Goal: Communication & Community: Participate in discussion

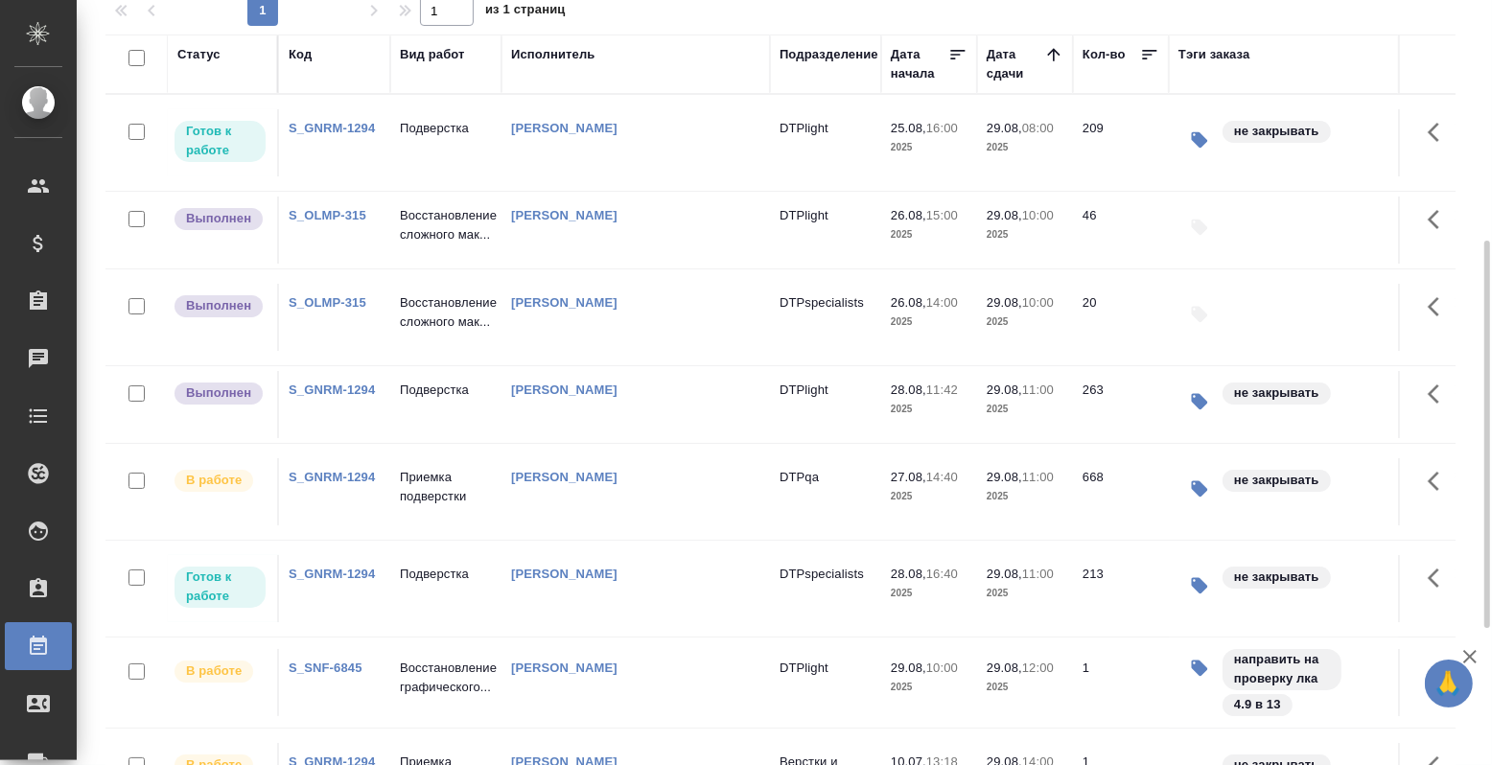
scroll to position [240, 0]
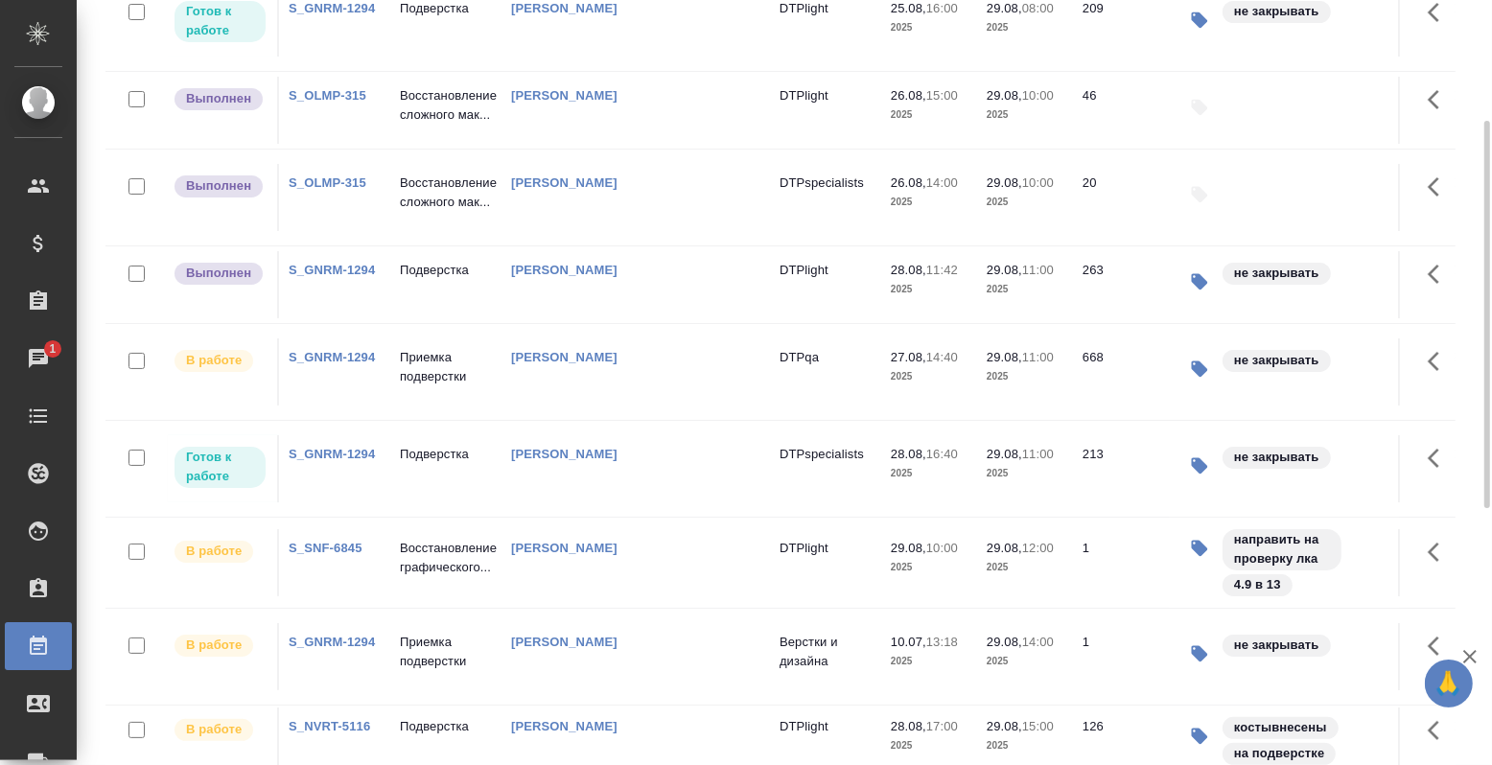
click at [444, 57] on td "Подверстка" at bounding box center [445, 22] width 111 height 67
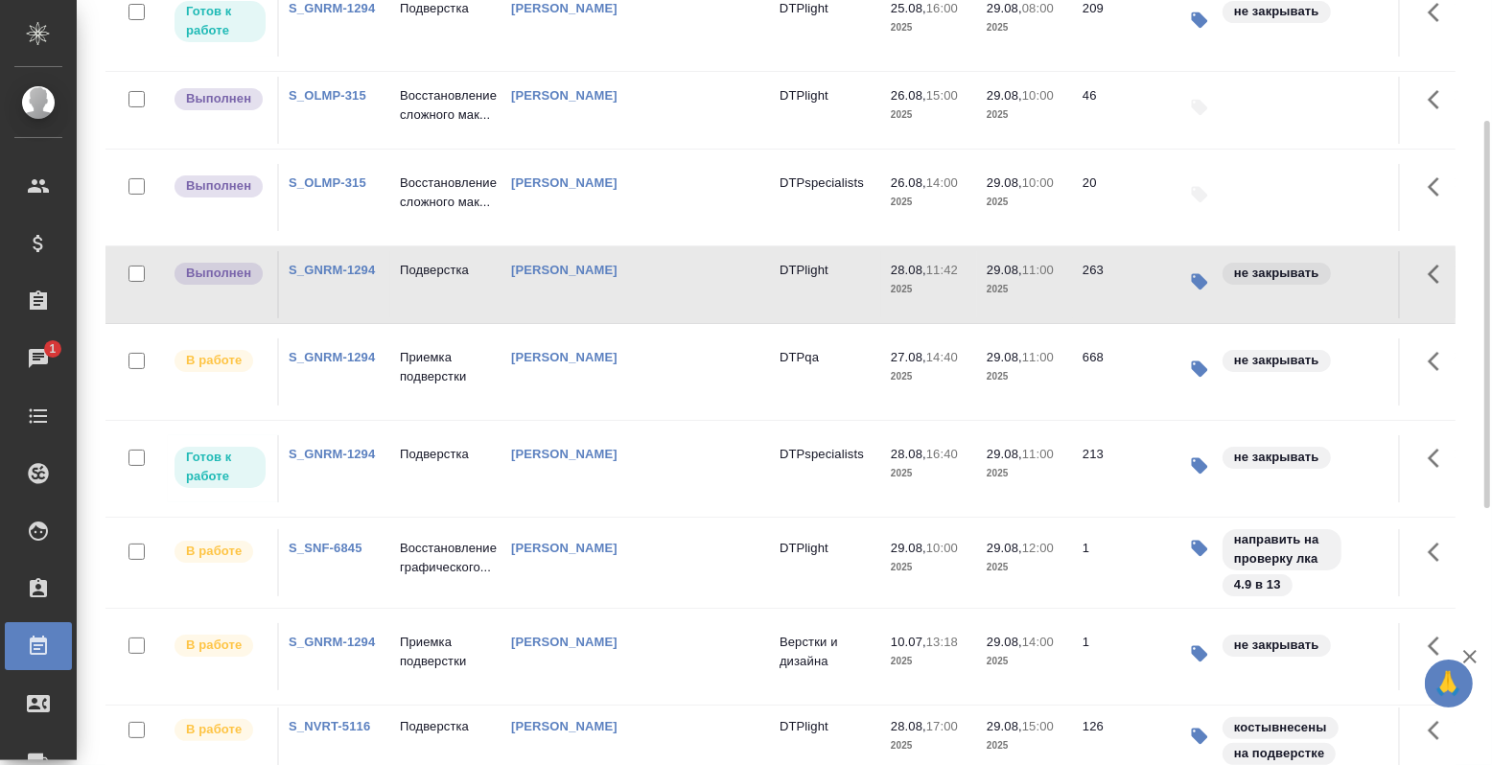
click at [444, 57] on td "Подверстка" at bounding box center [445, 22] width 111 height 67
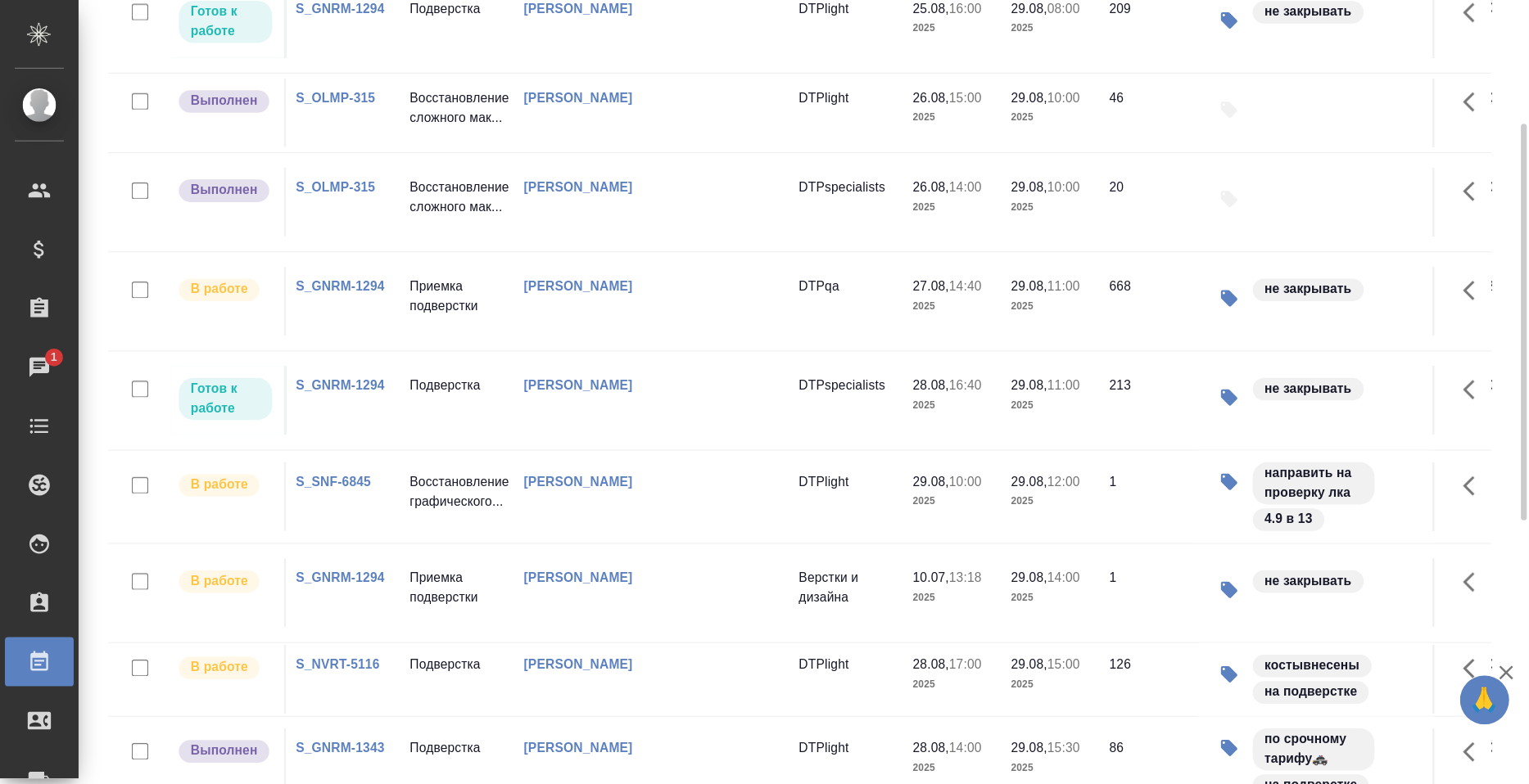
scroll to position [409, 0]
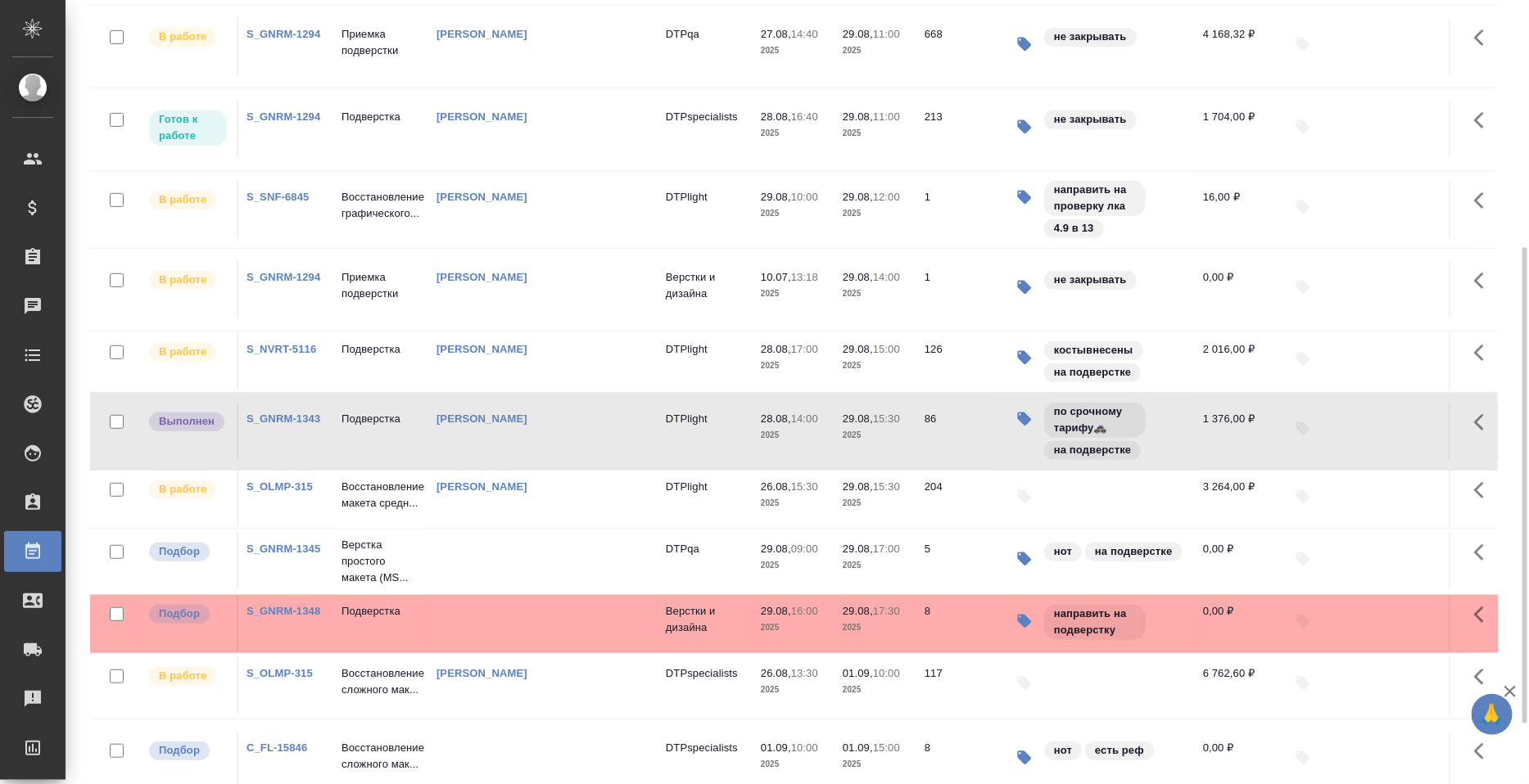
scroll to position [408, 0]
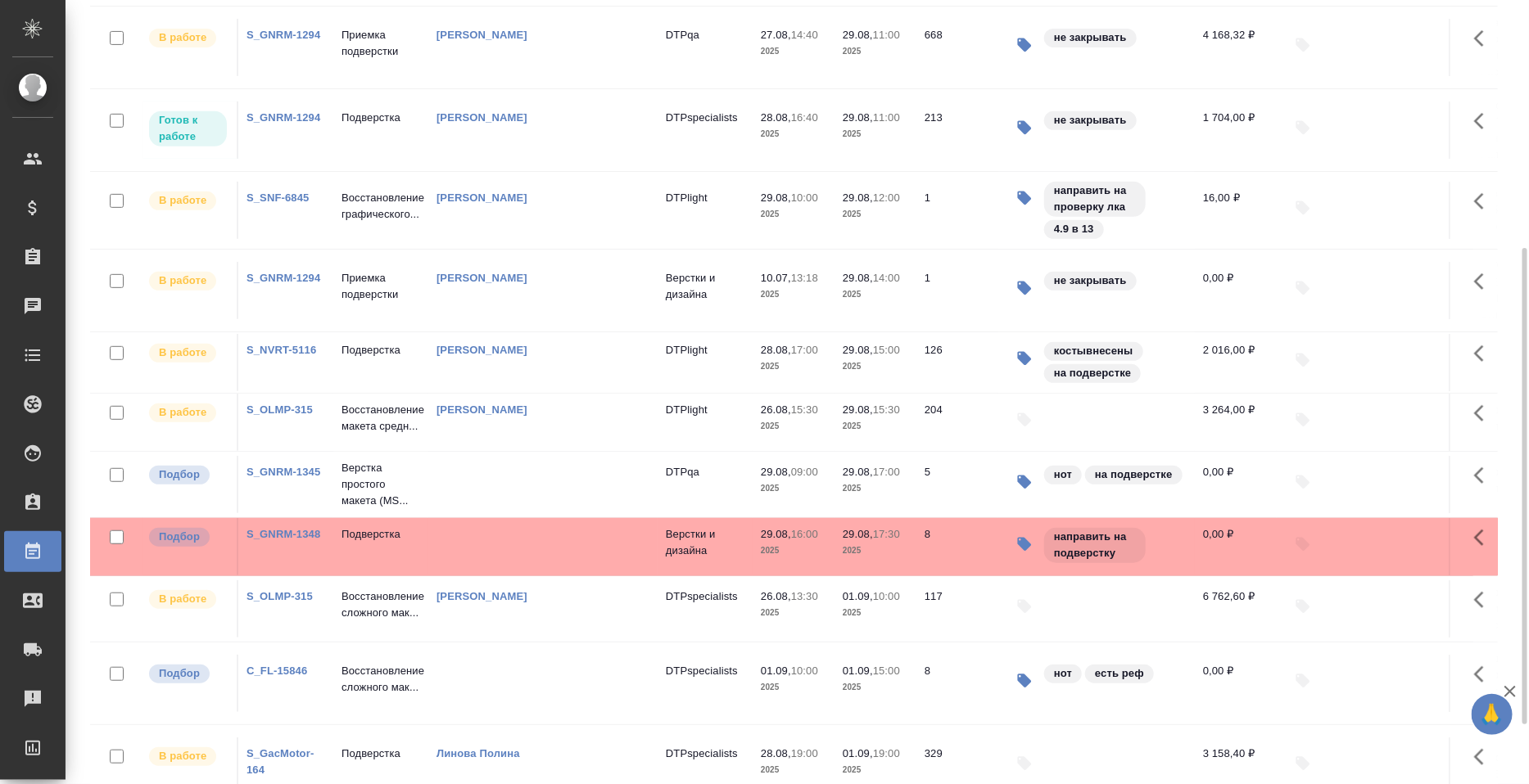
click at [283, 541] on link "S_GNRM-1348" at bounding box center [284, 534] width 73 height 12
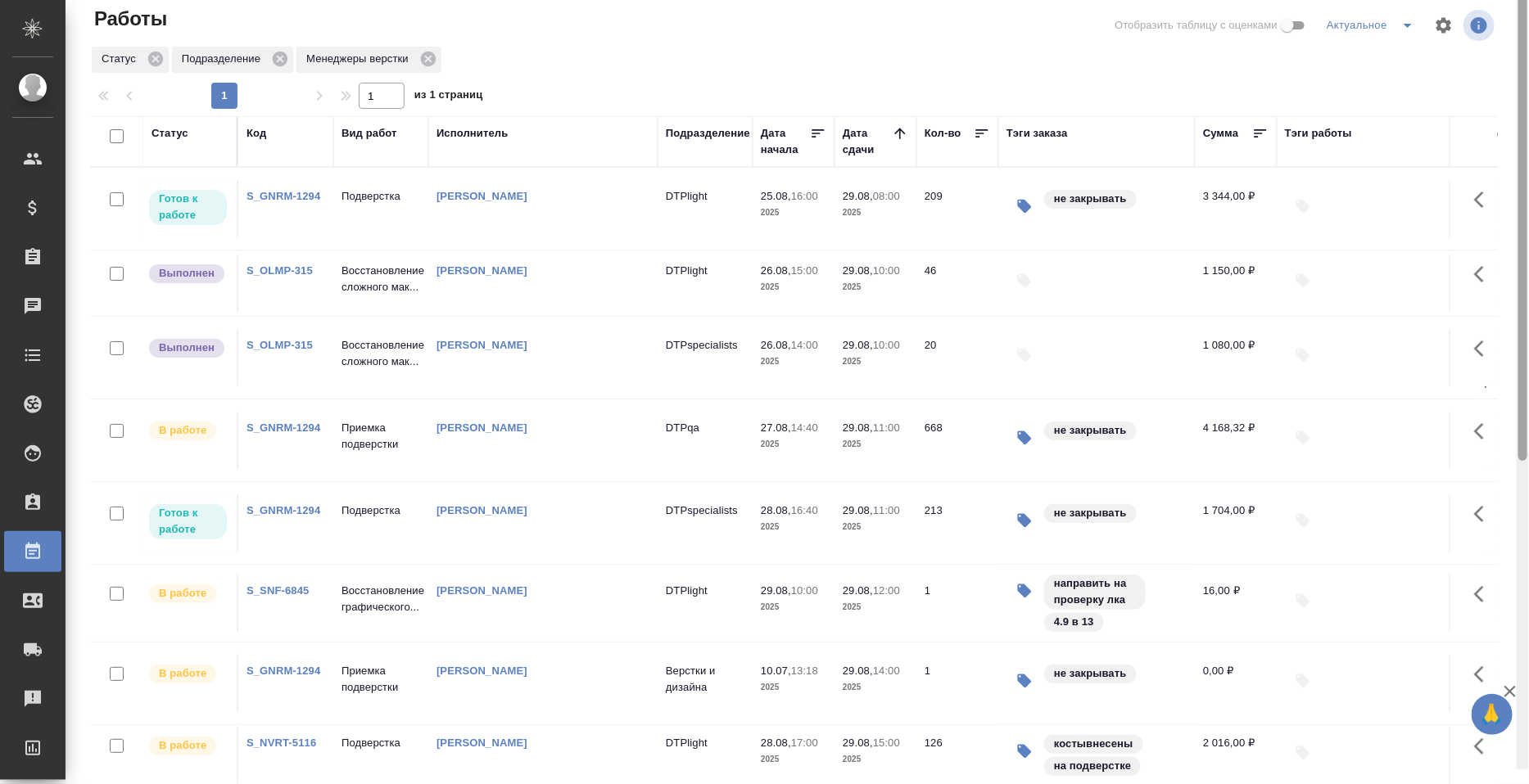
scroll to position [0, 0]
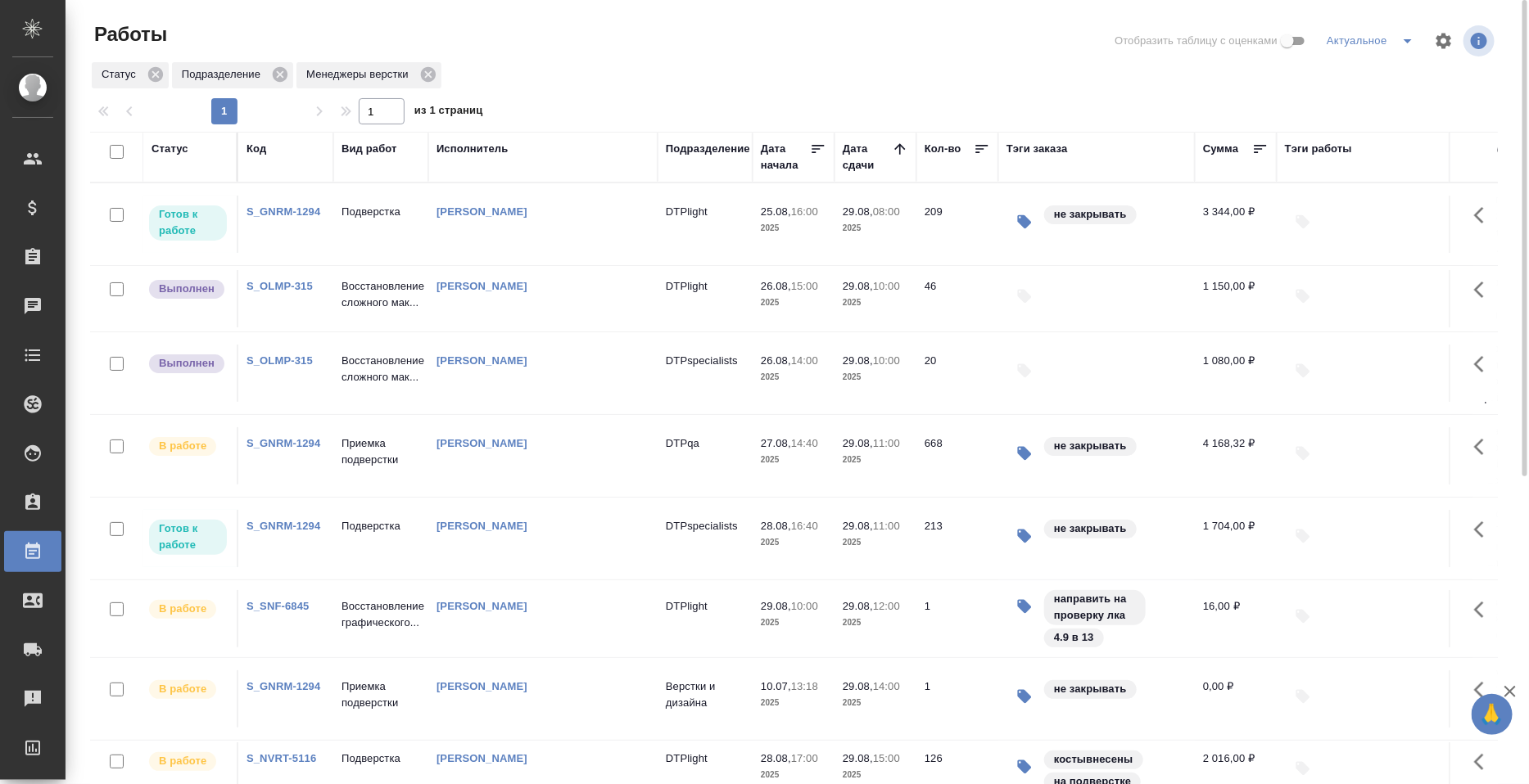
click at [747, 253] on td "DTPlight" at bounding box center [705, 224] width 95 height 57
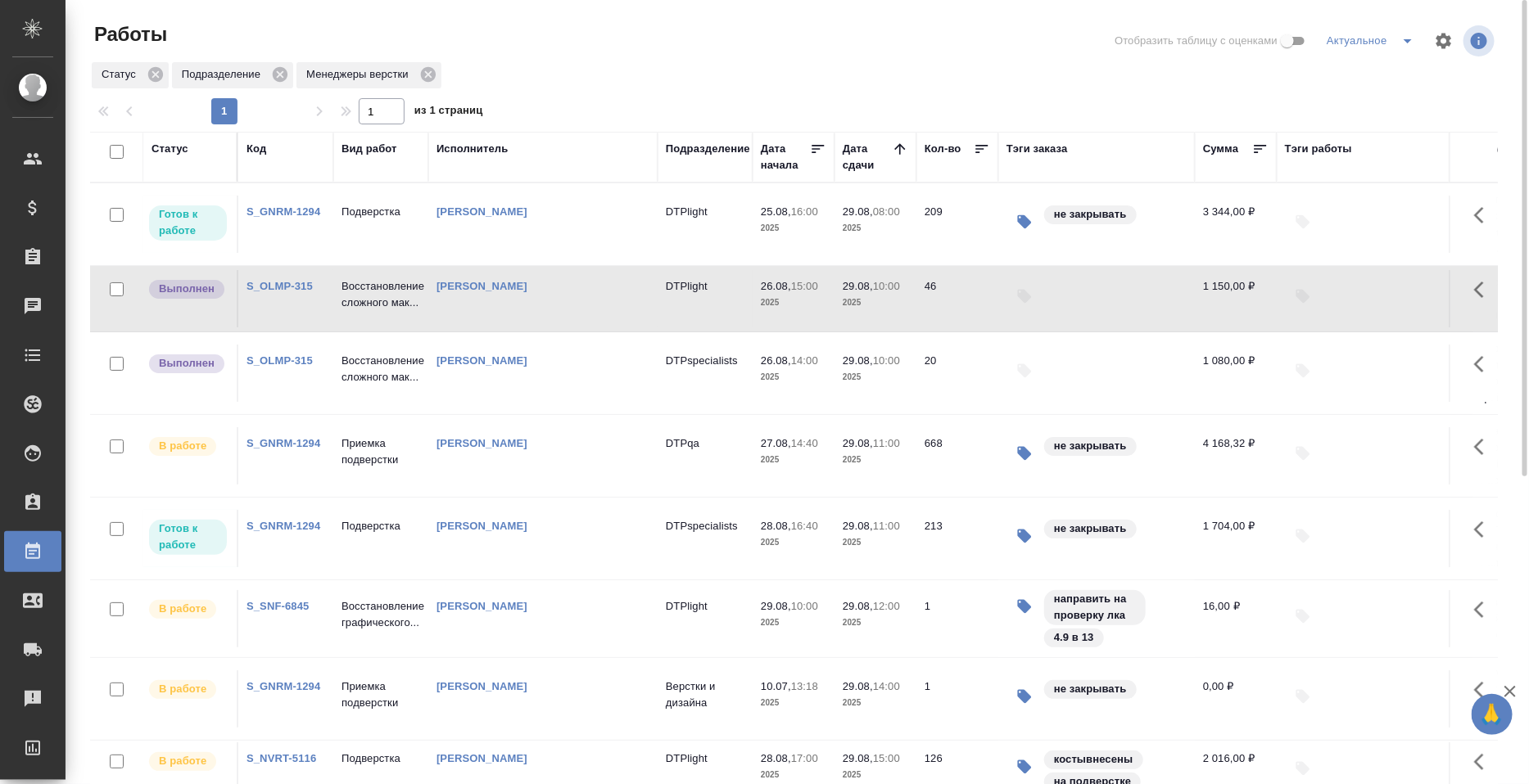
click at [747, 253] on td "DTPlight" at bounding box center [705, 224] width 95 height 57
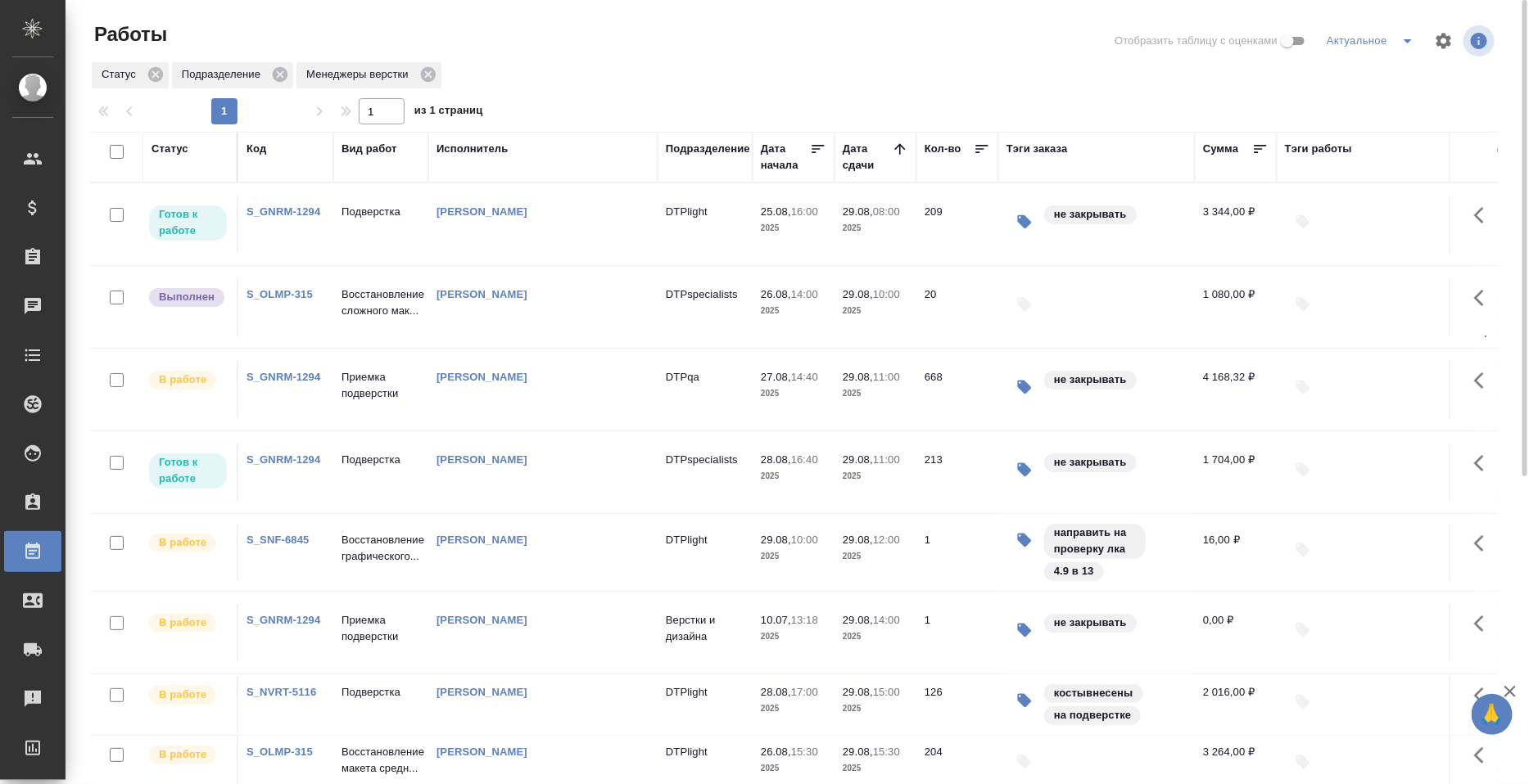
click at [373, 220] on p "Восстановление сложного мак..." at bounding box center [381, 212] width 79 height 16
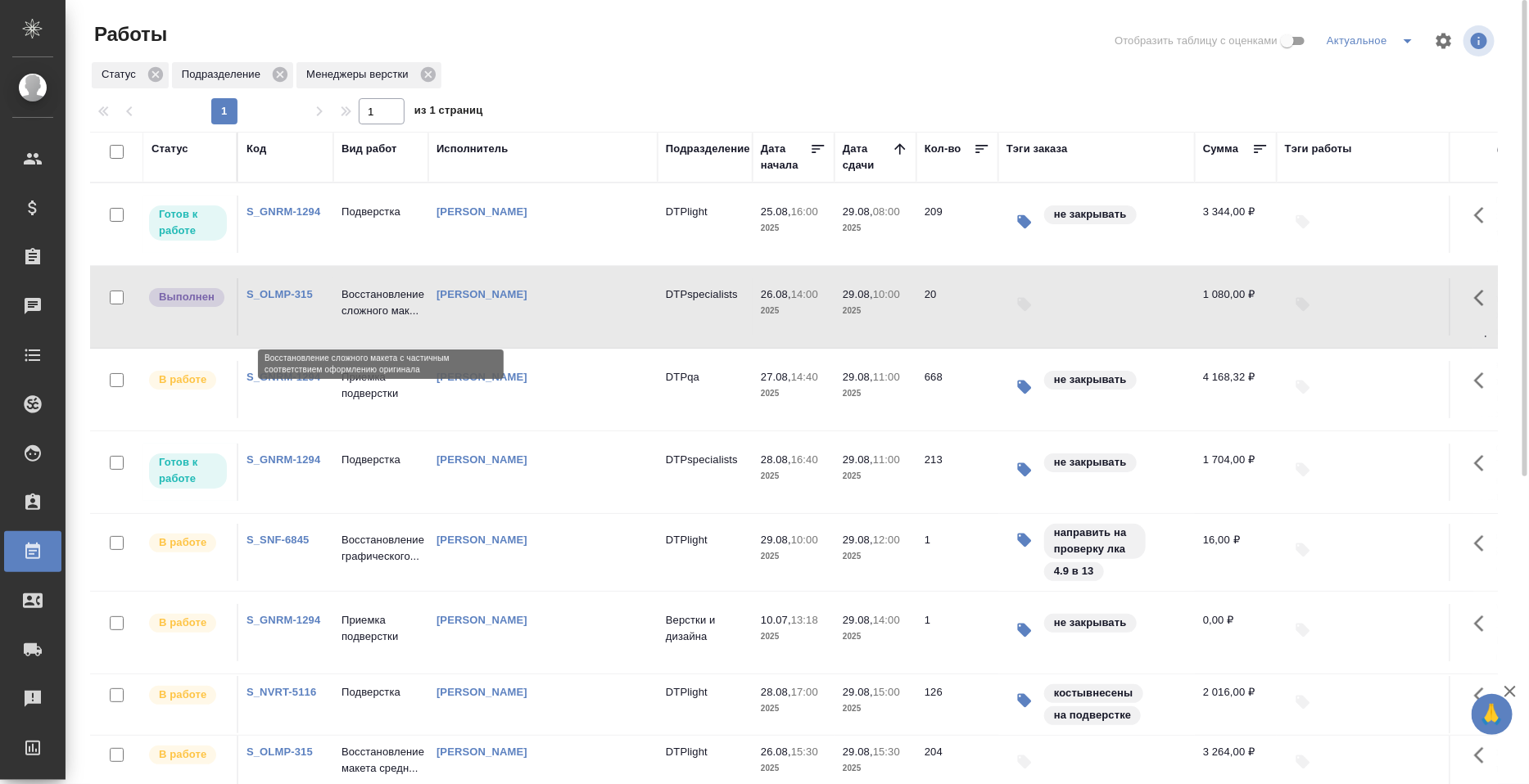
click at [373, 310] on p "Восстановление сложного мак..." at bounding box center [381, 303] width 79 height 32
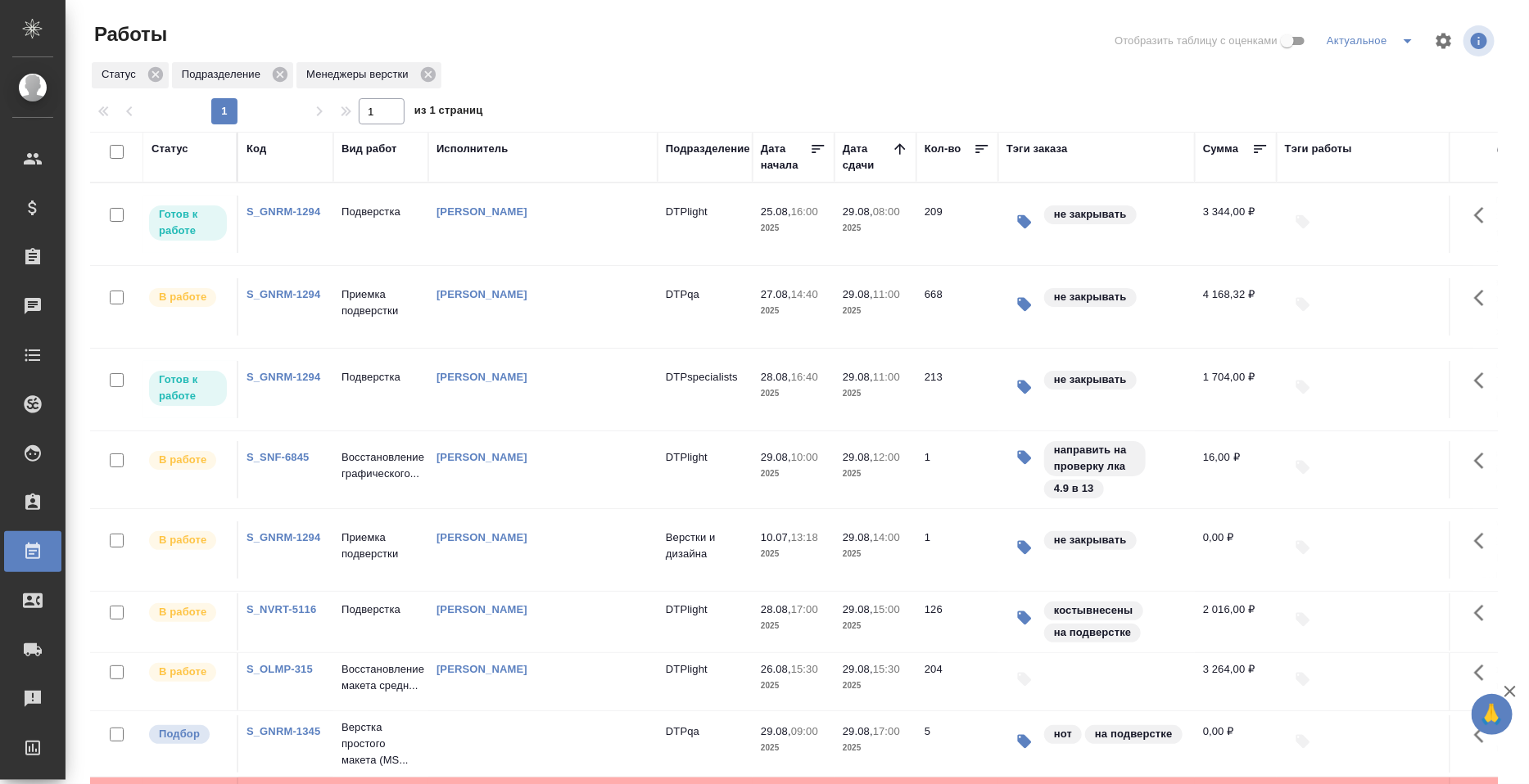
click at [366, 253] on td "Подверстка" at bounding box center [380, 224] width 95 height 57
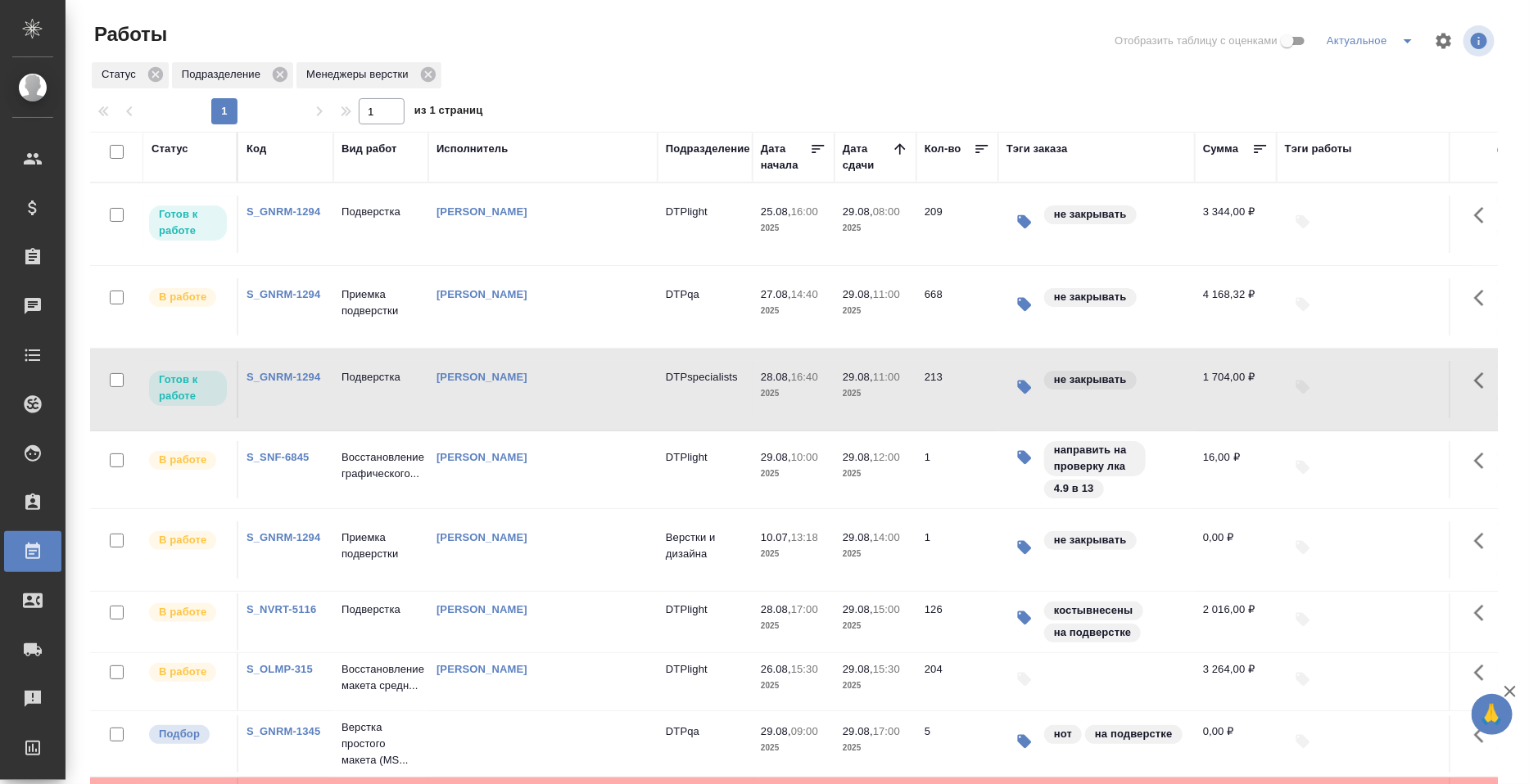
click at [366, 253] on td "Подверстка" at bounding box center [380, 224] width 95 height 57
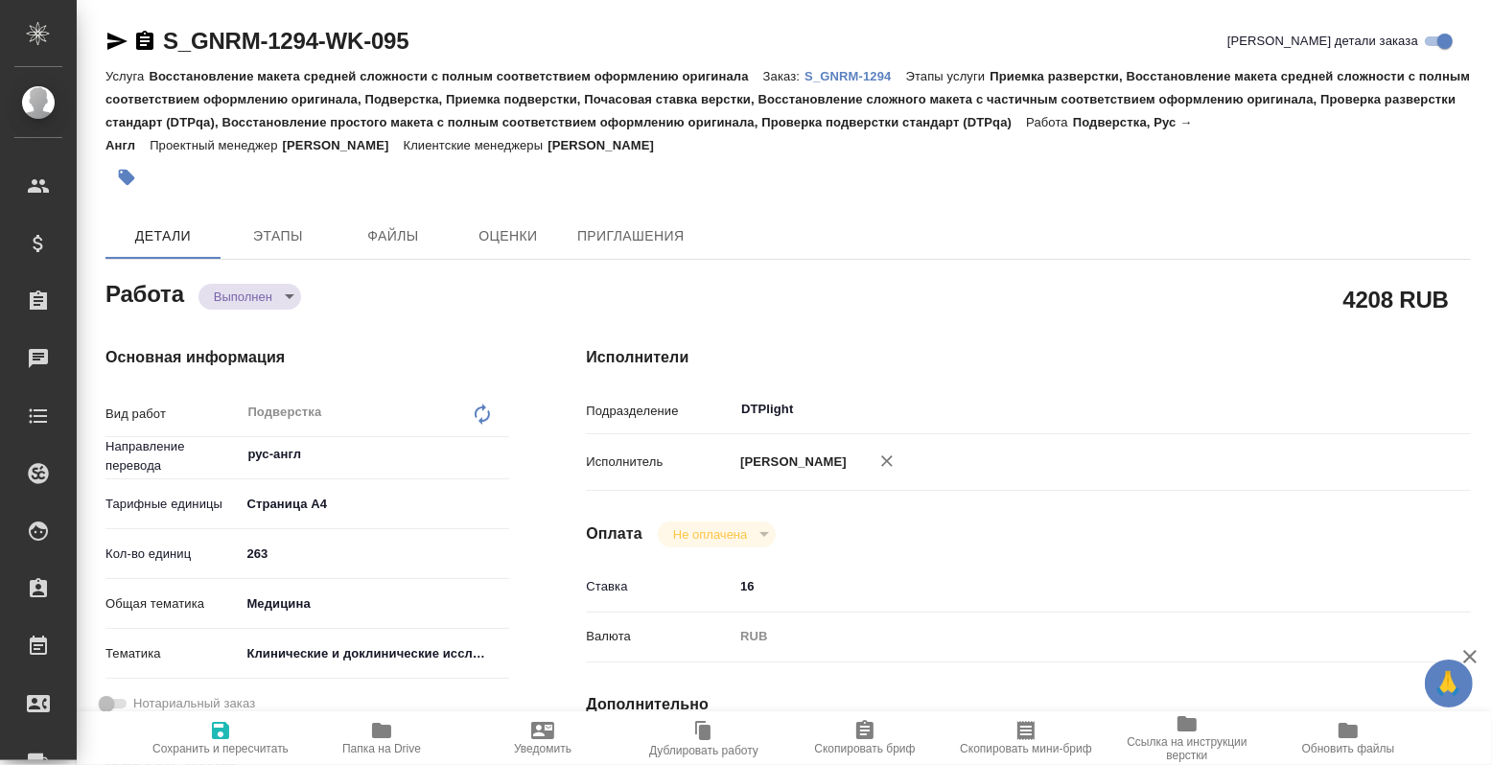
type textarea "x"
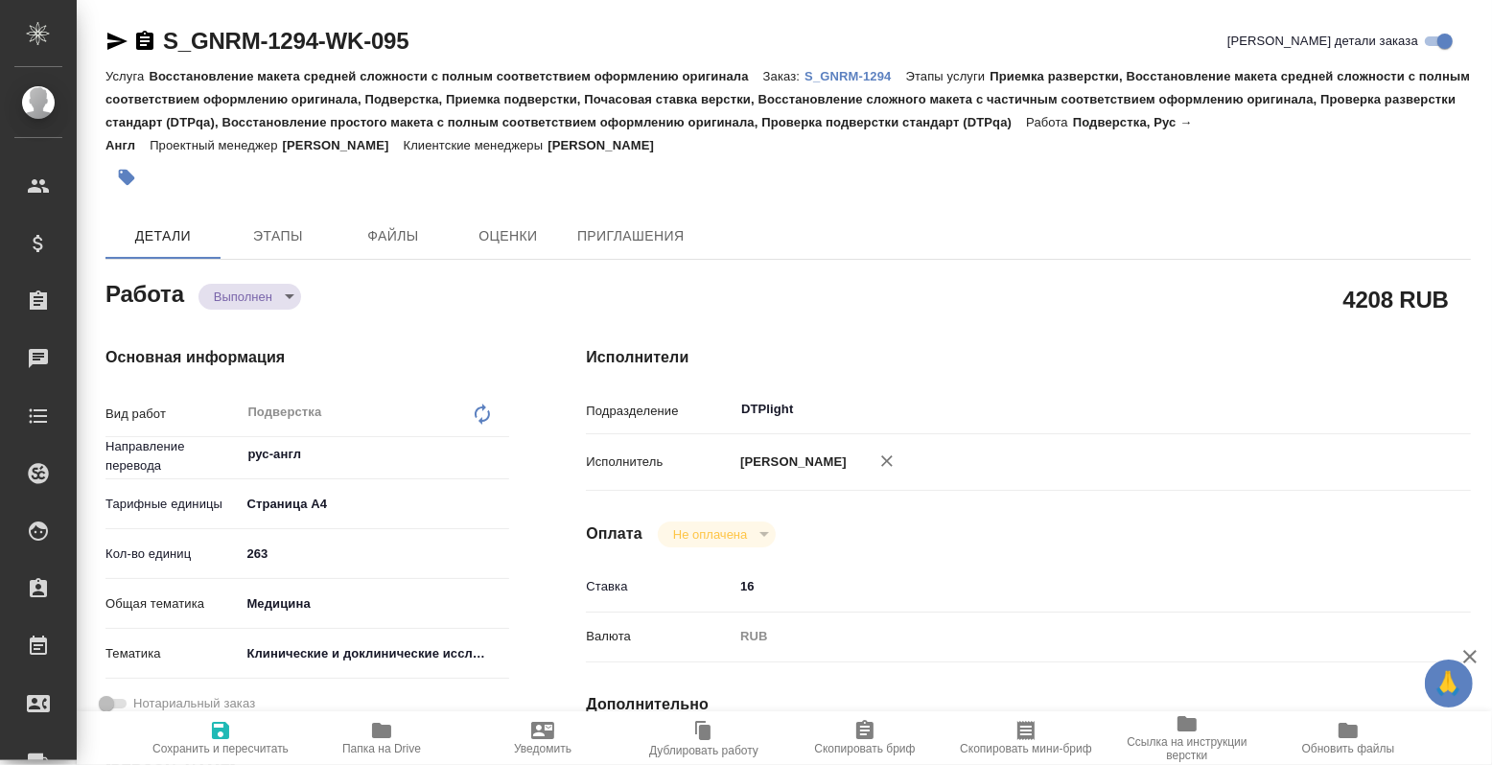
type textarea "x"
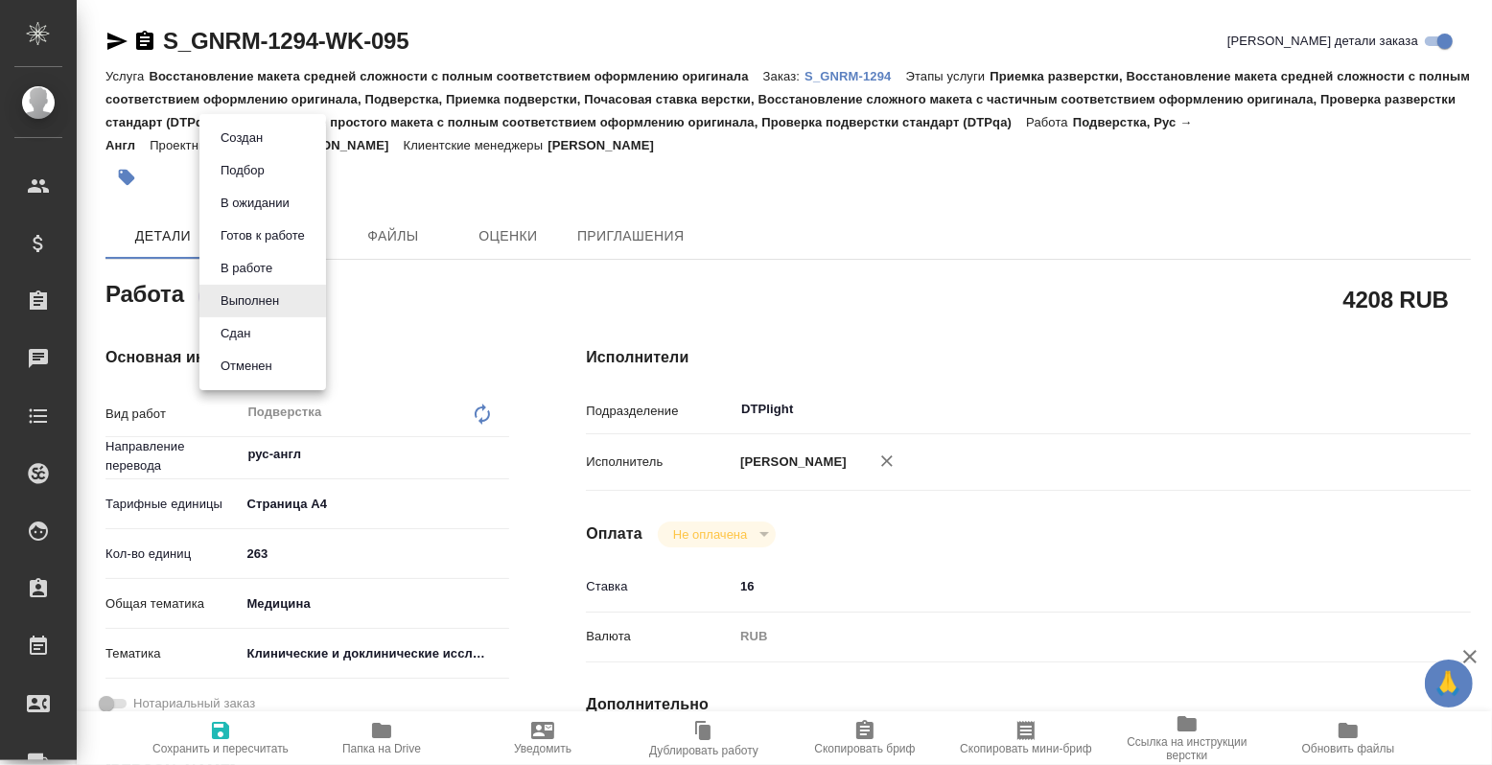
click at [233, 289] on body "🙏 .cls-1 fill:#fff; AWATERA Petrova Valeria Клиенты Спецификации Заказы Чаты To…" at bounding box center [746, 382] width 1492 height 765
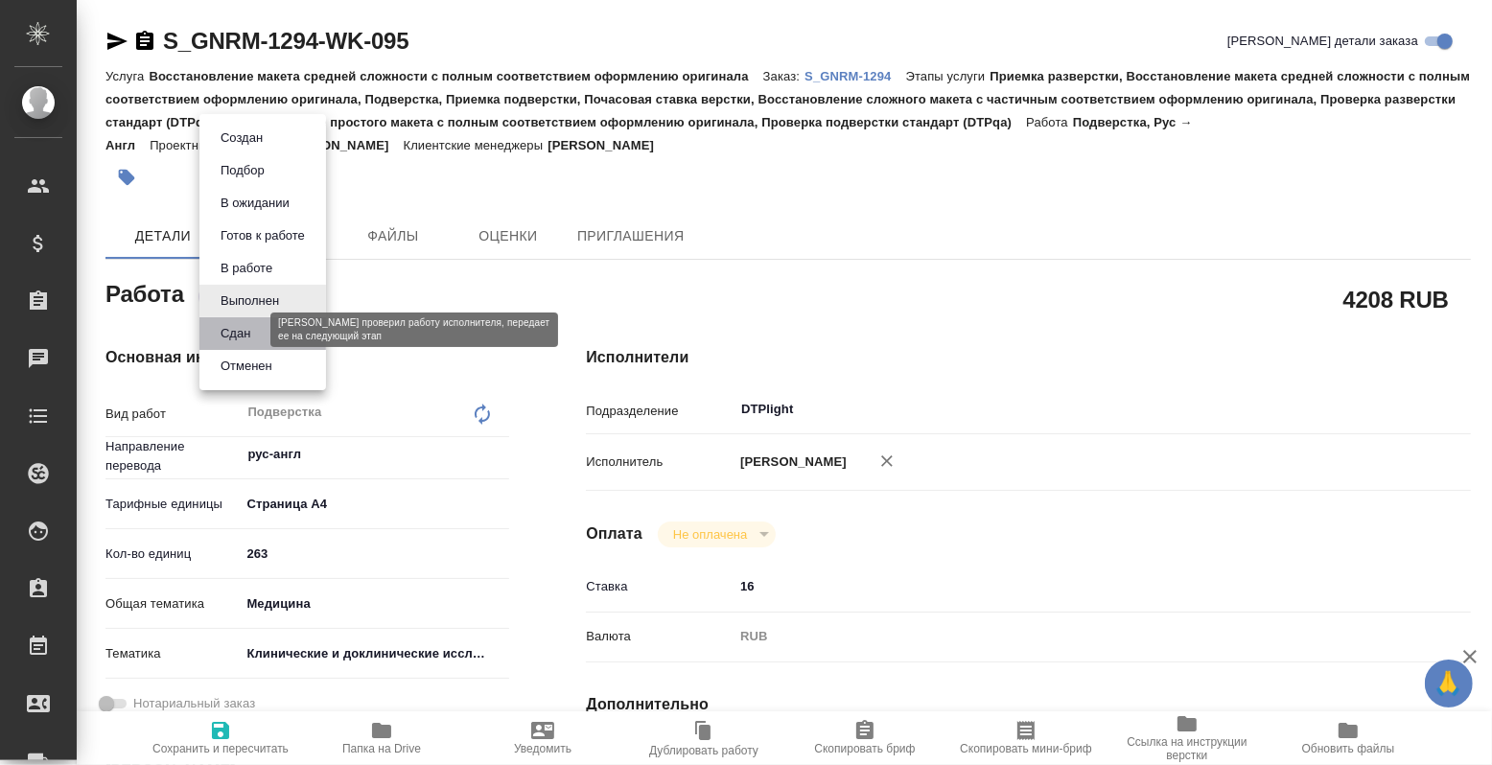
type textarea "x"
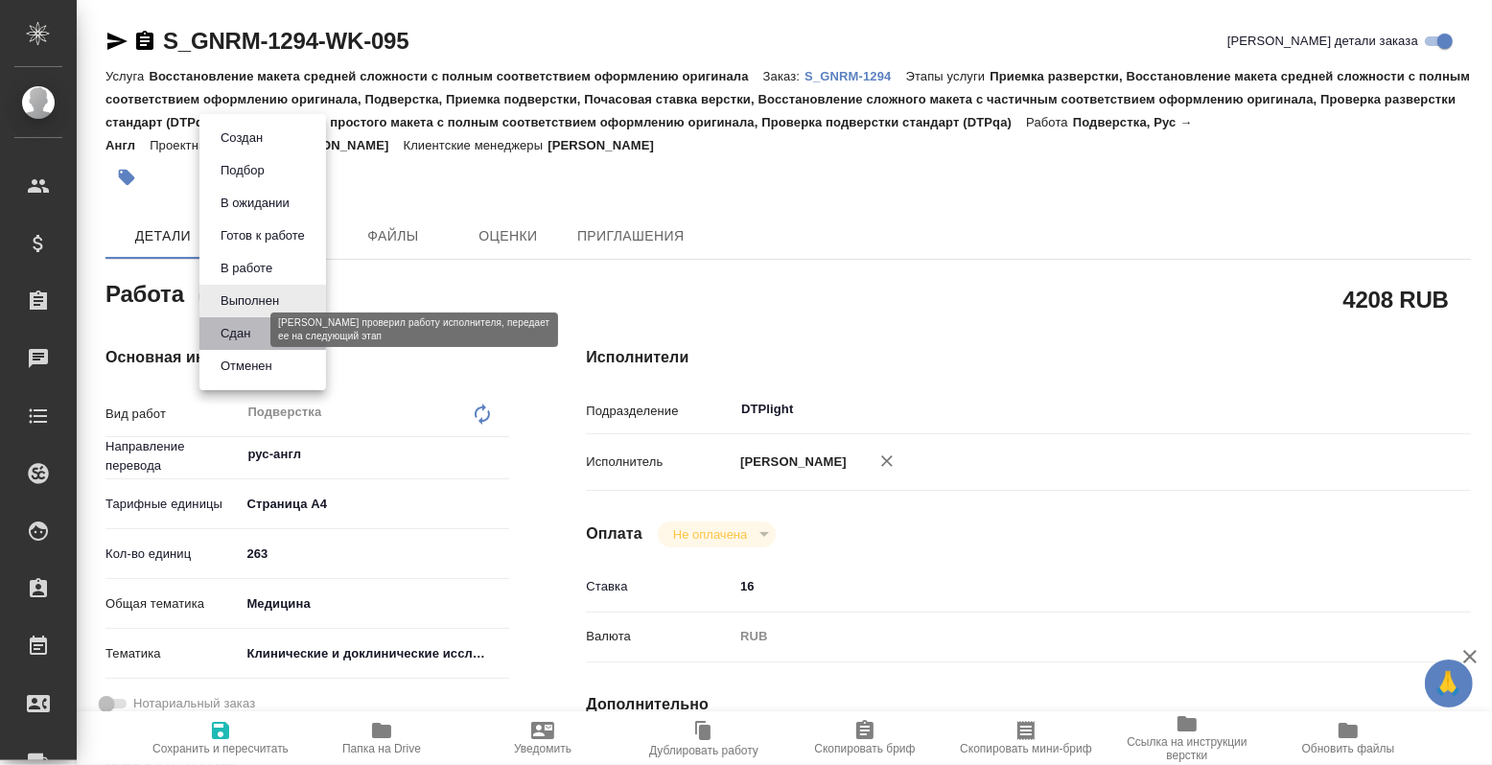
click at [225, 323] on button "Сдан" at bounding box center [235, 333] width 41 height 21
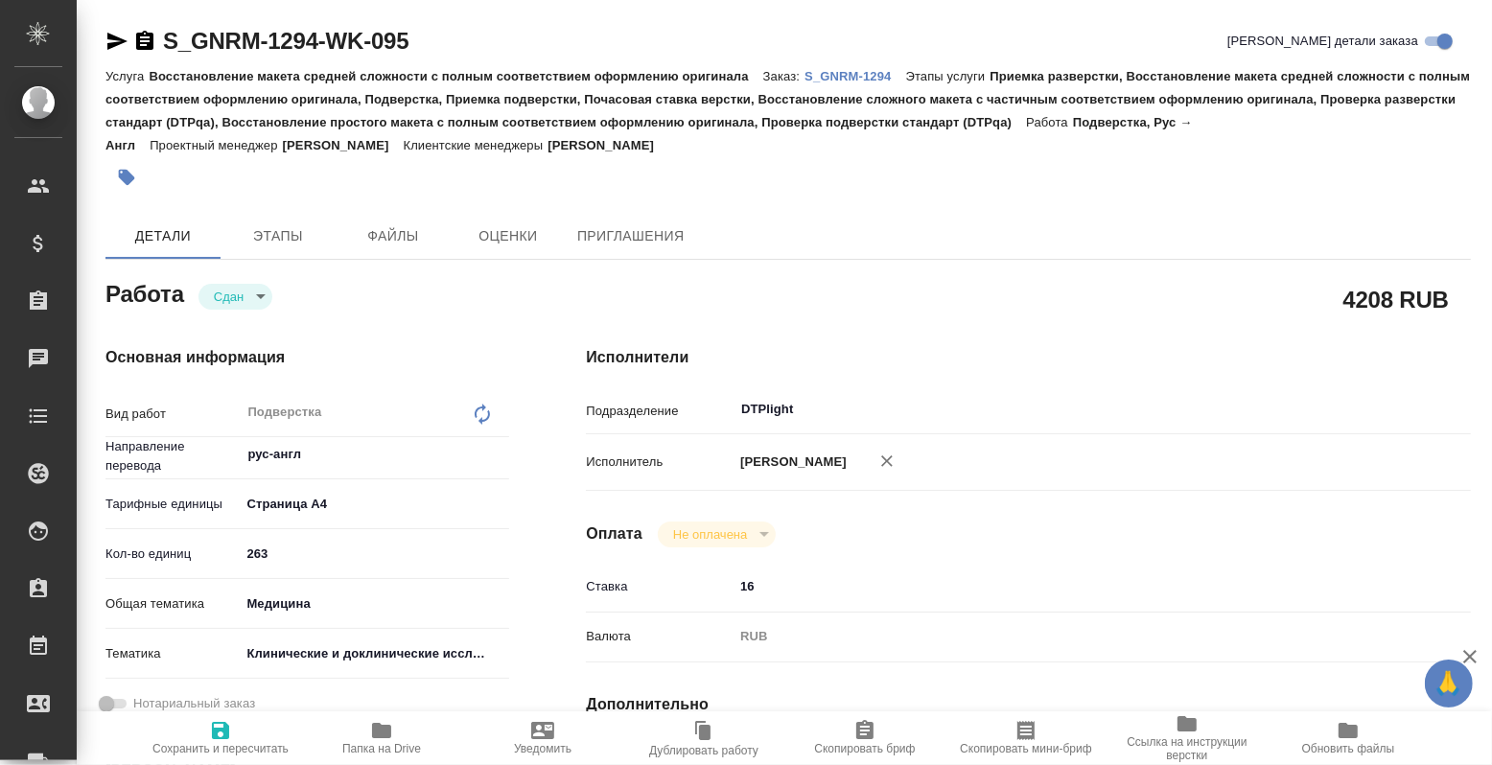
type textarea "x"
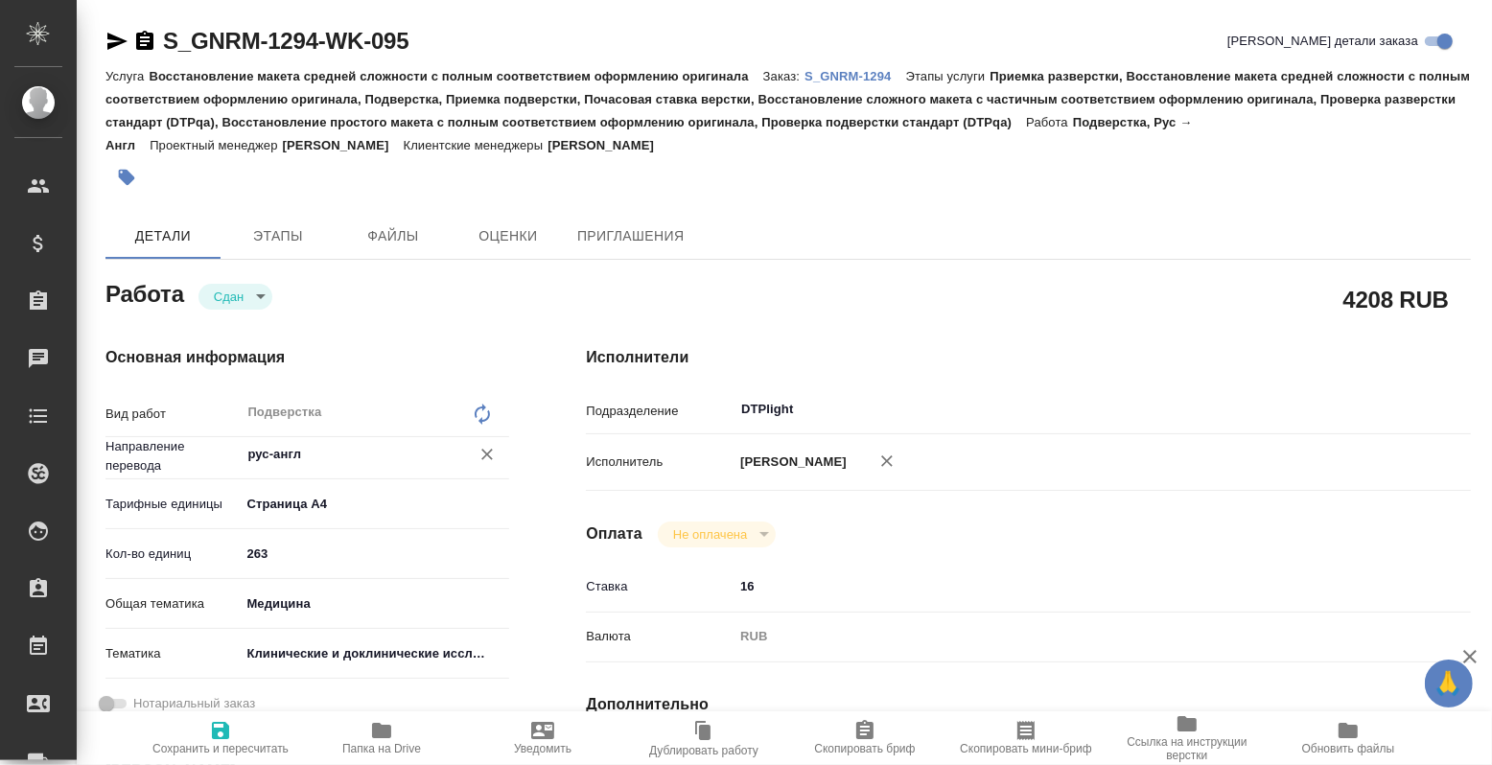
type textarea "x"
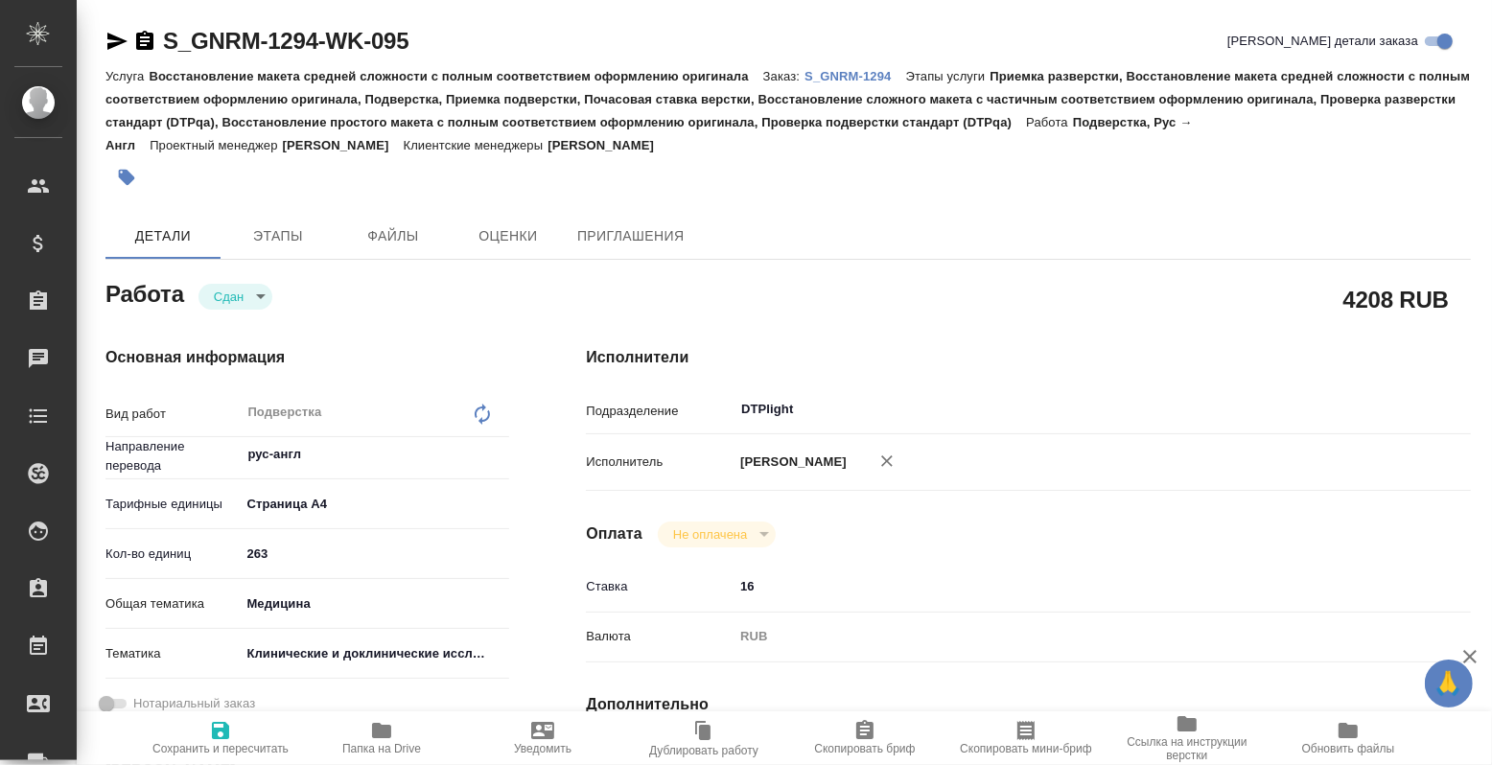
type textarea "x"
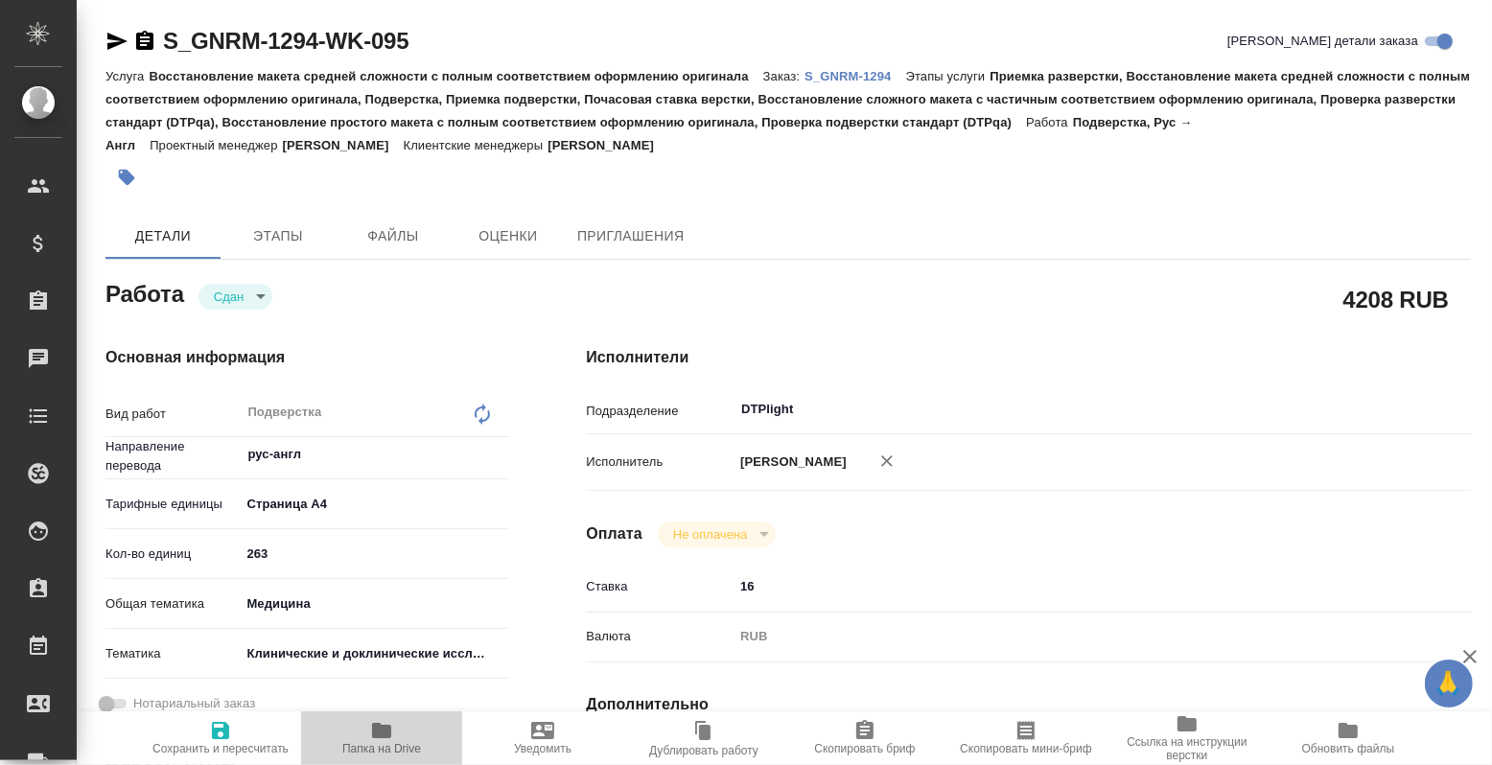
click at [375, 724] on icon "button" at bounding box center [381, 730] width 19 height 15
type textarea "x"
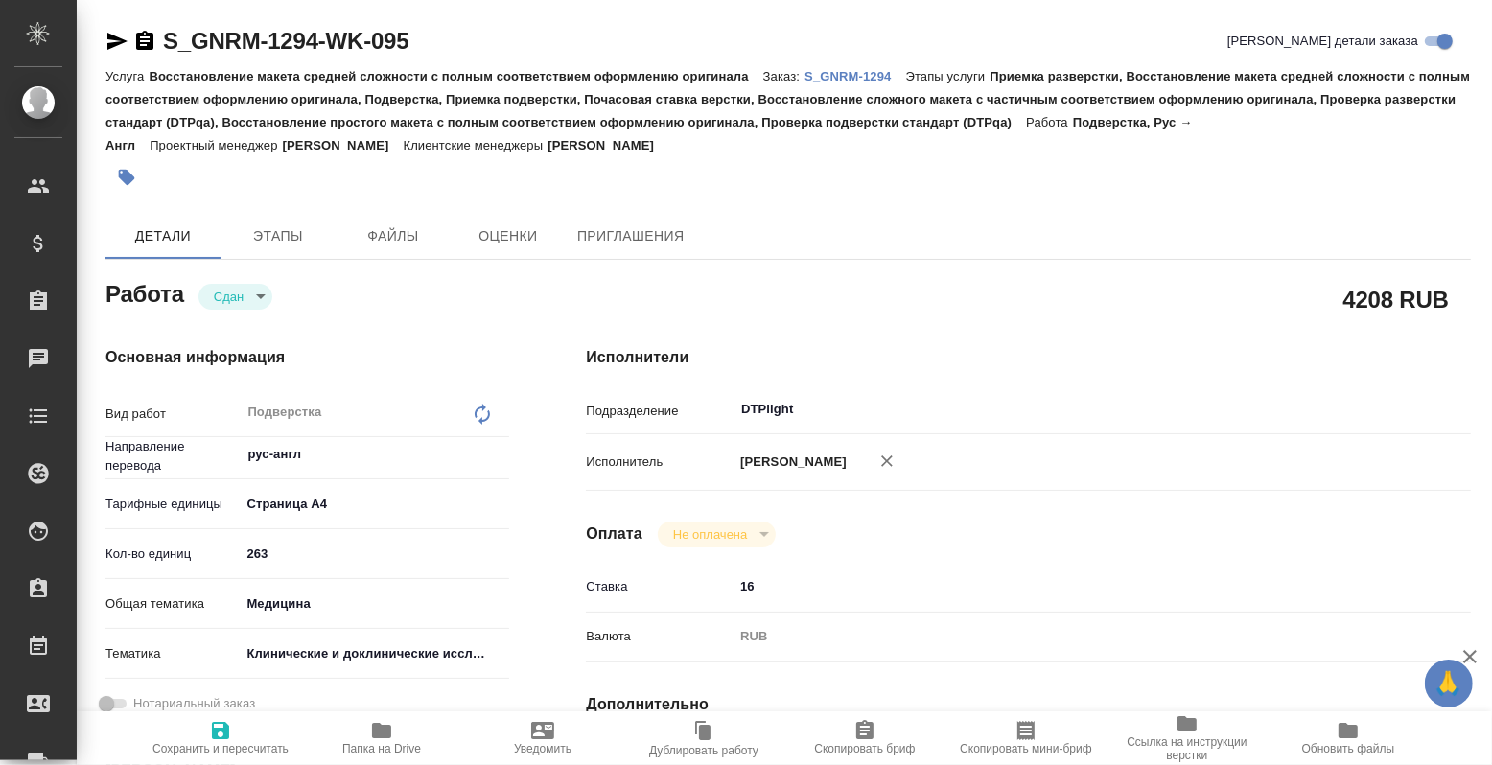
type textarea "x"
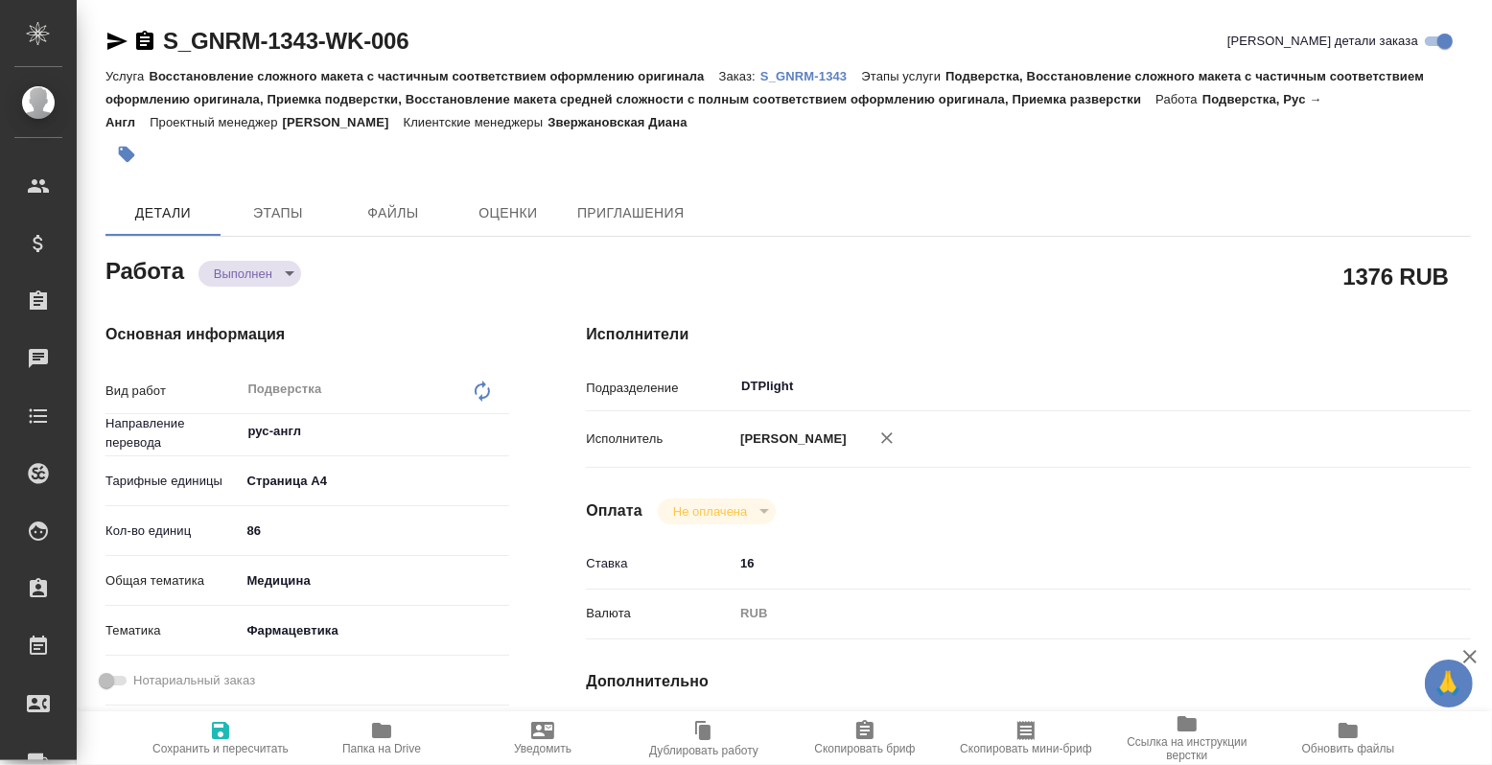
click at [240, 298] on div "Основная информация Вид работ Подверстка x ​ Направление перевода рус-англ ​ Та…" at bounding box center [307, 694] width 480 height 819
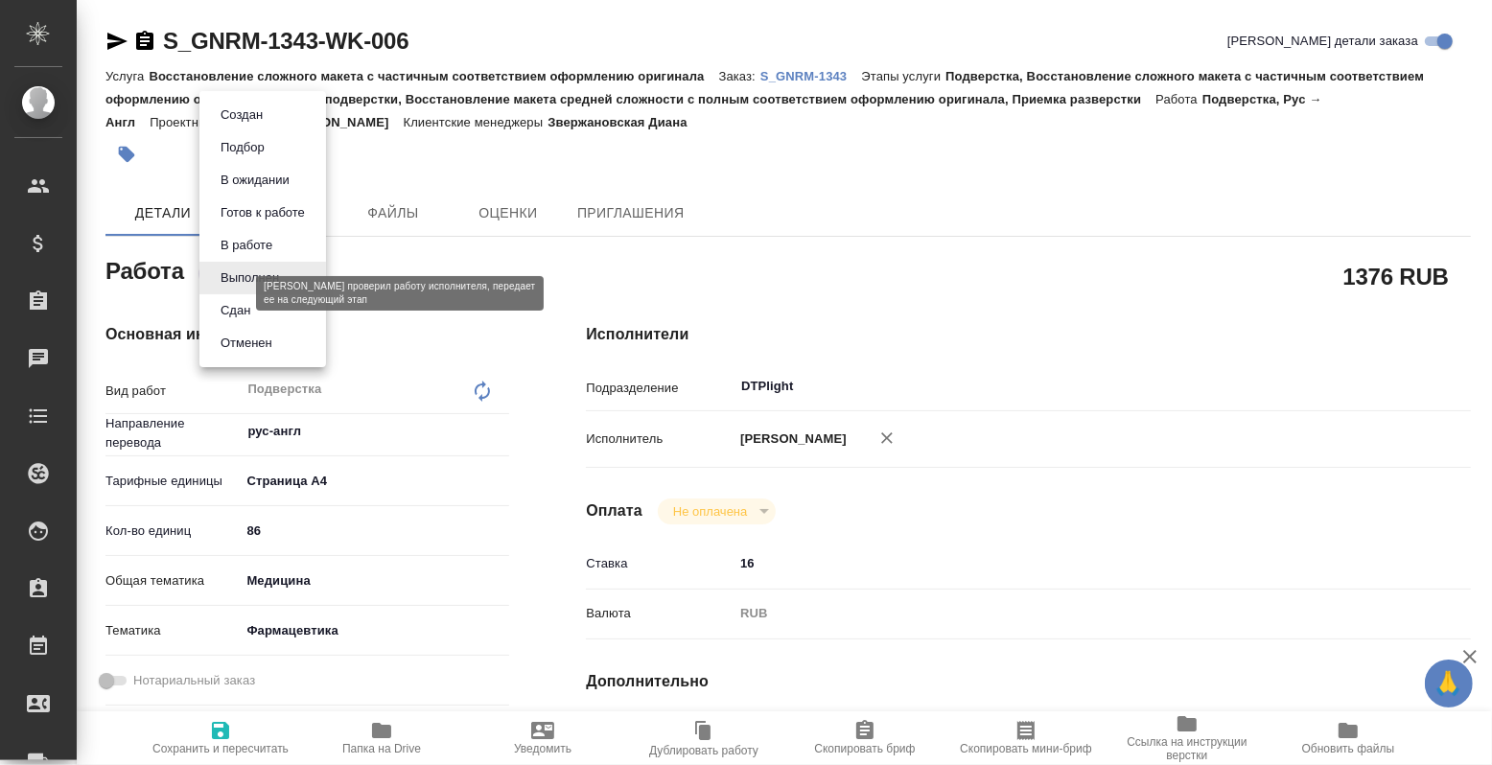
click at [240, 290] on body "🙏 .cls-1 fill:#fff; AWATERA Petrova Valeria Клиенты Спецификации Заказы Чаты To…" at bounding box center [746, 382] width 1492 height 765
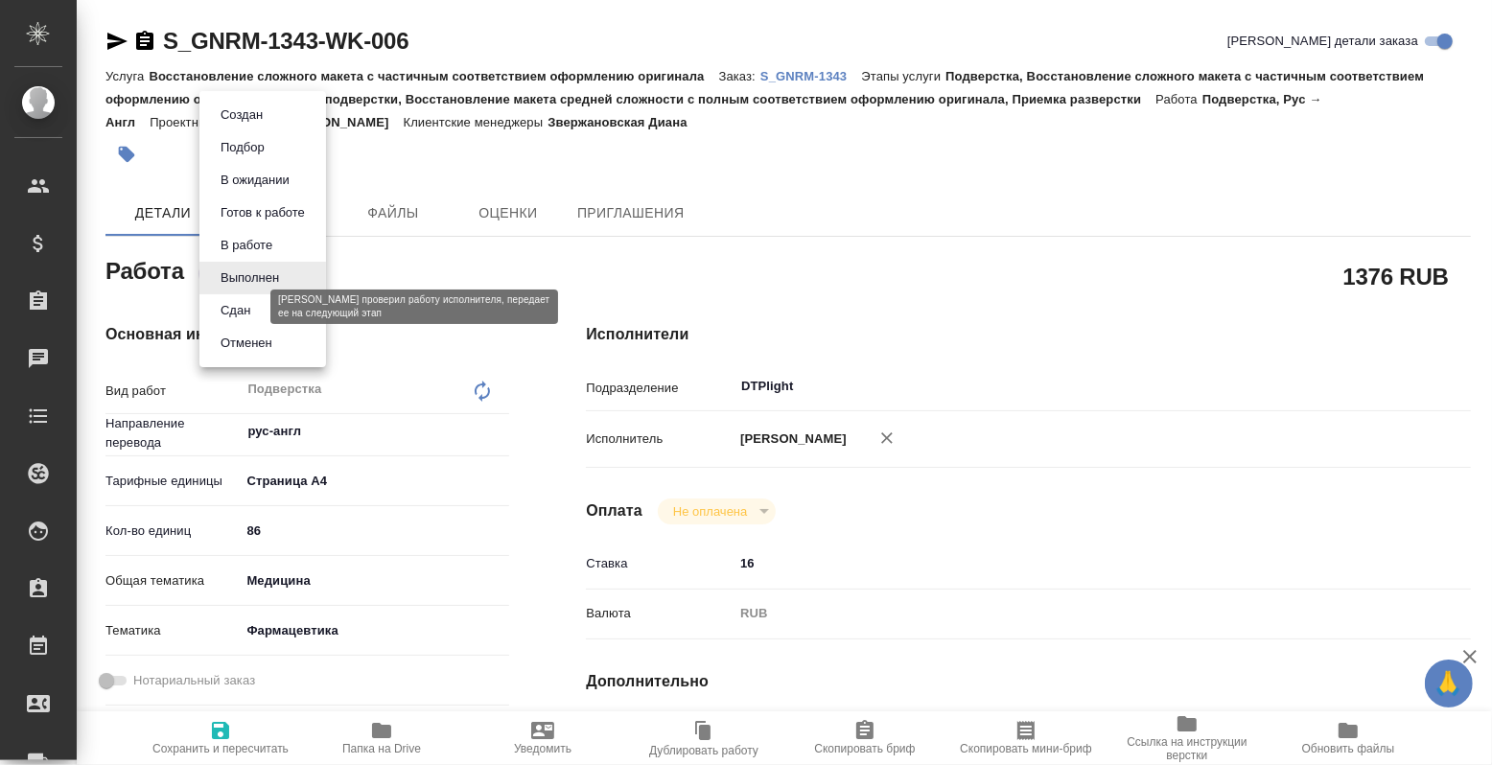
click at [240, 302] on button "Сдан" at bounding box center [235, 310] width 41 height 21
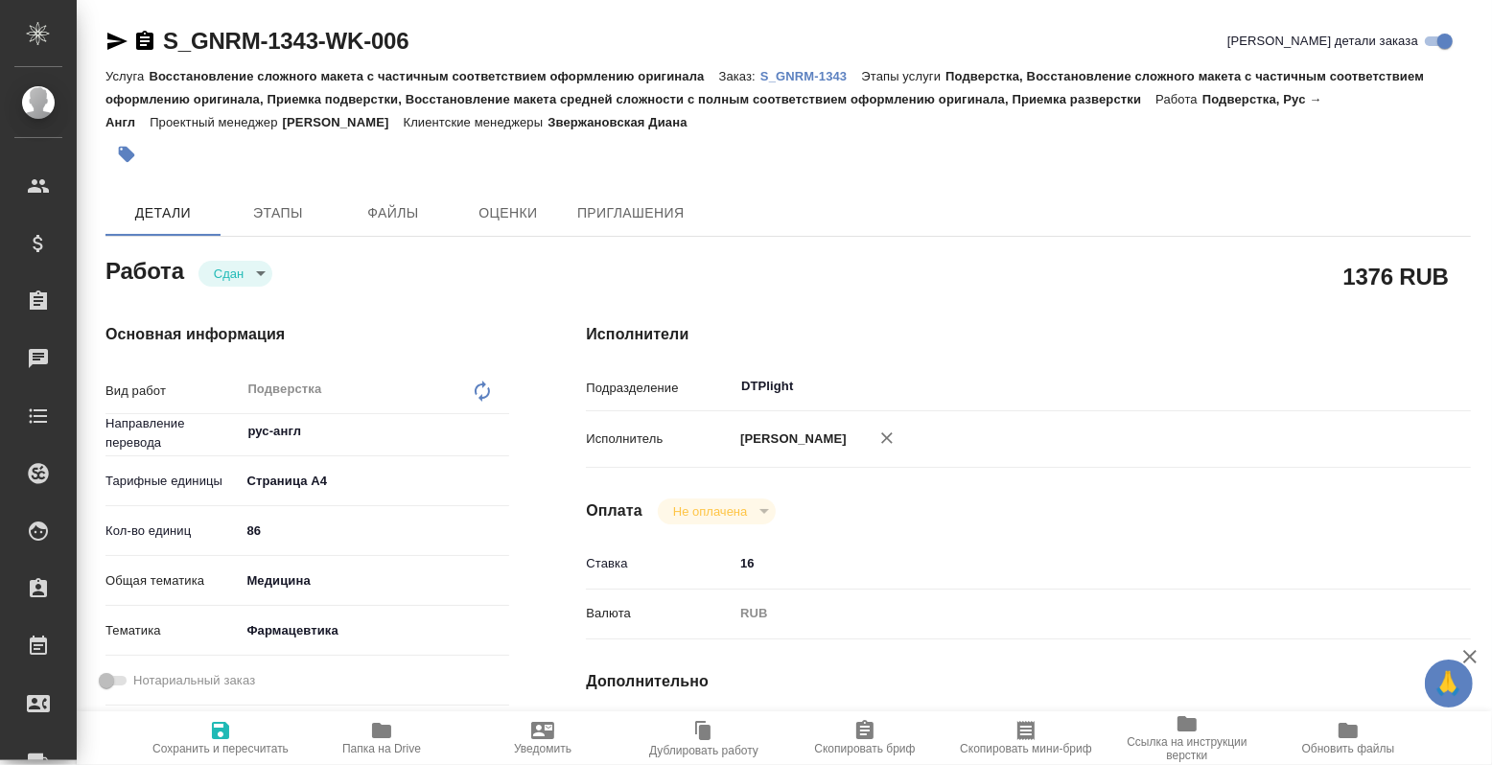
type textarea "x"
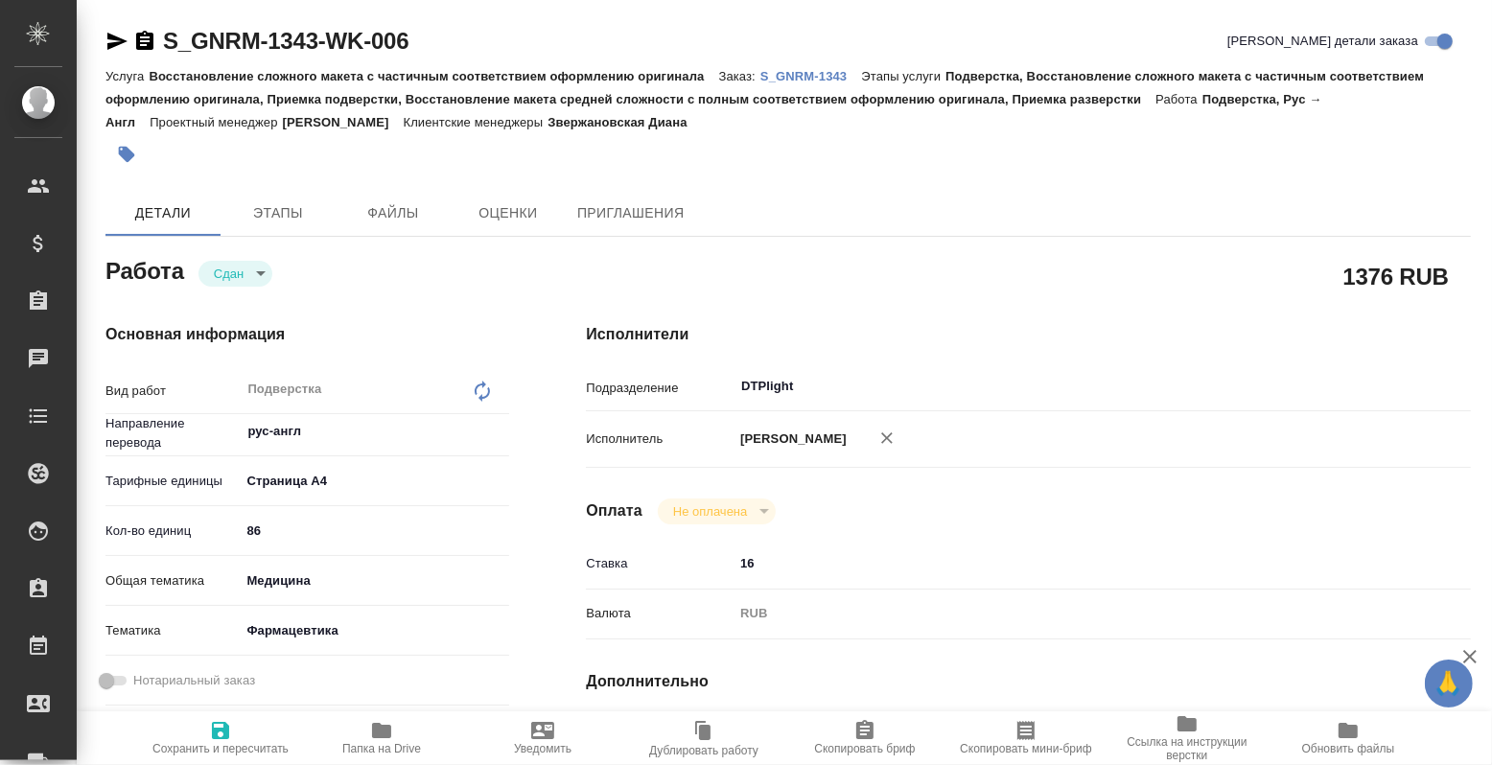
type textarea "x"
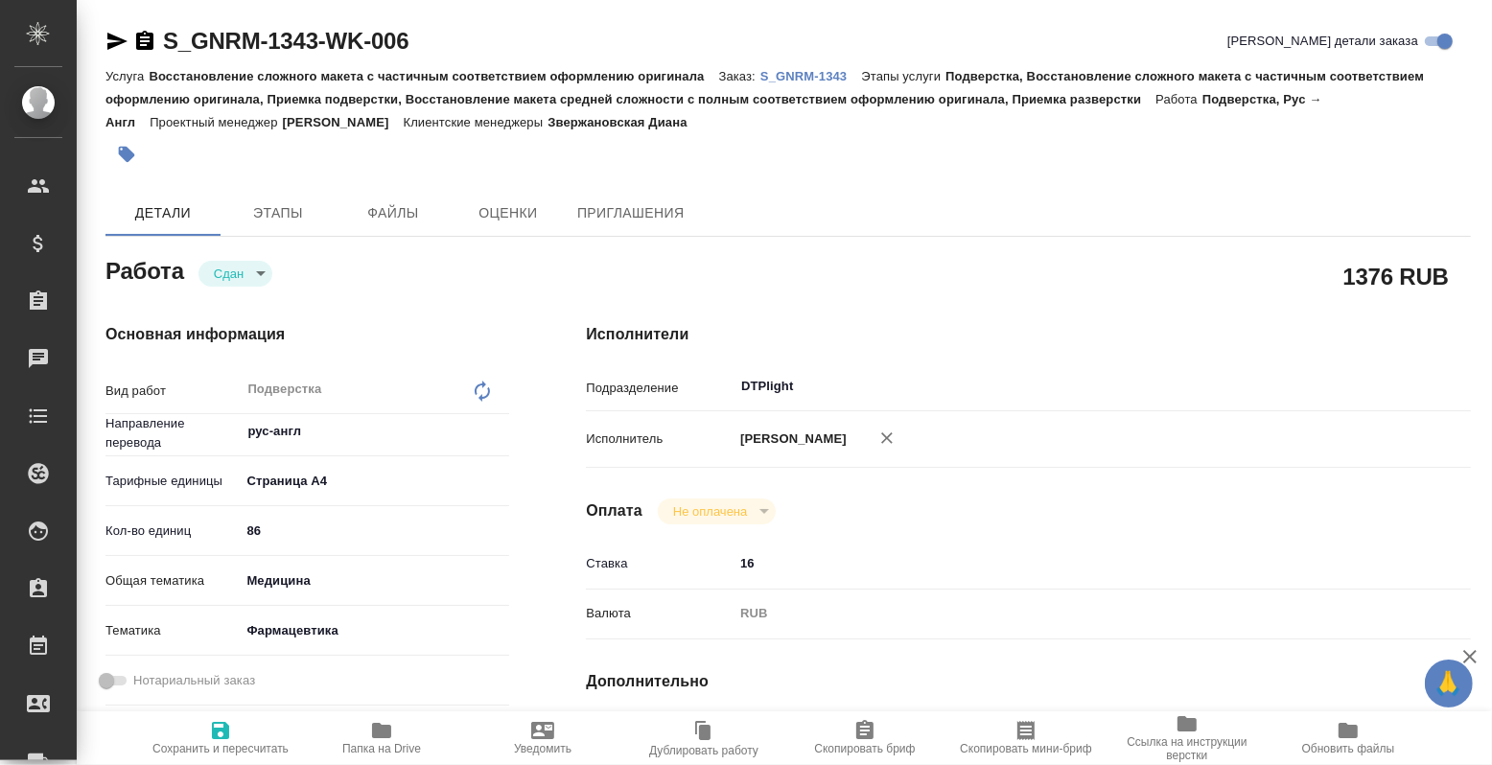
click at [388, 727] on icon "button" at bounding box center [381, 730] width 19 height 15
type textarea "x"
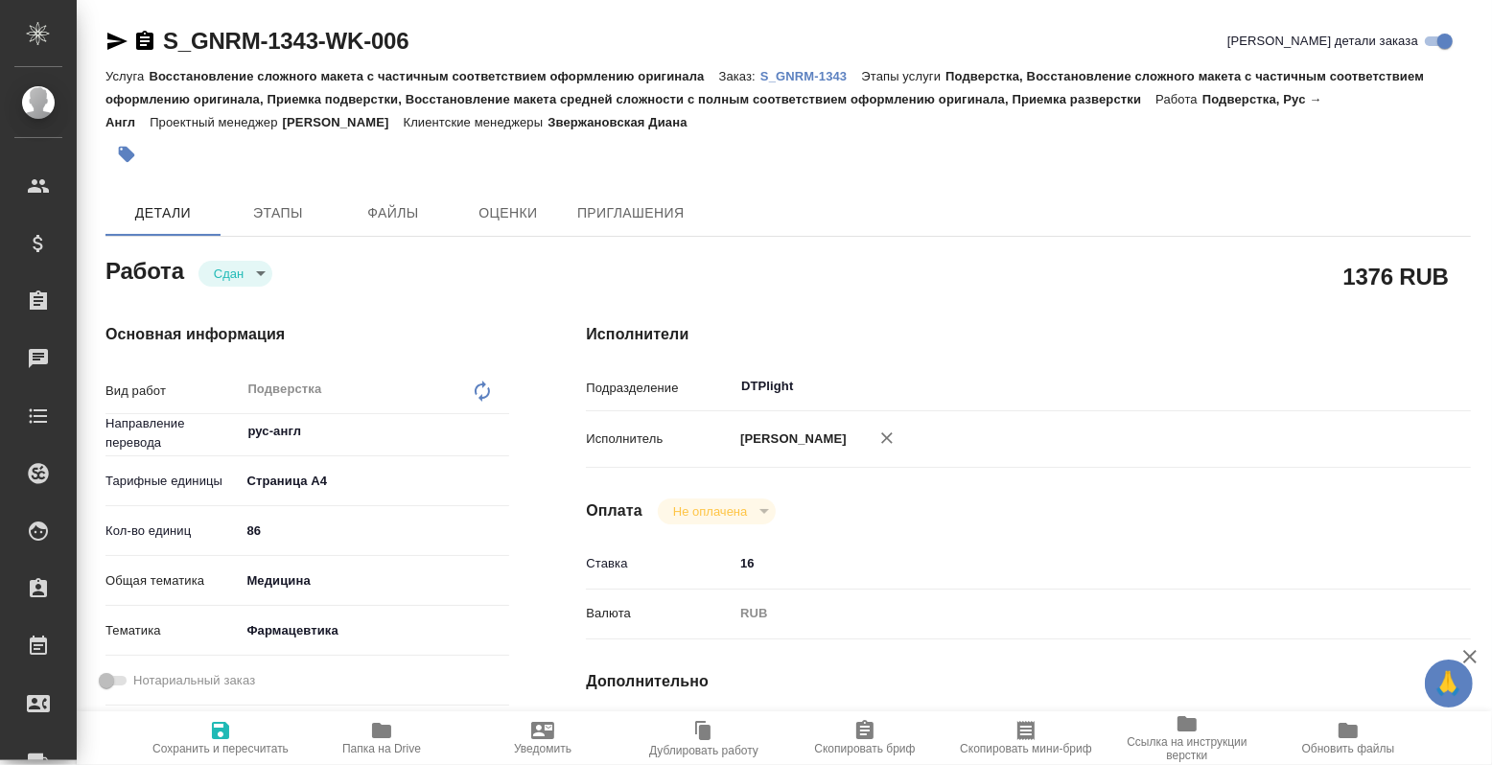
type textarea "x"
click at [763, 68] on div "Услуга Восстановление сложного макета с частичным соответствием оформлению ориг…" at bounding box center [787, 98] width 1365 height 69
click at [769, 75] on p "S_GNRM-1343" at bounding box center [810, 76] width 101 height 14
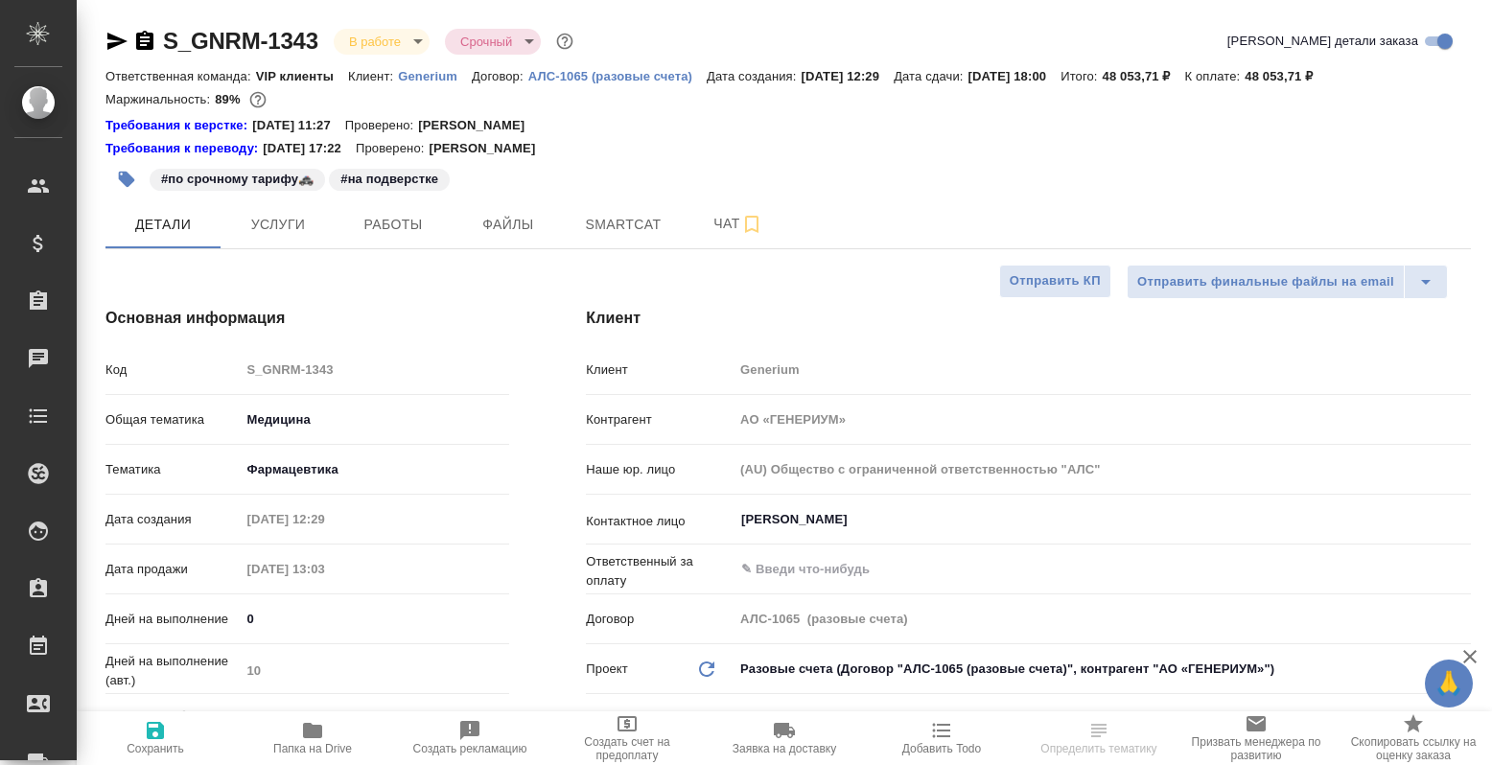
select select "RU"
click at [687, 222] on button "Чат" at bounding box center [738, 224] width 115 height 48
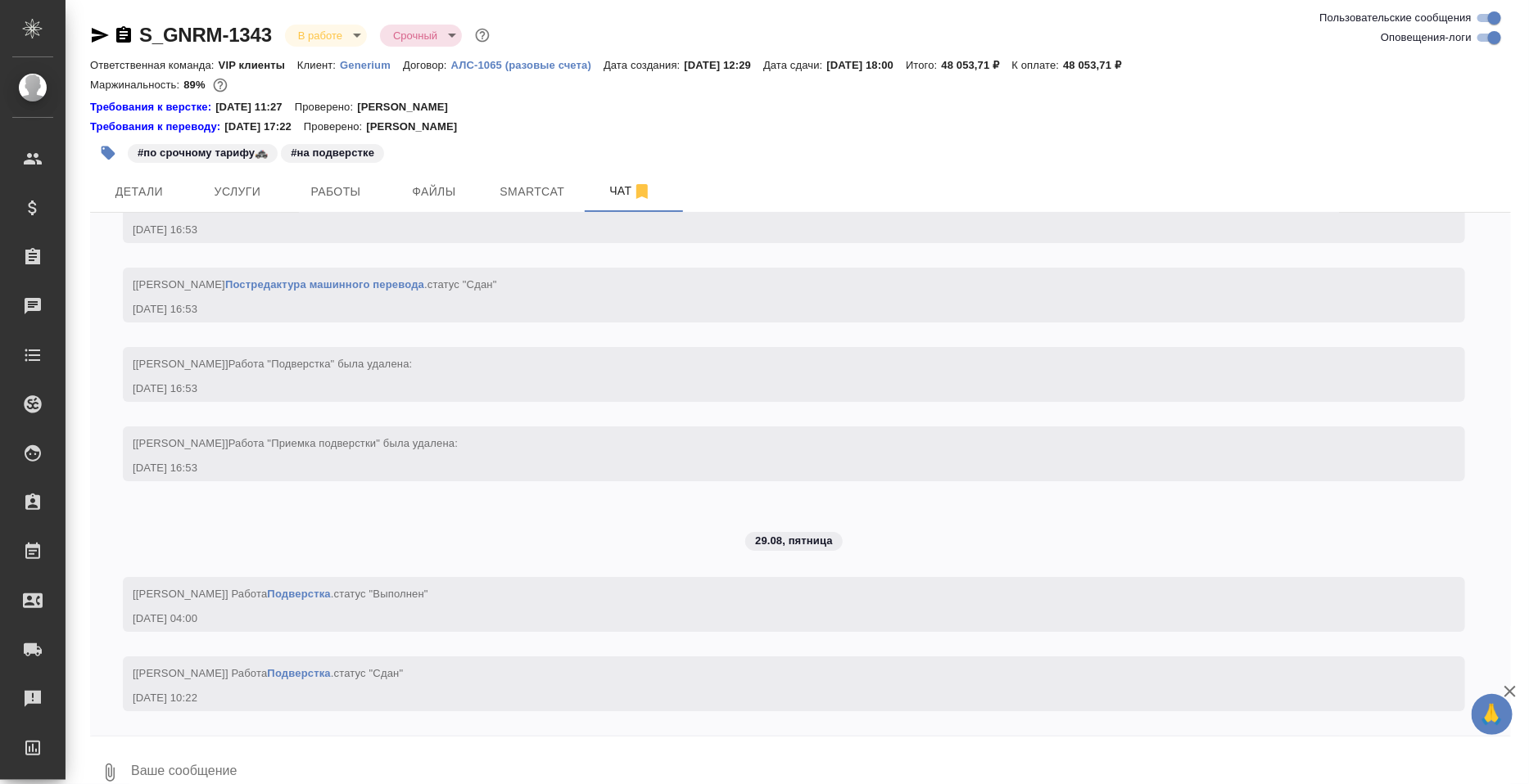
scroll to position [12407, 0]
click at [322, 652] on textarea at bounding box center [819, 772] width 1381 height 56
paste textarea "[URL][DOMAIN_NAME]"
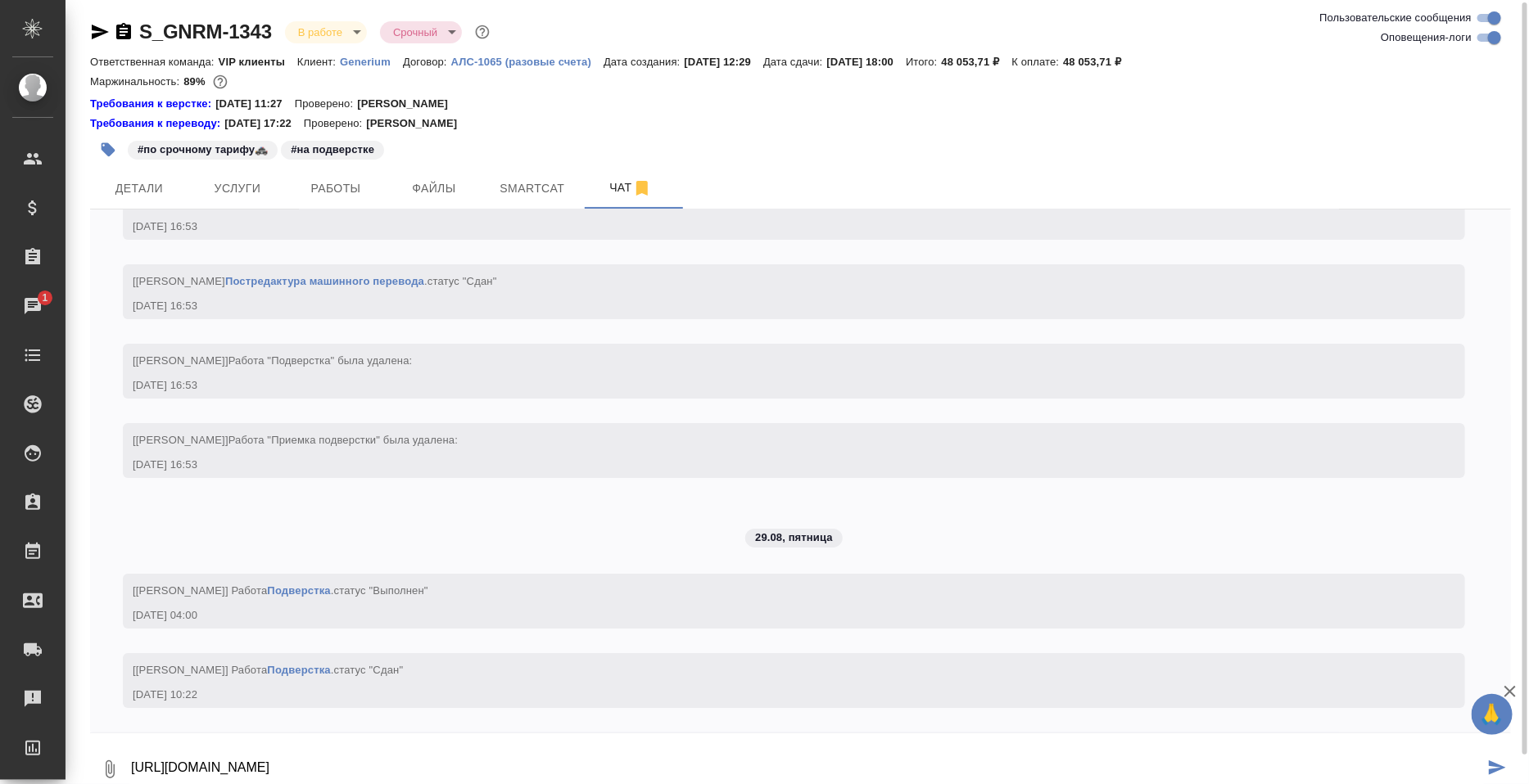
type textarea "[URL][DOMAIN_NAME]"
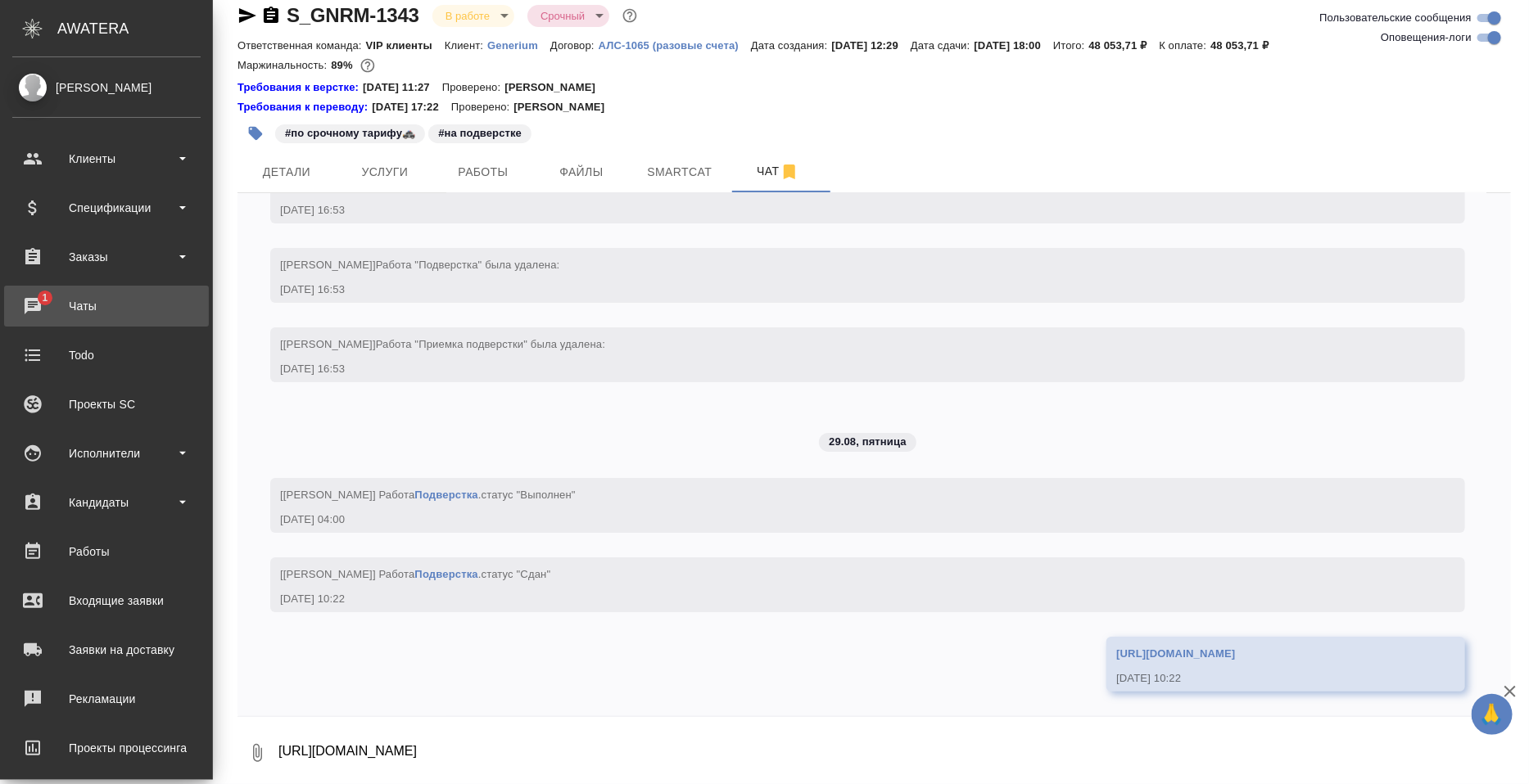
scroll to position [12552, 0]
click at [67, 302] on div "Чаты" at bounding box center [106, 306] width 188 height 25
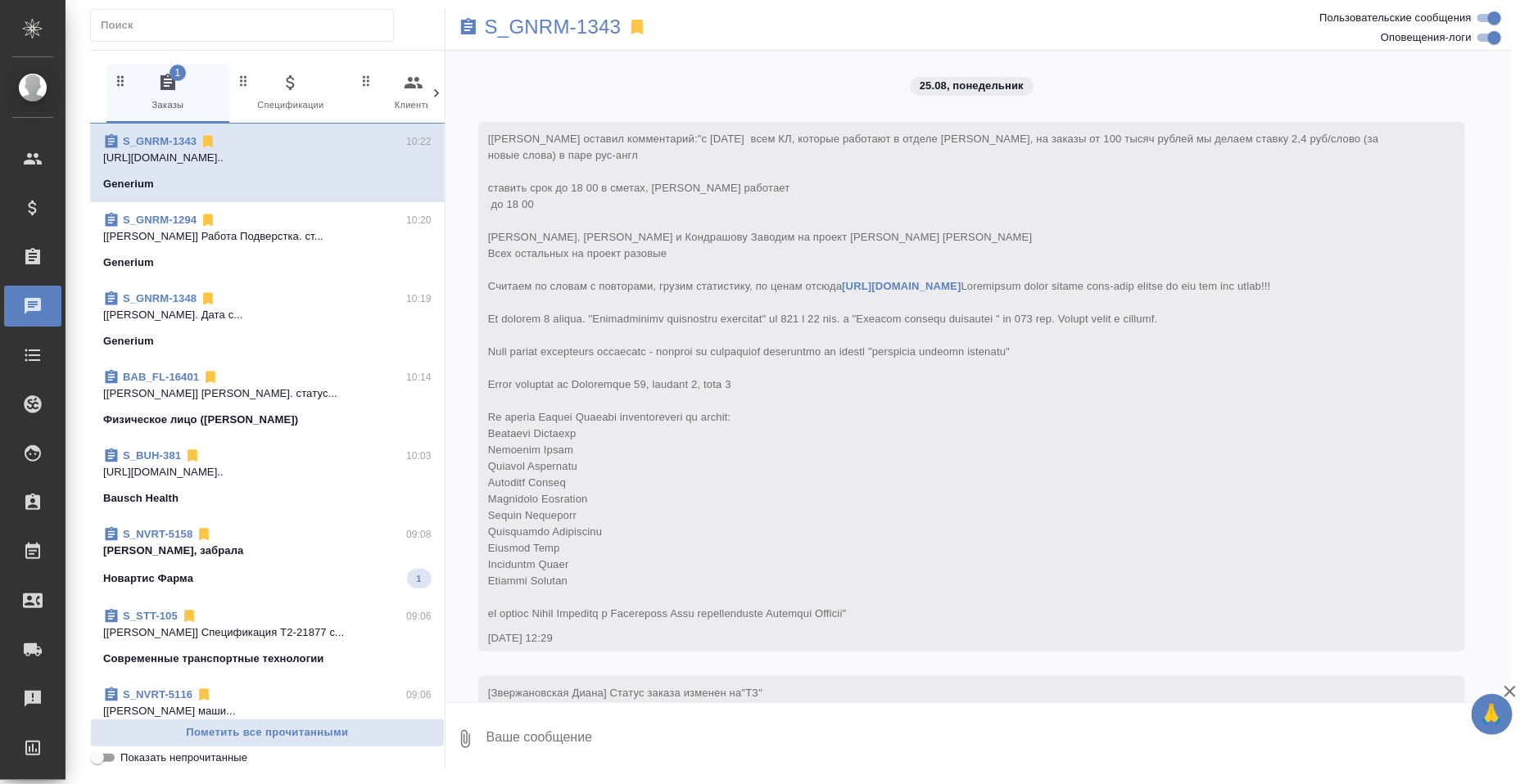
scroll to position [12734, 0]
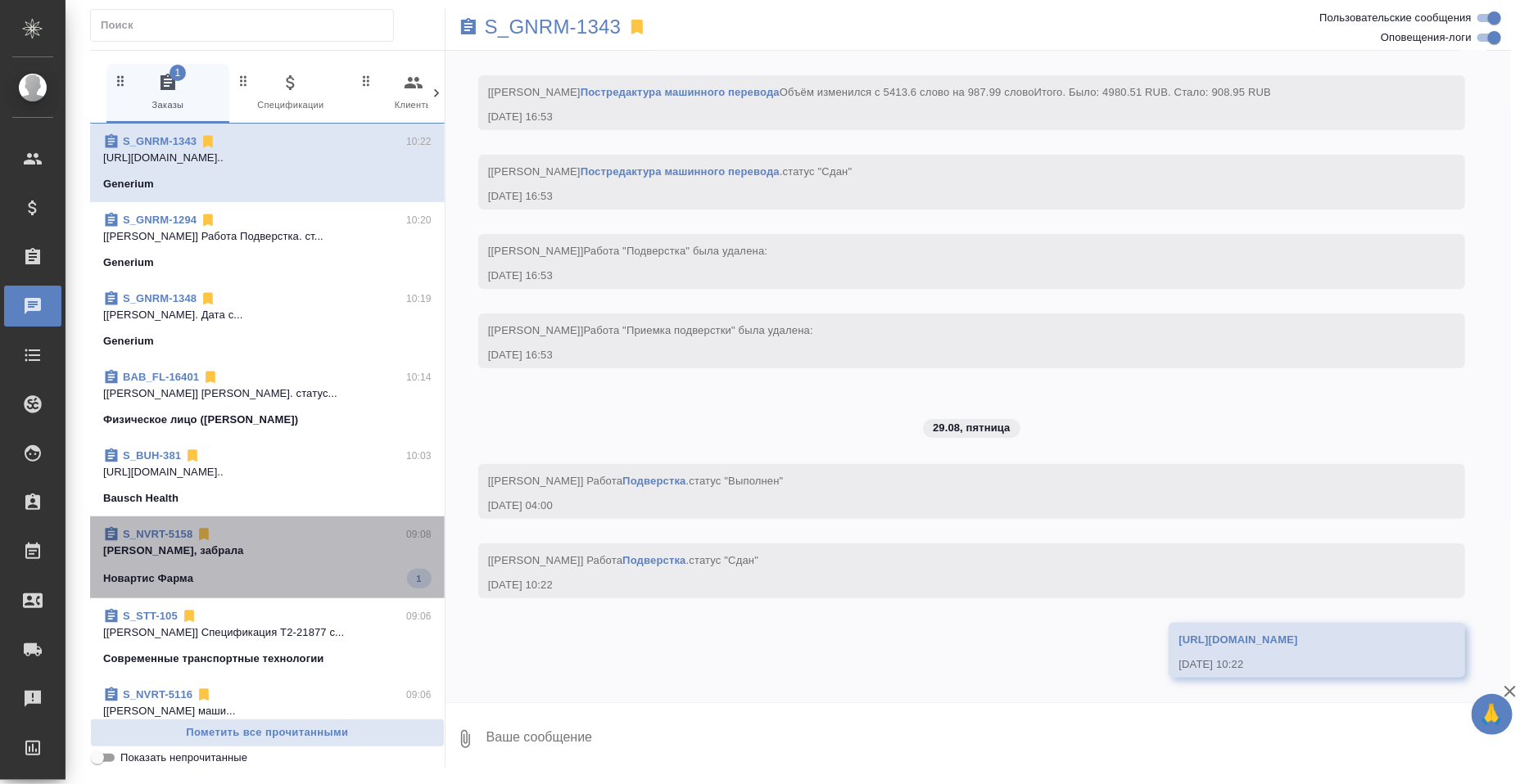
click at [356, 559] on p "ага, забрала" at bounding box center [267, 551] width 328 height 16
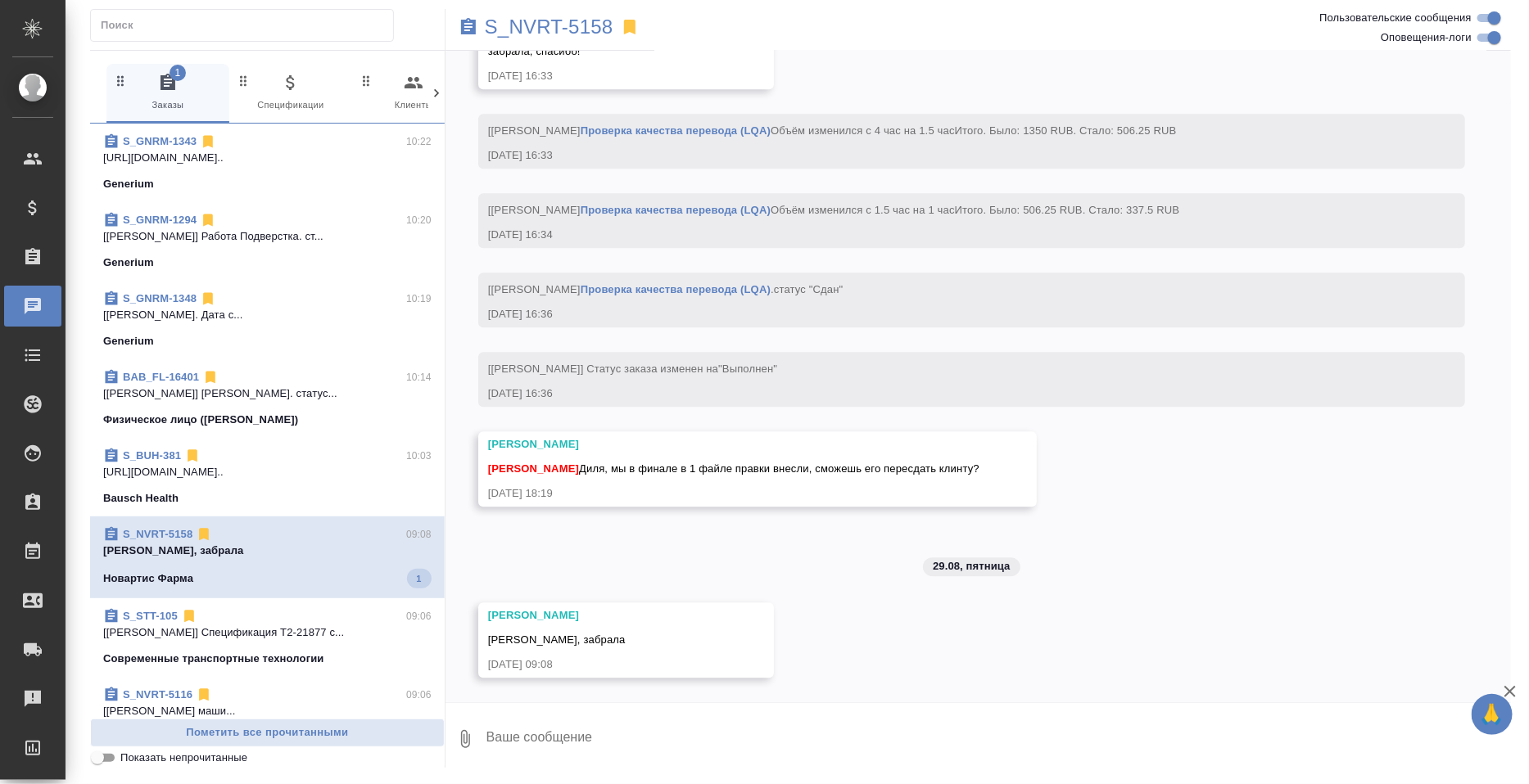
scroll to position [8504, 0]
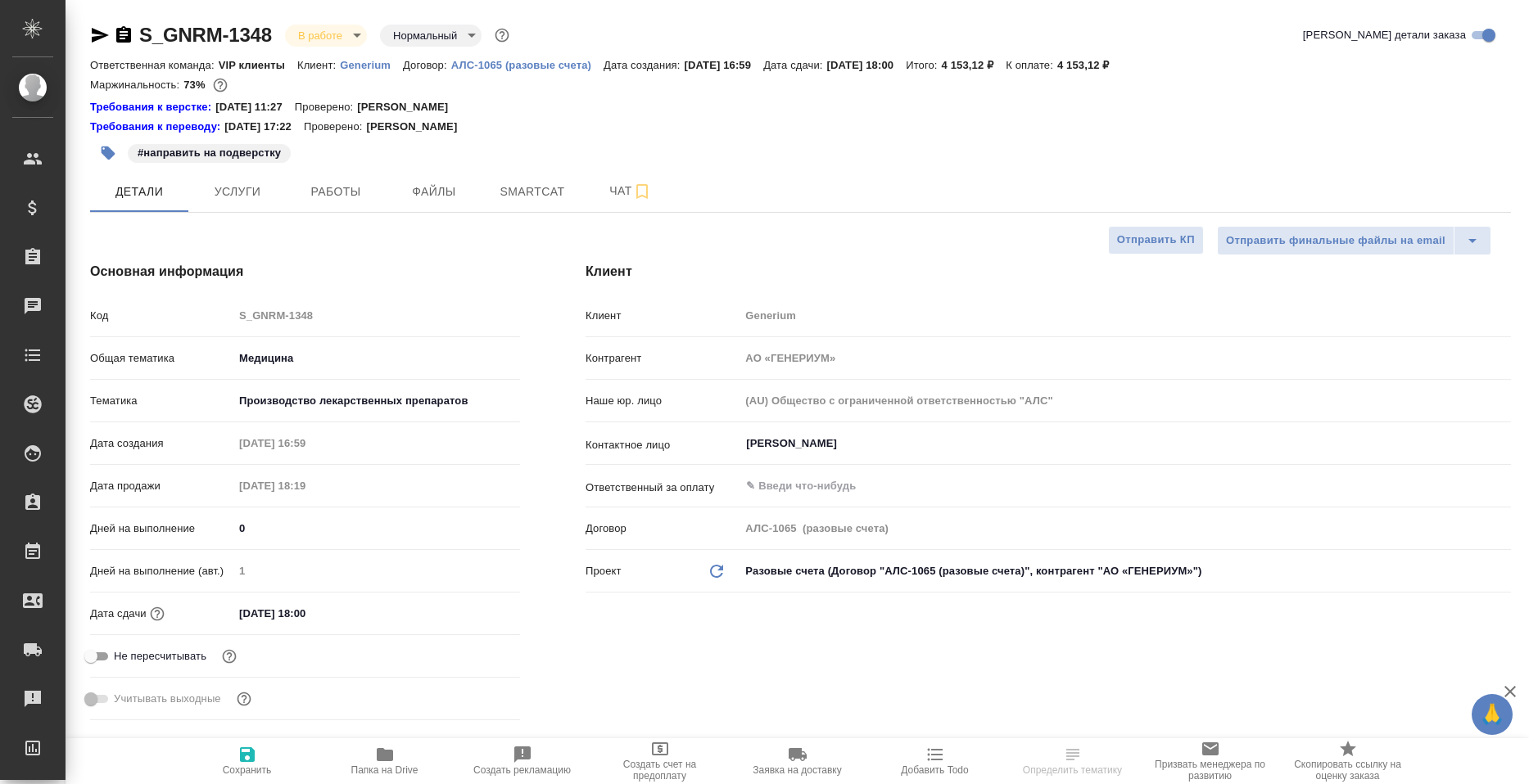
select select "RU"
click at [319, 202] on span "Работы" at bounding box center [336, 192] width 79 height 20
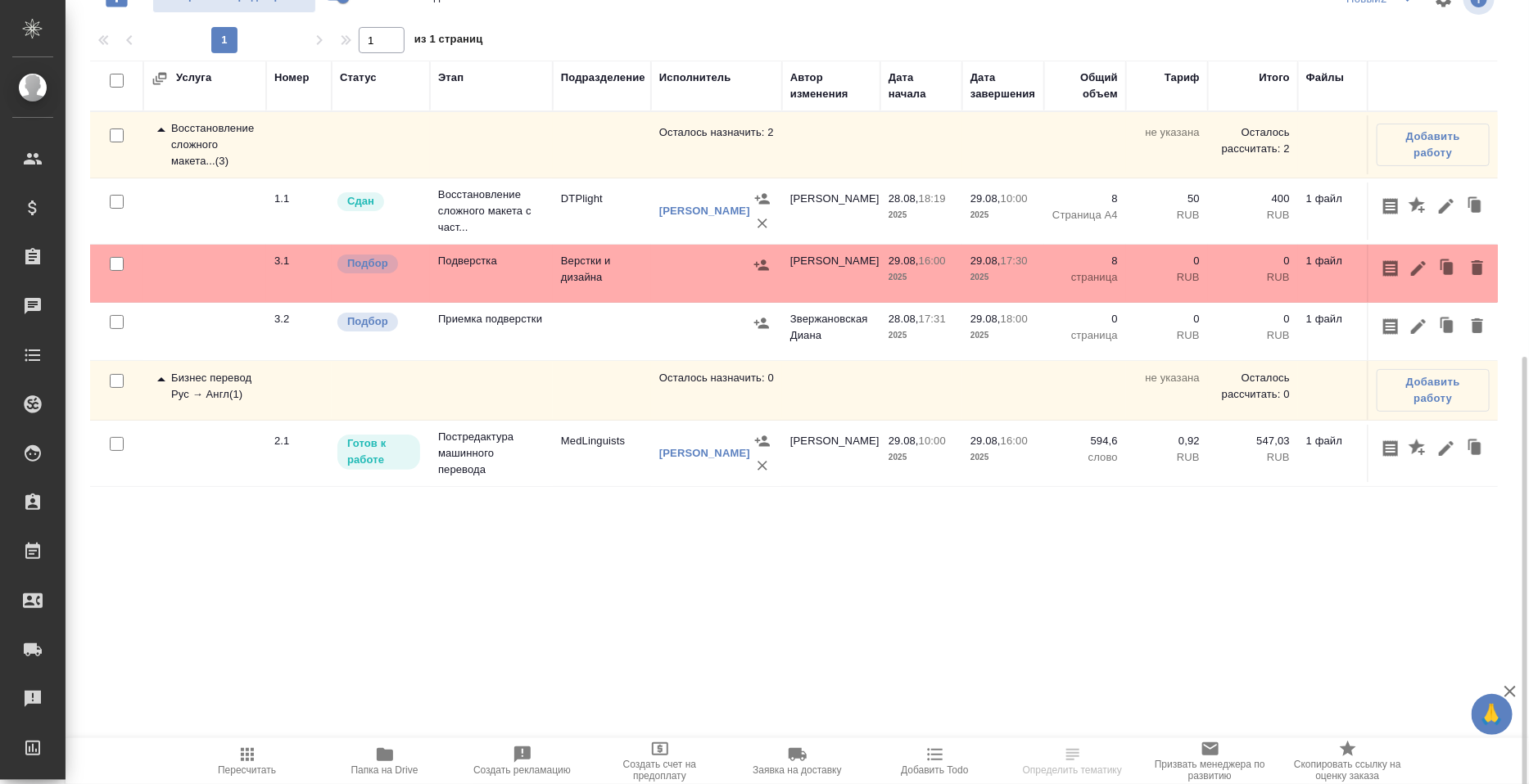
scroll to position [368, 0]
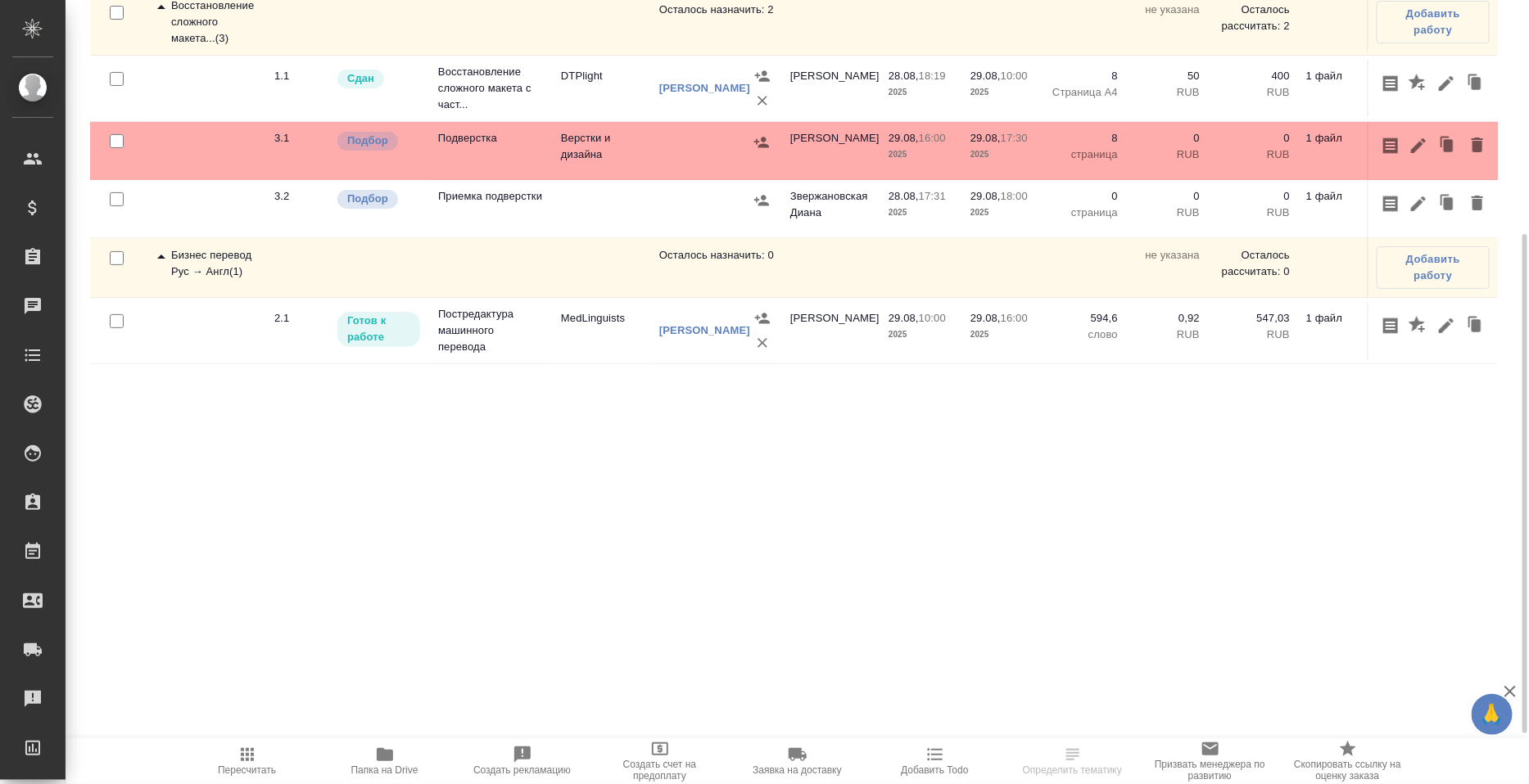
click at [592, 50] on td "Верстки и дизайна" at bounding box center [601, 21] width 98 height 57
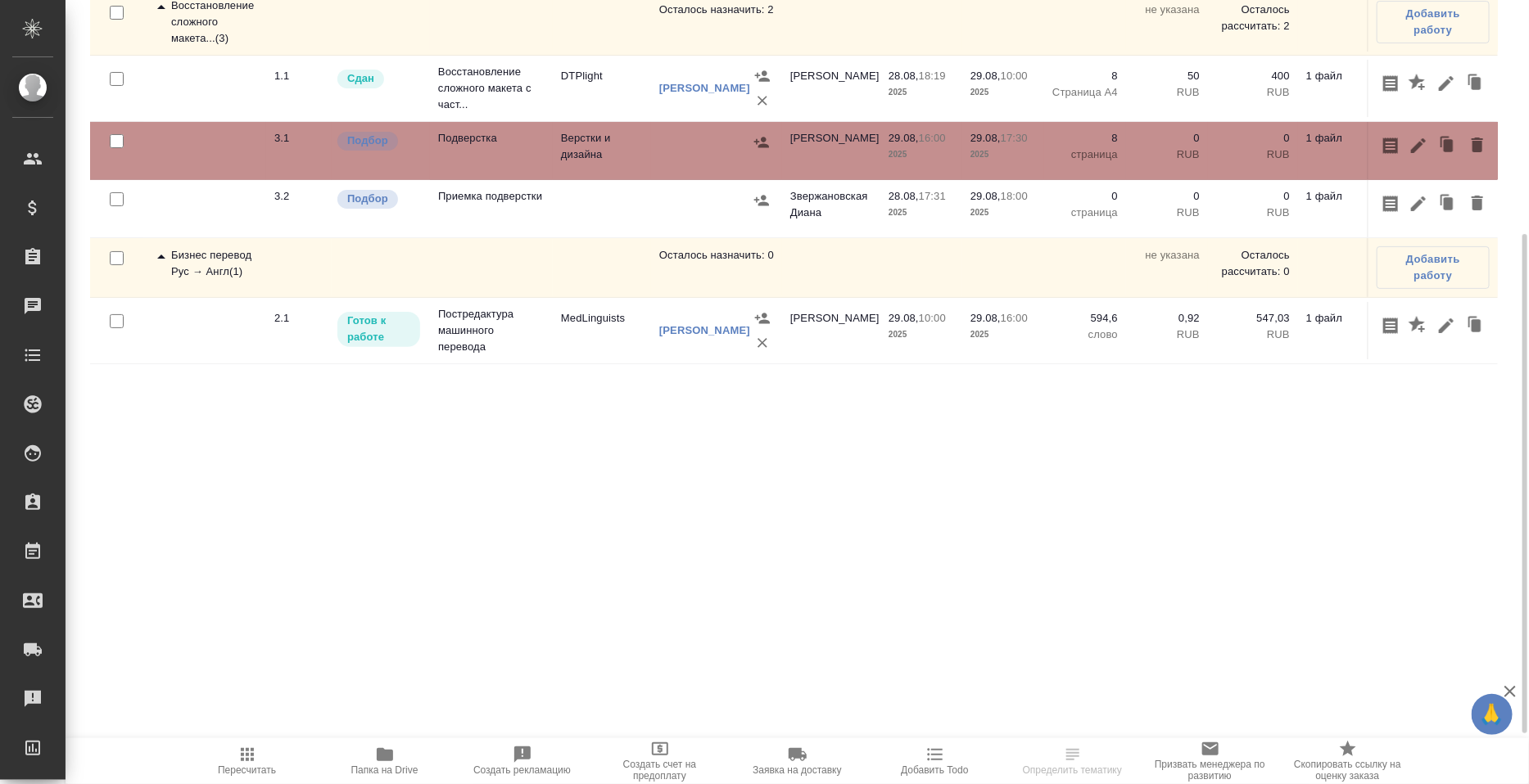
click at [592, 50] on td "Верстки и дизайна" at bounding box center [601, 21] width 98 height 57
click at [1483, 210] on icon "button" at bounding box center [1477, 202] width 11 height 15
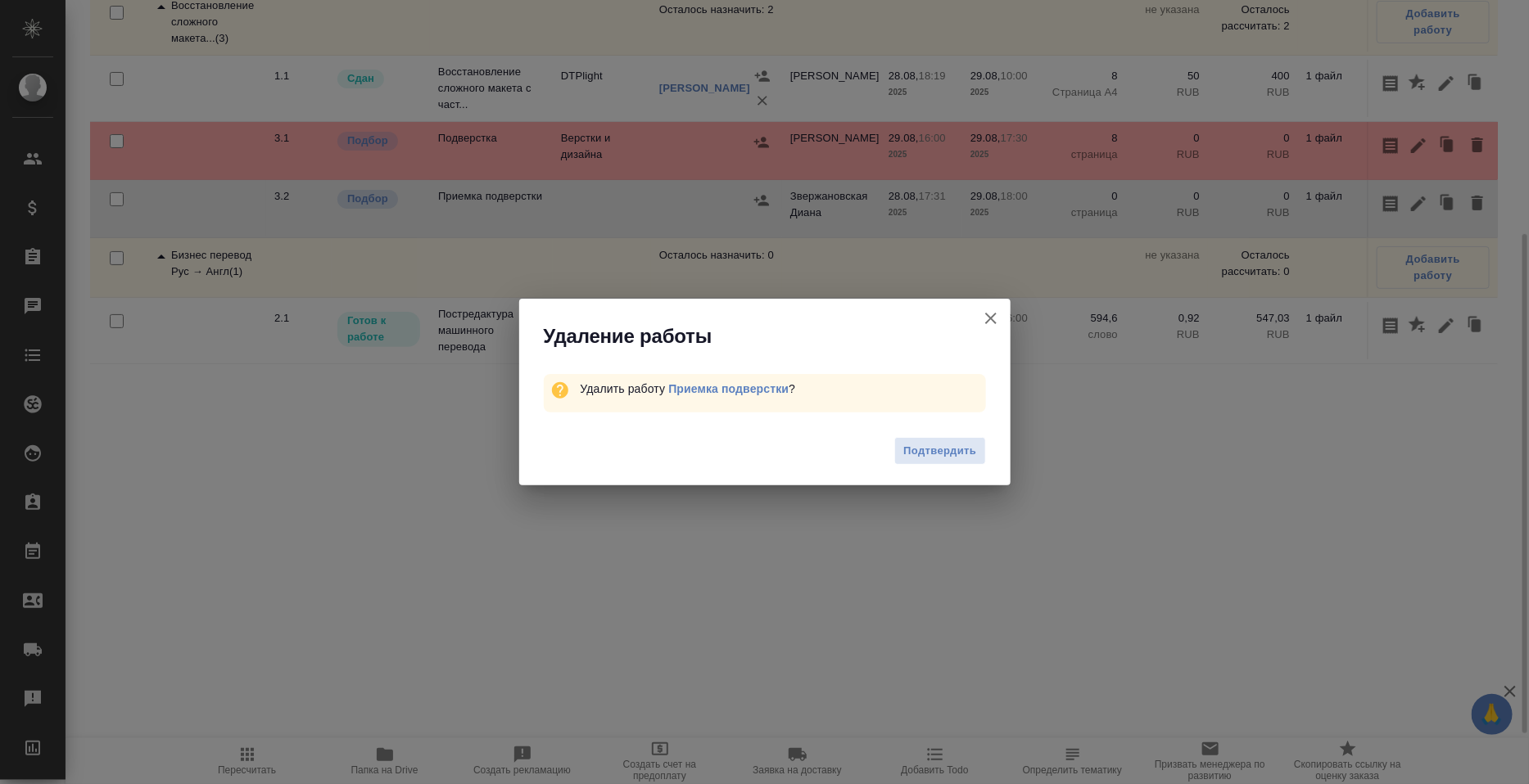
drag, startPoint x: 952, startPoint y: 467, endPoint x: 948, endPoint y: 455, distance: 12.6
click at [951, 463] on button "Подтвердить" at bounding box center [940, 452] width 91 height 29
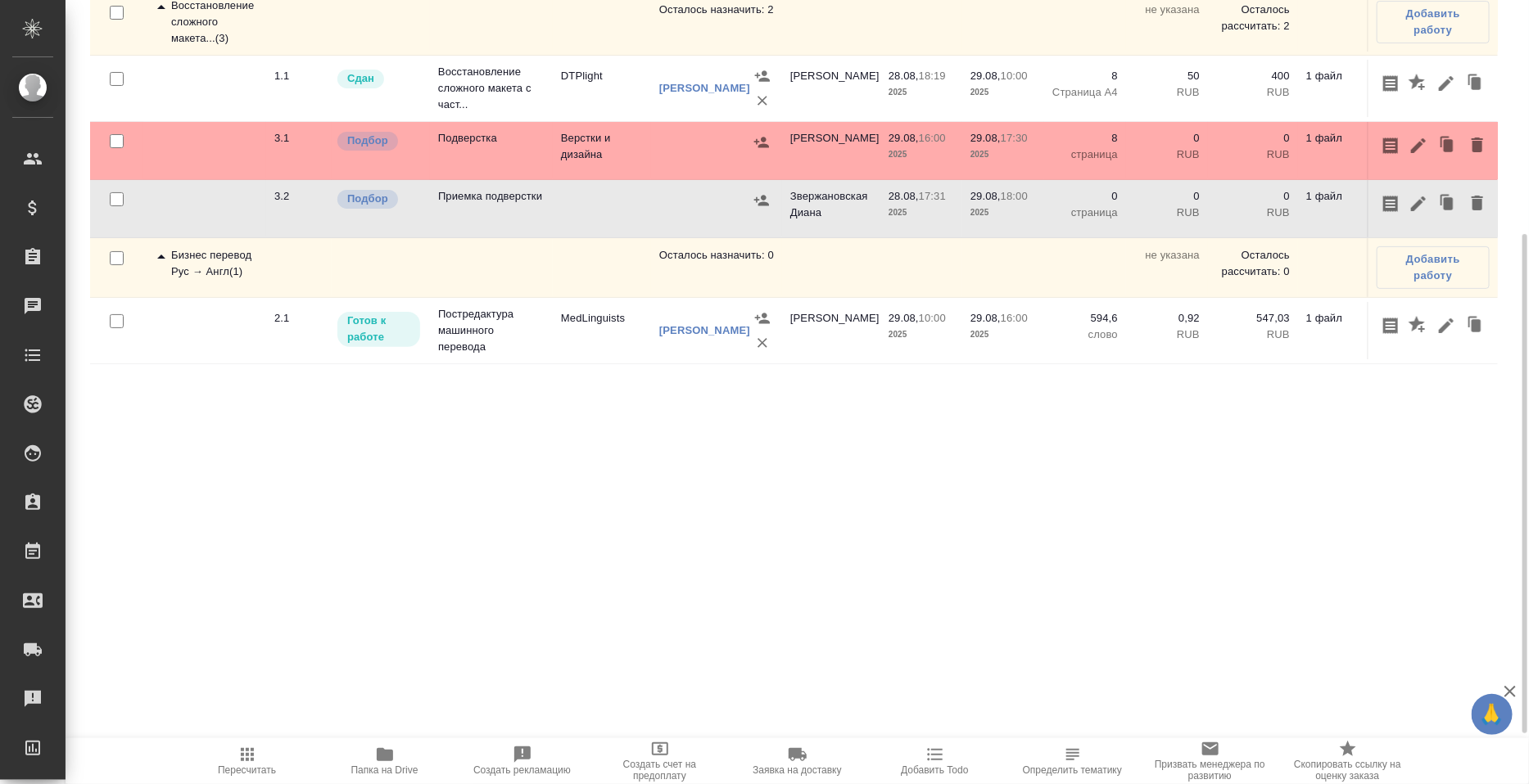
click at [948, 455] on body "🙏 .cls-1 fill:#fff; AWATERA Petrova Valeria Клиенты Спецификации Заказы 0 Чаты …" at bounding box center [764, 392] width 1529 height 784
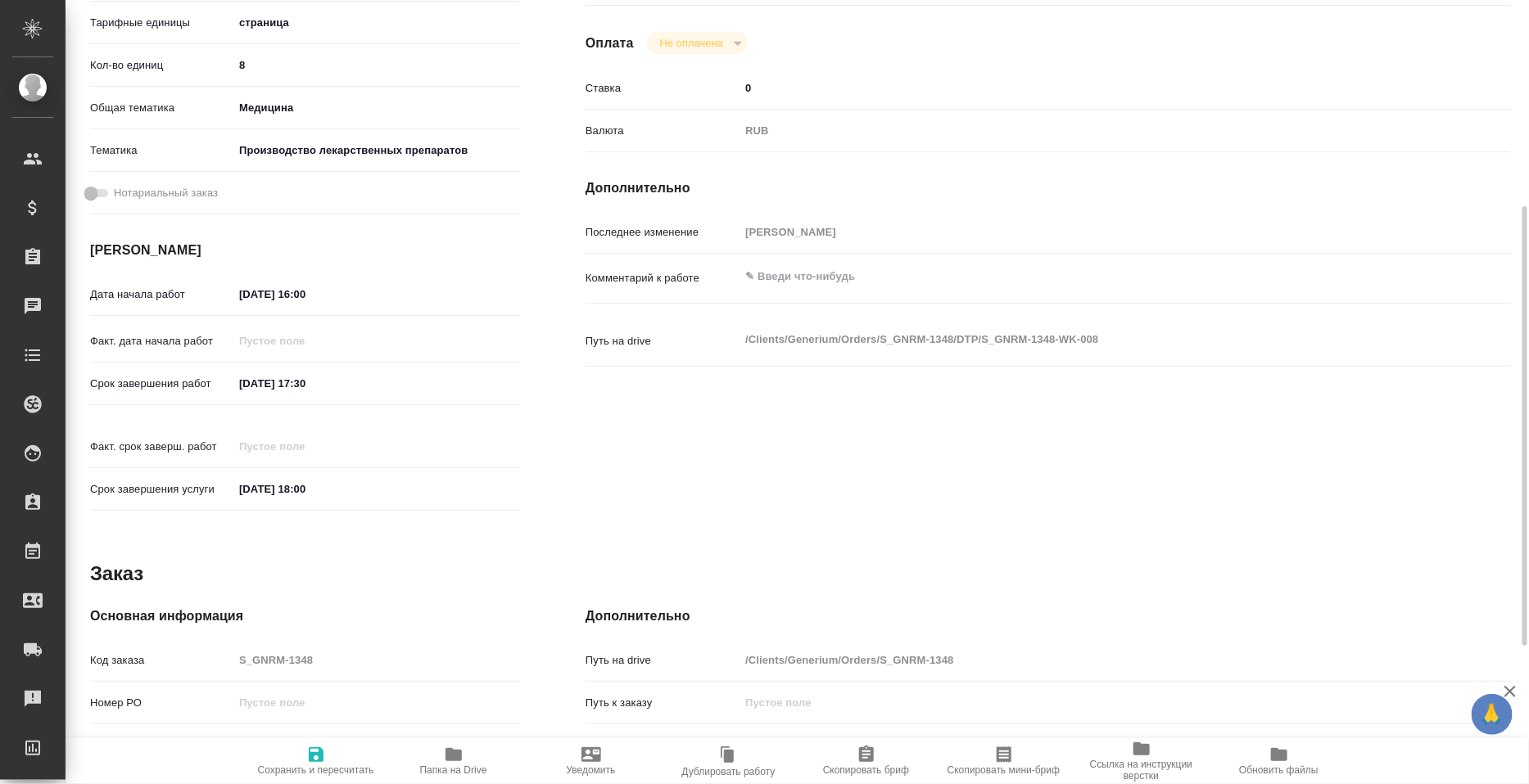
scroll to position [123, 0]
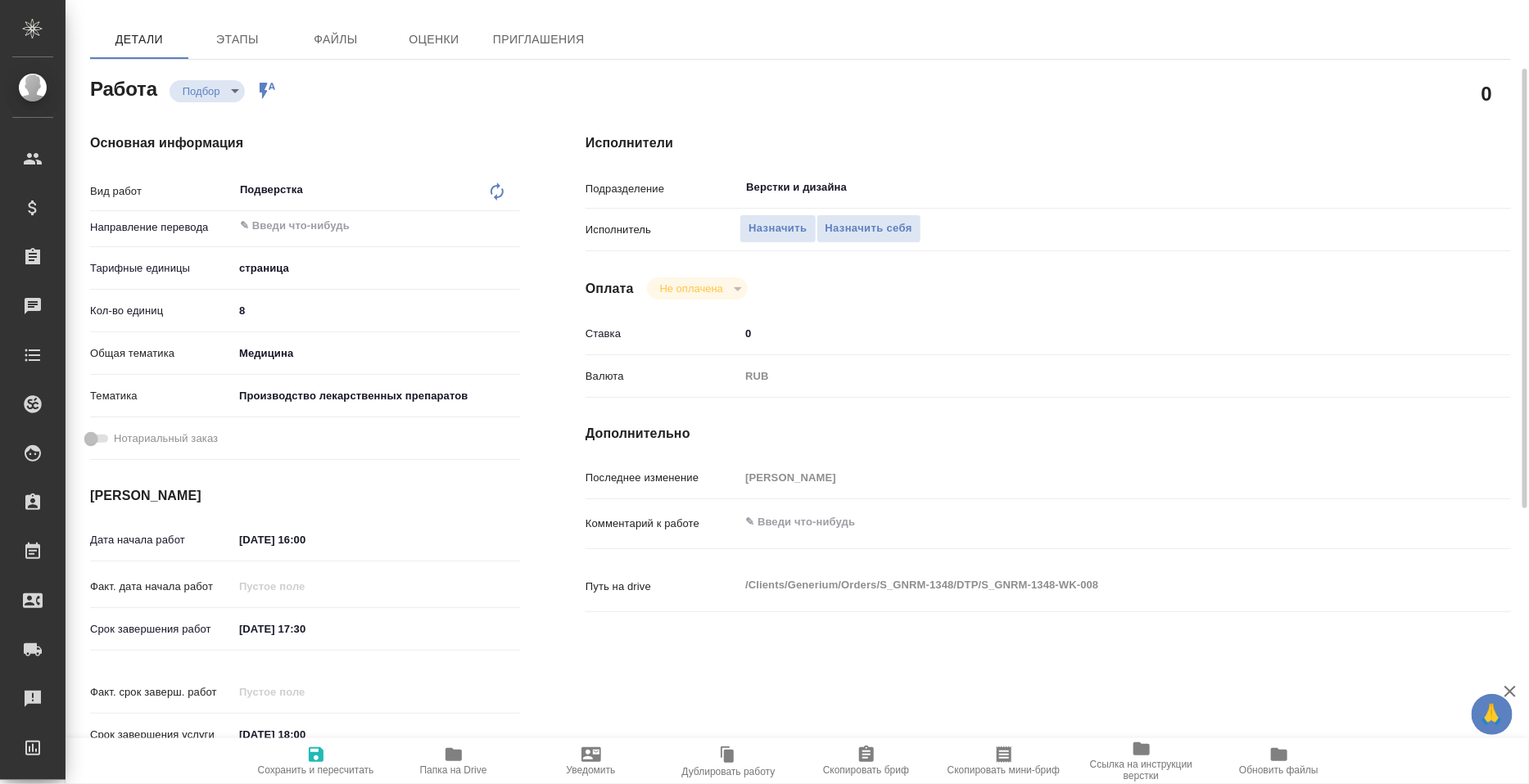
click at [775, 174] on div "Исполнители Подразделение Верстки и дизайна ​ Исполнитель Назначить Назначить с…" at bounding box center [1048, 450] width 991 height 699
click at [786, 189] on input "Верстки и дизайна" at bounding box center [1058, 187] width 630 height 20
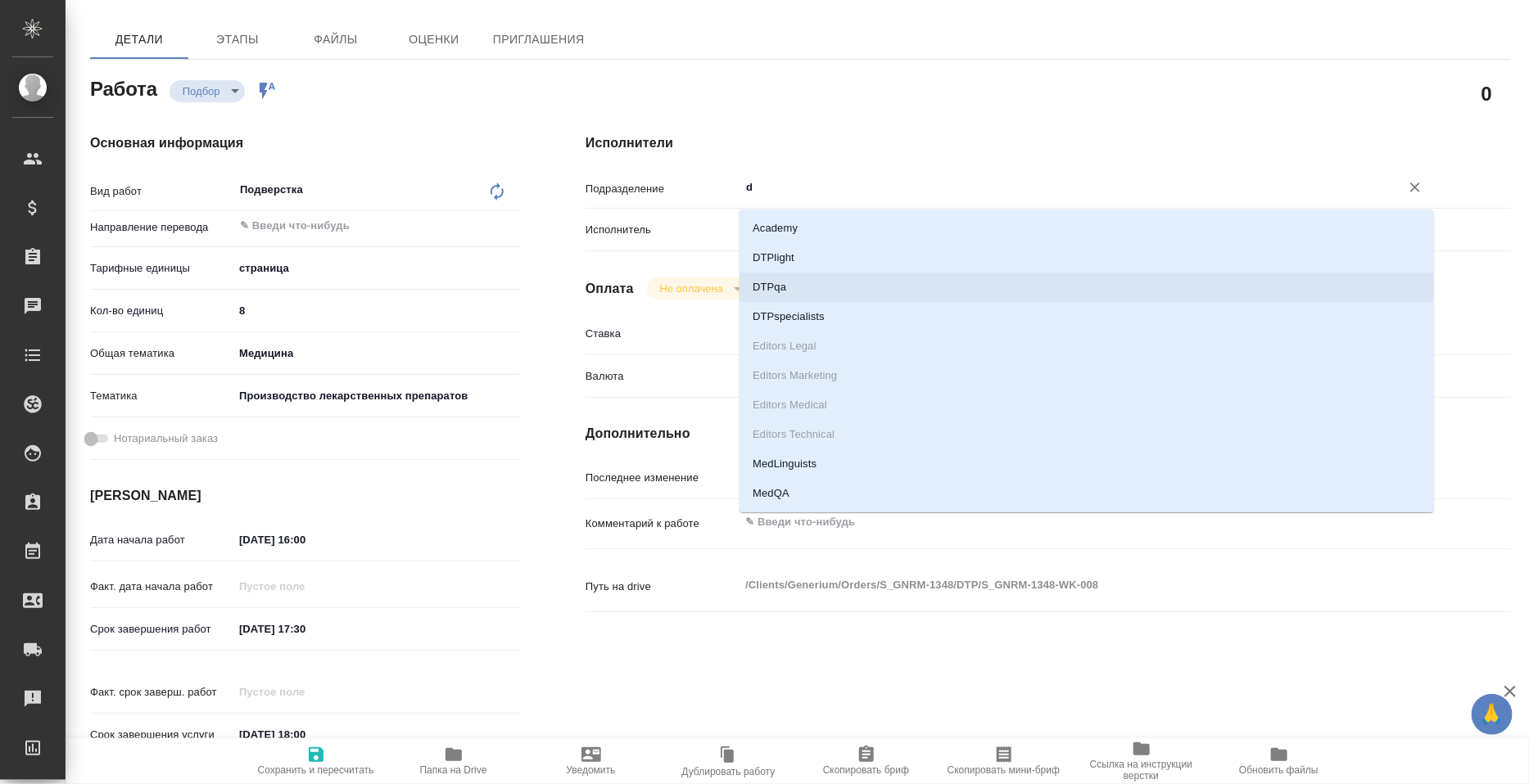
click at [787, 288] on li "DTPqa" at bounding box center [1087, 287] width 694 height 30
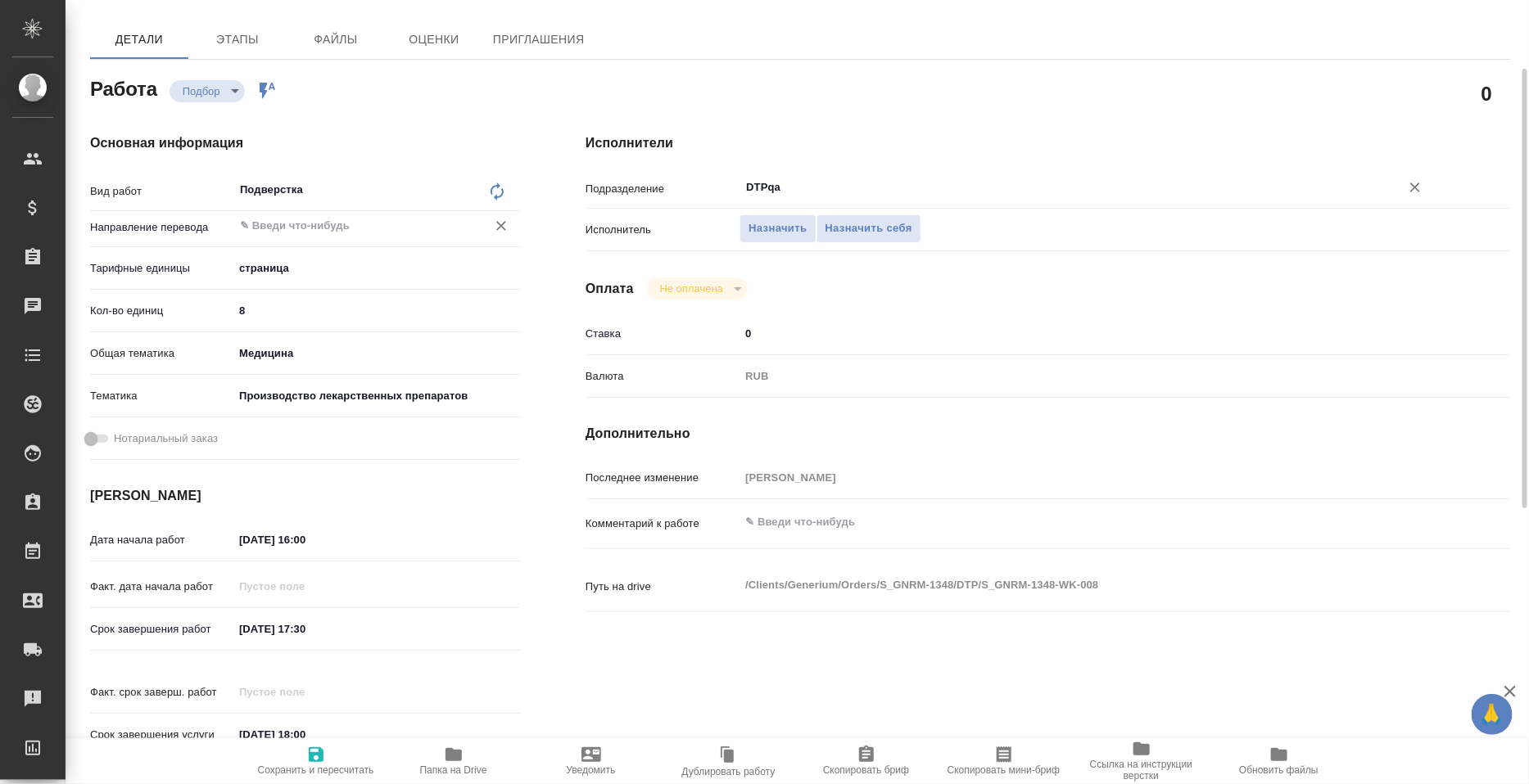
type input "DTPqa"
click at [359, 236] on input "text" at bounding box center [349, 225] width 222 height 20
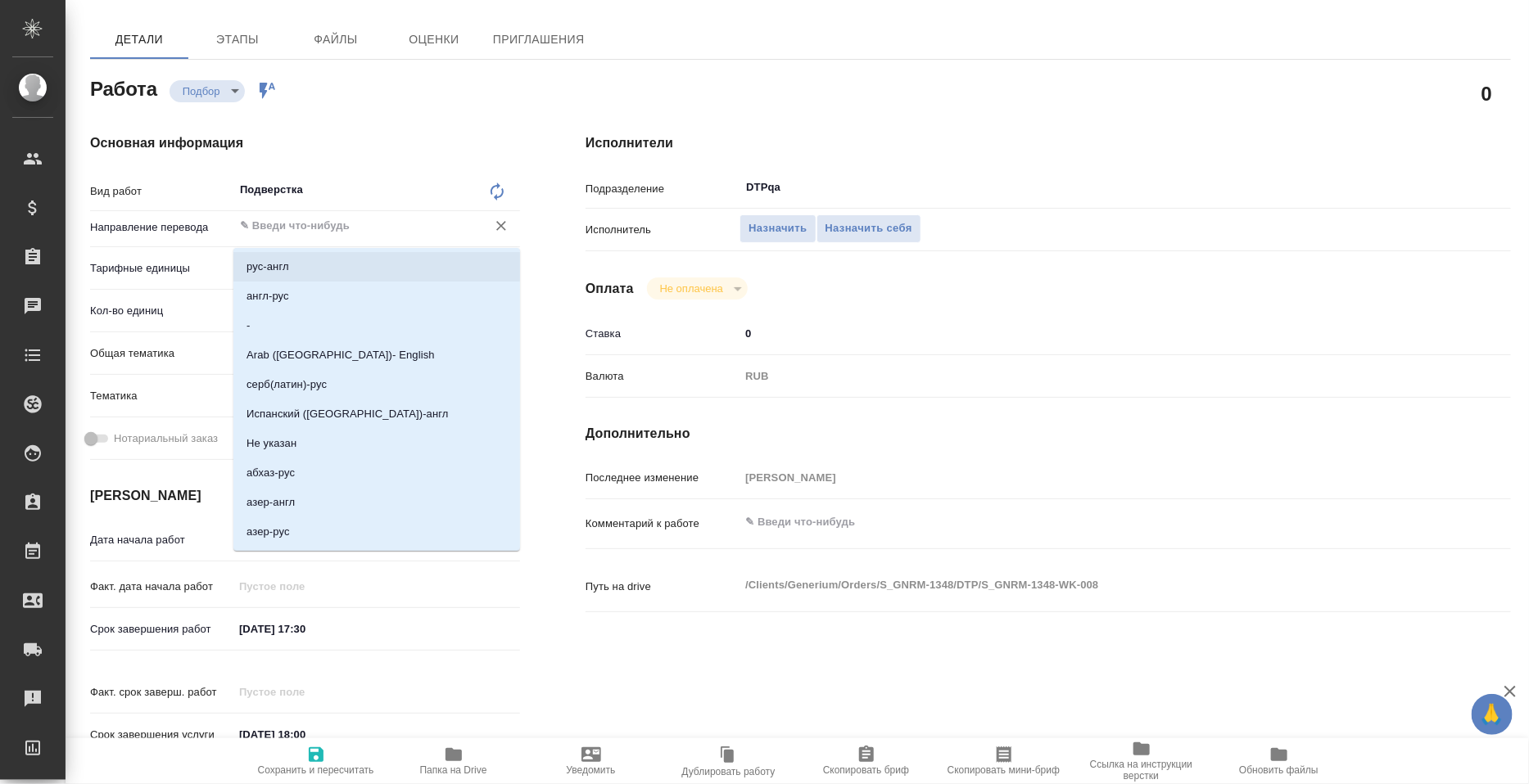
click at [300, 268] on li "рус-англ" at bounding box center [377, 266] width 287 height 30
type input "рус-англ"
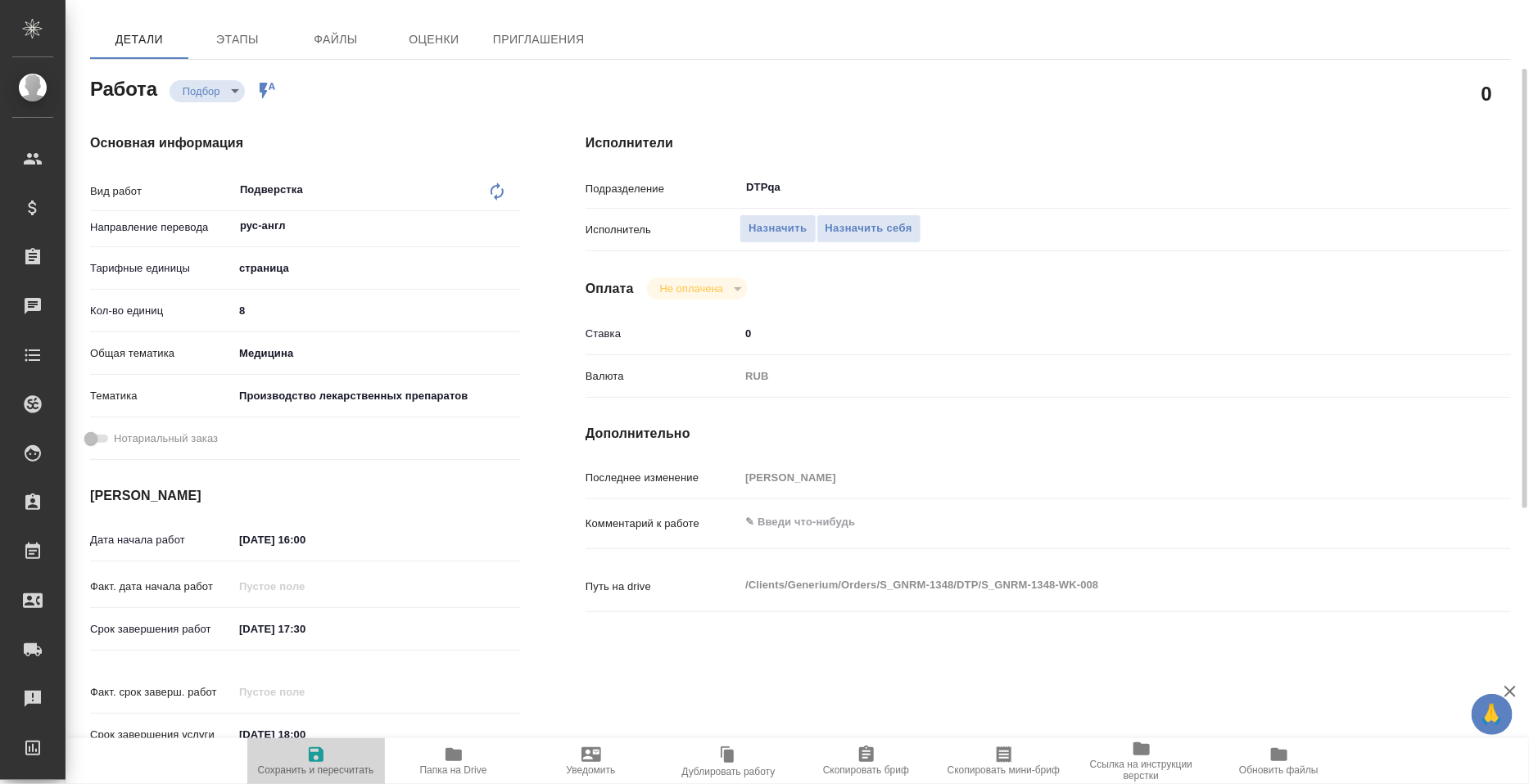
click at [315, 767] on span "Сохранить и пересчитать" at bounding box center [316, 769] width 116 height 11
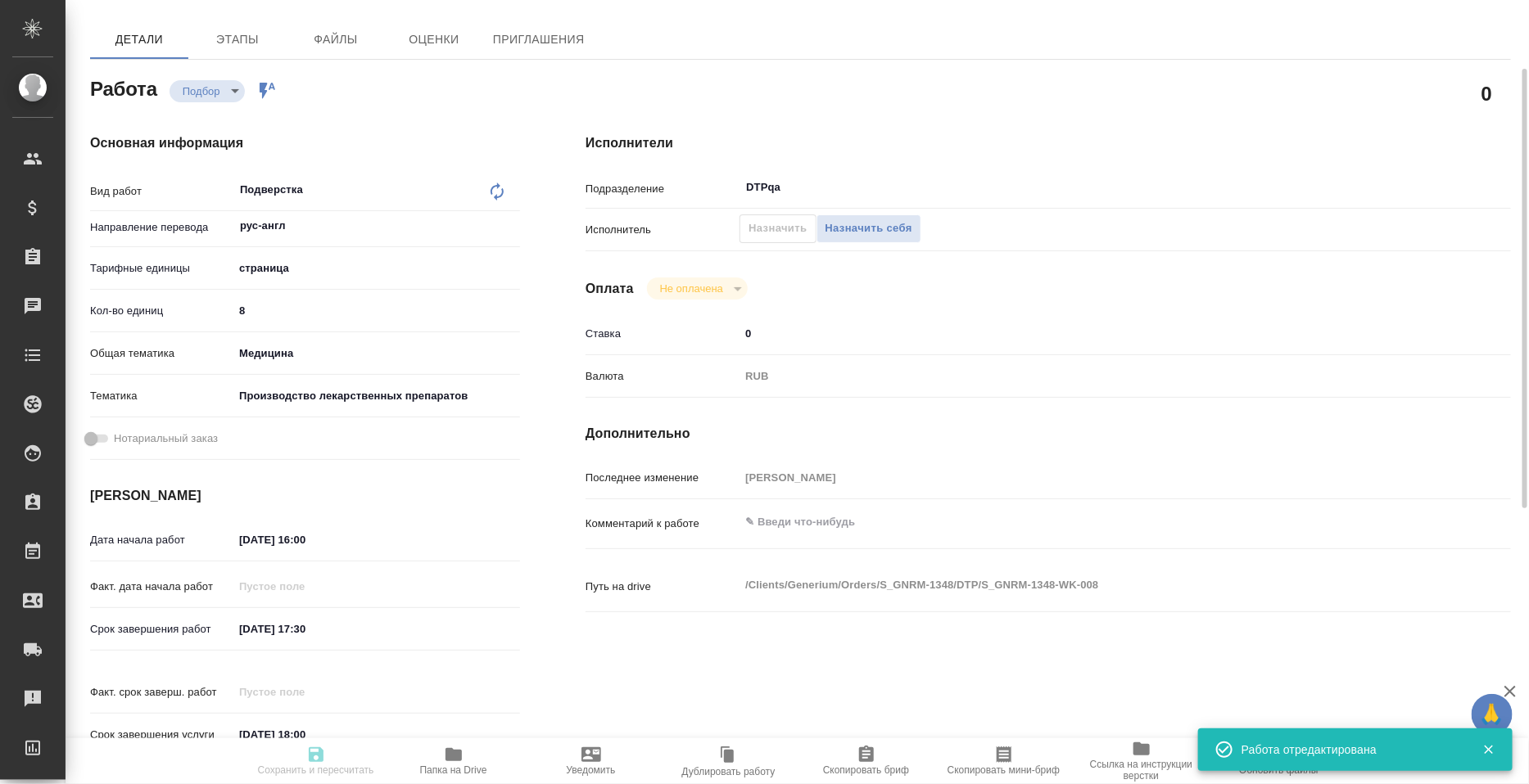
type input "recruiting"
type input "рус-англ"
type input "5a8b1489cc6b4906c91bfdb2"
type input "8"
type input "med"
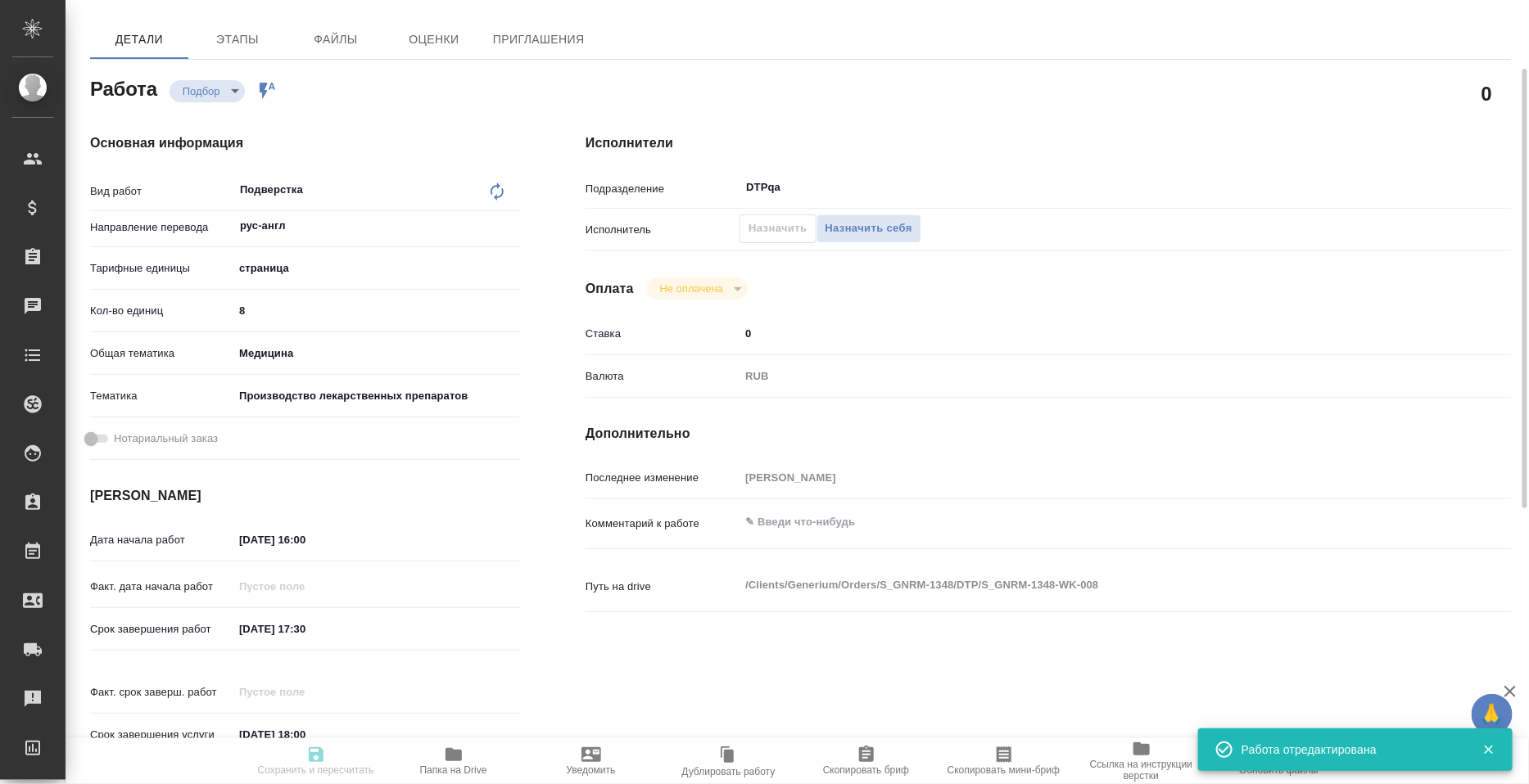
type input "614982fec5ecbb70f805293f"
type input "29.08.2025 16:00"
type input "29.08.2025 17:30"
type input "29.08.2025 18:00"
type input "DTPqa"
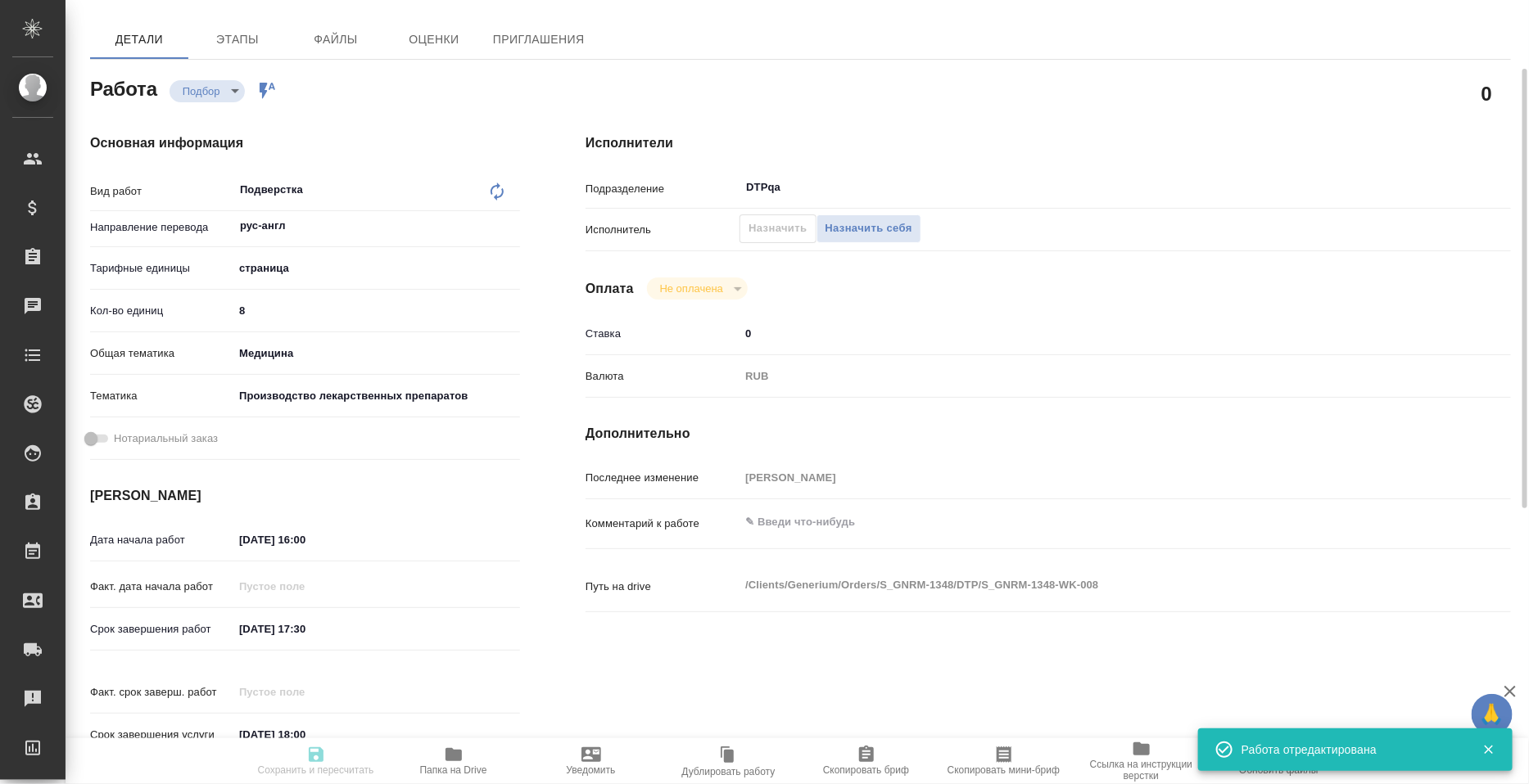
type input "notPayed"
type input "0"
type input "RUB"
type input "Грабко Мария"
type input "S_GNRM-1348"
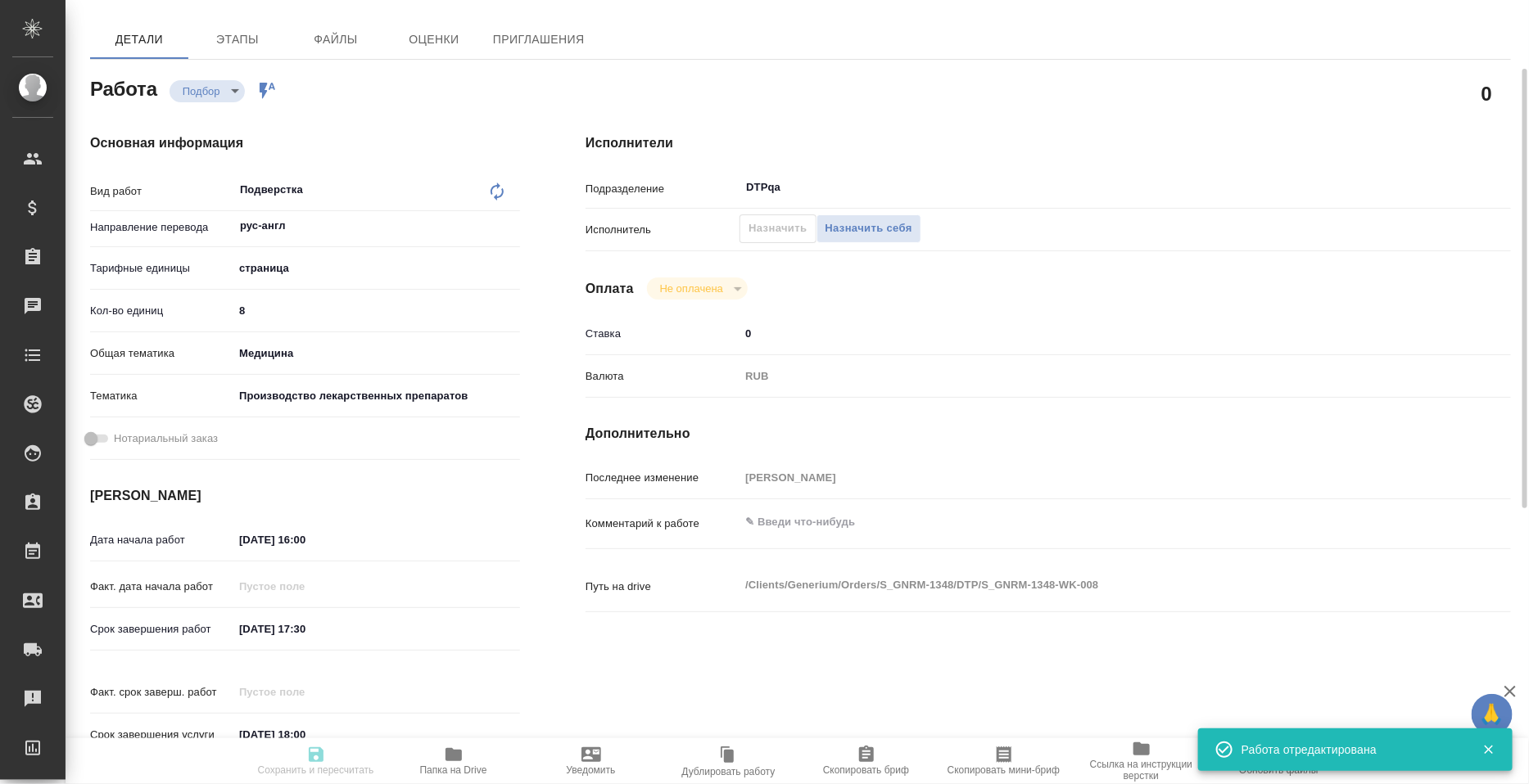
type input "Восстановление сложного макета с частичным соответствием оформлению оригинала"
type input "Приемка разверстки, Подверстка, Приемка подверстки, Восстановление сложного мак…"
type input "Звержановская Диана"
type input "[PERSON_NAME]"
type input "/Clients/Generium/Orders/S_GNRM-1348"
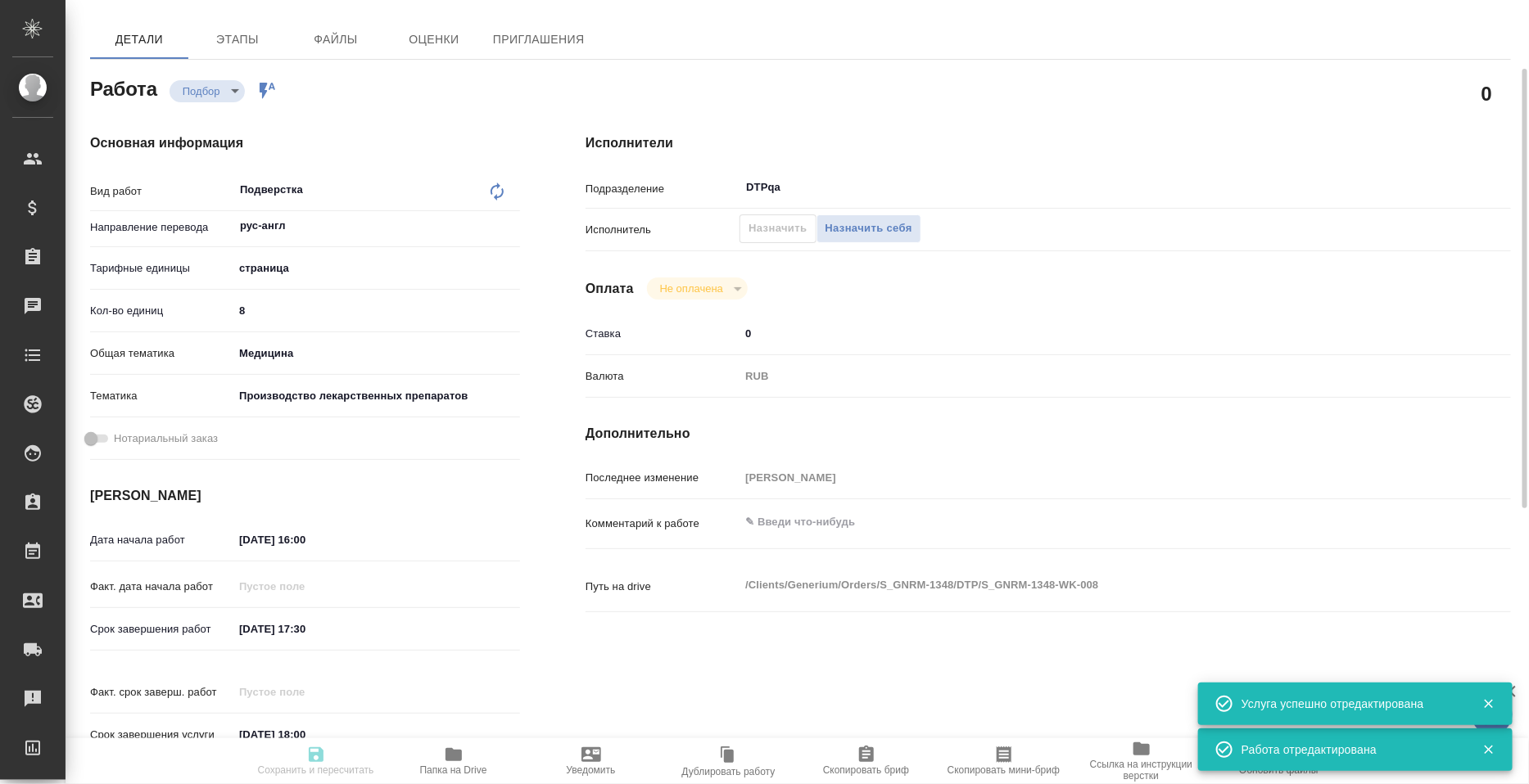
type input "recruiting"
type input "рус-англ"
type input "5a8b1489cc6b4906c91bfdb2"
type input "8"
type input "med"
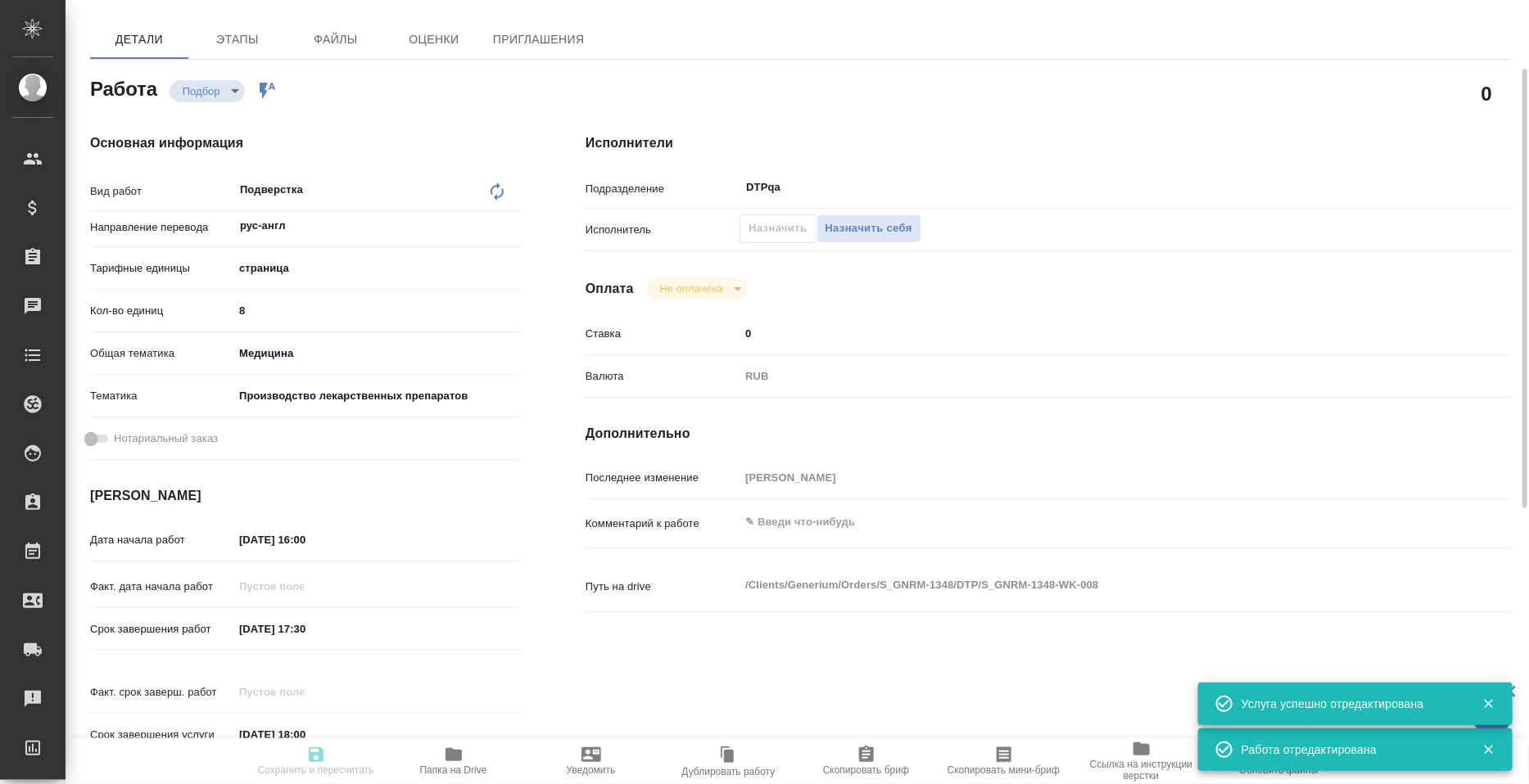
type input "614982fec5ecbb70f805293f"
type input "29.08.2025 16:00"
type input "29.08.2025 17:30"
type input "29.08.2025 18:00"
type input "DTPqa"
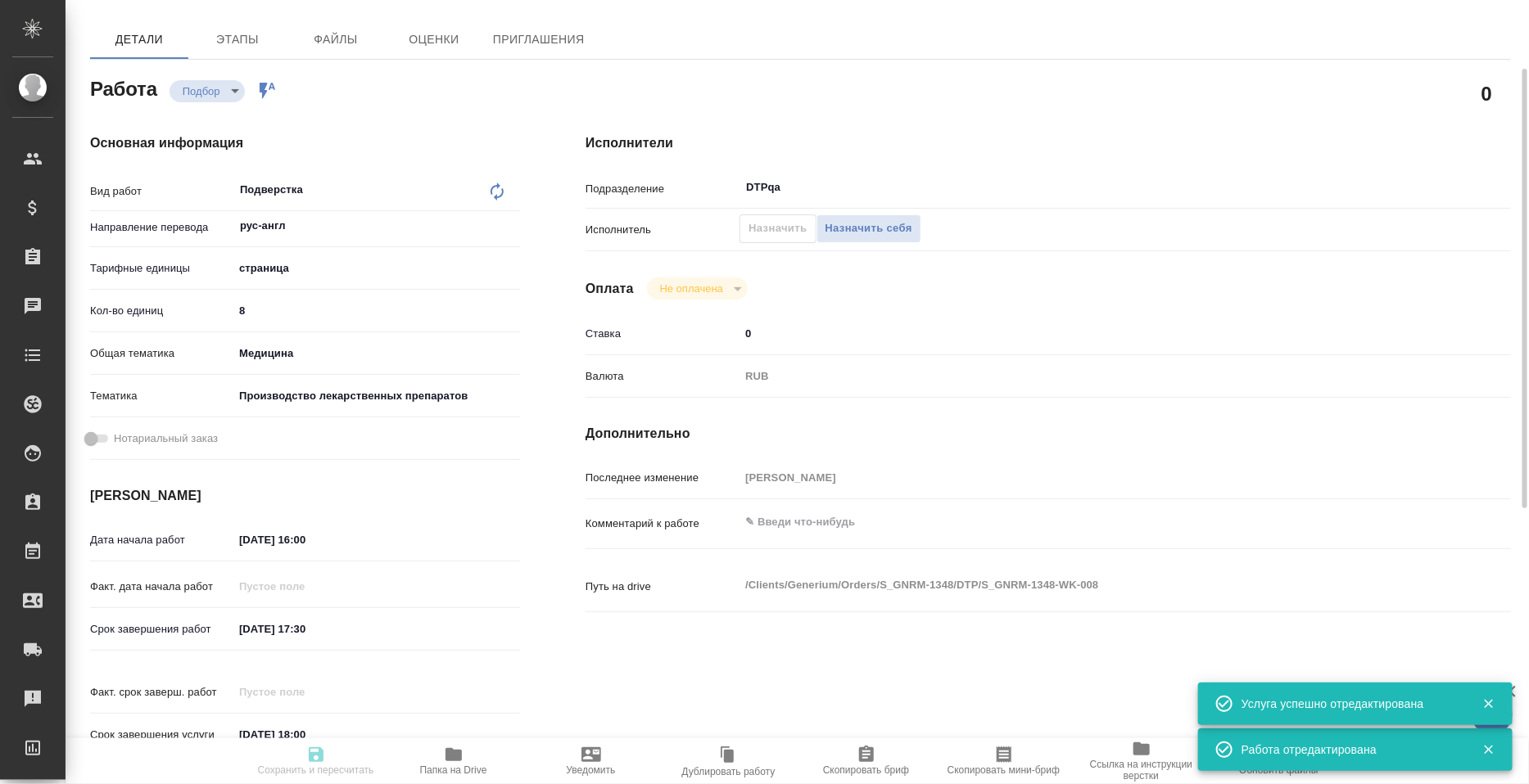
type input "notPayed"
type input "0"
type input "RUB"
type input "Грабко Мария"
type input "S_GNRM-1348"
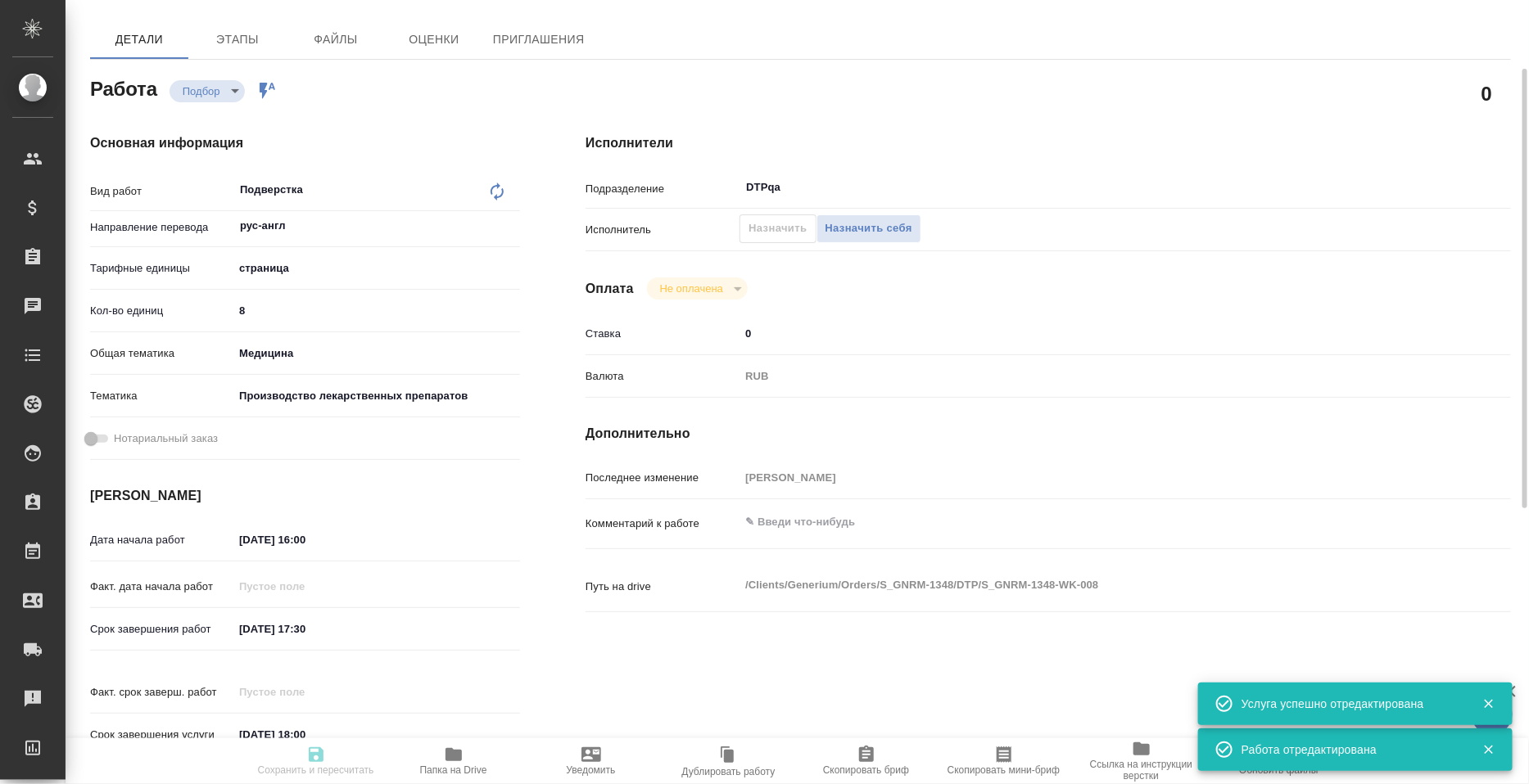
type input "Восстановление сложного макета с частичным соответствием оформлению оригинала"
type input "Приемка разверстки, Подверстка, Приемка подверстки, Восстановление сложного мак…"
type input "Звержановская Диана"
type input "Петрова Валерия"
type input "/Clients/Generium/Orders/S_GNRM-1348"
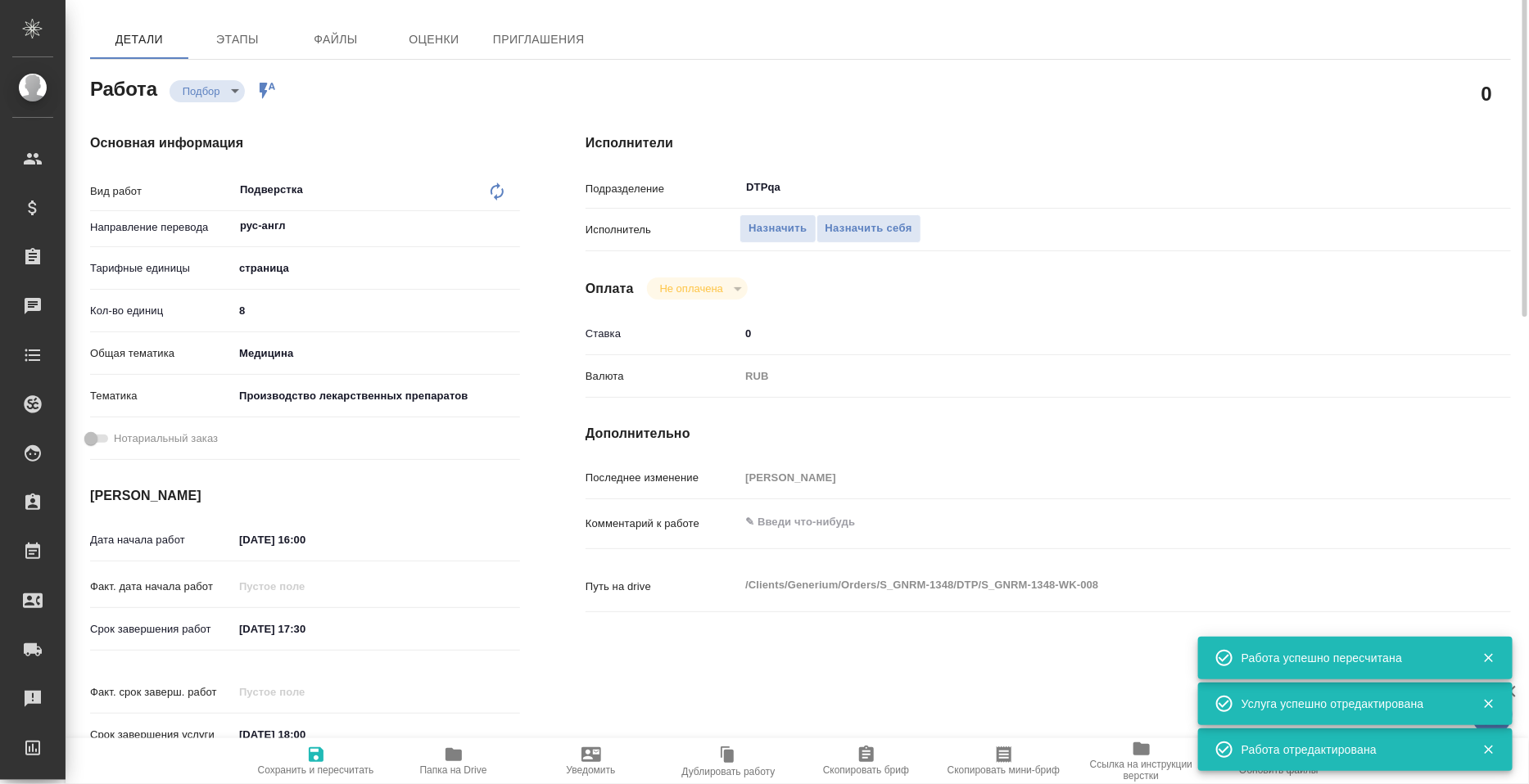
scroll to position [0, 0]
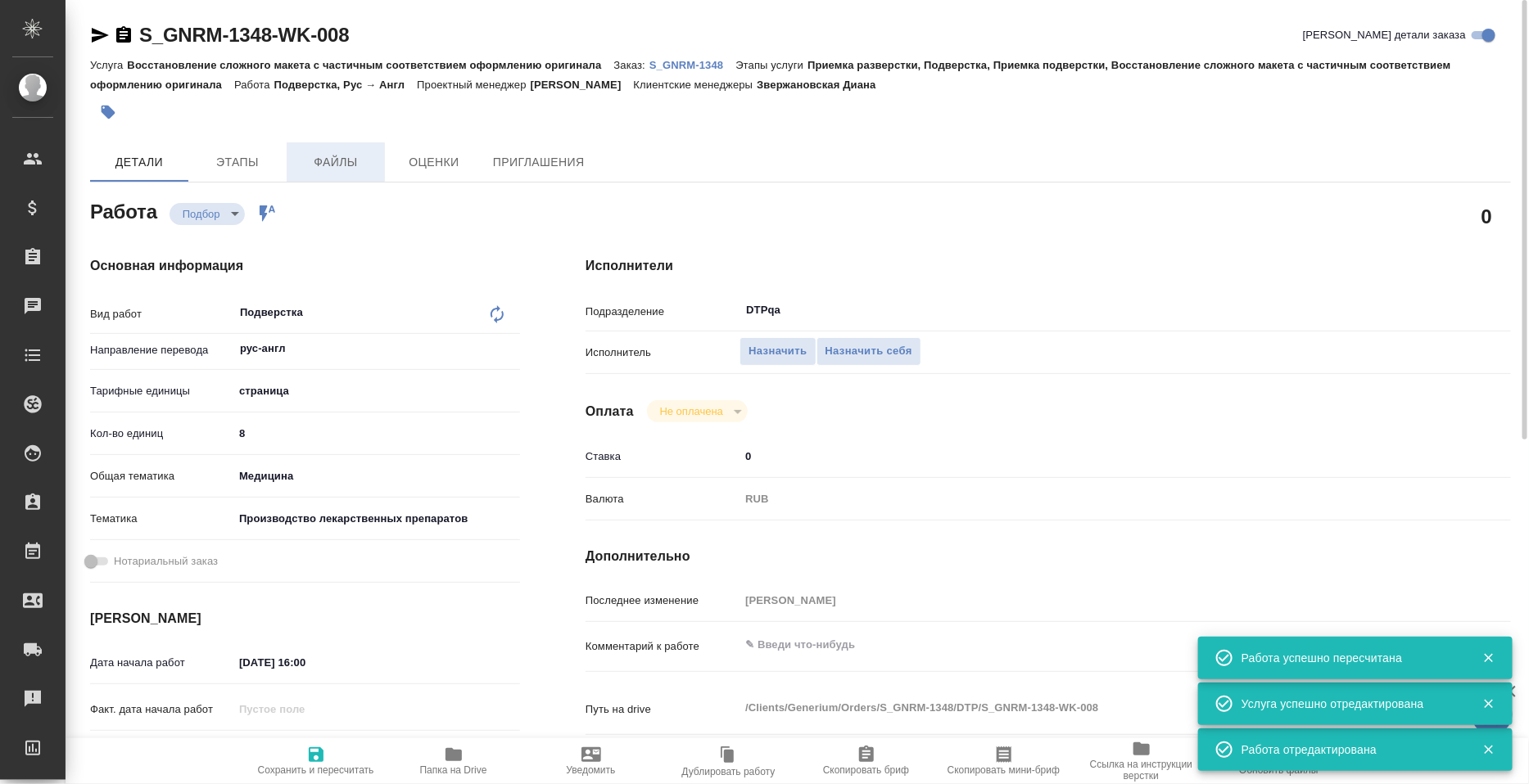
click at [345, 161] on span "Файлы" at bounding box center [336, 162] width 79 height 20
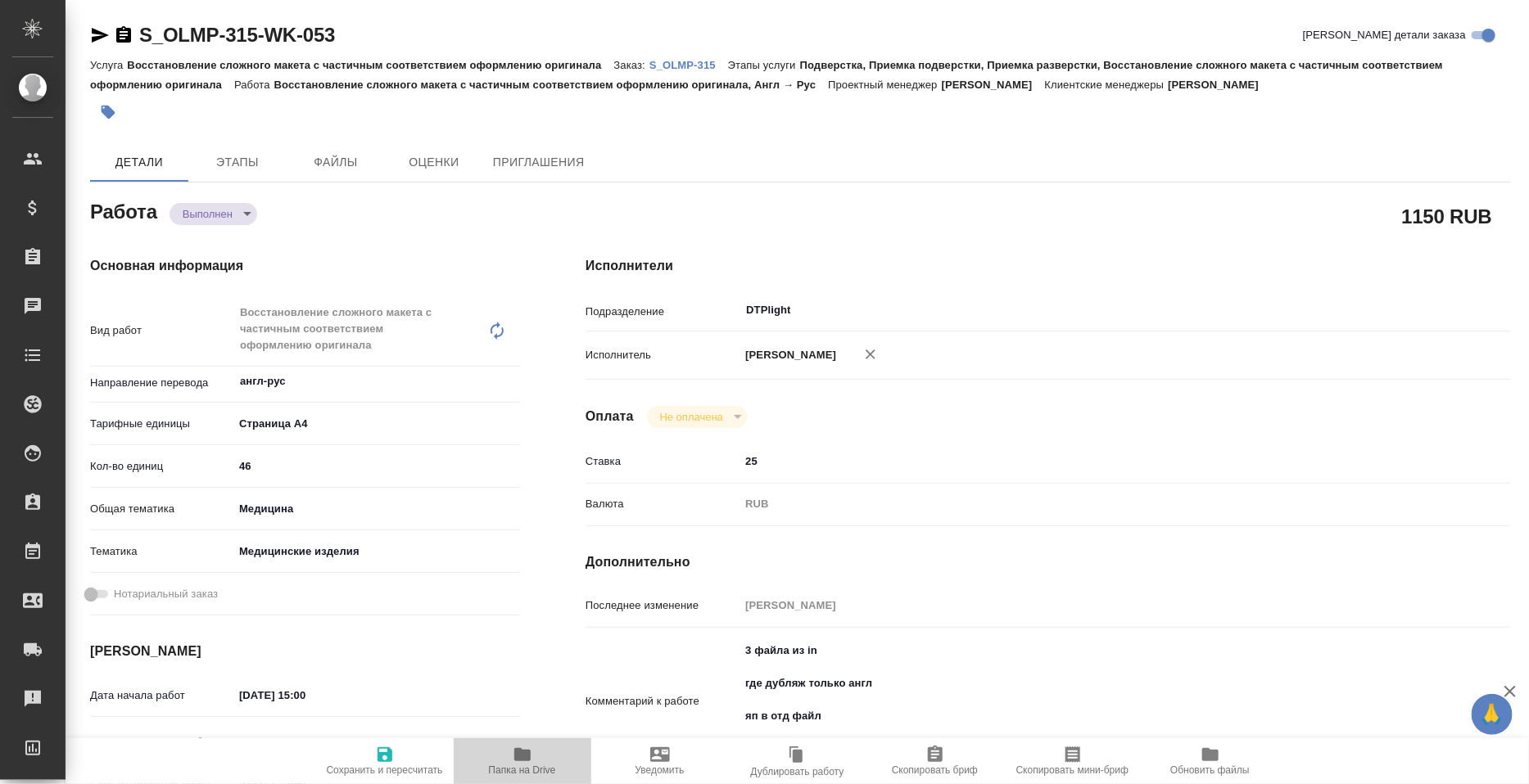
click at [541, 745] on span "Папка на Drive" at bounding box center [523, 760] width 118 height 31
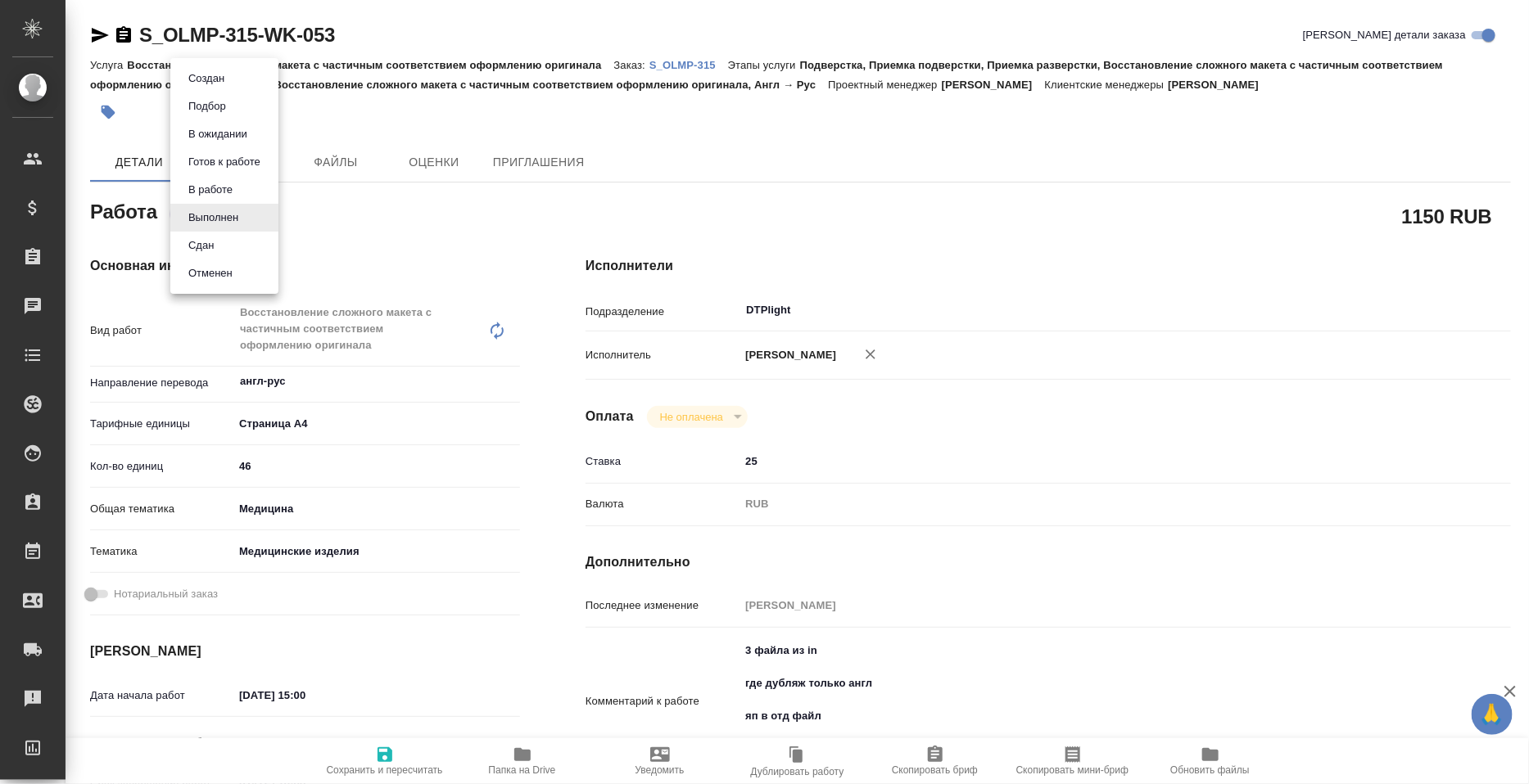
click at [185, 219] on body "🙏 .cls-1 fill:#fff; AWATERA Petrova Valeria Клиенты Спецификации Заказы 0 Чаты …" at bounding box center [764, 392] width 1529 height 784
click at [187, 247] on button "Сдан" at bounding box center [201, 245] width 35 height 18
type textarea "x"
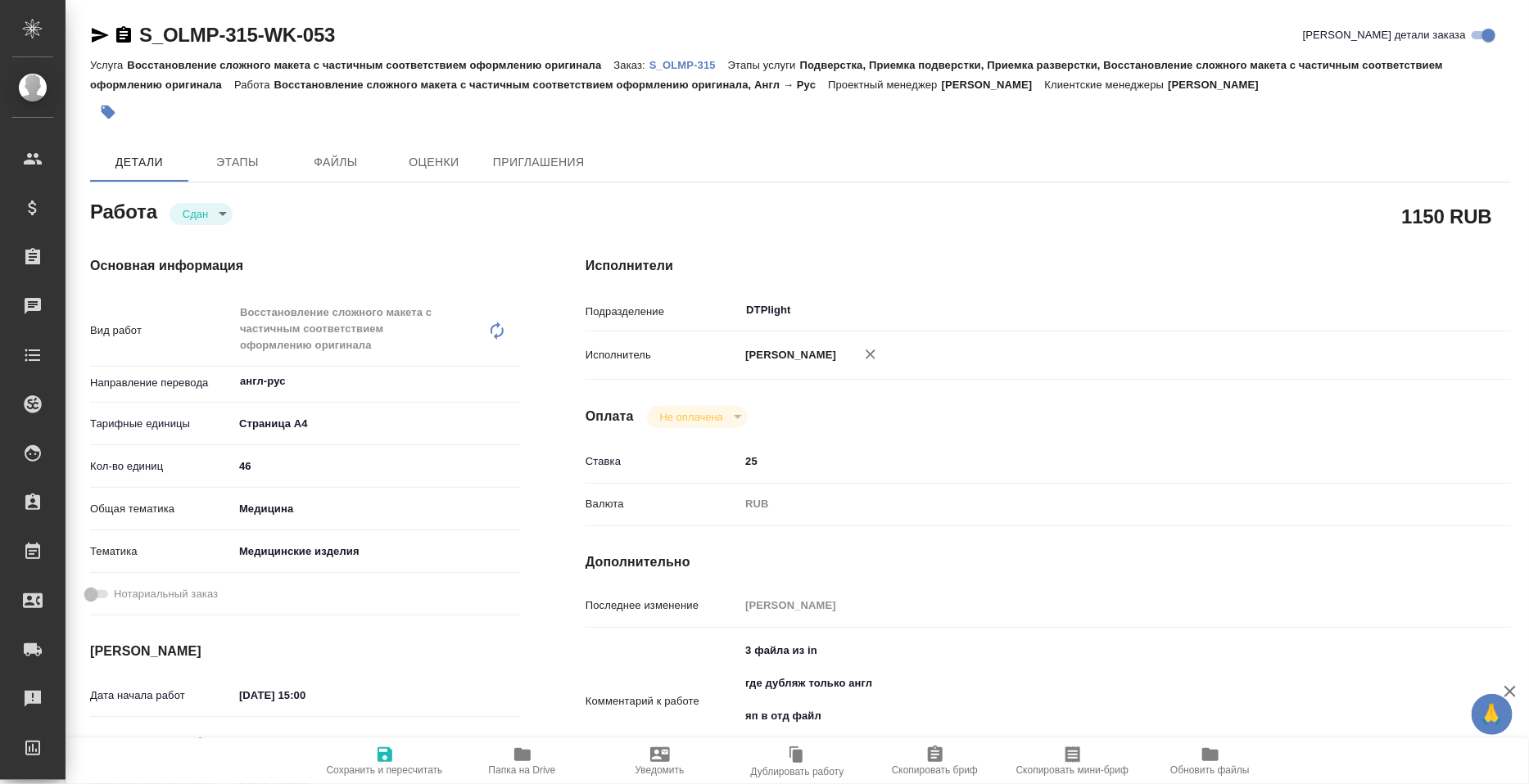
type textarea "x"
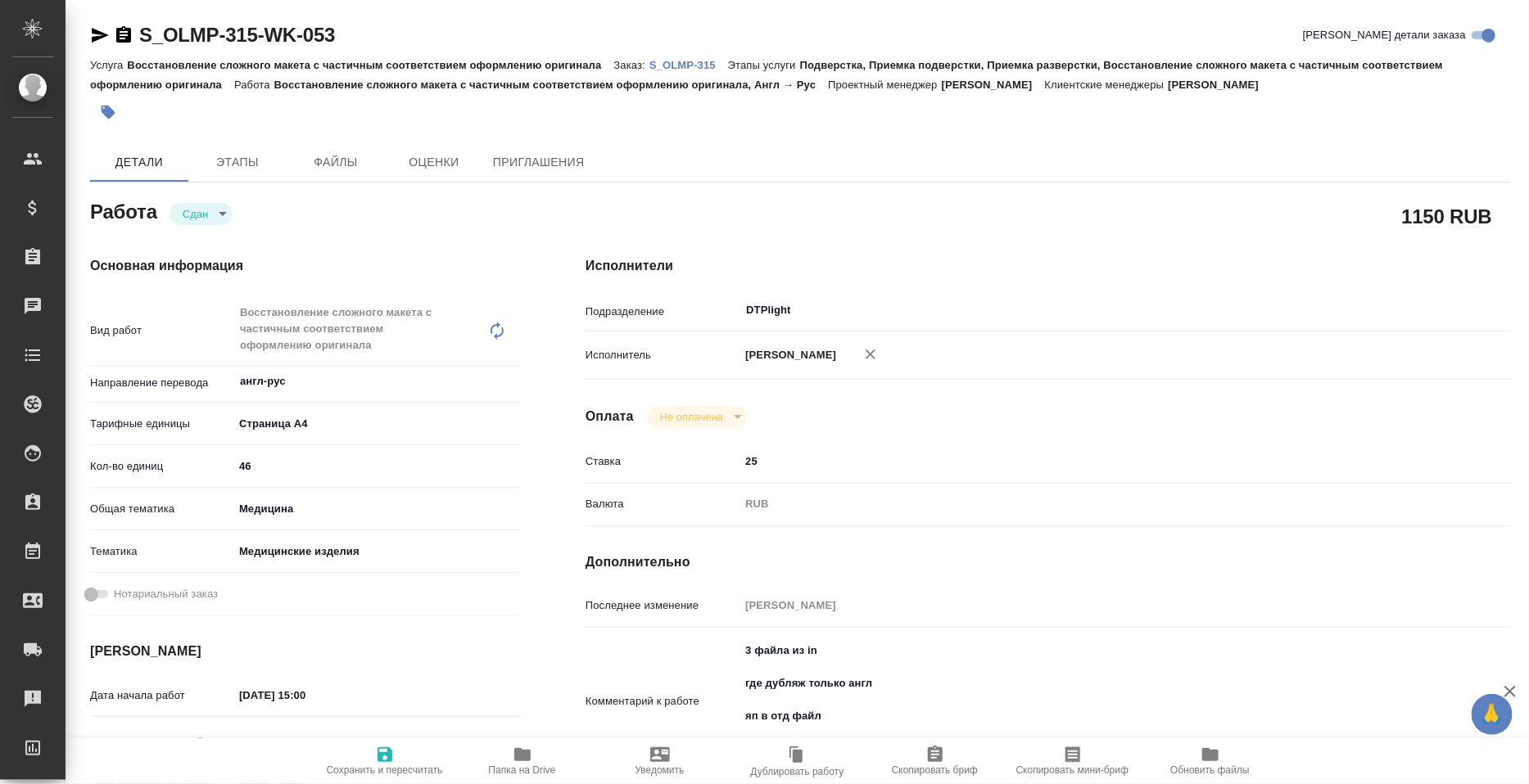
type textarea "x"
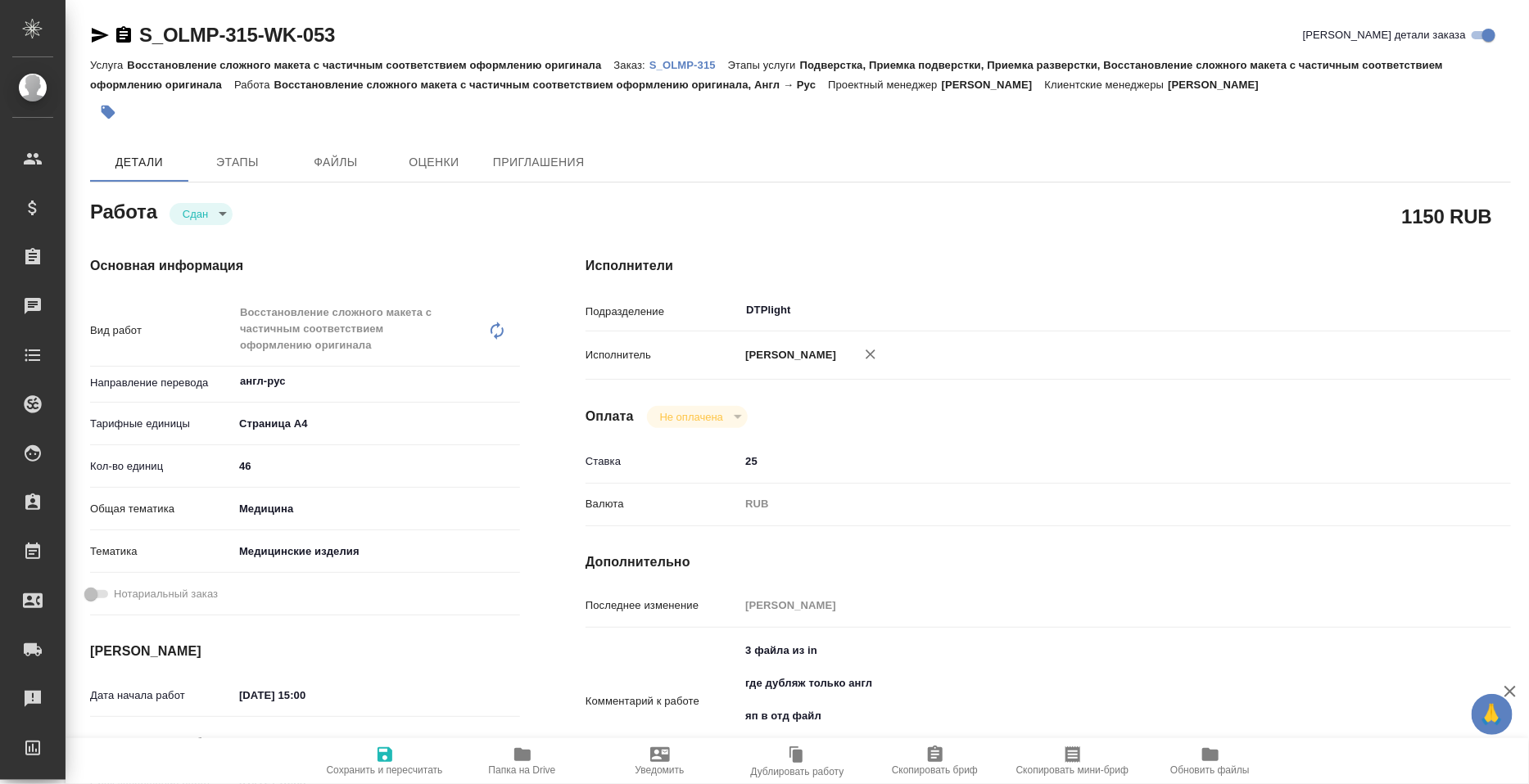
type textarea "x"
click at [536, 764] on span "Папка на Drive" at bounding box center [522, 769] width 67 height 11
click at [303, 148] on button "Файлы" at bounding box center [336, 162] width 98 height 39
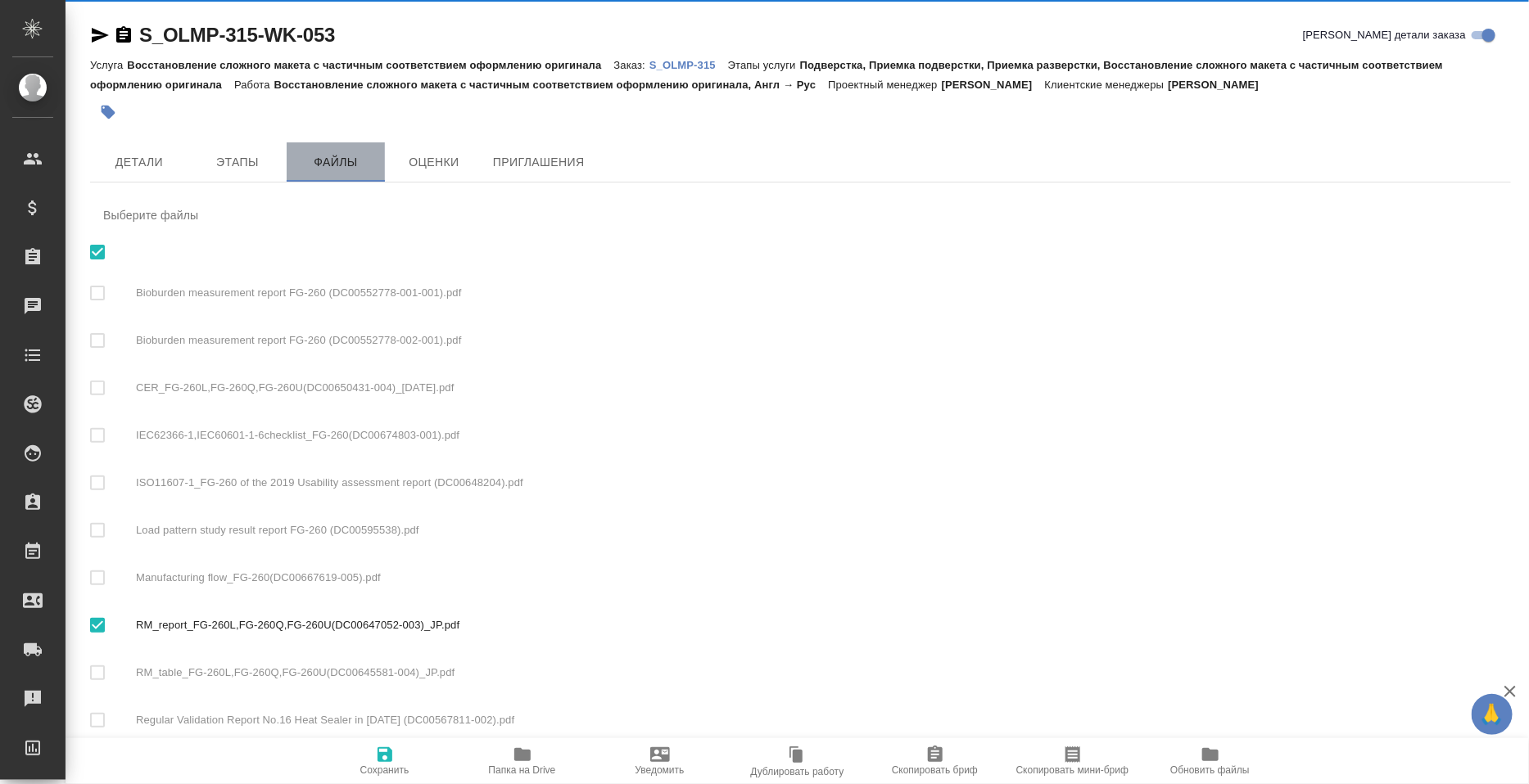
click at [308, 162] on span "Файлы" at bounding box center [336, 162] width 79 height 20
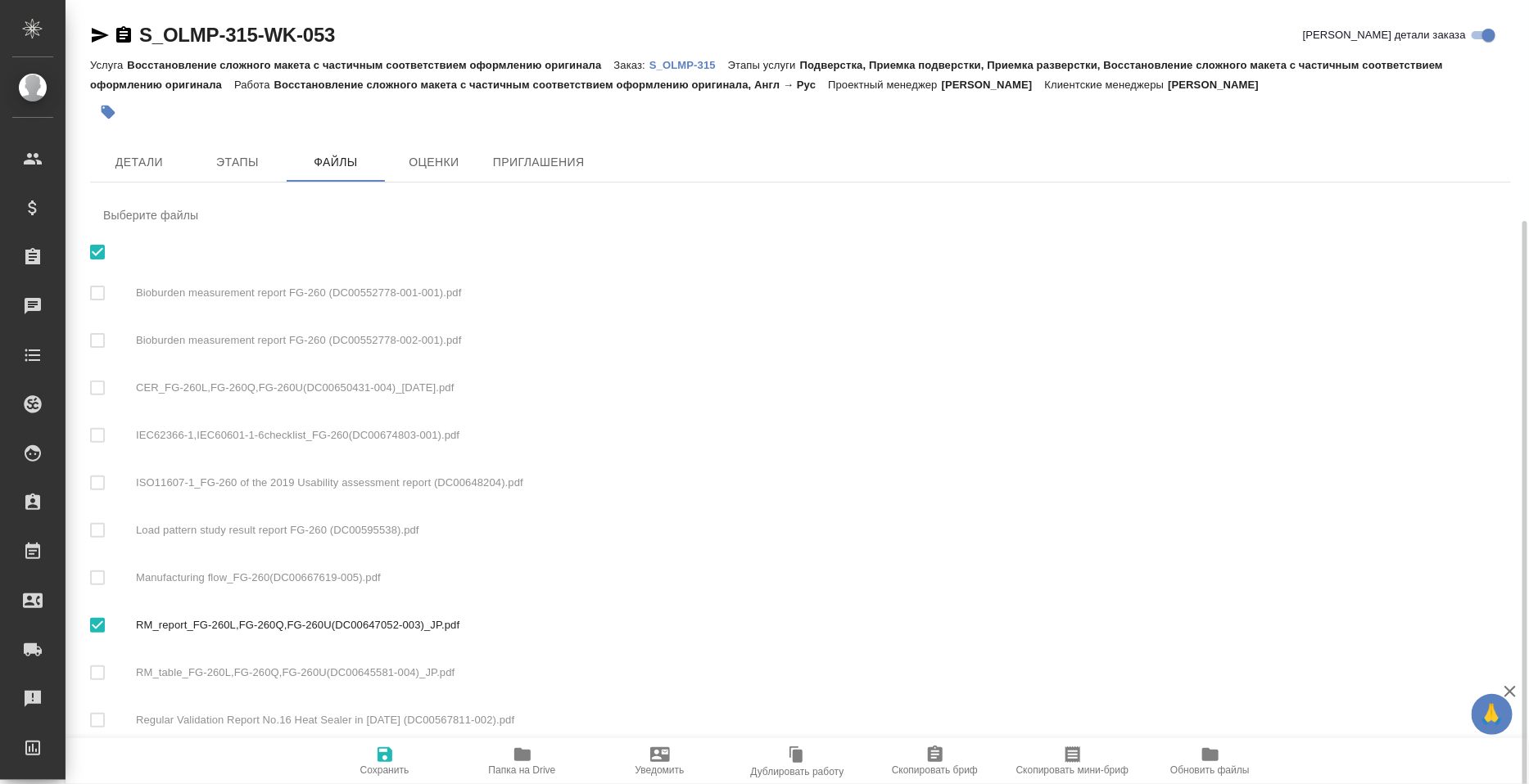
scroll to position [118, 0]
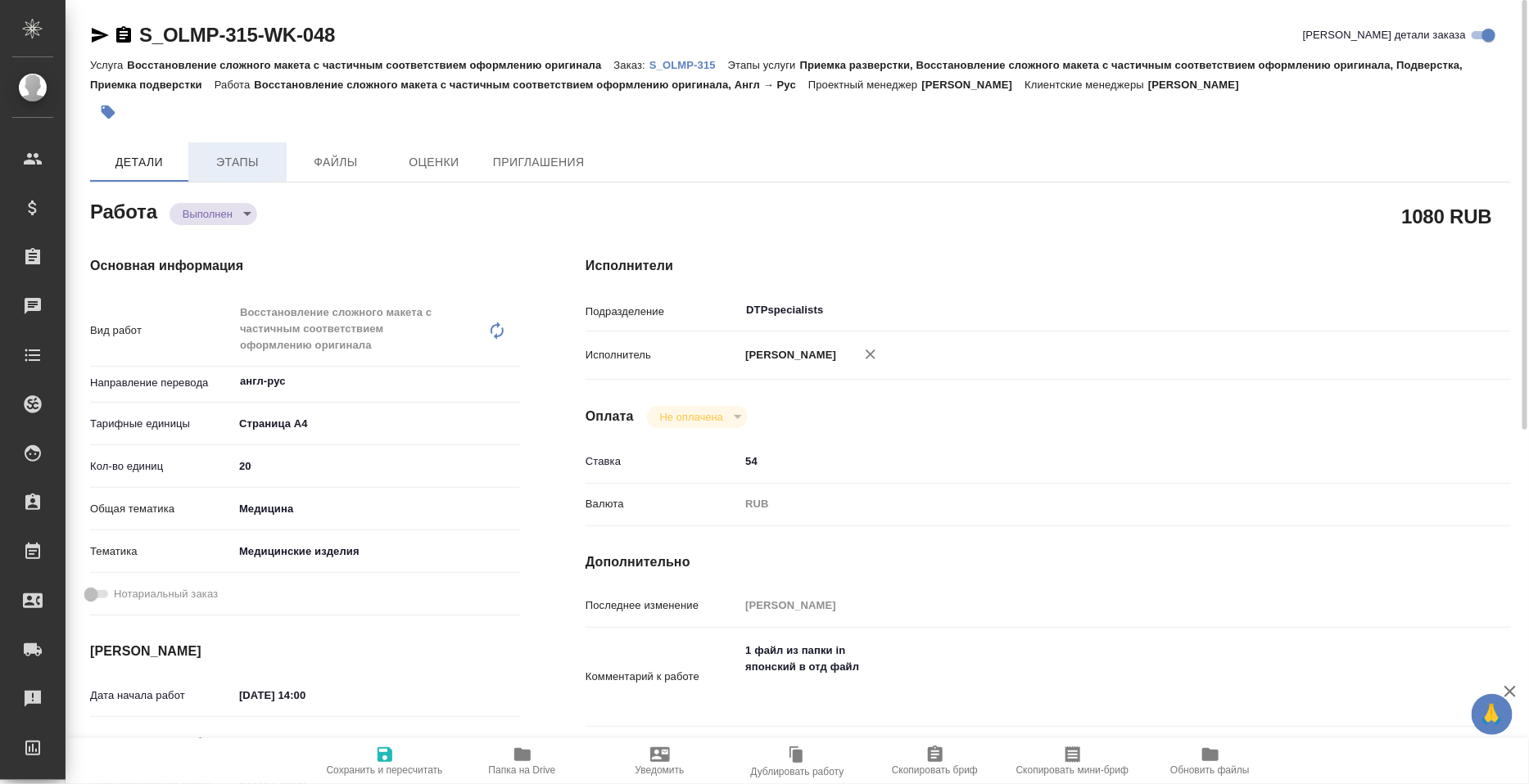
click at [224, 180] on button "Этапы" at bounding box center [237, 162] width 98 height 39
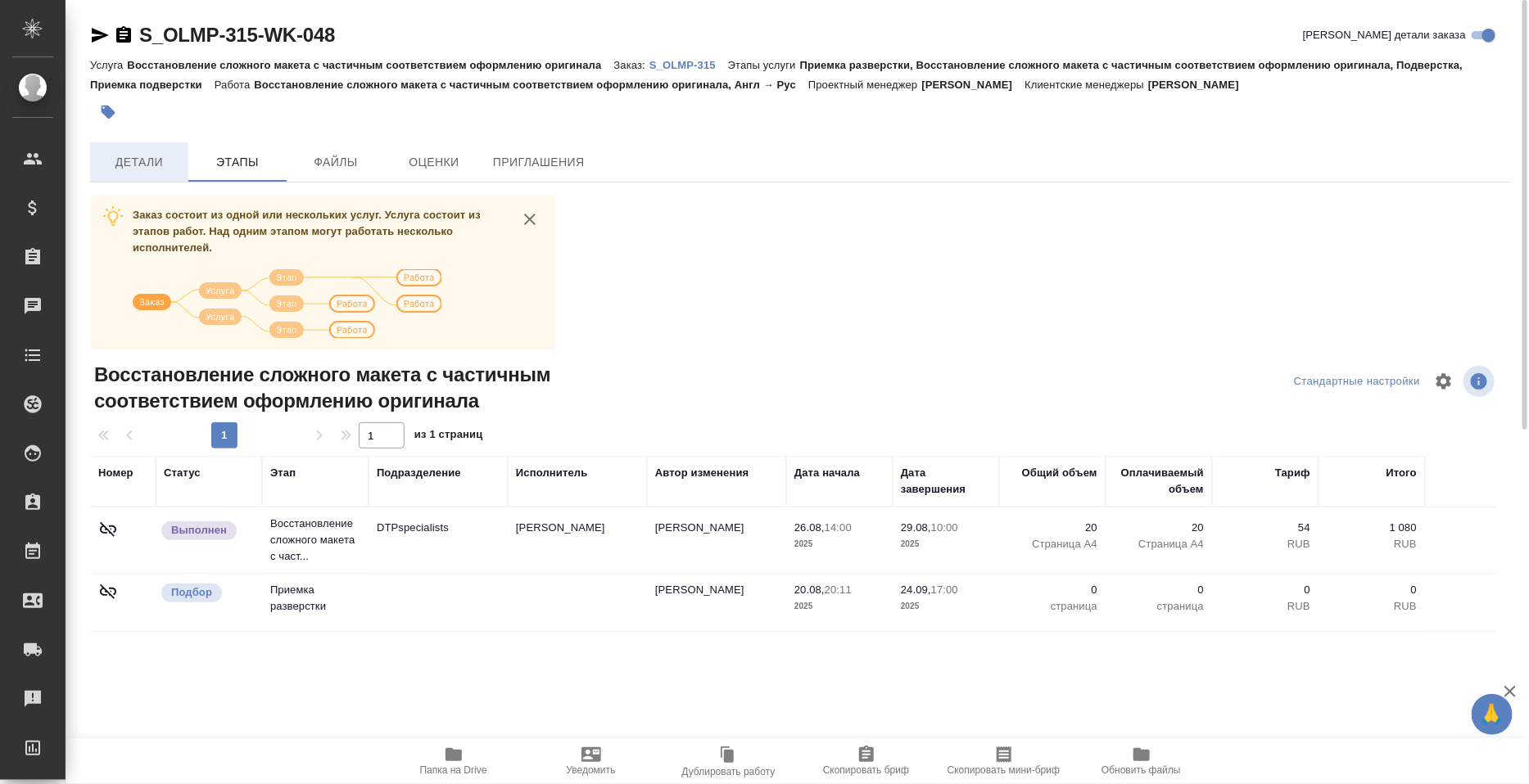
click at [152, 170] on span "Детали" at bounding box center [139, 162] width 79 height 20
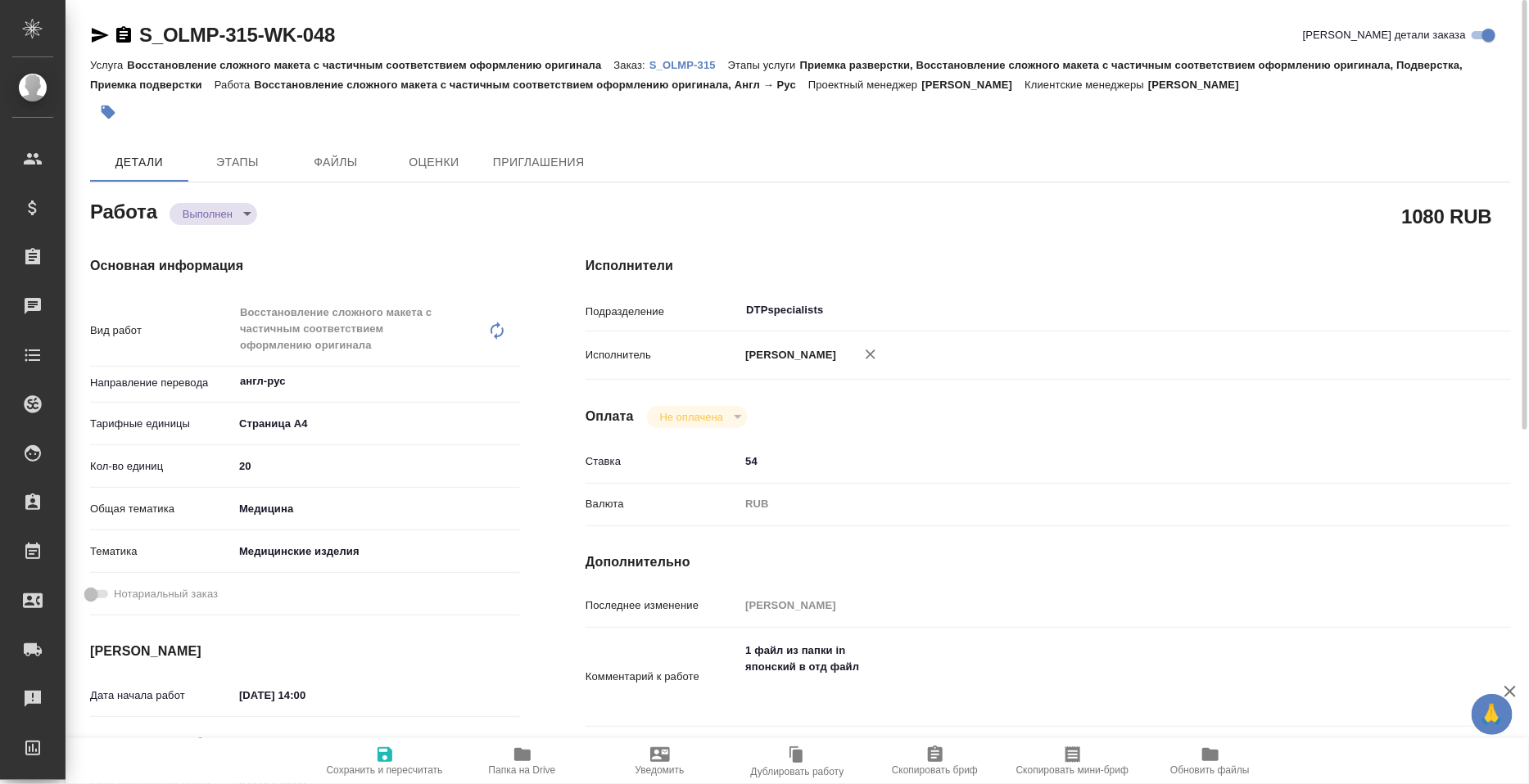
type textarea "x"
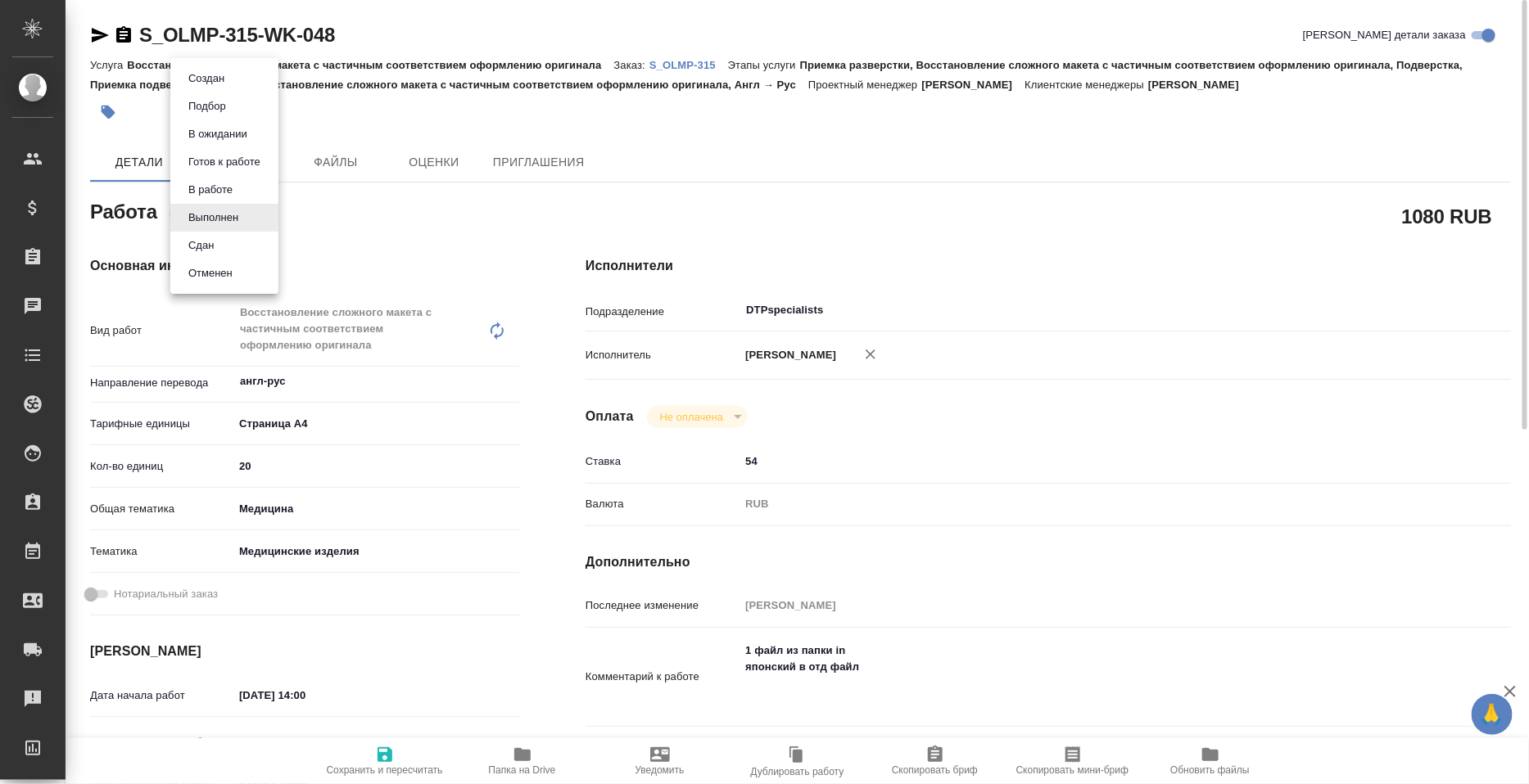
click at [251, 221] on body "🙏 .cls-1 fill:#fff; AWATERA Petrova Valeria Клиенты Спецификации Заказы 0 Чаты …" at bounding box center [764, 392] width 1529 height 784
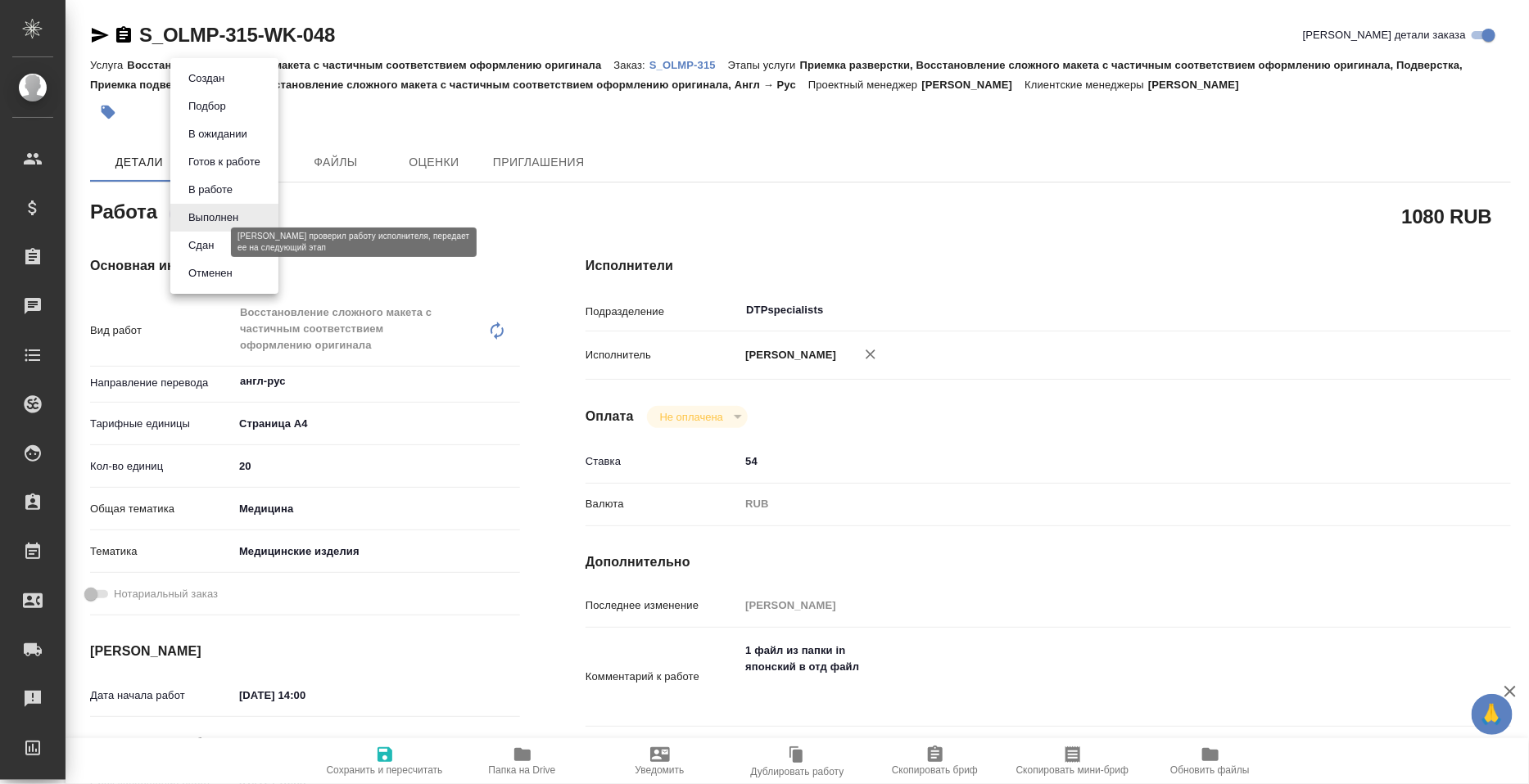
type textarea "x"
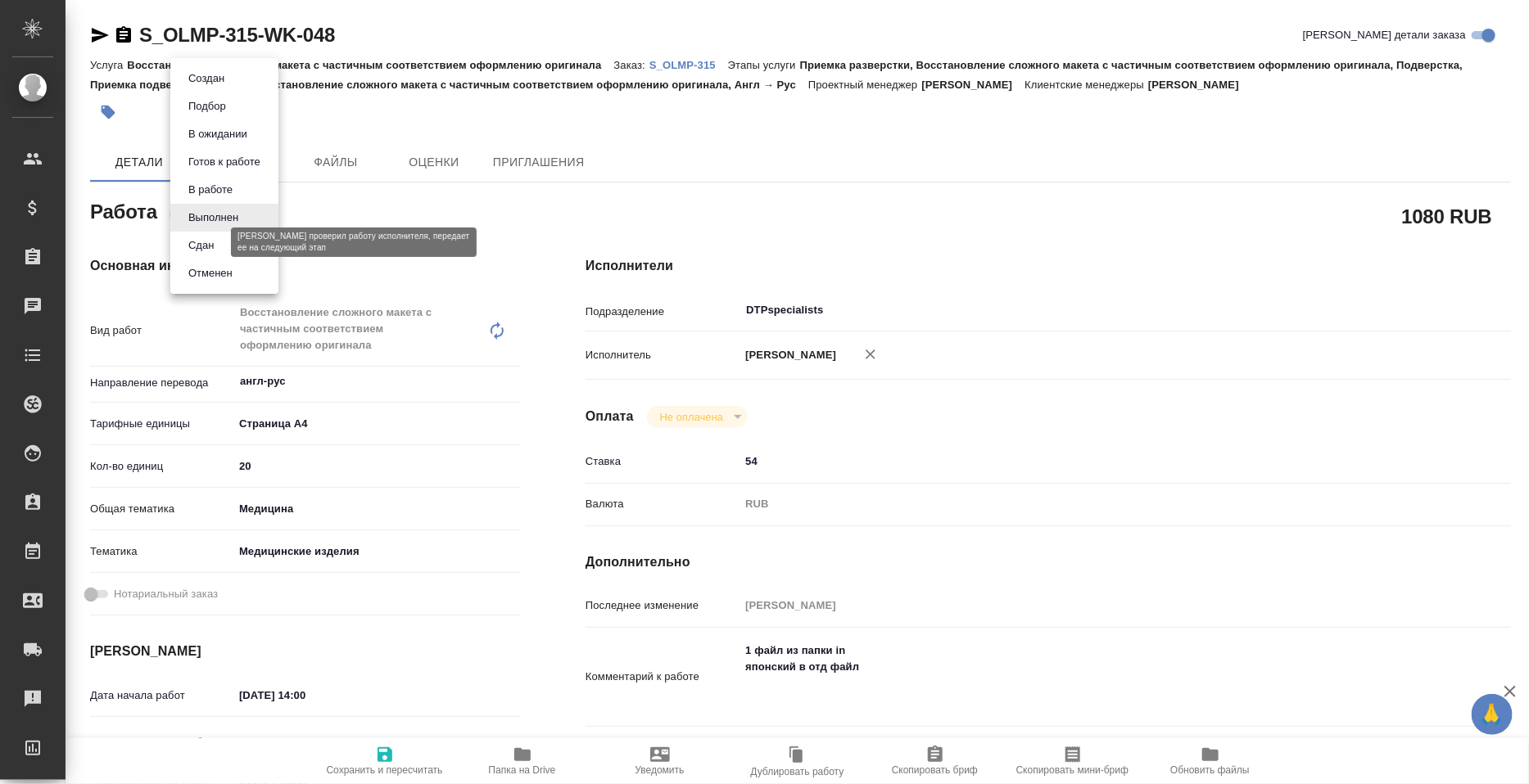
click at [216, 244] on button "Сдан" at bounding box center [201, 245] width 35 height 18
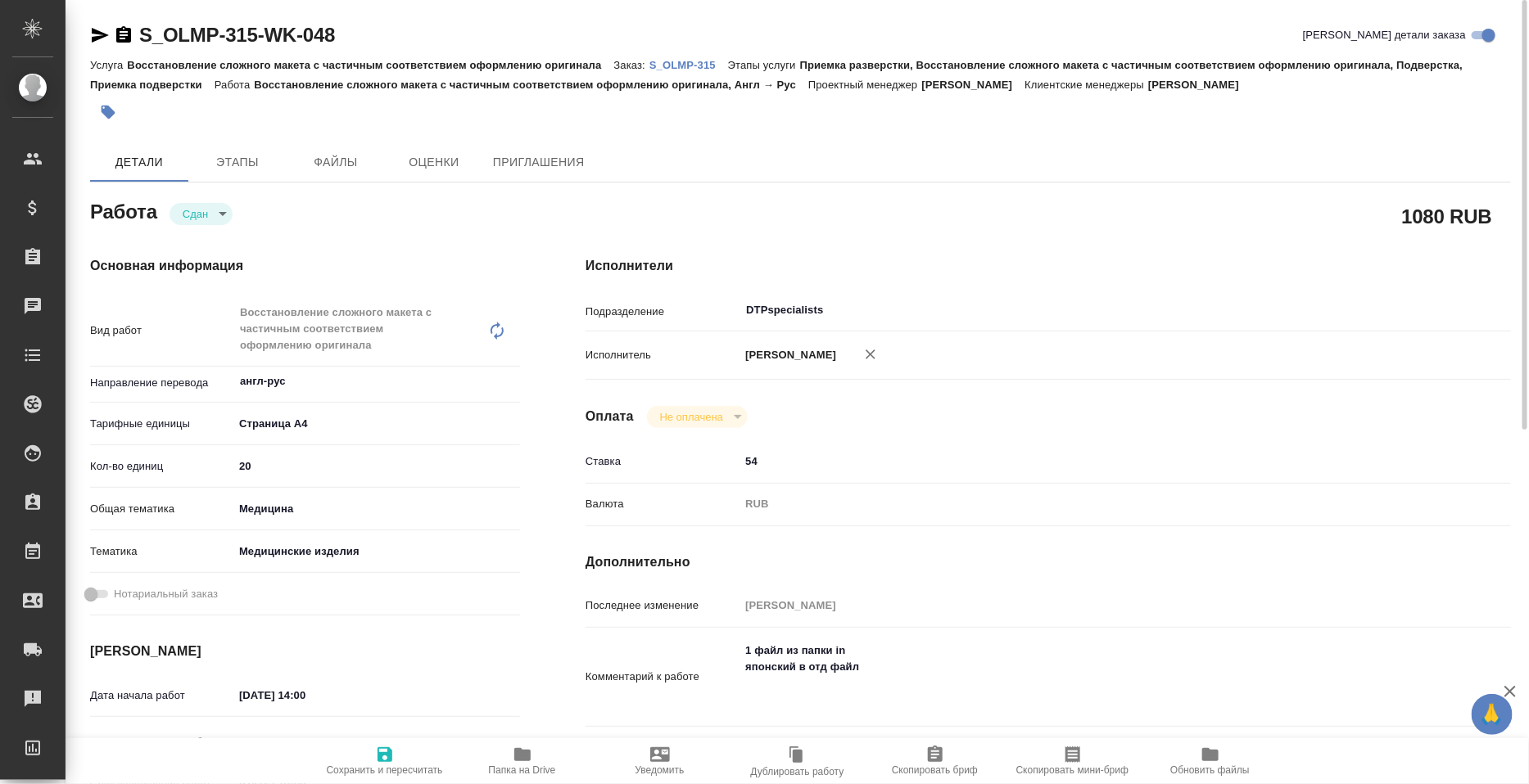
type textarea "x"
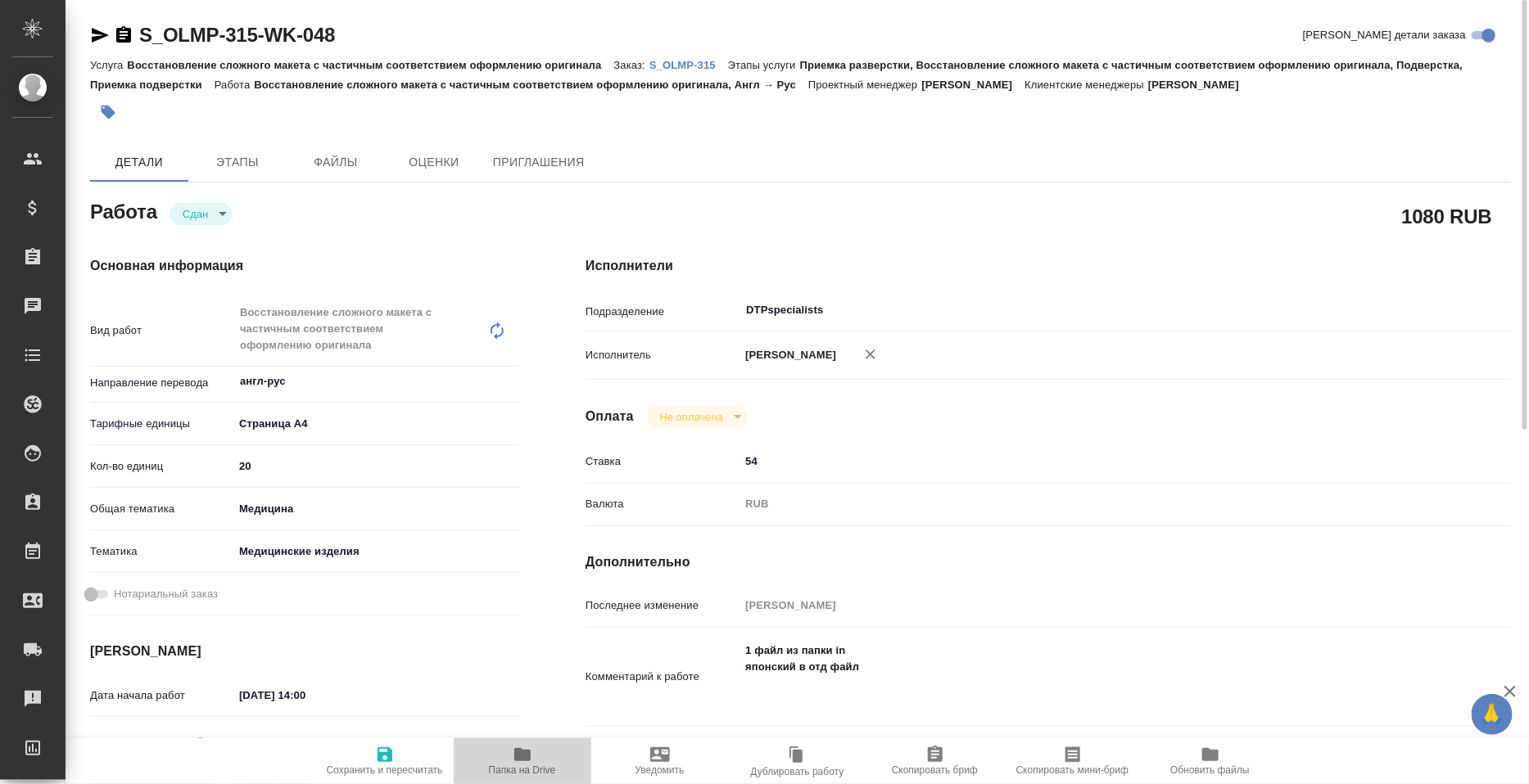
click at [522, 757] on icon "button" at bounding box center [522, 754] width 16 height 13
type textarea "x"
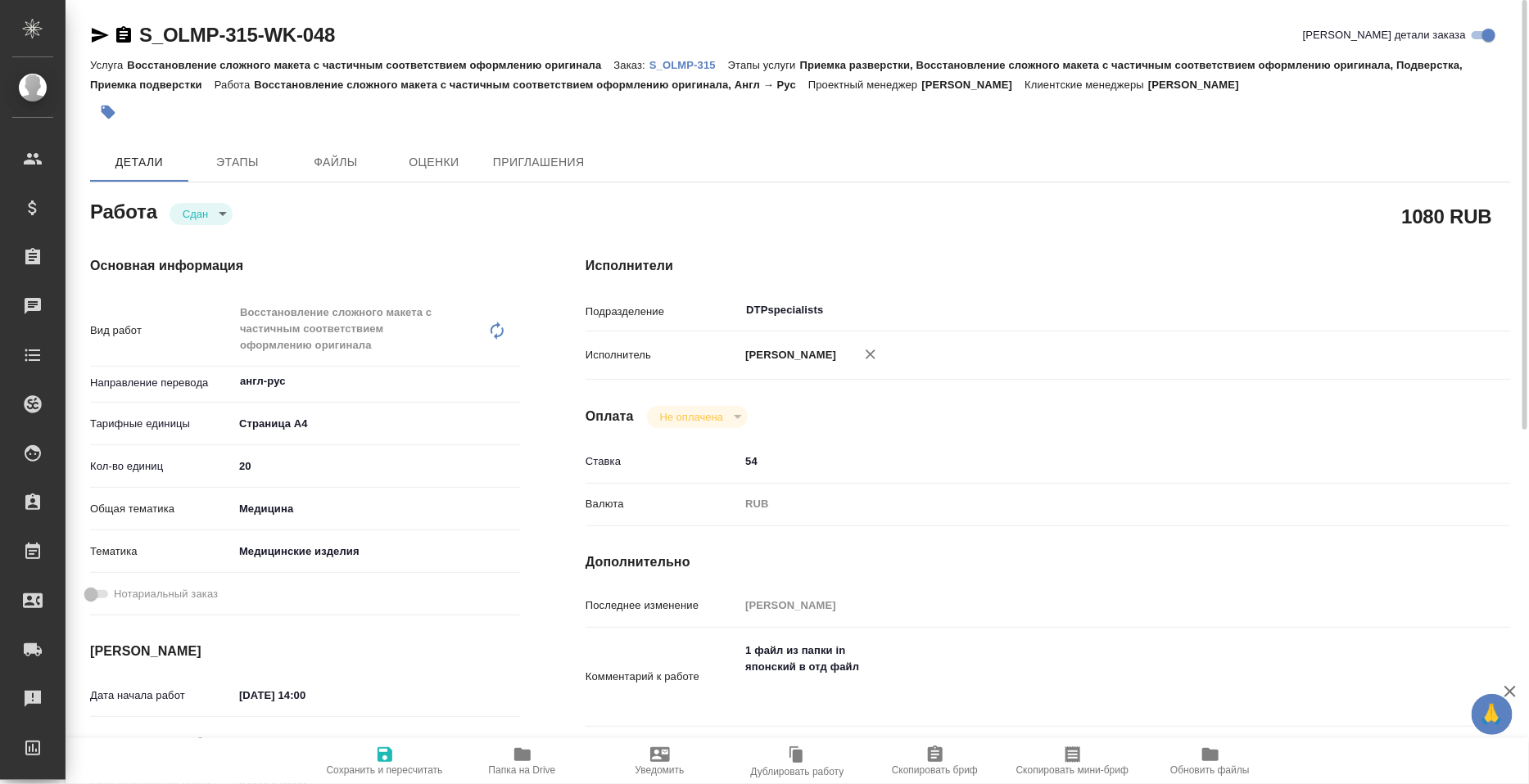
type textarea "x"
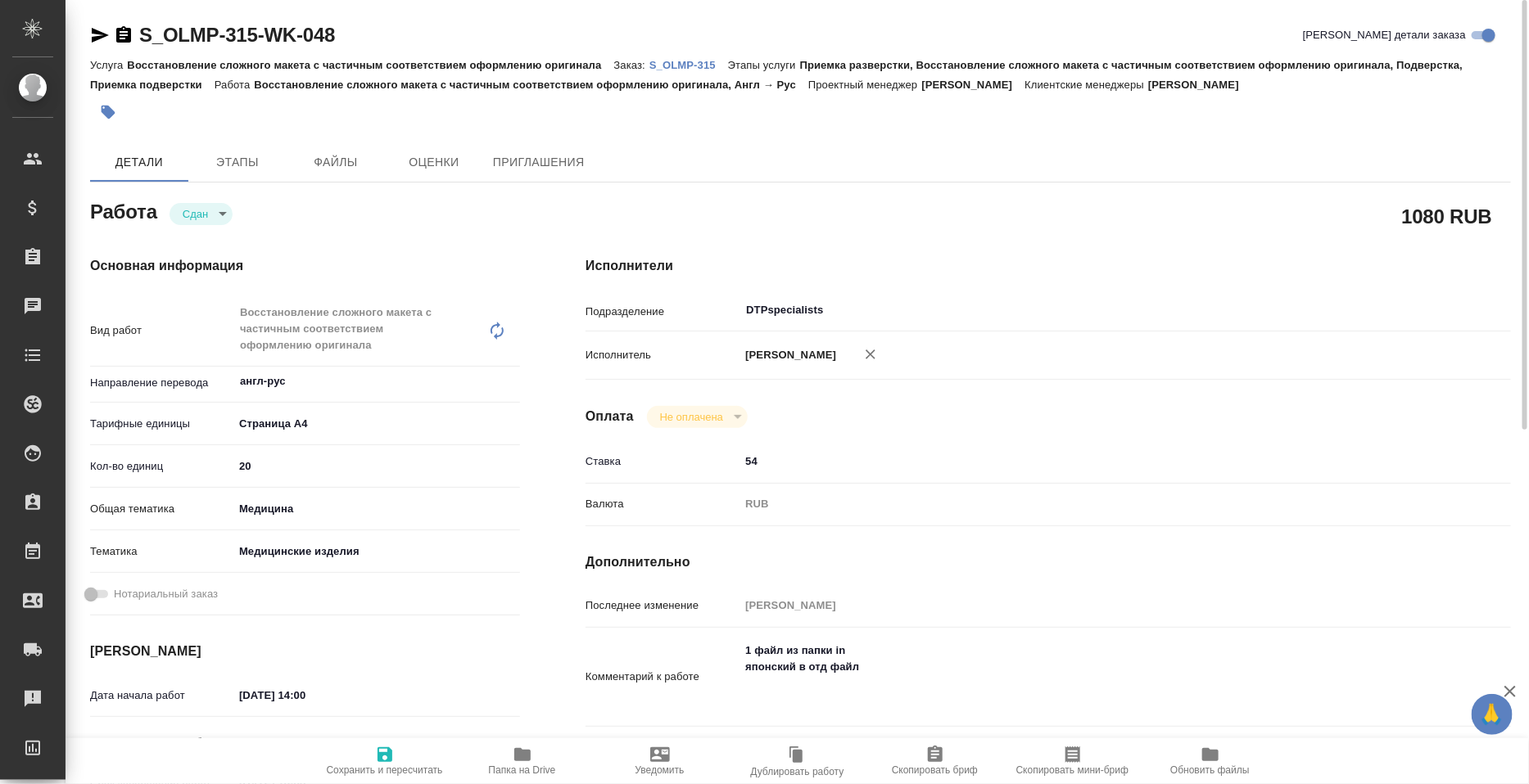
type textarea "x"
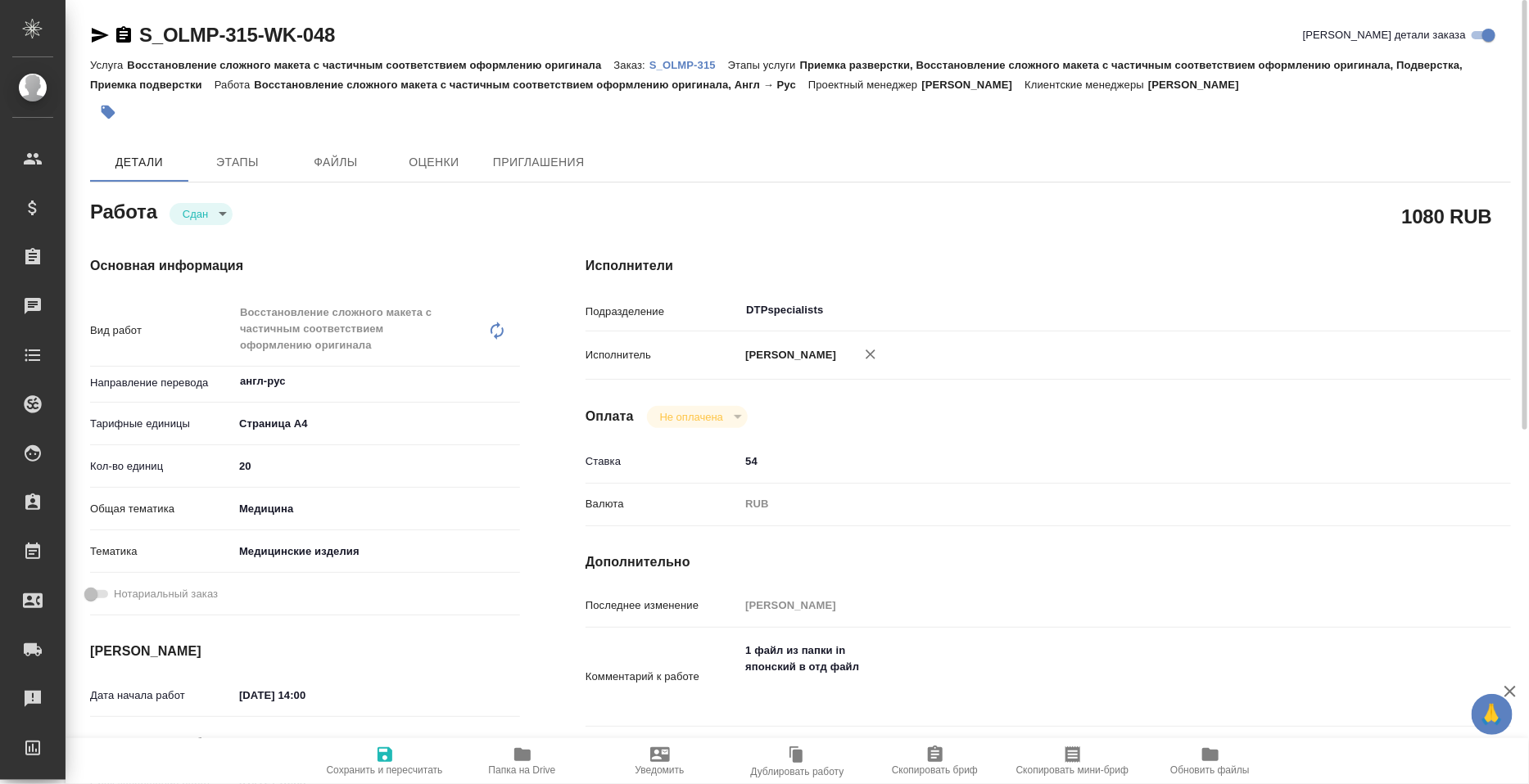
type textarea "x"
click at [111, 106] on icon "button" at bounding box center [108, 112] width 16 height 16
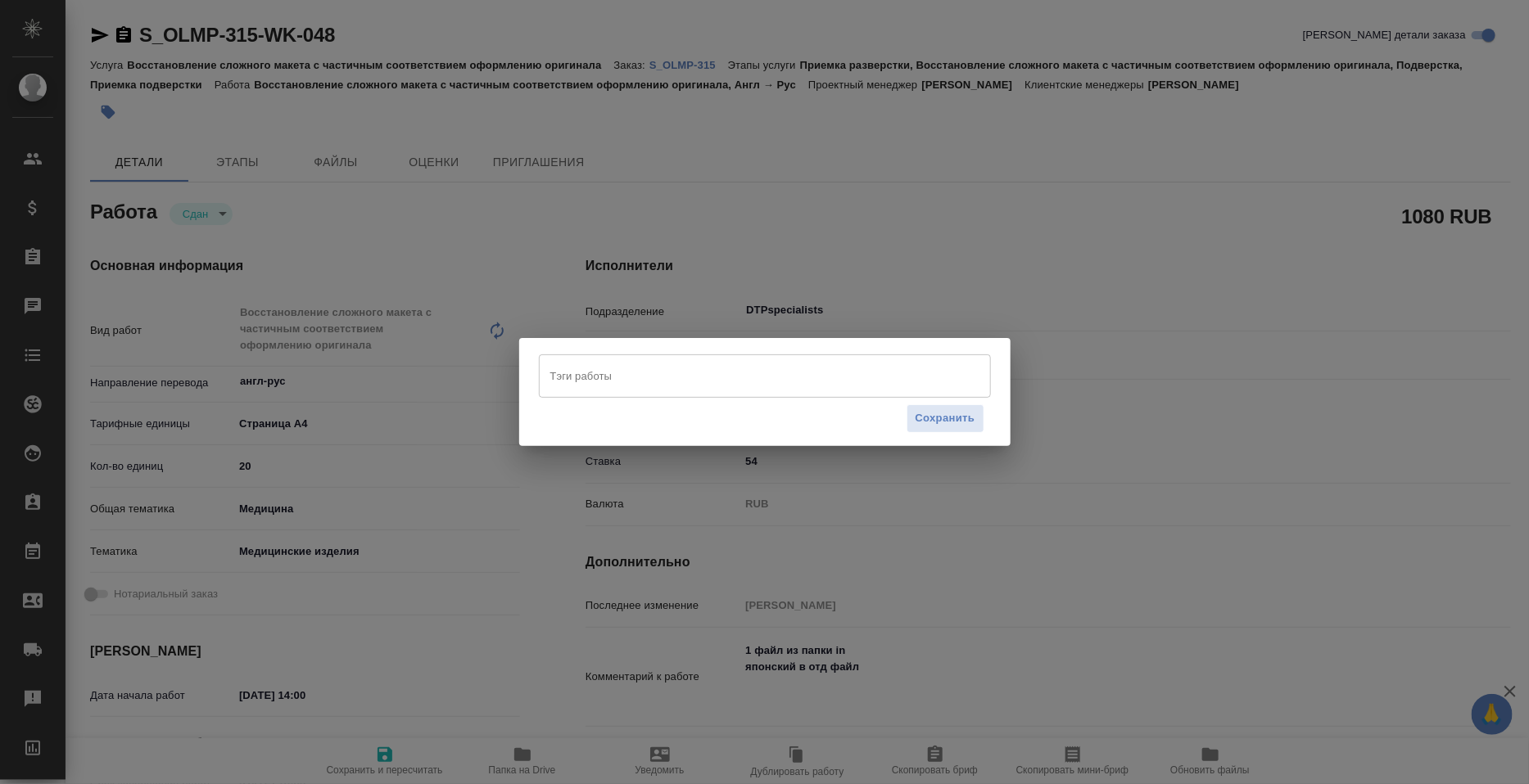
click at [676, 389] on div "Тэги работы" at bounding box center [764, 376] width 452 height 43
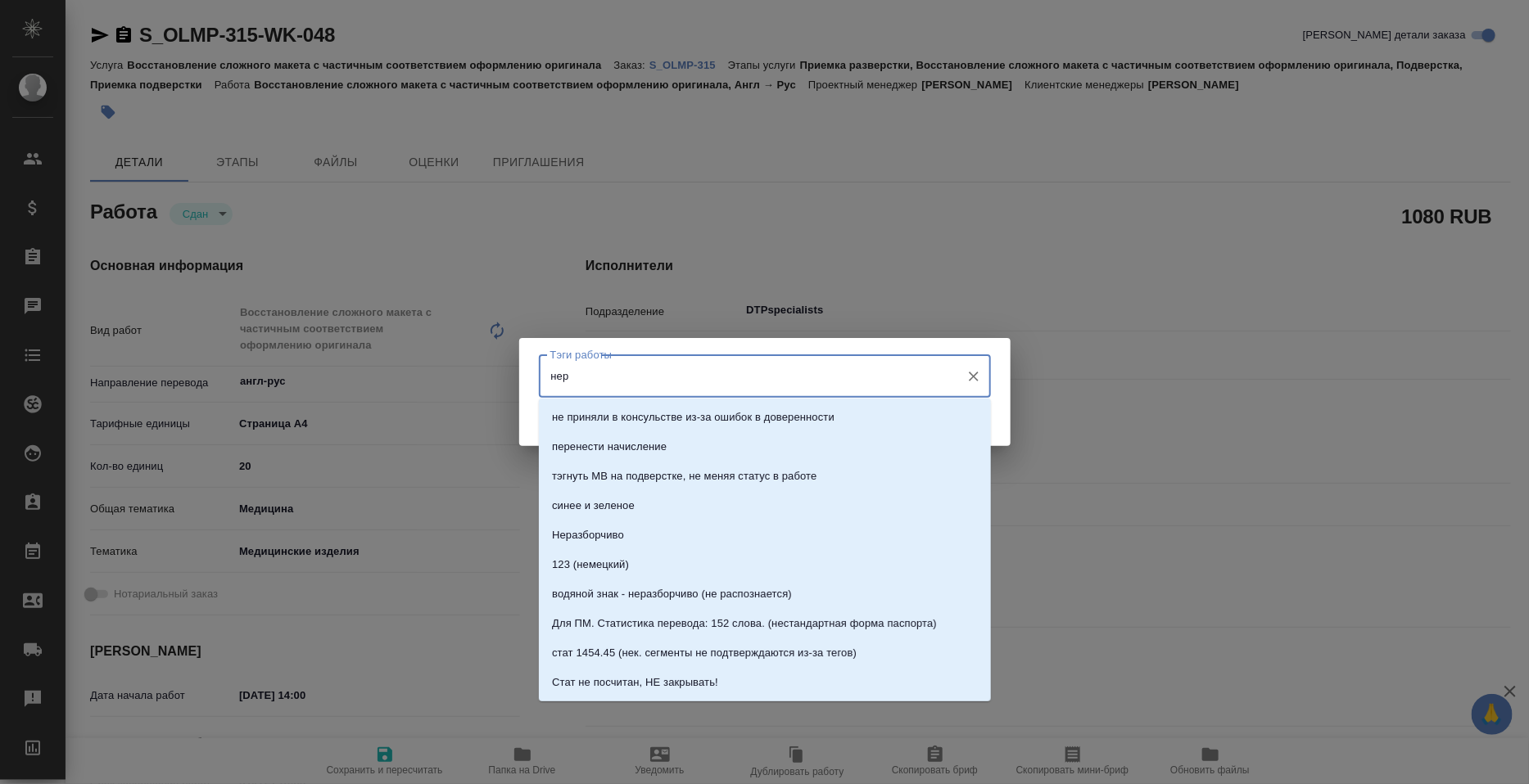
type input "нера"
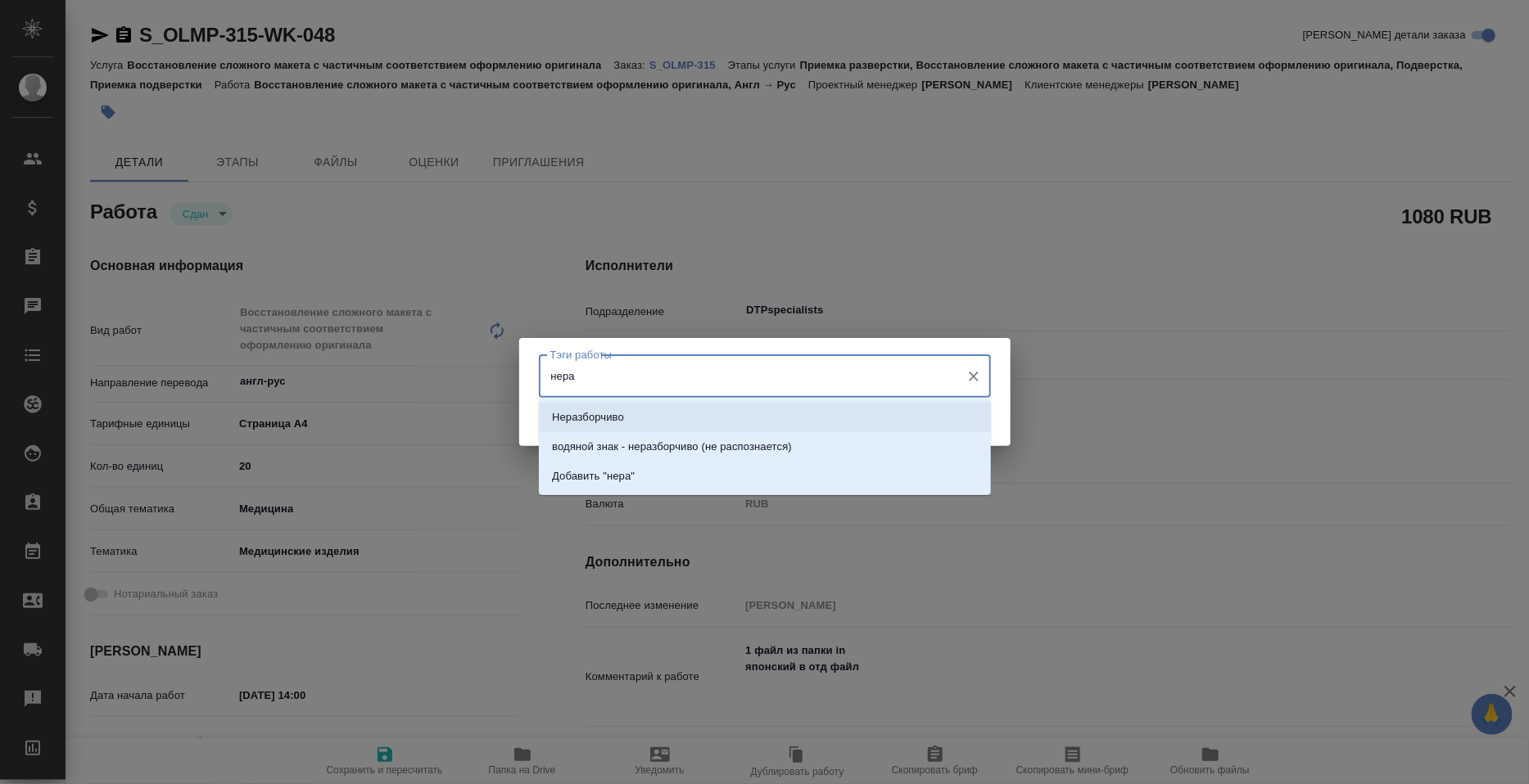
click at [673, 406] on li "Неразборчиво" at bounding box center [764, 418] width 452 height 30
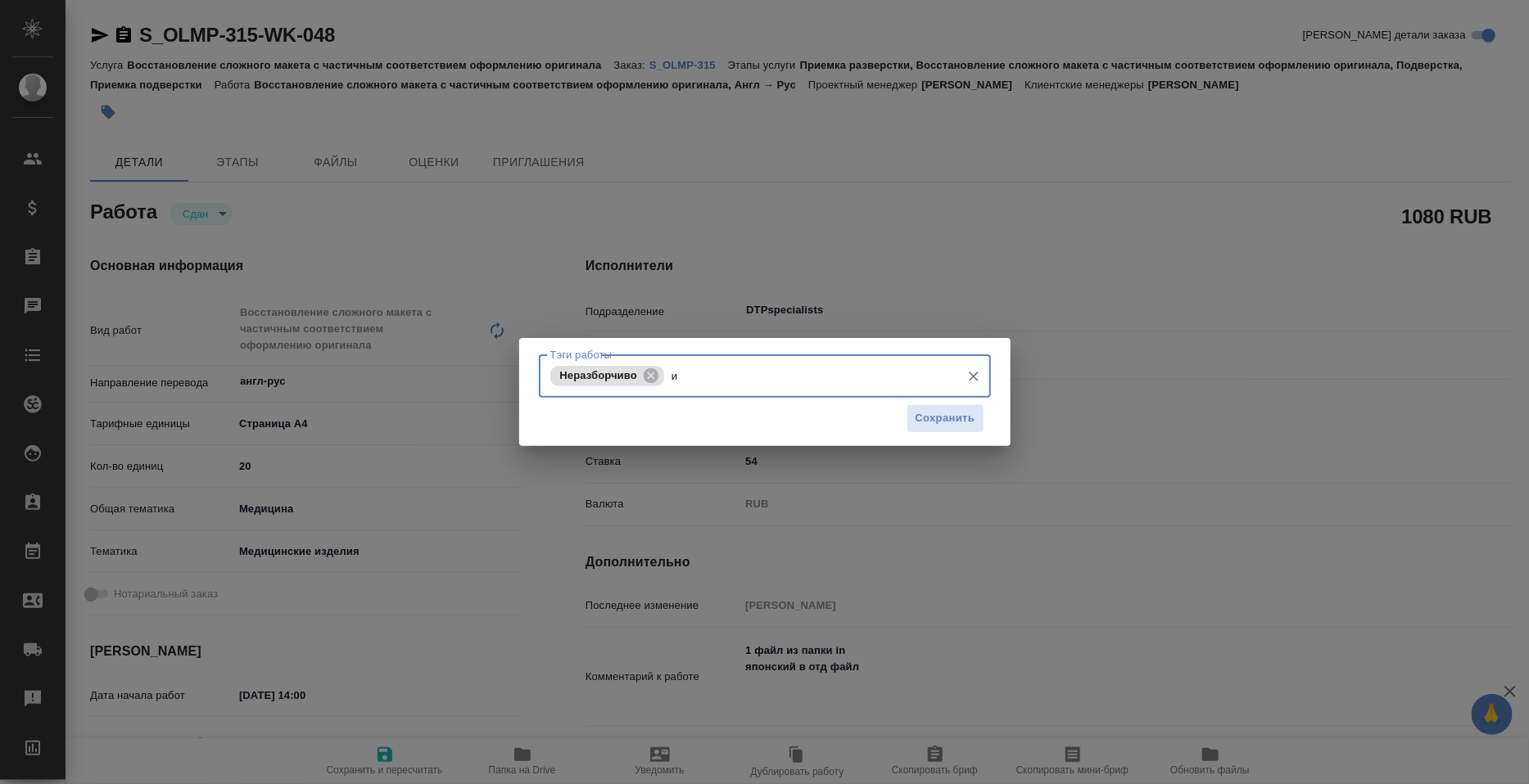
type input "ии"
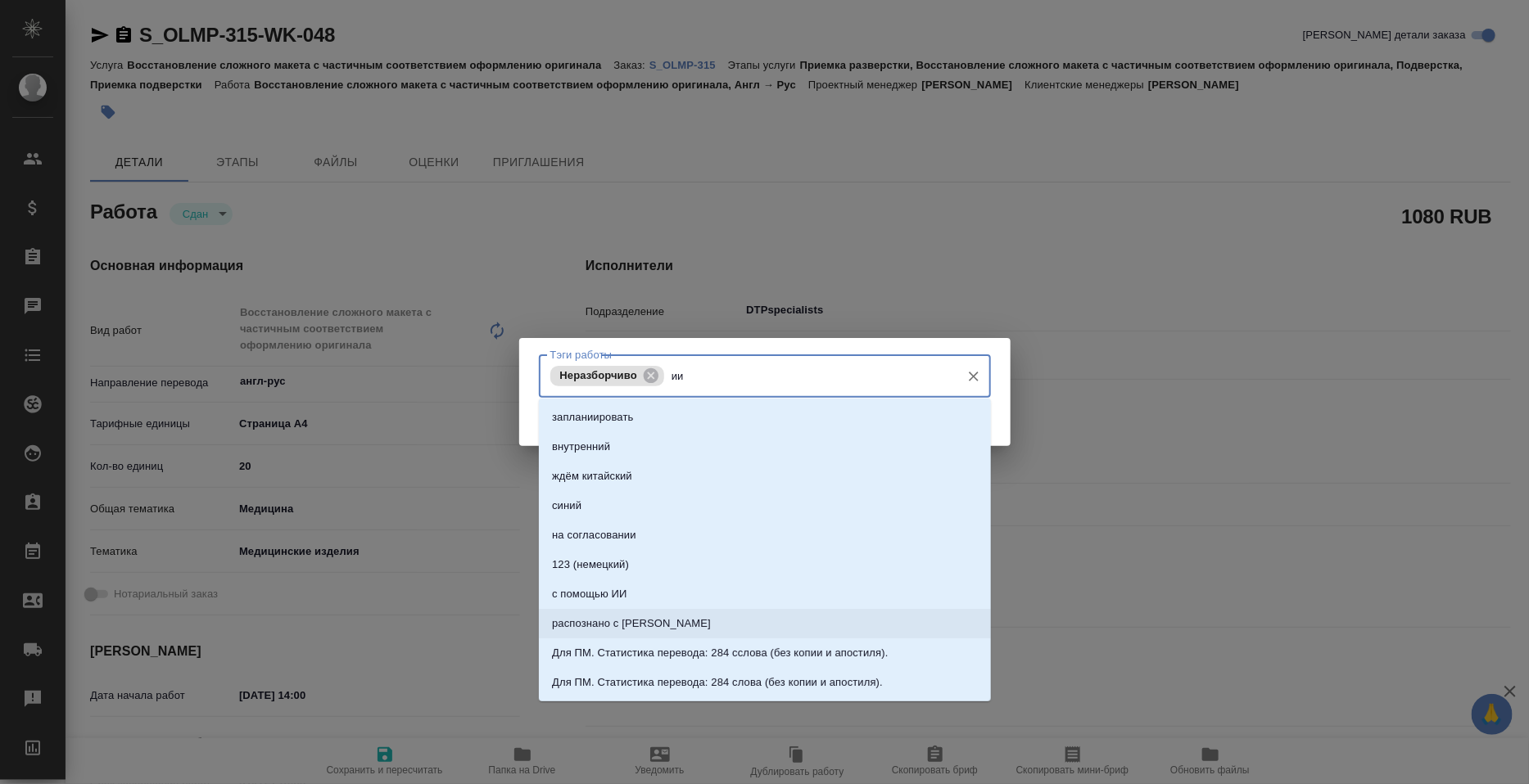
click at [636, 614] on li "распознано с ИИ" at bounding box center [764, 623] width 452 height 30
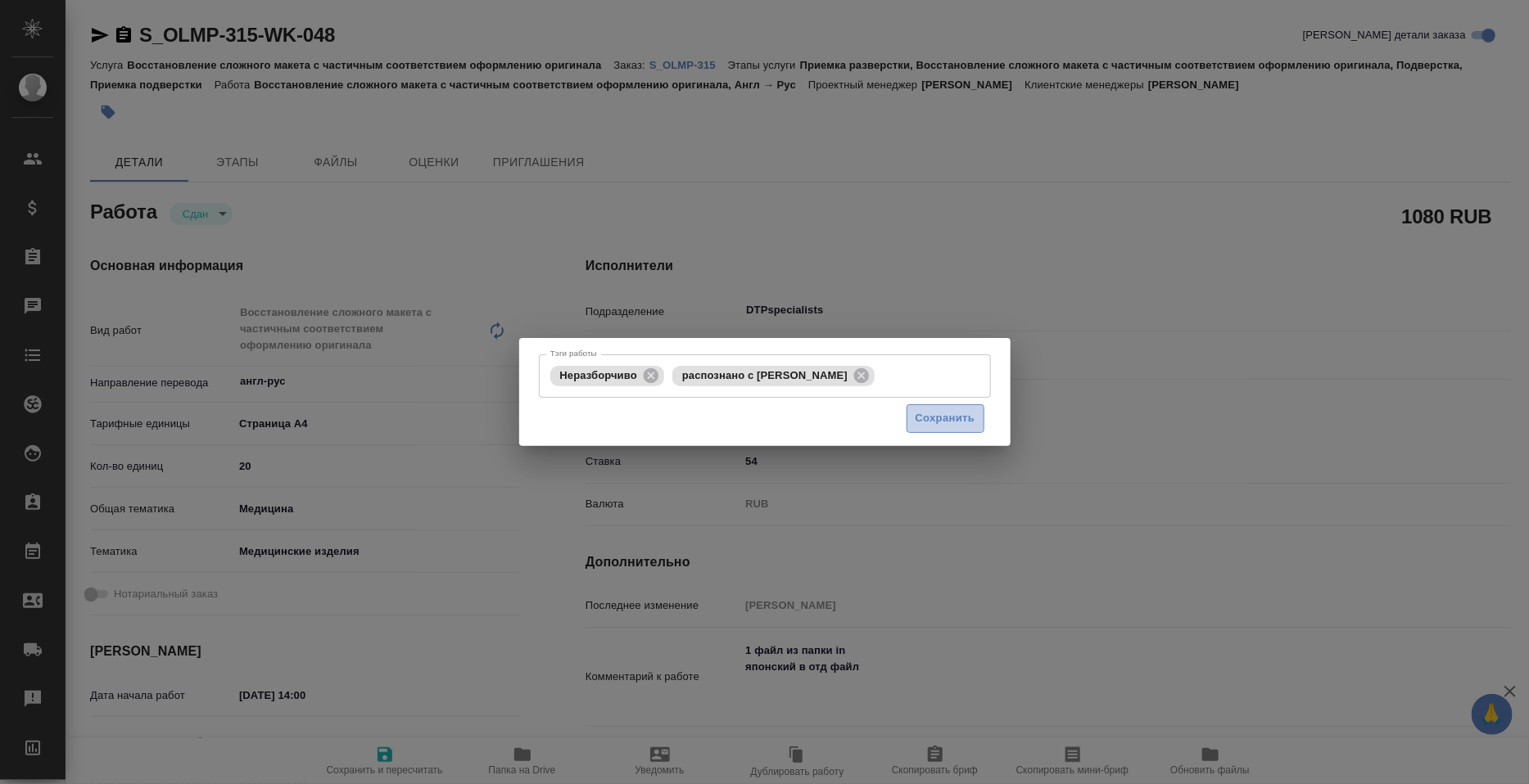
click at [937, 418] on span "Сохранить" at bounding box center [946, 418] width 60 height 19
type input "closed"
type textarea "Восстановление сложного макета с частичным соответствием оформлению оригинала"
type textarea "x"
type input "англ-рус"
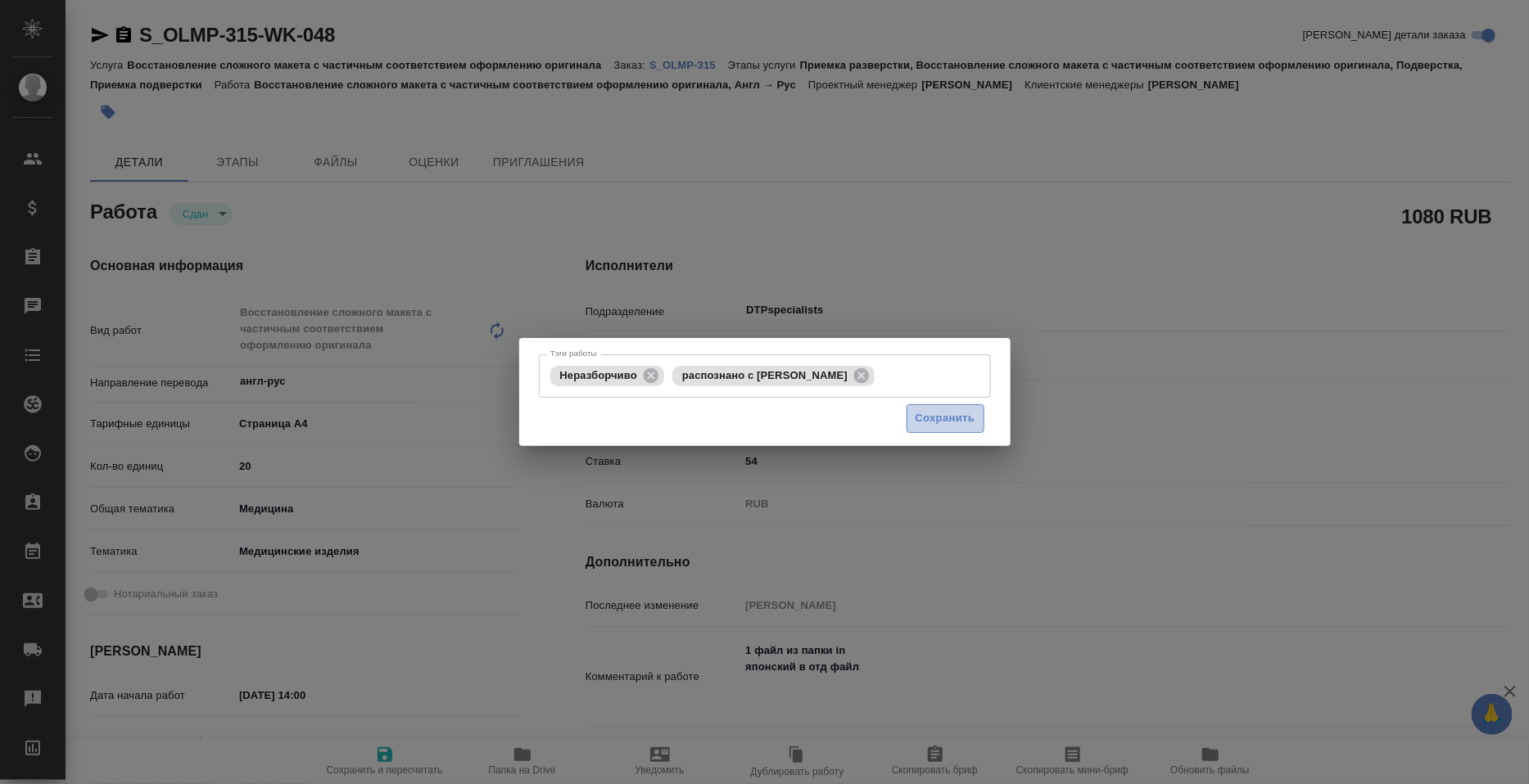
type input "5f036ec4e16dec2d6b59c8ff"
type input "20"
type input "med"
type input "5a8b8b956a9677013d343dd7"
type input "26.08.2025 14:00"
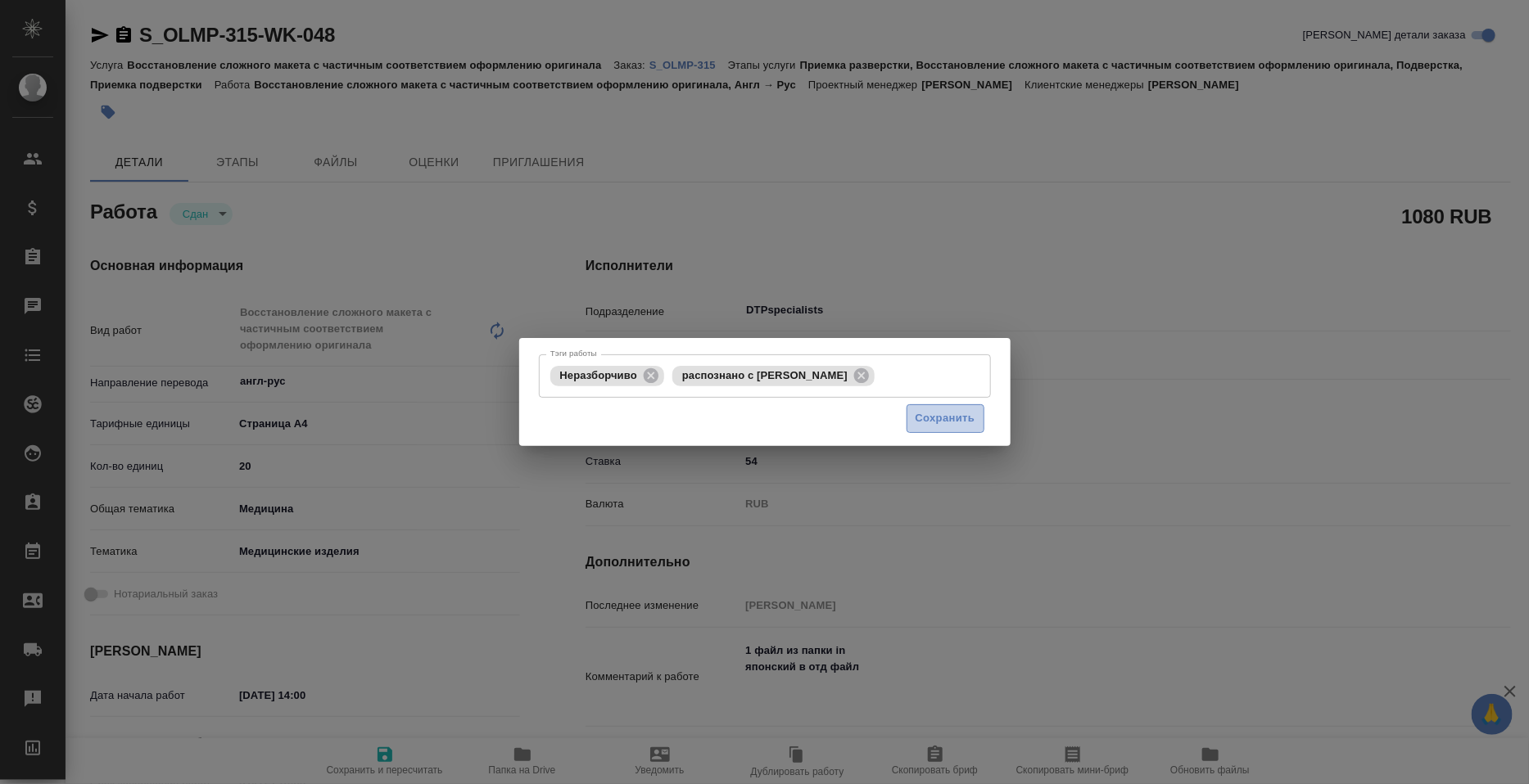
type input "26.08.2025 13:56"
type input "29.08.2025 10:00"
type input "29.08.2025 03:45"
type input "24.09.2025 17:00"
type input "DTPspecialists"
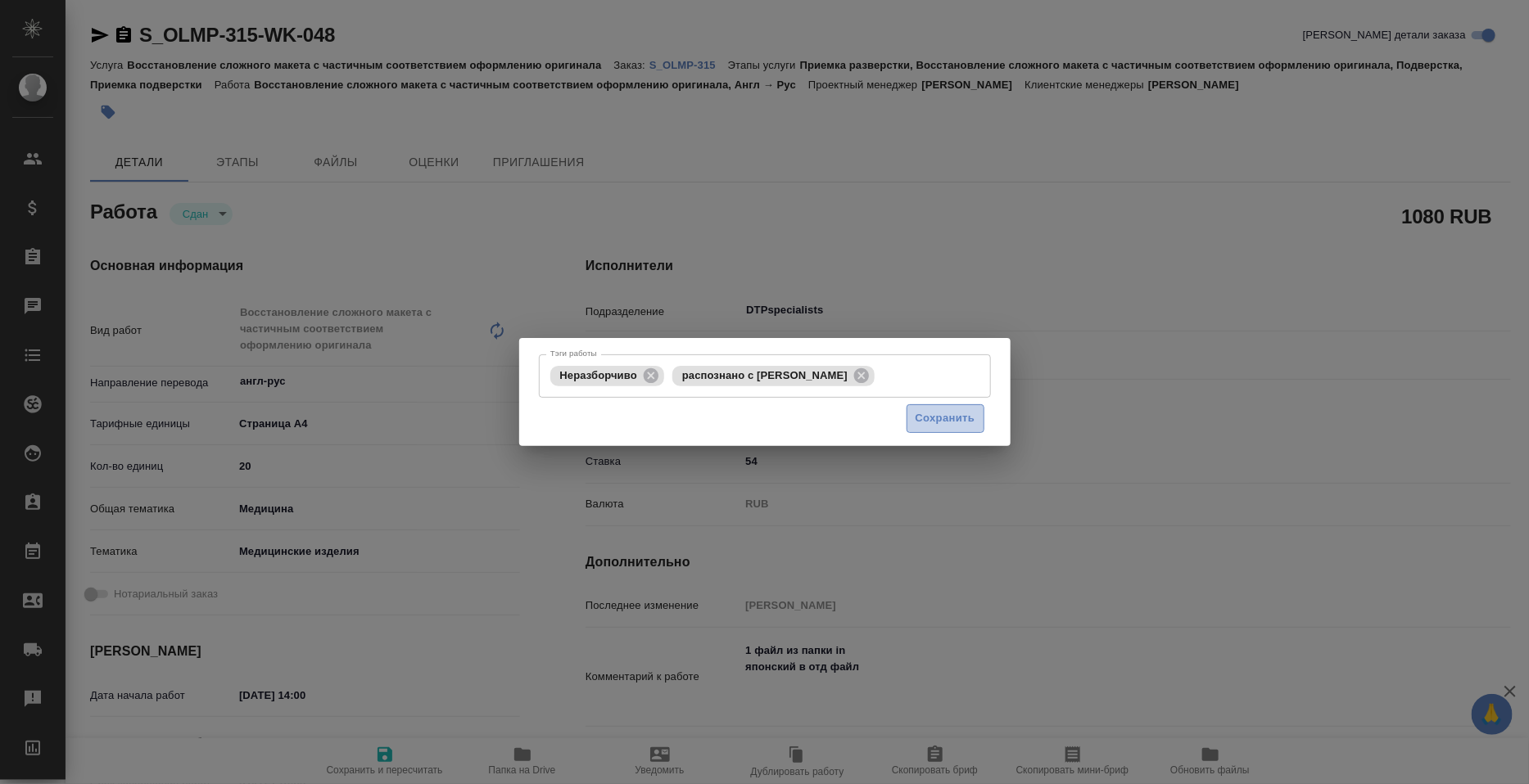
type input "notPayed"
type input "54"
type input "RUB"
type input "Петрова Валерия"
type textarea "1 файл из папки in японский в отд файл"
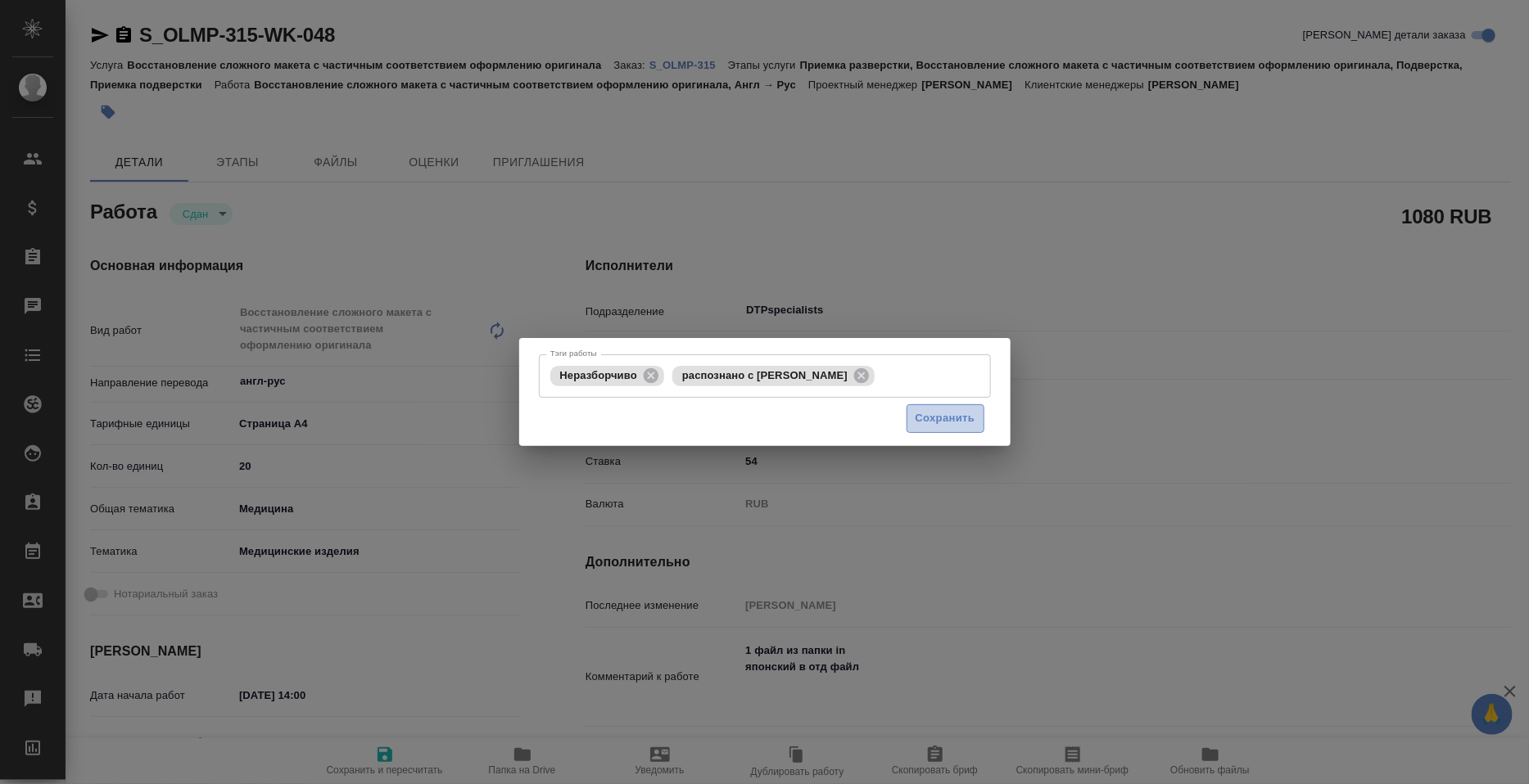
type textarea "x"
type textarea "/Clients/Olimpus Rus/Orders/S_OLMP-315/DTP/S_OLMP-315-WK-048"
type textarea "x"
type input "S_OLMP-315"
type input "Восстановление сложного макета с частичным соответствием оформлению оригинала"
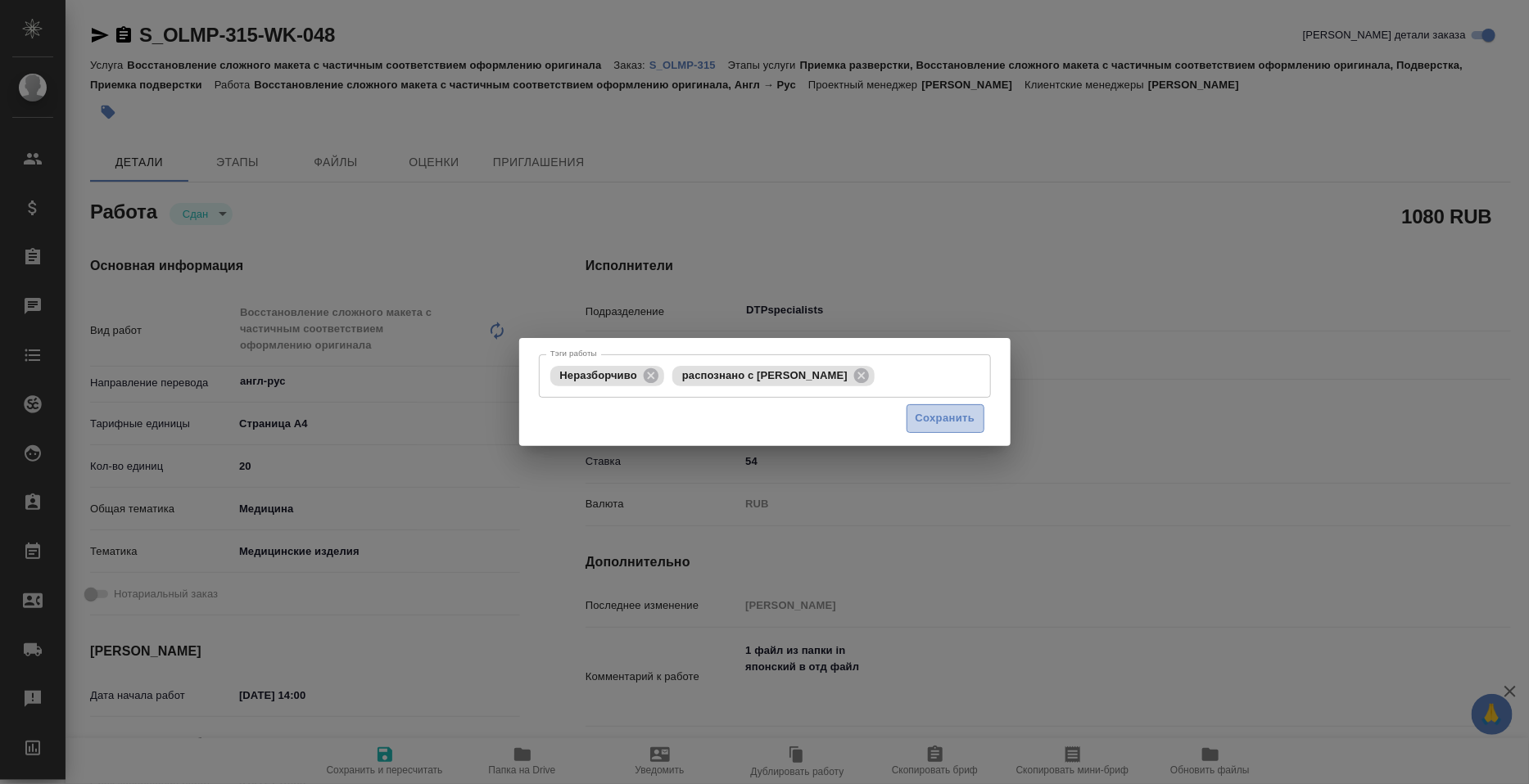
type input "Приемка разверстки, Восстановление сложного макета с частичным соответствием оф…"
type input "Усманова Ольга"
type input "Петрова Валерия"
type input "/Clients/Olimpus Rus/Orders/S_OLMP-315"
type textarea "x"
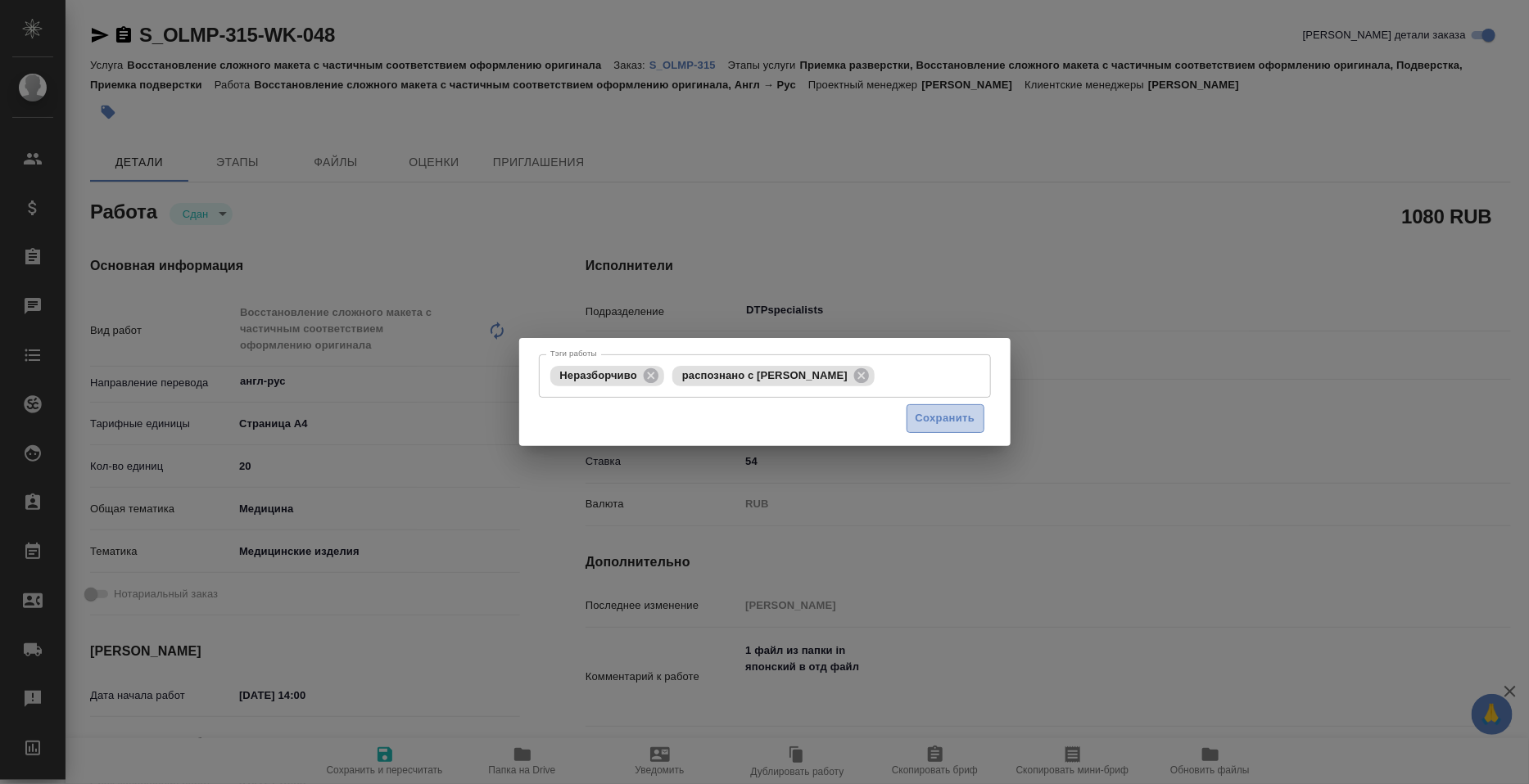
type textarea "при дубляже перевод с англа нужна пофайловая разбивка, в том числе по верстке (…"
type textarea "x"
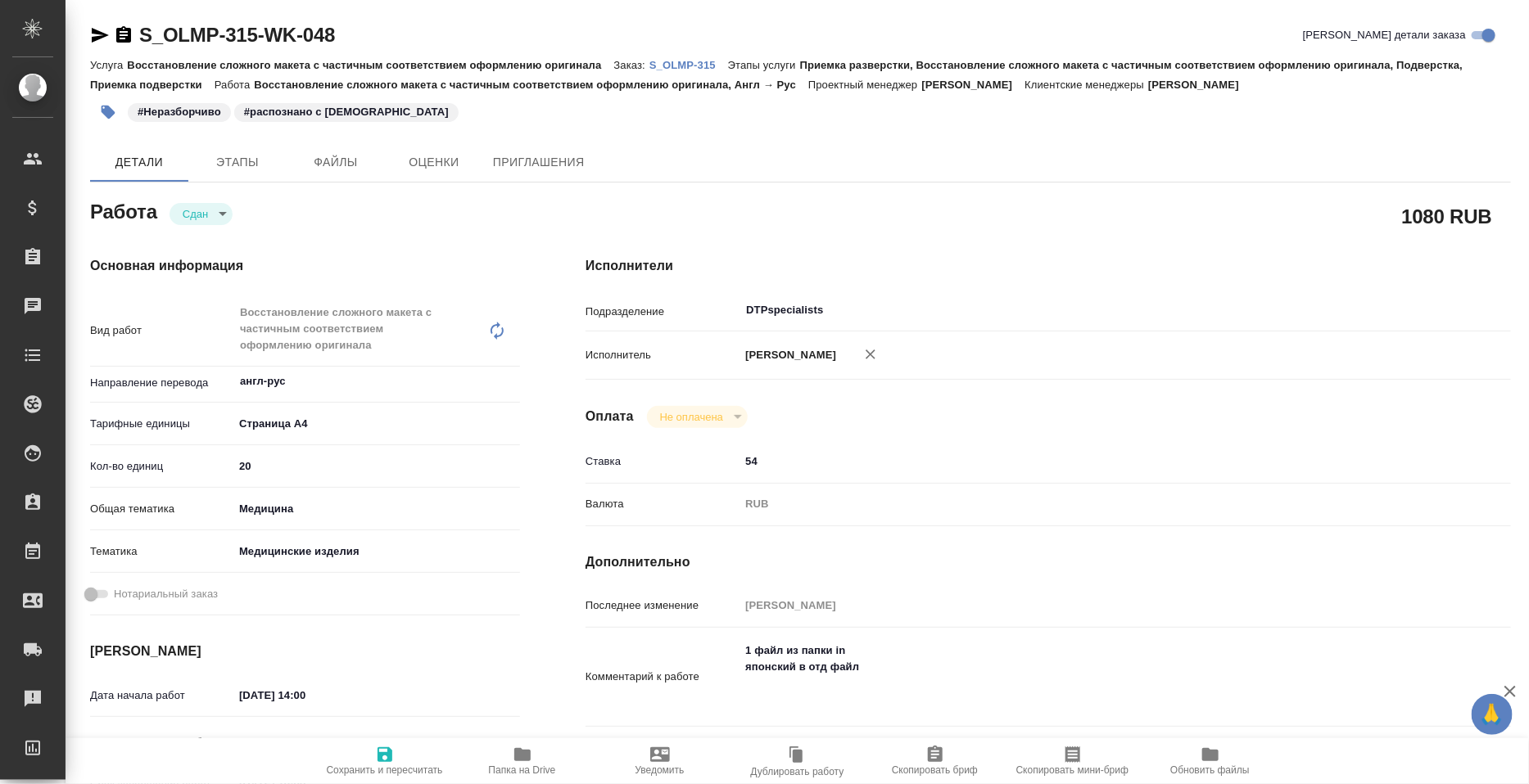
type textarea "x"
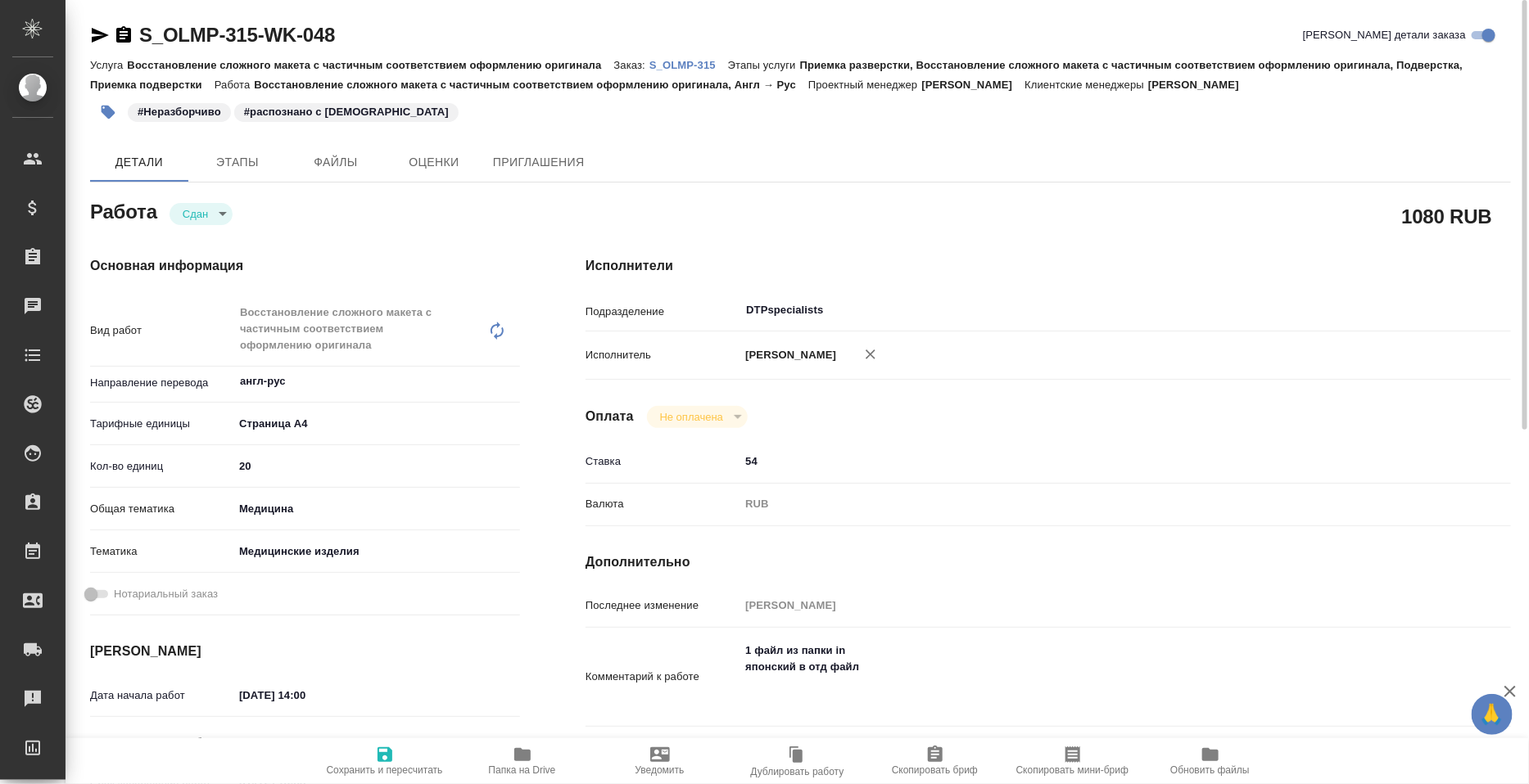
type textarea "x"
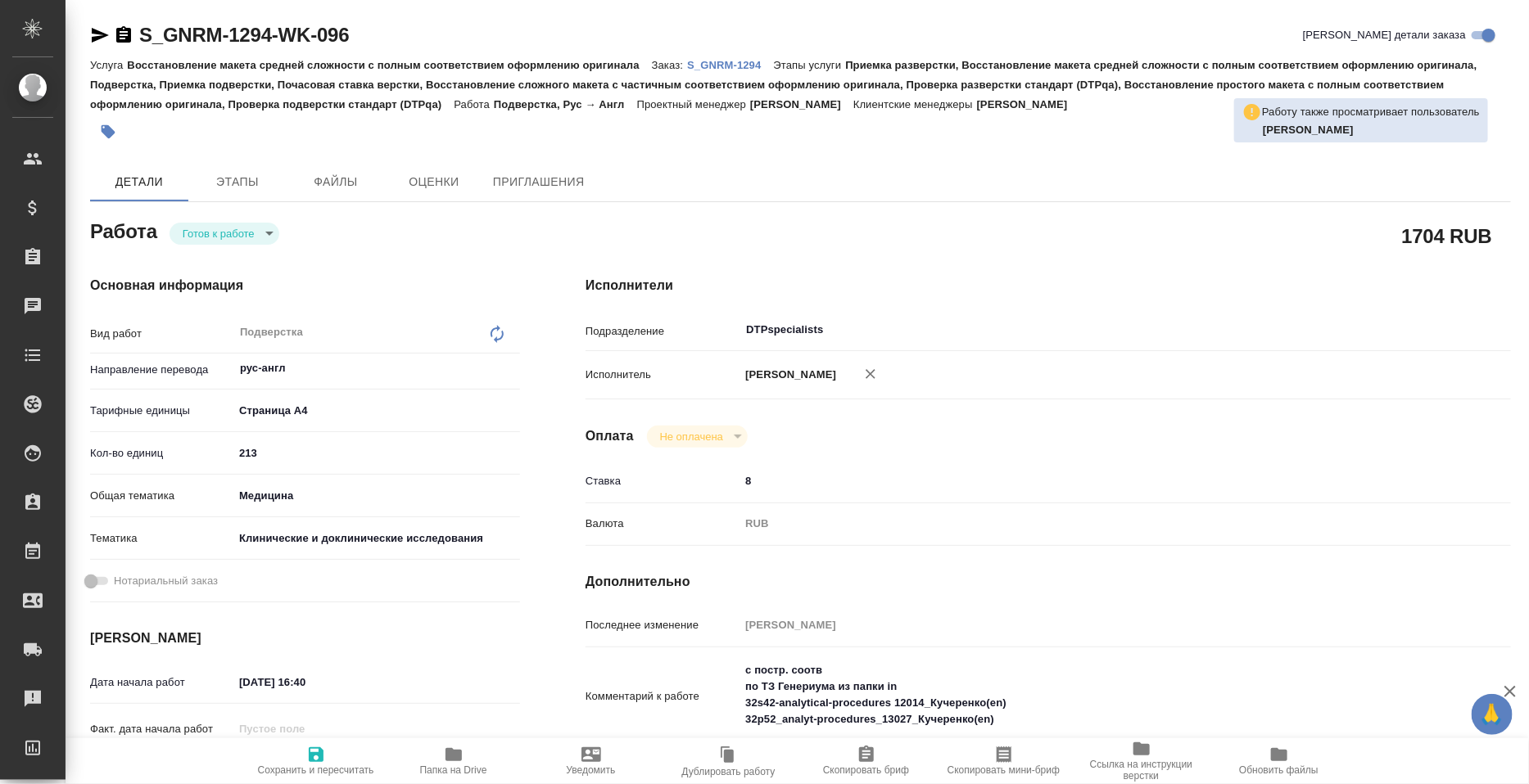
type textarea "x"
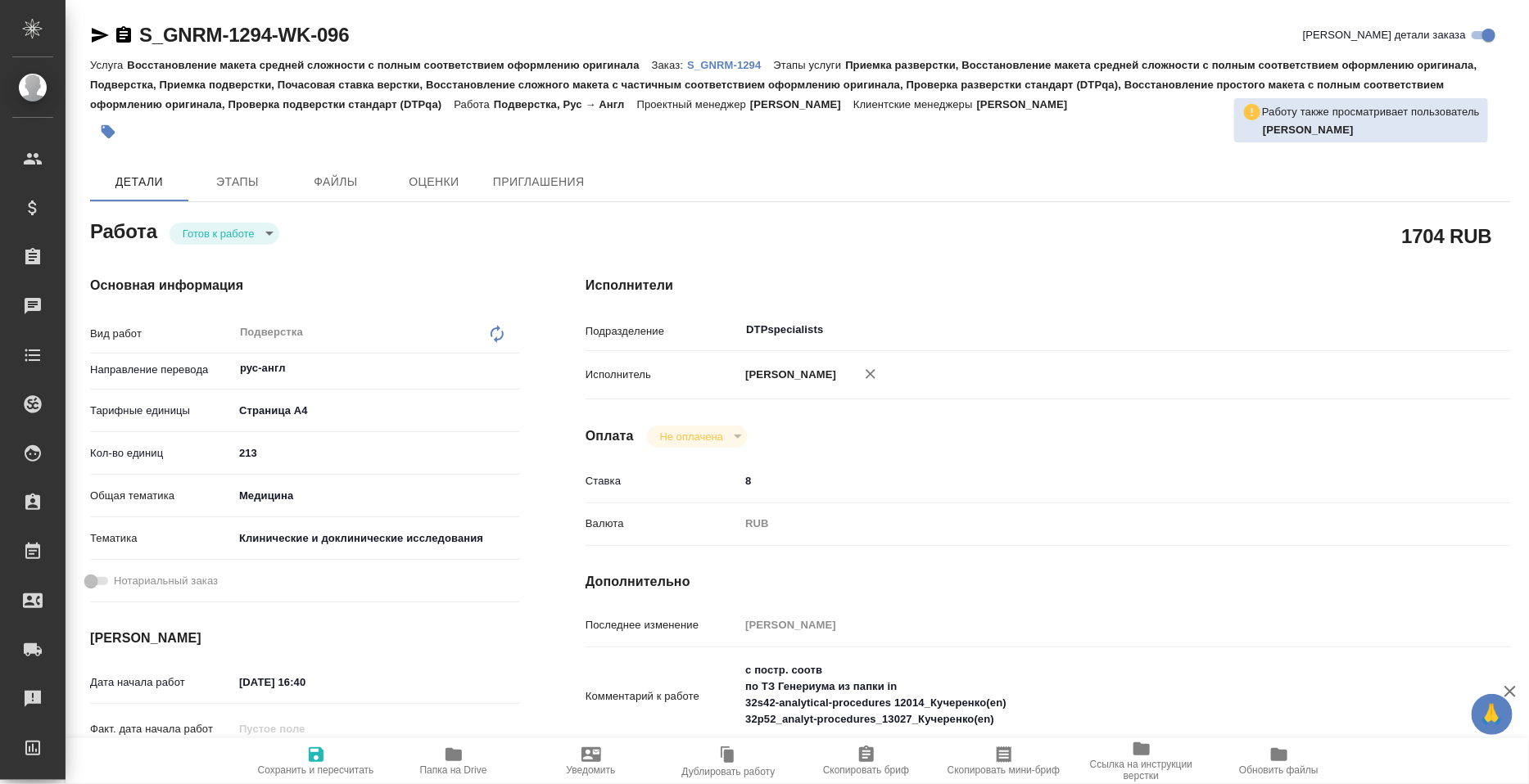
type textarea "x"
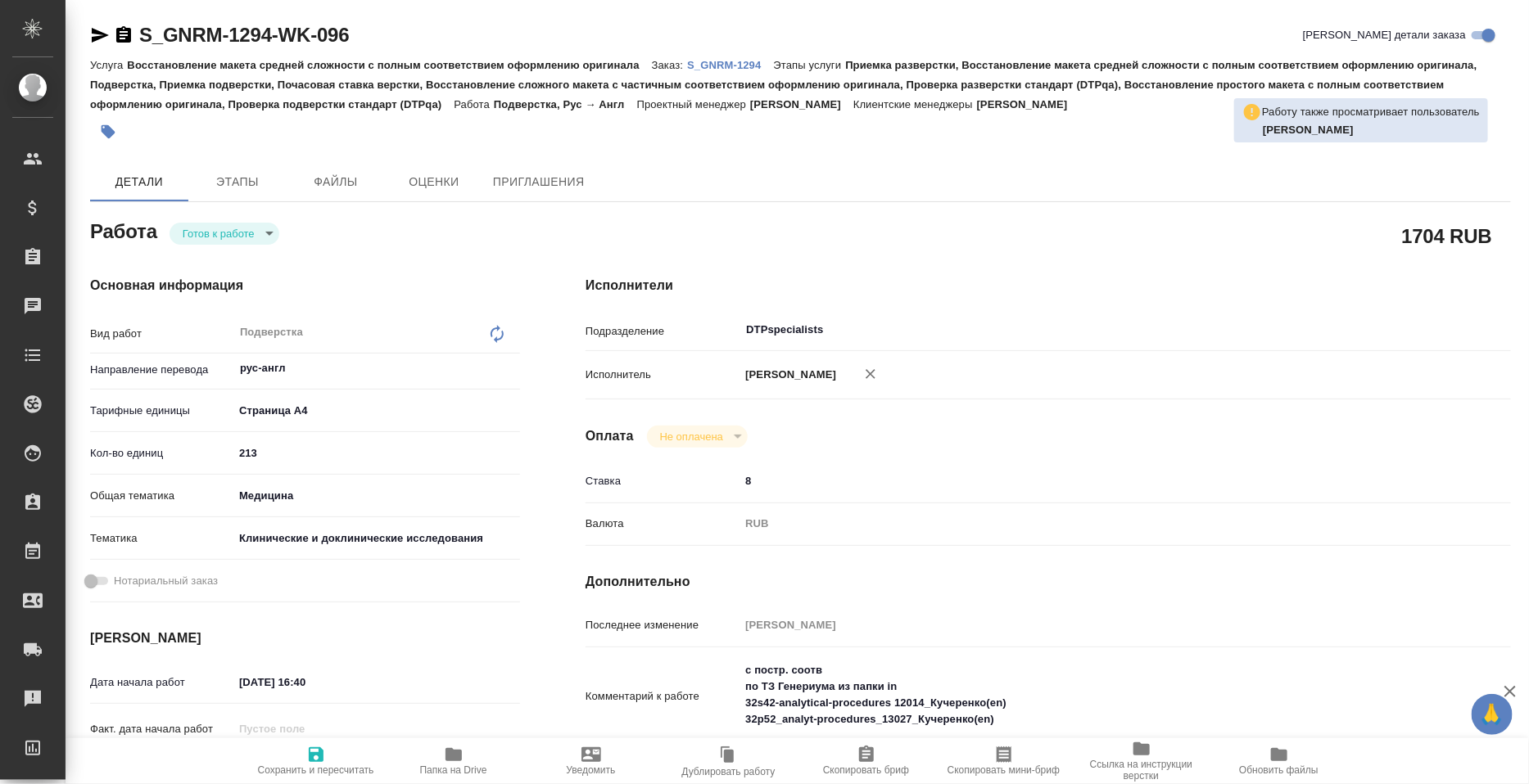
type textarea "x"
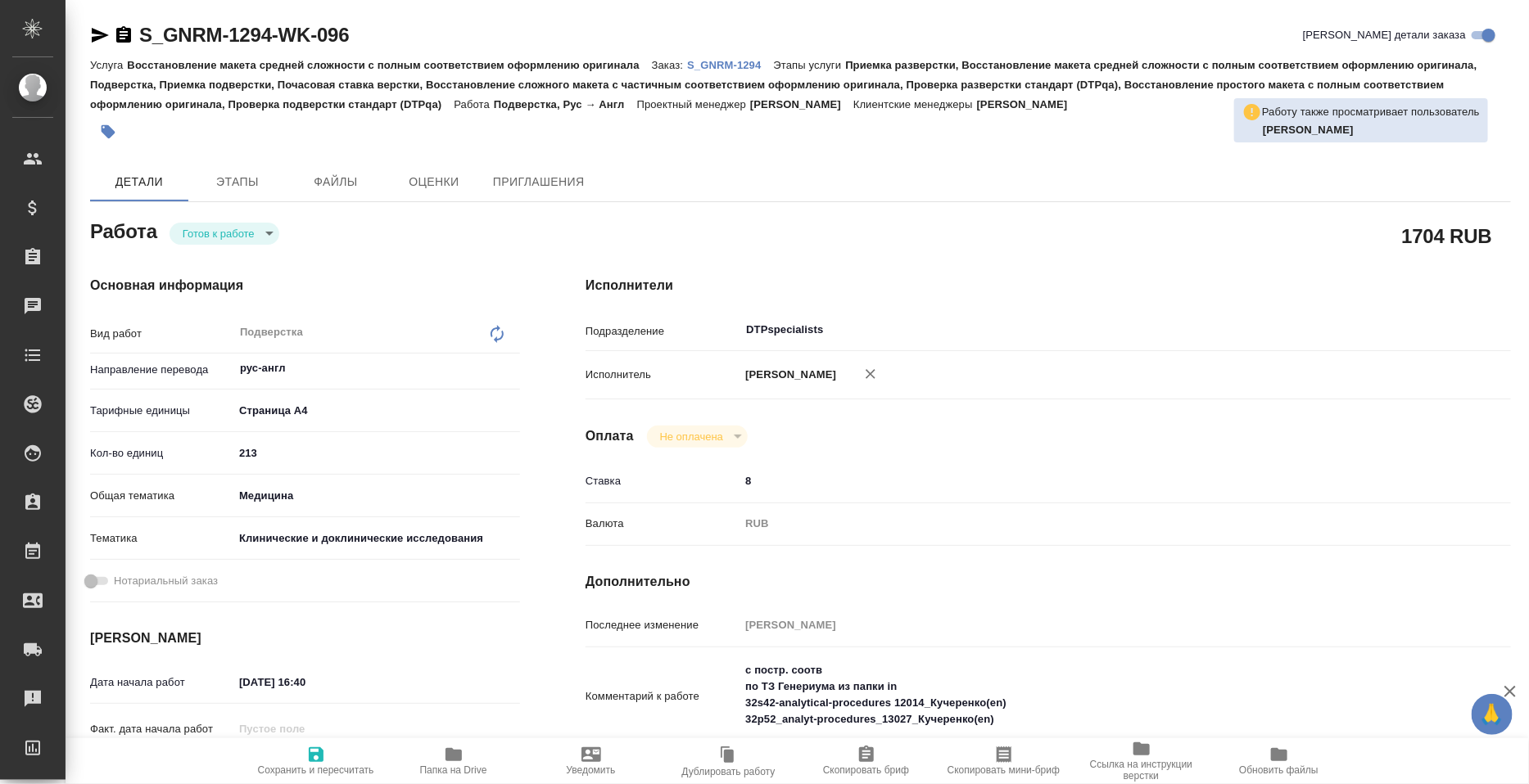
type textarea "x"
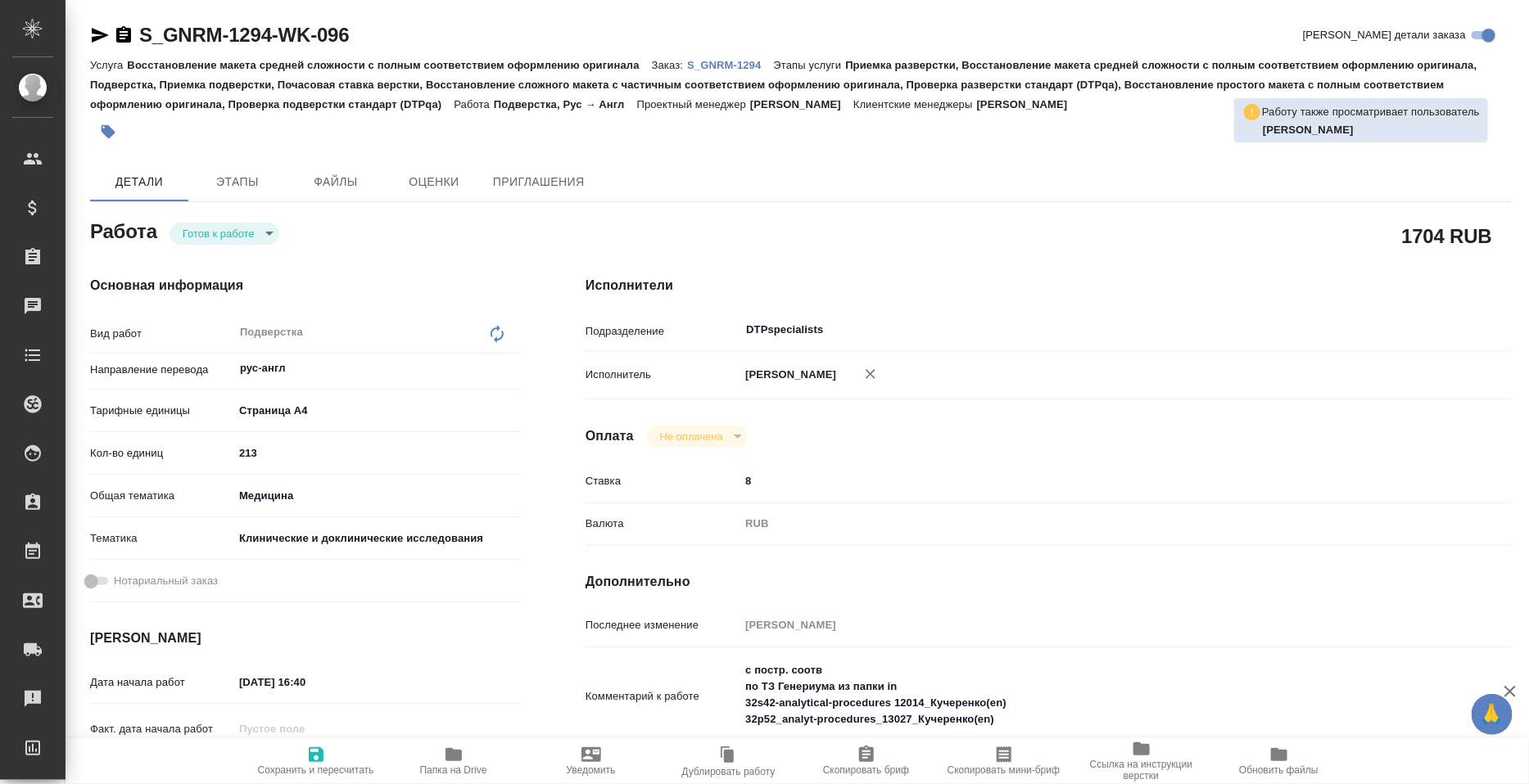
click at [448, 755] on icon "button" at bounding box center [454, 754] width 16 height 13
type textarea "x"
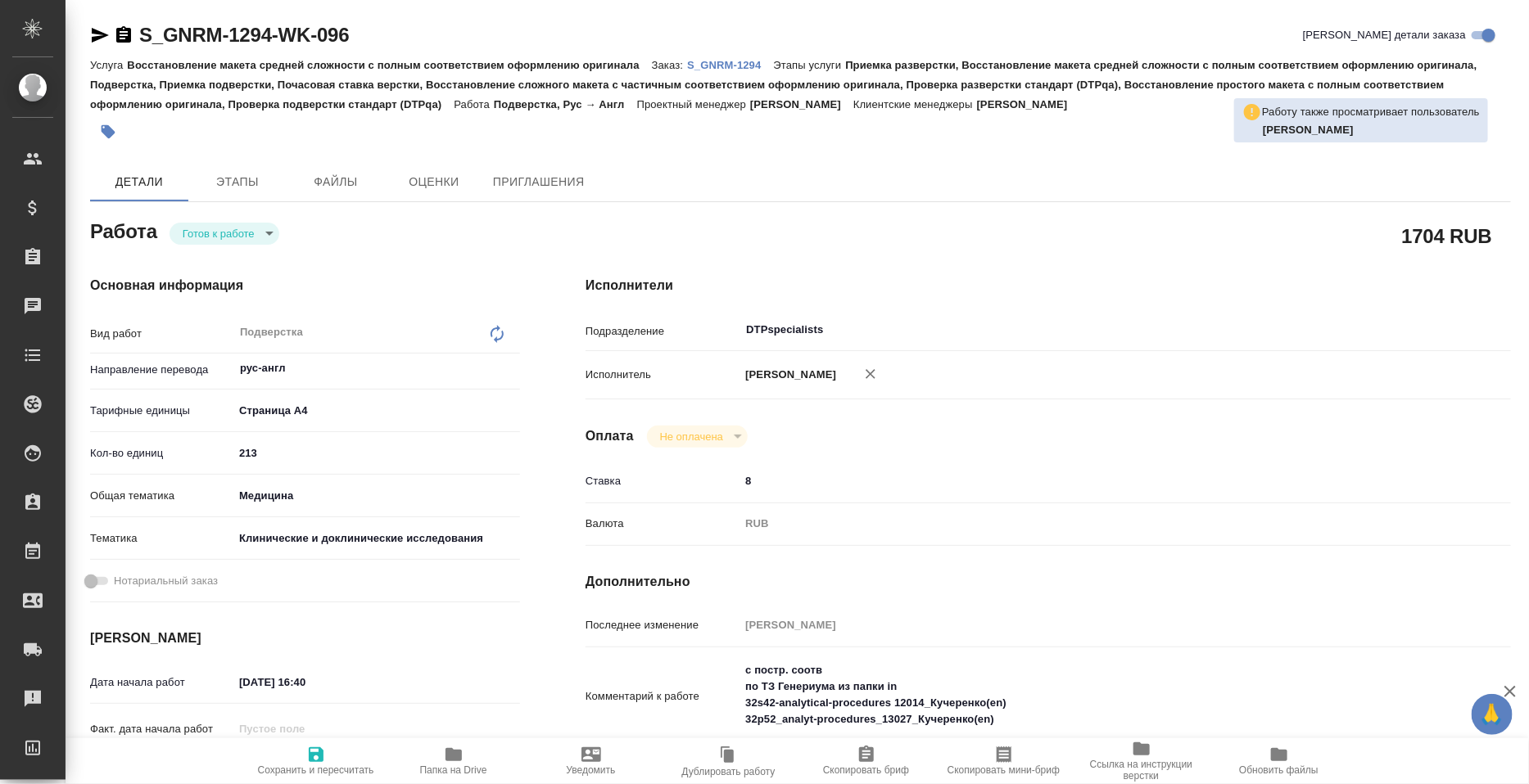
type textarea "x"
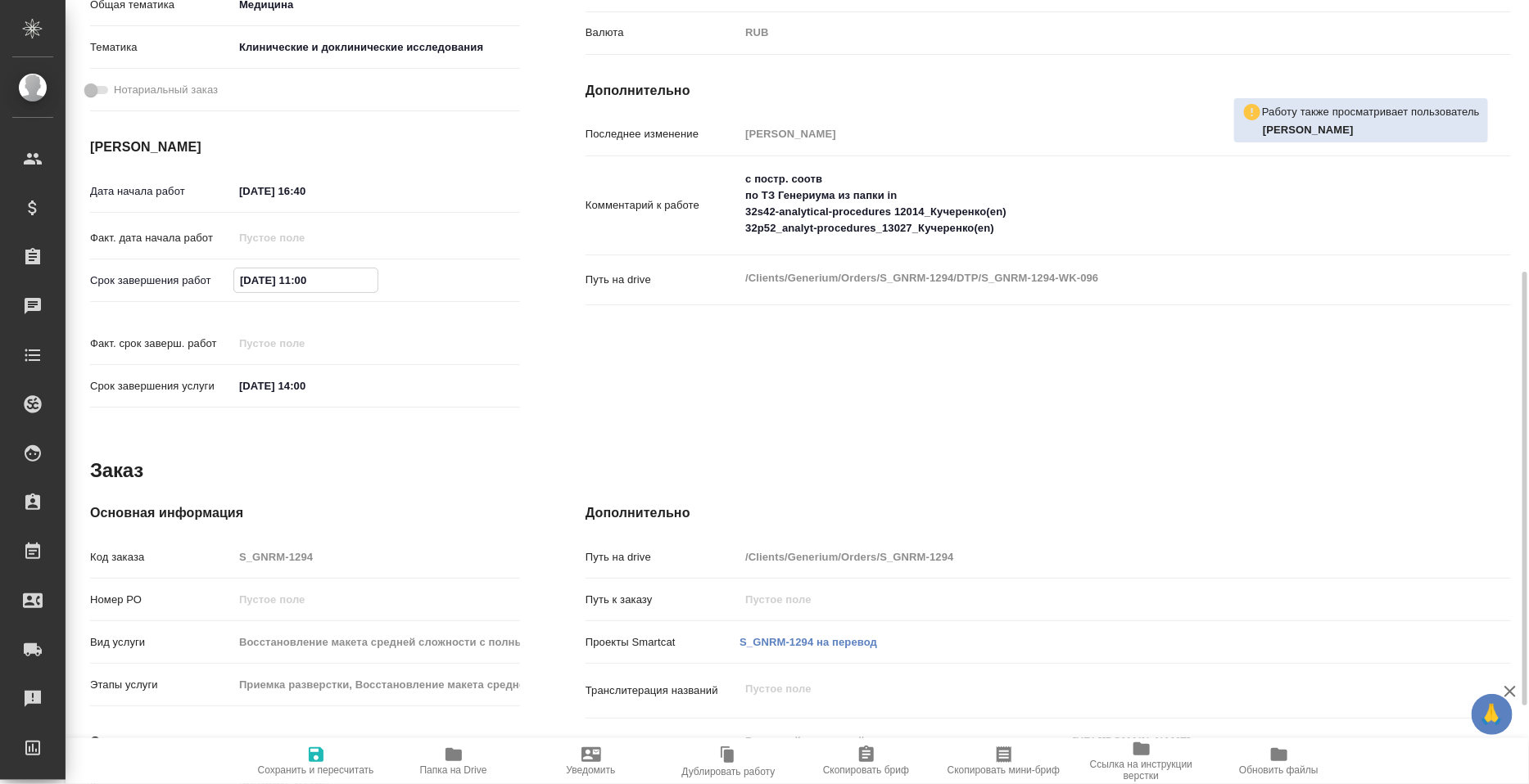
click at [308, 283] on input "29.08.2025 11:00" at bounding box center [306, 280] width 144 height 24
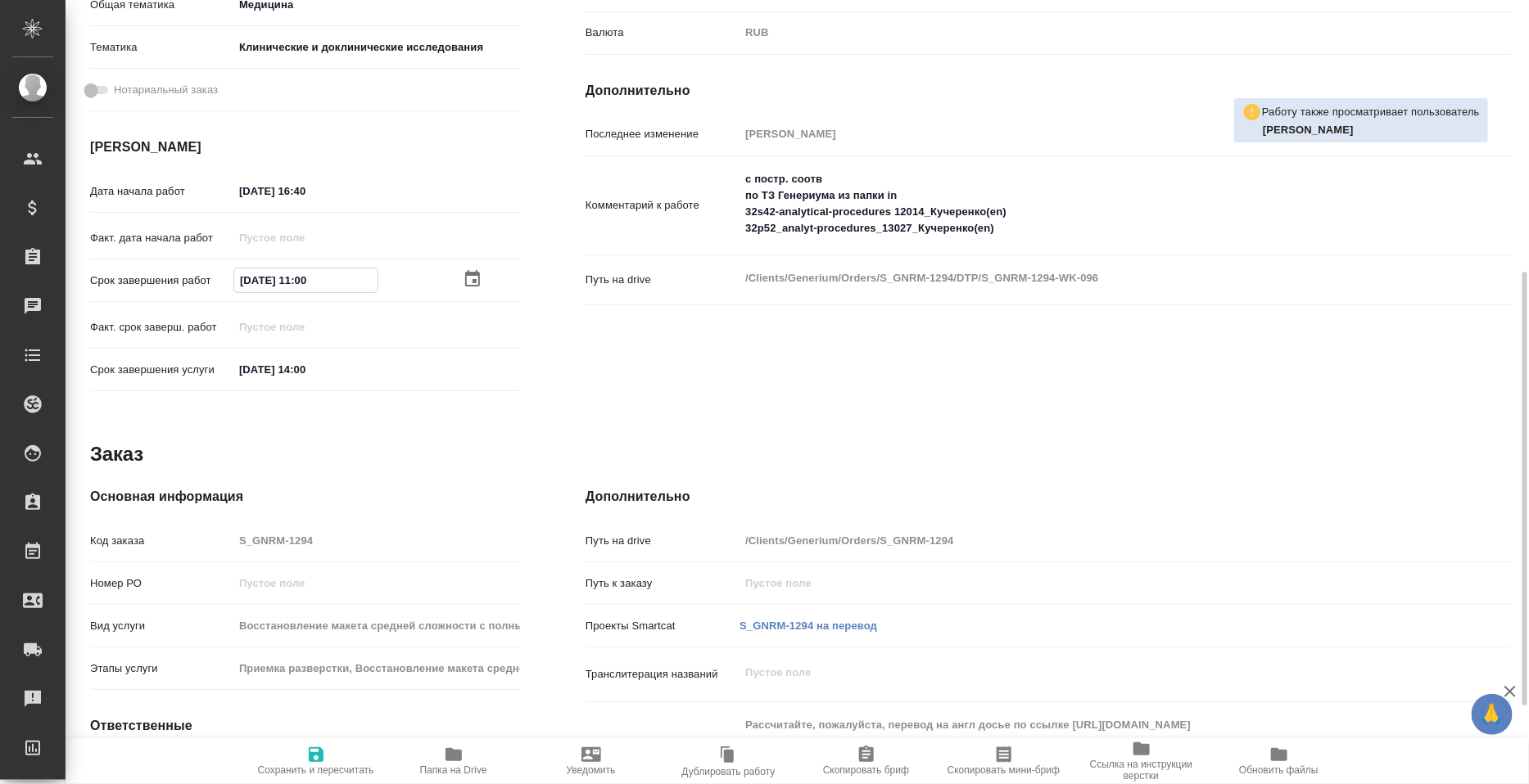
click at [314, 292] on input "29.08.2025 11:00" at bounding box center [306, 280] width 144 height 24
type textarea "x"
type input "29.08.2025 11:30"
type textarea "x"
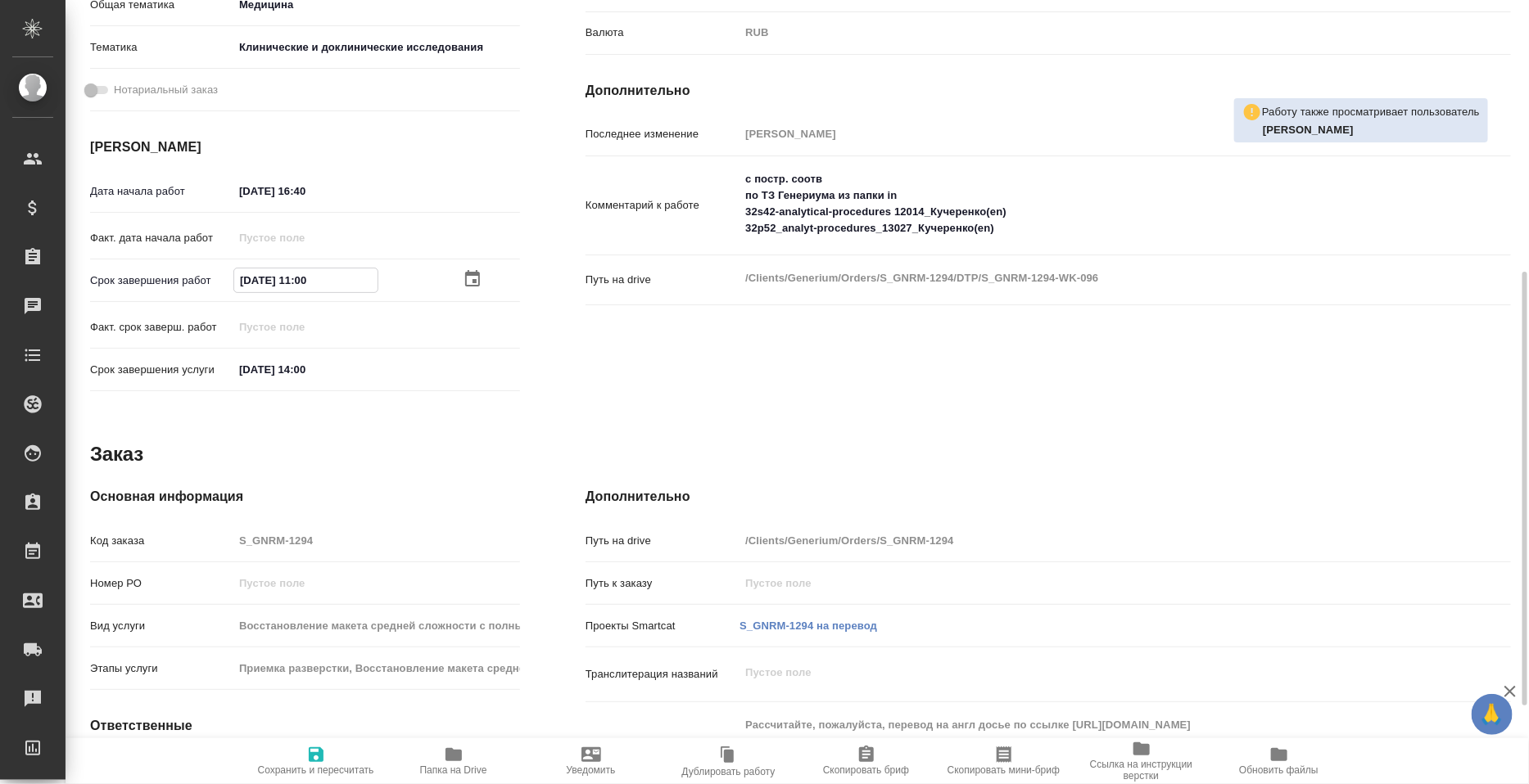
type textarea "x"
type input "29.08.2025 11:30"
click at [330, 745] on span "Сохранить и пересчитать" at bounding box center [316, 760] width 118 height 31
type textarea "x"
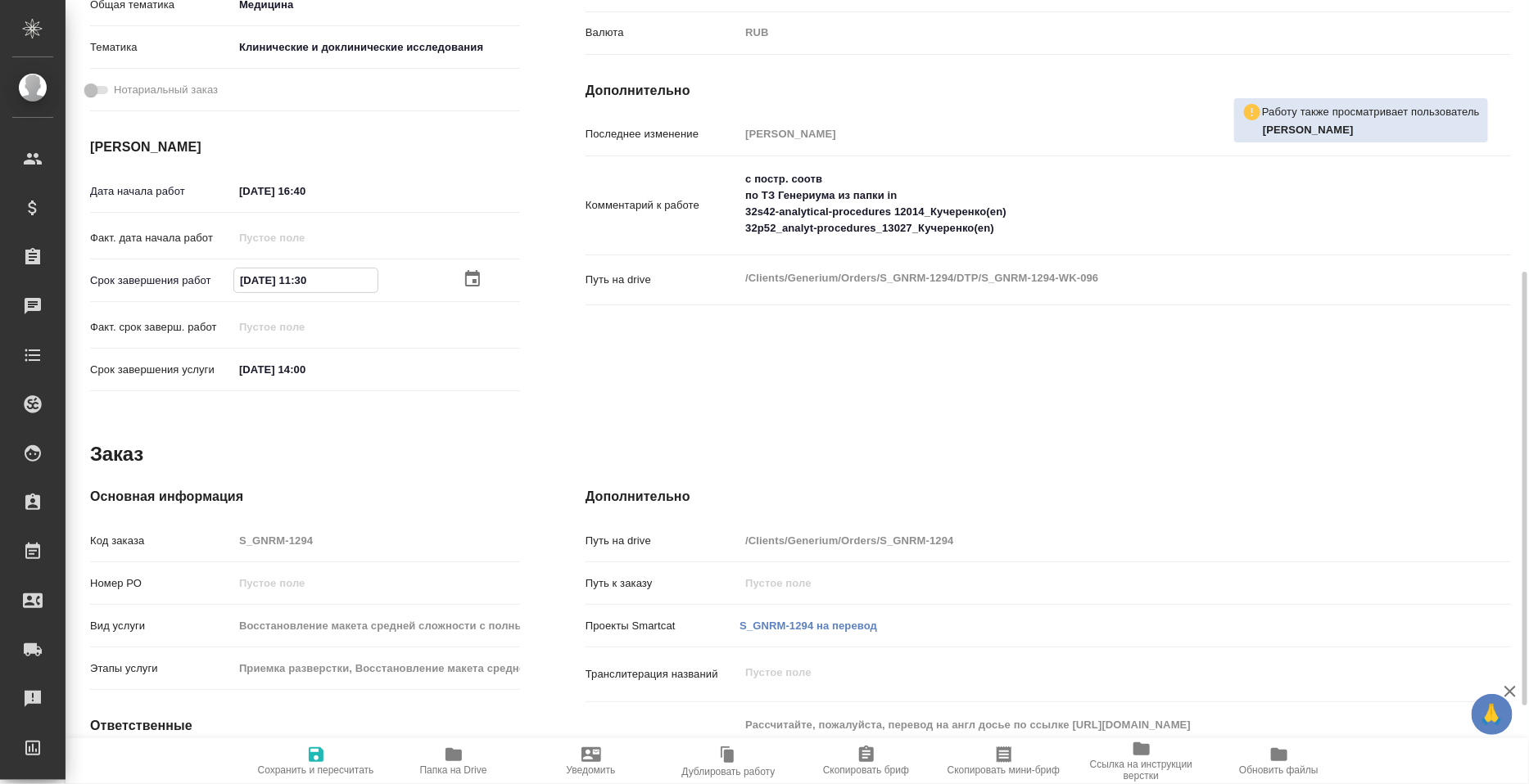
type textarea "x"
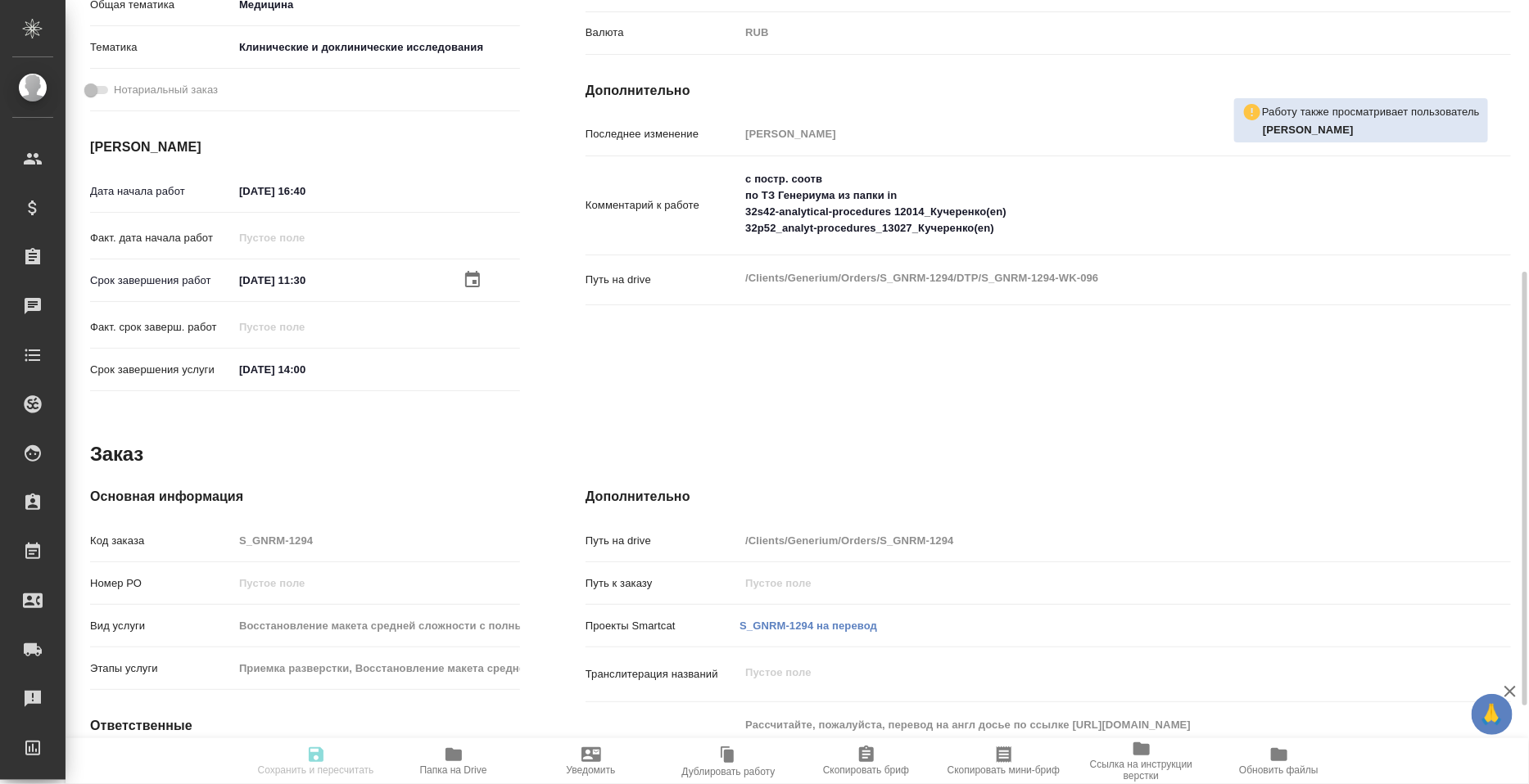
type textarea "x"
type input "readyForWork"
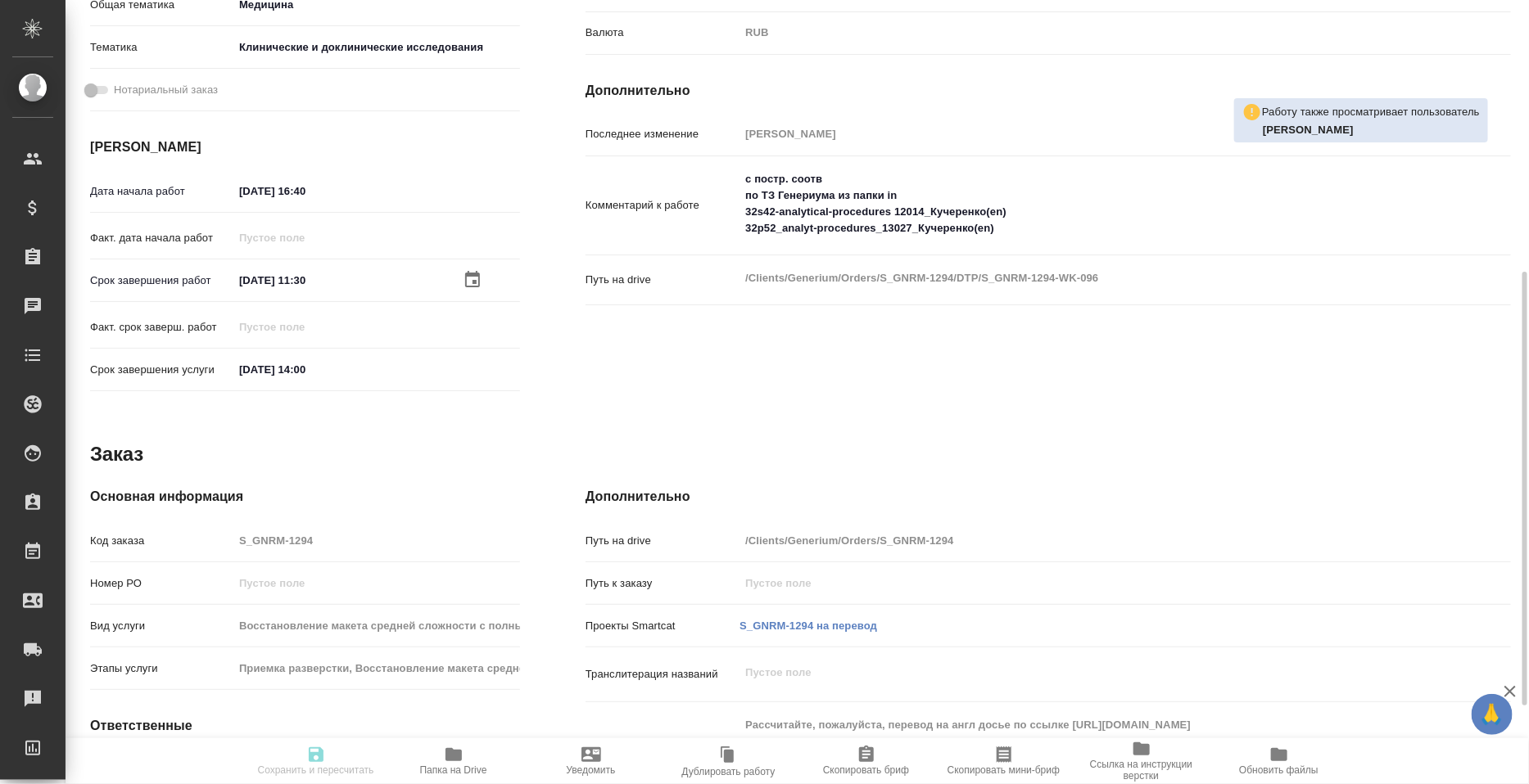
type textarea "Подверстка"
type textarea "x"
type input "рус-англ"
type input "5f036ec4e16dec2d6b59c8ff"
type input "213"
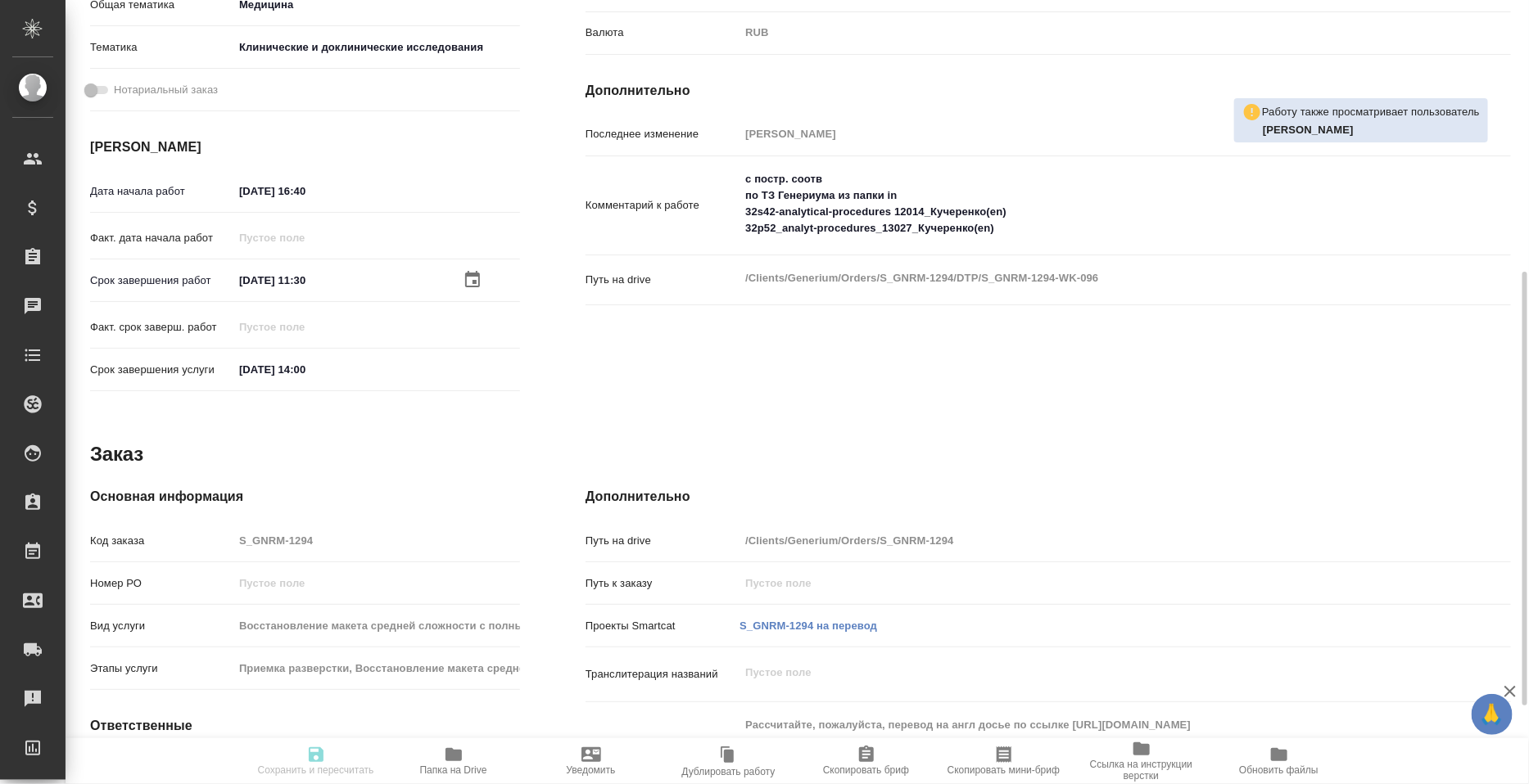
type input "med"
type input "5a8b8b956a9677013d343d9e"
type input "28.08.2025 16:40"
type input "29.08.2025 11:30"
type input "29.08.2025 14:00"
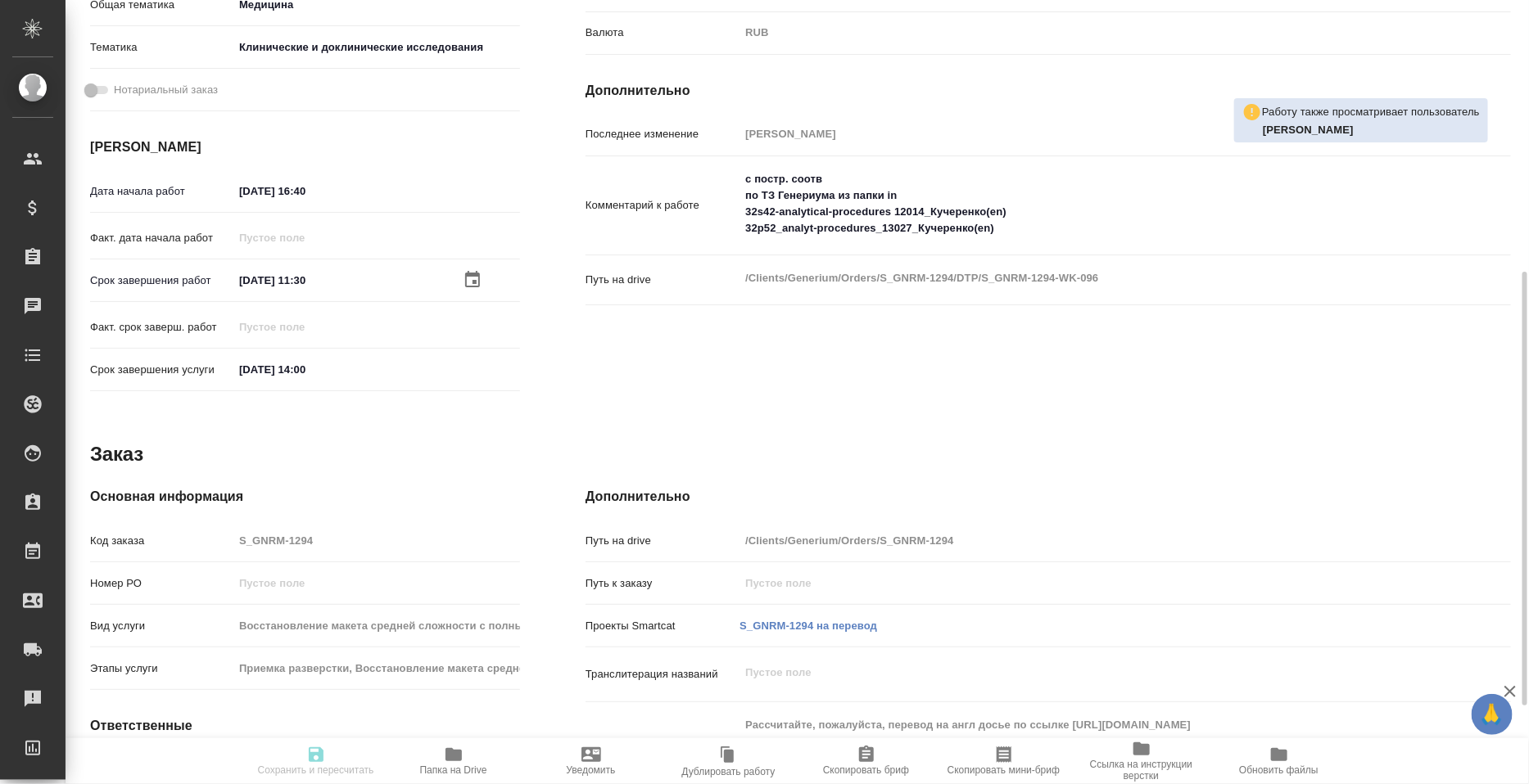
type input "DTPspecialists"
type input "notPayed"
type input "8"
type input "RUB"
type input "Петрова Валерия"
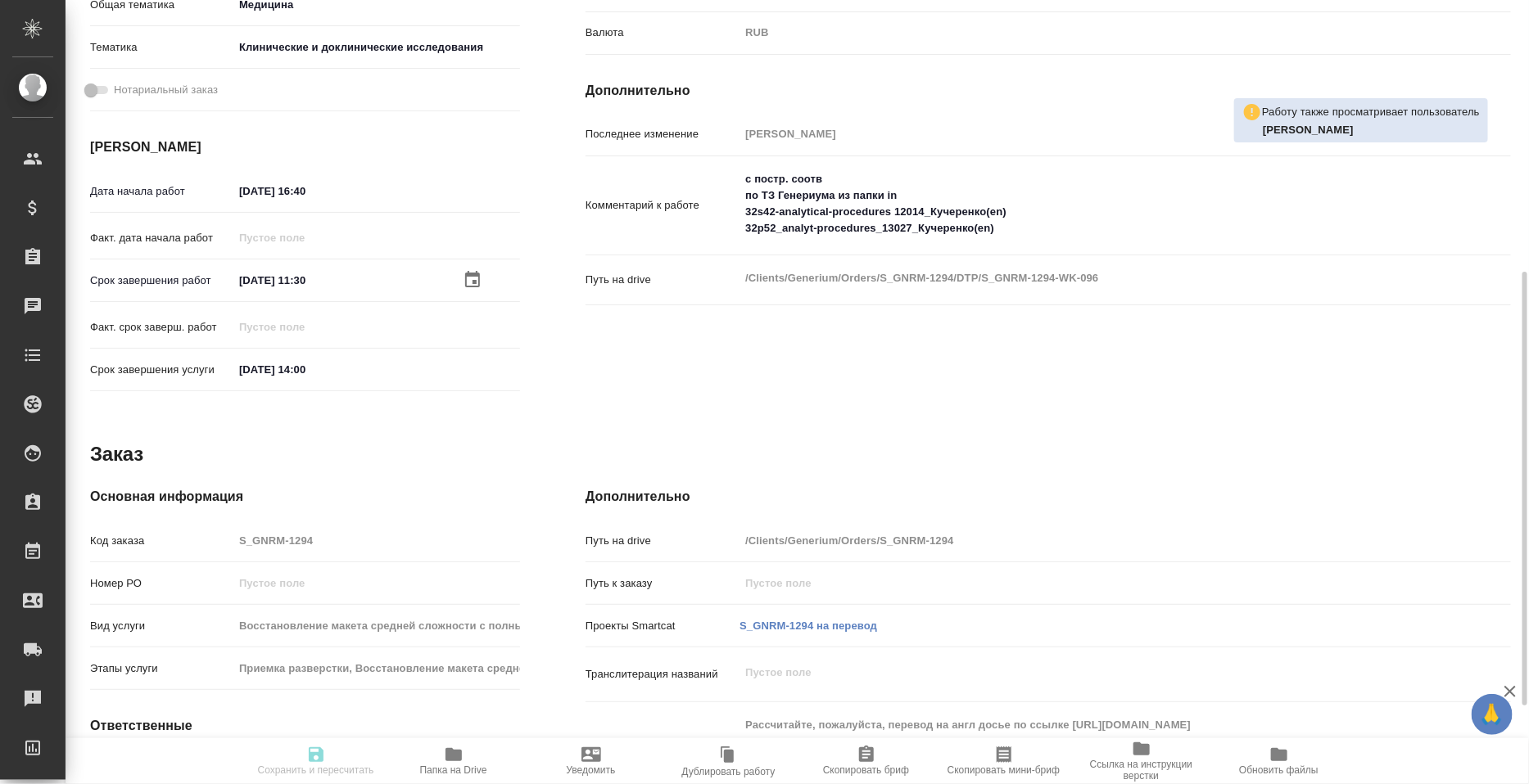
type textarea "с постр. соотв по ТЗ Генериума из папки in 32s42-analytical-procedures 12014_Ку…"
type textarea "x"
type textarea "/Clients/Generium/Orders/S_GNRM-1294/DTP/S_GNRM-1294-WK-096"
type textarea "x"
type input "S_GNRM-1294"
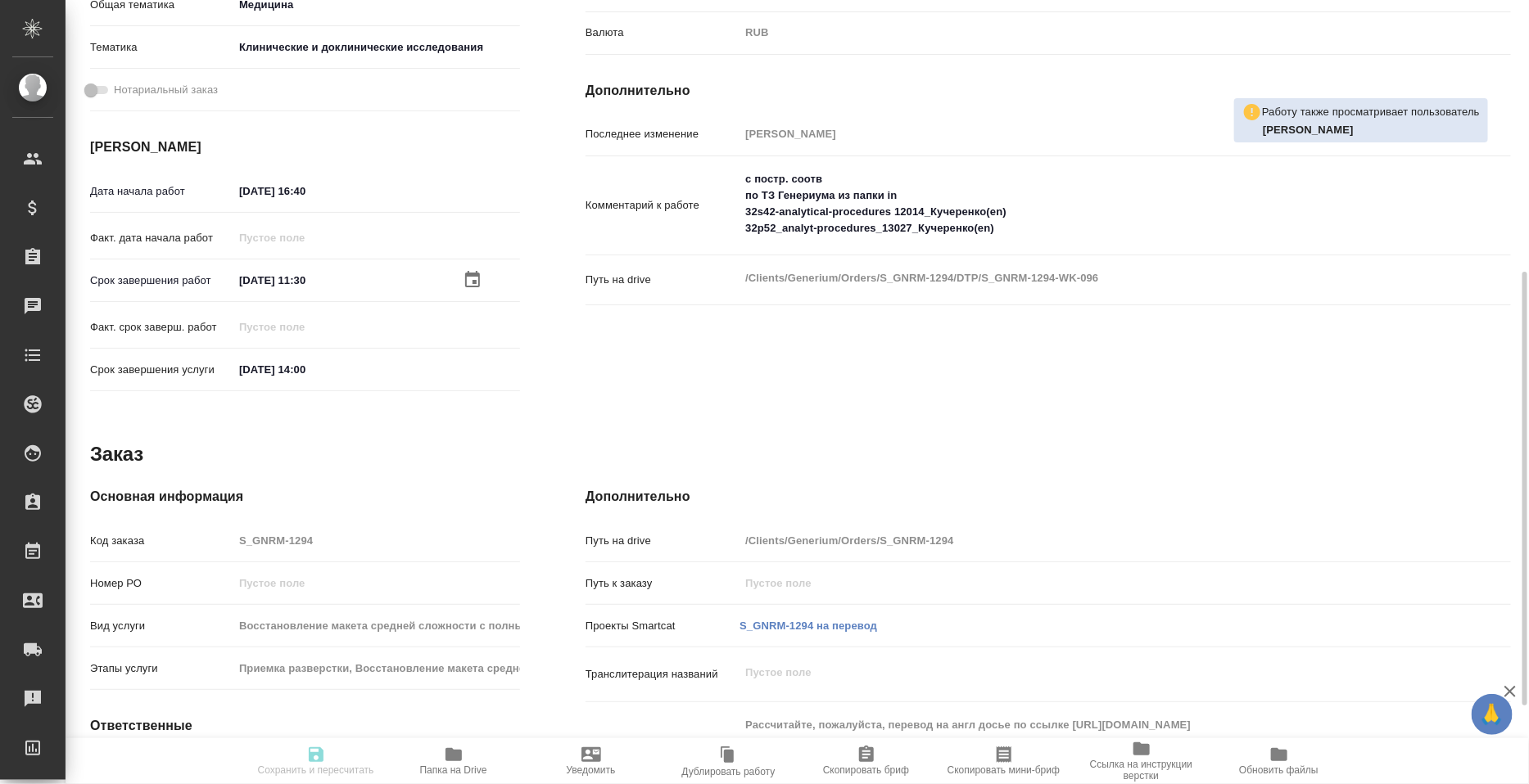
type input "Восстановление макета средней сложности с полным соответствием оформлению ориги…"
type input "Приемка разверстки, Восстановление макета средней сложности с полным соответств…"
type input "Кабаргина Анна"
type input "Петрова Валерия"
type input "/Clients/Generium/Orders/S_GNRM-1294"
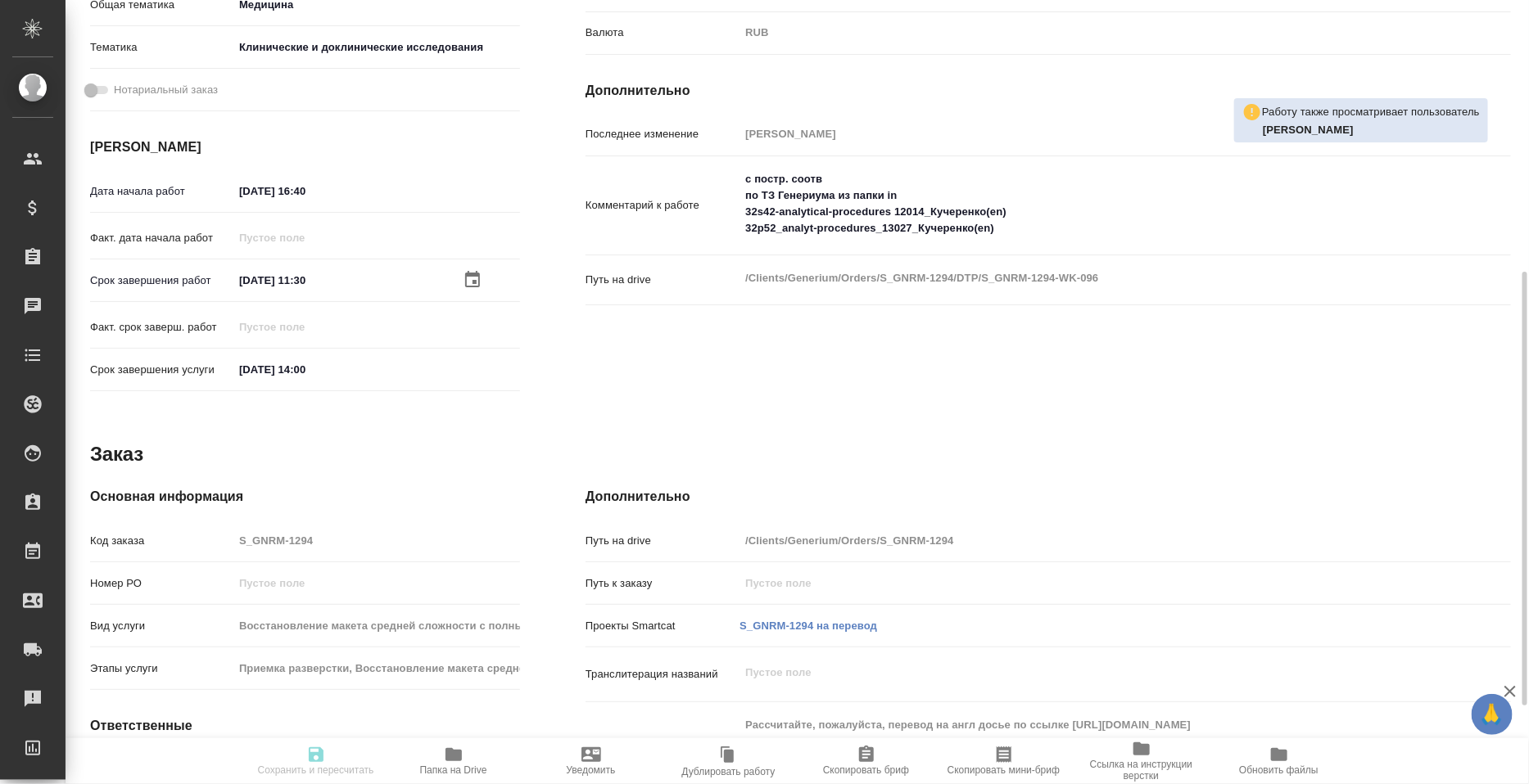
type textarea "x"
type textarea "Рассчитайте, пожалуйста, перевод на англ досье по ссылке https://disk.360.yande…"
type textarea "x"
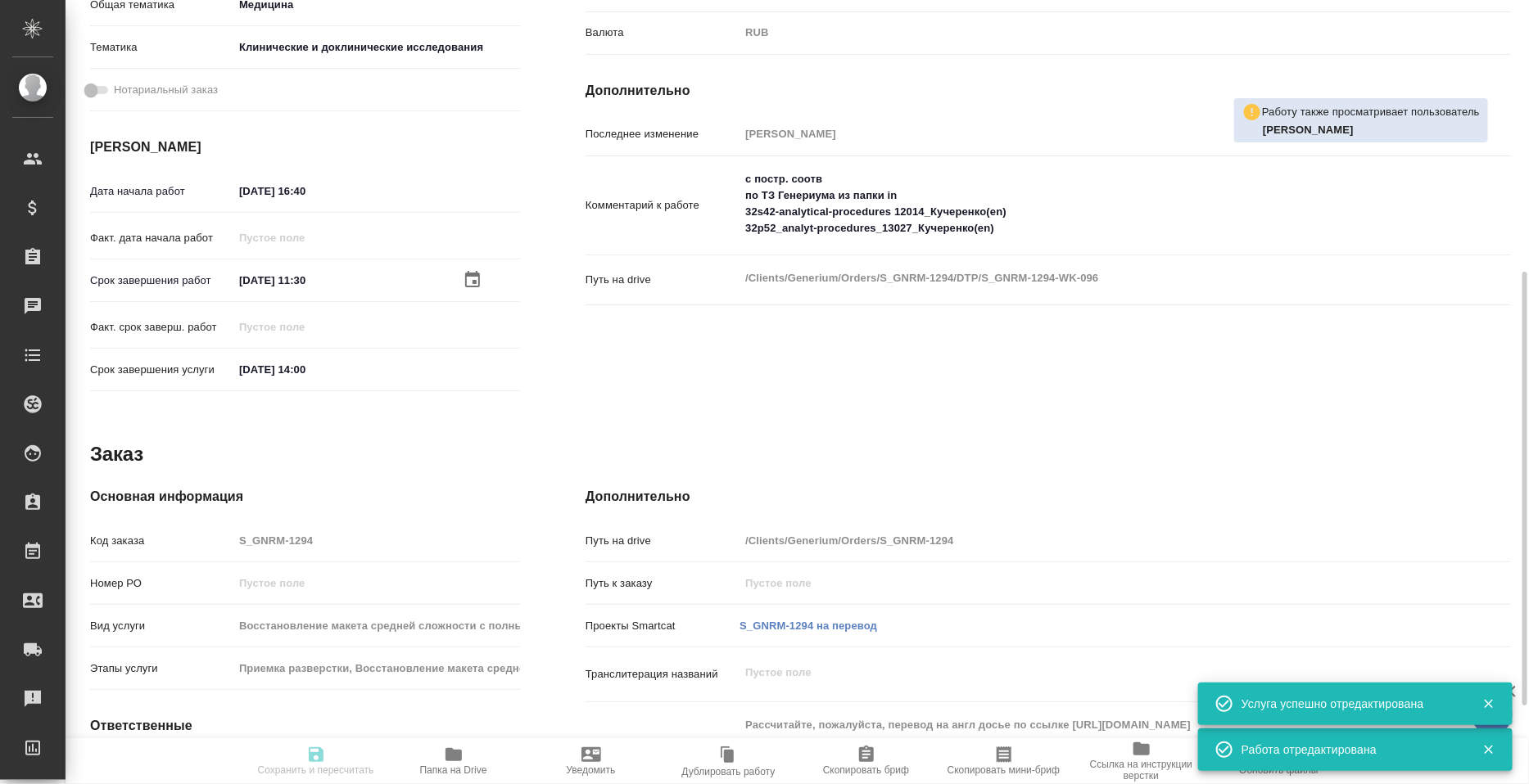
type textarea "x"
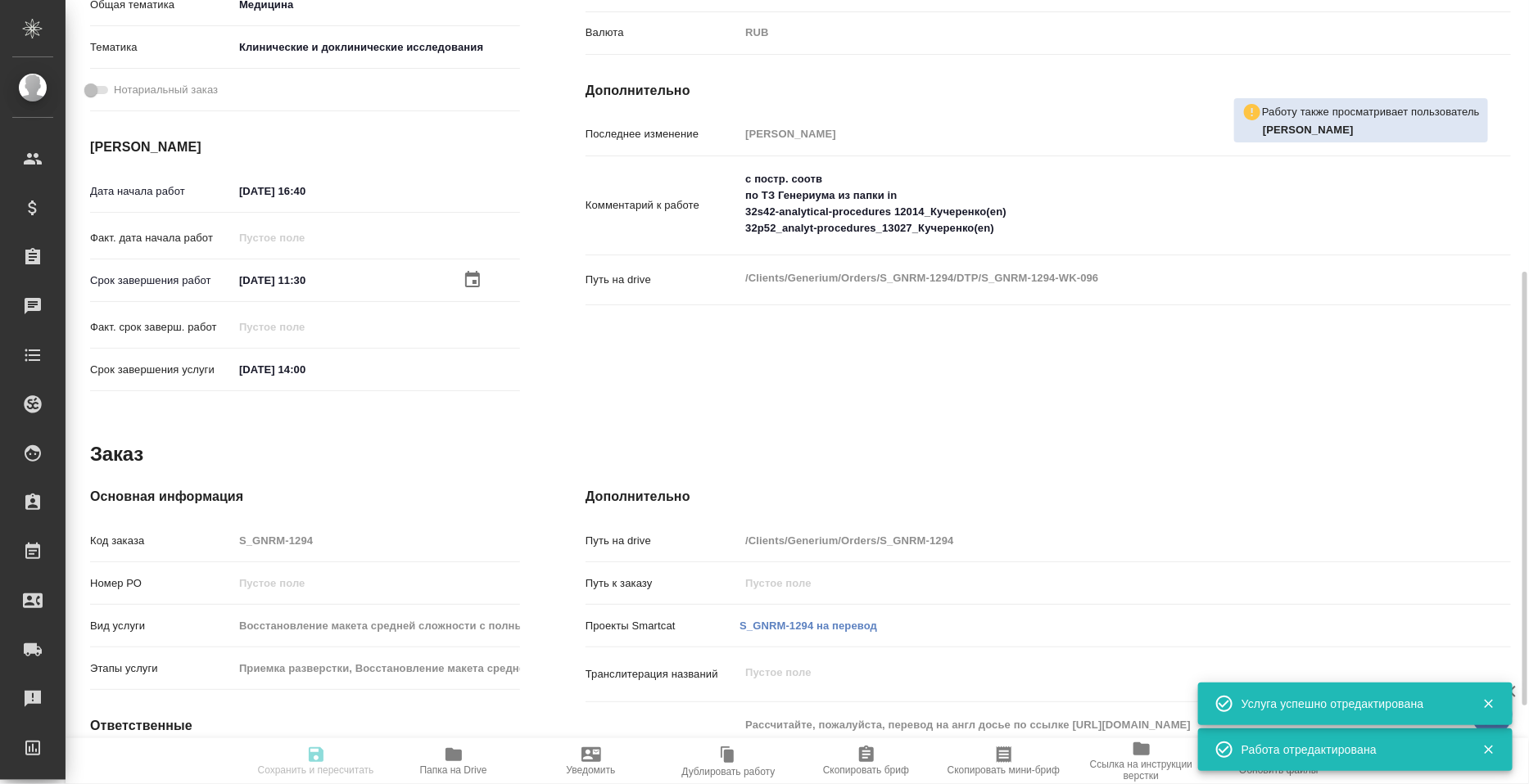
type textarea "x"
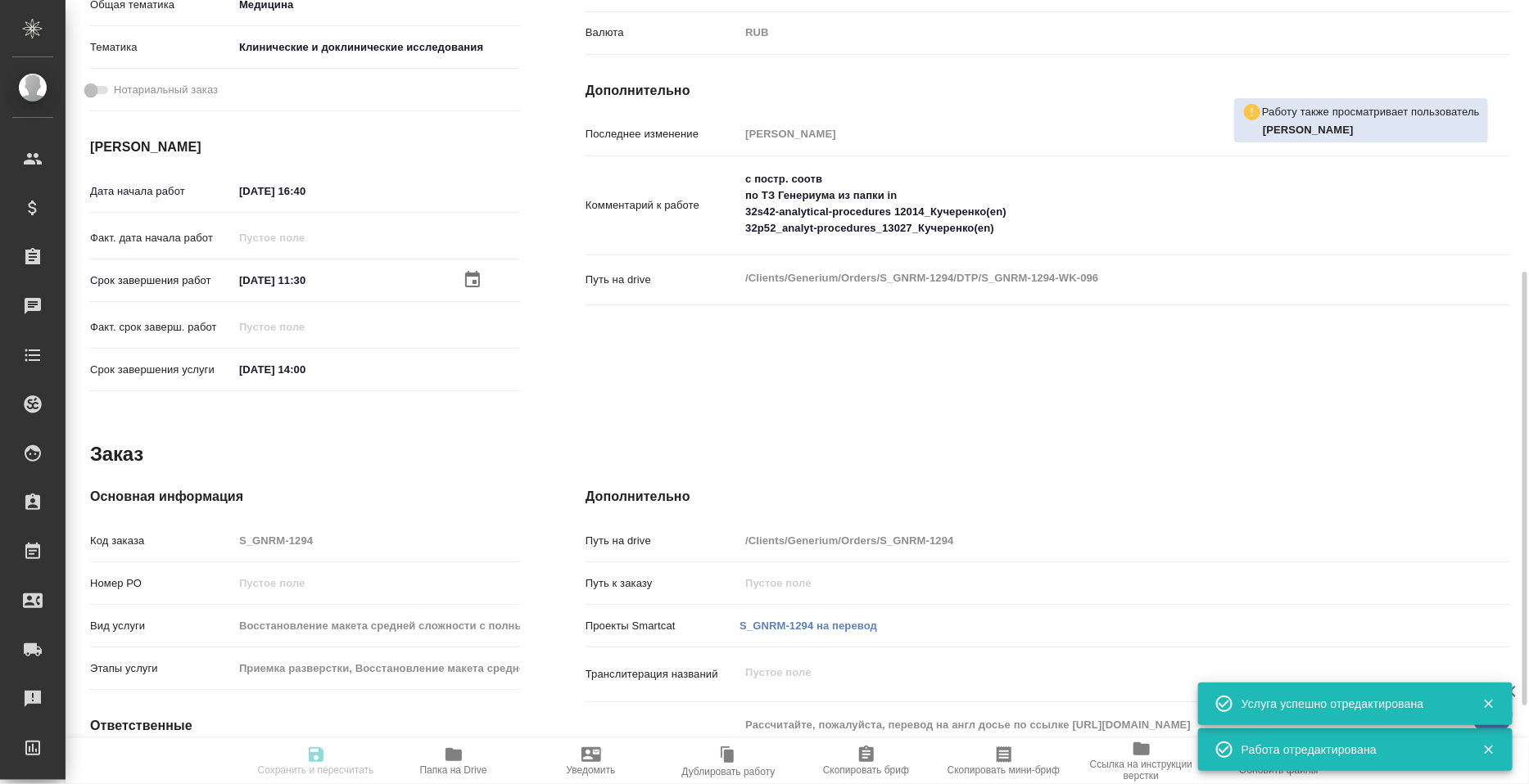
type textarea "x"
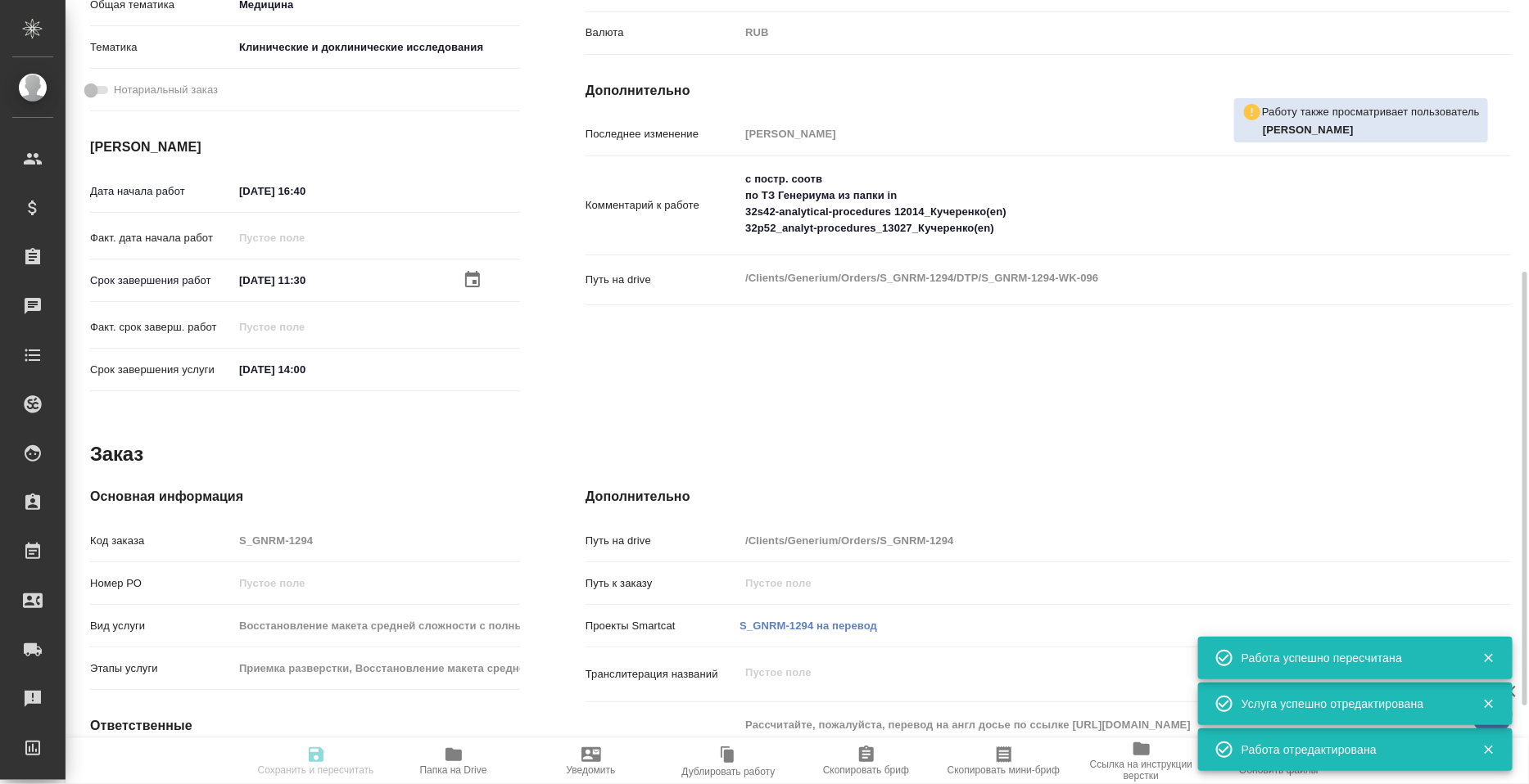
type input "readyForWork"
type textarea "Подверстка"
type textarea "x"
type input "рус-англ"
type input "5f036ec4e16dec2d6b59c8ff"
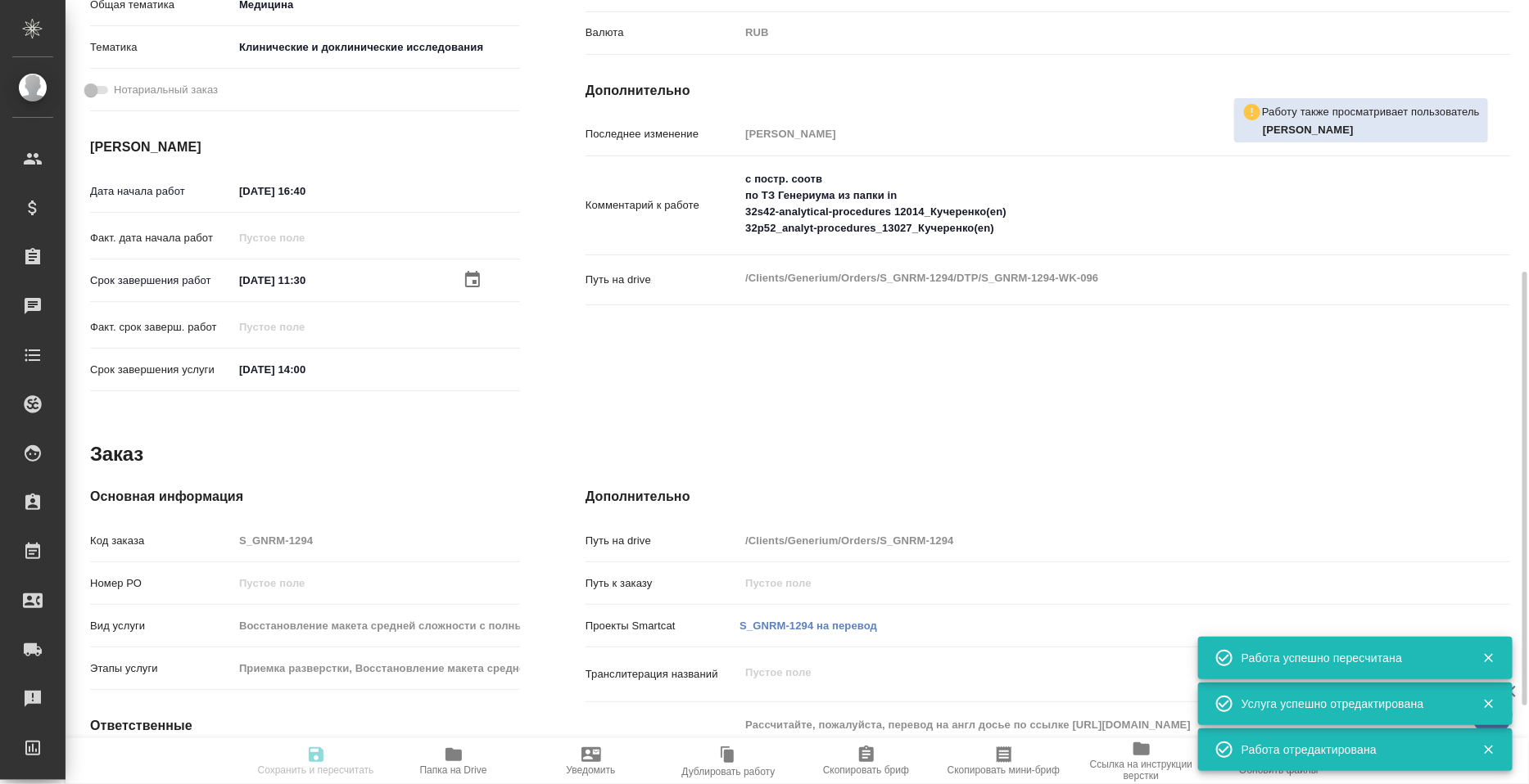
type input "213"
type input "med"
type input "5a8b8b956a9677013d343d9e"
type input "28.08.2025 16:40"
type input "29.08.2025 11:30"
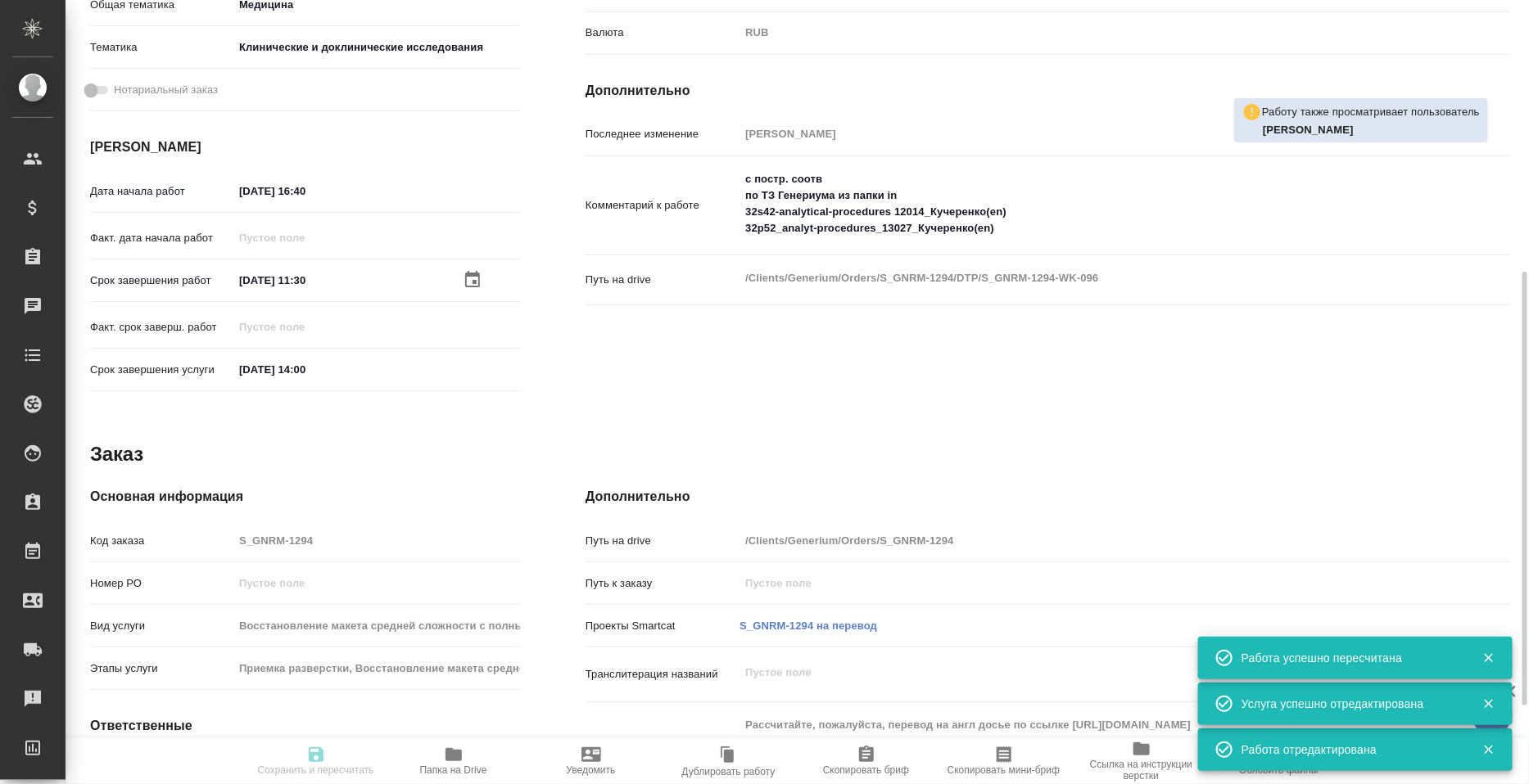
type input "29.08.2025 14:00"
type input "DTPspecialists"
type input "notPayed"
type input "8"
type input "RUB"
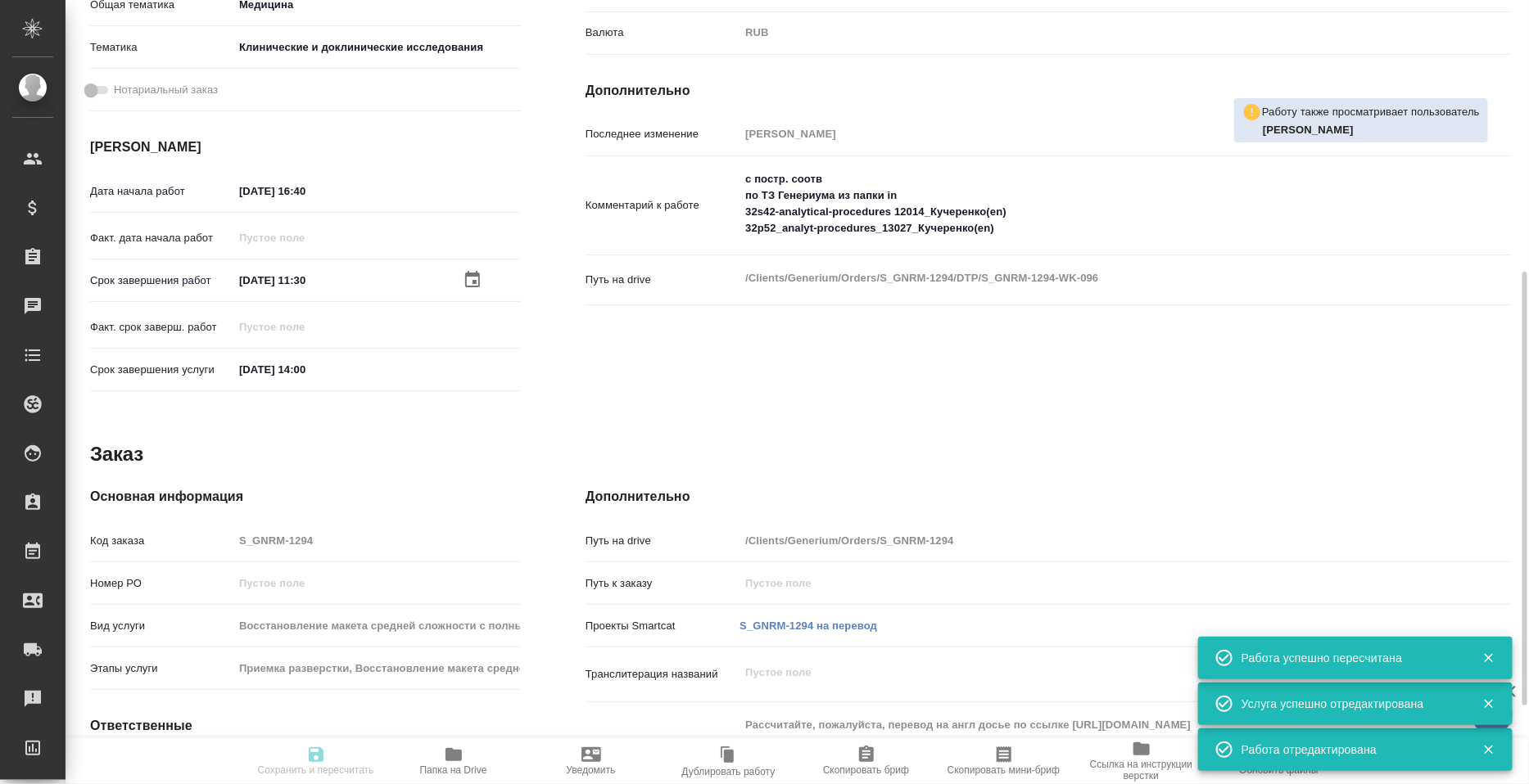
type input "Петрова Валерия"
type textarea "с постр. соотв по ТЗ Генериума из папки in 32s42-analytical-procedures 12014_Ку…"
type textarea "x"
type textarea "/Clients/Generium/Orders/S_GNRM-1294/DTP/S_GNRM-1294-WK-096"
type textarea "x"
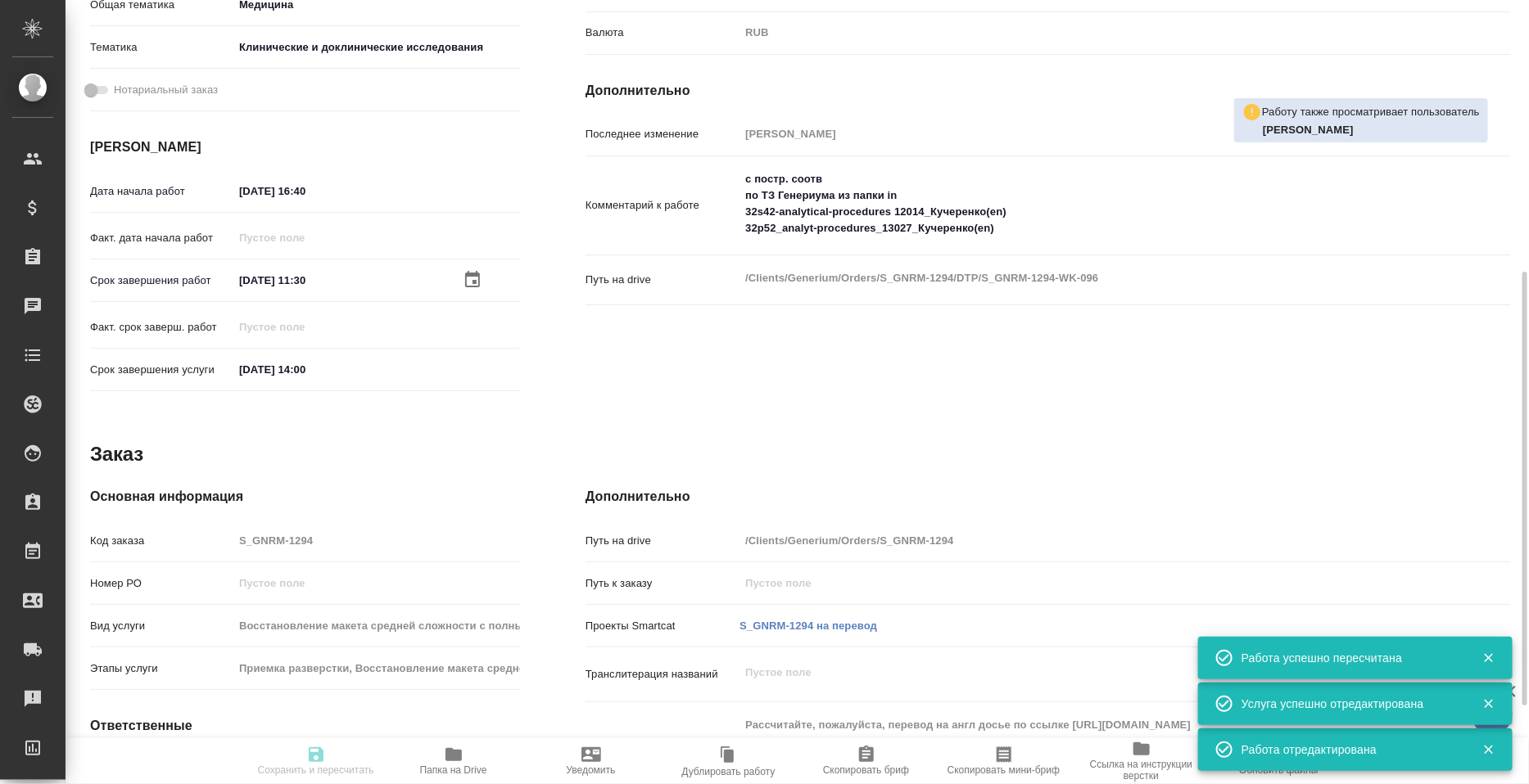
type input "S_GNRM-1294"
type input "Восстановление макета средней сложности с полным соответствием оформлению ориги…"
type input "Приемка разверстки, Восстановление макета средней сложности с полным соответств…"
type input "Кабаргина Анна"
type input "Петрова Валерия"
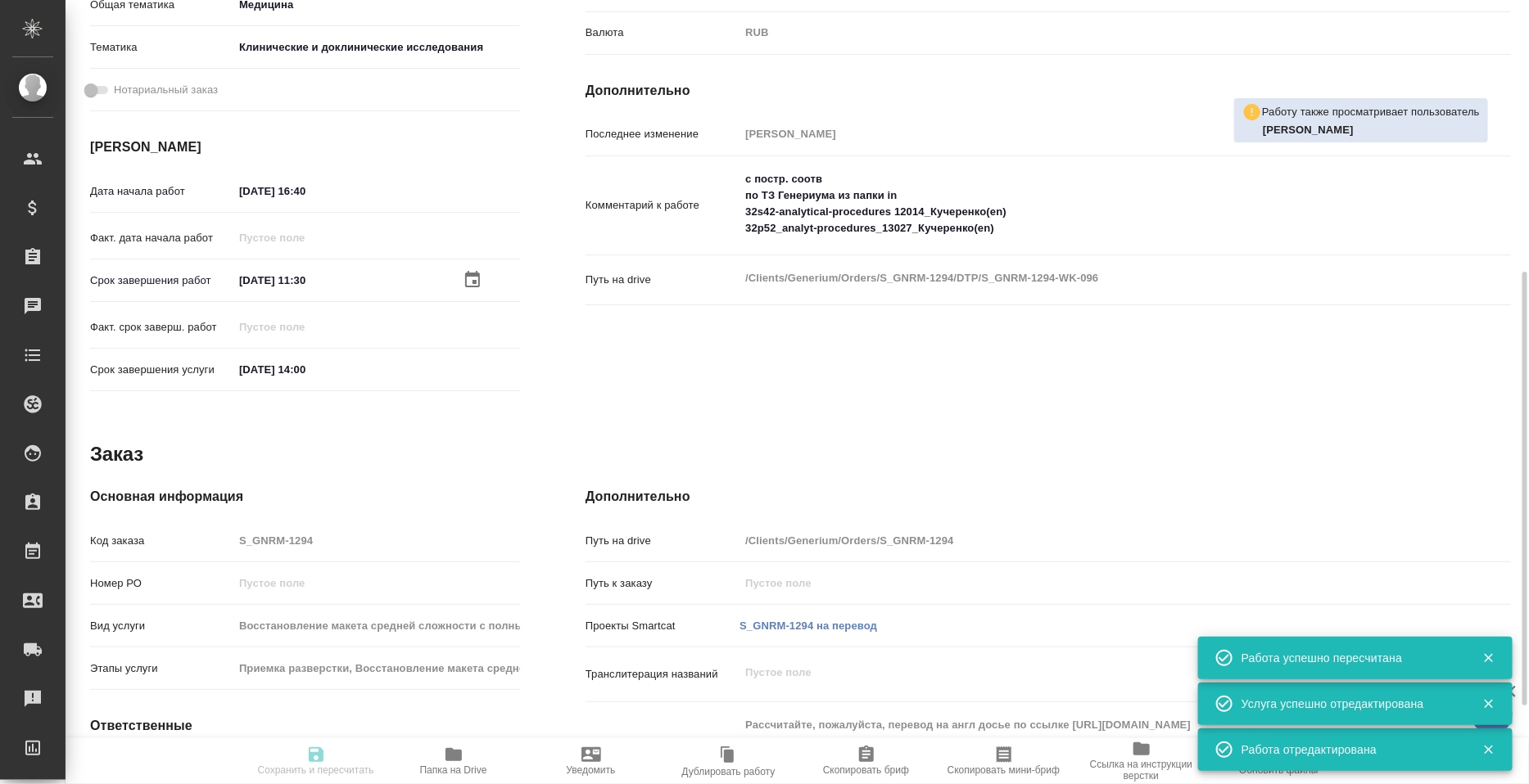
type input "/Clients/Generium/Orders/S_GNRM-1294"
type textarea "x"
type textarea "Рассчитайте, пожалуйста, перевод на англ досье по ссылке https://disk.360.yande…"
type textarea "x"
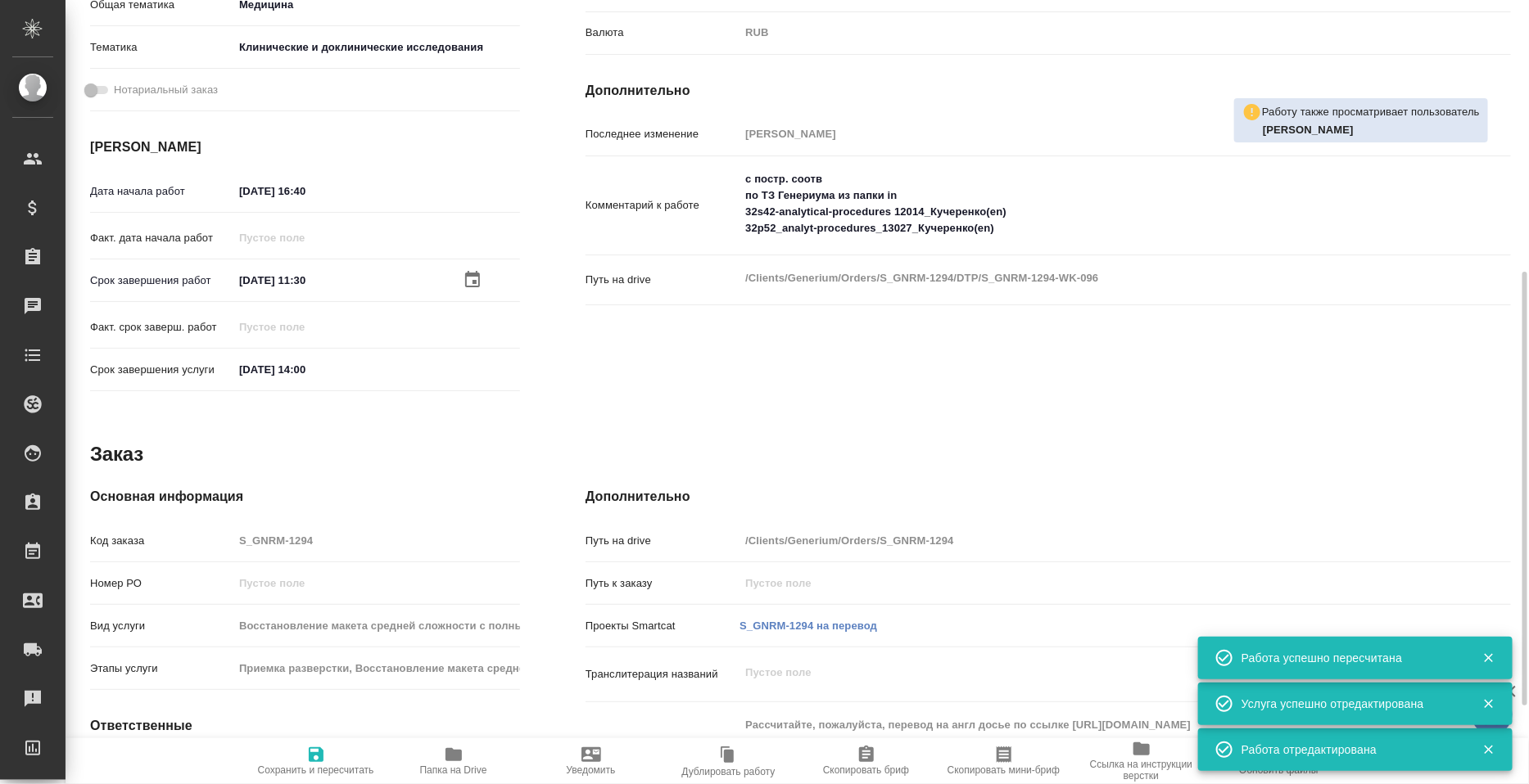
type textarea "x"
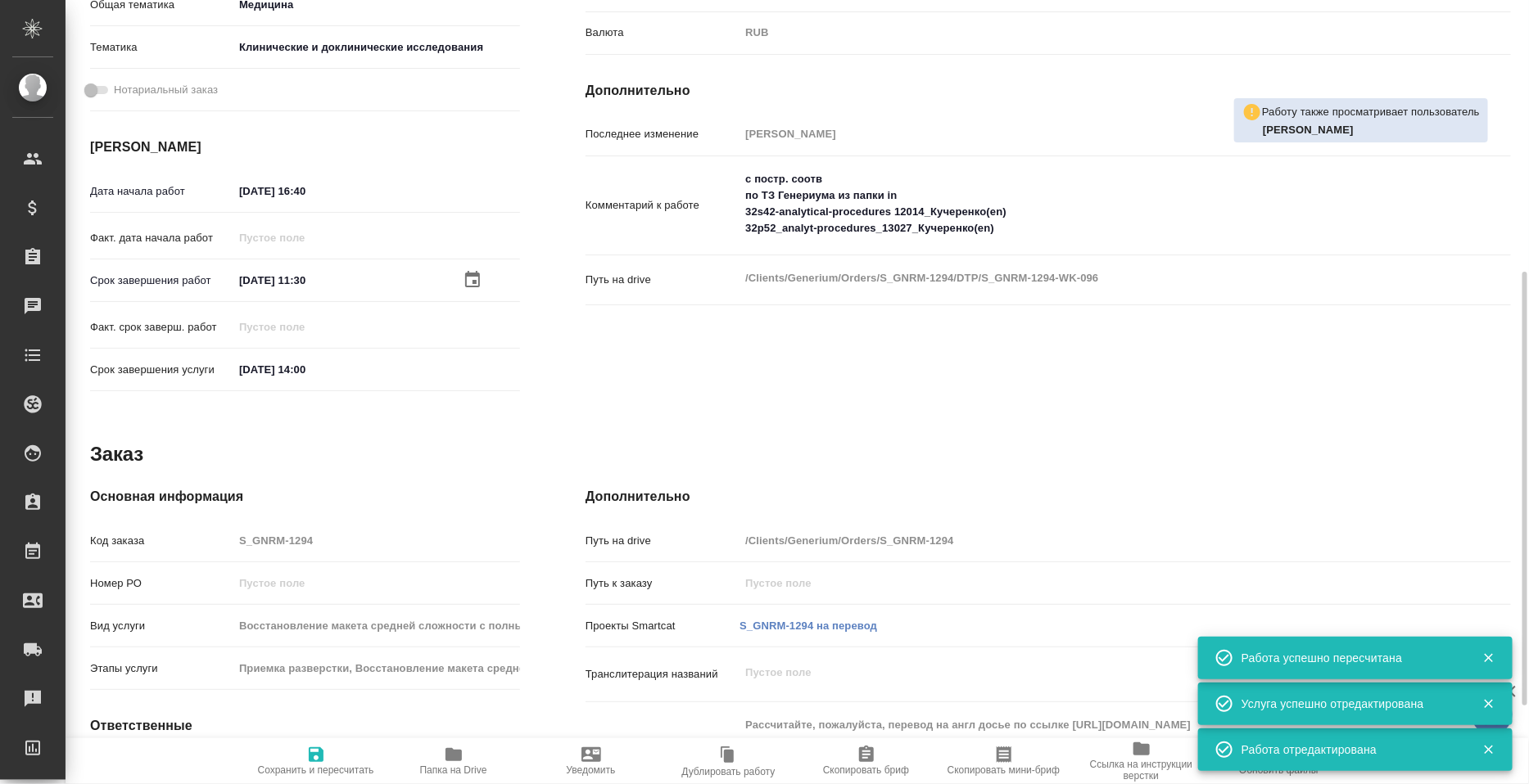
type textarea "x"
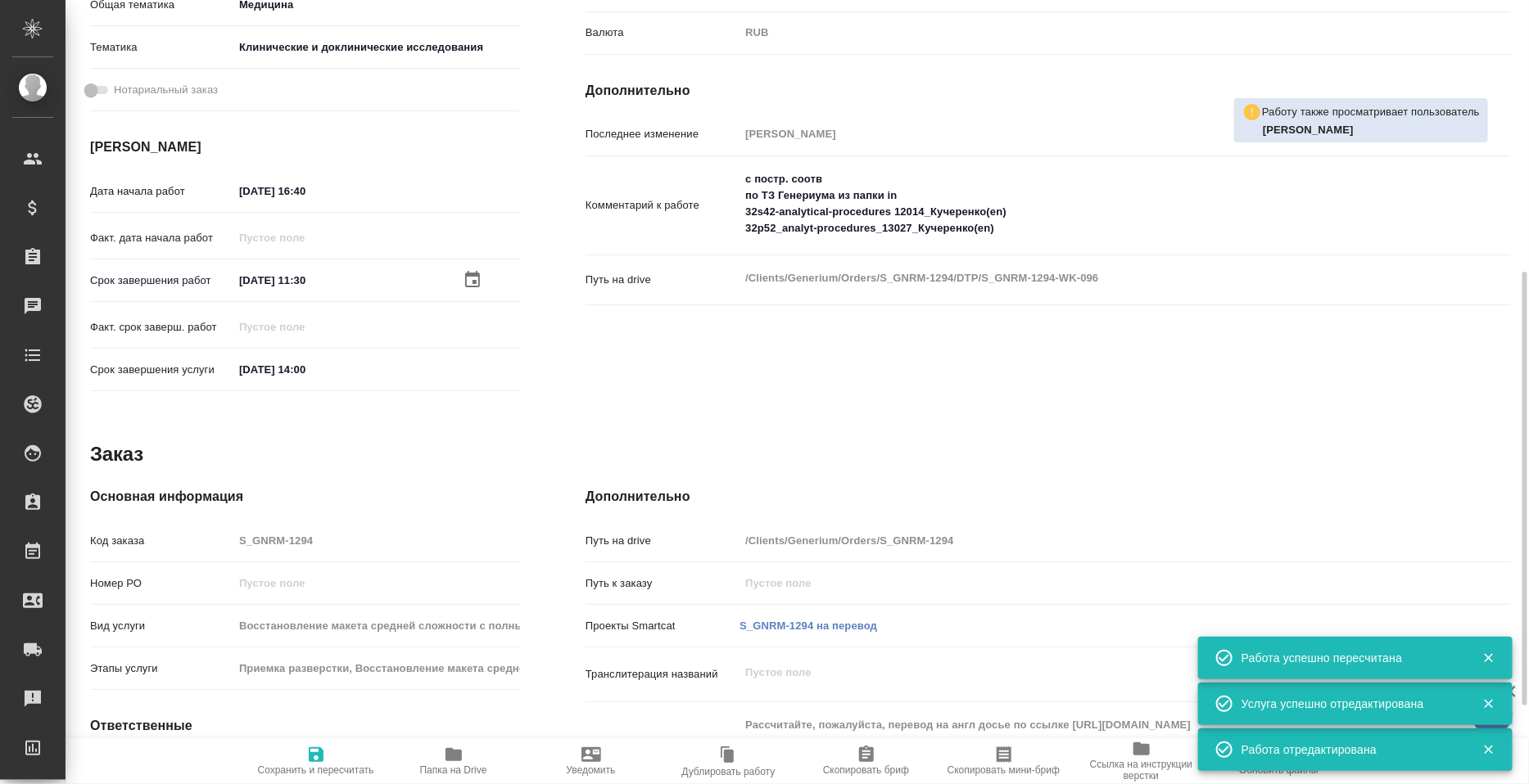
type textarea "x"
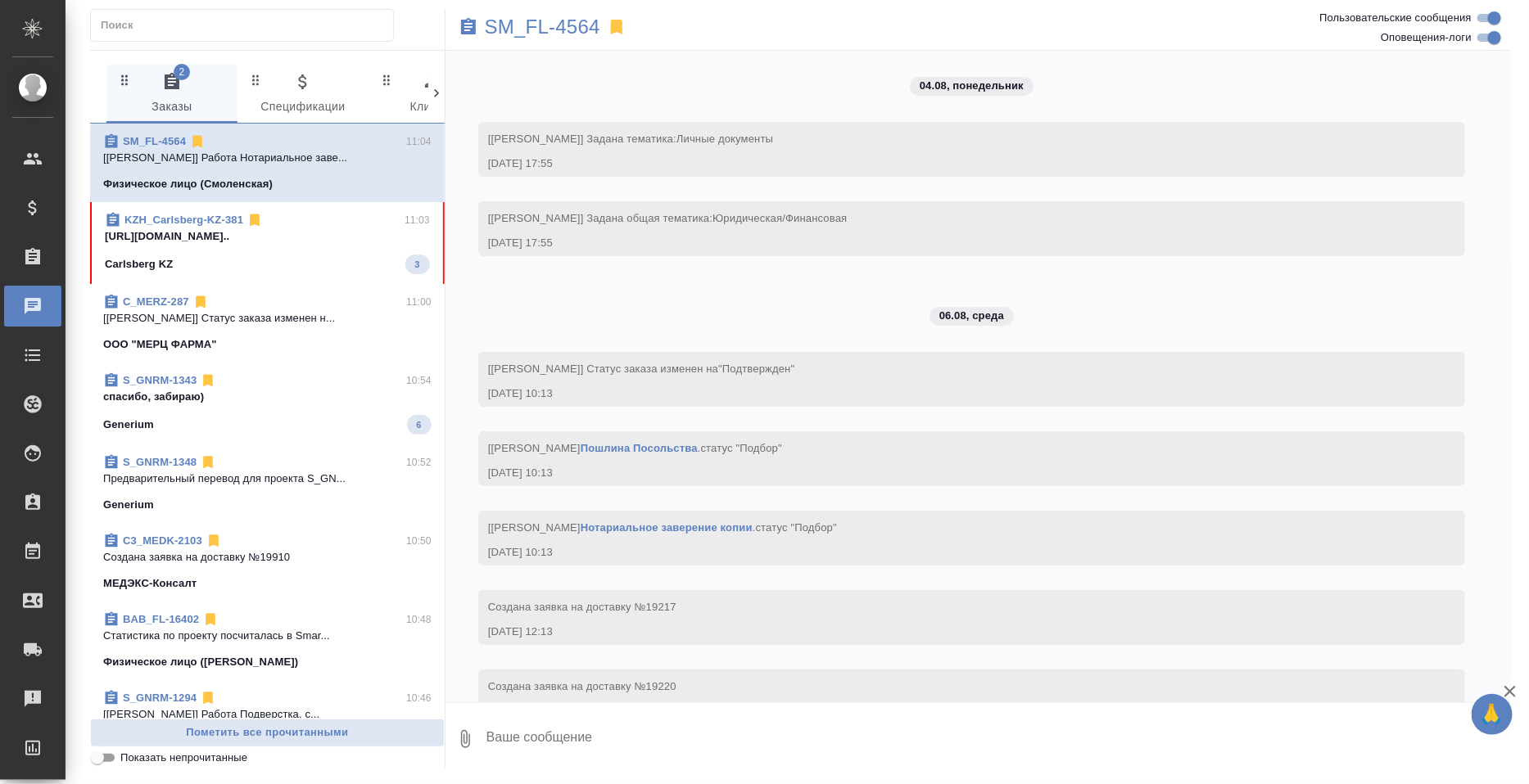
scroll to position [8604, 0]
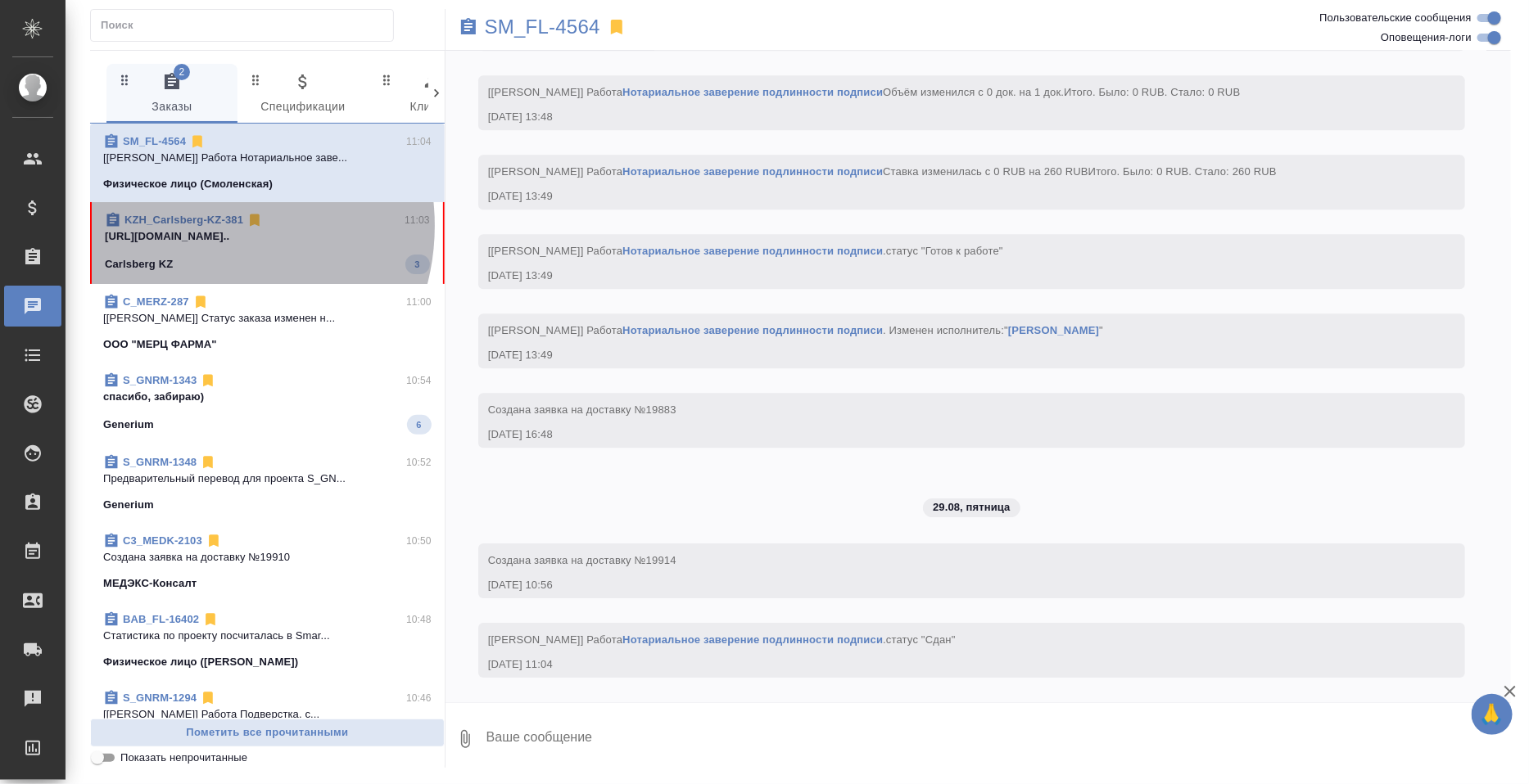
click at [202, 226] on link "KZH_Carlsberg-KZ-381" at bounding box center [184, 219] width 119 height 12
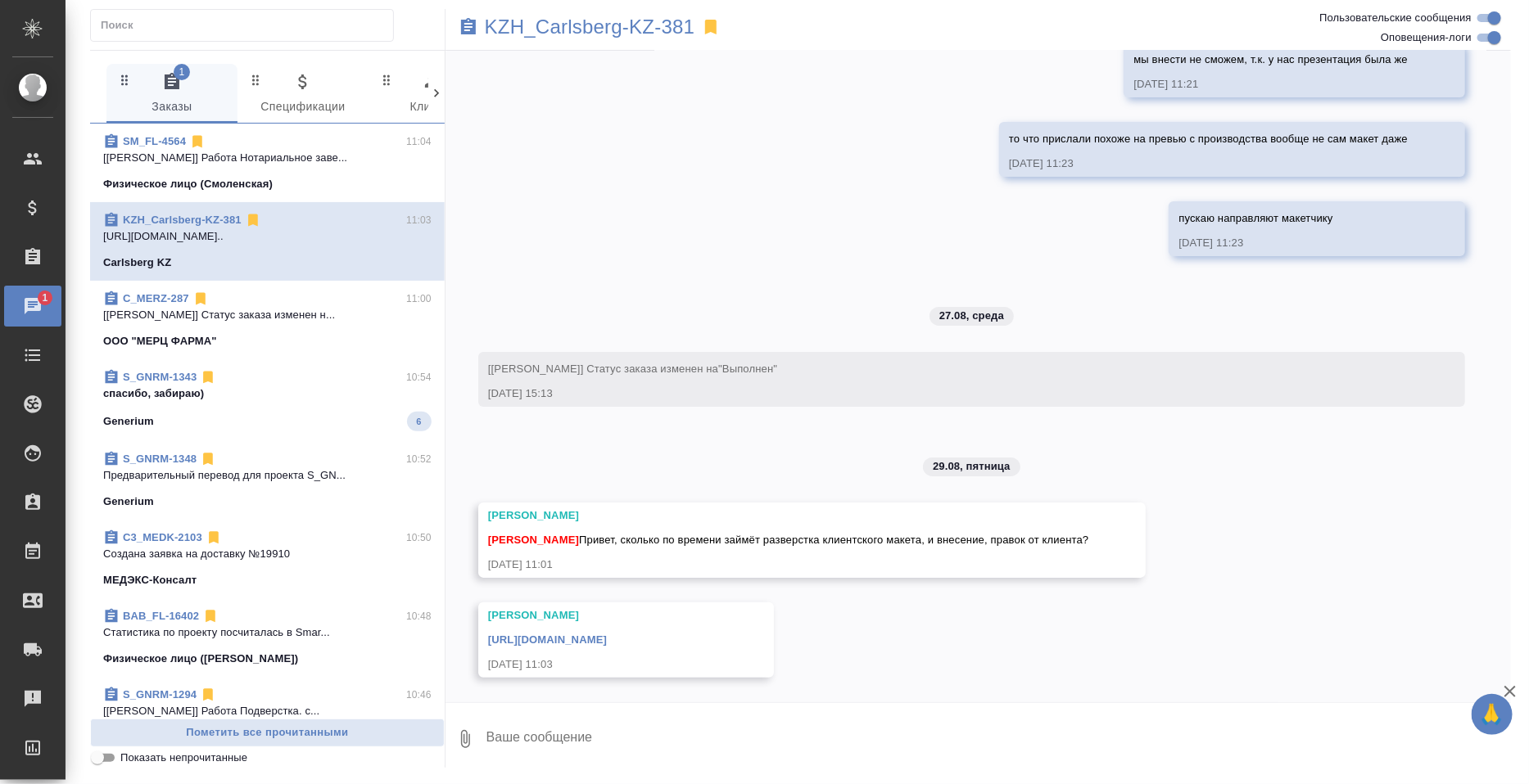
scroll to position [6116, 0]
click at [612, 735] on textarea at bounding box center [998, 739] width 1026 height 56
type textarea "привет!"
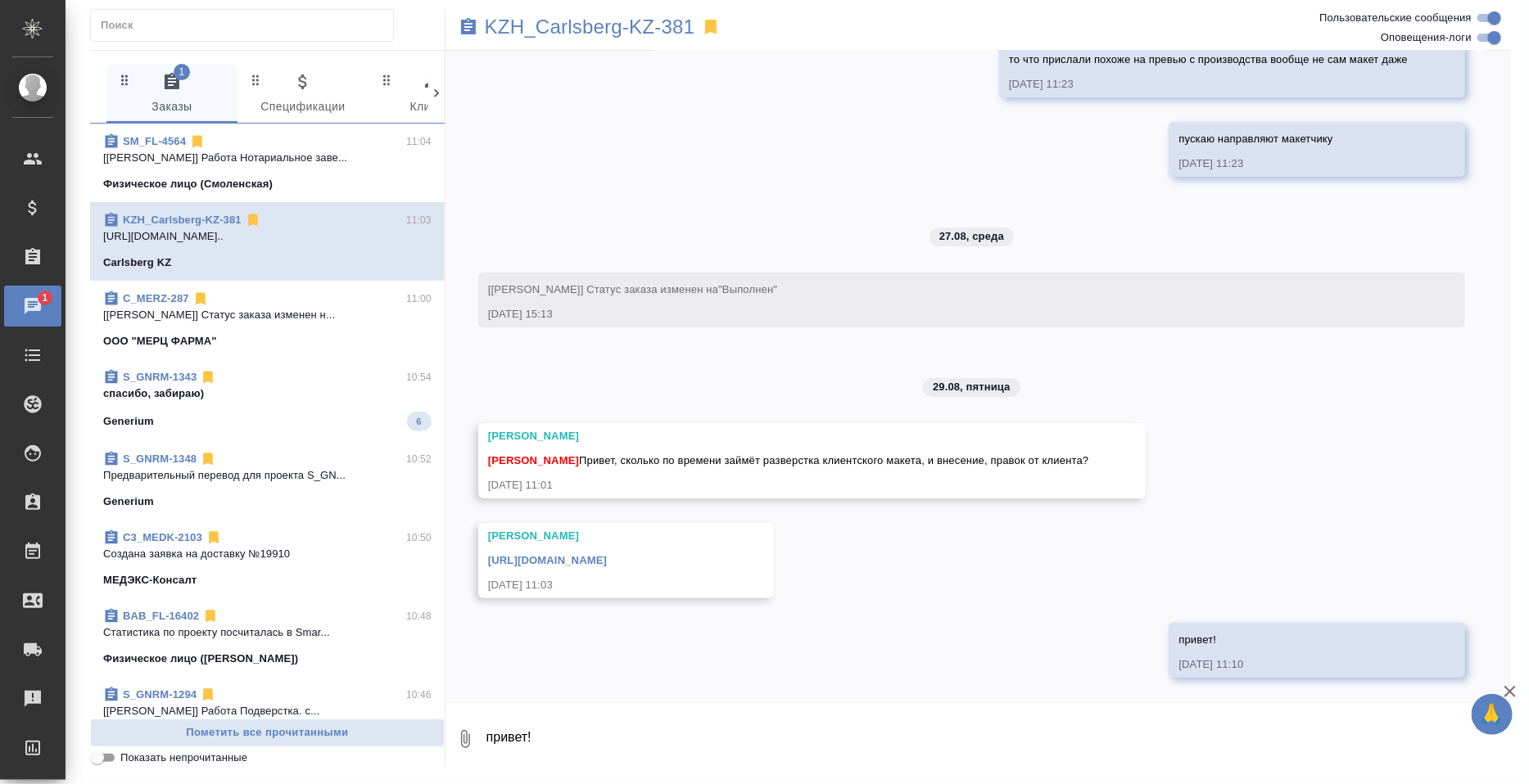
scroll to position [6194, 0]
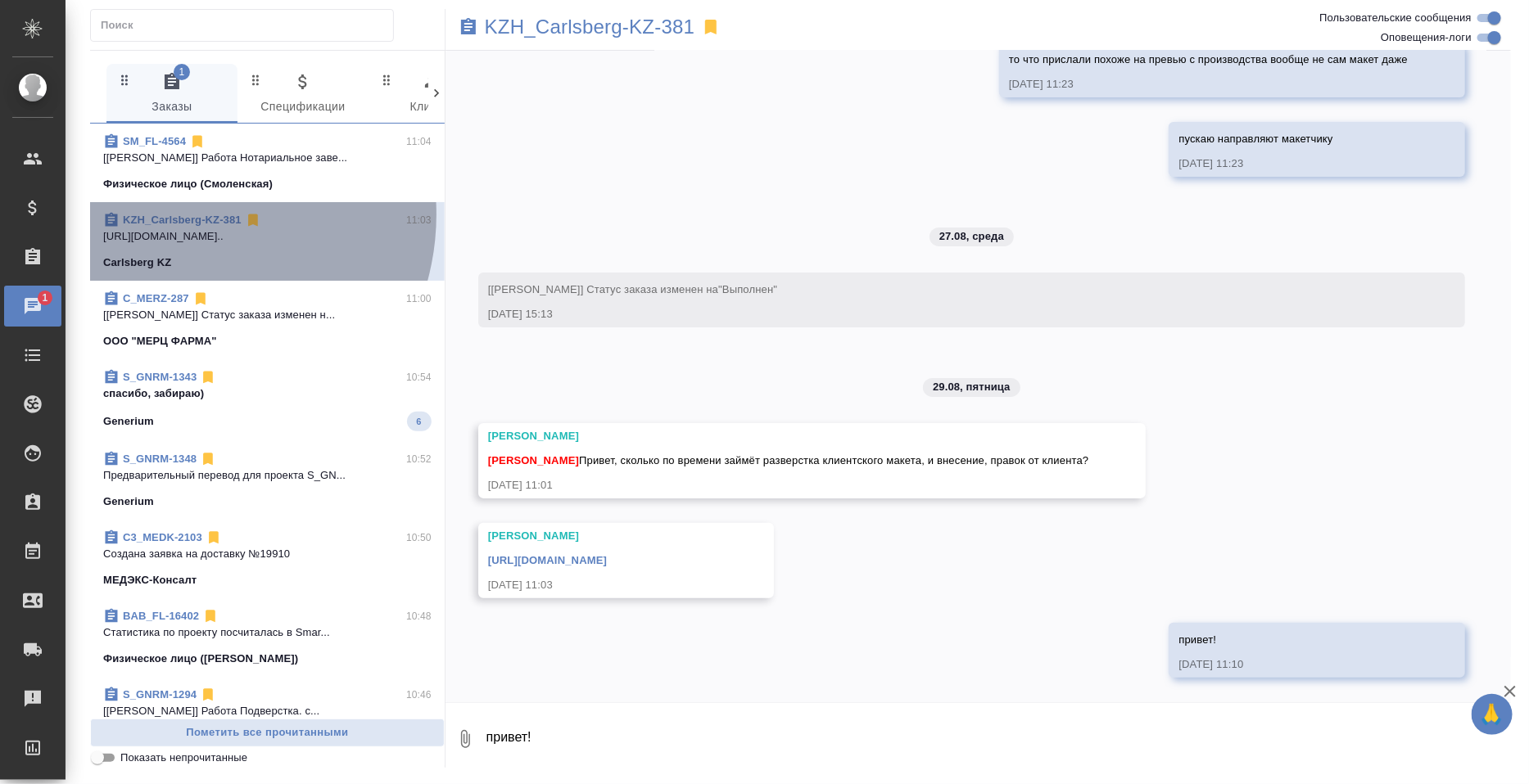
click at [182, 226] on link "KZH_Carlsberg-KZ-381" at bounding box center [182, 219] width 119 height 12
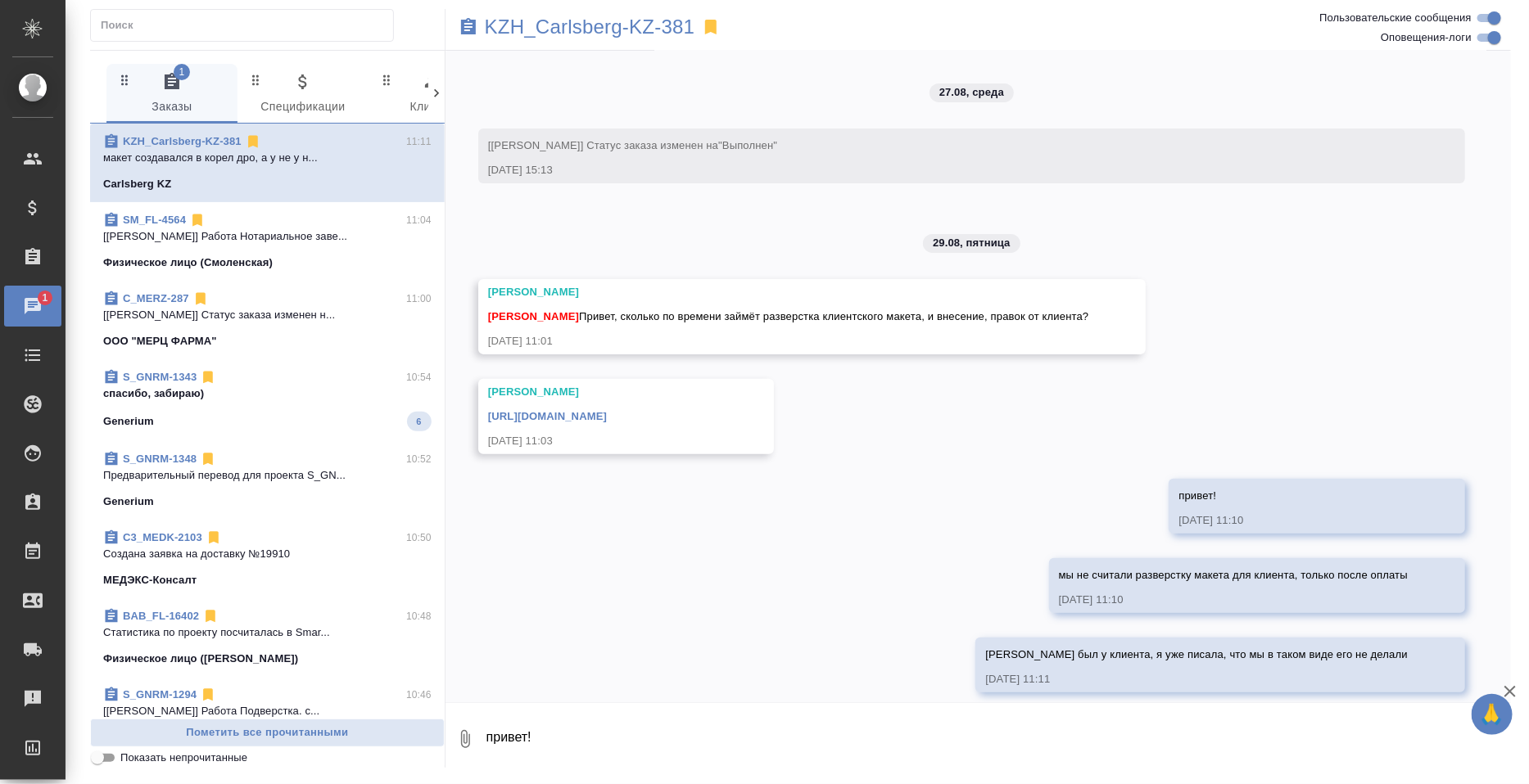
scroll to position [6883, 0]
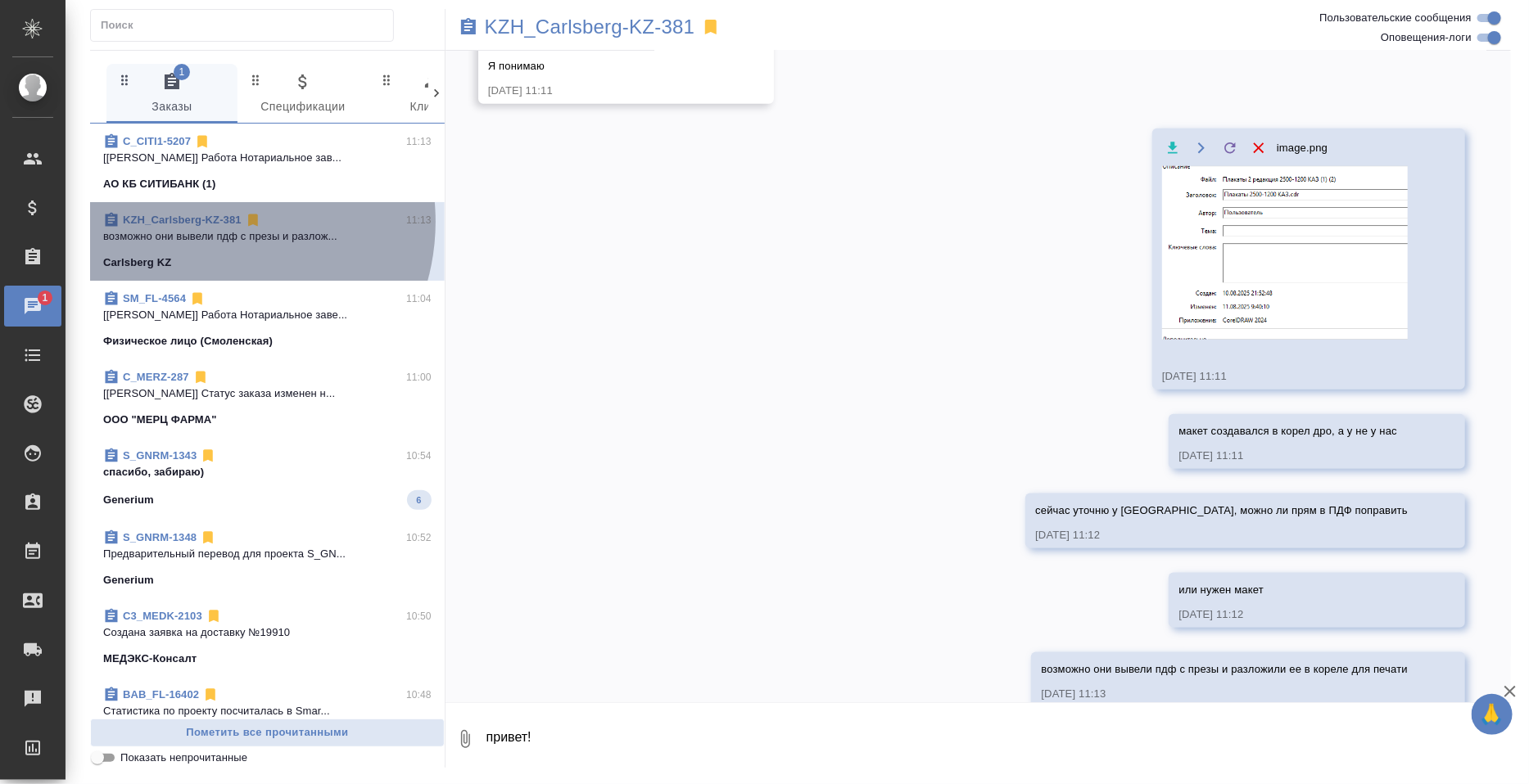
click at [211, 226] on link "KZH_Carlsberg-KZ-381" at bounding box center [182, 219] width 119 height 12
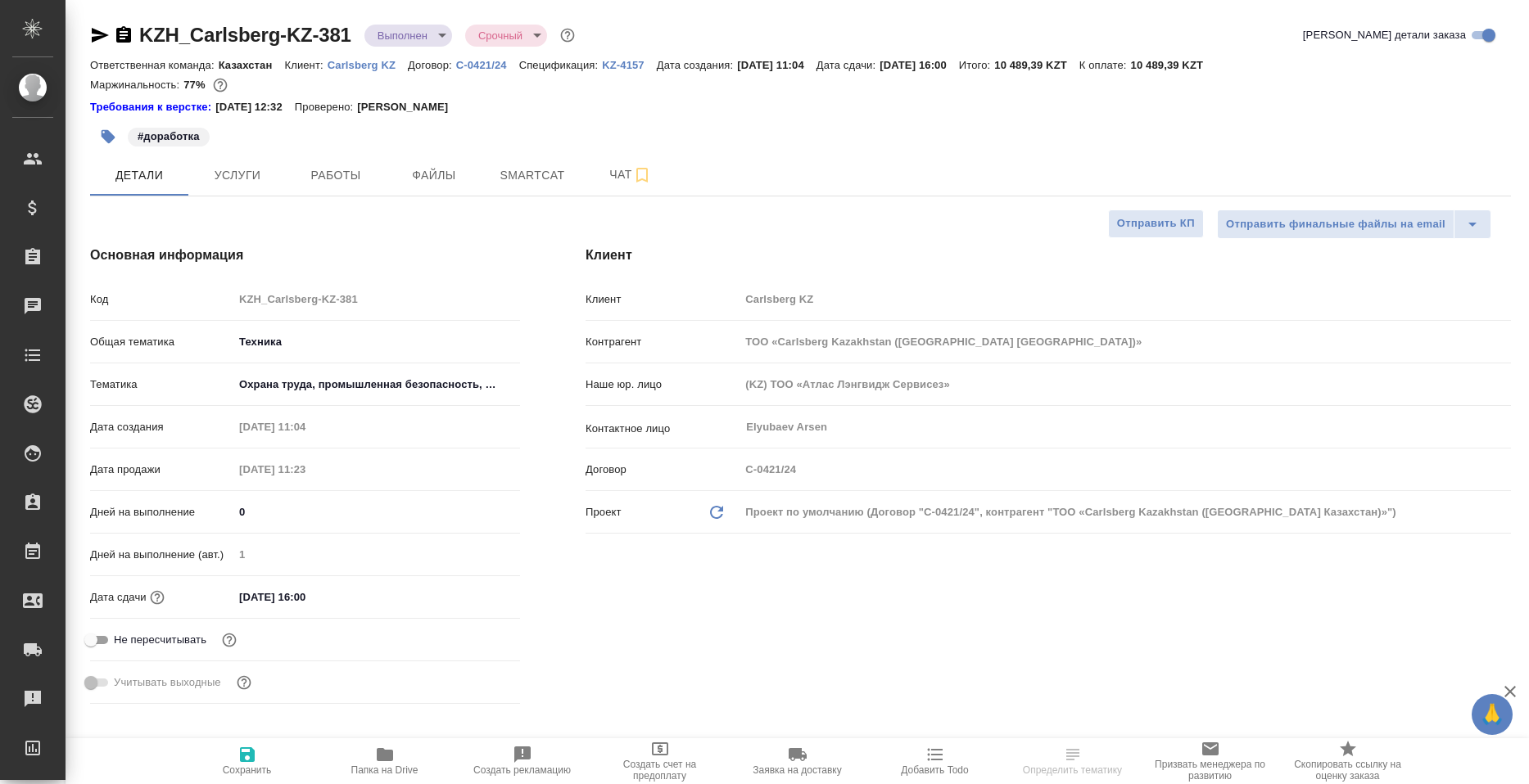
select select "RU"
click at [309, 174] on span "Работы" at bounding box center [336, 176] width 79 height 20
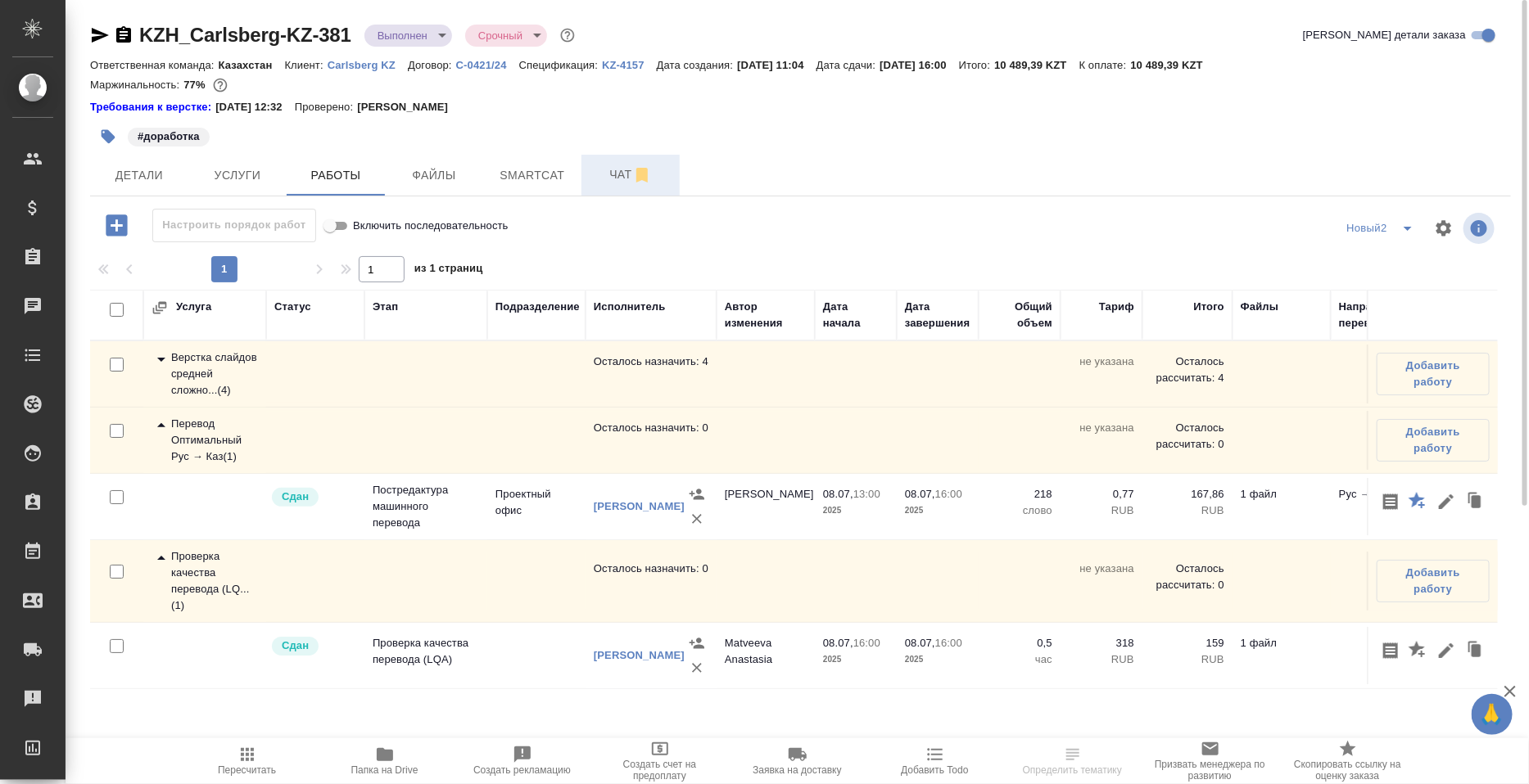
click at [595, 175] on span "Чат" at bounding box center [630, 175] width 79 height 20
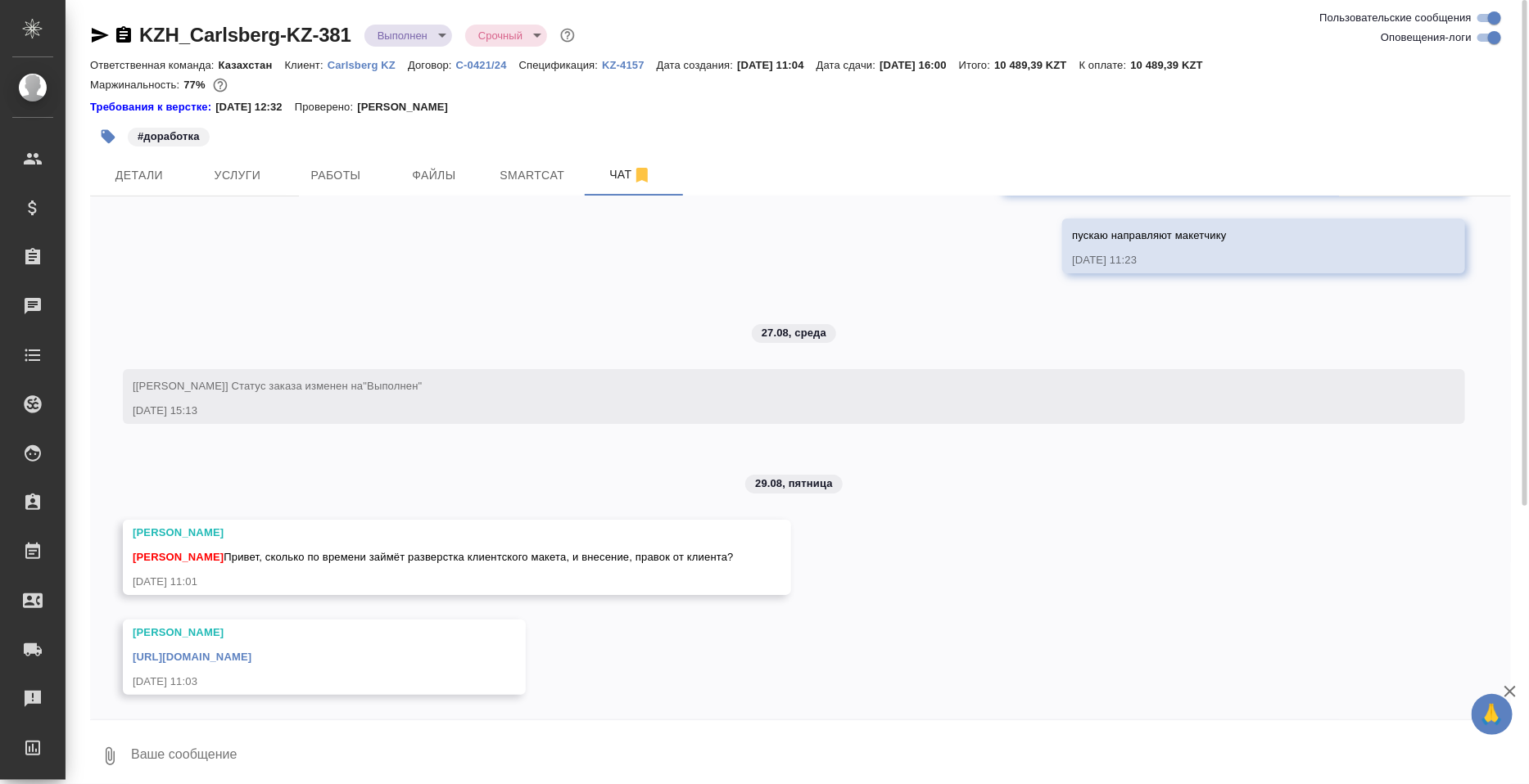
scroll to position [6163, 0]
click at [251, 662] on link "https://drive.awatera.com/s/q4gD7oKgT7mCTmF" at bounding box center [191, 657] width 119 height 12
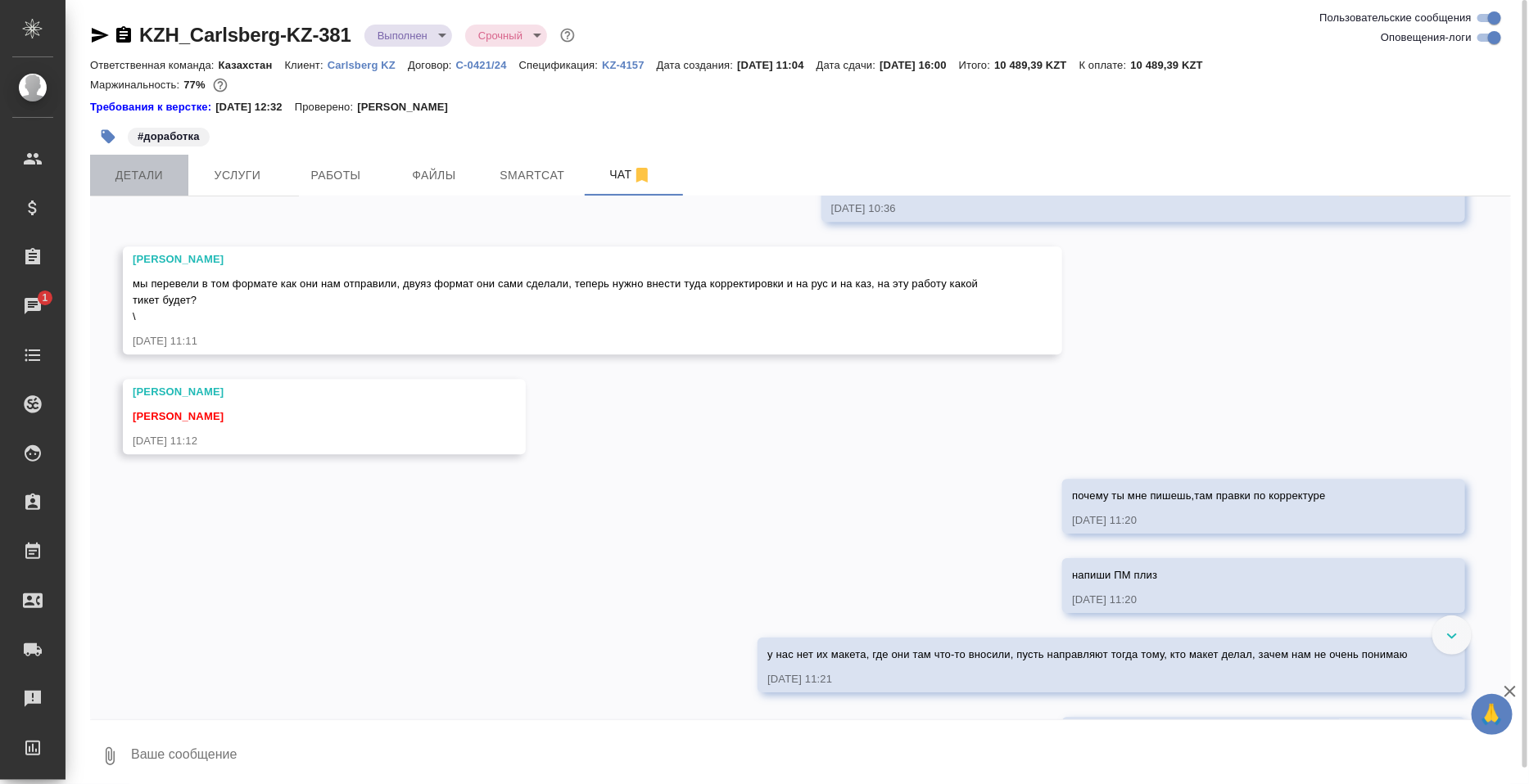
click at [153, 180] on span "Детали" at bounding box center [139, 176] width 79 height 20
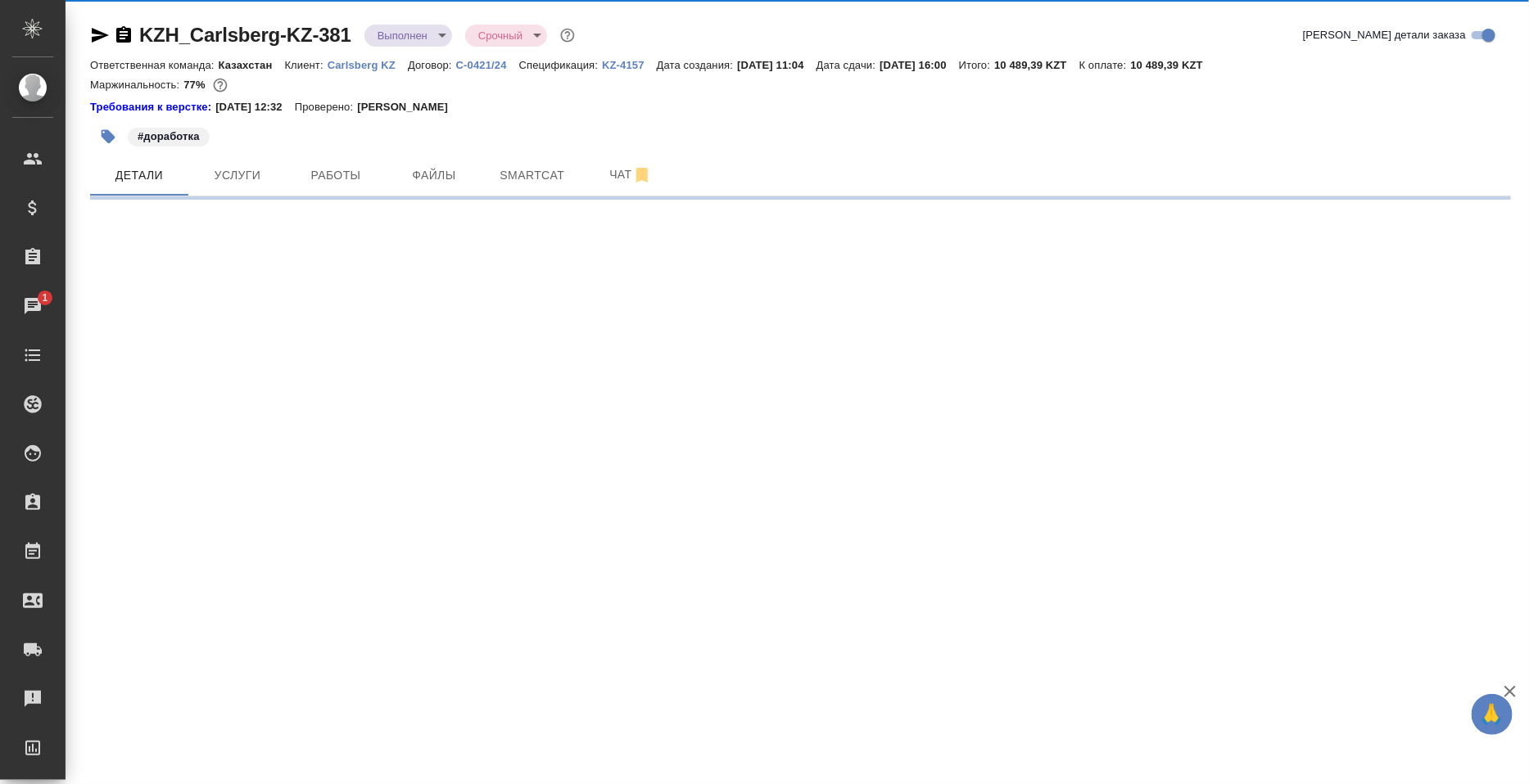
select select "RU"
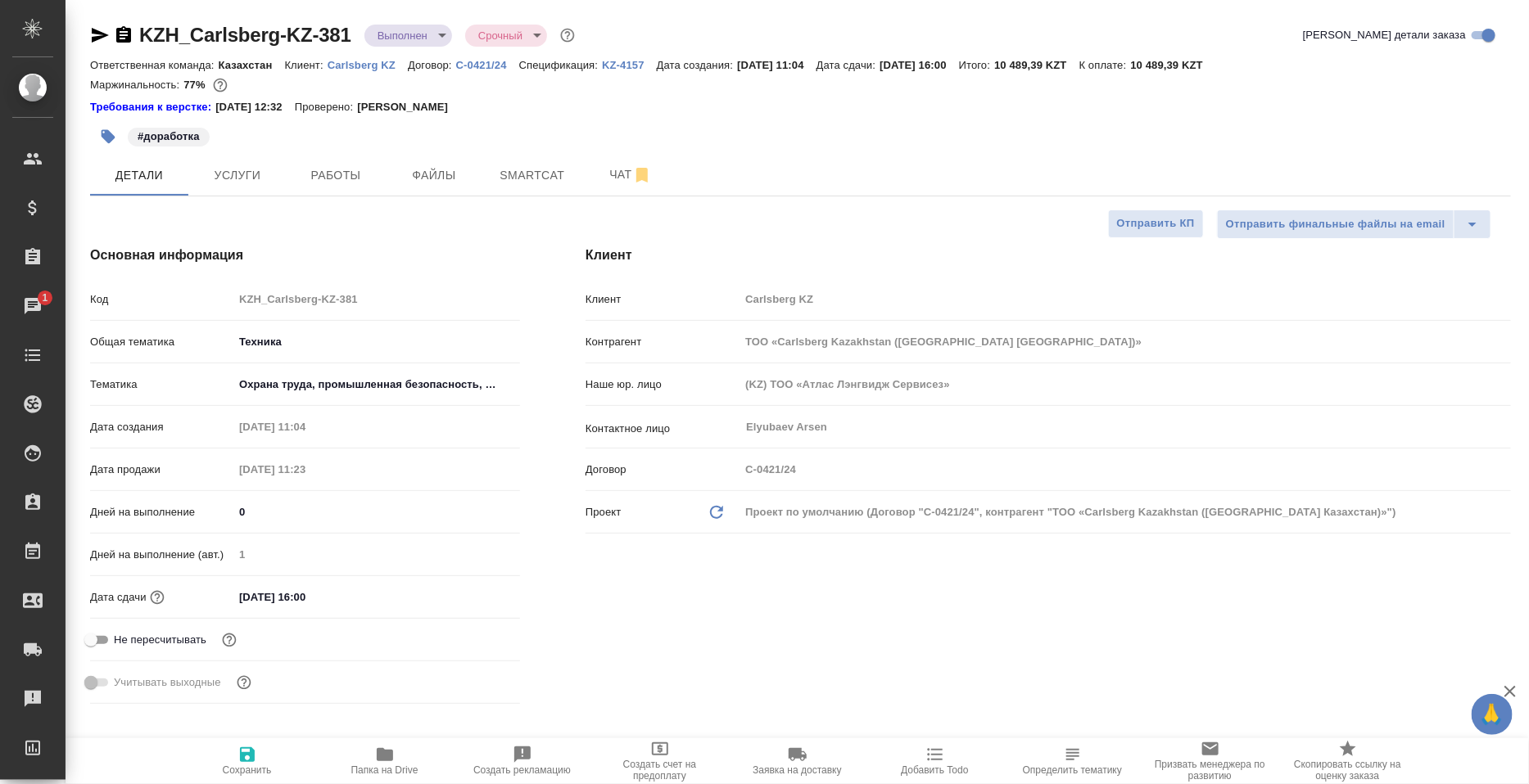
type textarea "x"
click at [609, 185] on span "Чат" at bounding box center [630, 175] width 79 height 20
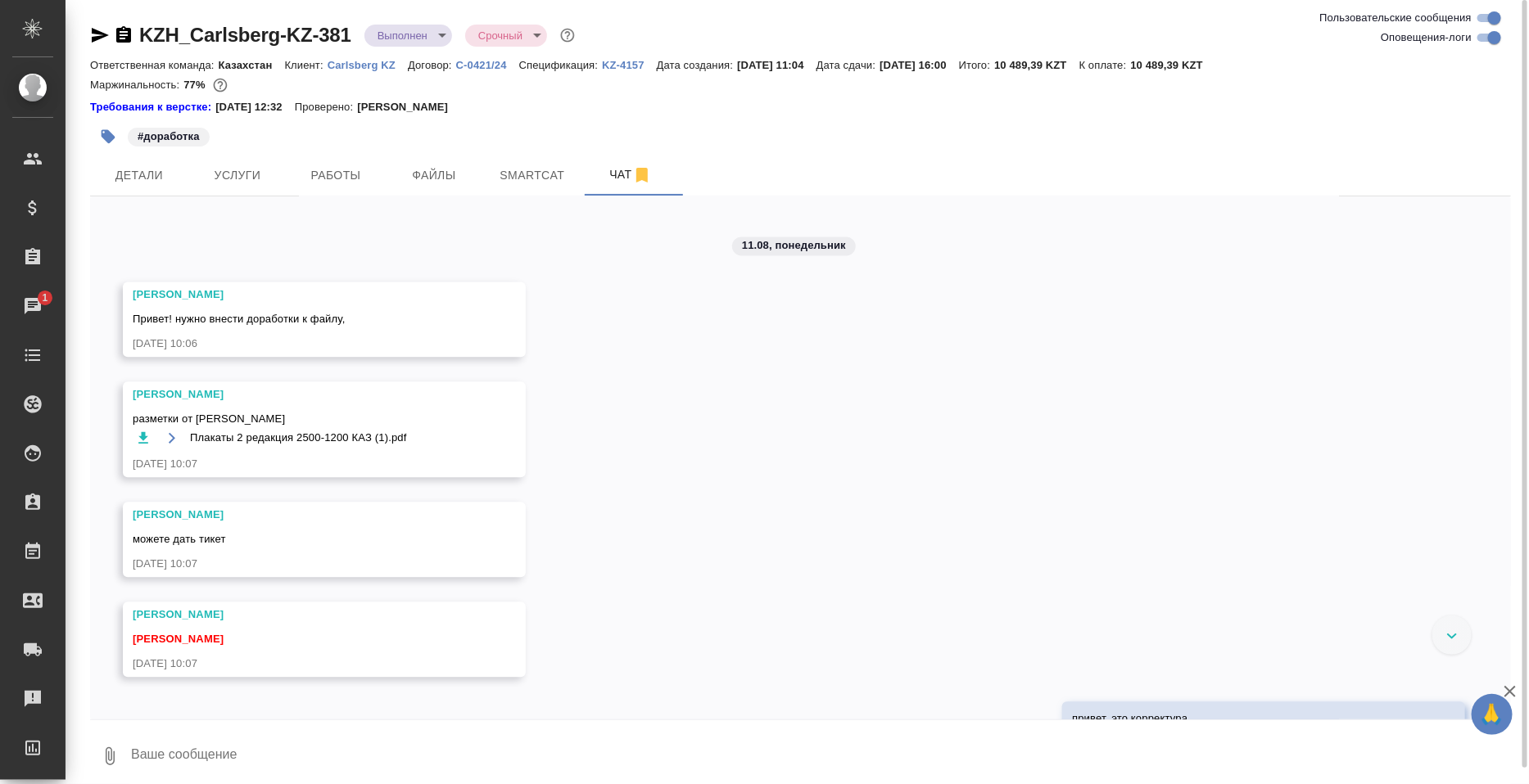
scroll to position [5058, 0]
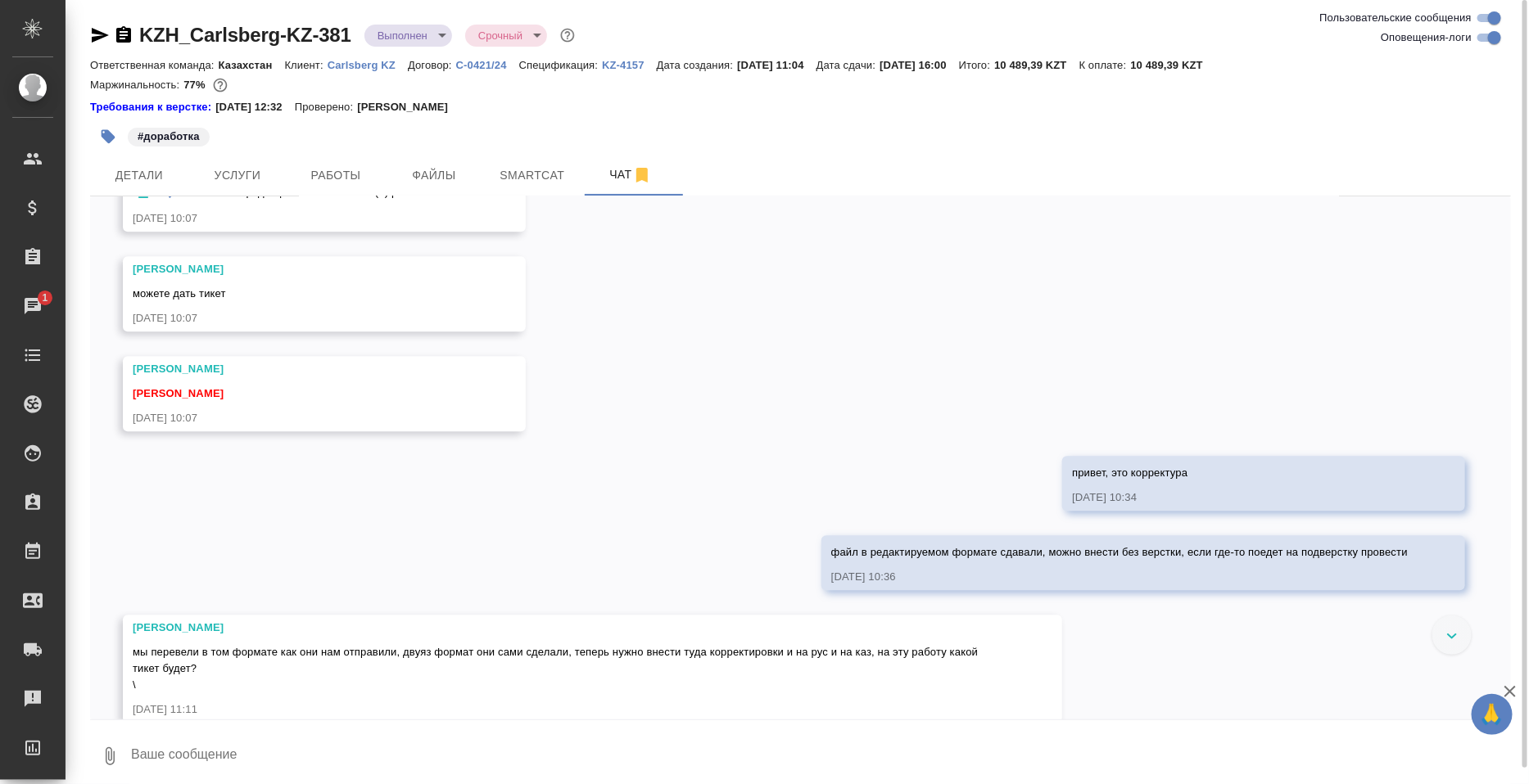
click at [145, 201] on icon "button" at bounding box center [143, 192] width 16 height 16
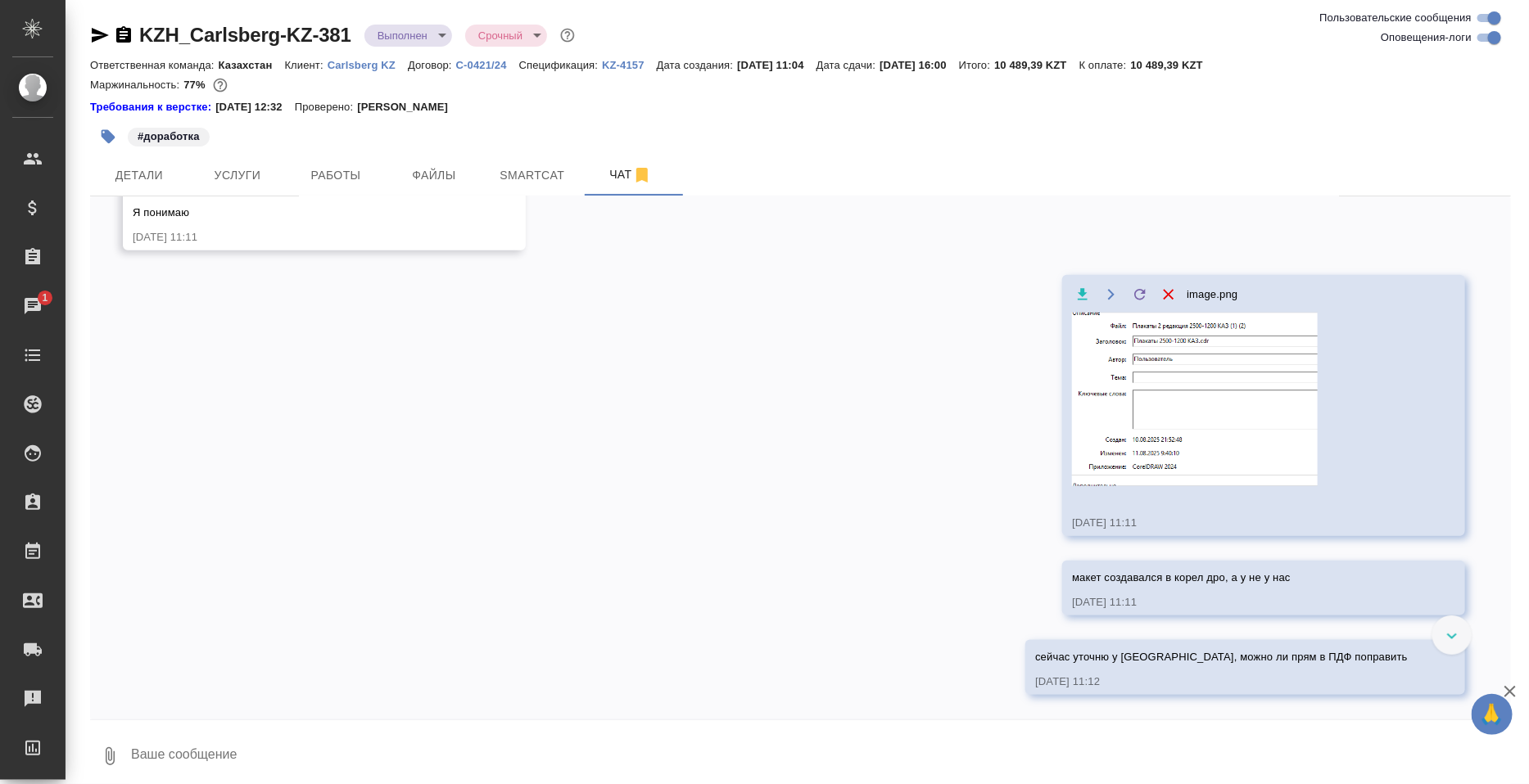
scroll to position [6453, 0]
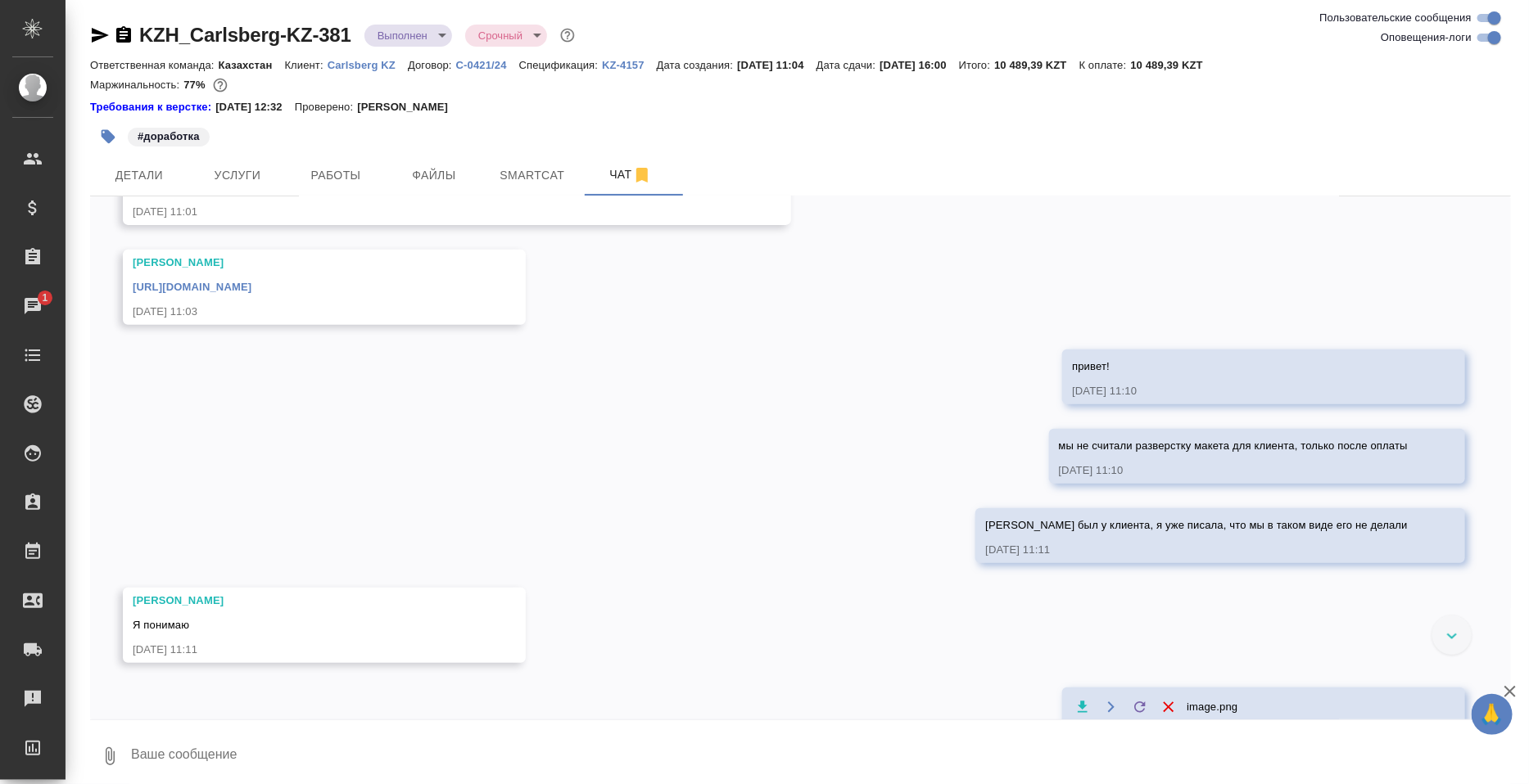
click at [226, 293] on link "https://drive.awatera.com/s/q4gD7oKgT7mCTmF" at bounding box center [191, 287] width 119 height 12
click at [254, 762] on textarea at bounding box center [819, 756] width 1381 height 56
type textarea "или нужен макет"
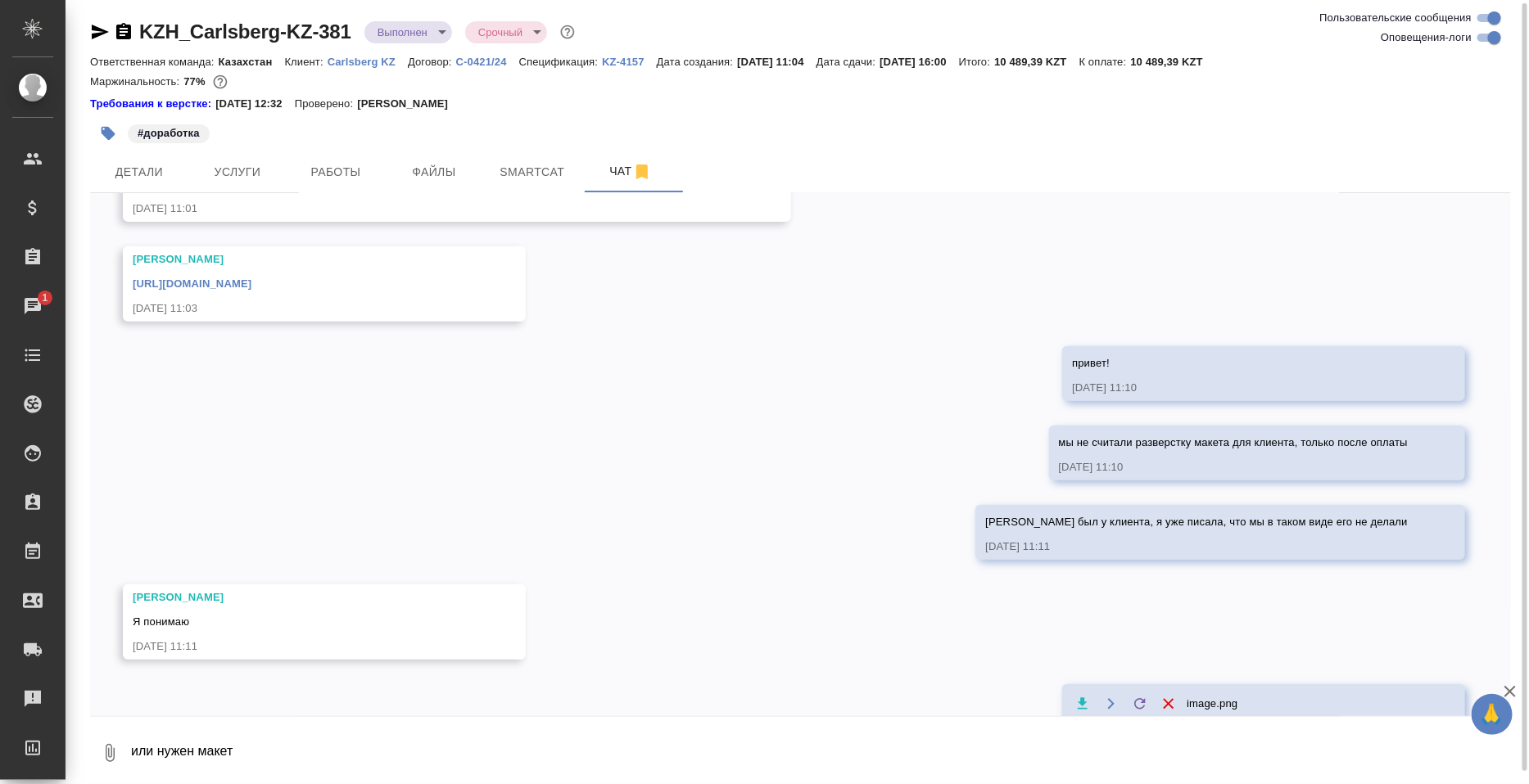
scroll to position [7025, 0]
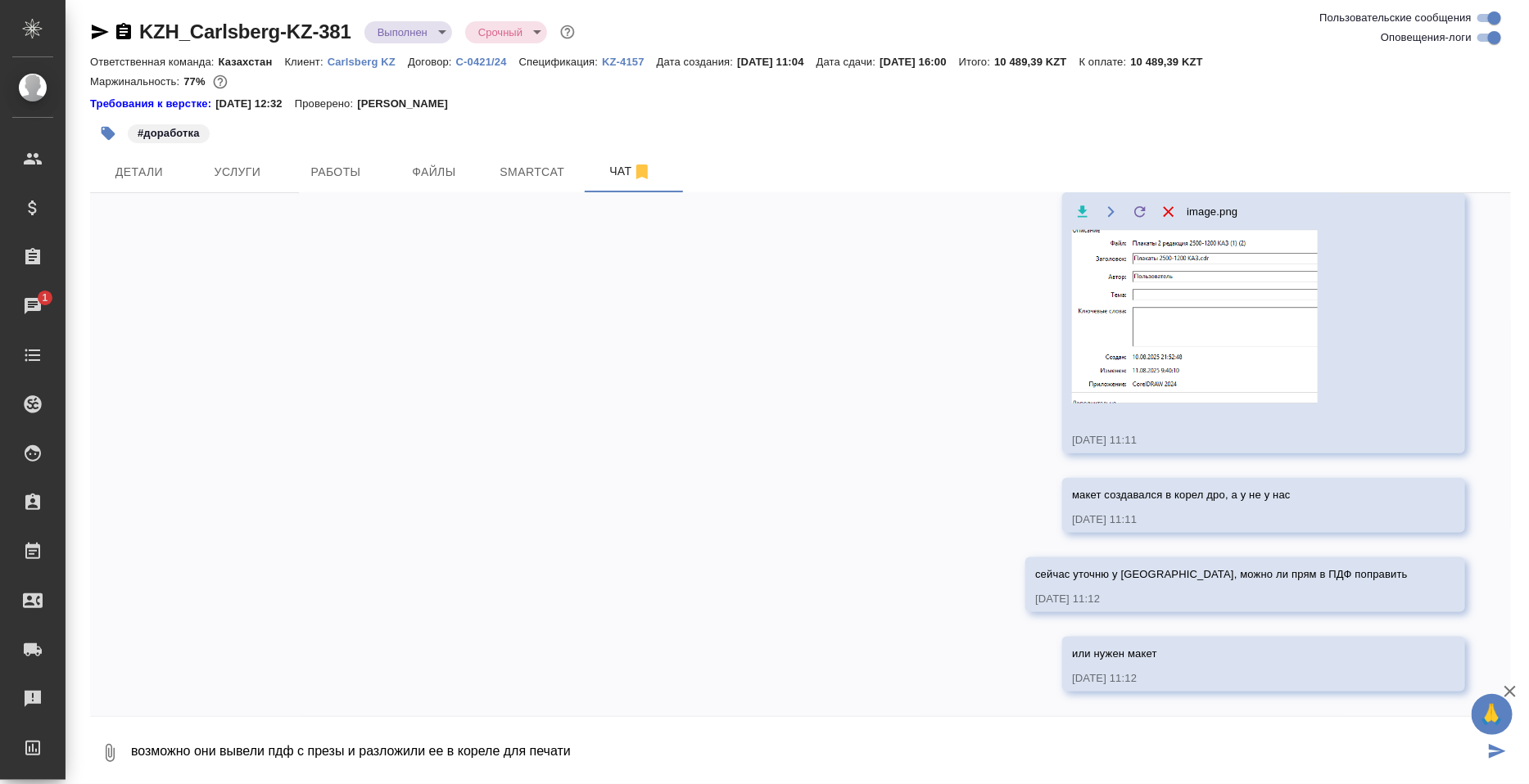
type textarea "возможно они вывели пдф с презы и разложили ее в кореле для печати"
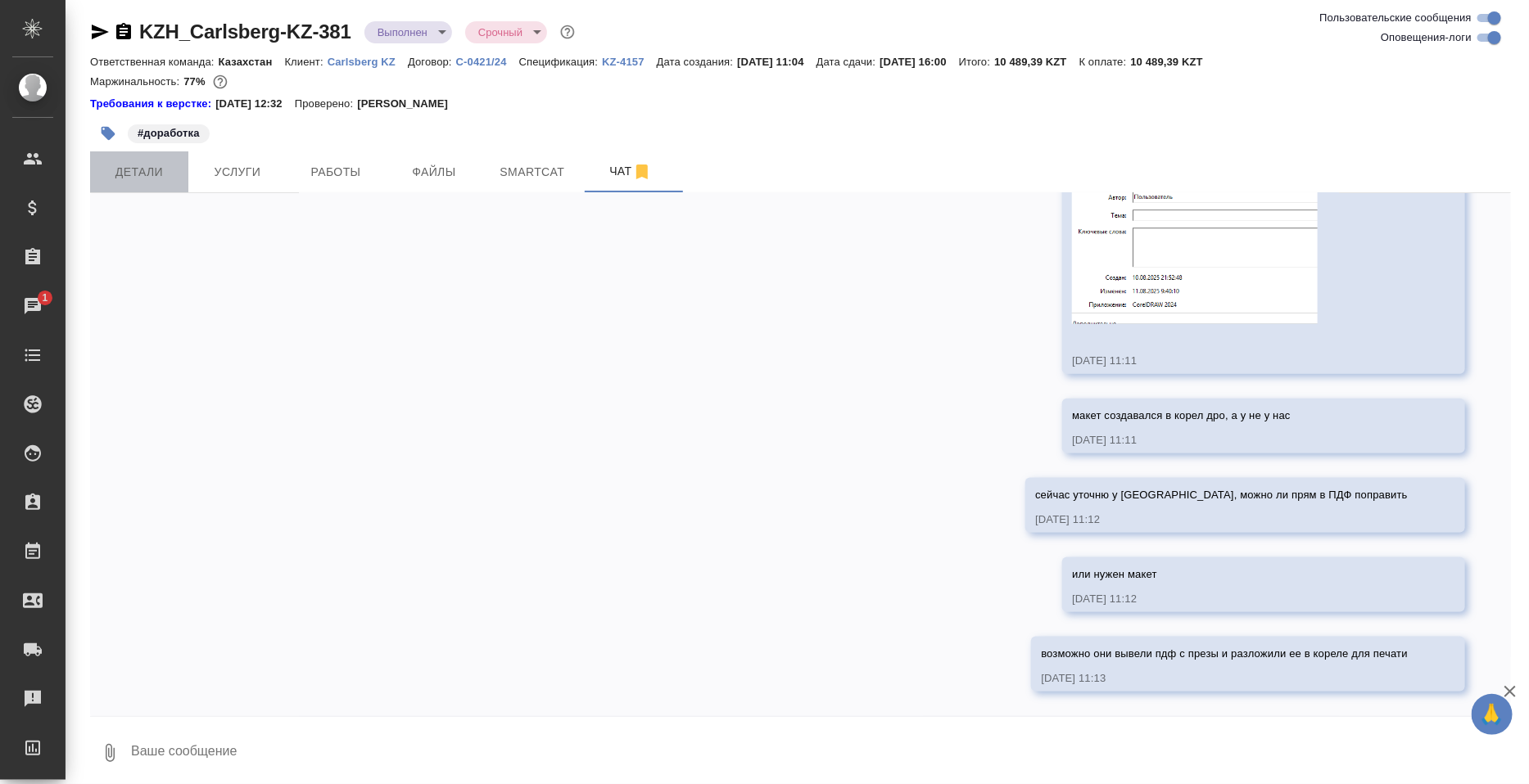
click at [166, 183] on span "Детали" at bounding box center [139, 173] width 79 height 20
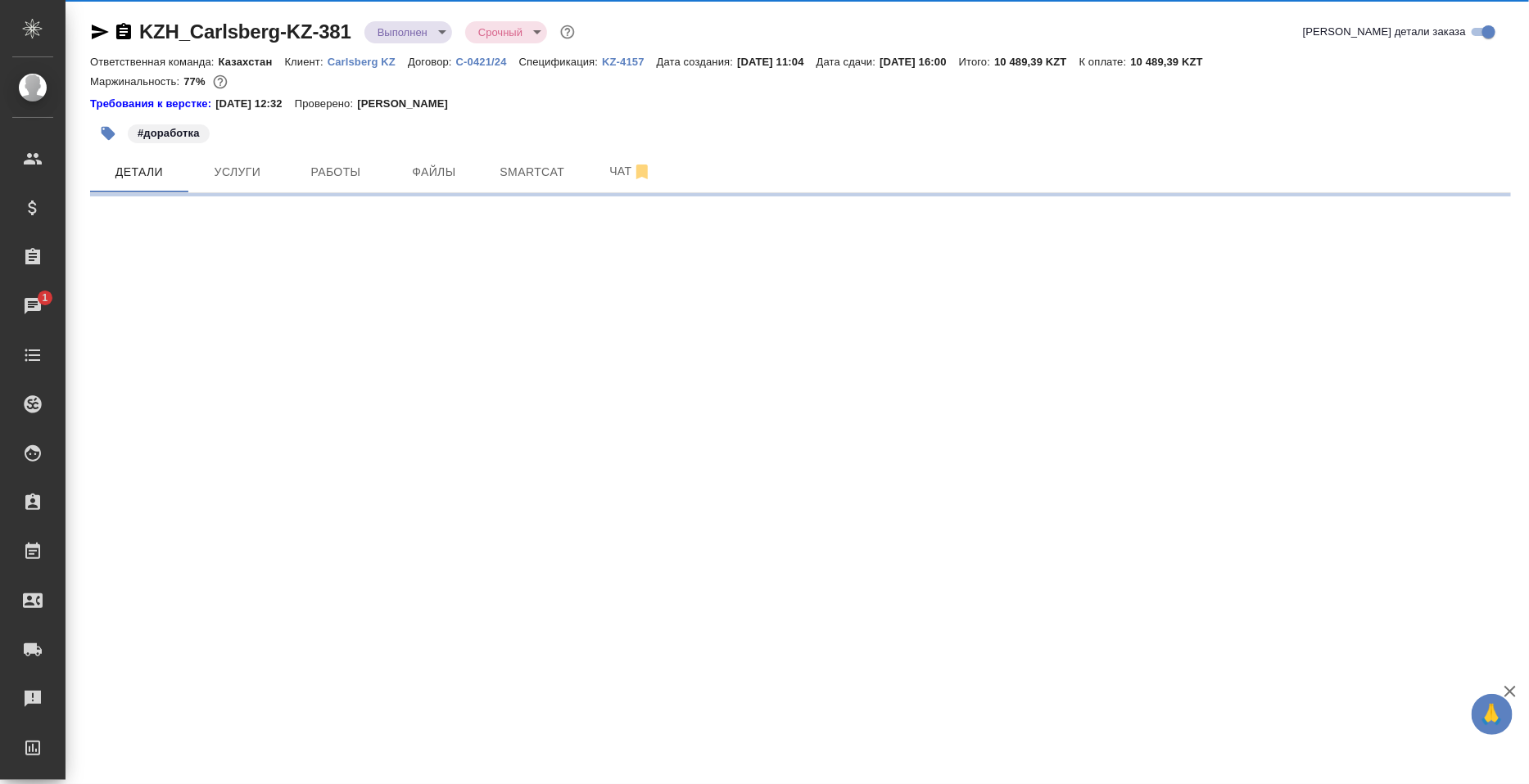
select select "RU"
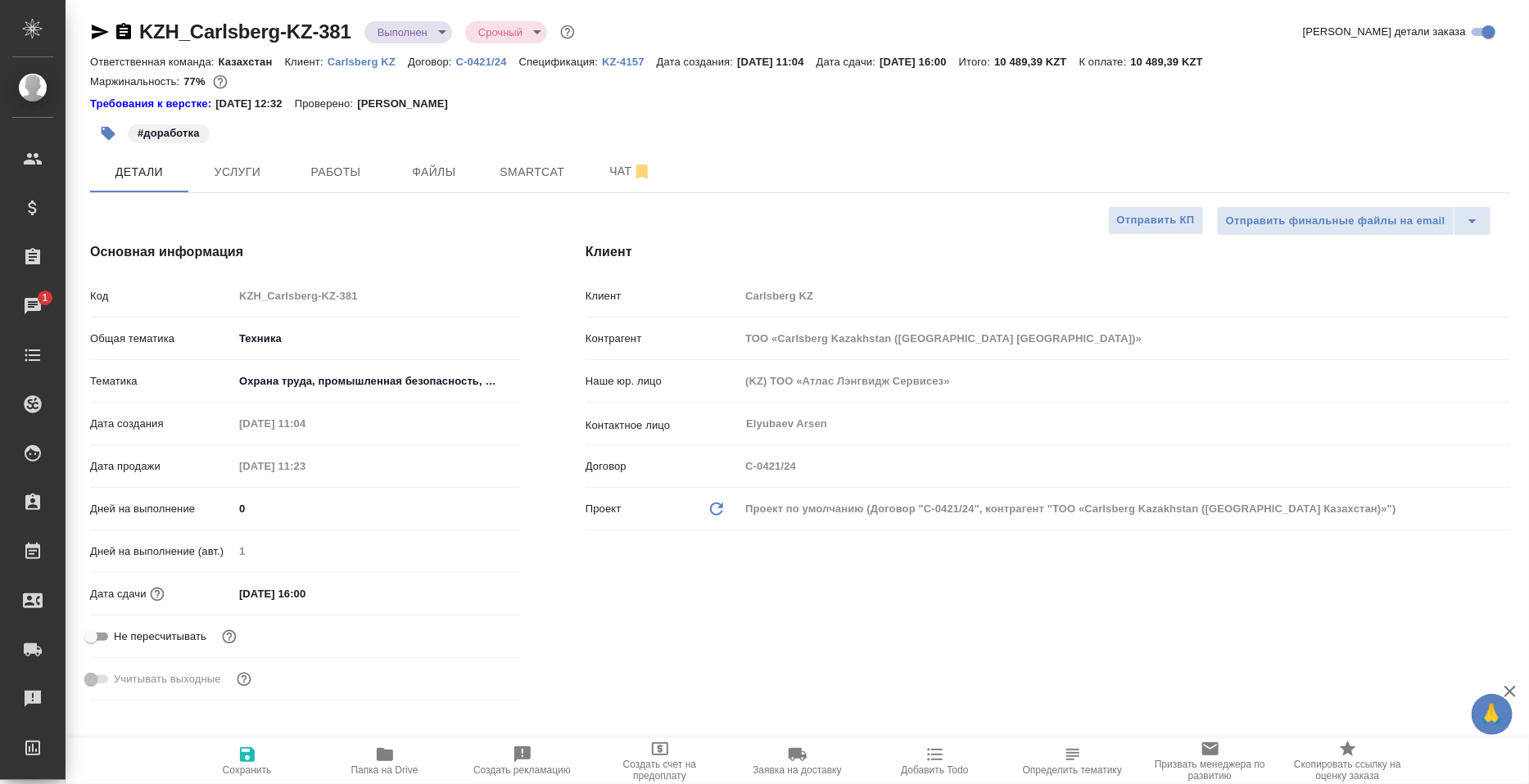
type textarea "x"
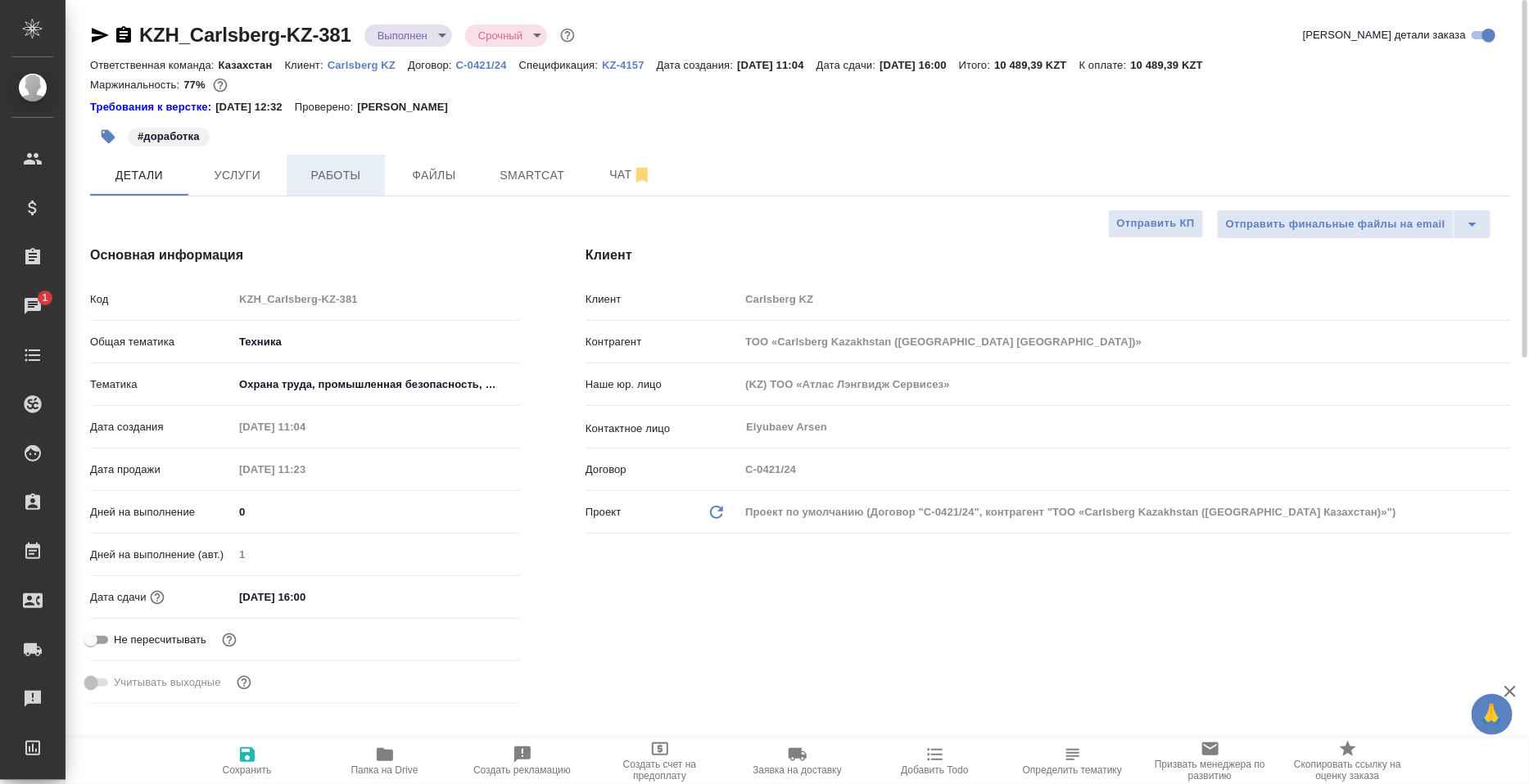
click at [313, 184] on span "Работы" at bounding box center [336, 176] width 79 height 20
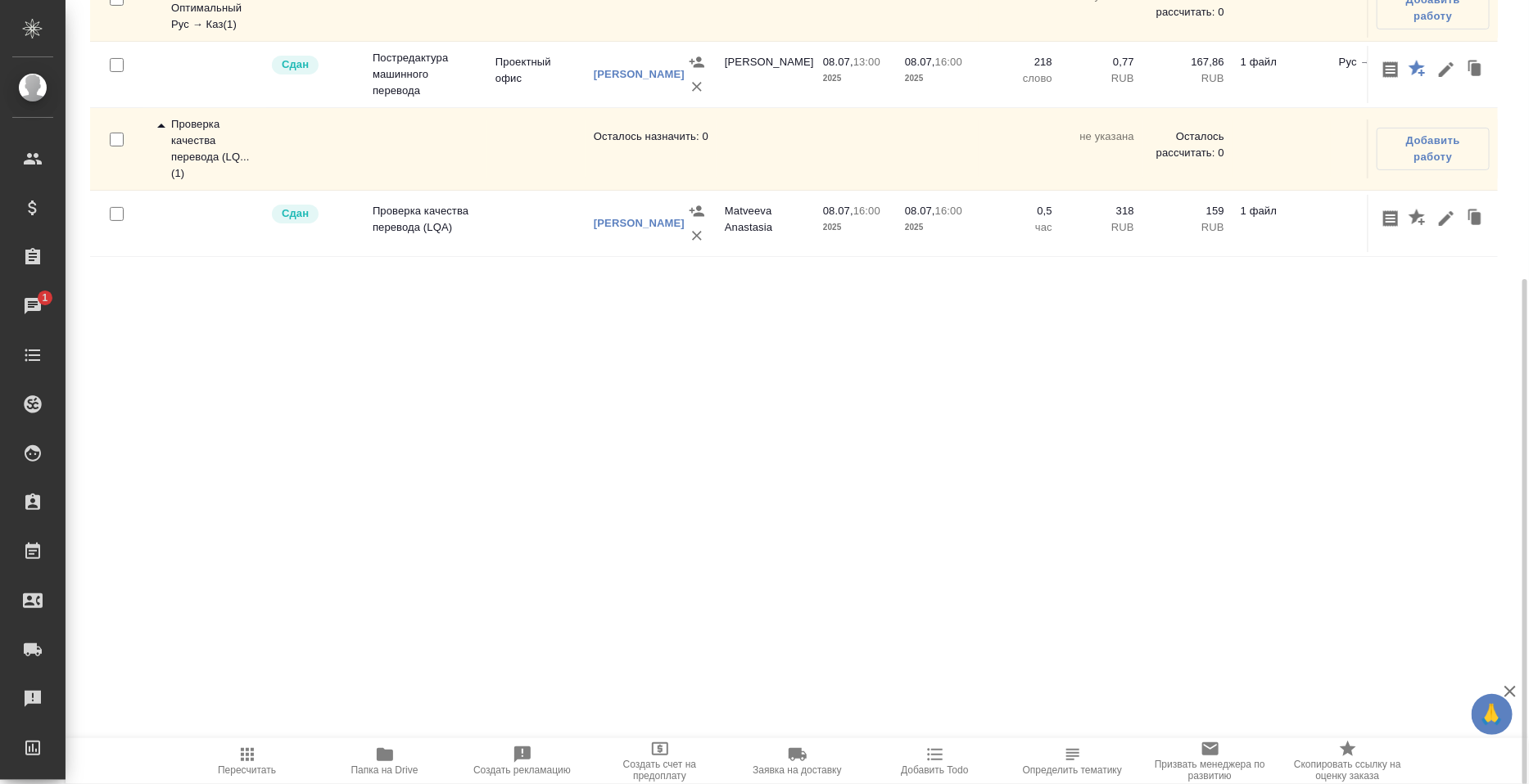
scroll to position [187, 0]
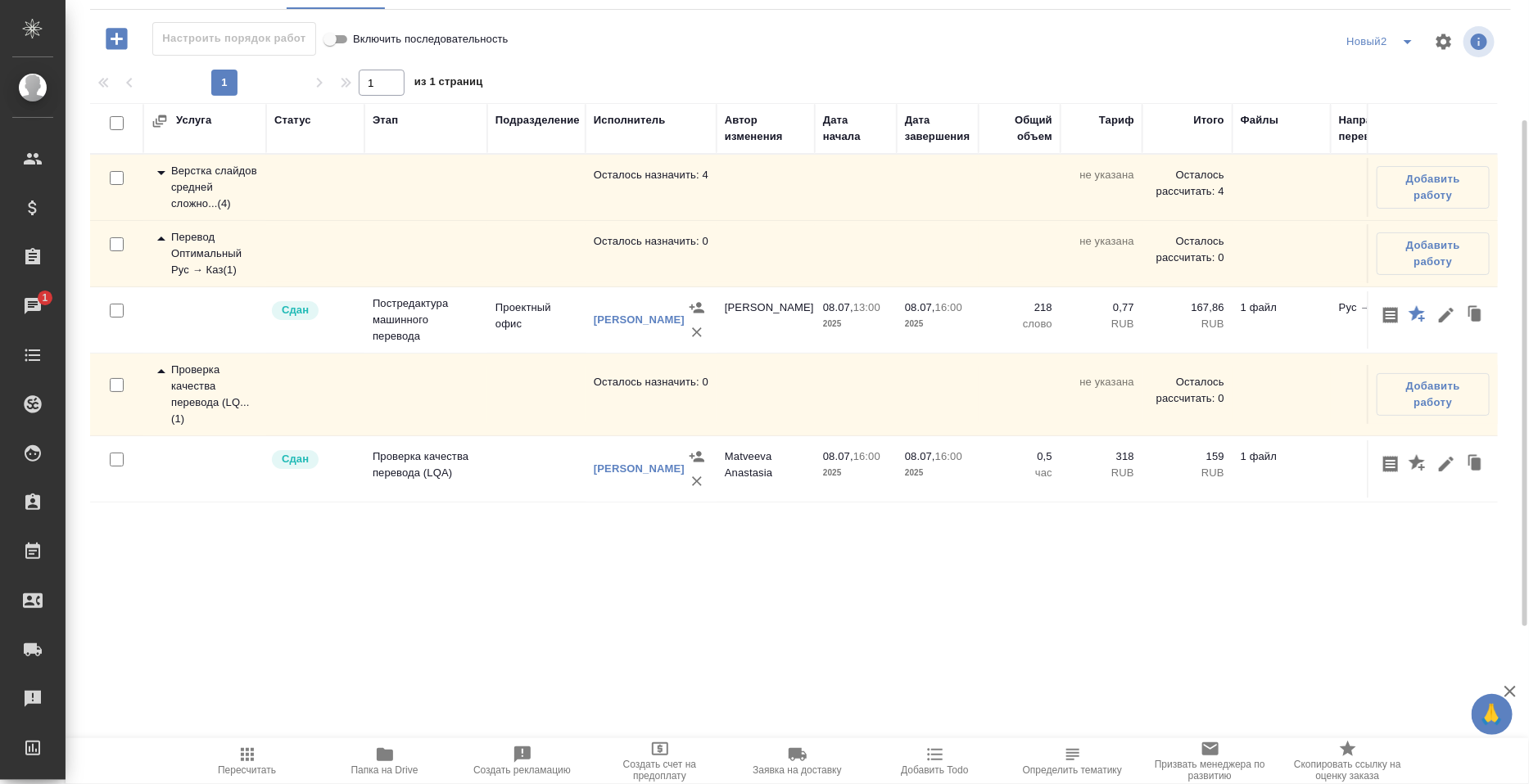
click at [225, 212] on div "Верстка слайдов средней сложно... ( 4 )" at bounding box center [204, 188] width 107 height 50
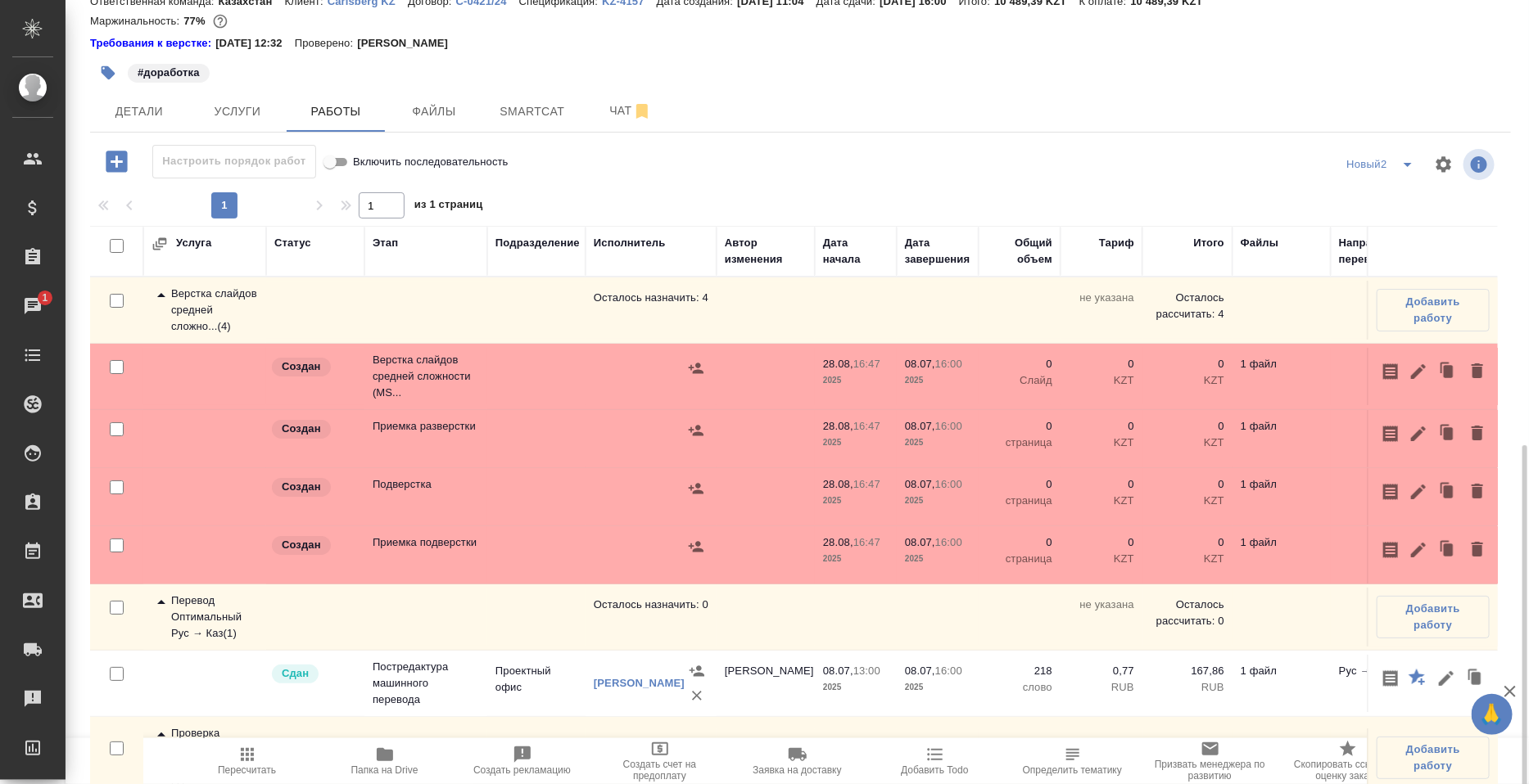
scroll to position [0, 0]
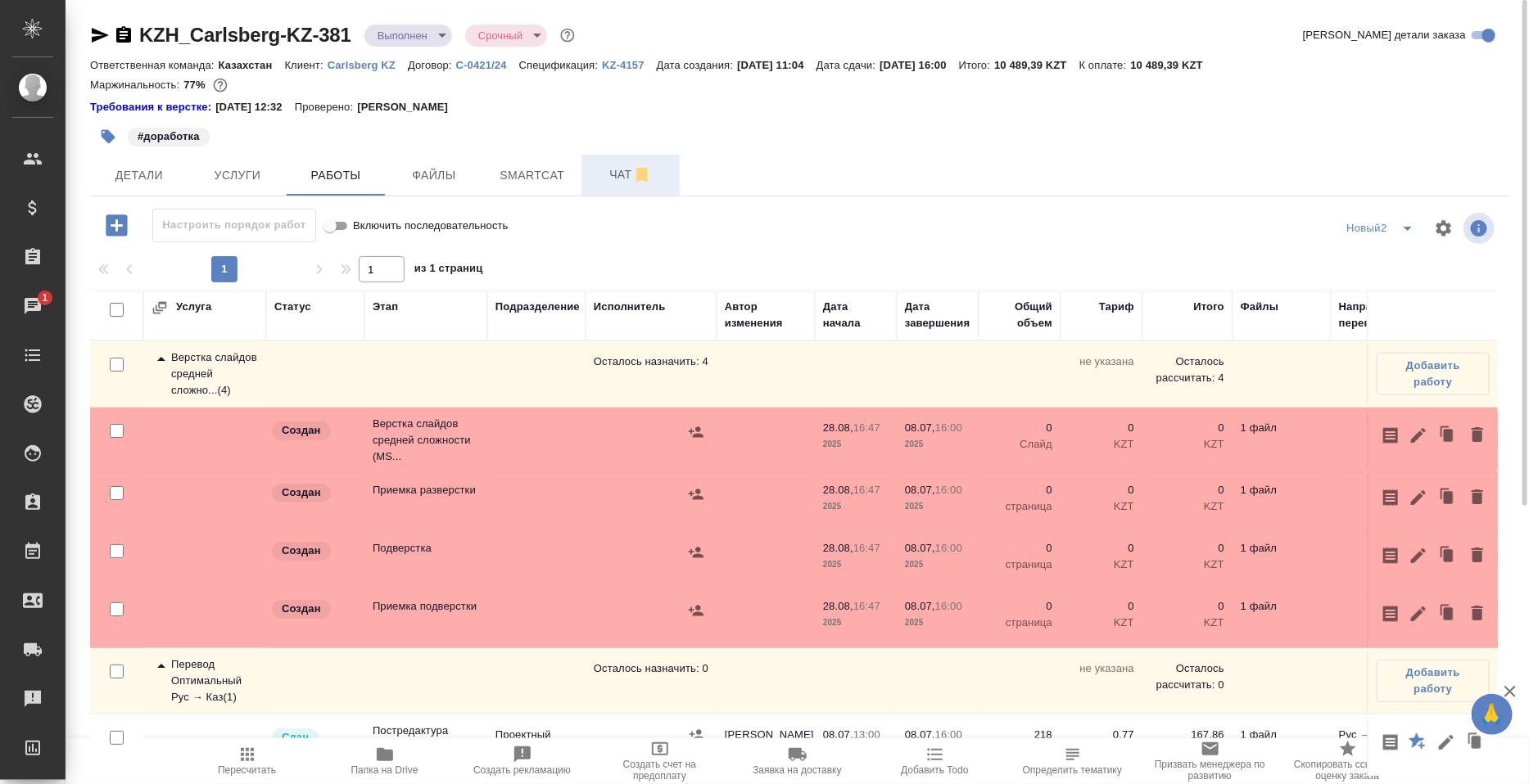
click at [620, 200] on div "KZH_Carlsberg-KZ-381 Выполнен completed Срочный urgent Кратко детали заказа Отв…" at bounding box center [800, 595] width 1438 height 1191
click at [617, 185] on span "Чат" at bounding box center [630, 175] width 79 height 20
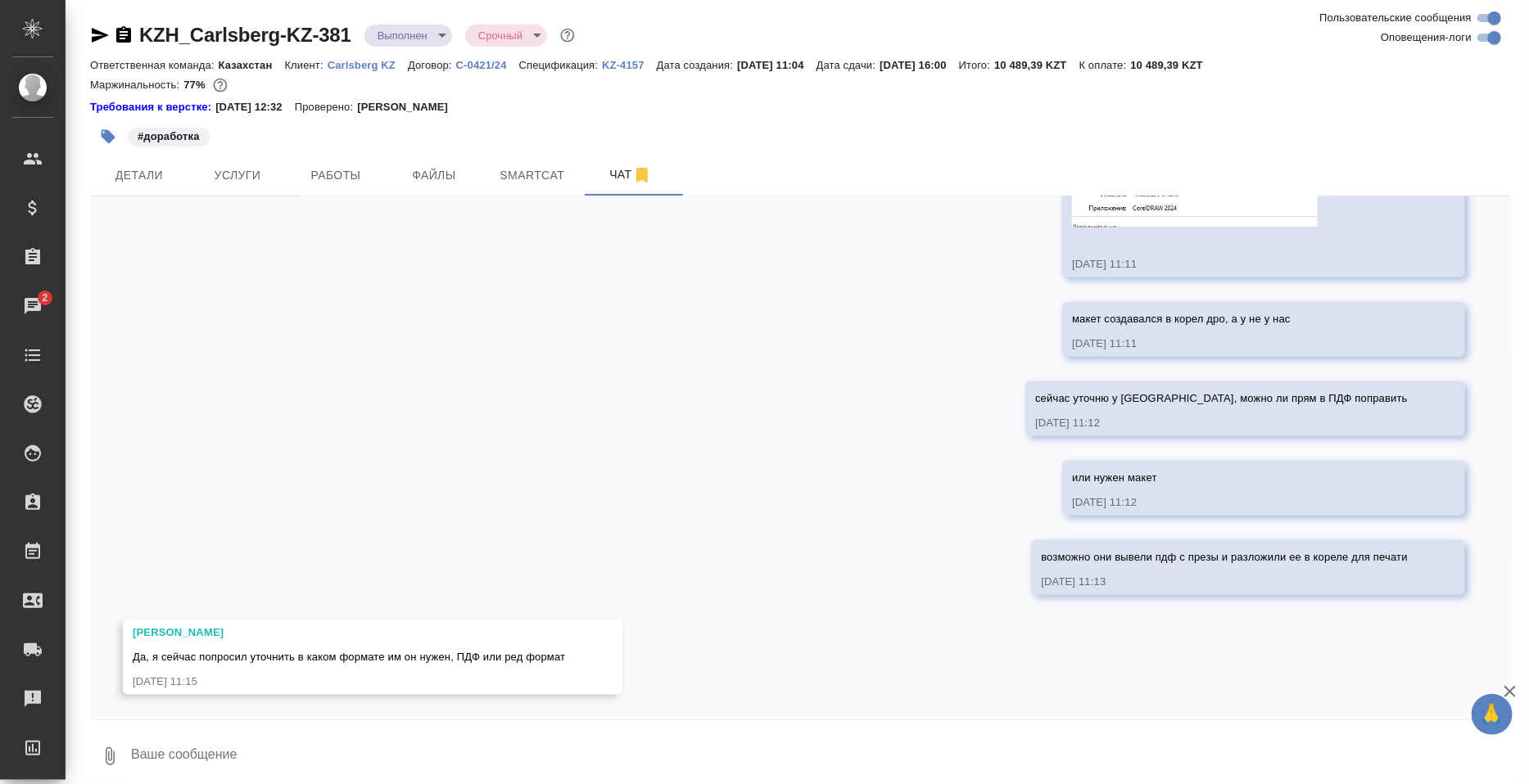
scroll to position [7203, 0]
click at [205, 772] on textarea at bounding box center [819, 756] width 1381 height 56
type textarea "р"
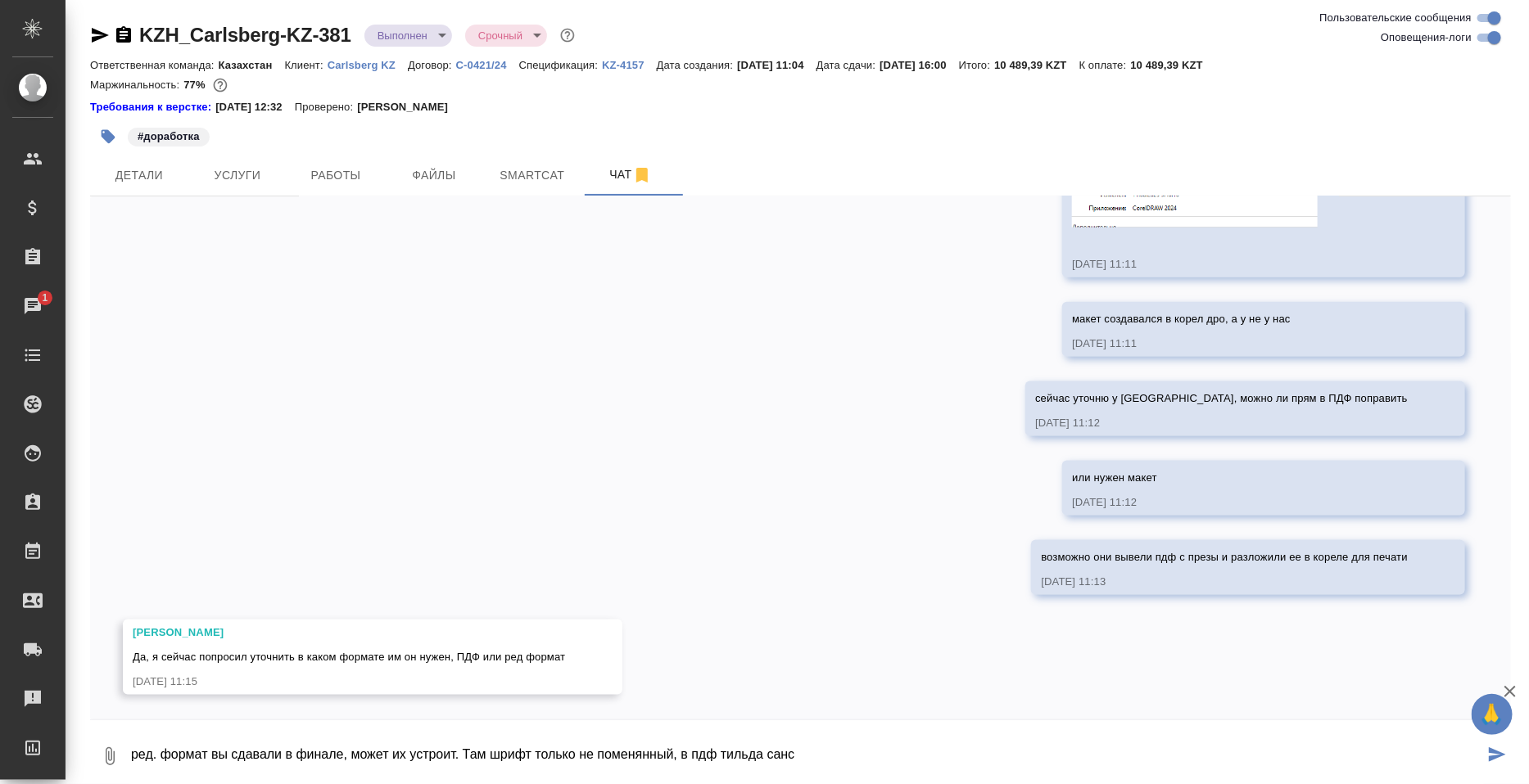
type textarea "ред. формат вы сдавали в финале, может их устроит. Там шрифт только не поменянн…"
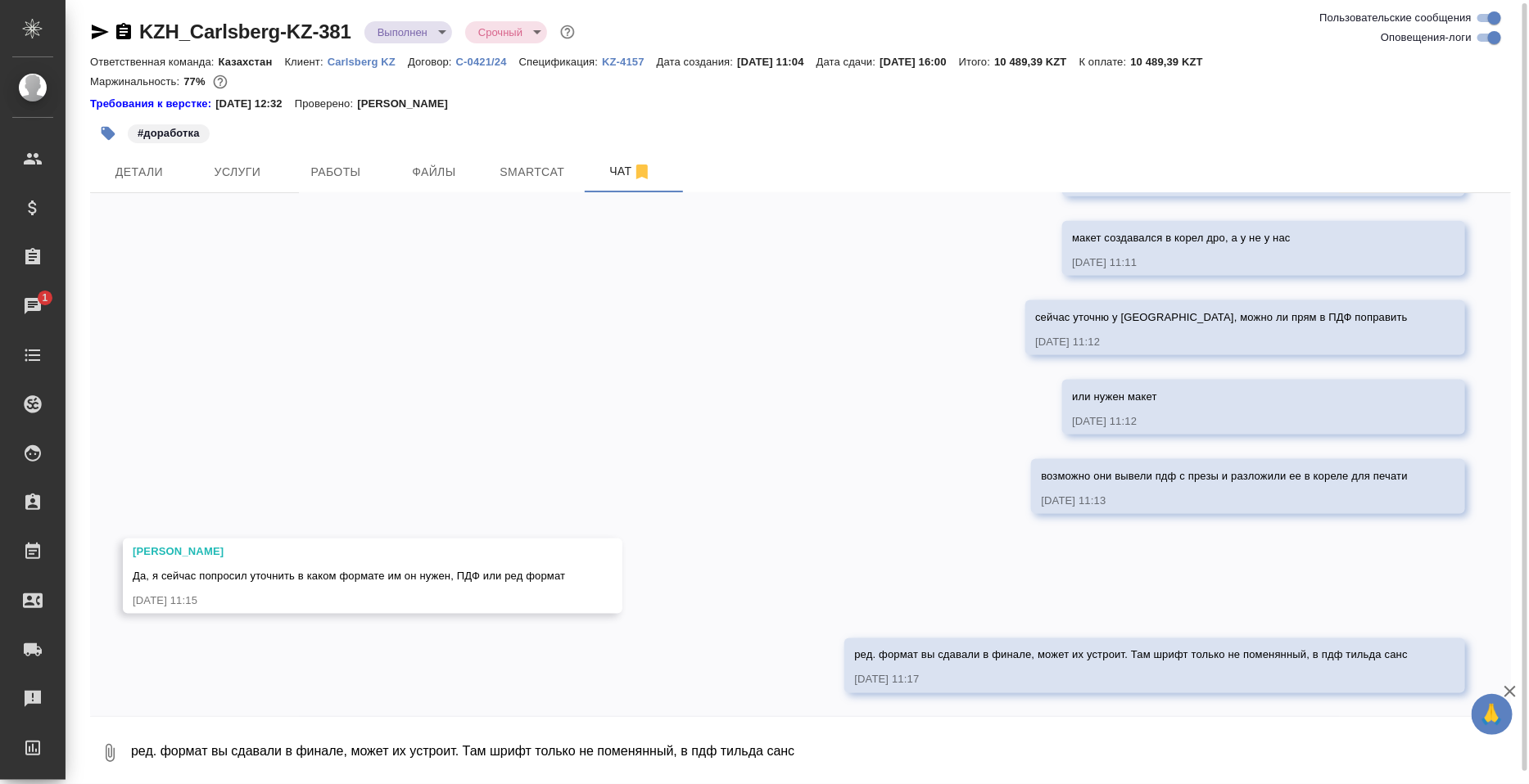
scroll to position [7283, 0]
click at [143, 173] on span "Детали" at bounding box center [139, 173] width 79 height 20
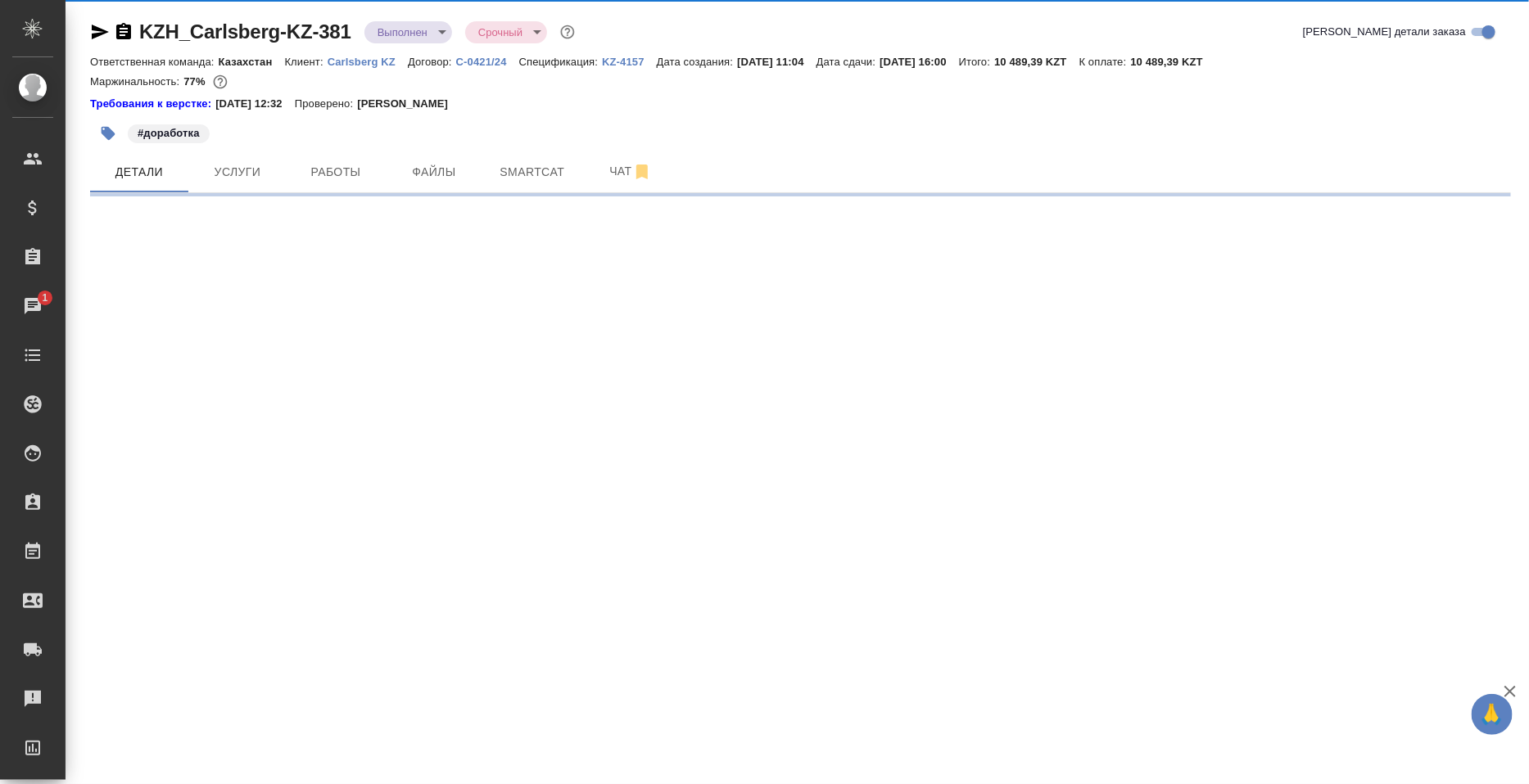
select select "RU"
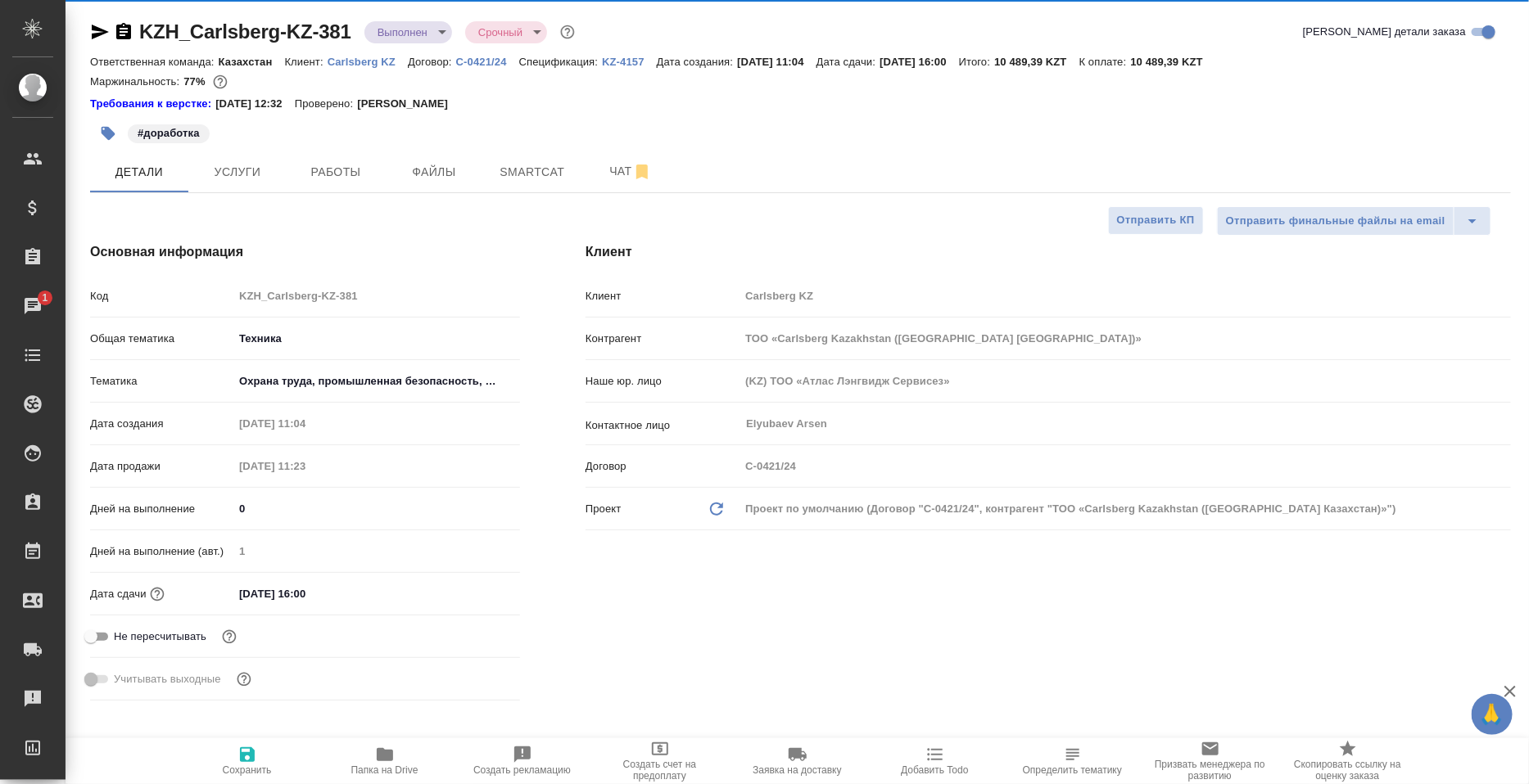
type textarea "x"
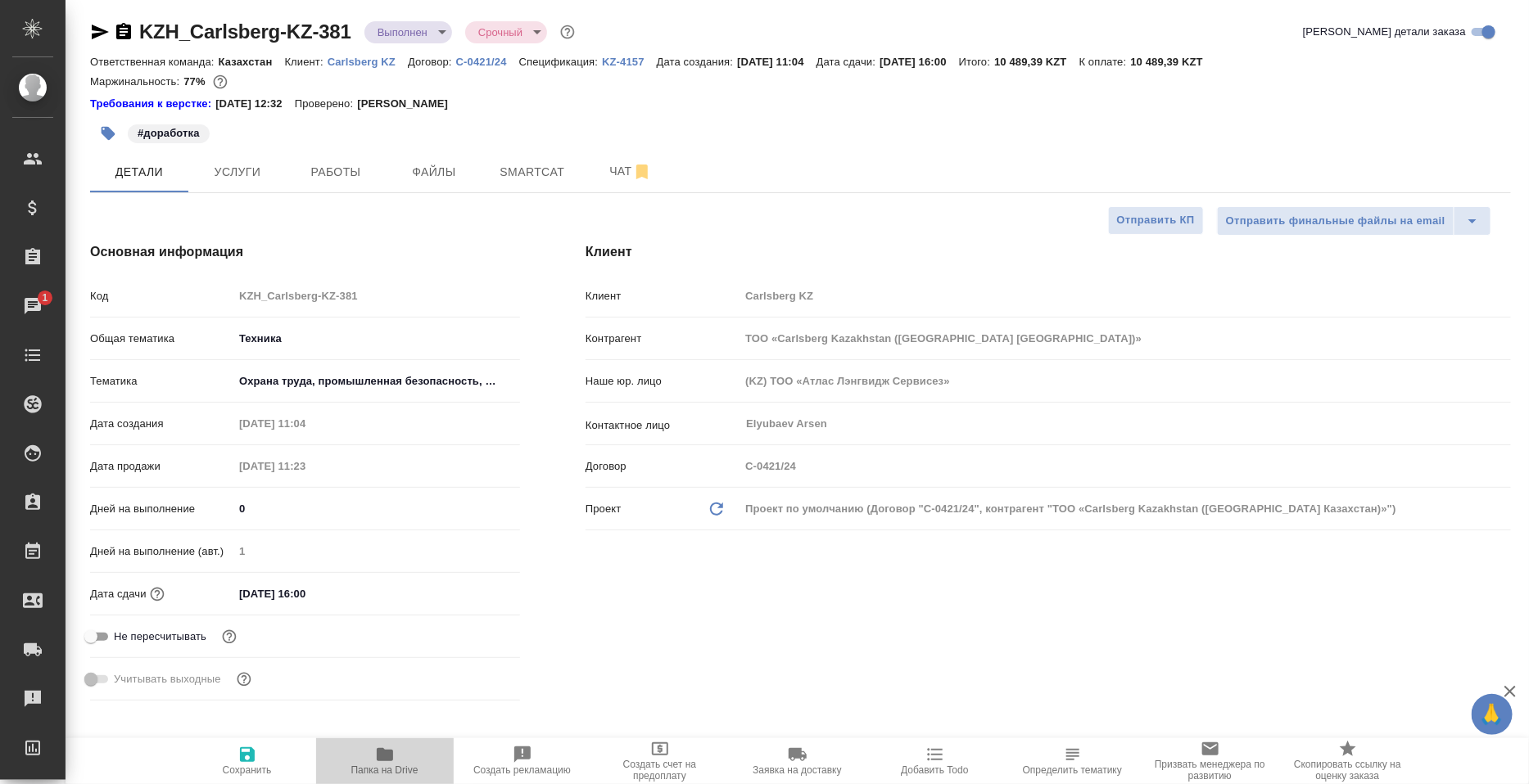
click at [401, 762] on span "Папка на Drive" at bounding box center [385, 760] width 118 height 31
type textarea "x"
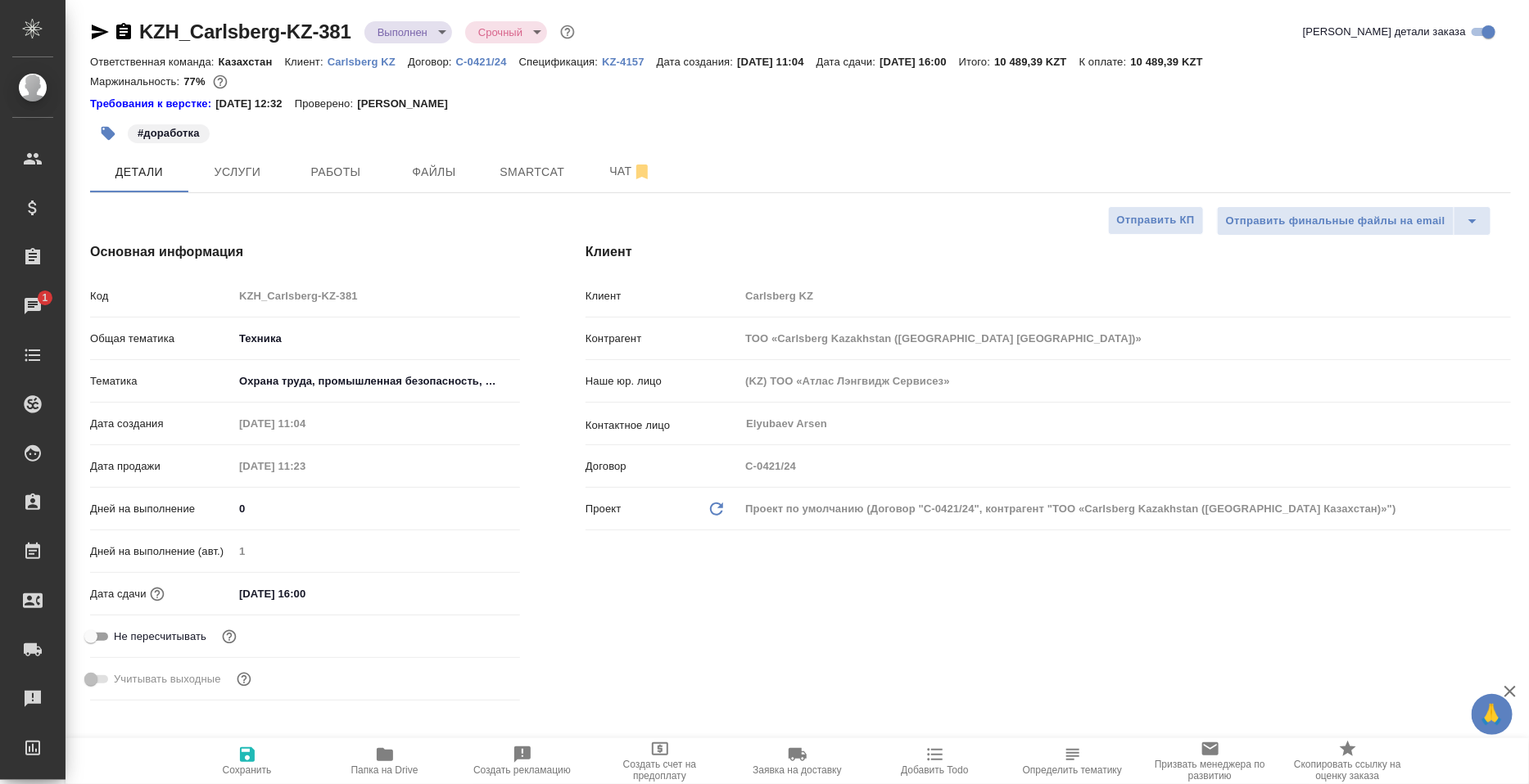
type textarea "x"
click at [605, 182] on span "Чат" at bounding box center [630, 172] width 79 height 20
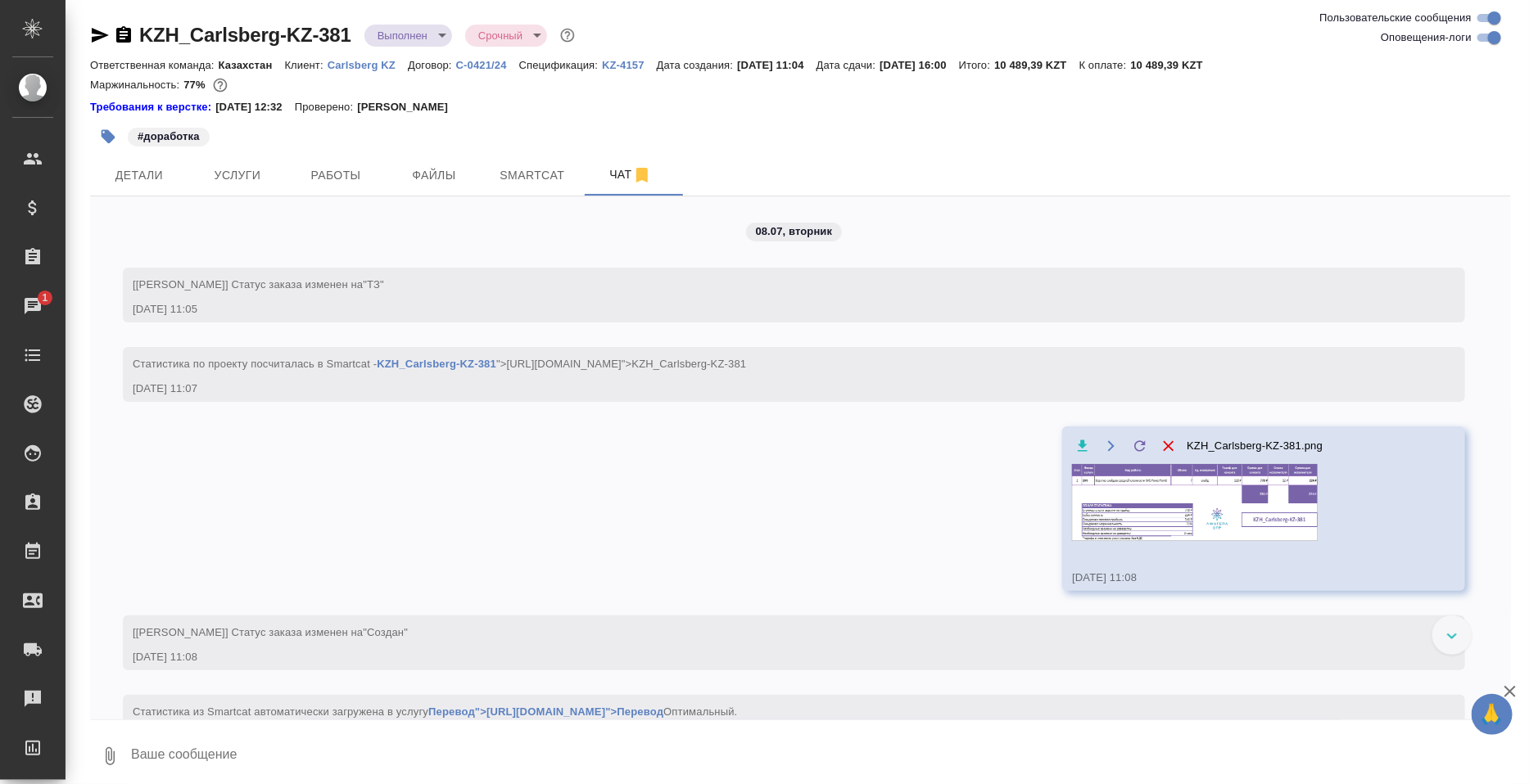
click at [1241, 509] on img at bounding box center [1195, 503] width 246 height 77
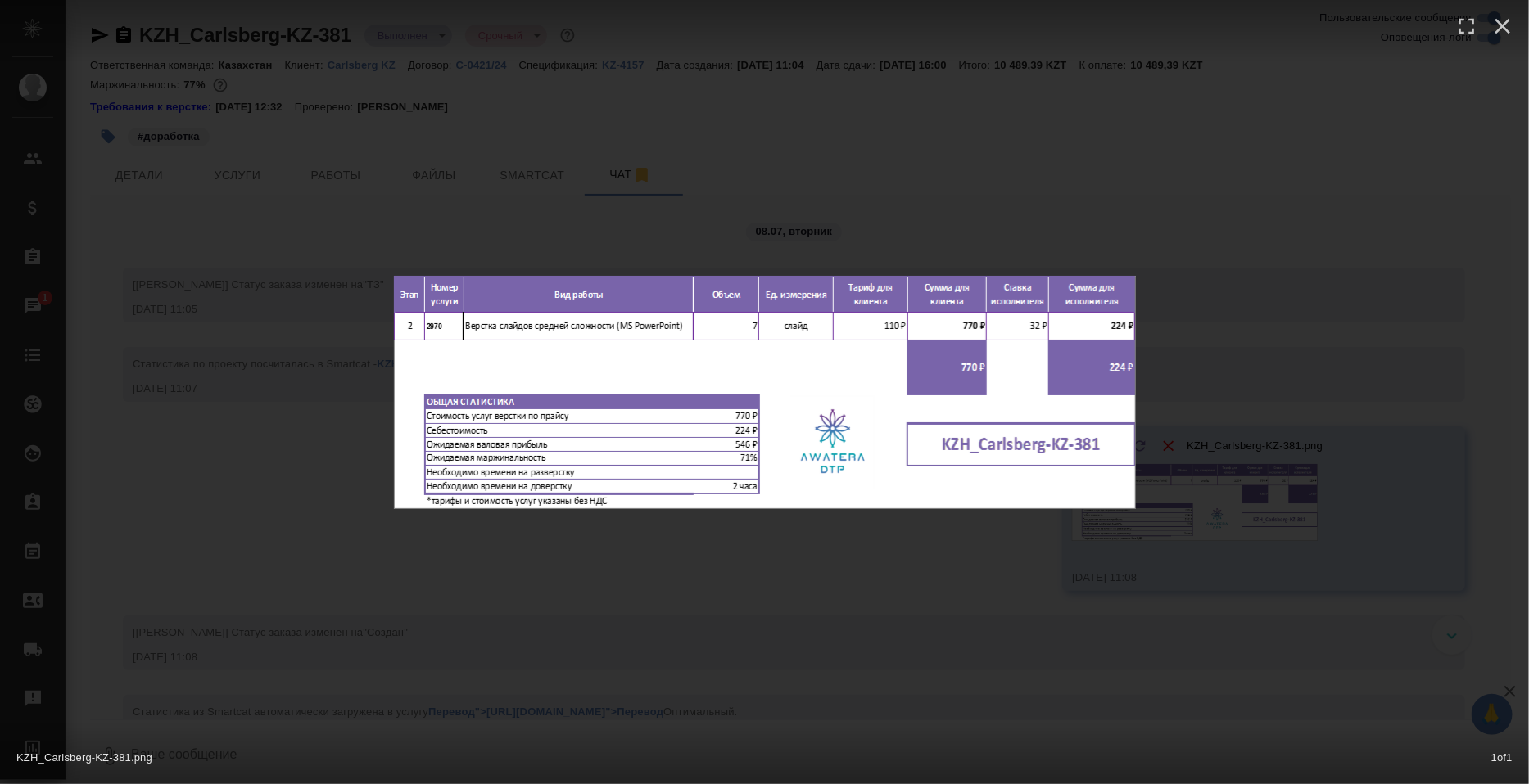
click at [1178, 575] on div "KZH_Carlsberg-KZ-381.png 1 of 1" at bounding box center [764, 392] width 1529 height 784
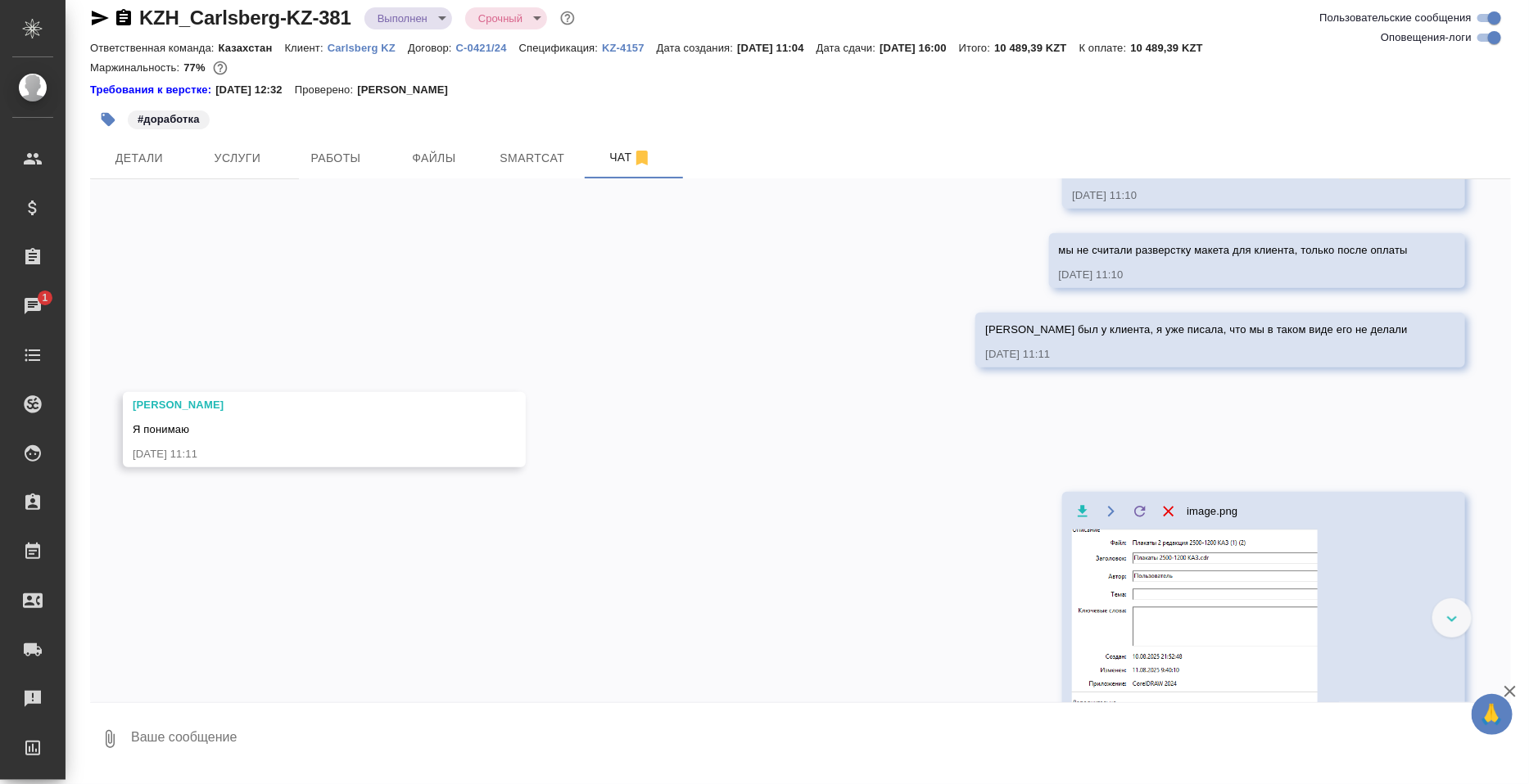
scroll to position [7283, 0]
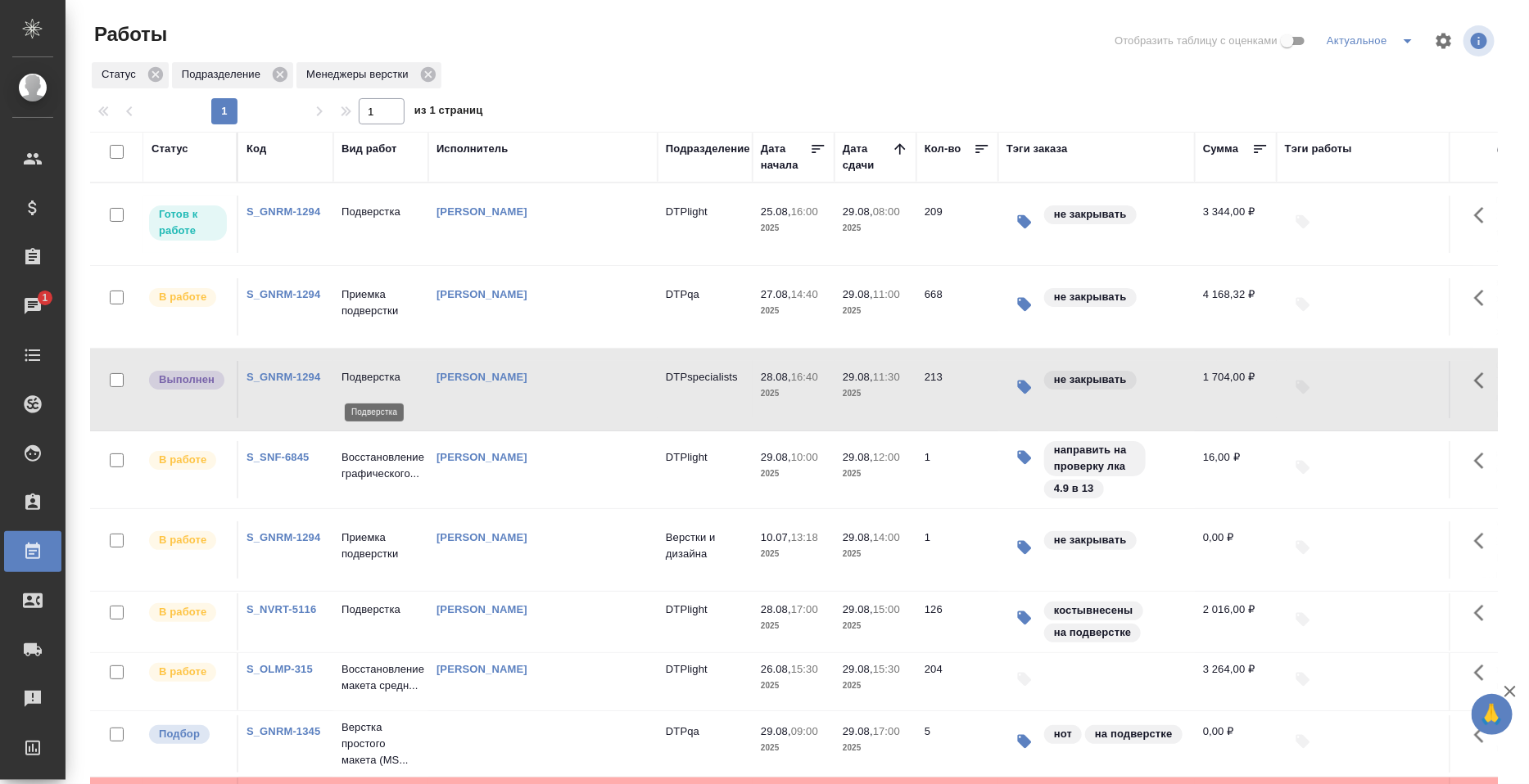
click at [361, 386] on p "Подверстка" at bounding box center [381, 377] width 79 height 16
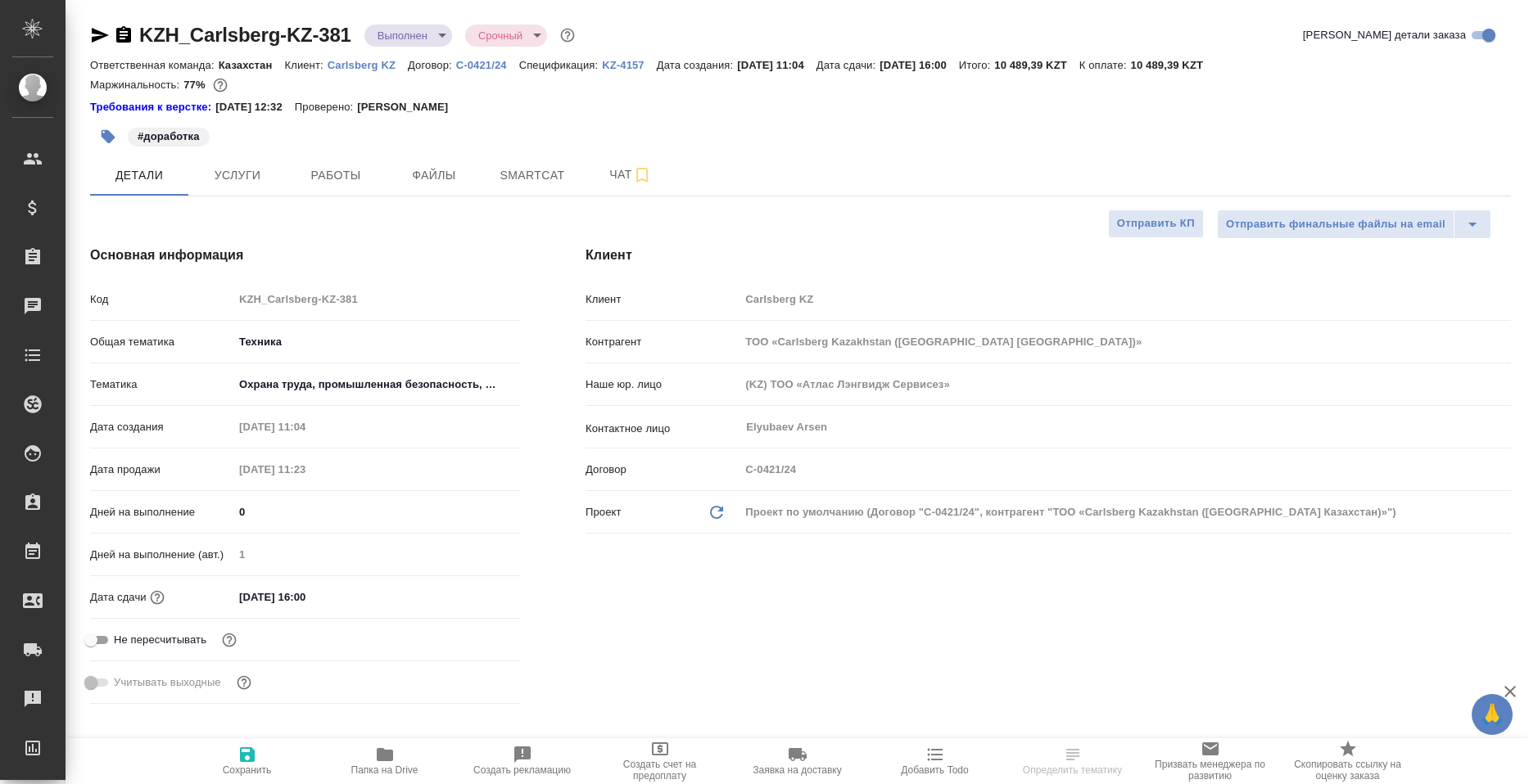
select select "RU"
click at [229, 183] on span "Услуги" at bounding box center [237, 176] width 79 height 20
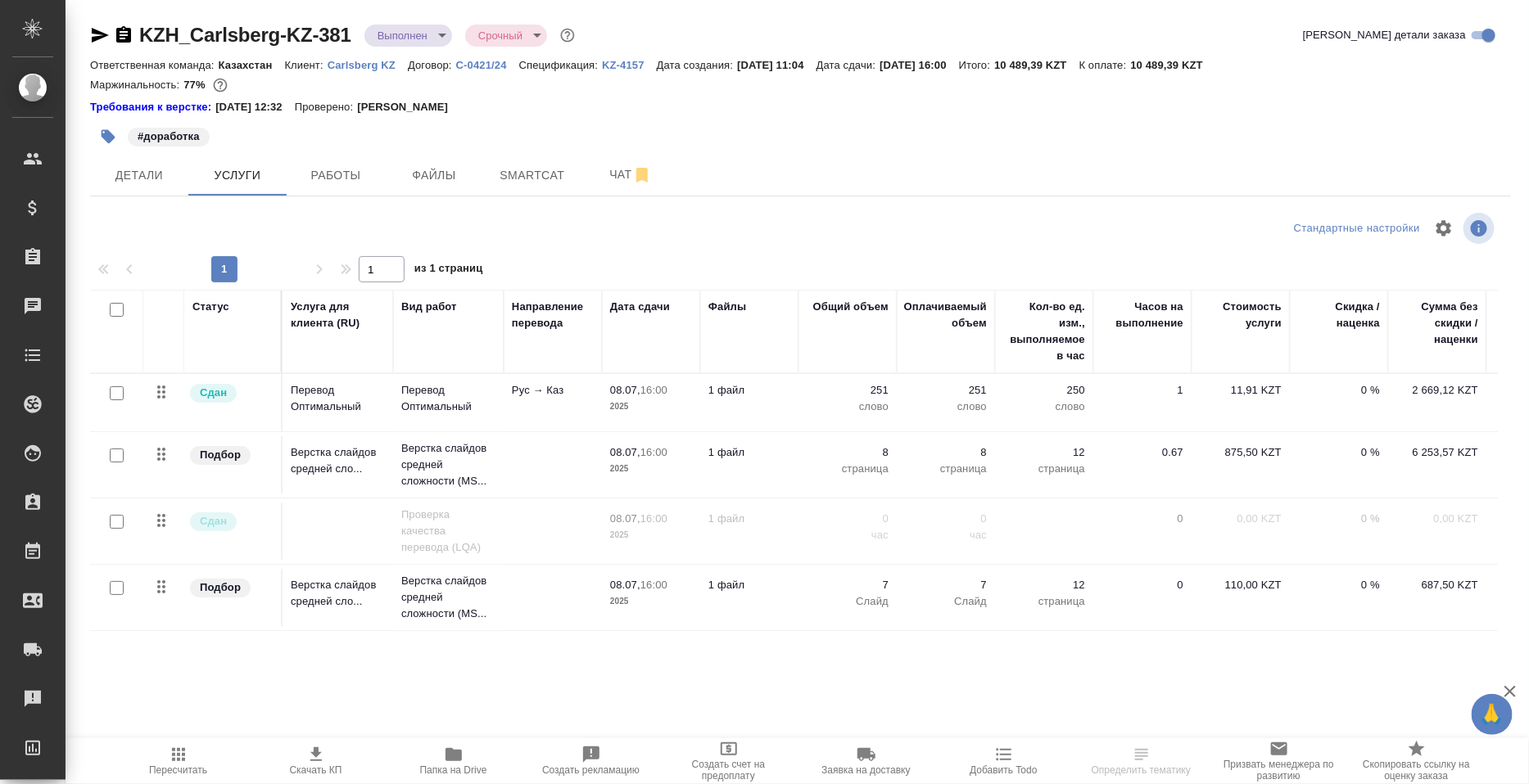
scroll to position [10, 0]
click at [593, 196] on button "Чат" at bounding box center [630, 175] width 98 height 41
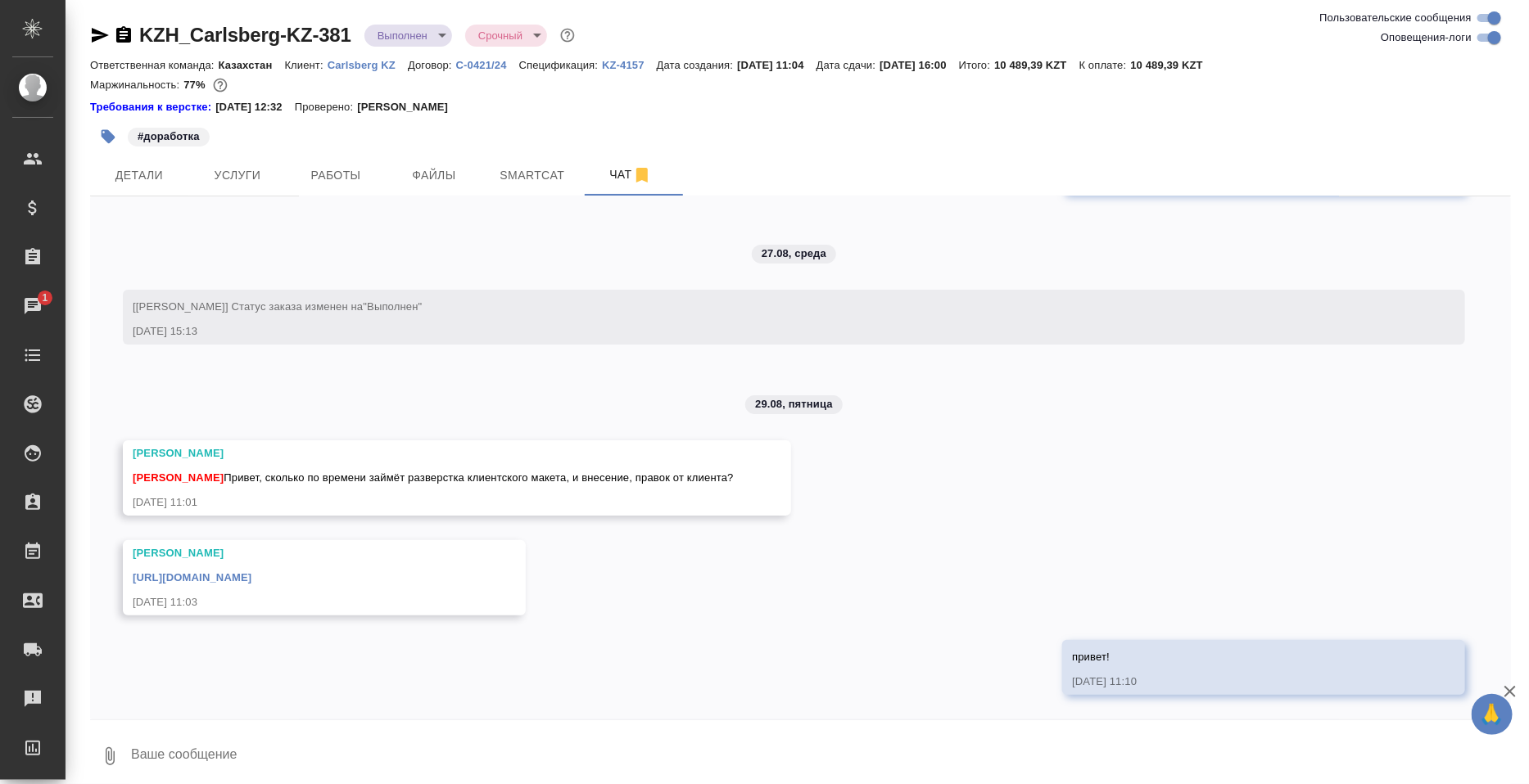
click at [319, 755] on textarea at bounding box center [819, 756] width 1381 height 56
type textarea "и"
type textarea "мы не считали разверстку макета для клиента, только после оплаты"
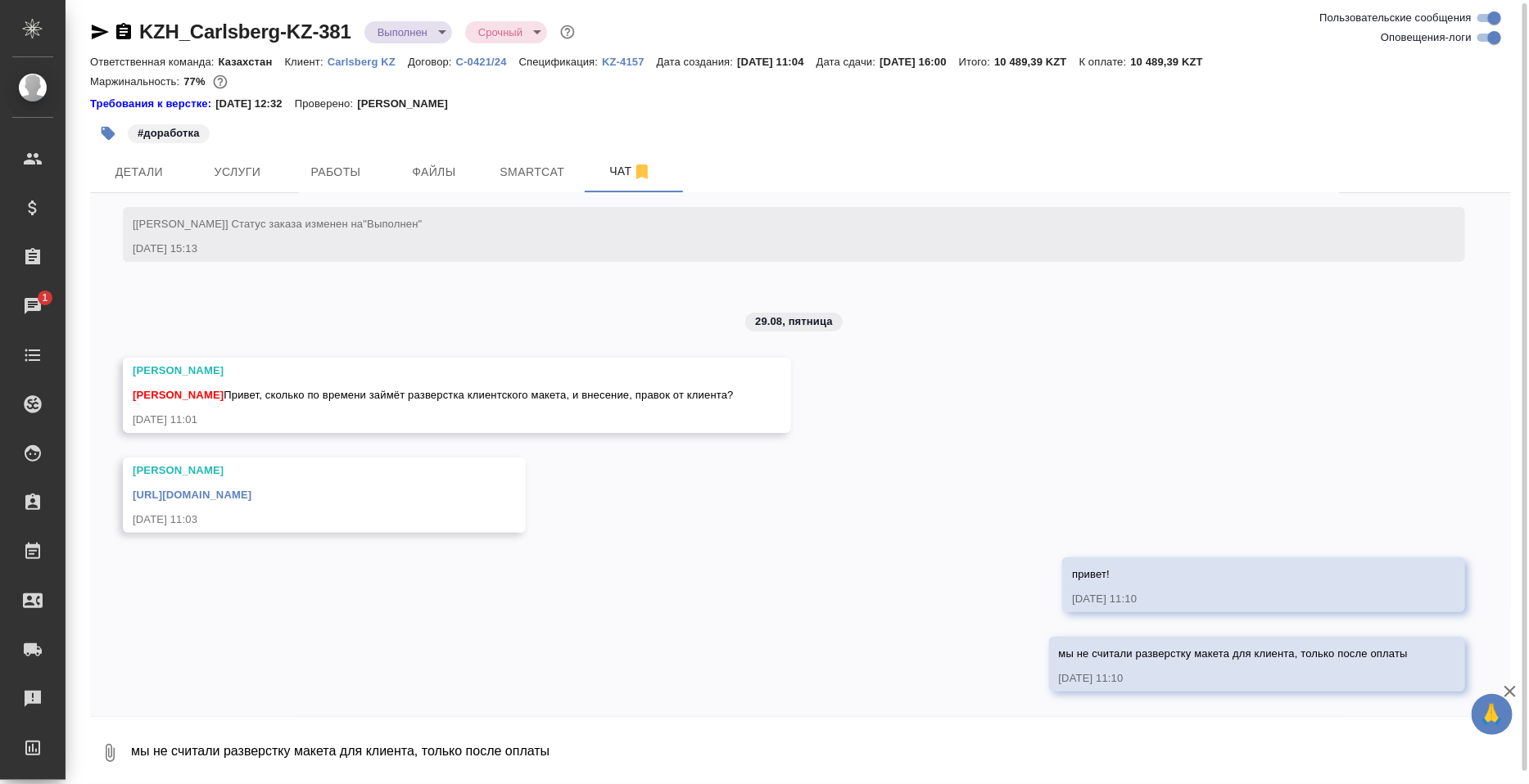
scroll to position [6321, 0]
type textarea "макет был у клиента, я уже писала, что мы в таком виде его не делали"
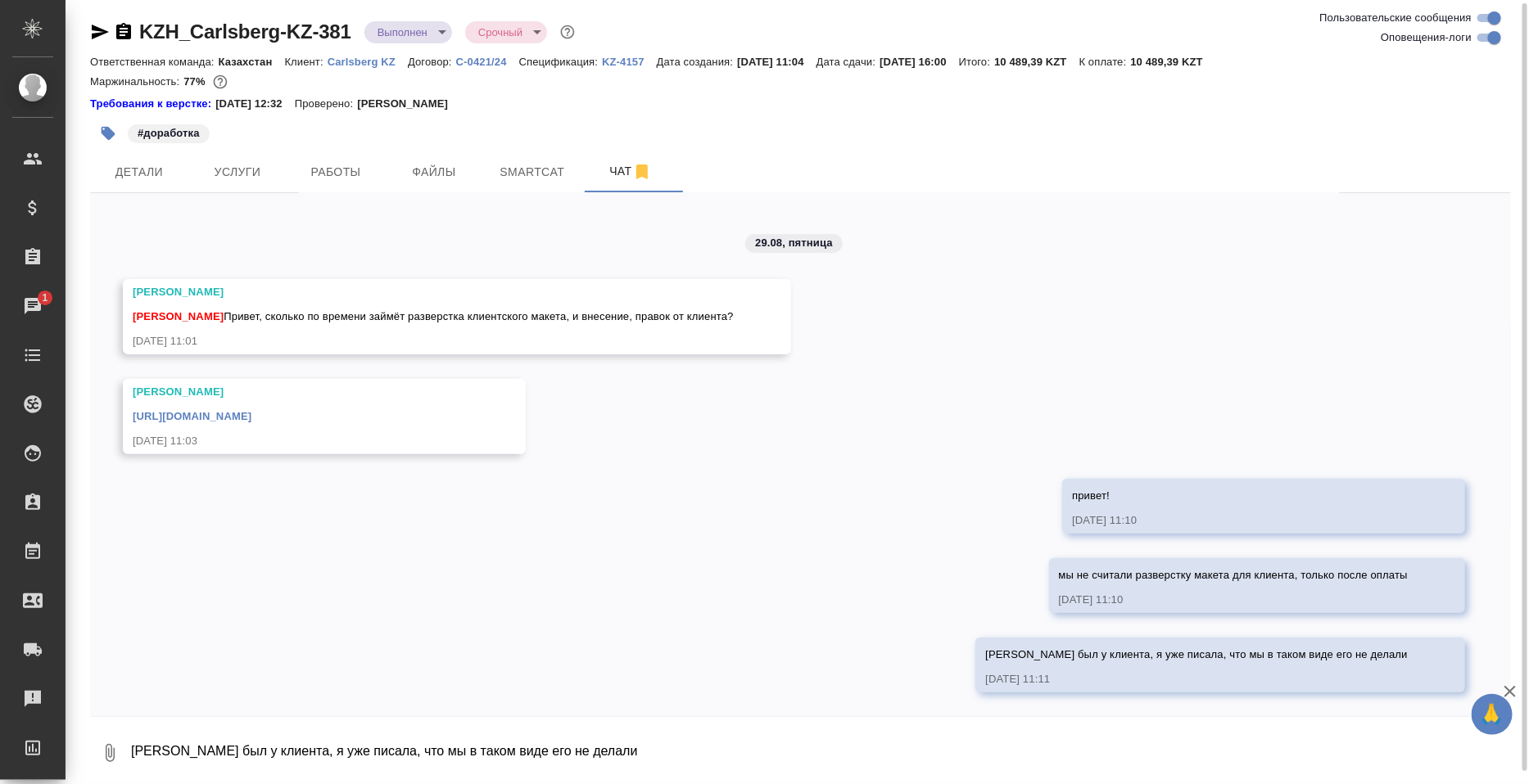
scroll to position [6401, 0]
paste textarea
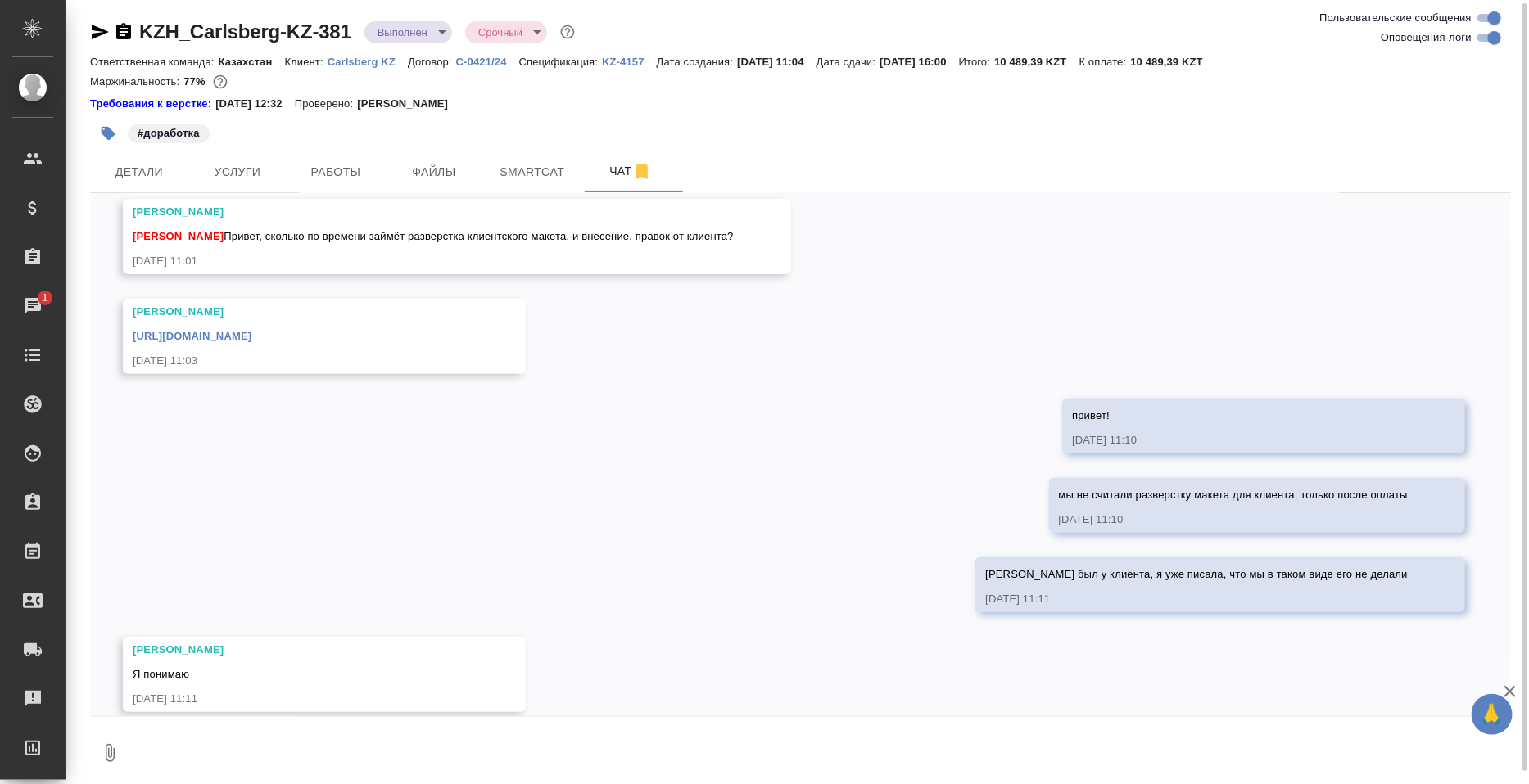
scroll to position [6612, 0]
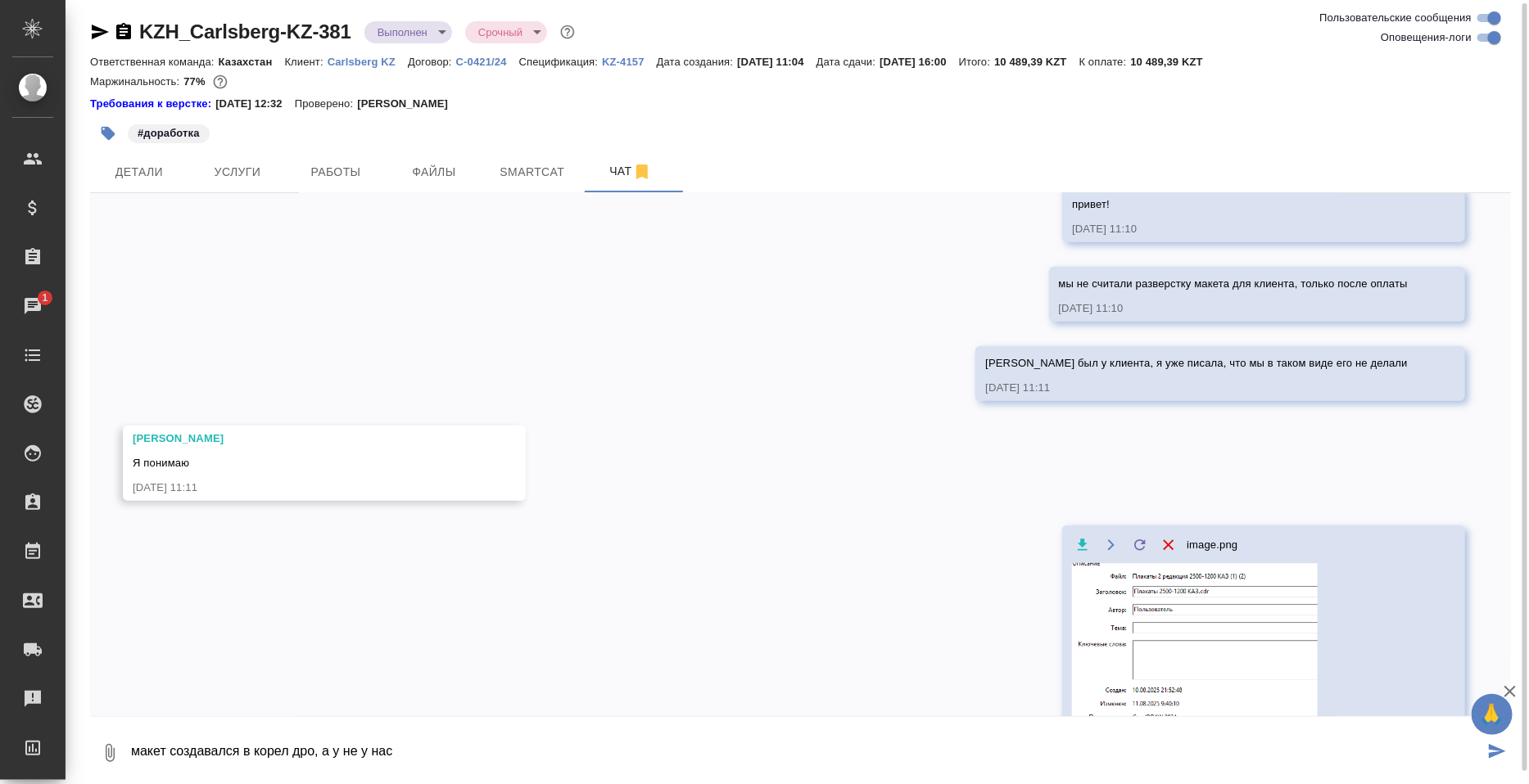
type textarea "макет создавался в корел дро, а у не у нас"
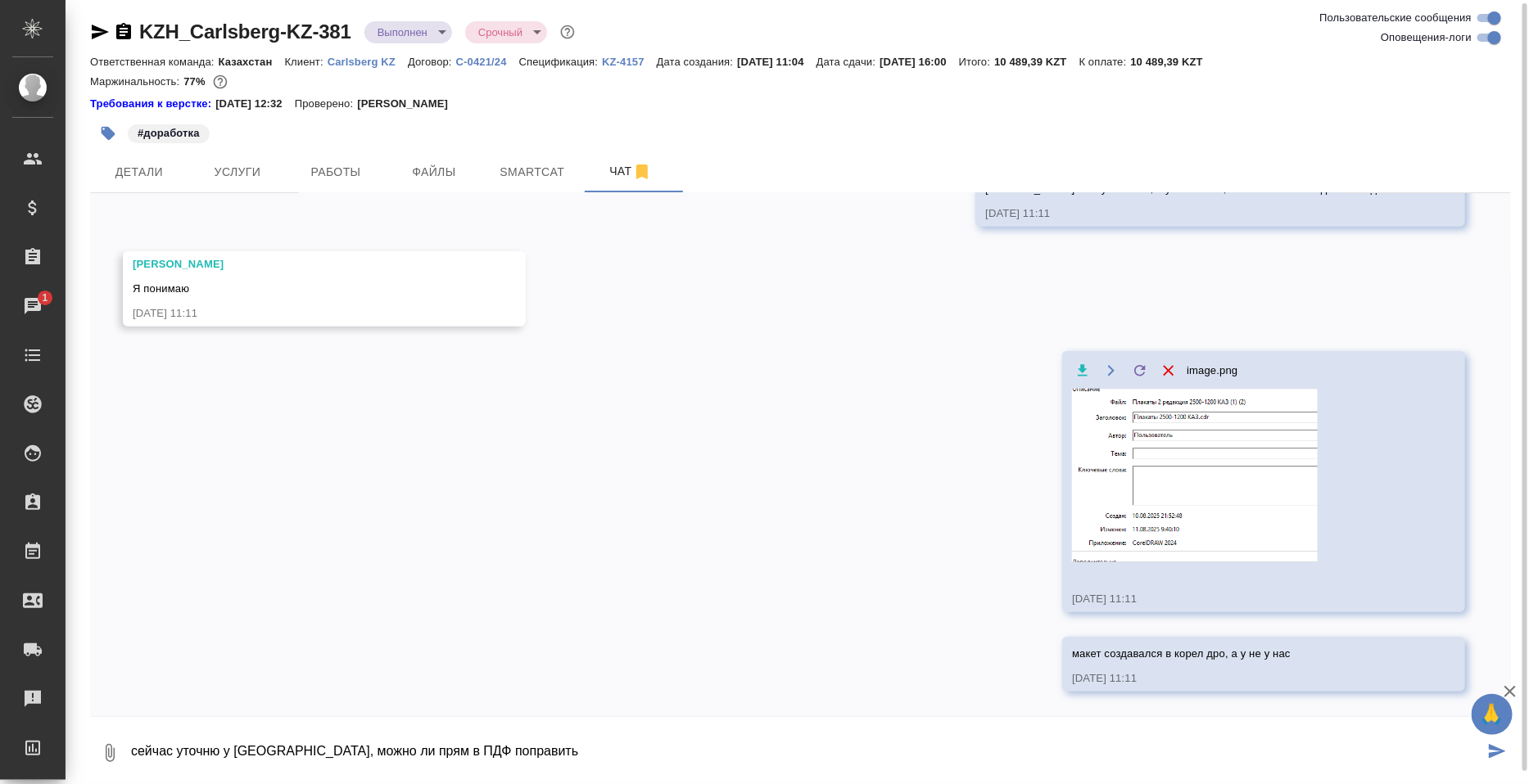
type textarea "сейчас уточню у Кости, можно ли прям в ПДФ поправить"
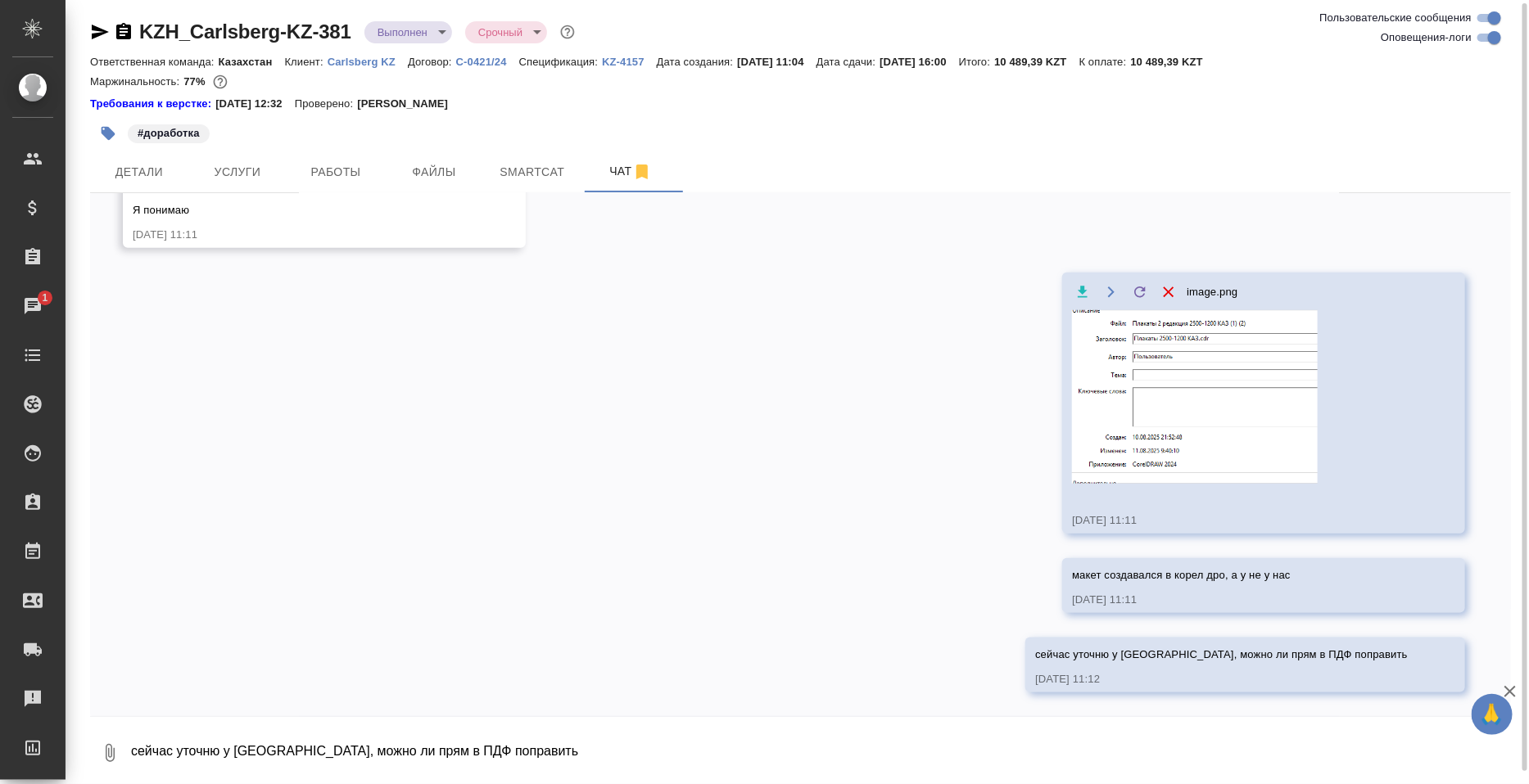
scroll to position [6945, 0]
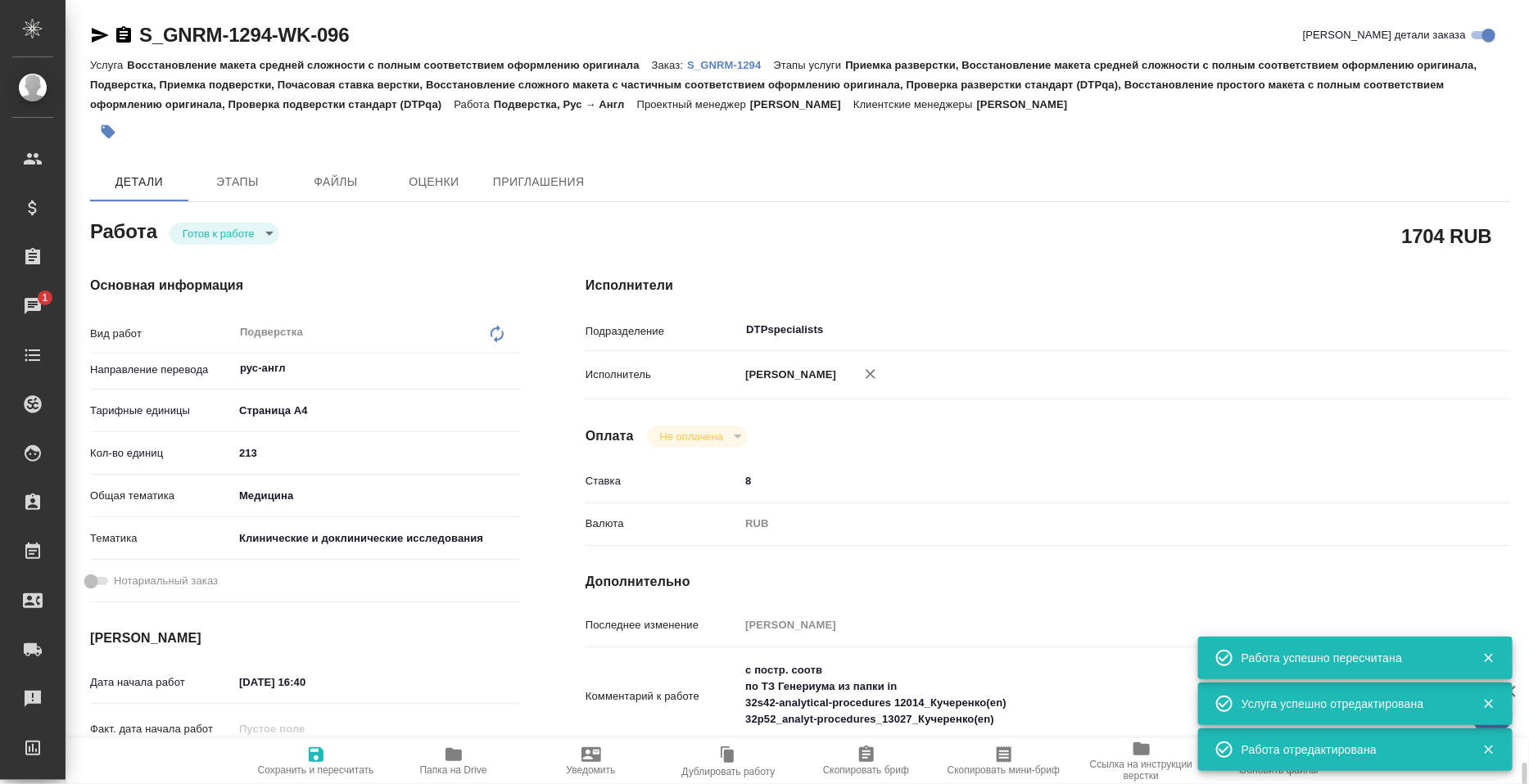
scroll to position [491, 0]
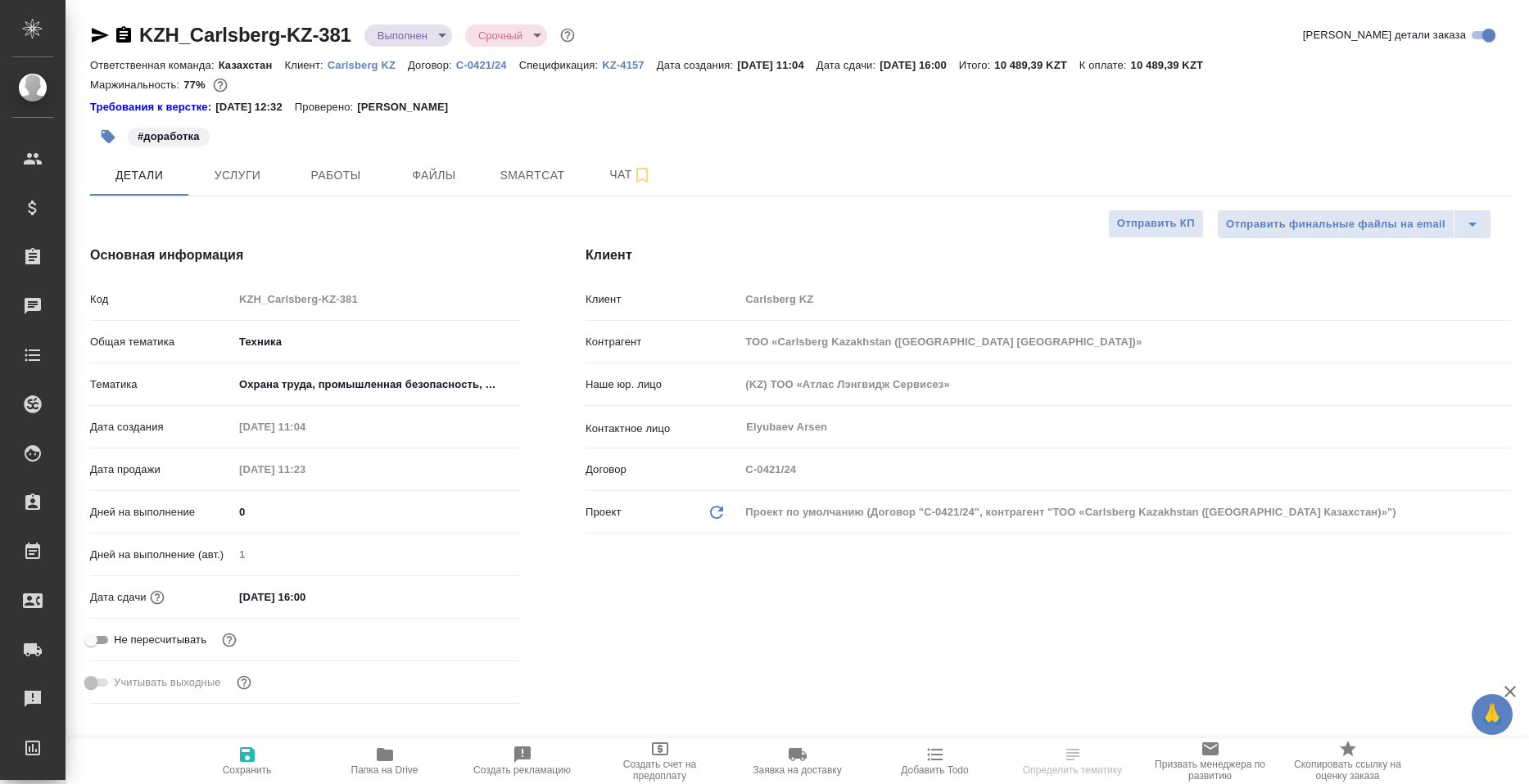
select select "RU"
click at [421, 752] on span "Папка на Drive" at bounding box center [385, 760] width 118 height 31
select select "RU"
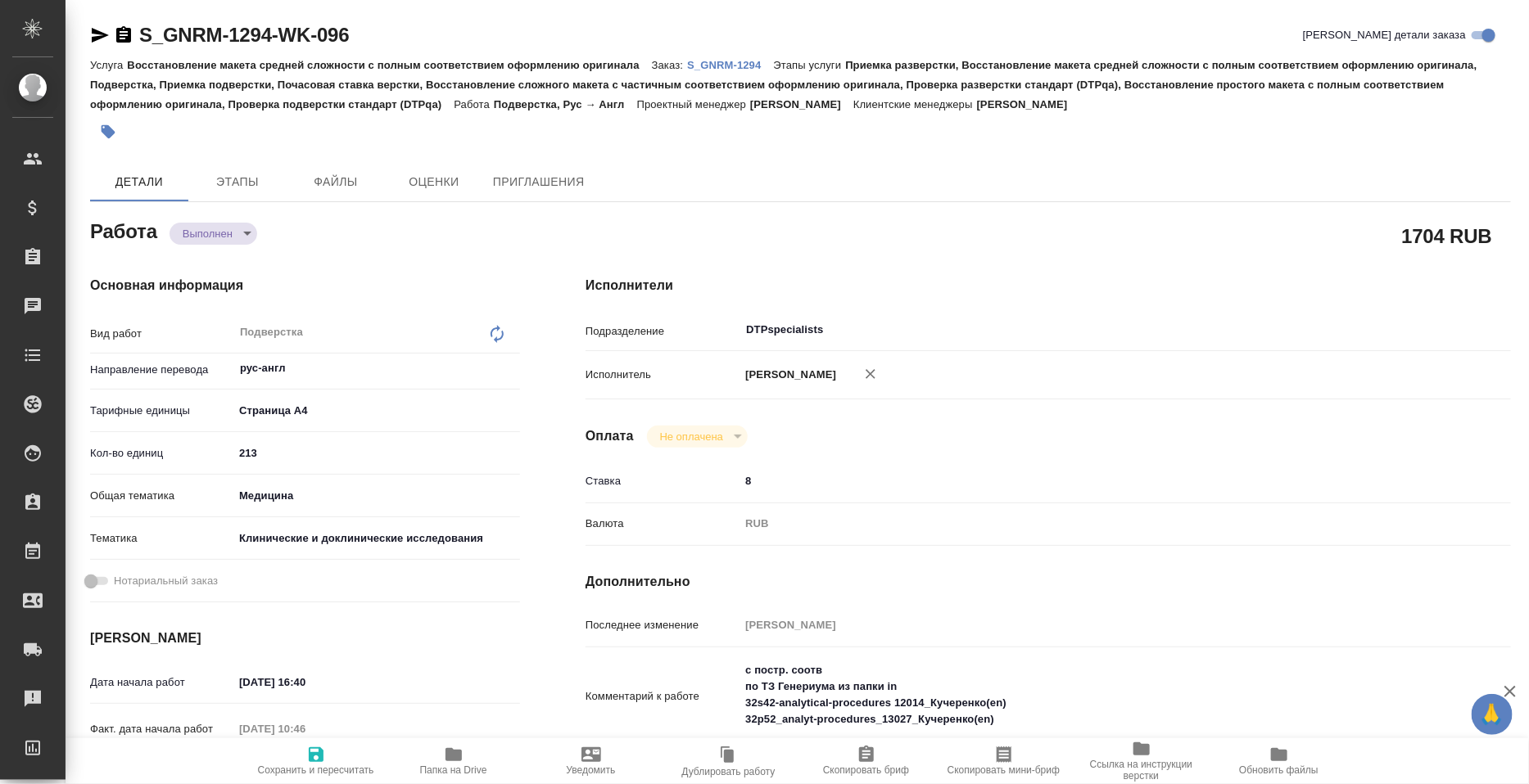
type textarea "x"
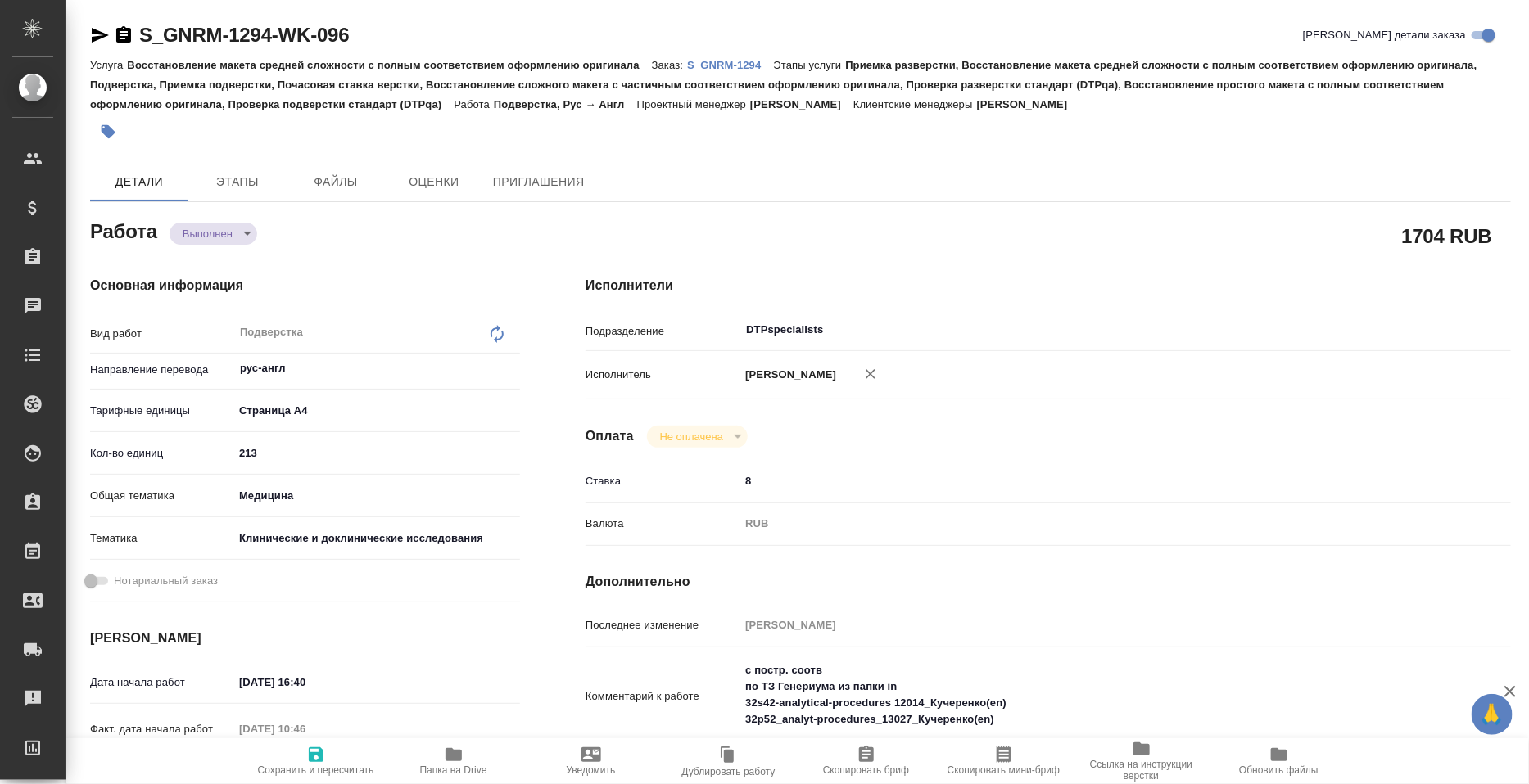
type textarea "x"
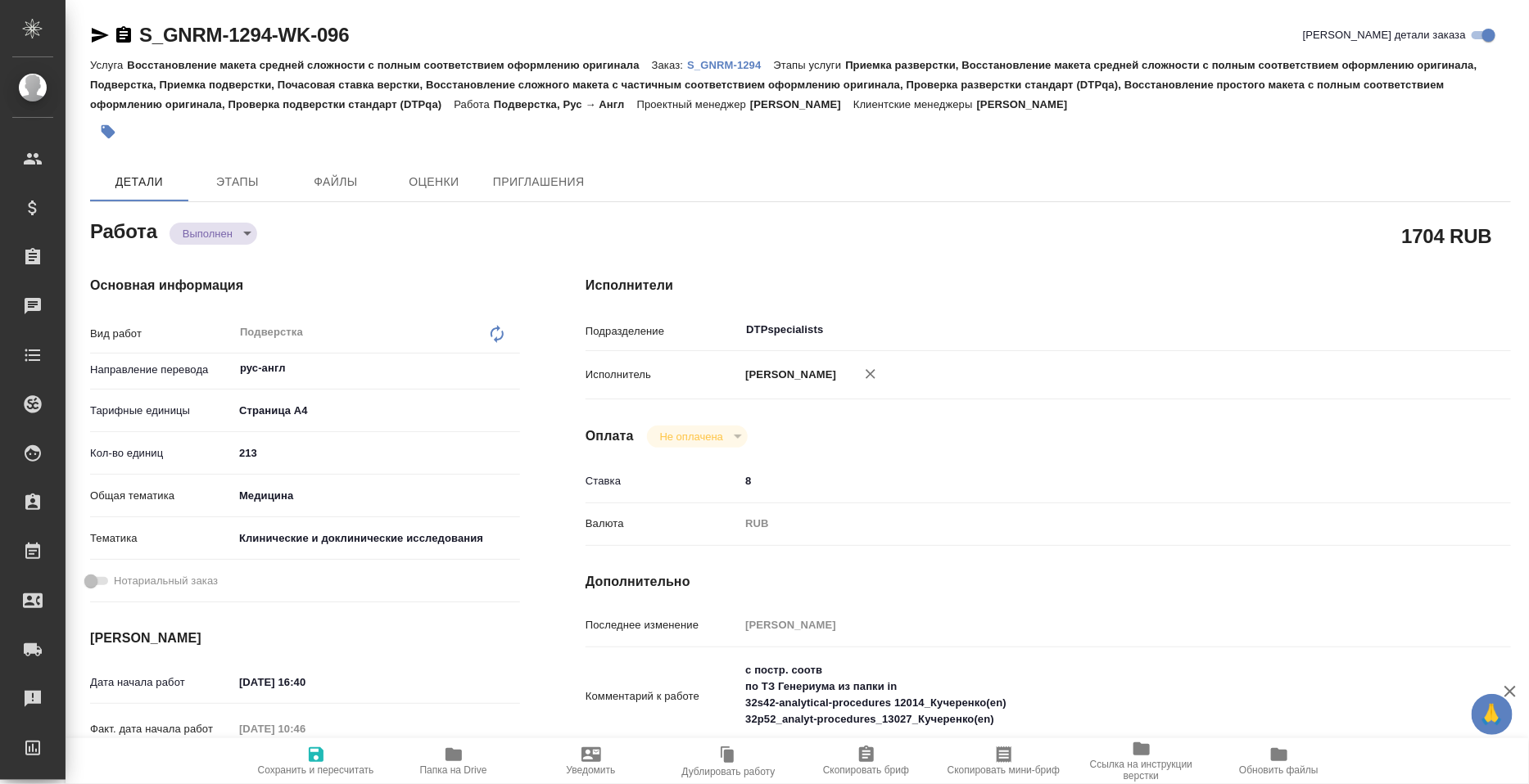
click at [222, 241] on body "🙏 .cls-1 fill:#fff; AWATERA Petrova Valeria Клиенты Спецификации Заказы Чаты To…" at bounding box center [764, 392] width 1529 height 784
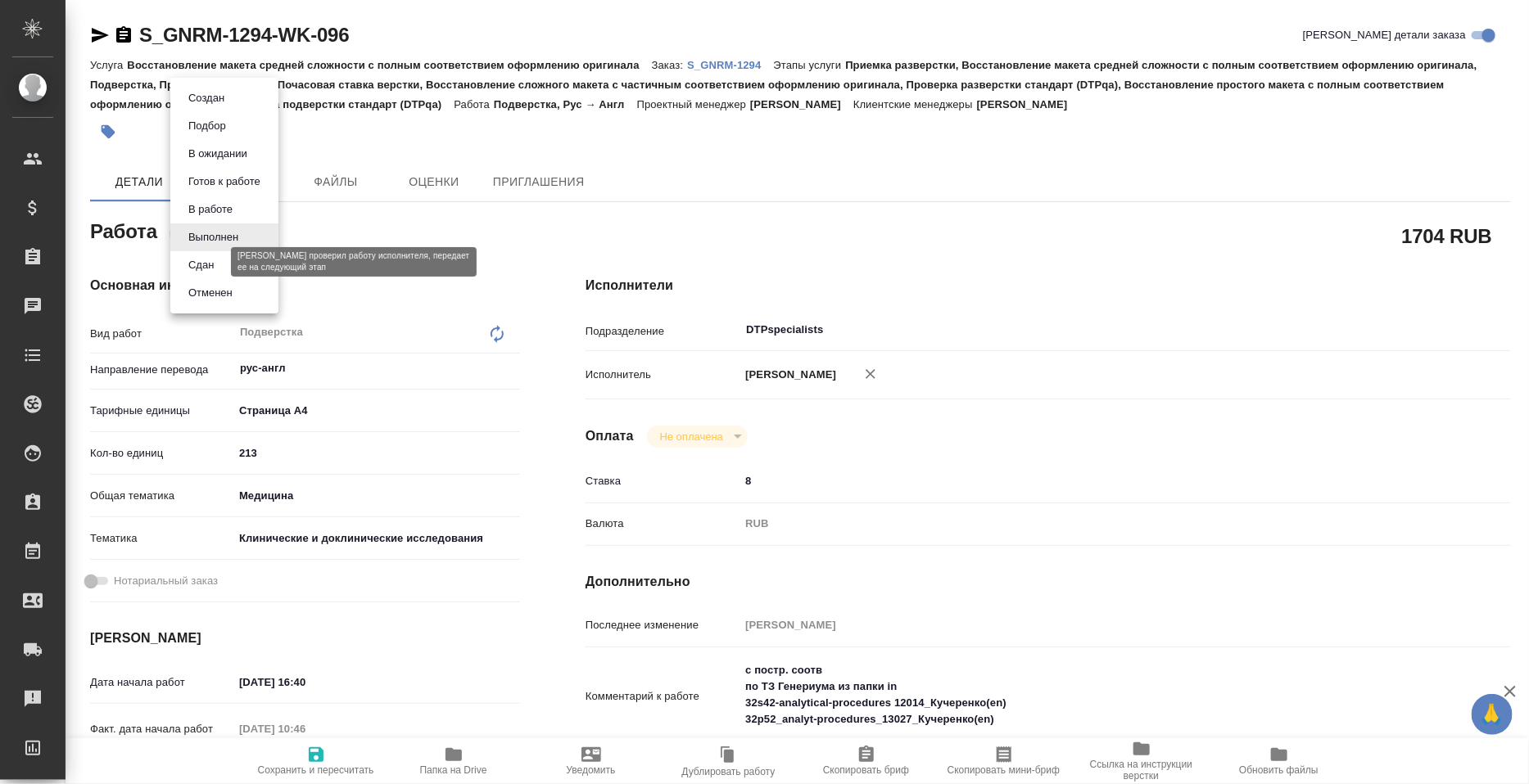
click at [211, 266] on button "Сдан" at bounding box center [201, 265] width 35 height 18
type textarea "x"
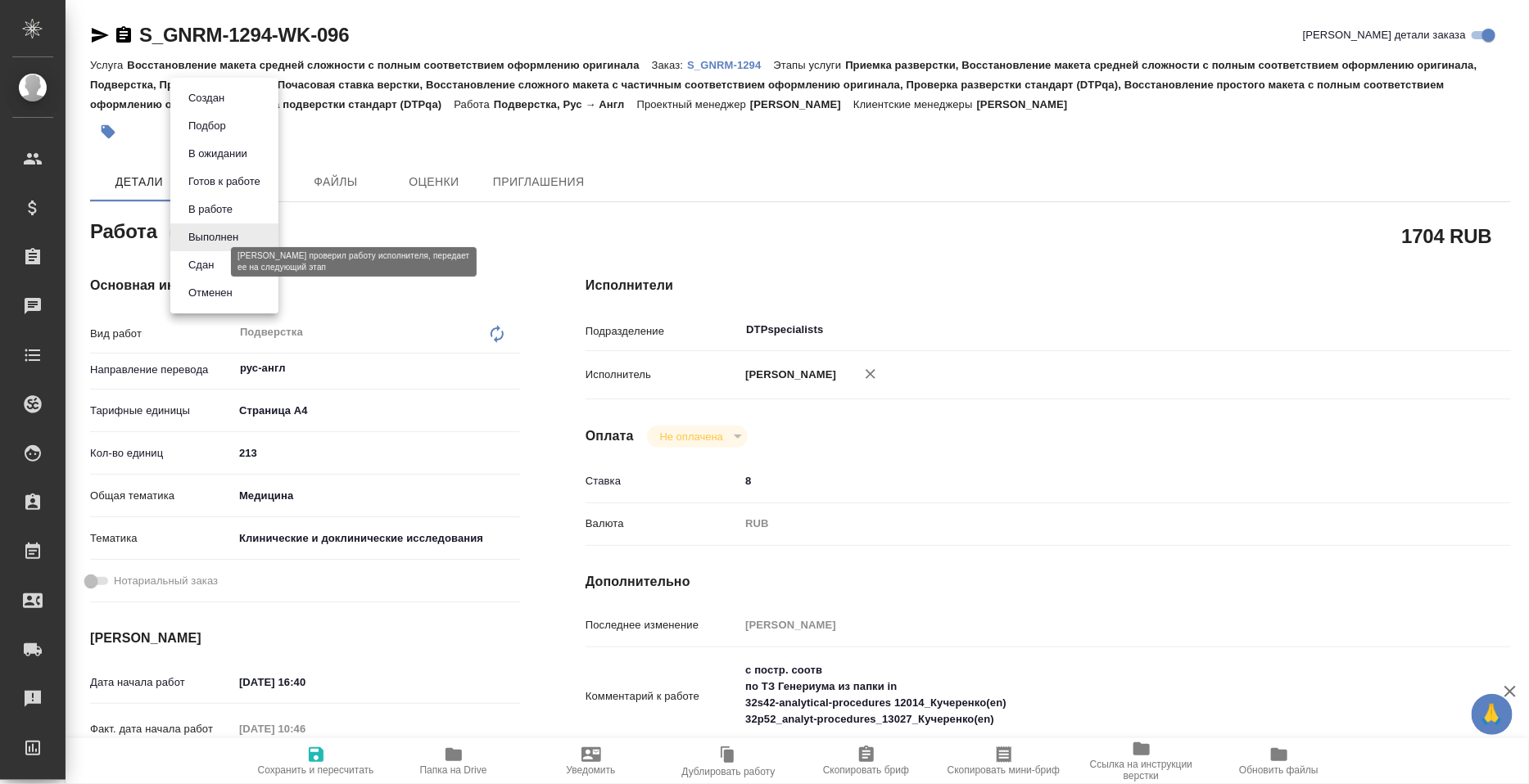
type textarea "x"
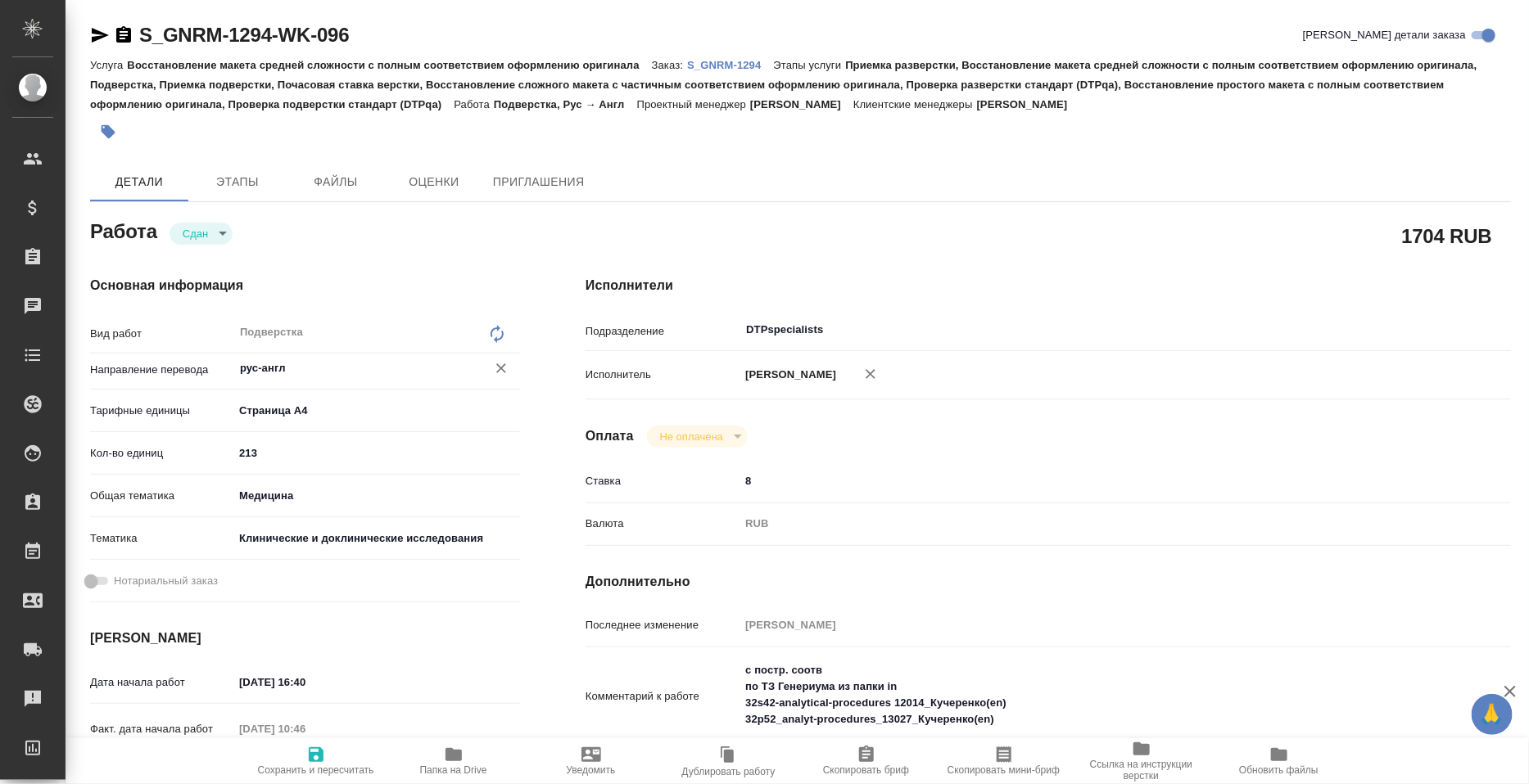
type textarea "x"
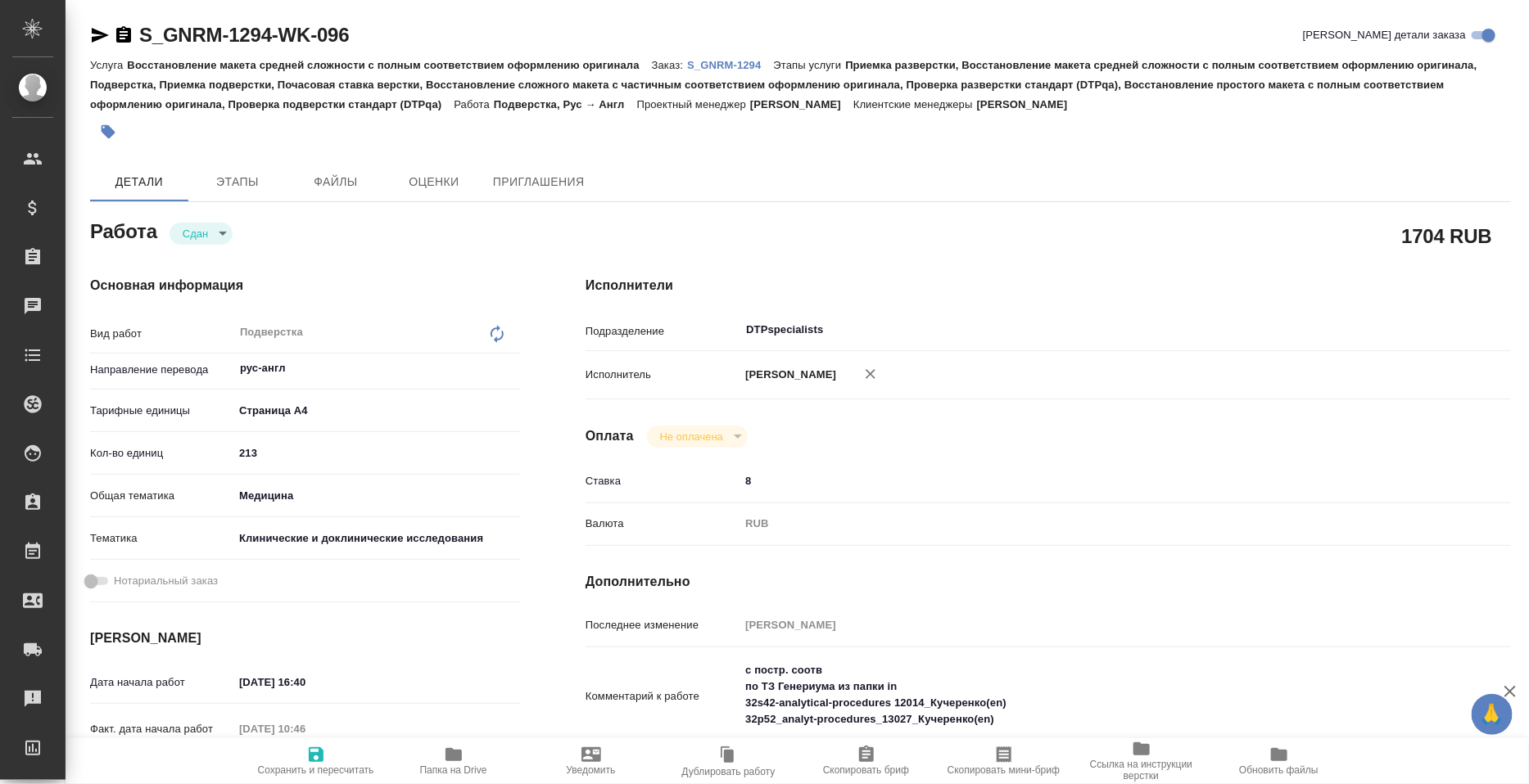
type textarea "x"
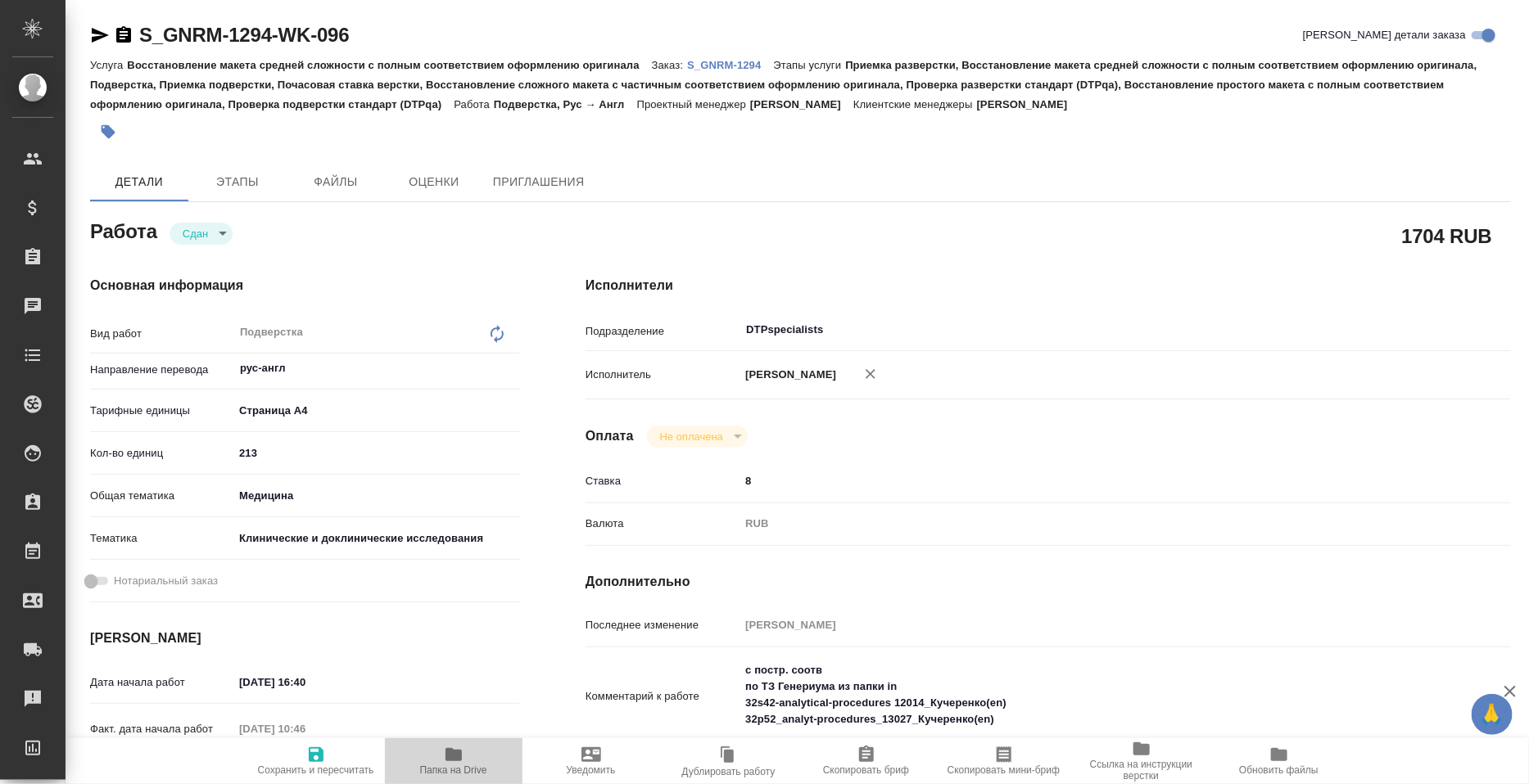
click at [435, 759] on span "Папка на Drive" at bounding box center [454, 760] width 118 height 31
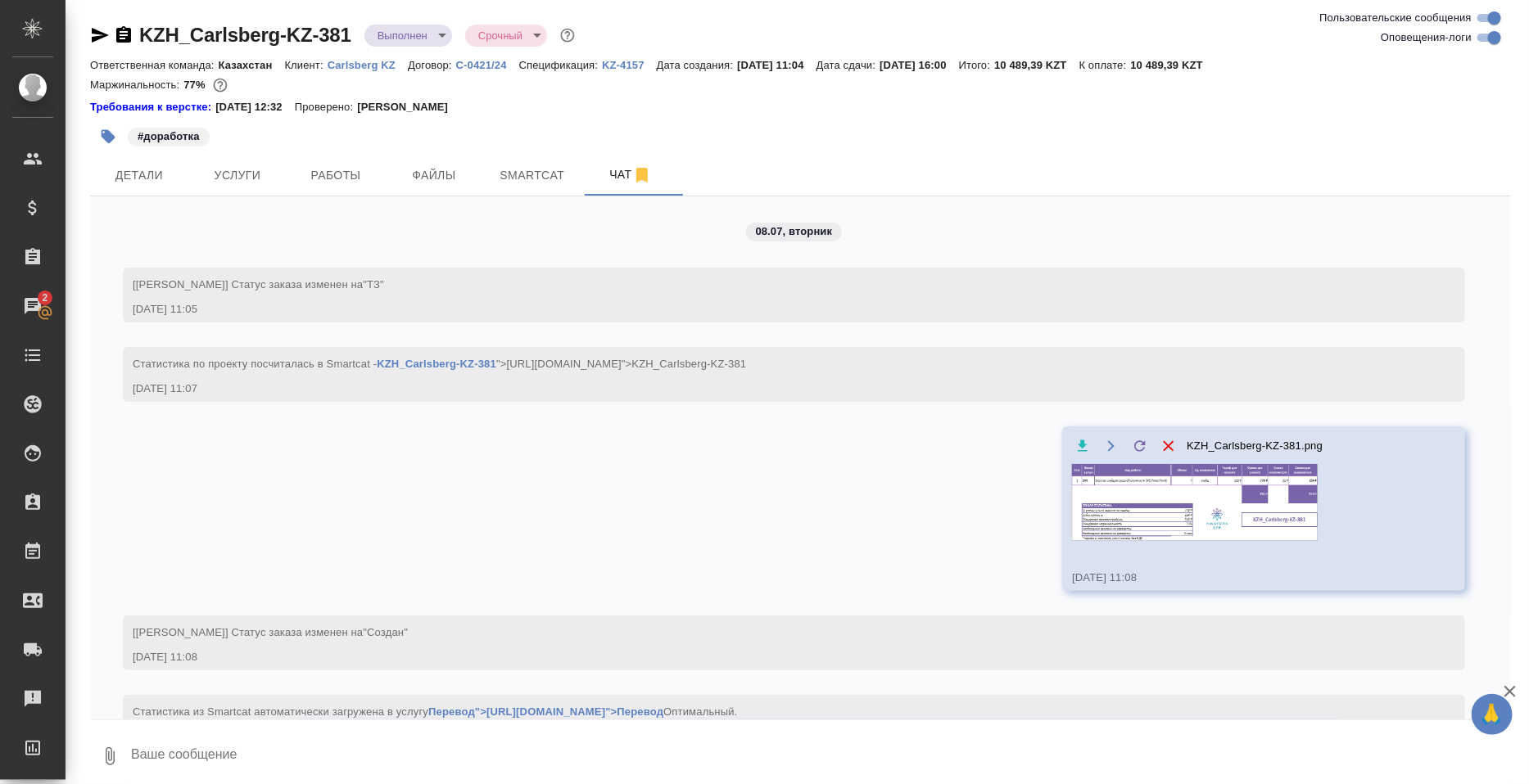
scroll to position [7283, 0]
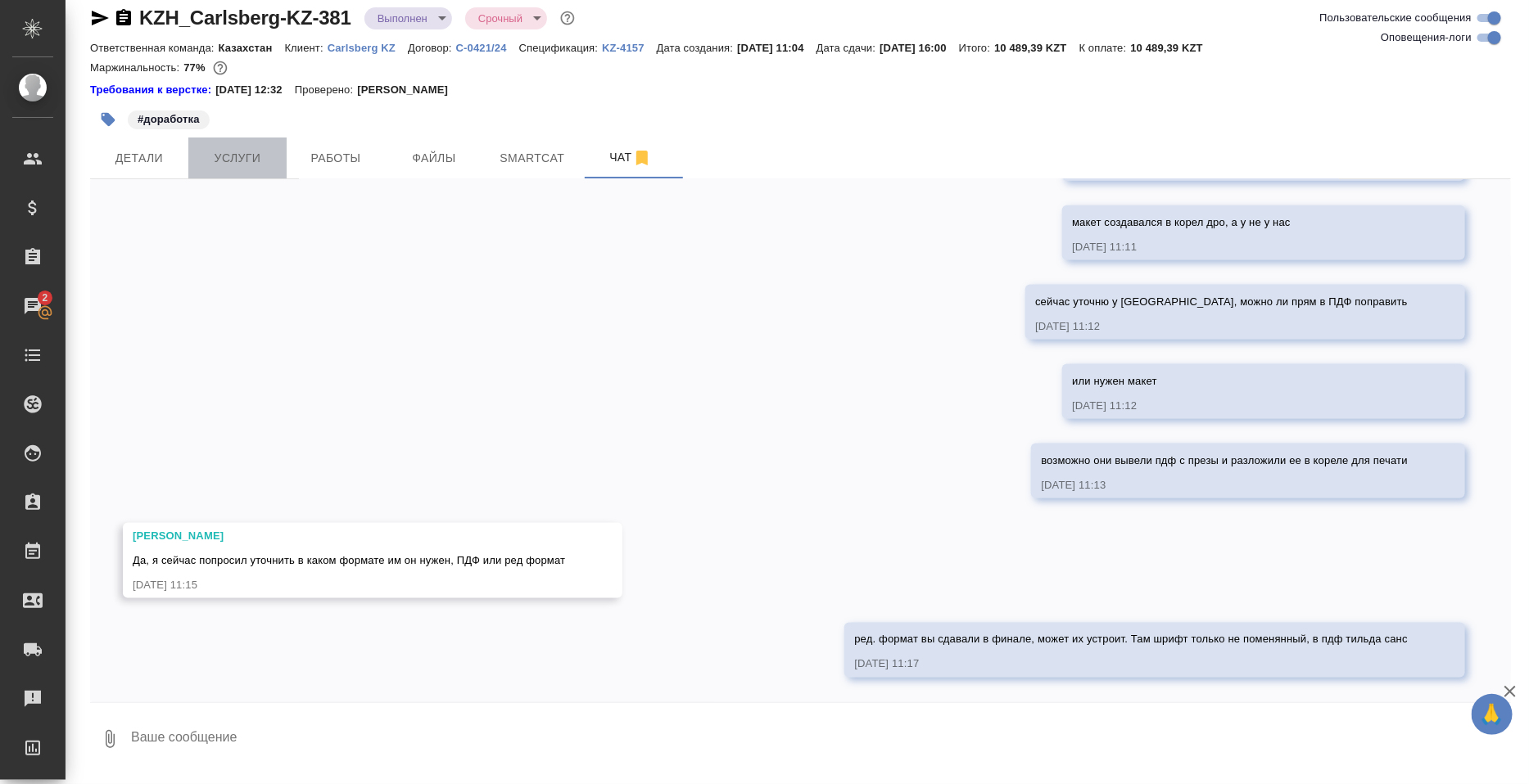
click at [261, 178] on button "Услуги" at bounding box center [237, 158] width 98 height 41
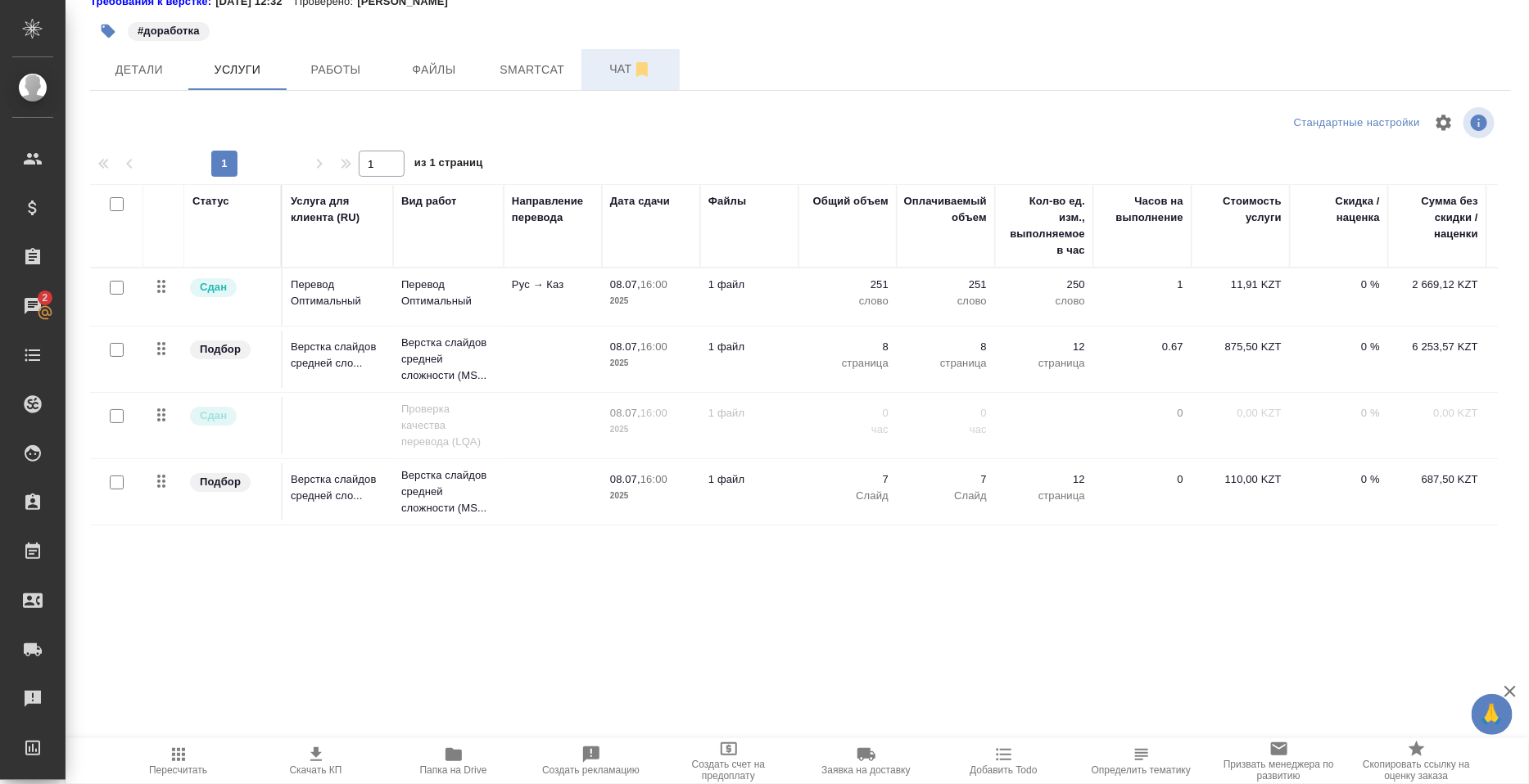
click at [609, 73] on span "Чат" at bounding box center [630, 69] width 79 height 20
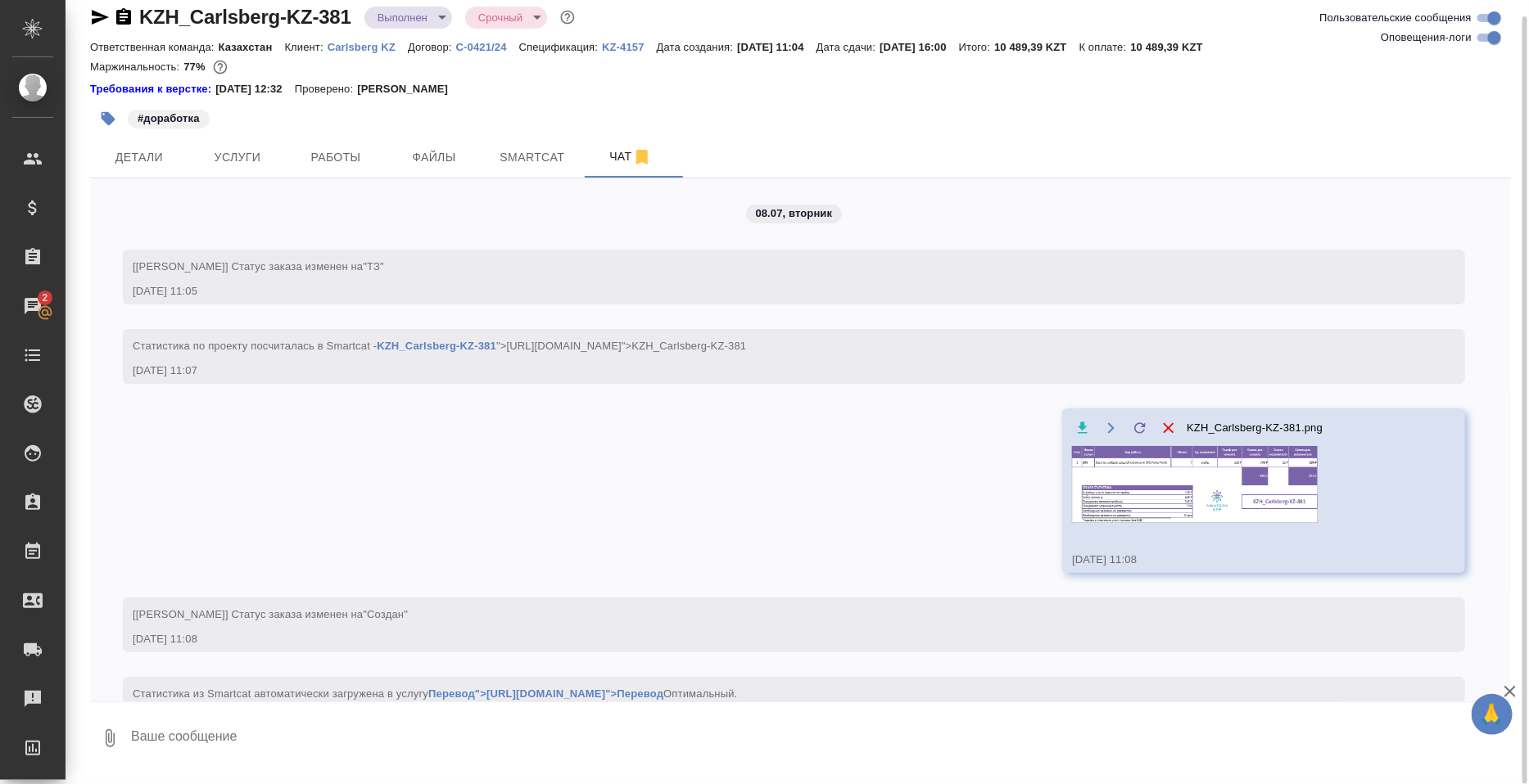
scroll to position [17, 0]
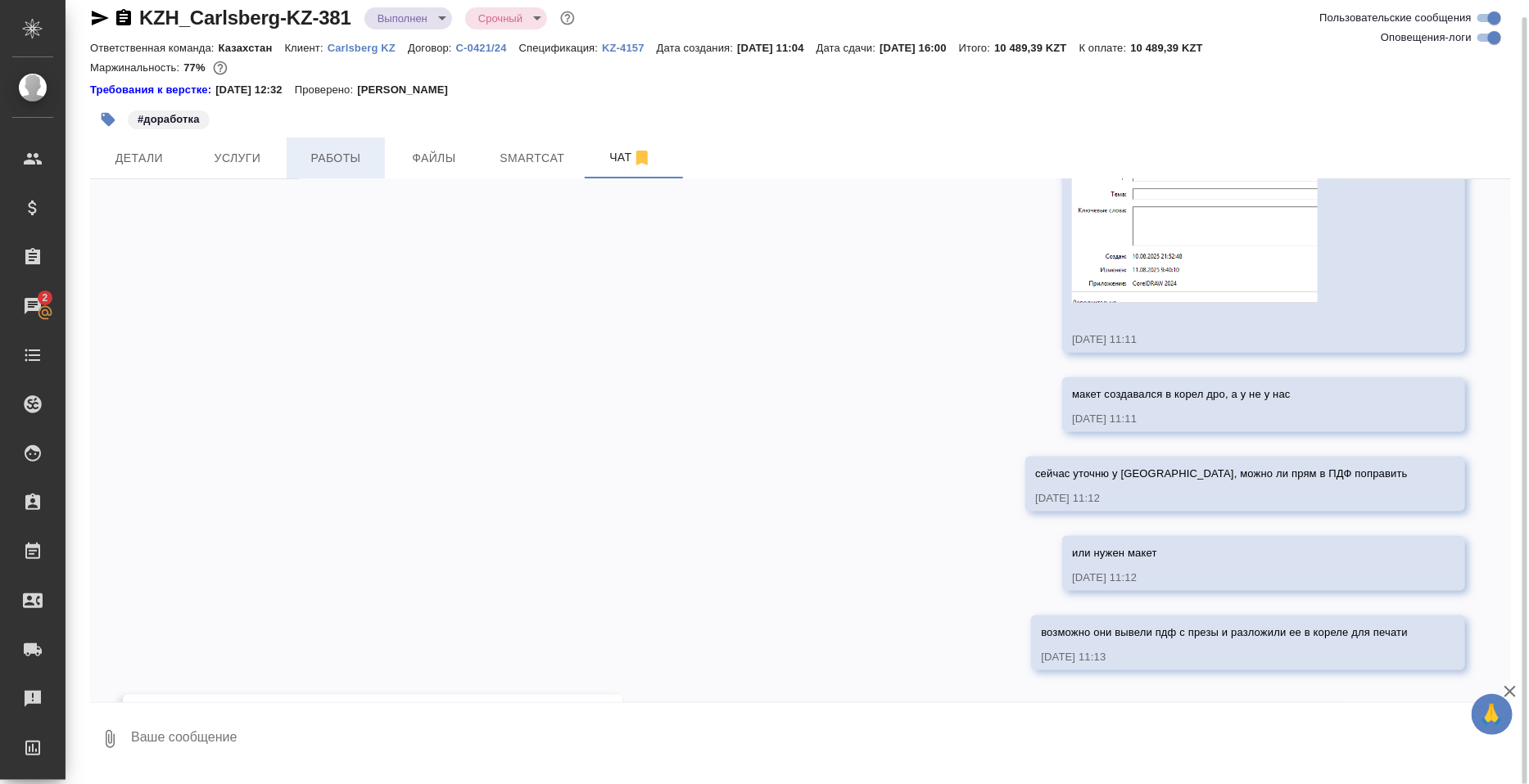
click at [309, 168] on span "Работы" at bounding box center [336, 159] width 79 height 20
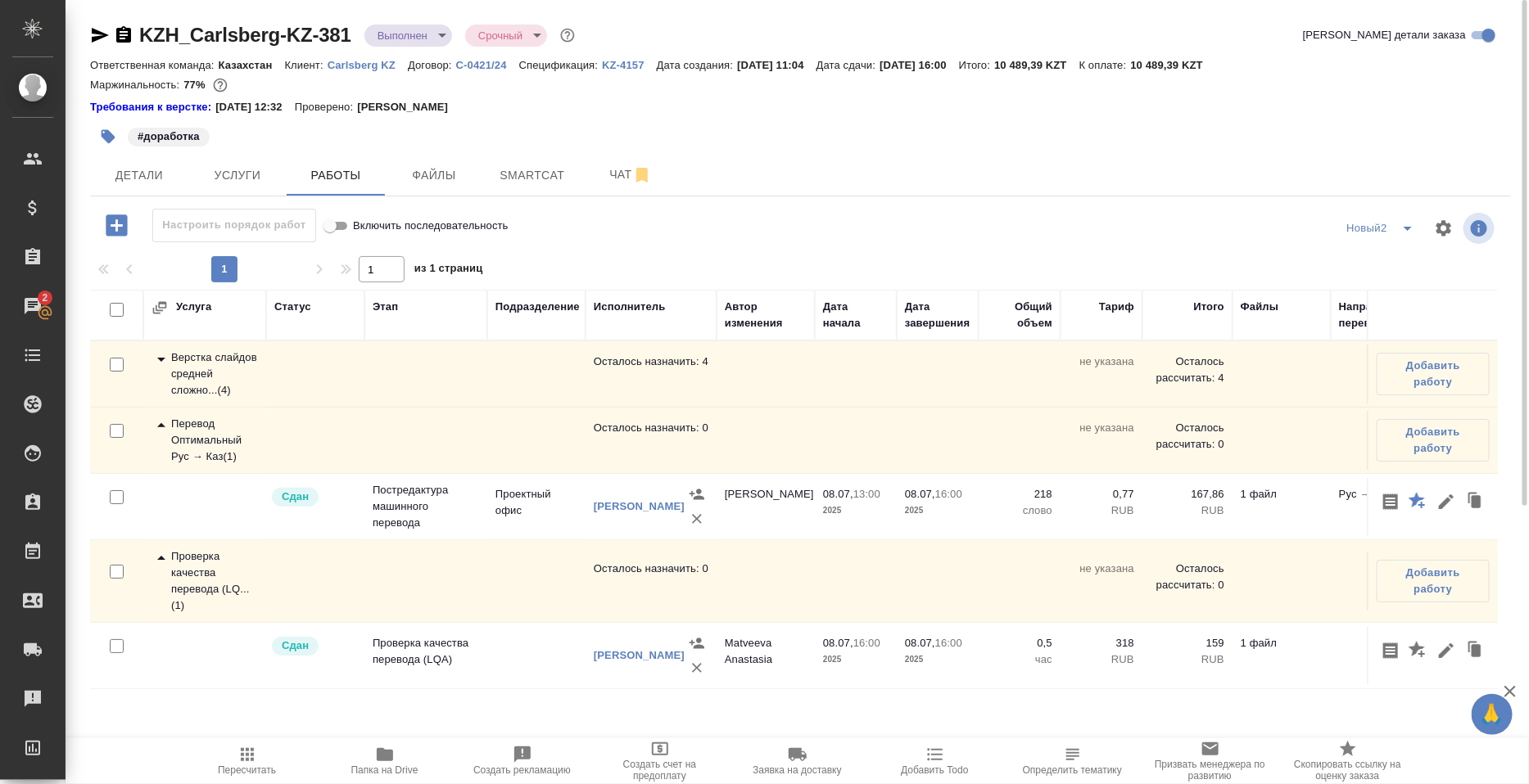
scroll to position [246, 0]
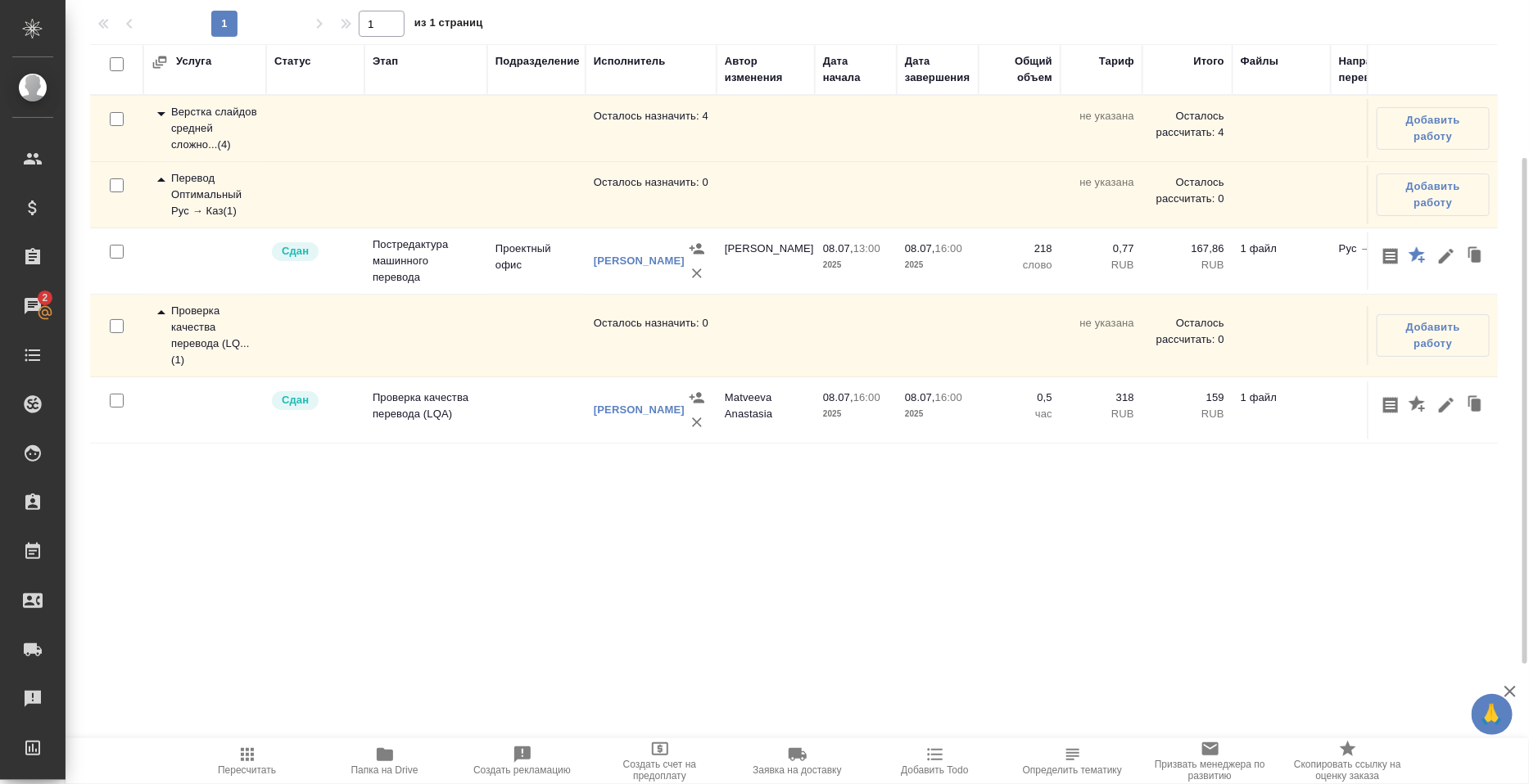
click at [228, 153] on div "Верстка слайдов средней сложно... ( 4 )" at bounding box center [204, 129] width 107 height 50
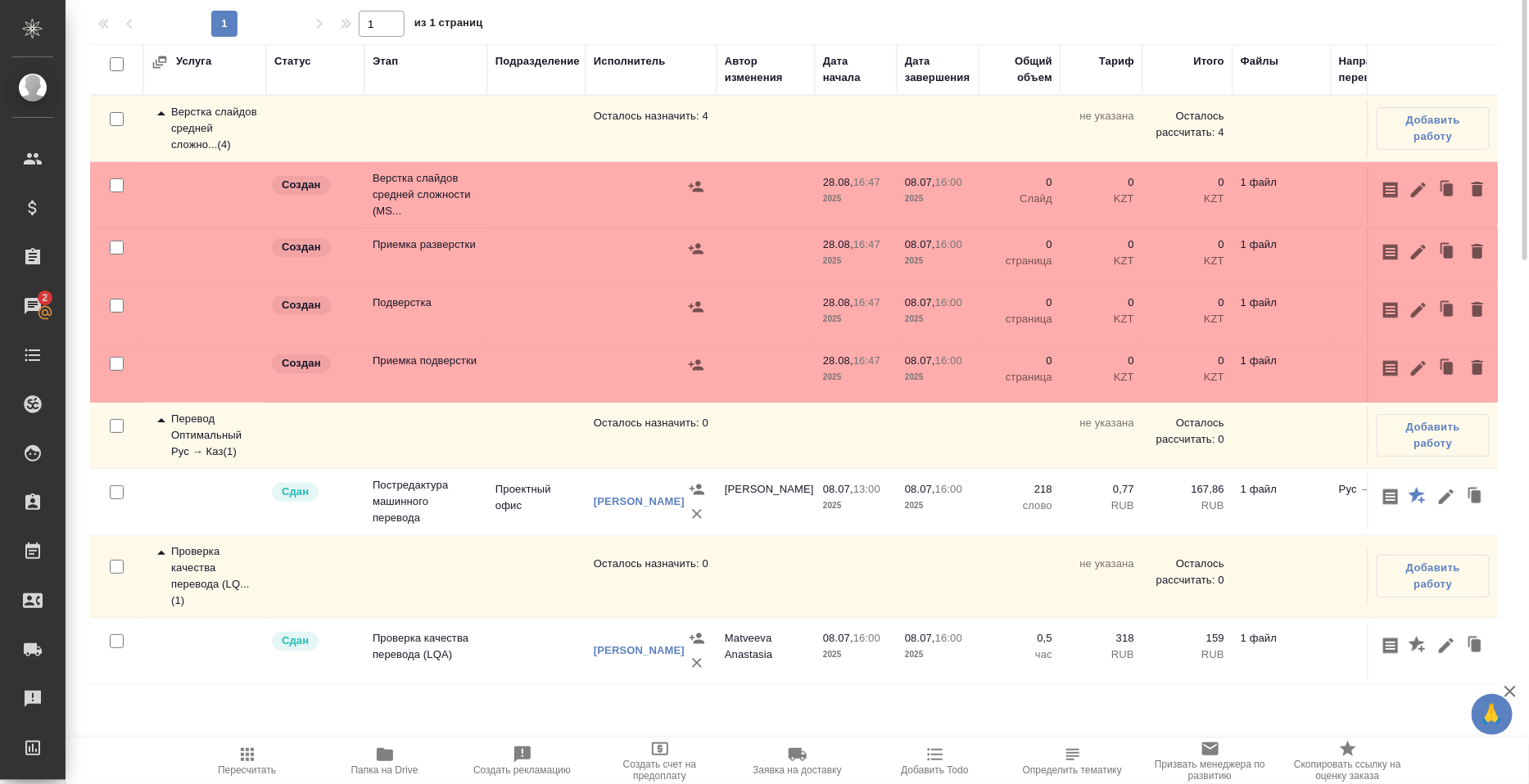
scroll to position [0, 0]
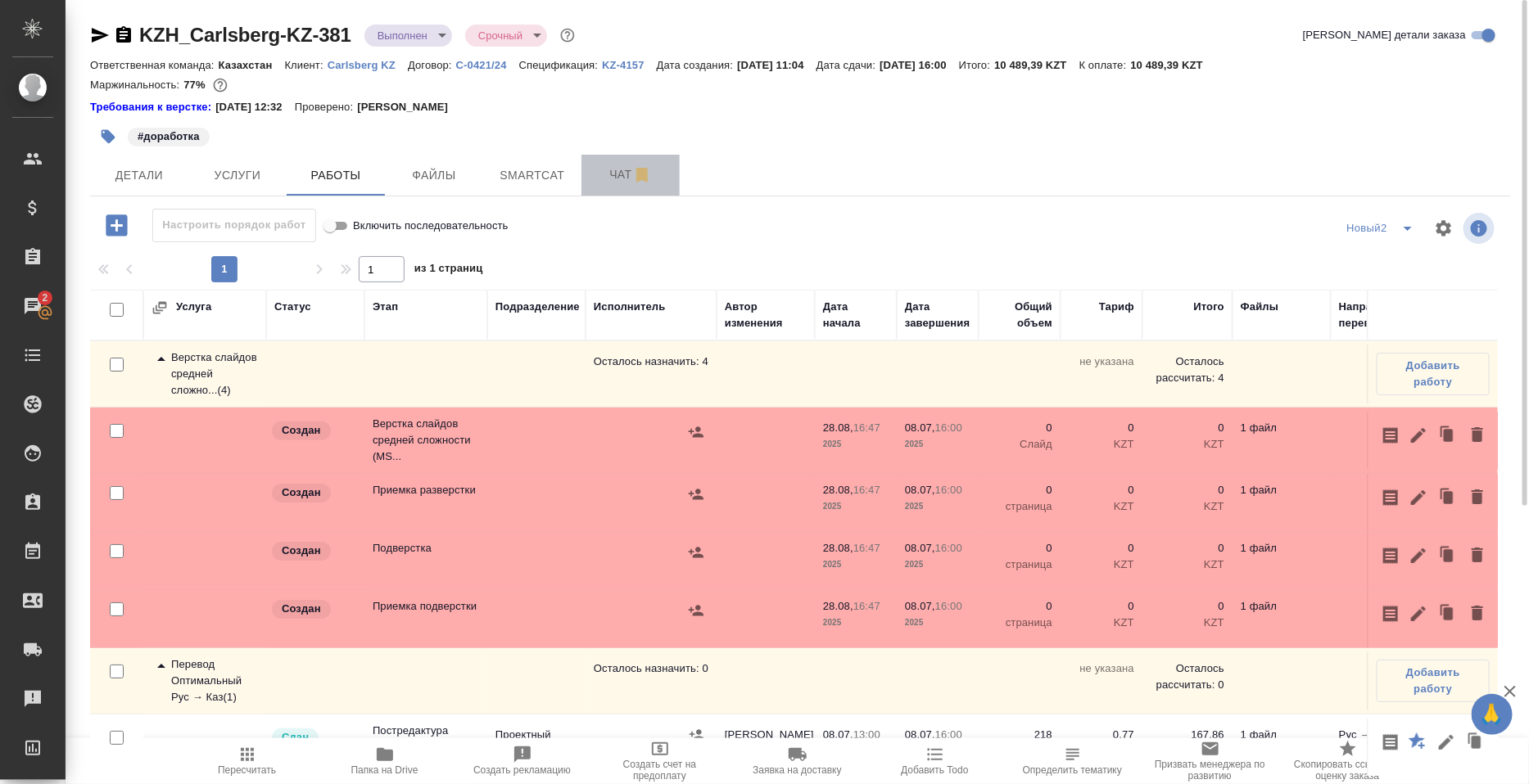
click at [595, 183] on span "Чат" at bounding box center [630, 175] width 79 height 20
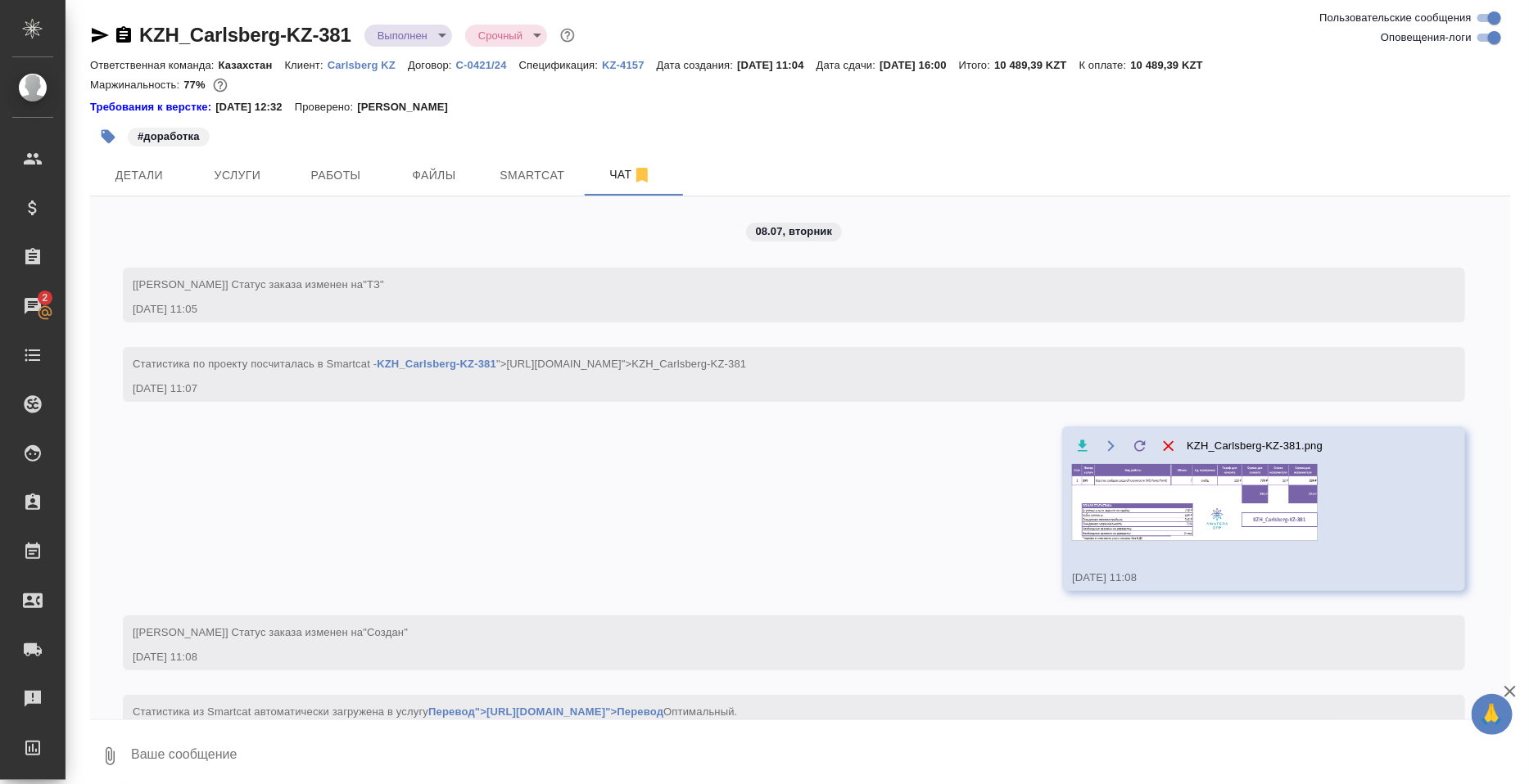
scroll to position [7283, 0]
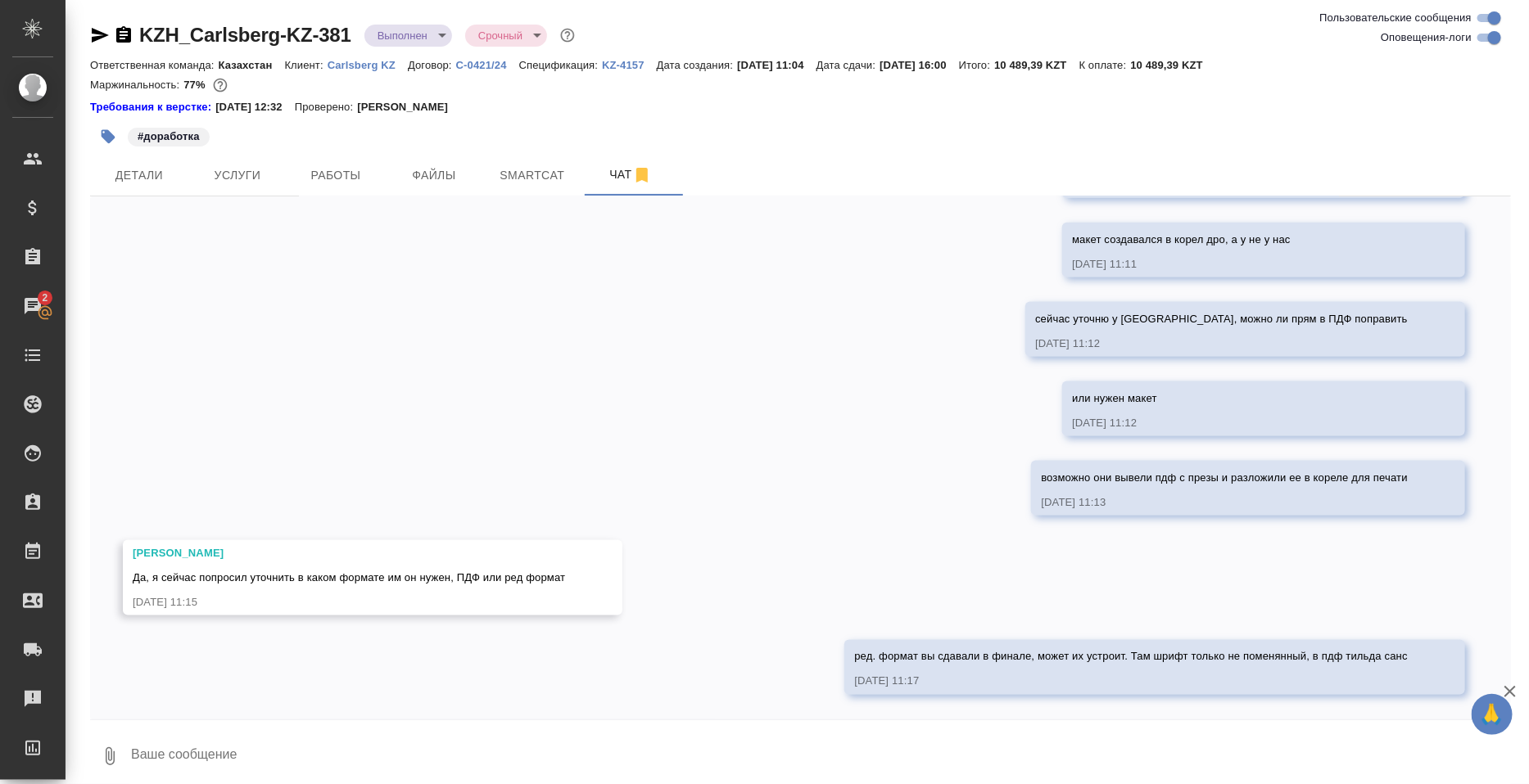
click at [271, 740] on textarea at bounding box center [819, 756] width 1381 height 56
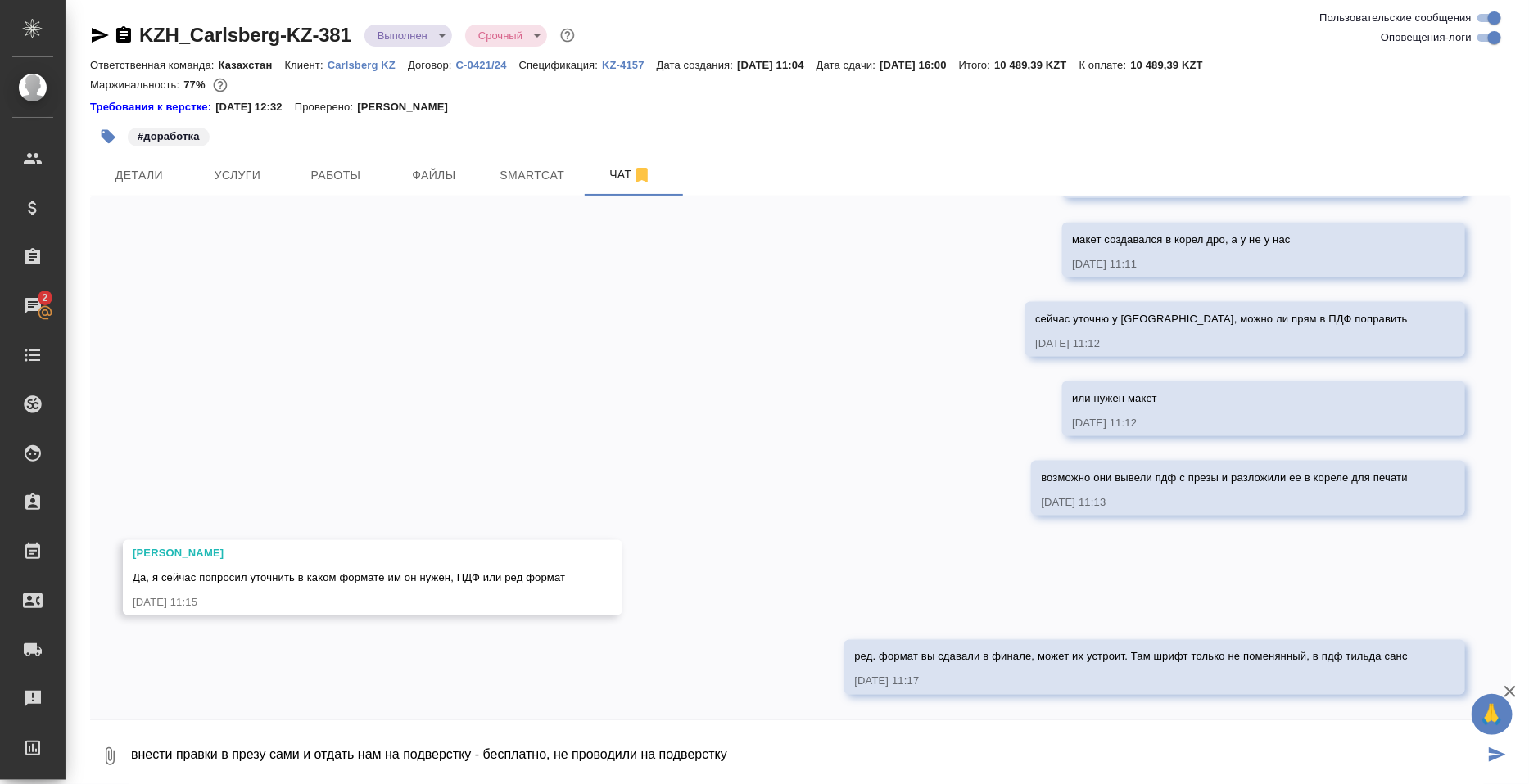
type textarea "внести правки в презу сами и отдать нам на подверстку - бесплатно, не проводили…"
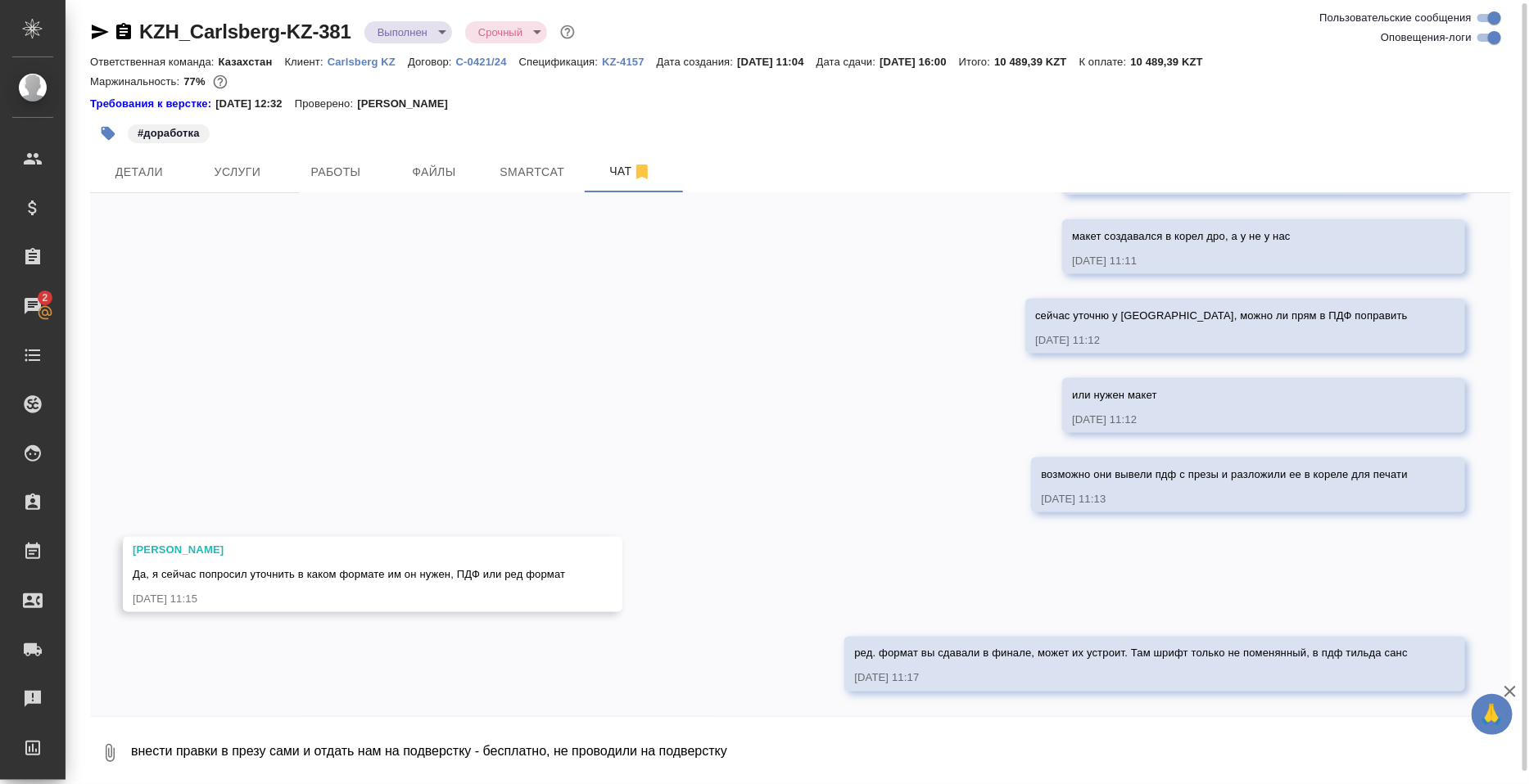
scroll to position [7363, 0]
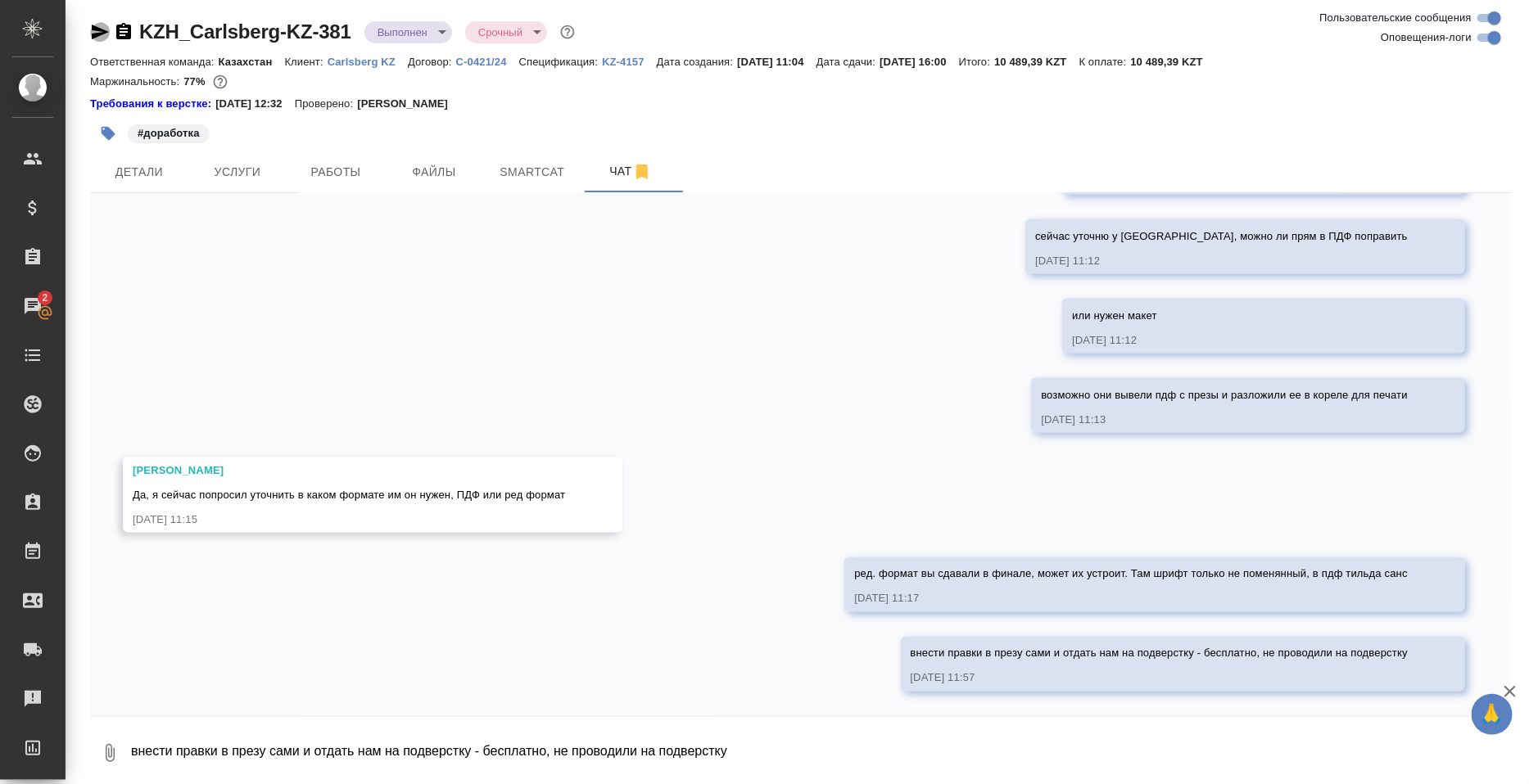
click at [106, 27] on icon "button" at bounding box center [99, 32] width 20 height 20
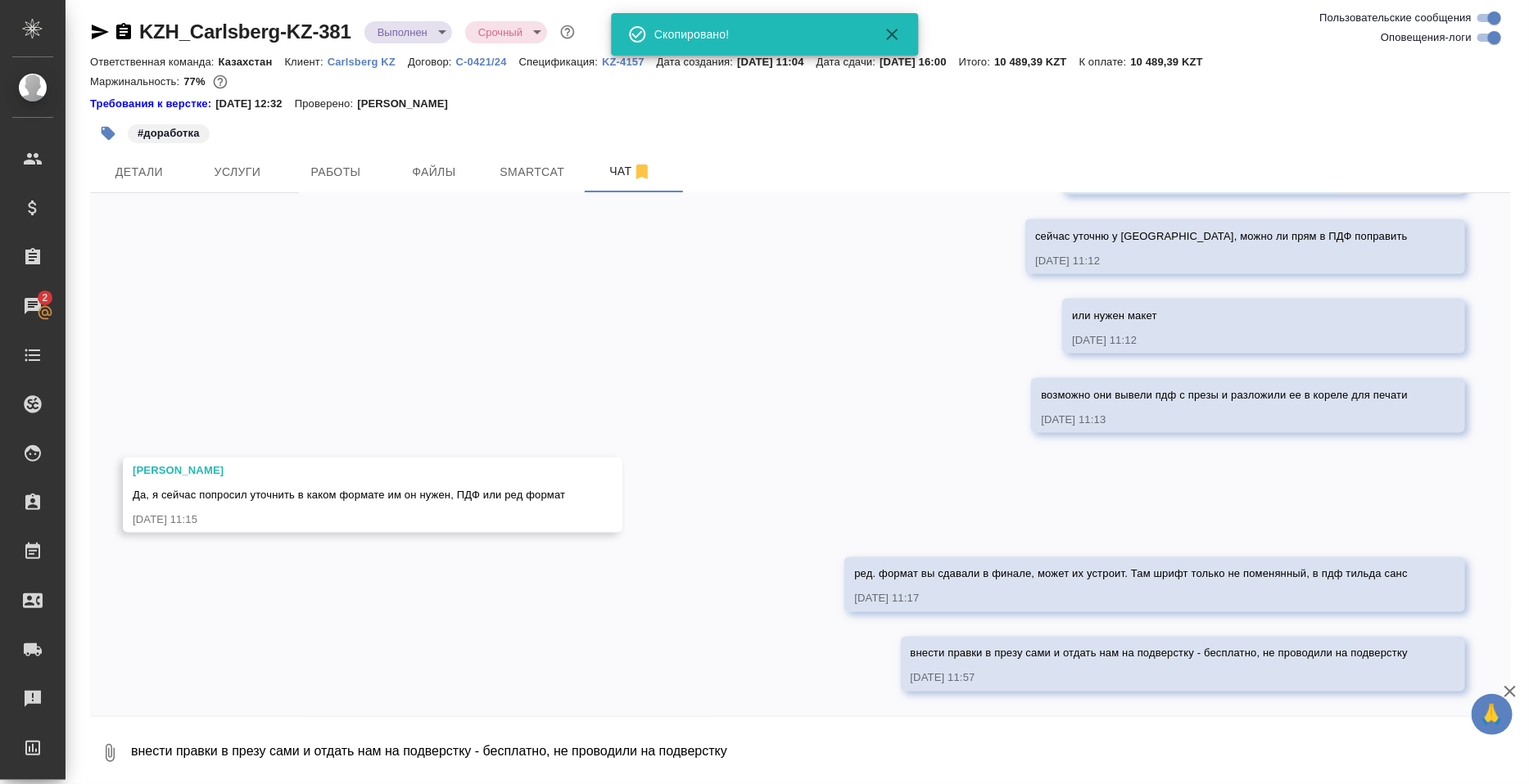
click at [172, 776] on textarea "внести правки в презу сами и отдать нам на подверстку - бесплатно, не проводили…" at bounding box center [819, 752] width 1381 height 56
click at [120, 762] on icon "button" at bounding box center [109, 752] width 20 height 20
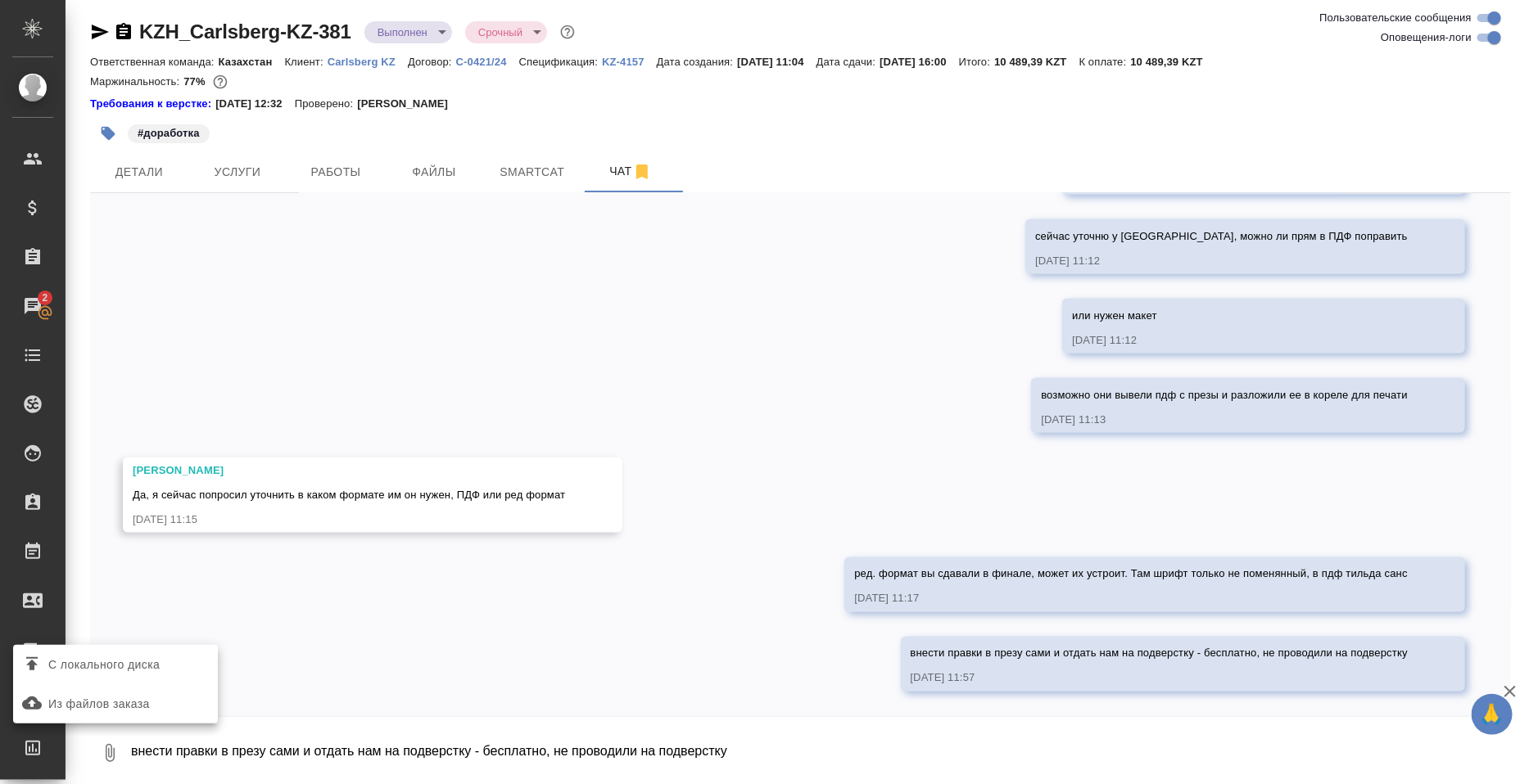
click at [145, 665] on span "С локального диска" at bounding box center [104, 665] width 111 height 20
click at [0, 0] on input "С локального диска" at bounding box center [0, 0] width 0 height 0
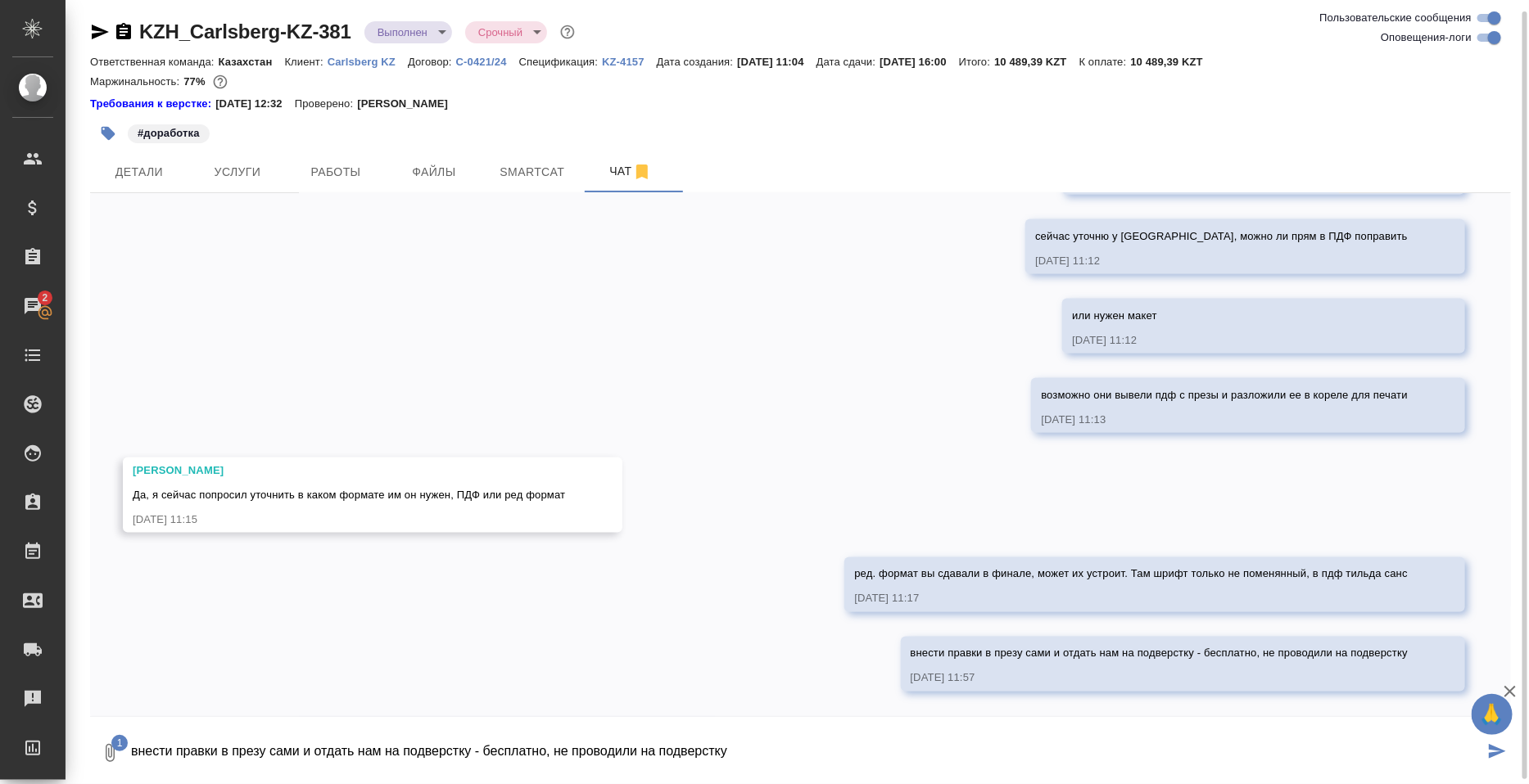
scroll to position [8, 0]
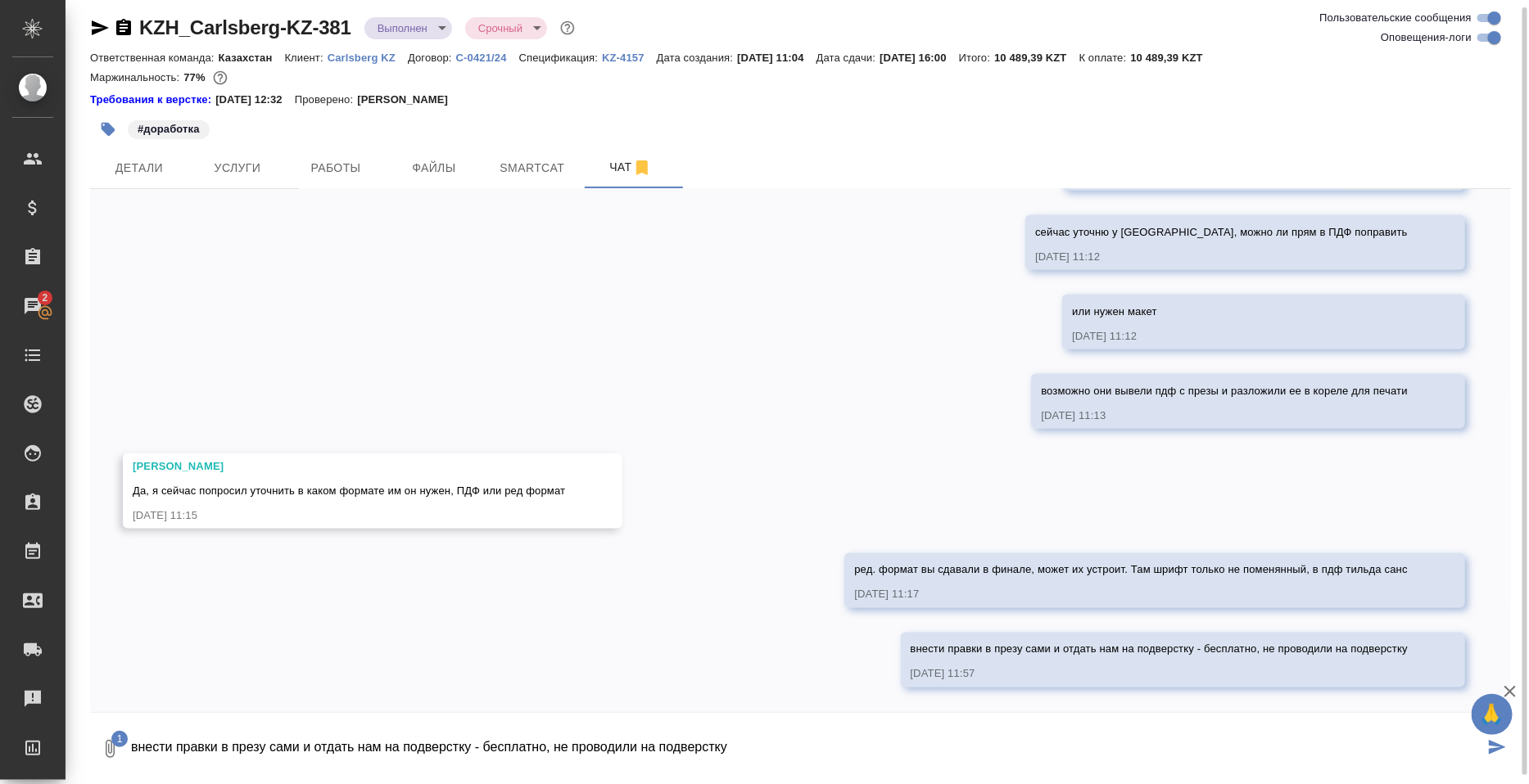
click at [261, 744] on textarea "внести правки в презу сами и отдать нам на подверстку - бесплатно, не проводили…" at bounding box center [806, 749] width 1355 height 56
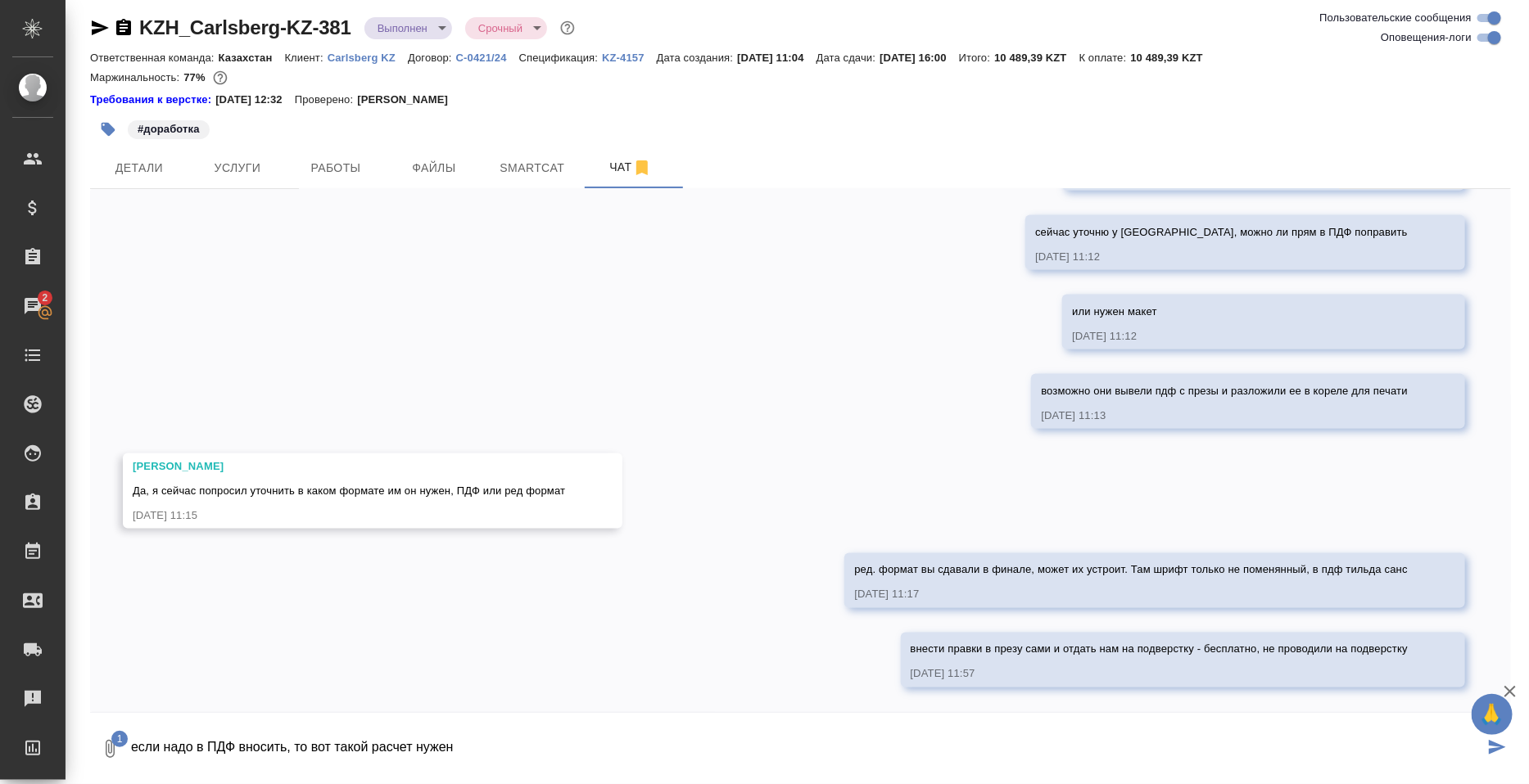
type textarea "если надо в ПДФ вносить, то вот такой расчет нужен"
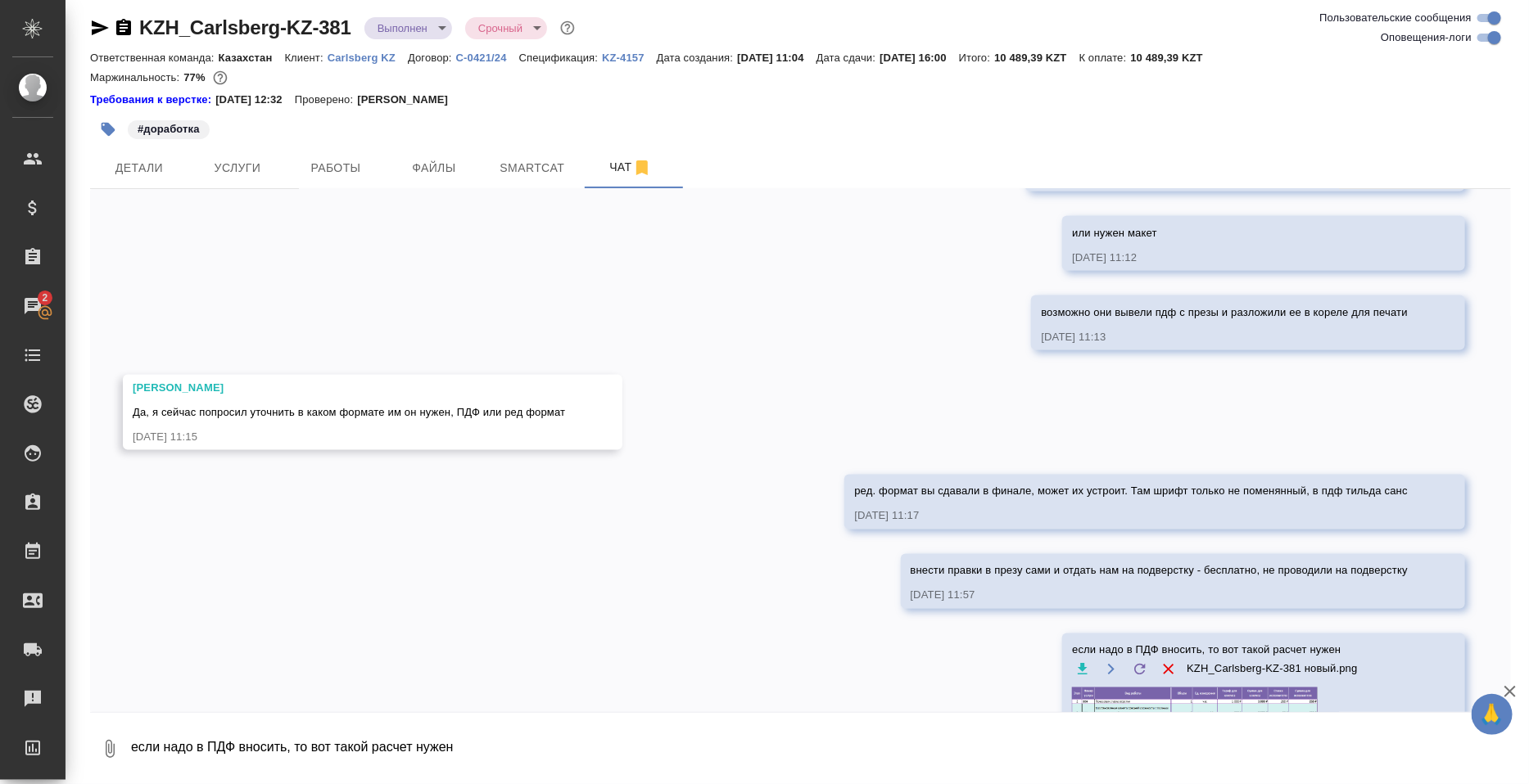
scroll to position [7490, 0]
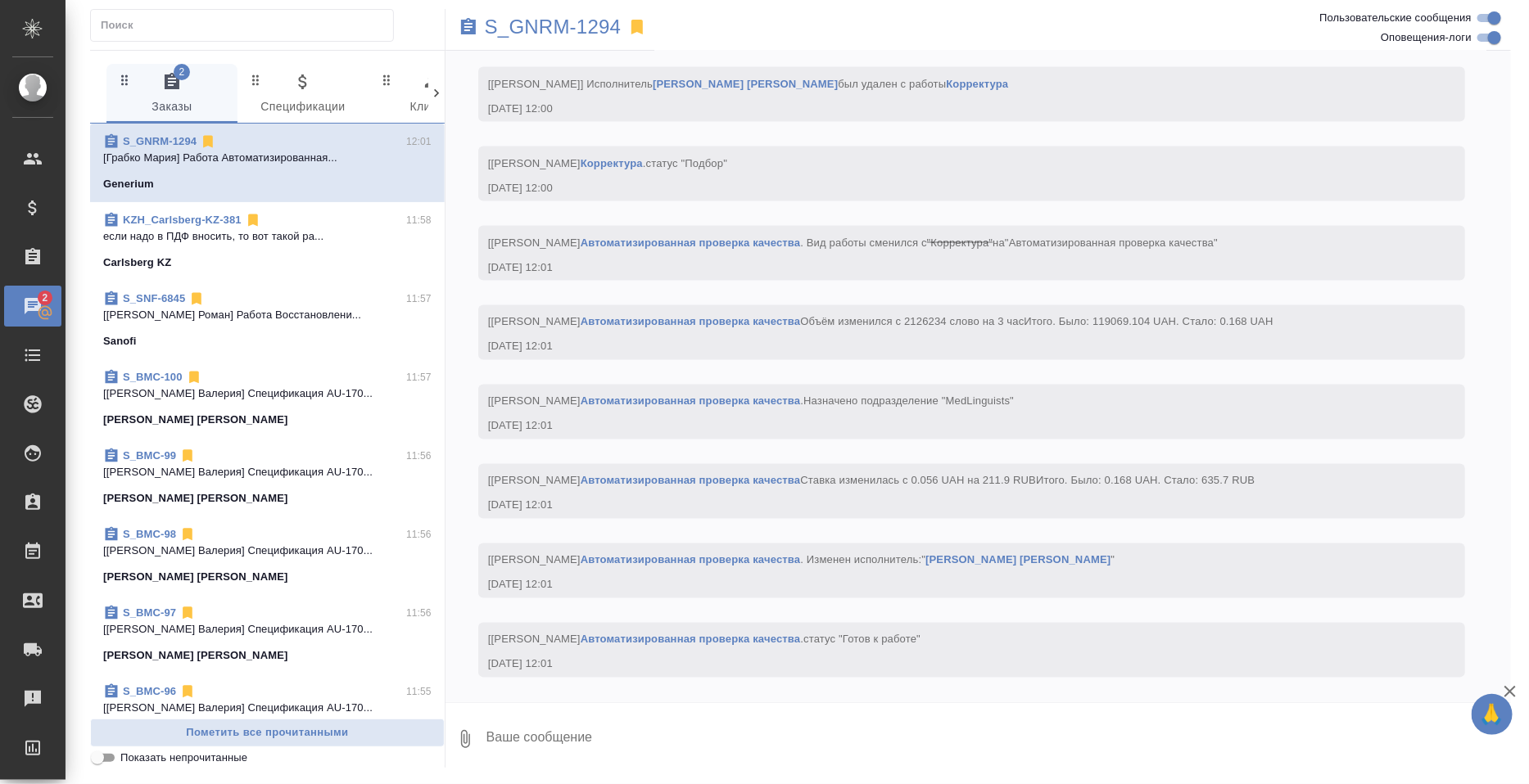
scroll to position [521, 0]
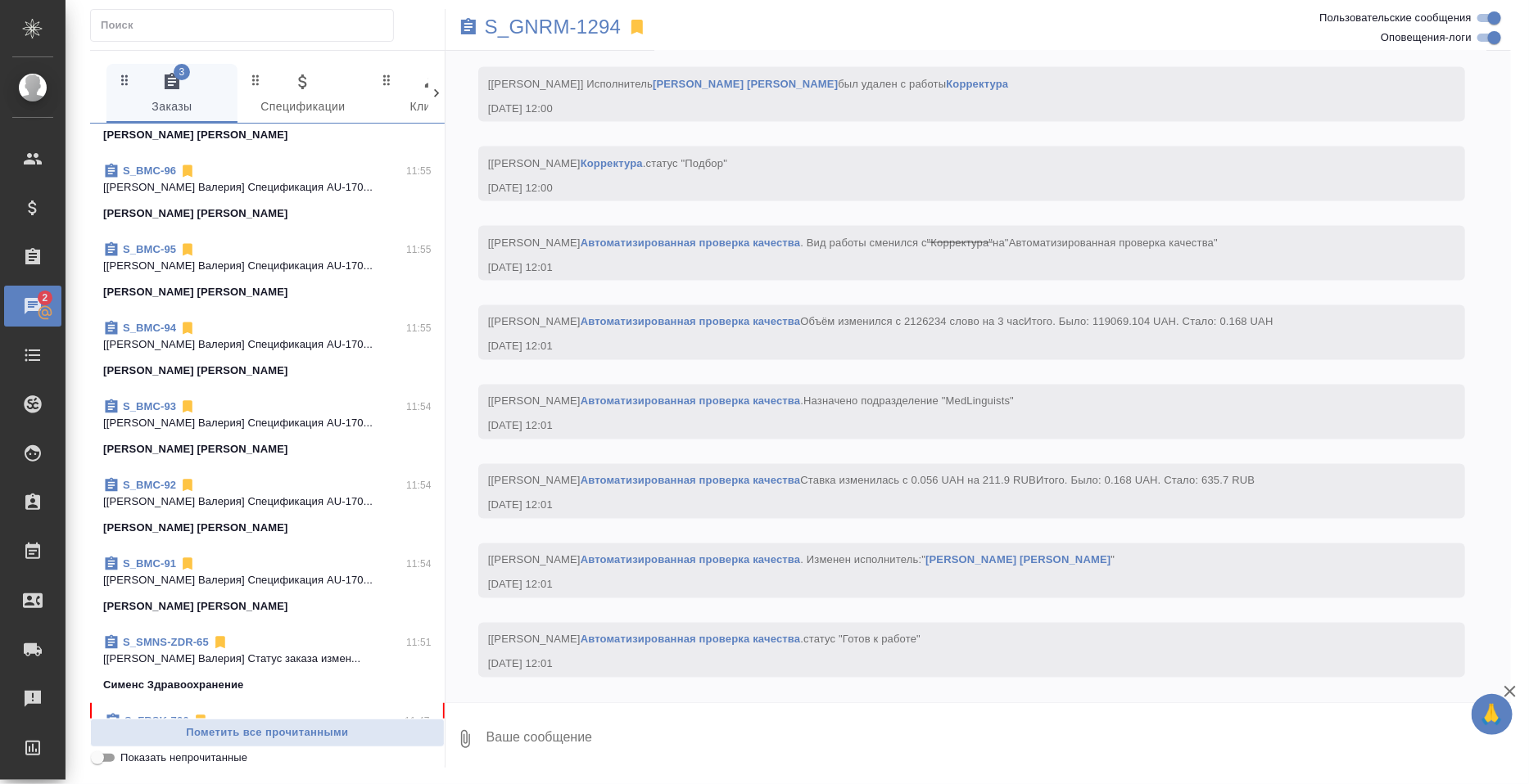
click at [160, 715] on link "S_FRSK-736" at bounding box center [157, 721] width 65 height 12
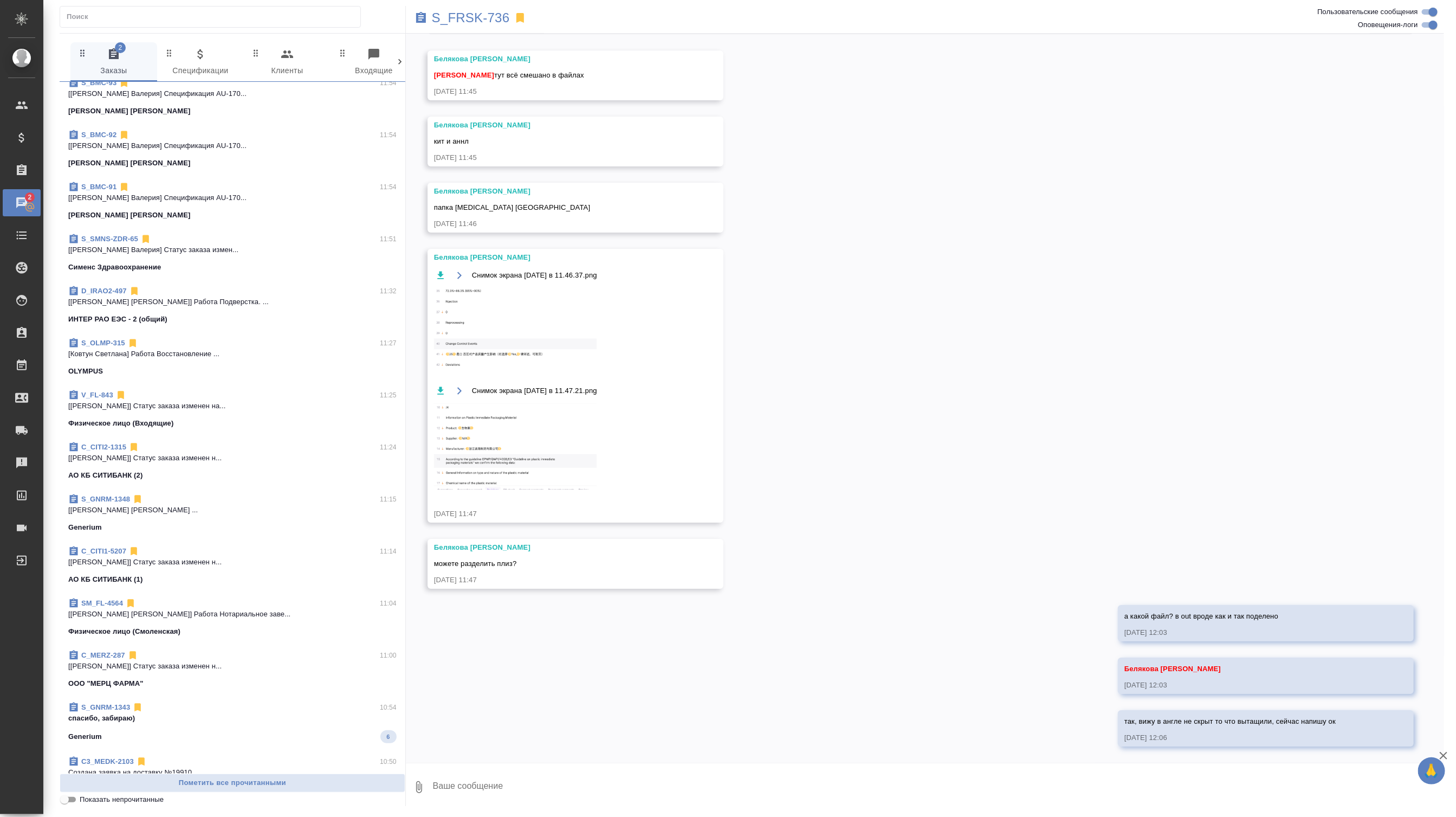
scroll to position [0, 0]
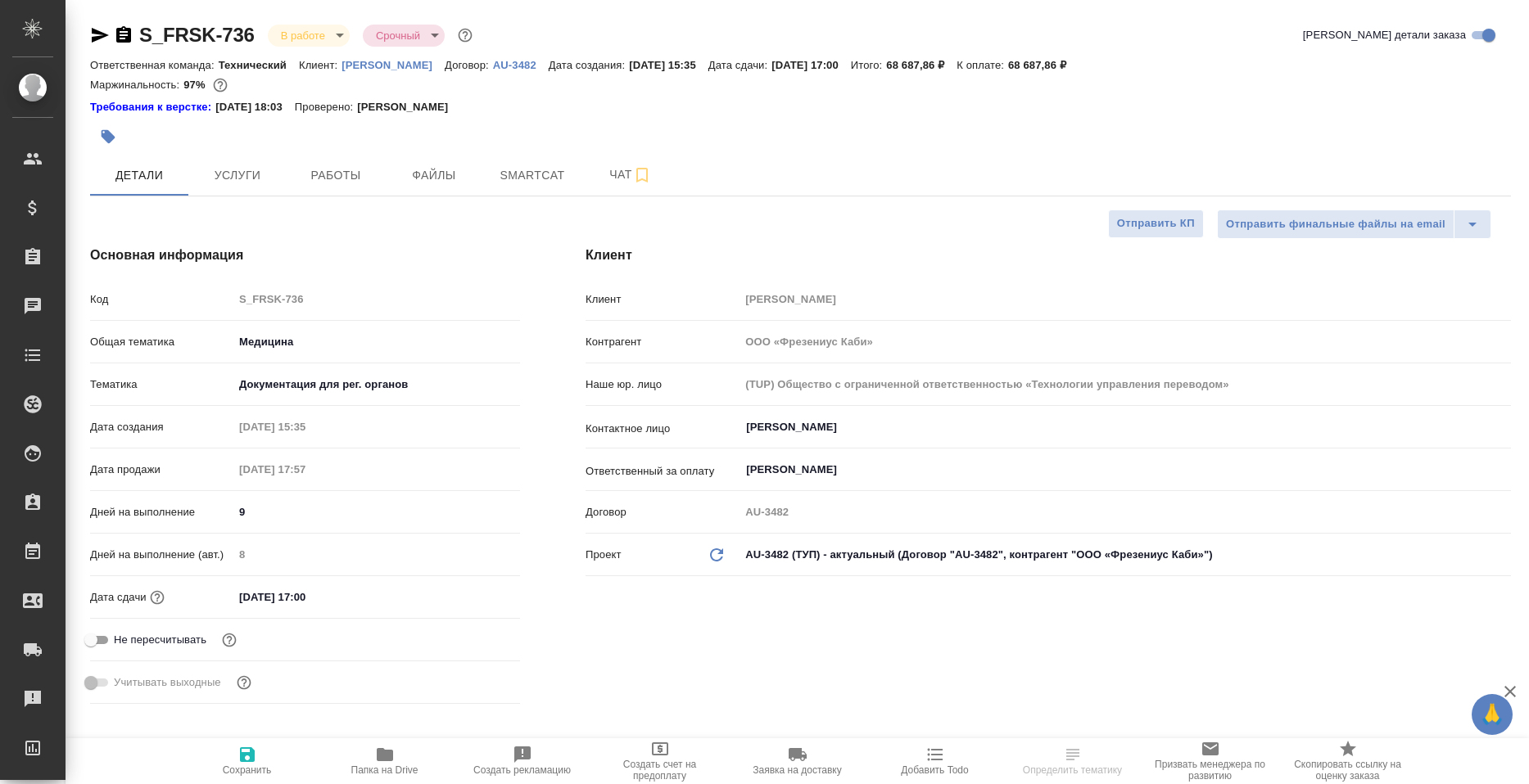
select select "RU"
click at [595, 179] on span "Чат" at bounding box center [630, 175] width 79 height 20
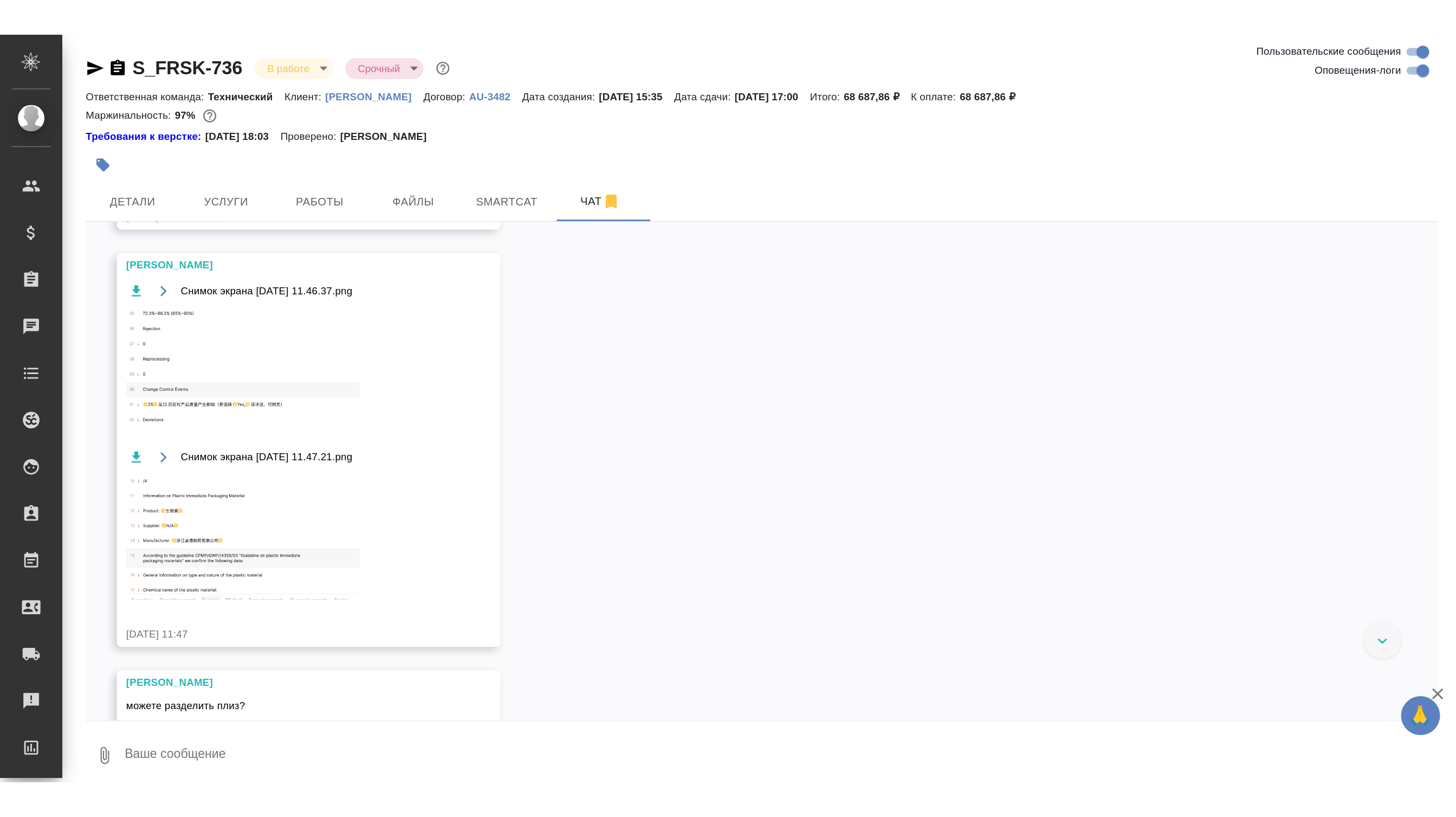
scroll to position [5799, 0]
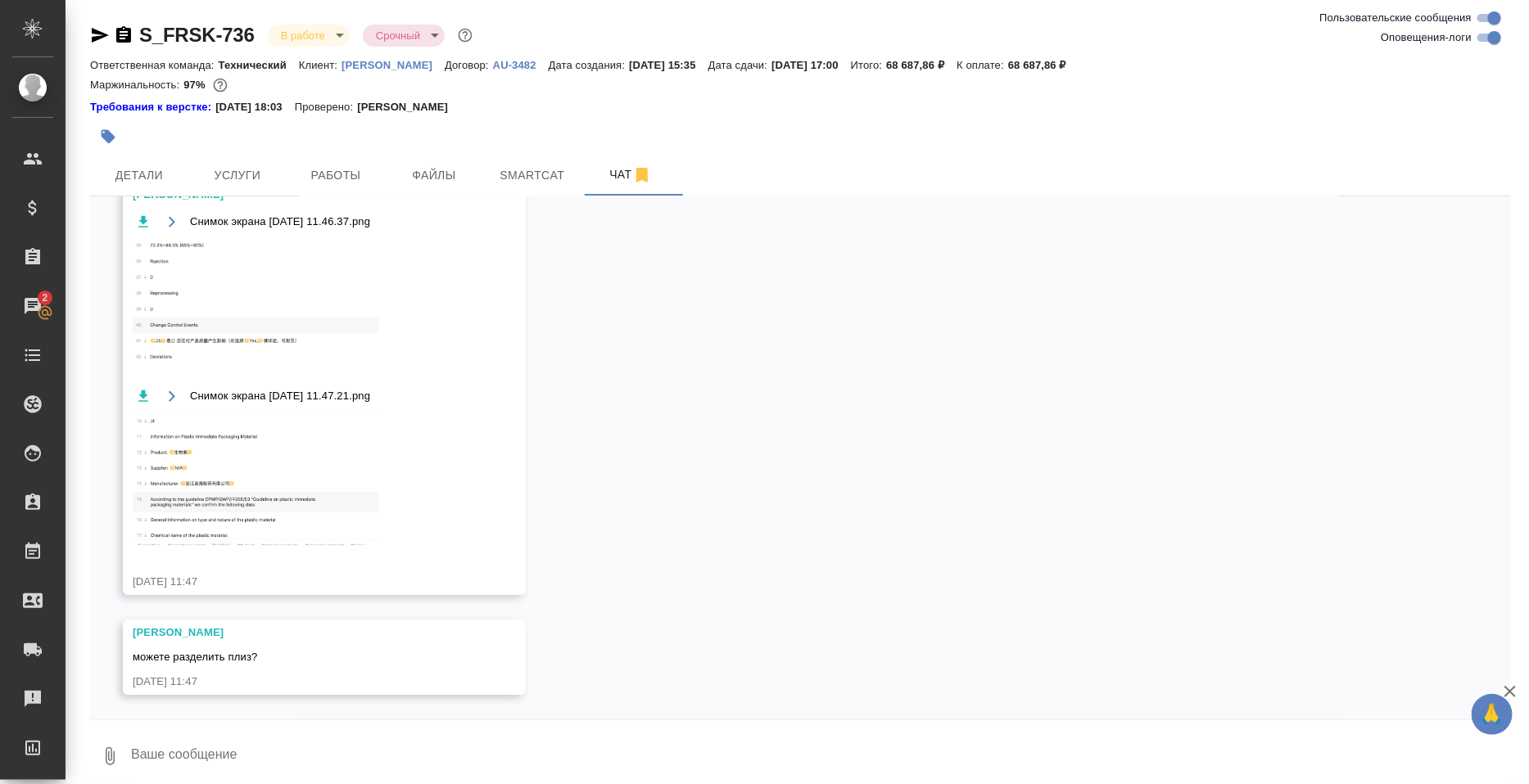
click at [234, 492] on img at bounding box center [255, 480] width 246 height 130
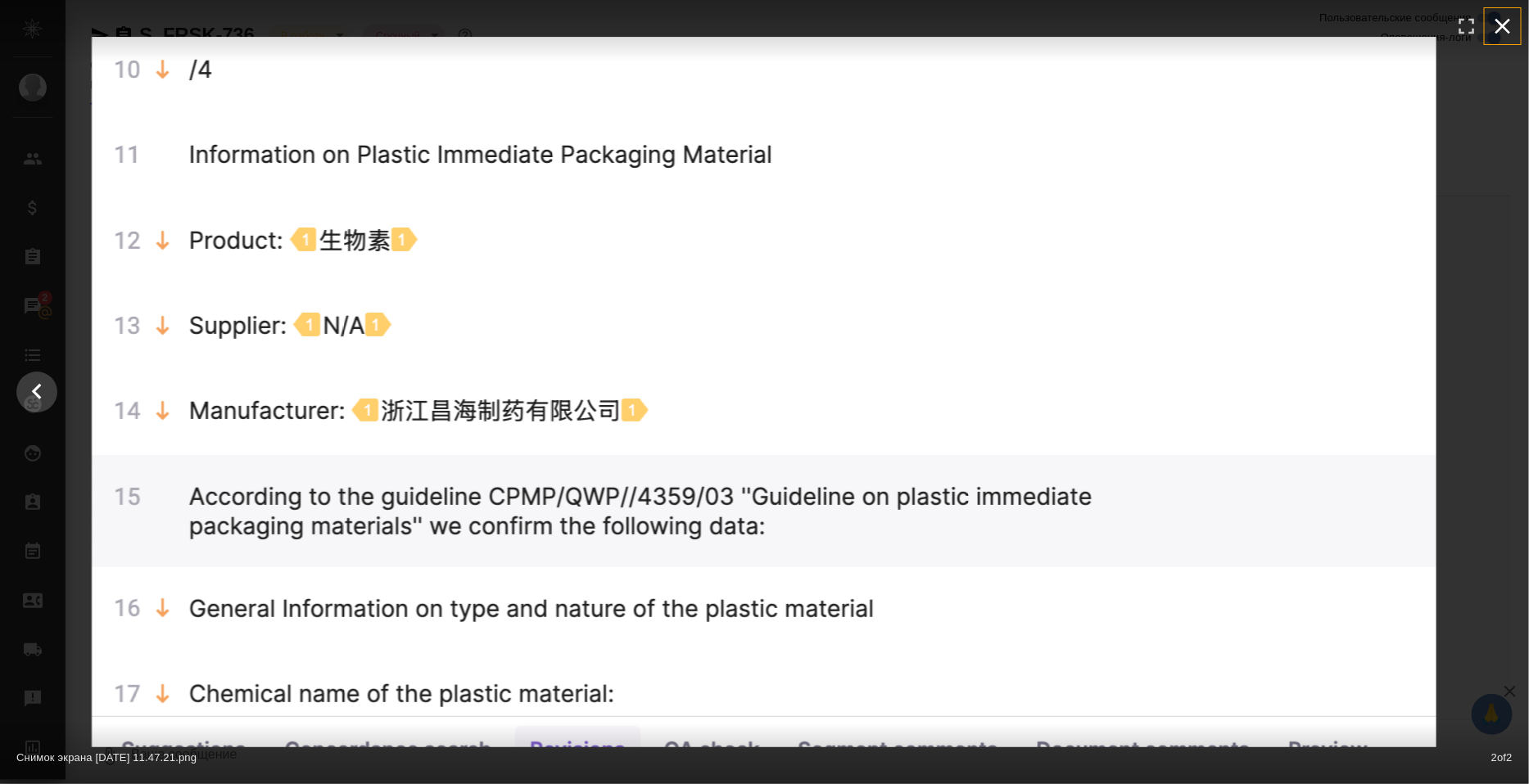
click at [1508, 25] on icon "button" at bounding box center [1503, 26] width 26 height 26
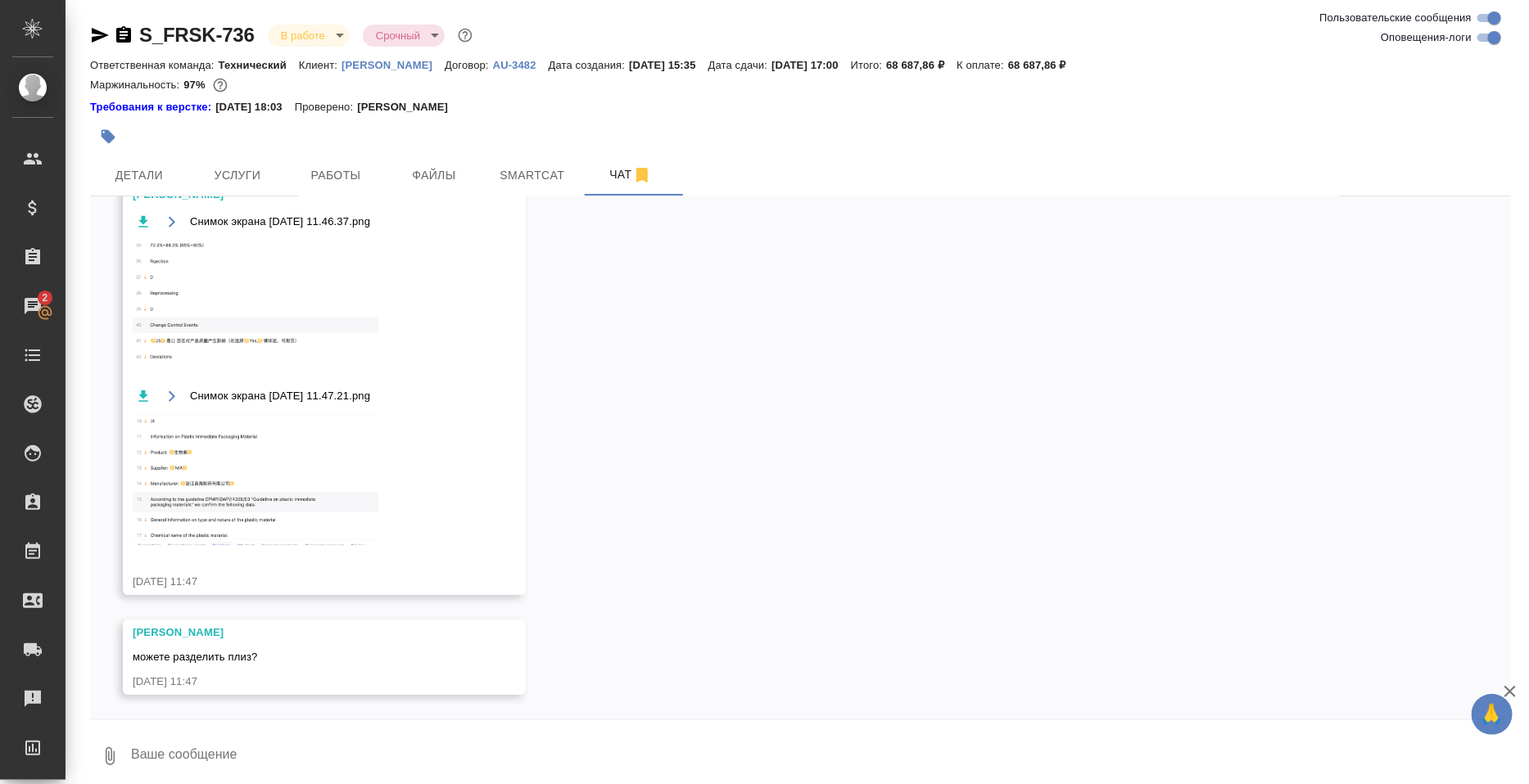
click at [275, 310] on img at bounding box center [255, 303] width 246 height 126
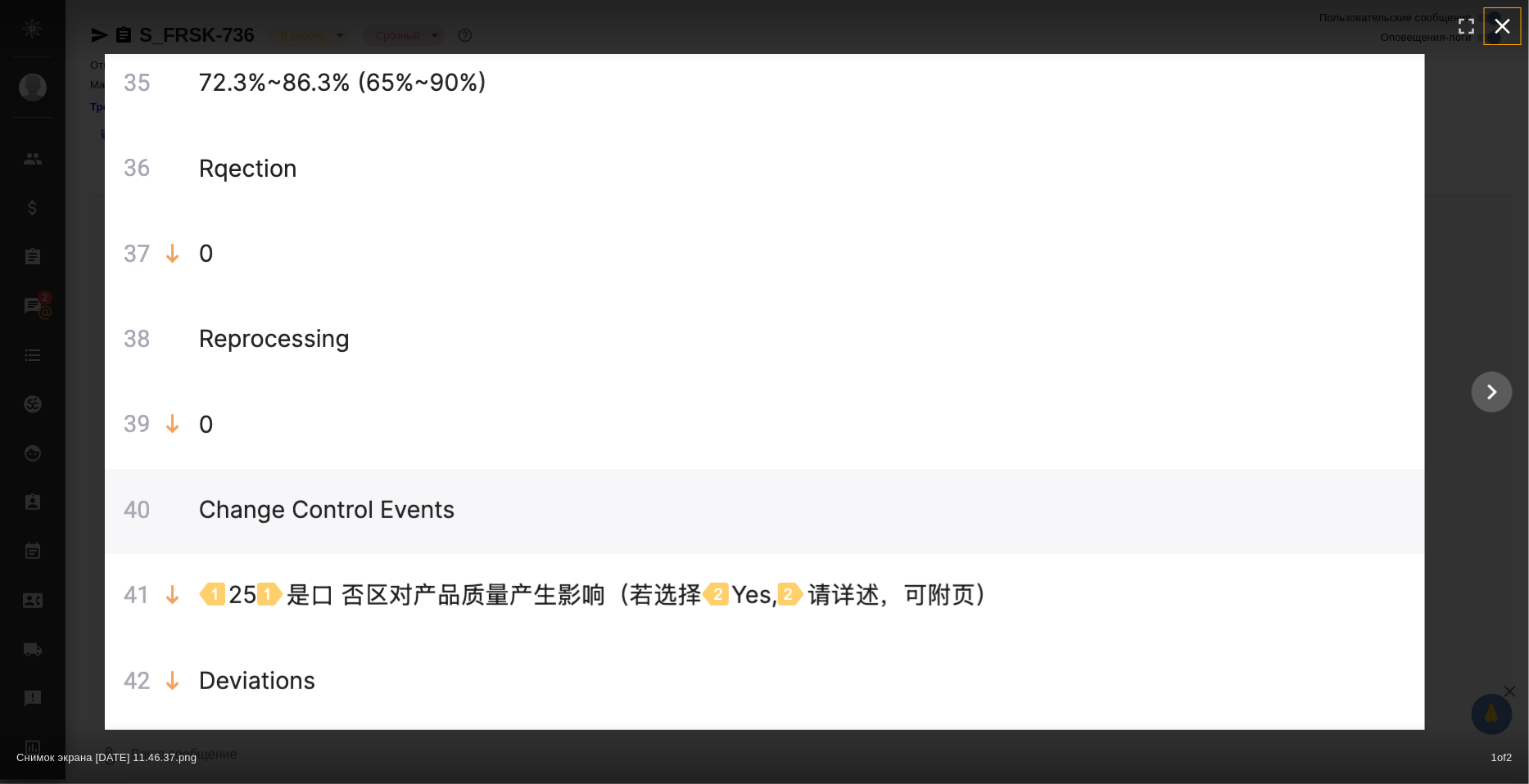
click at [1494, 25] on icon "button" at bounding box center [1503, 26] width 26 height 26
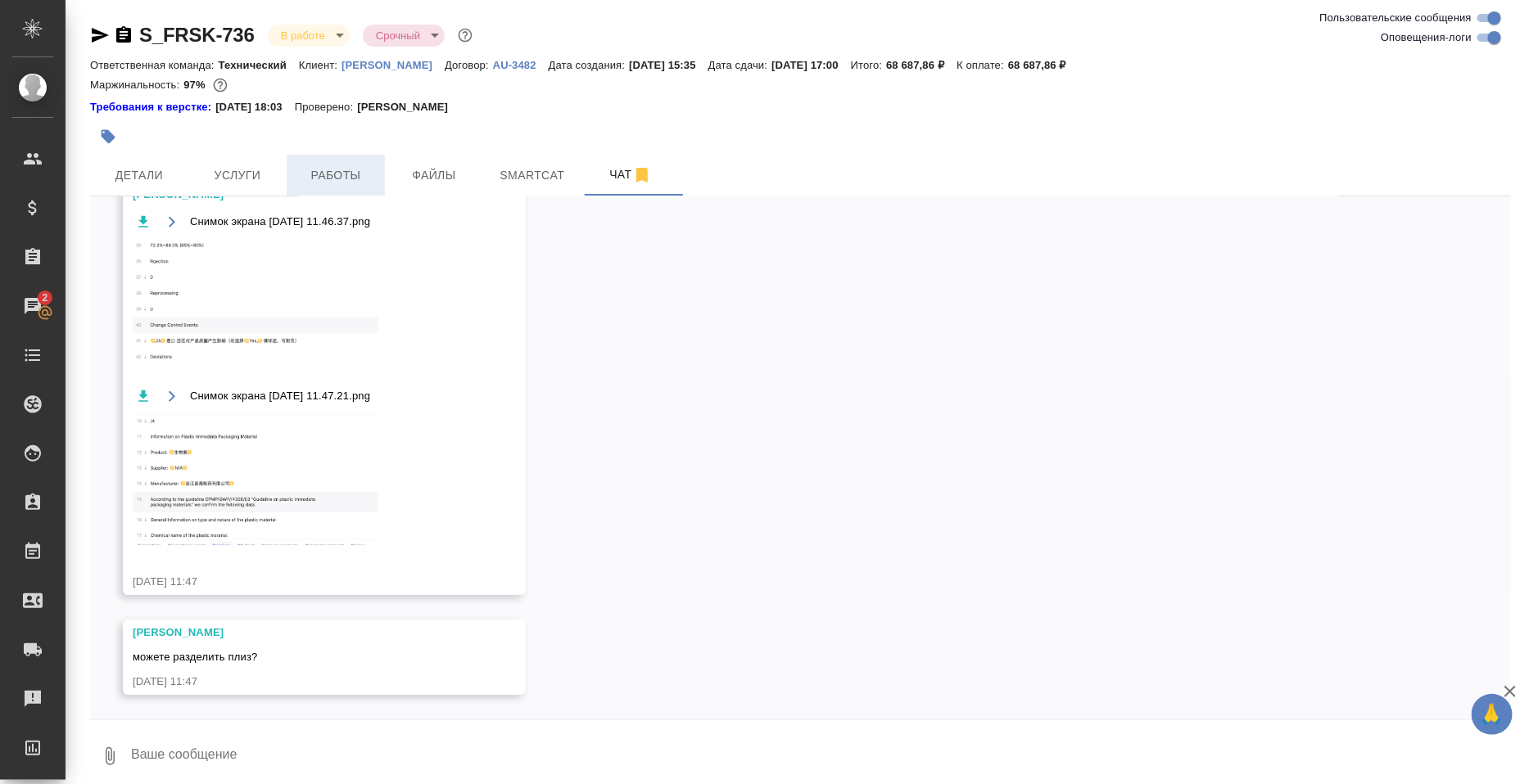
click at [330, 186] on span "Работы" at bounding box center [336, 176] width 79 height 20
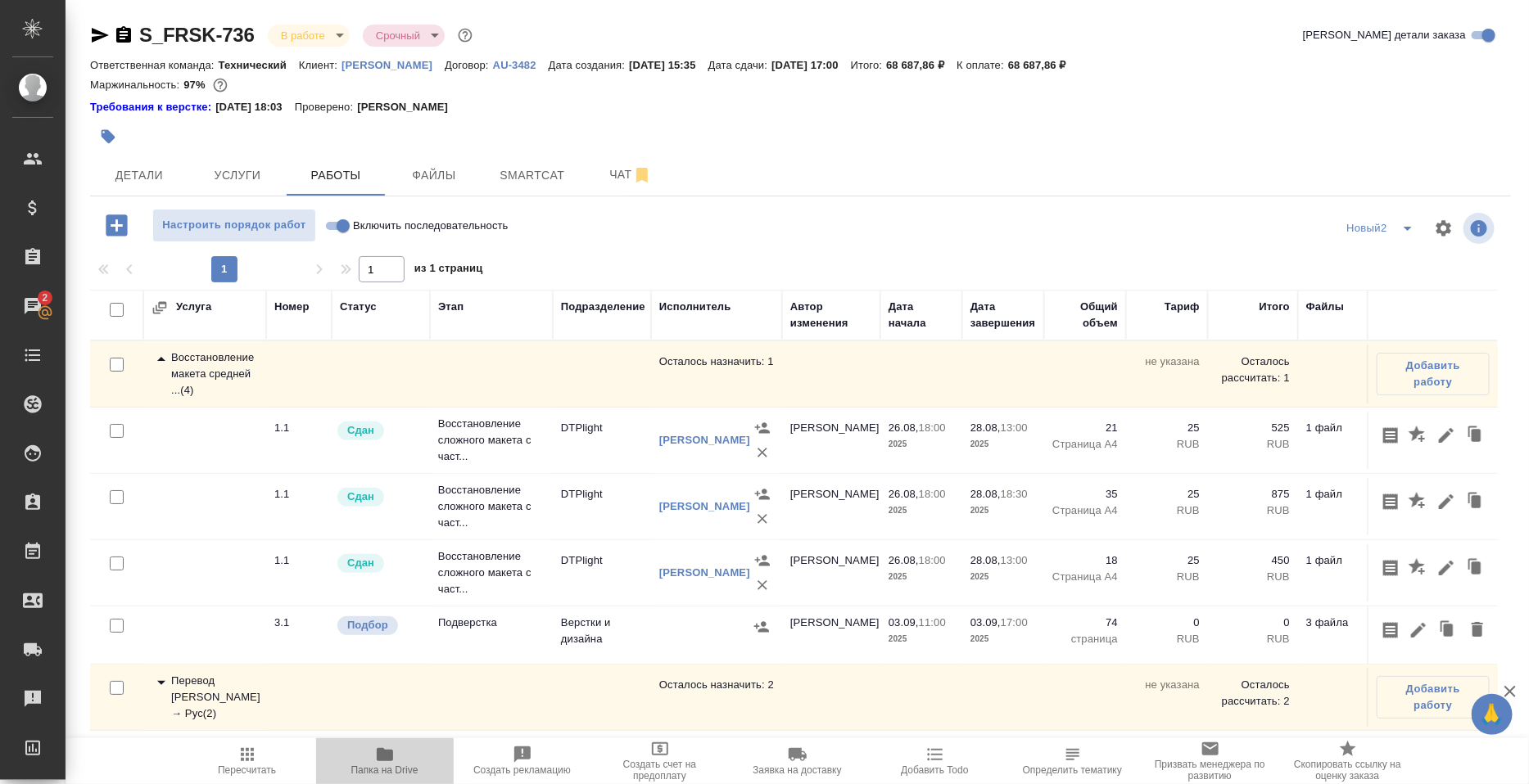
click at [384, 758] on icon "button" at bounding box center [384, 754] width 16 height 13
click at [558, 403] on td "DTPlight" at bounding box center [601, 374] width 98 height 57
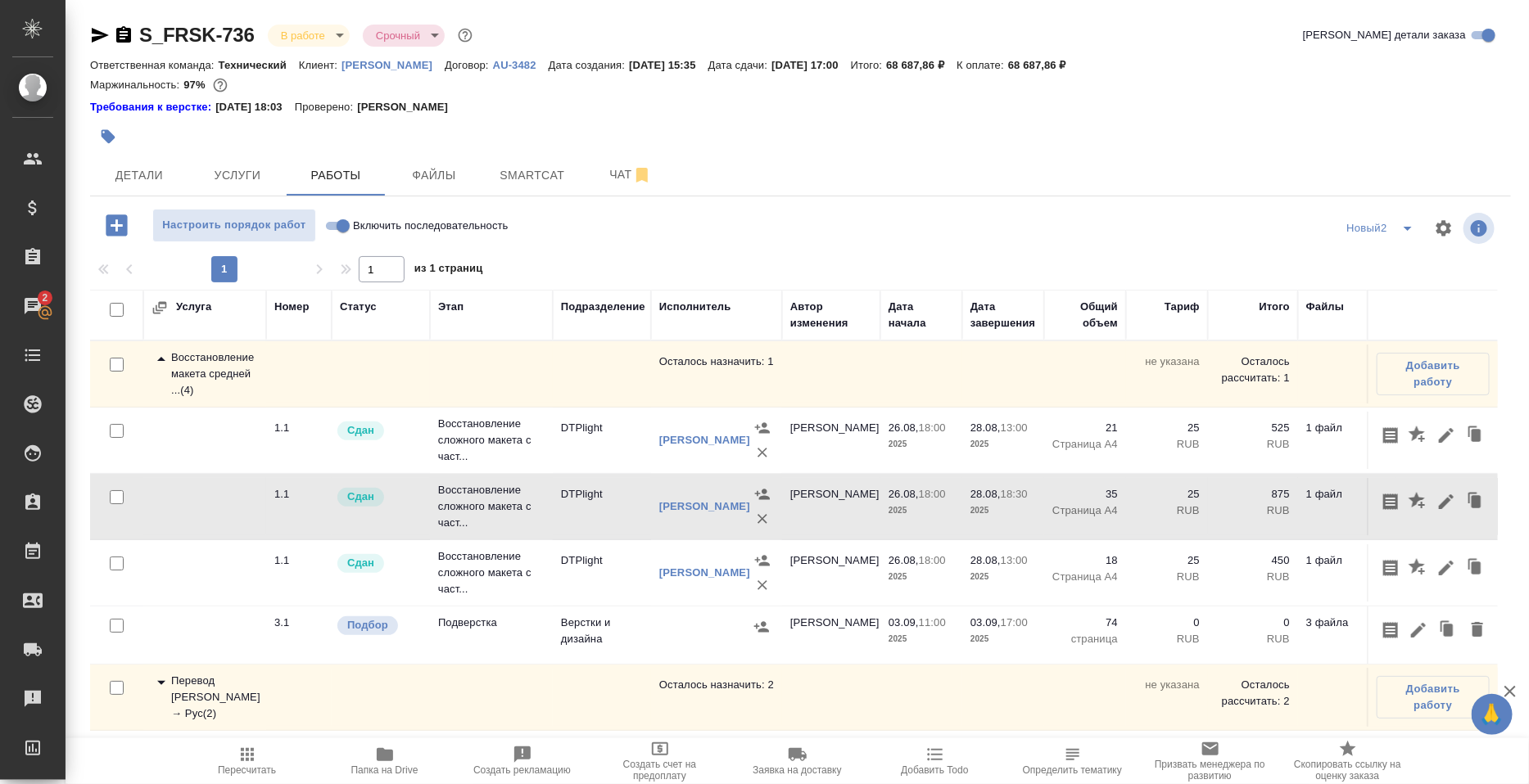
click at [558, 403] on td "DTPlight" at bounding box center [601, 374] width 98 height 57
click at [469, 465] on p "Восстановление сложного макета с част..." at bounding box center [491, 441] width 107 height 50
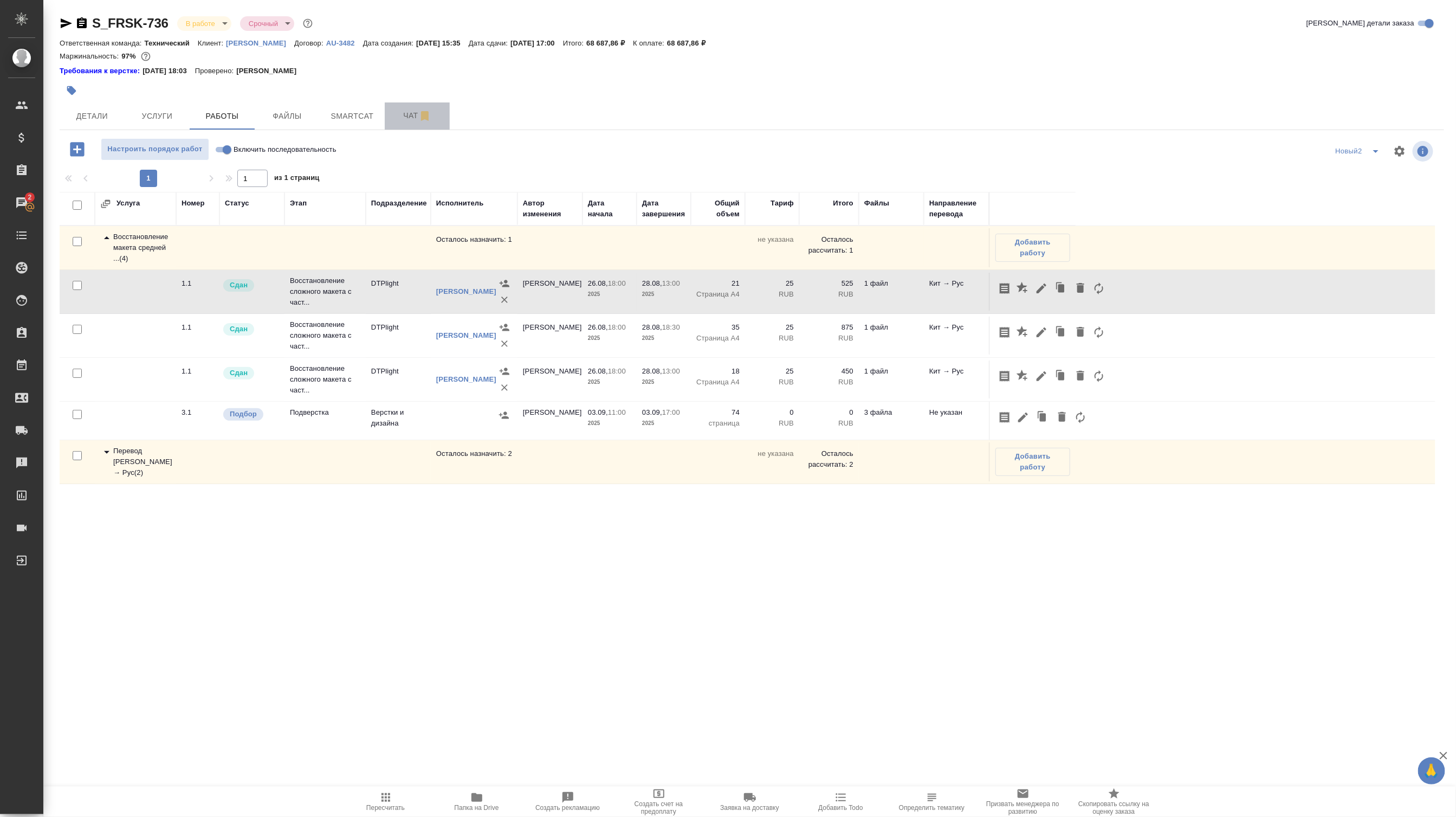
click at [413, 110] on button "Чат" at bounding box center [417, 116] width 65 height 27
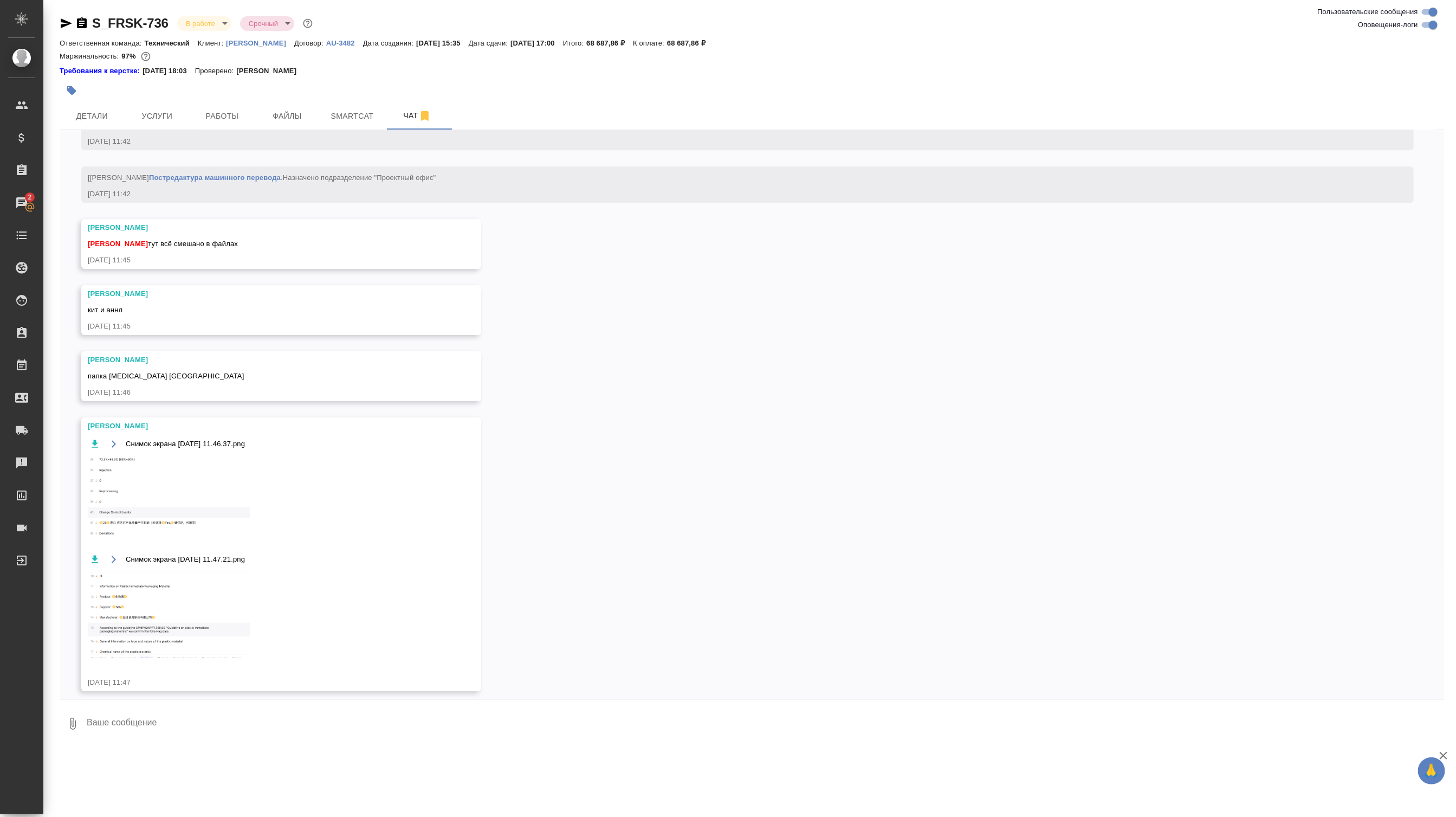
click at [190, 518] on textarea at bounding box center [764, 723] width 1358 height 37
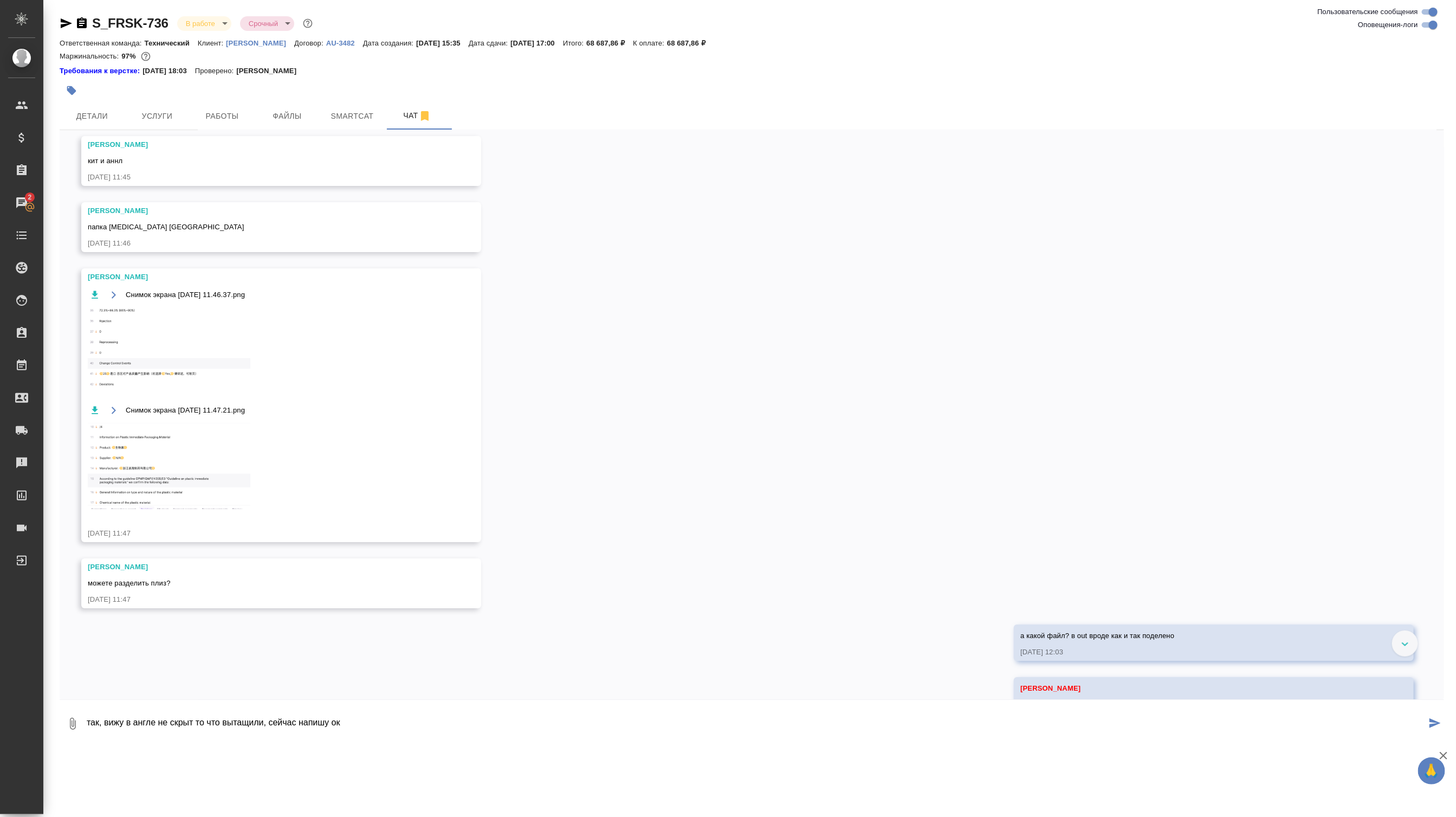
type textarea "так, вижу в англе не скрыт то что вытащили, сейчас напишу ок"
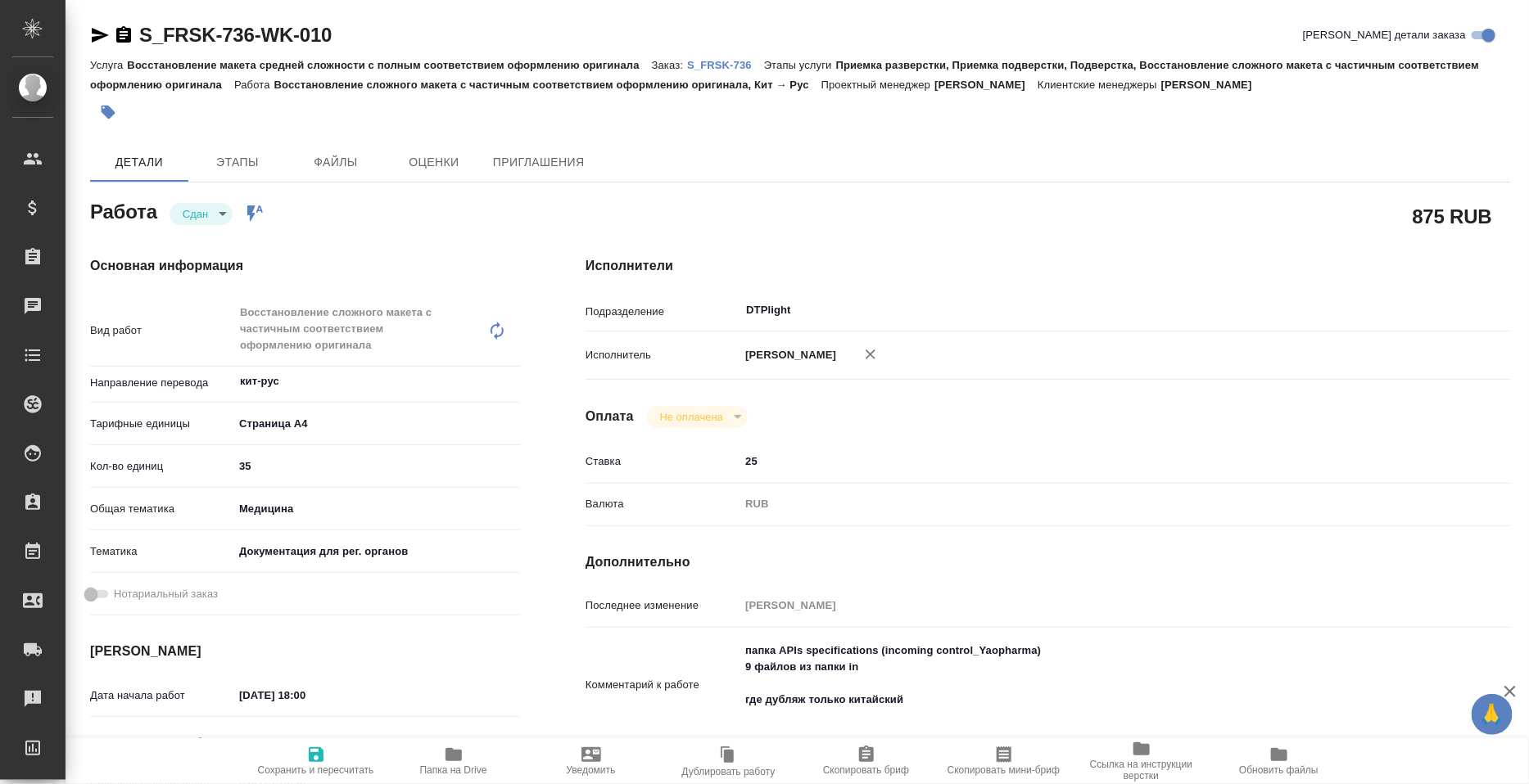
type textarea "x"
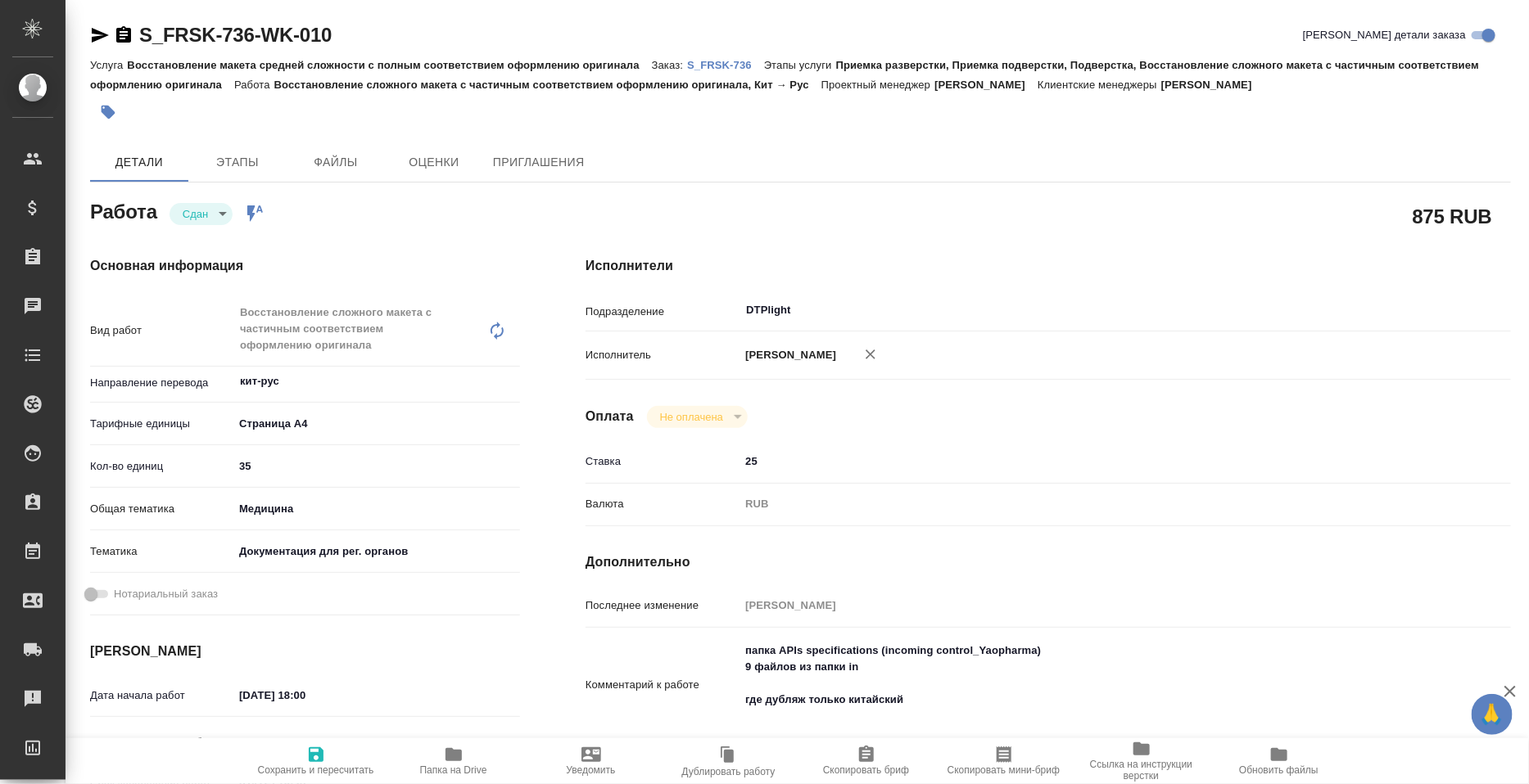
type textarea "x"
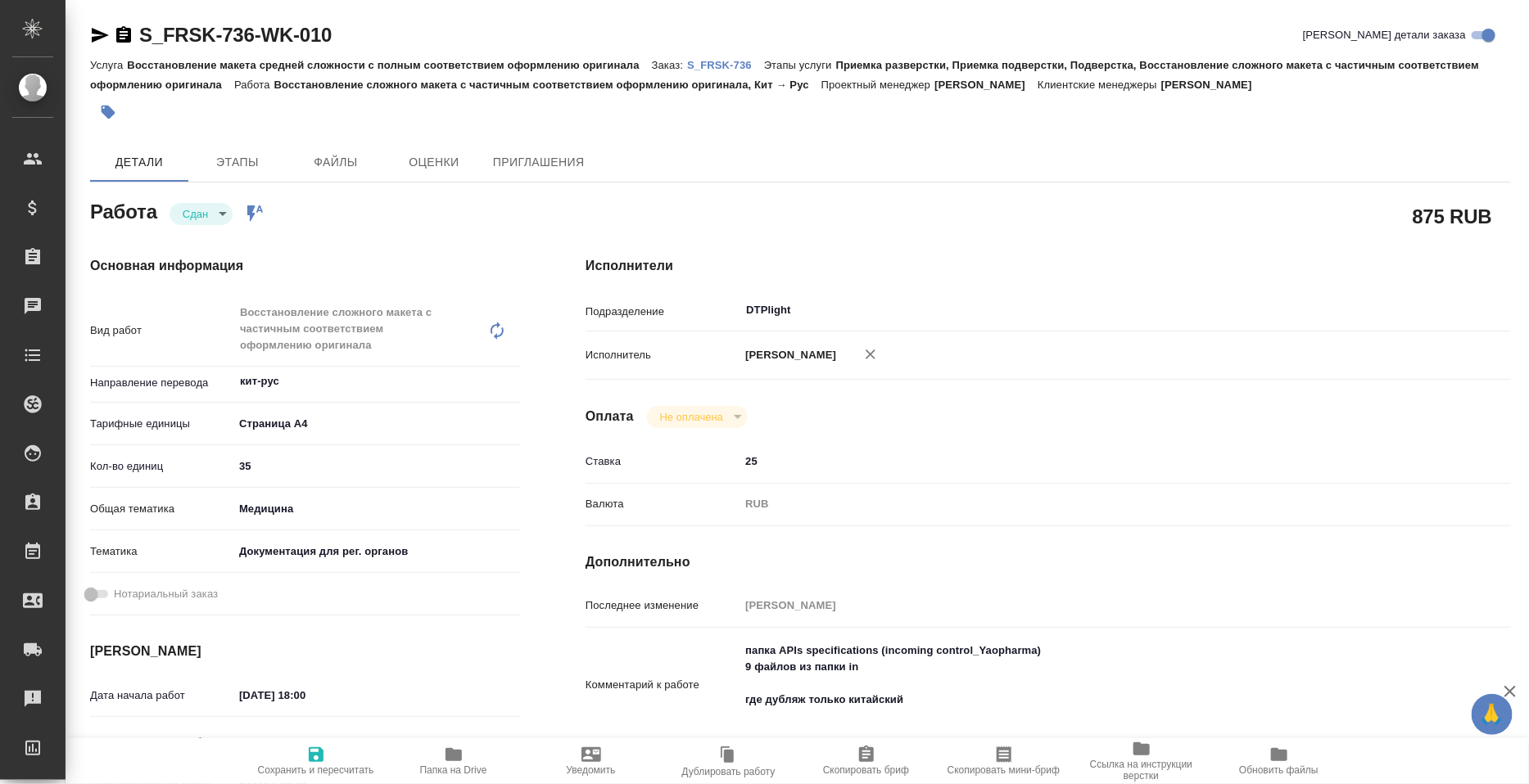
type textarea "x"
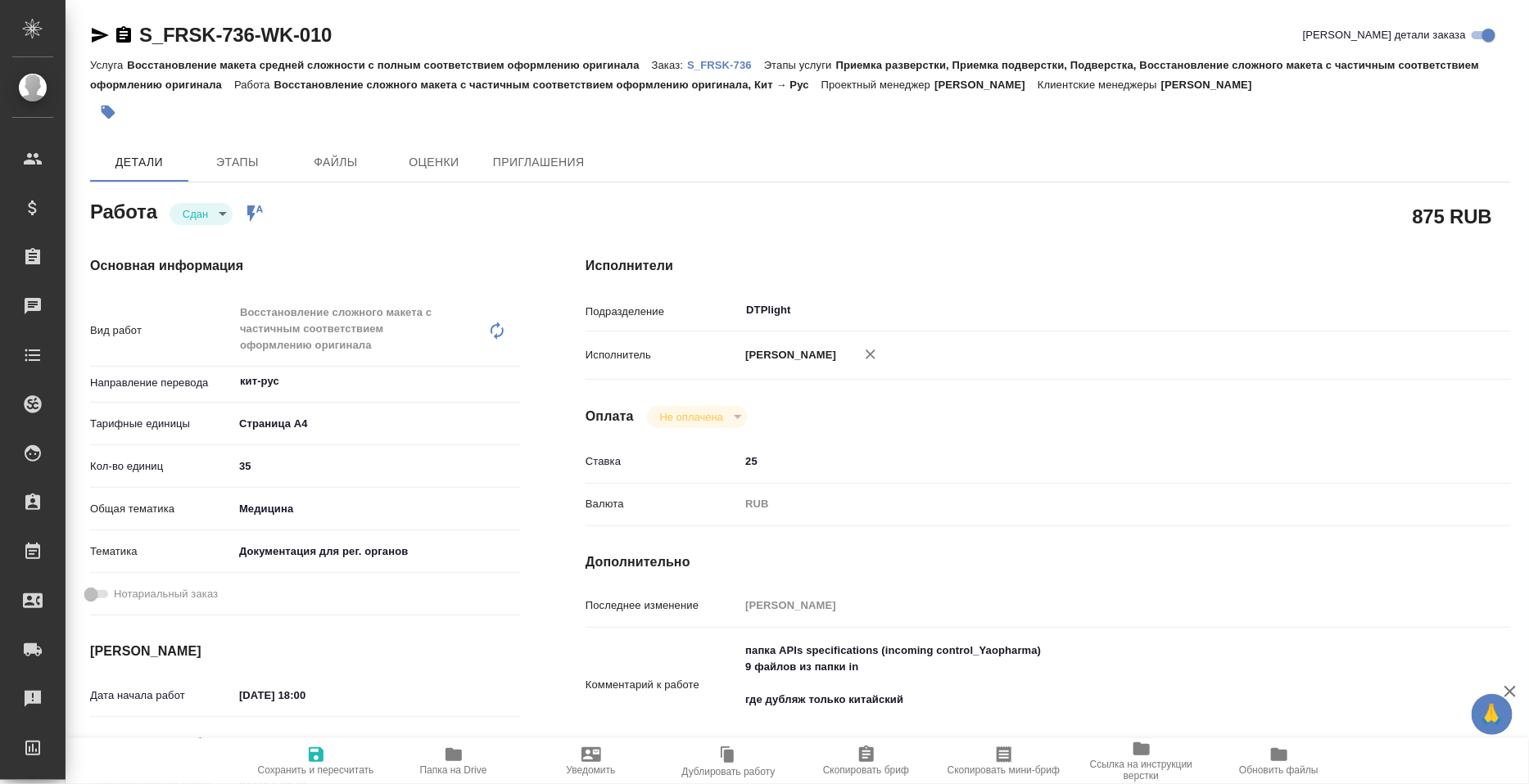
type textarea "x"
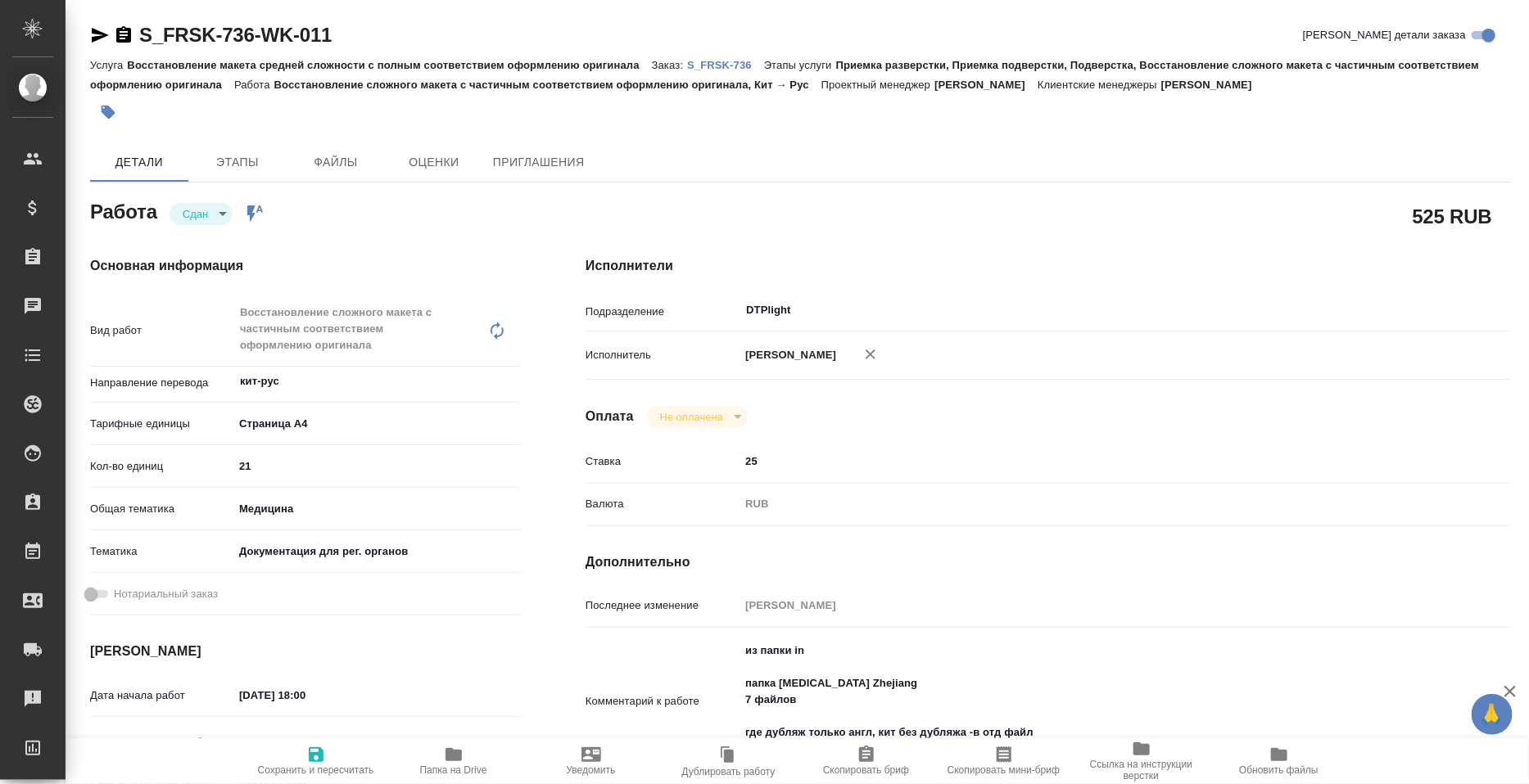
click at [102, 35] on icon "button" at bounding box center [99, 35] width 20 height 20
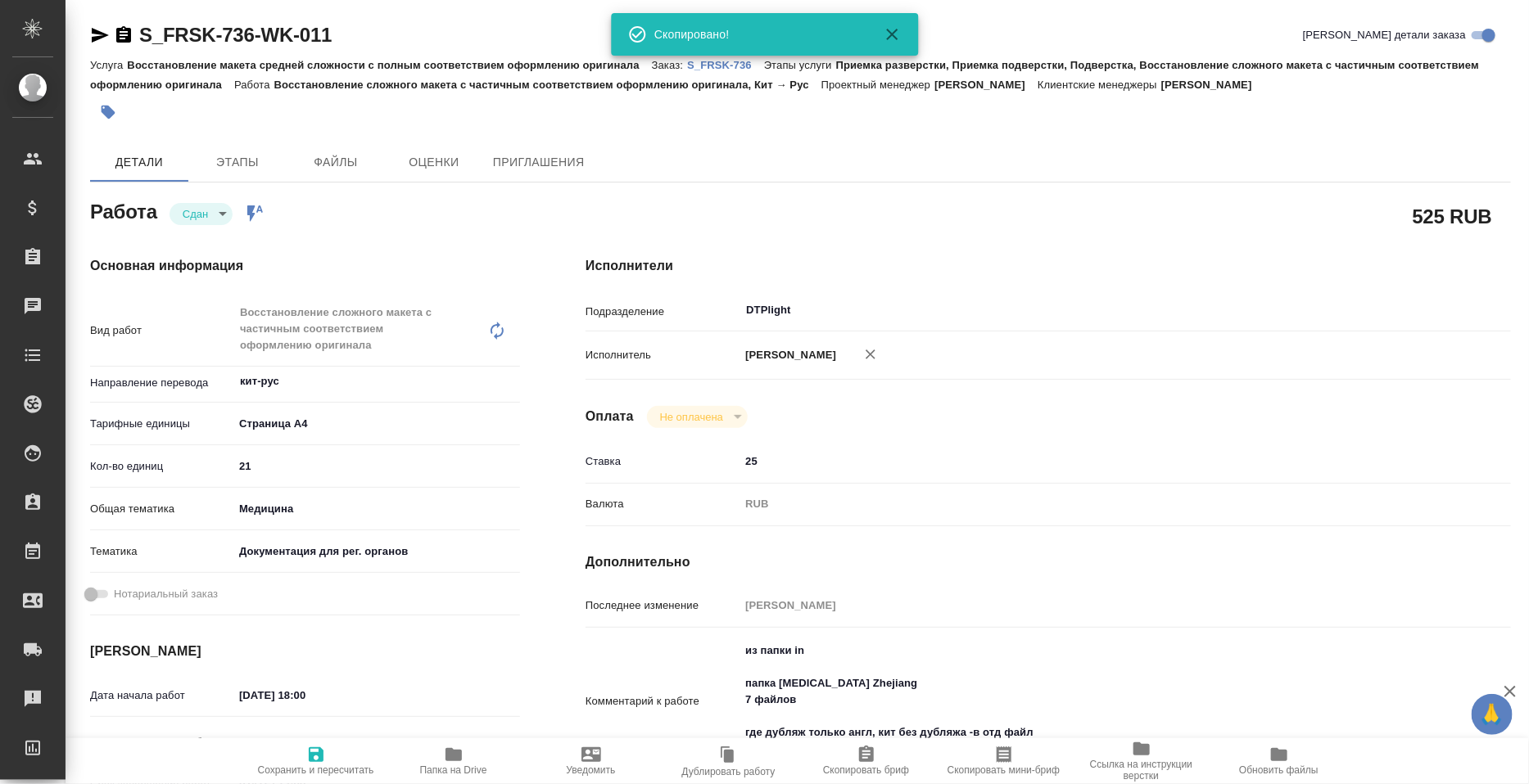
click at [472, 752] on span "Папка на Drive" at bounding box center [454, 760] width 118 height 31
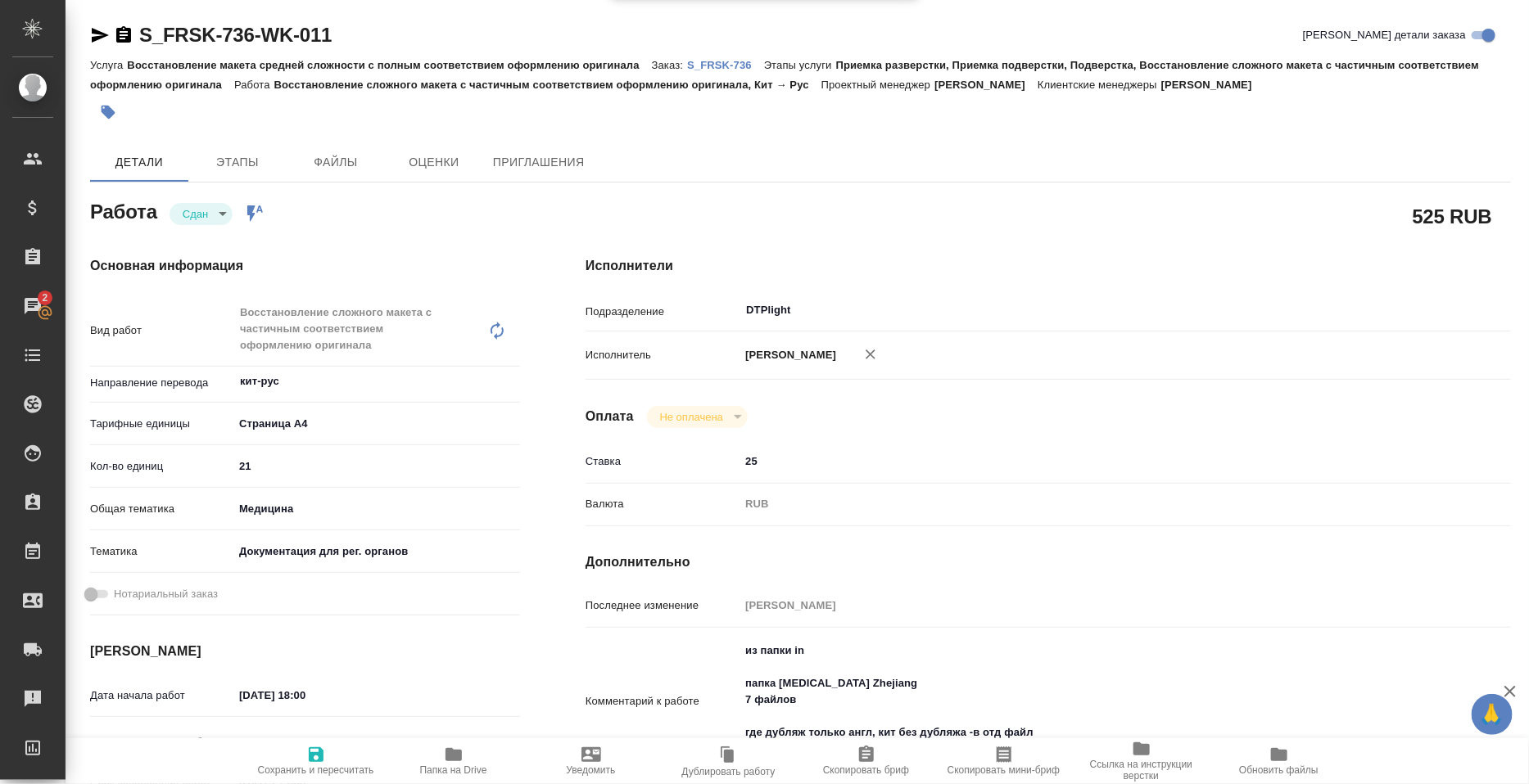
click at [716, 69] on div "Услуга Восстановление макета средней сложности с полным соответствием оформлени…" at bounding box center [800, 74] width 1421 height 39
click at [716, 69] on p "S_FRSK-736" at bounding box center [725, 65] width 77 height 12
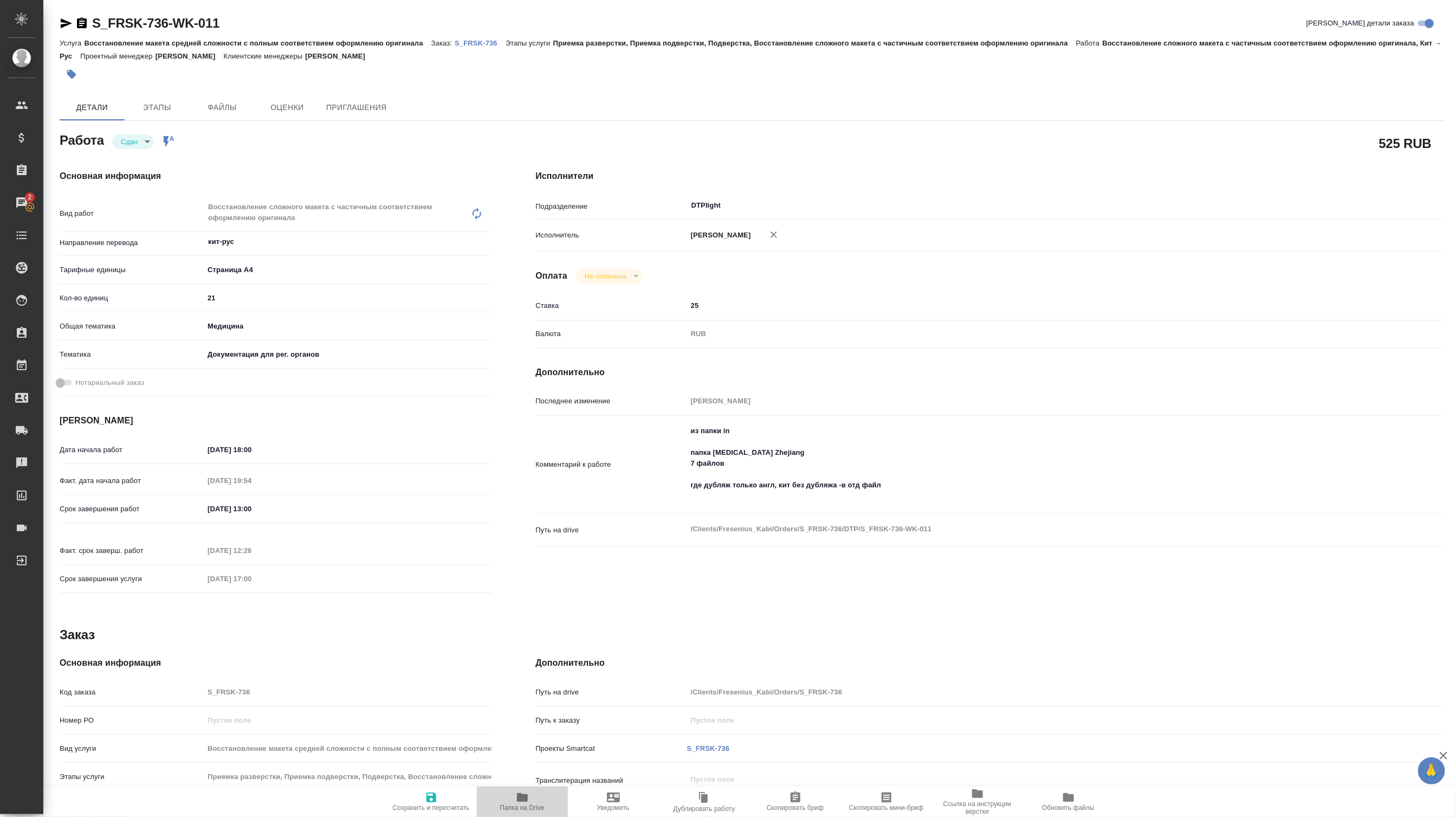
click at [516, 518] on span "Папка на Drive" at bounding box center [522, 807] width 45 height 7
click at [63, 20] on icon "button" at bounding box center [66, 23] width 11 height 10
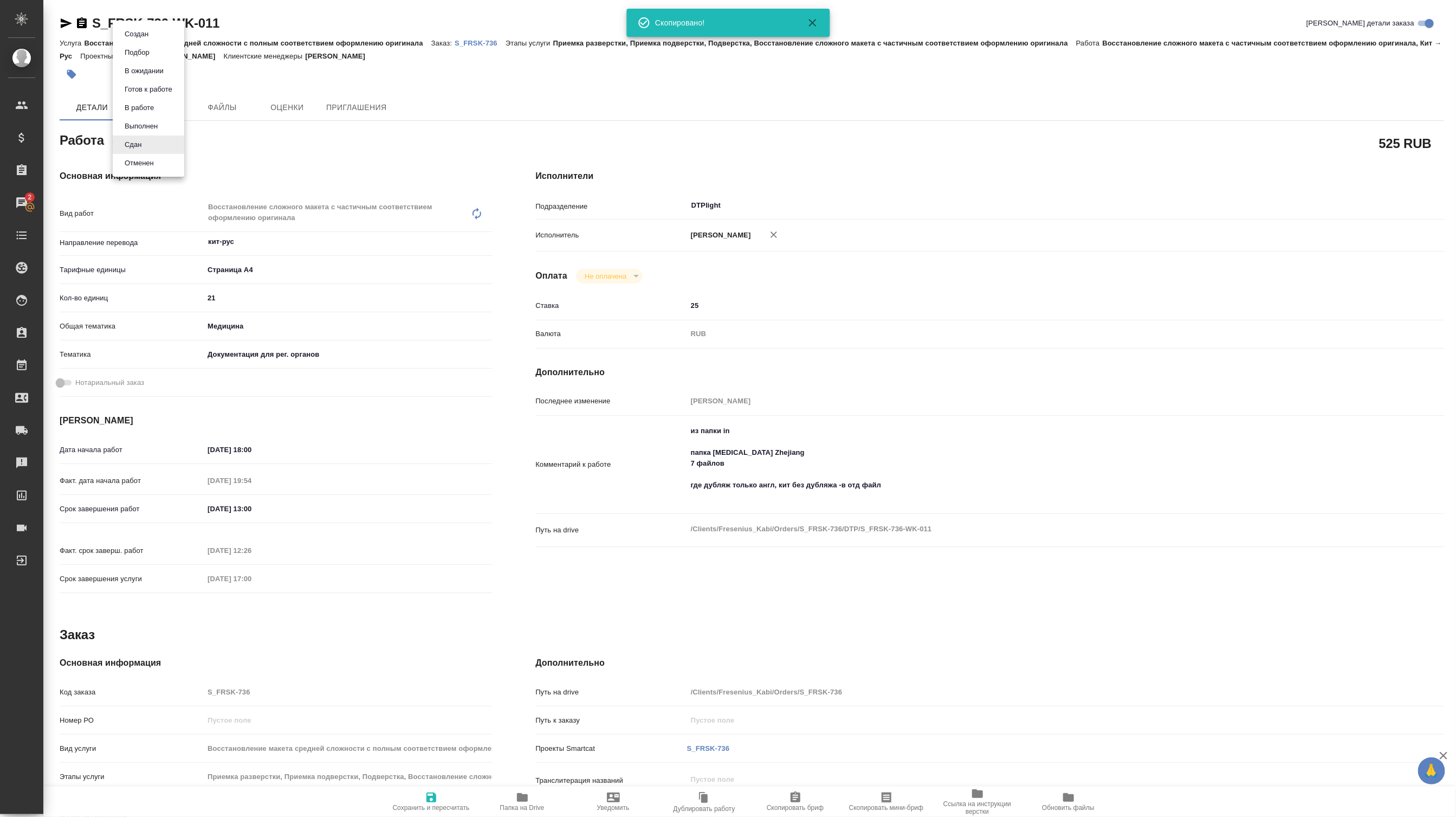
click at [122, 145] on body "🙏 .cls-1 fill:#fff; AWATERA Petrova Valeria Клиенты Спецификации Заказы 2 Чаты …" at bounding box center [728, 408] width 1456 height 817
click at [122, 145] on button "Сдан" at bounding box center [133, 144] width 23 height 12
click at [132, 151] on body "🙏 .cls-1 fill:#fff; AWATERA Petrova Valeria Клиенты Спецификации Заказы 2 Чаты …" at bounding box center [728, 408] width 1456 height 817
click at [161, 90] on button "Готов к работе" at bounding box center [149, 89] width 54 height 12
type textarea "x"
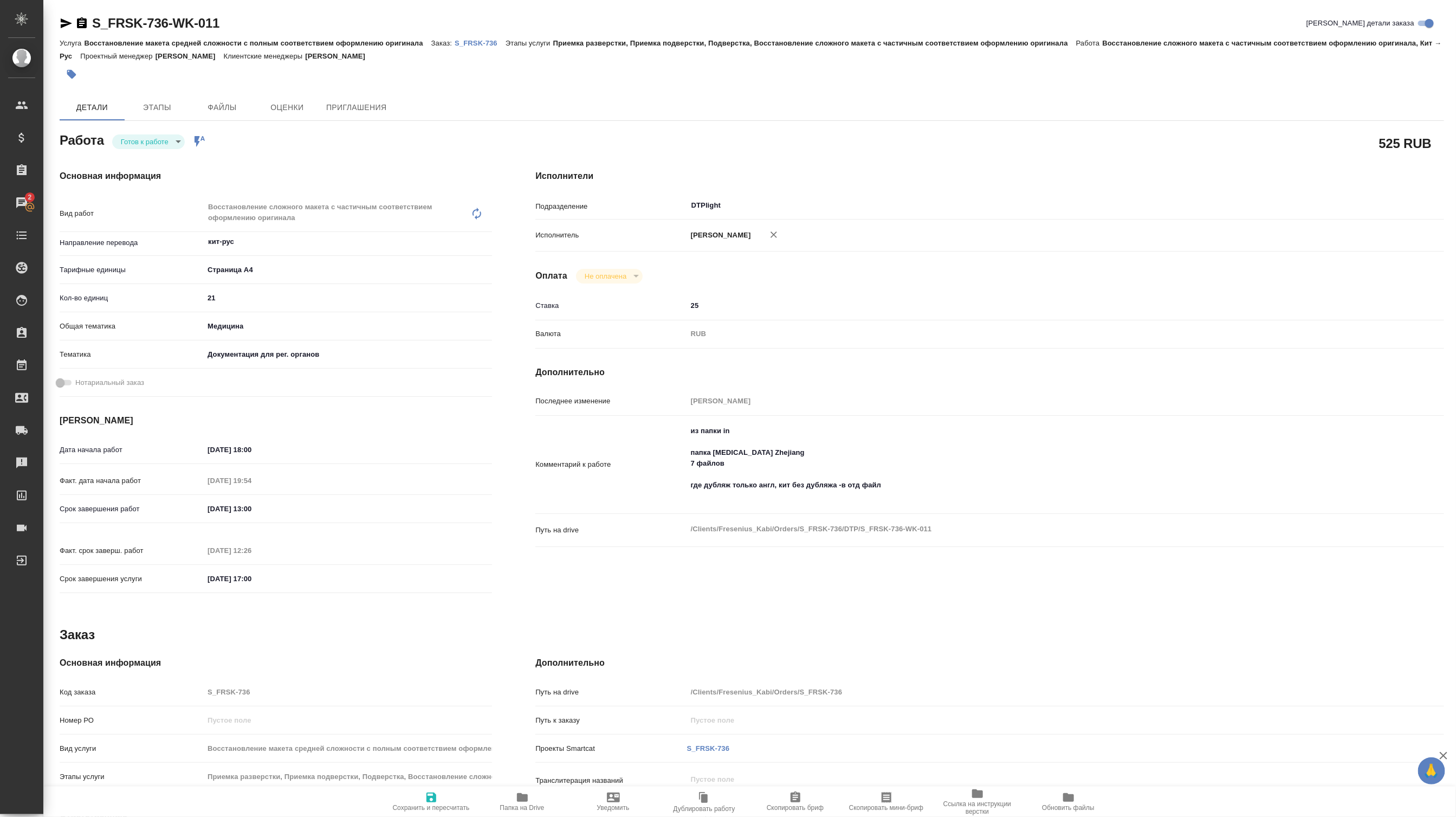
type textarea "x"
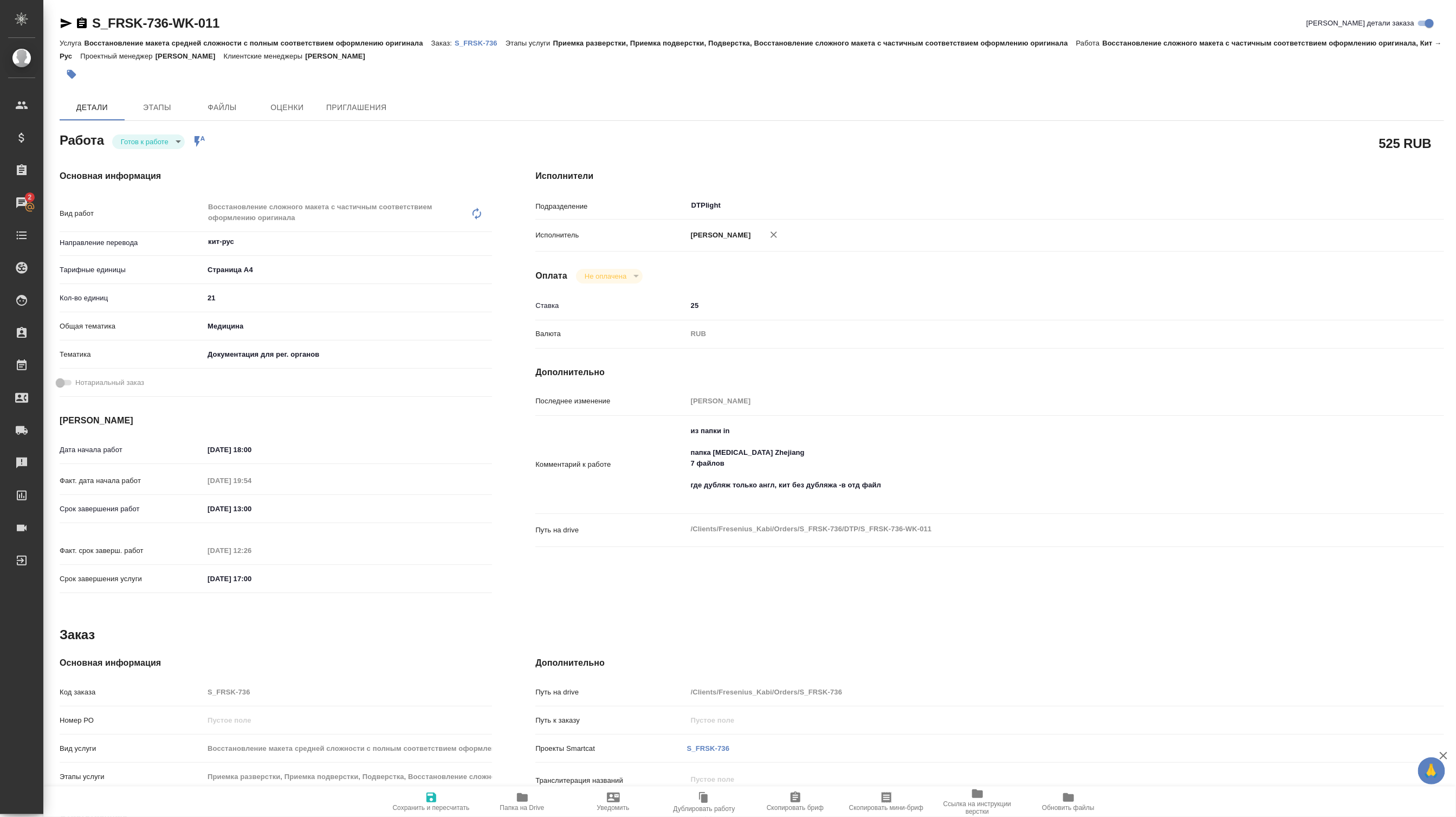
click at [705, 442] on textarea "из папки in папка Biotin Zhejiang 7 файлов где дубляж только англ, кит без дубл…" at bounding box center [1028, 464] width 681 height 84
type textarea "x"
type textarea "из папки in папка Biotin Zhejiang 7 файлов где дубляж только англ, кит без дубл…"
type textarea "x"
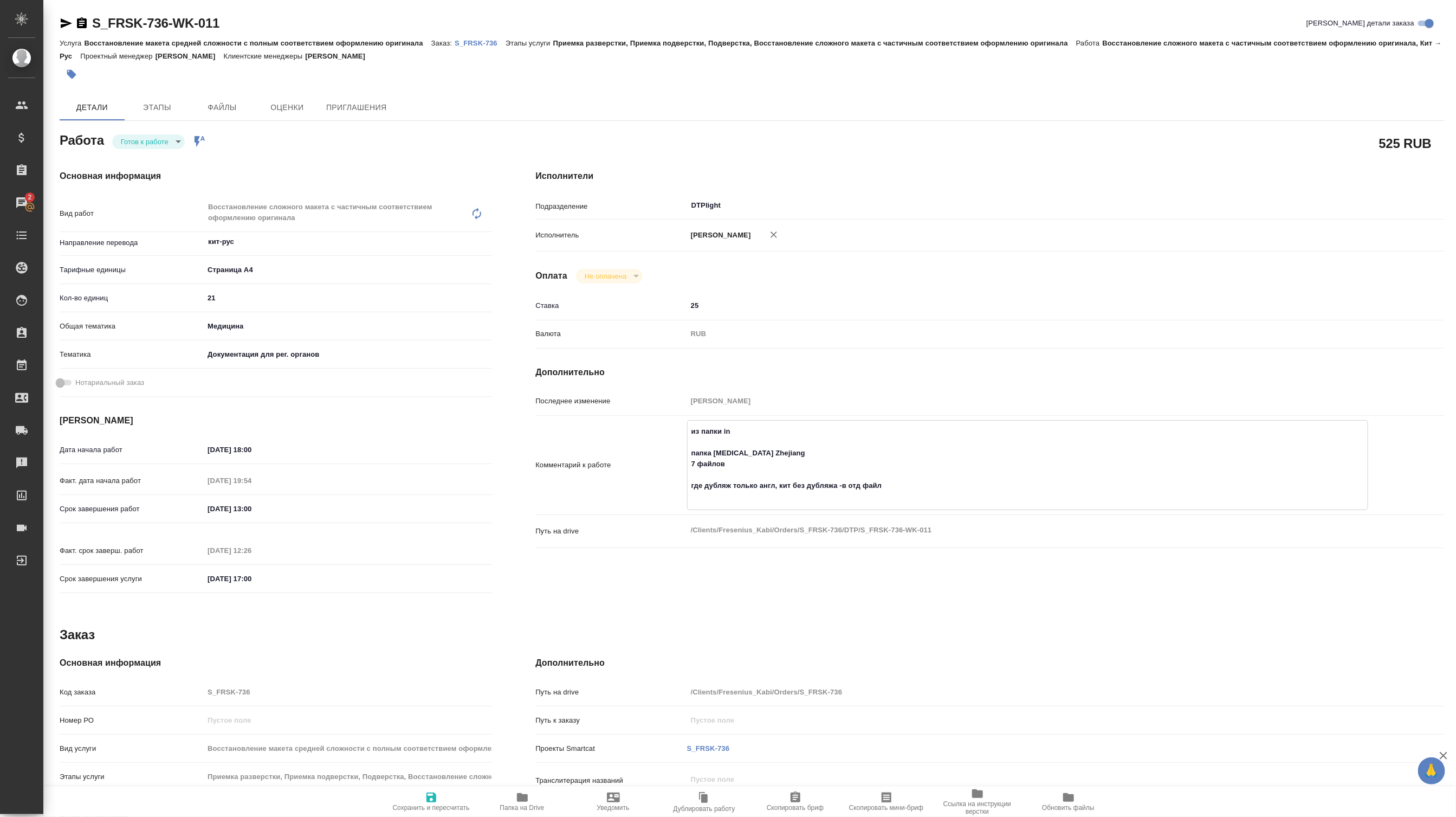
type textarea "x"
type textarea "из папки in папка Biotin Zhejiang 7 файлов где дубляж только англ, кит без дубл…"
type textarea "x"
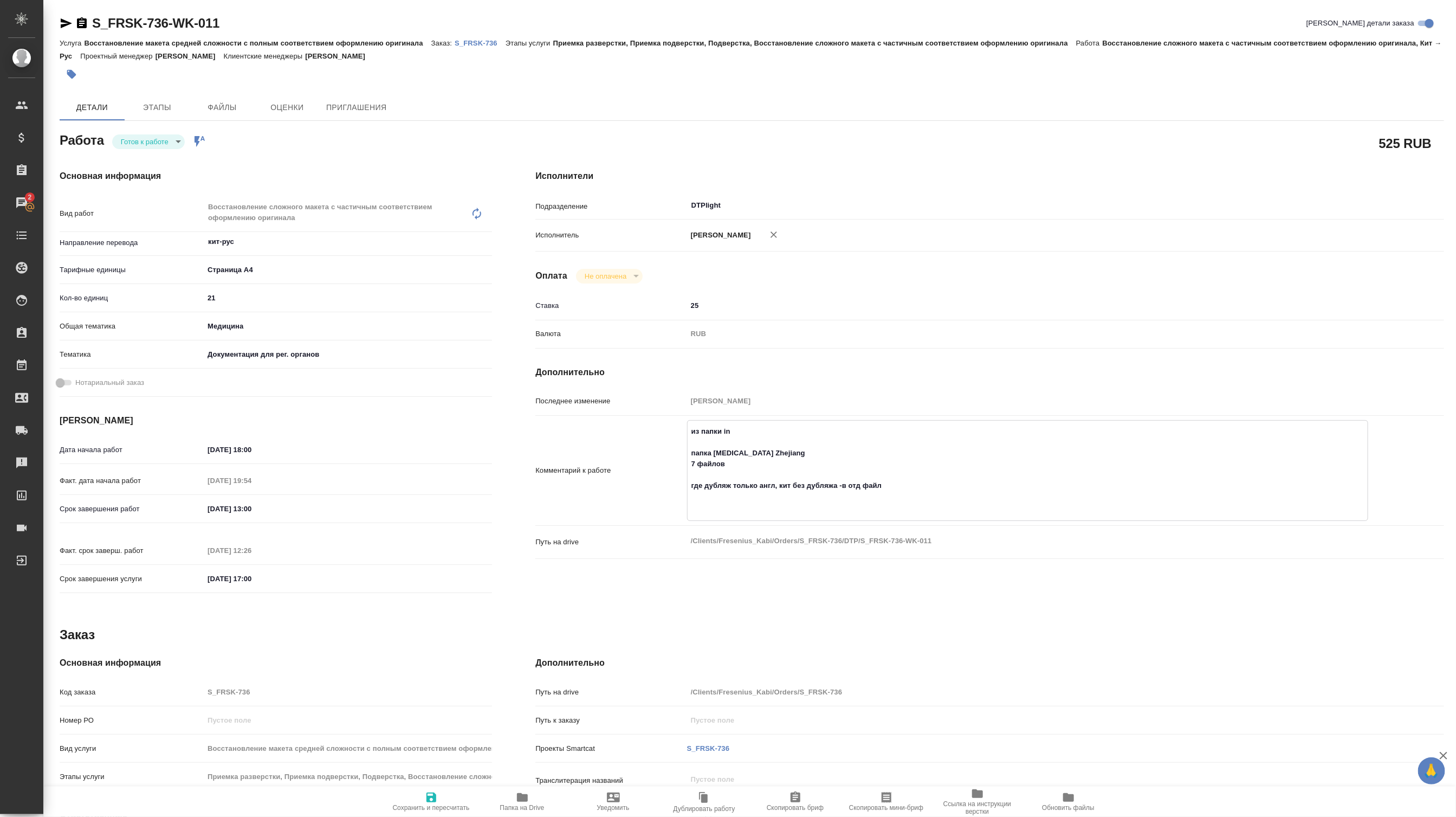
type textarea "x"
type textarea "из папки in папка Biotin Zhejiang 7 файлов где дубляж только англ, кит без дубл…"
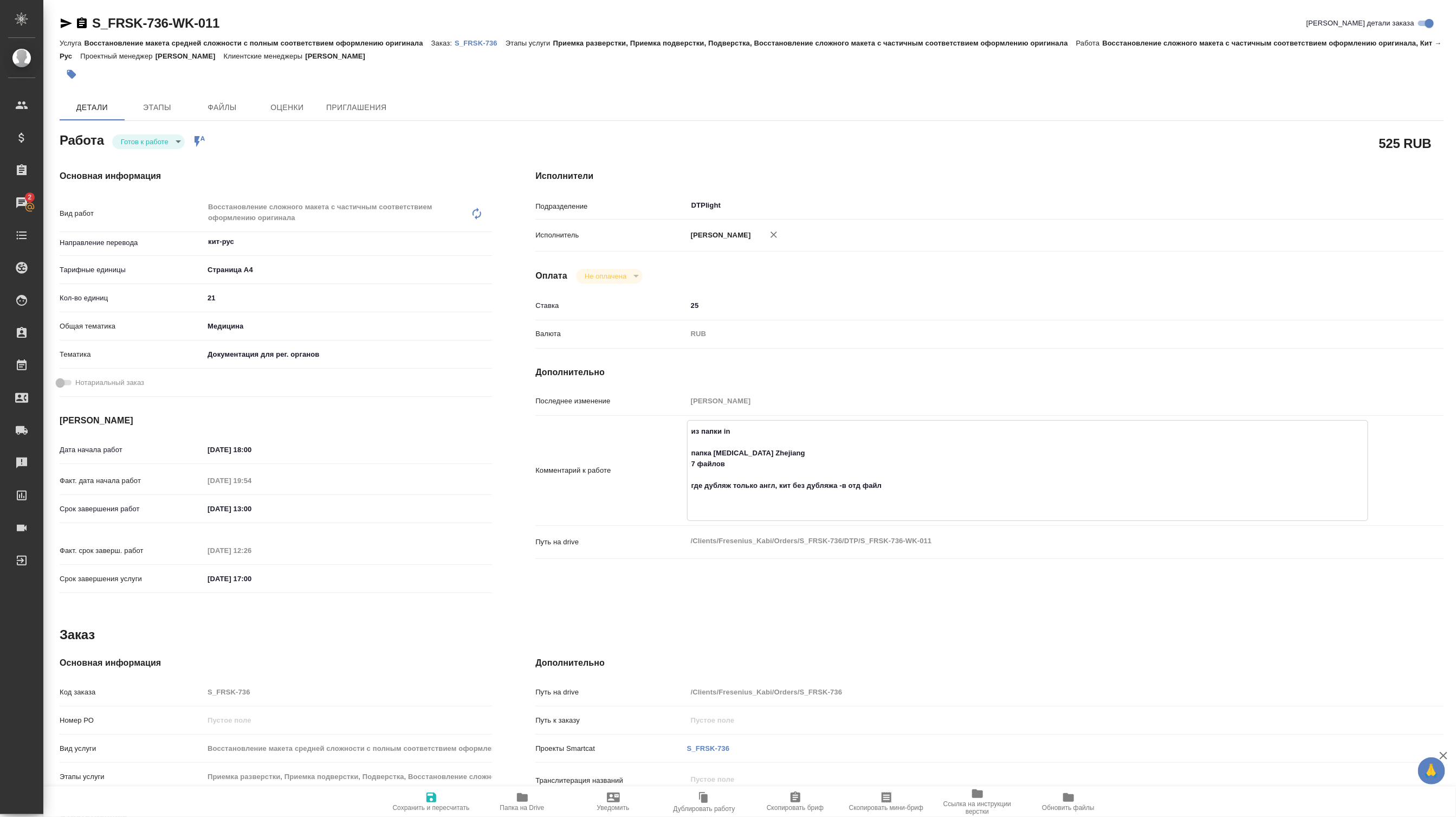
type textarea "x"
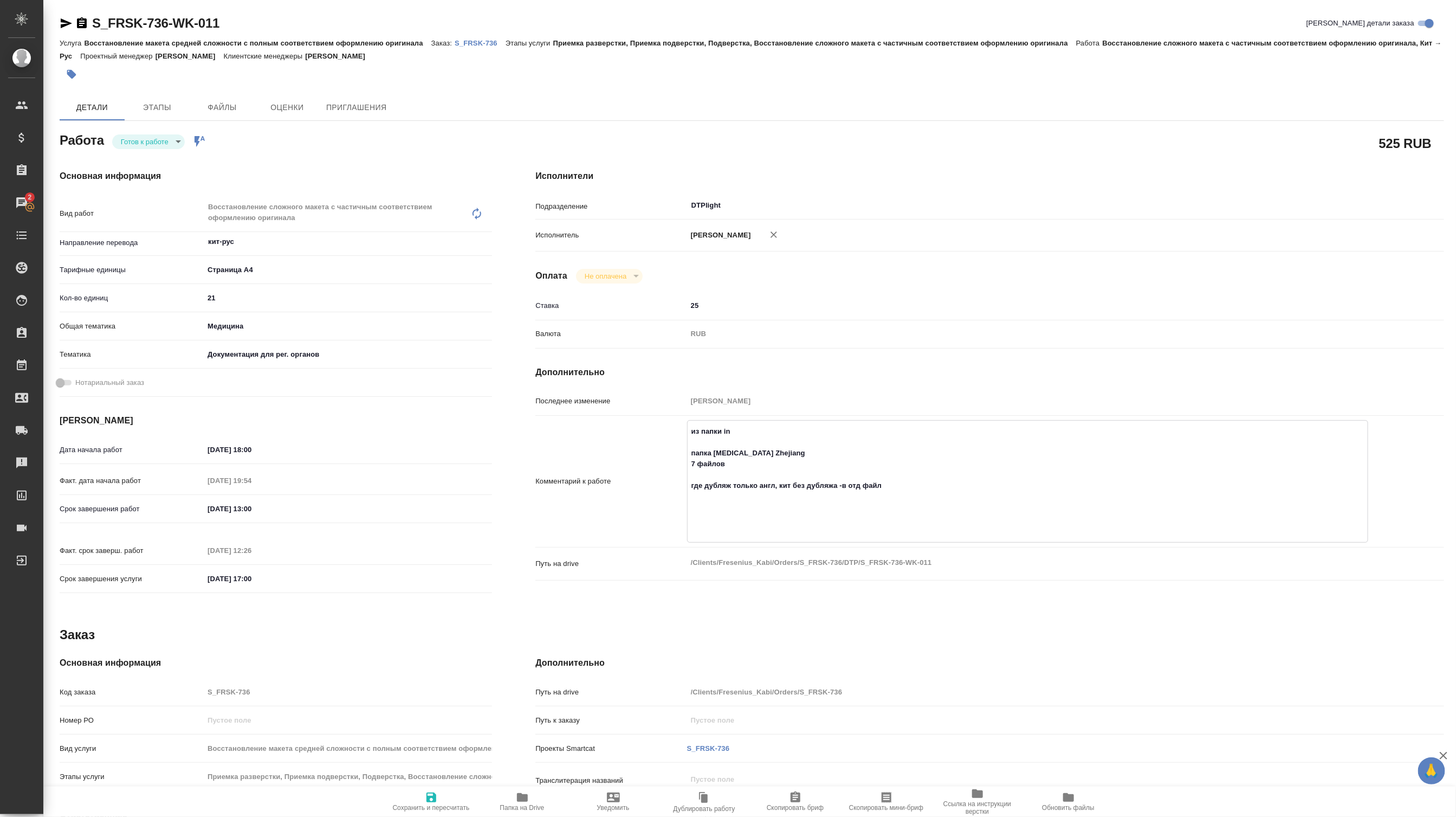
type textarea "+ из папки in папка Biotin Zhejiang 7 файлов где дубляж только англ, кит без ду…"
type textarea "x"
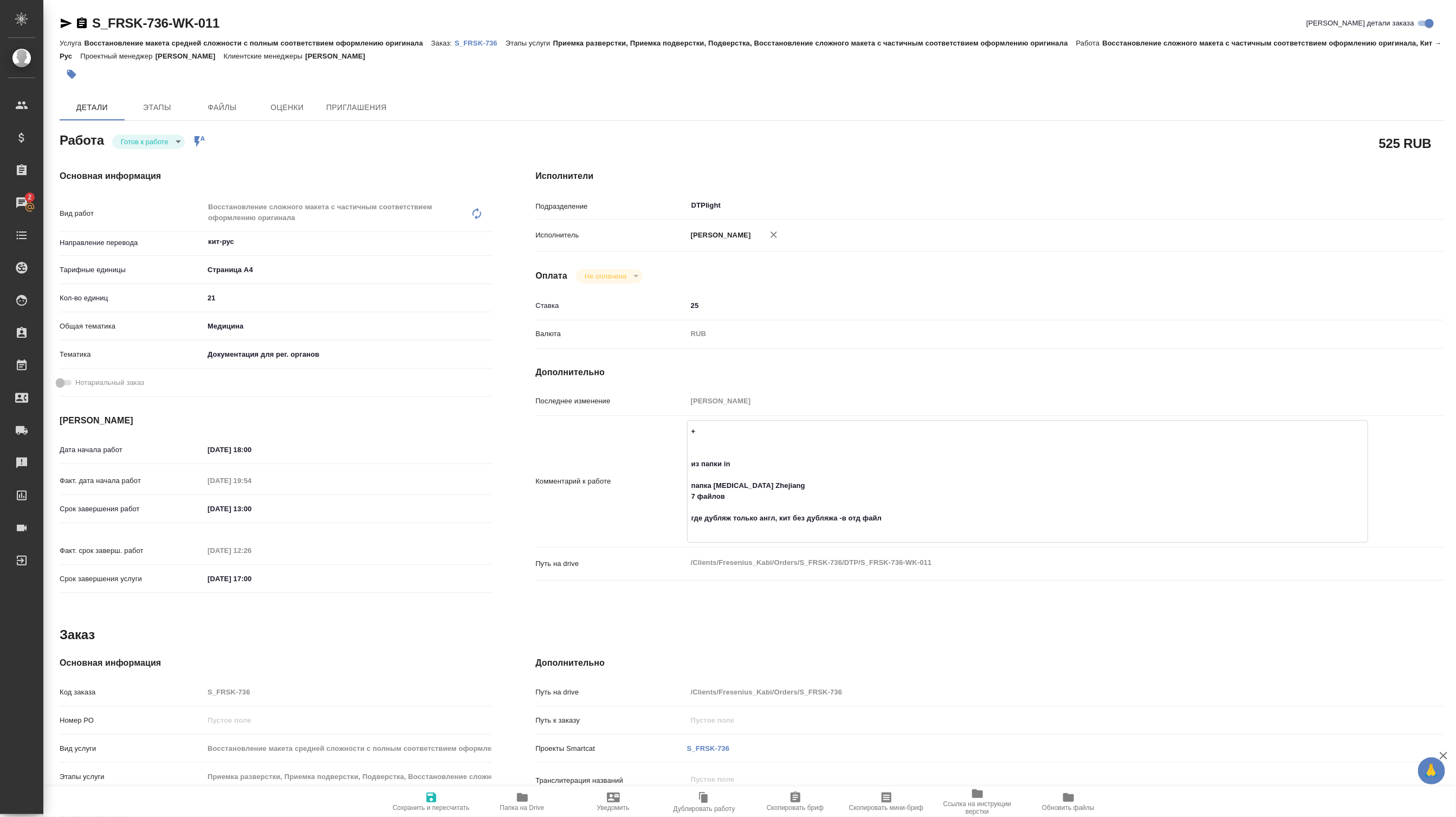
type textarea "x"
type textarea "++ из папки in папка Biotin Zhejiang 7 файлов где дубляж только англ, кит без д…"
type textarea "x"
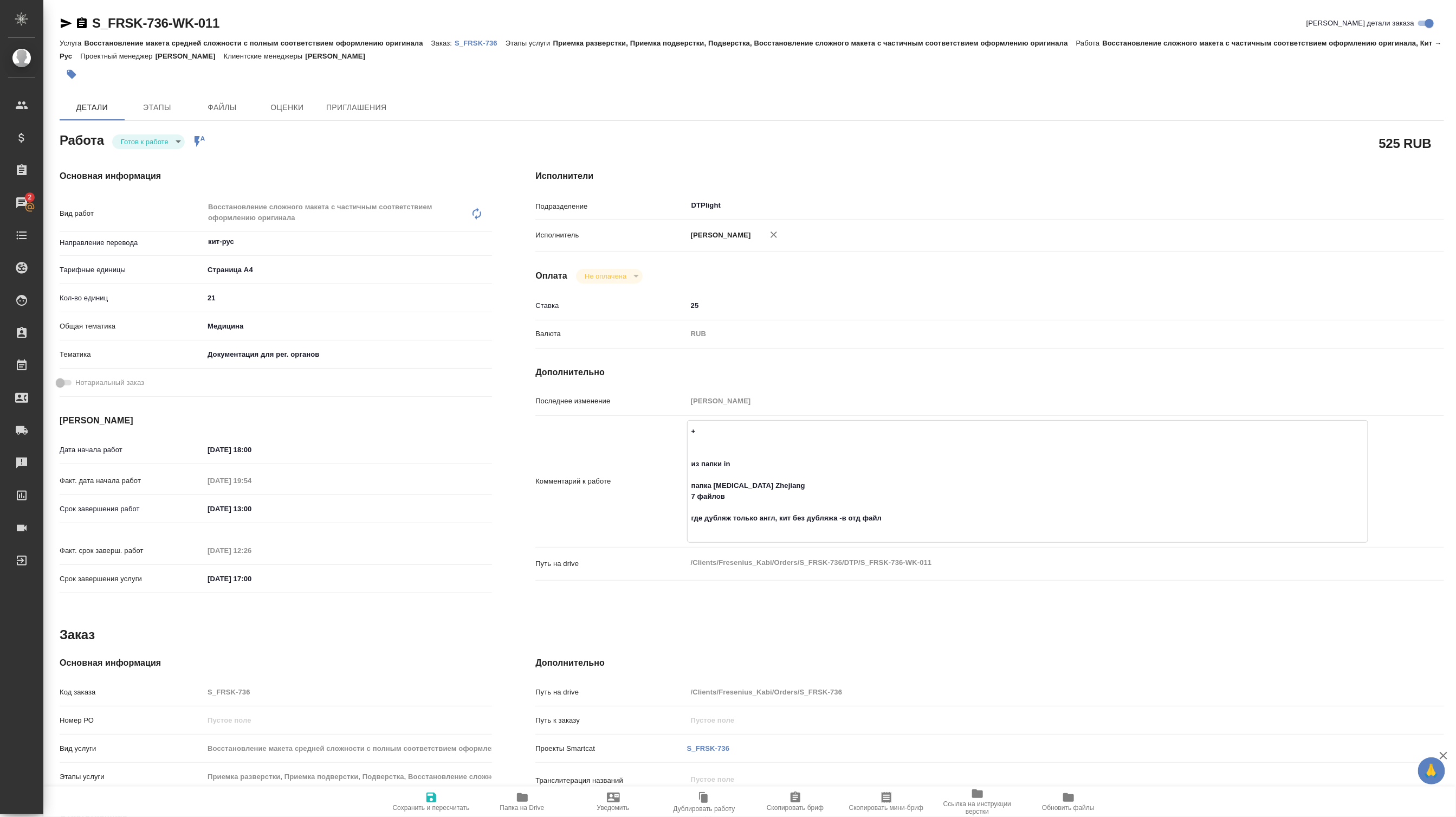
type textarea "x"
type textarea "+++ из папки in папка Biotin Zhejiang 7 файлов где дубляж только англ, кит без …"
type textarea "x"
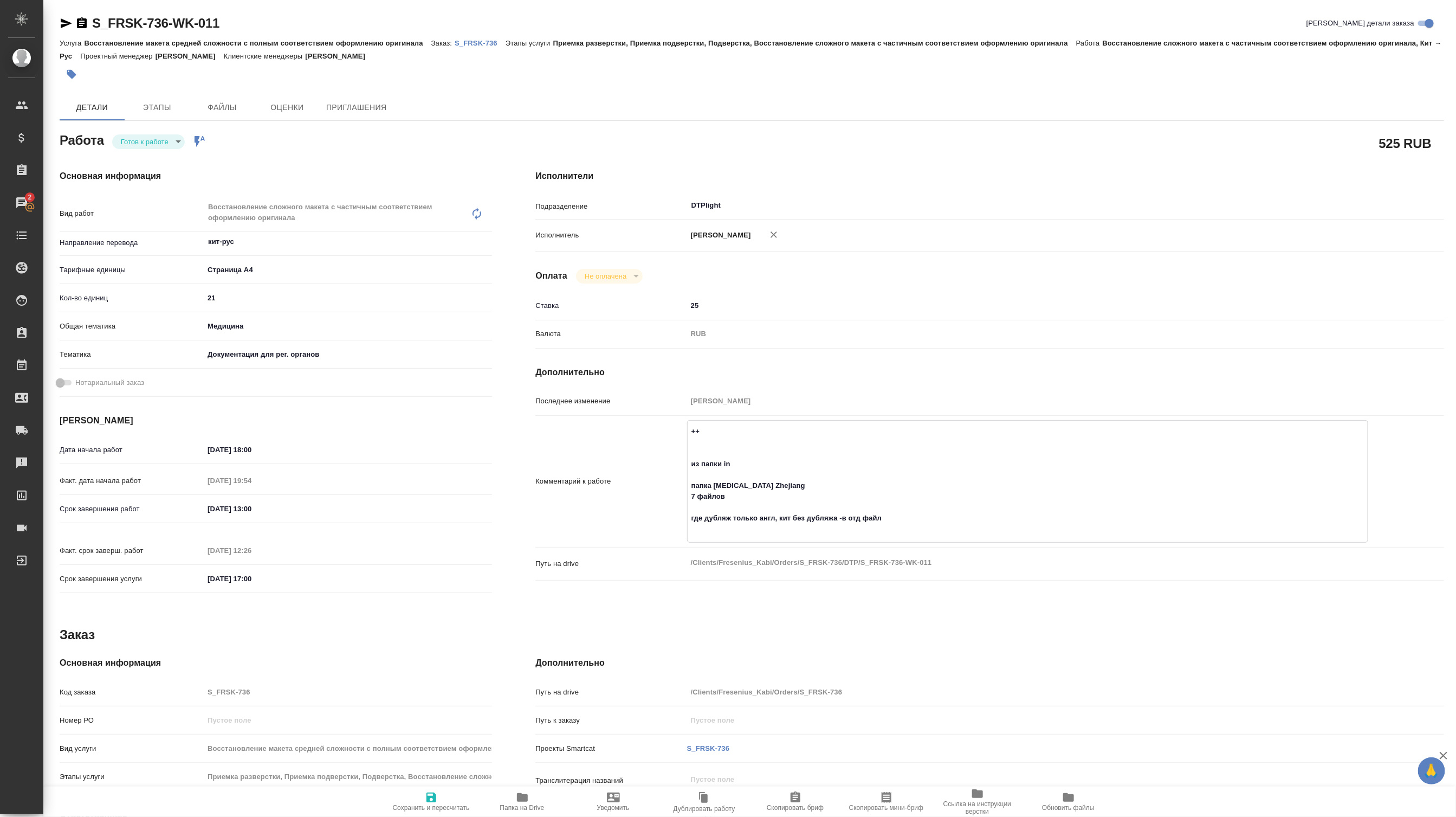
type textarea "x"
type textarea "++++ из папки in папка Biotin Zhejiang 7 файлов где дубляж только англ, кит без…"
type textarea "x"
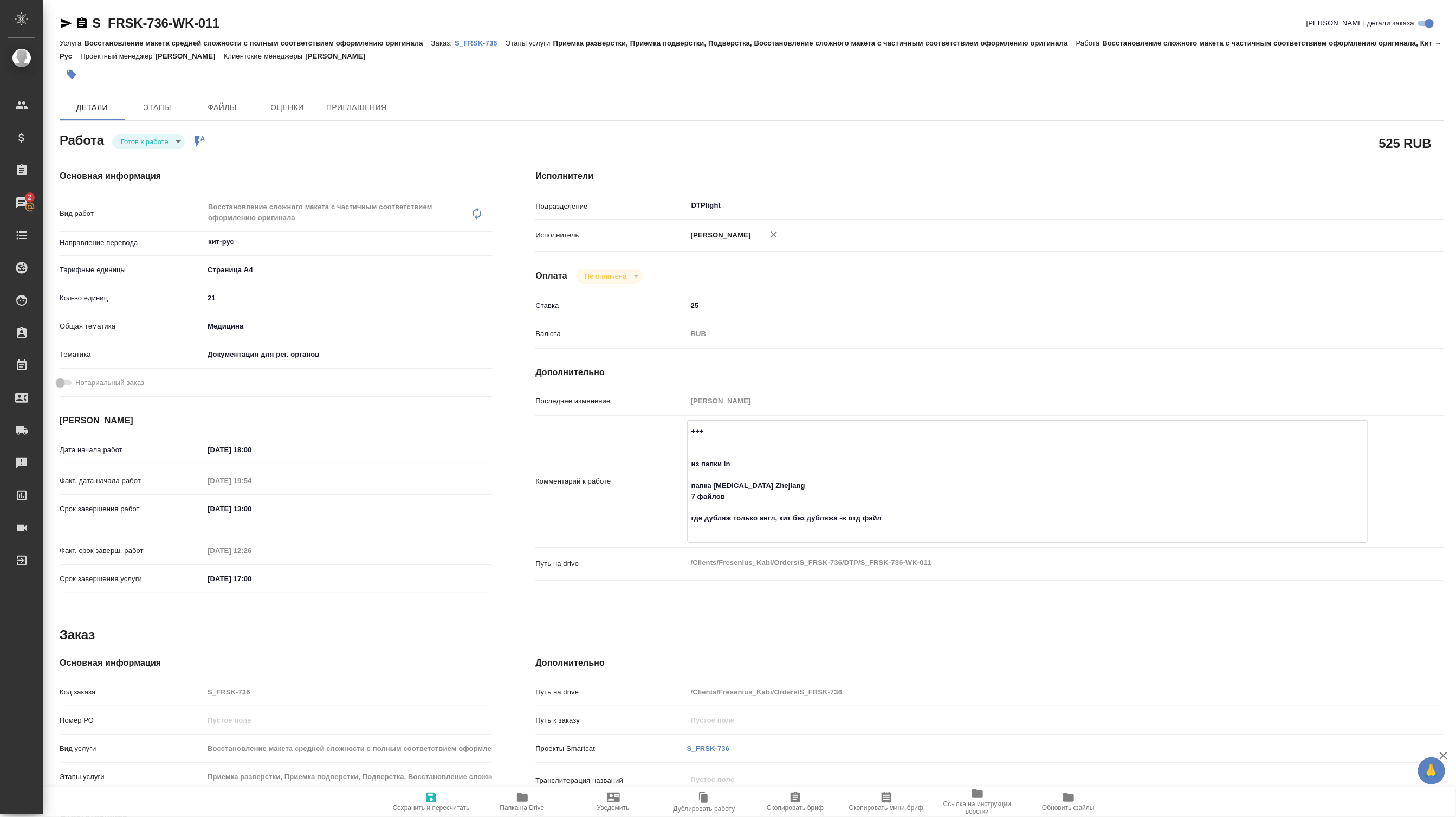
type textarea "x"
type textarea "+++++ из папки in папка Biotin Zhejiang 7 файлов где дубляж только англ, кит бе…"
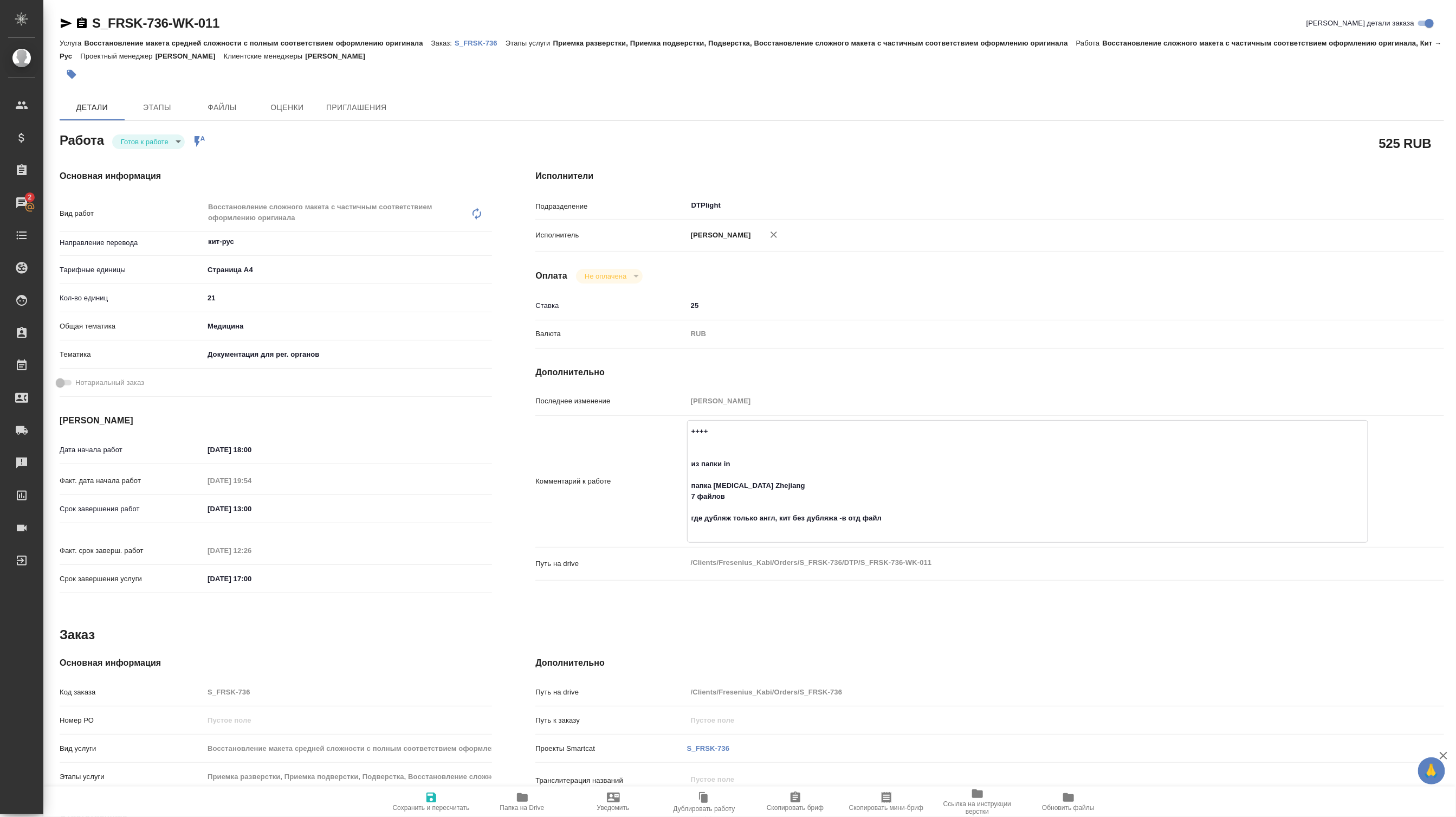
type textarea "x"
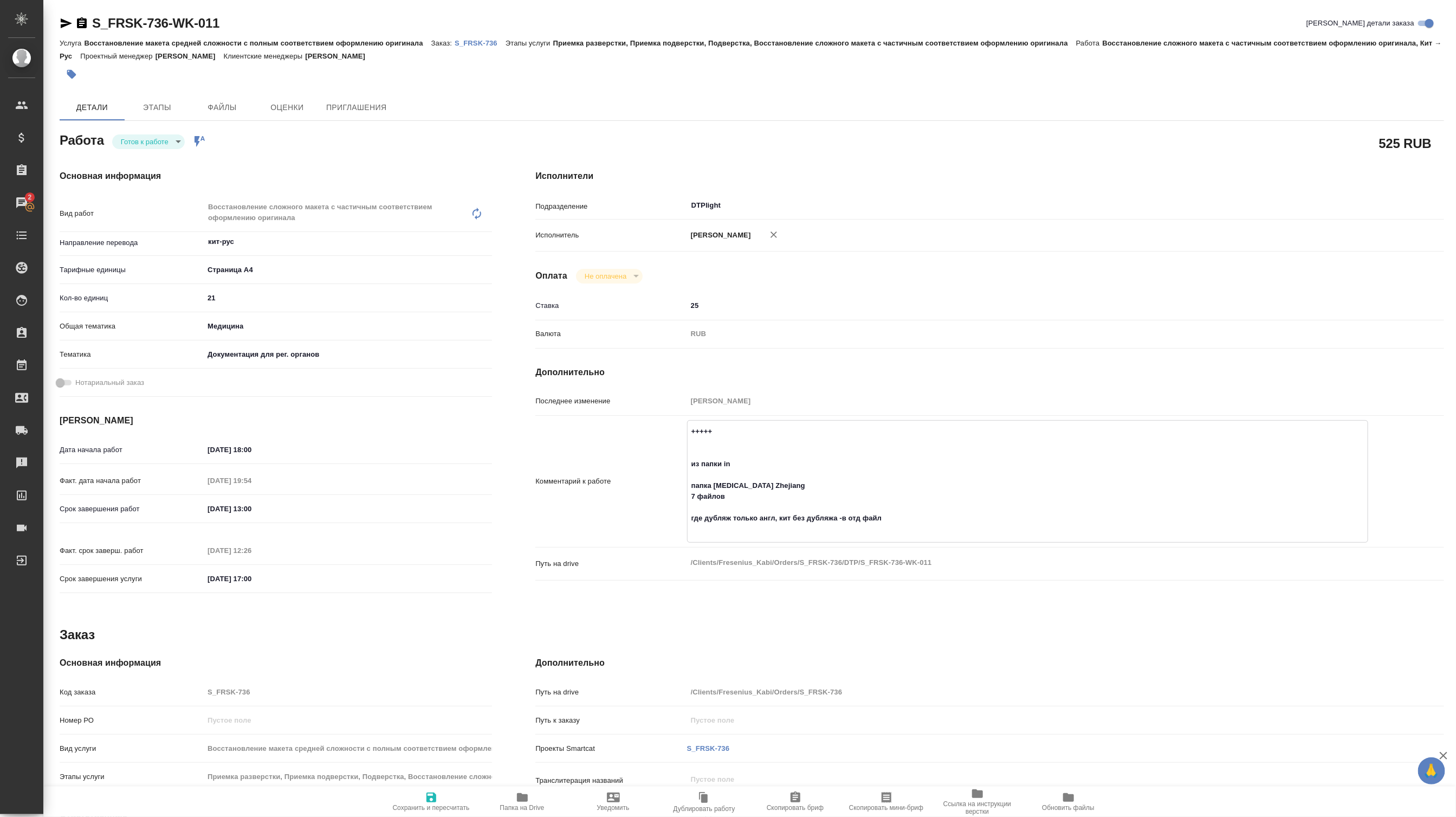
type textarea "++++++ из папки in папка Biotin Zhejiang 7 файлов где дубляж только англ, кит б…"
type textarea "x"
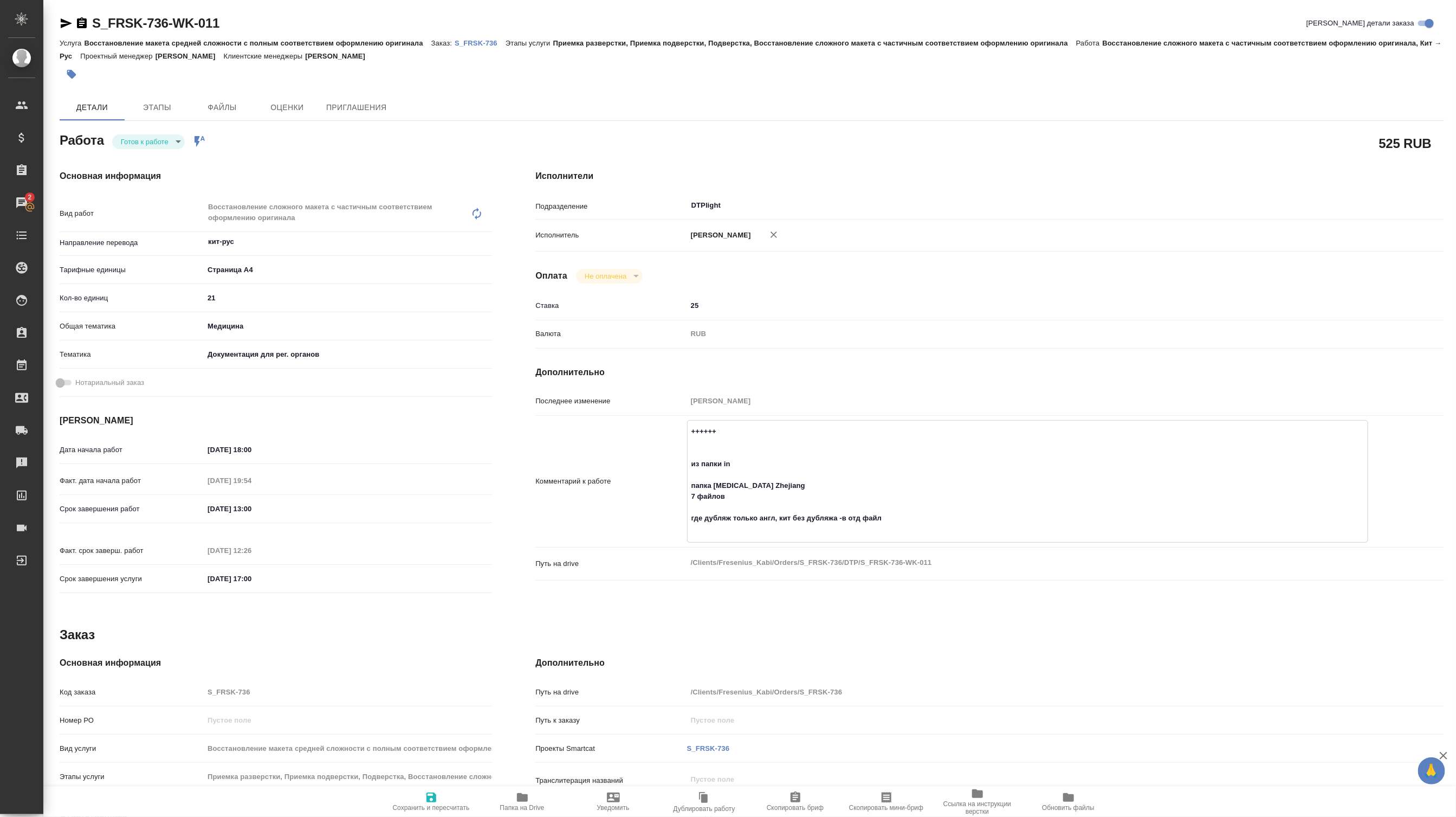
type textarea "x"
type textarea "+++++++ из папки in папка Biotin Zhejiang 7 файлов где дубляж только англ, кит …"
type textarea "x"
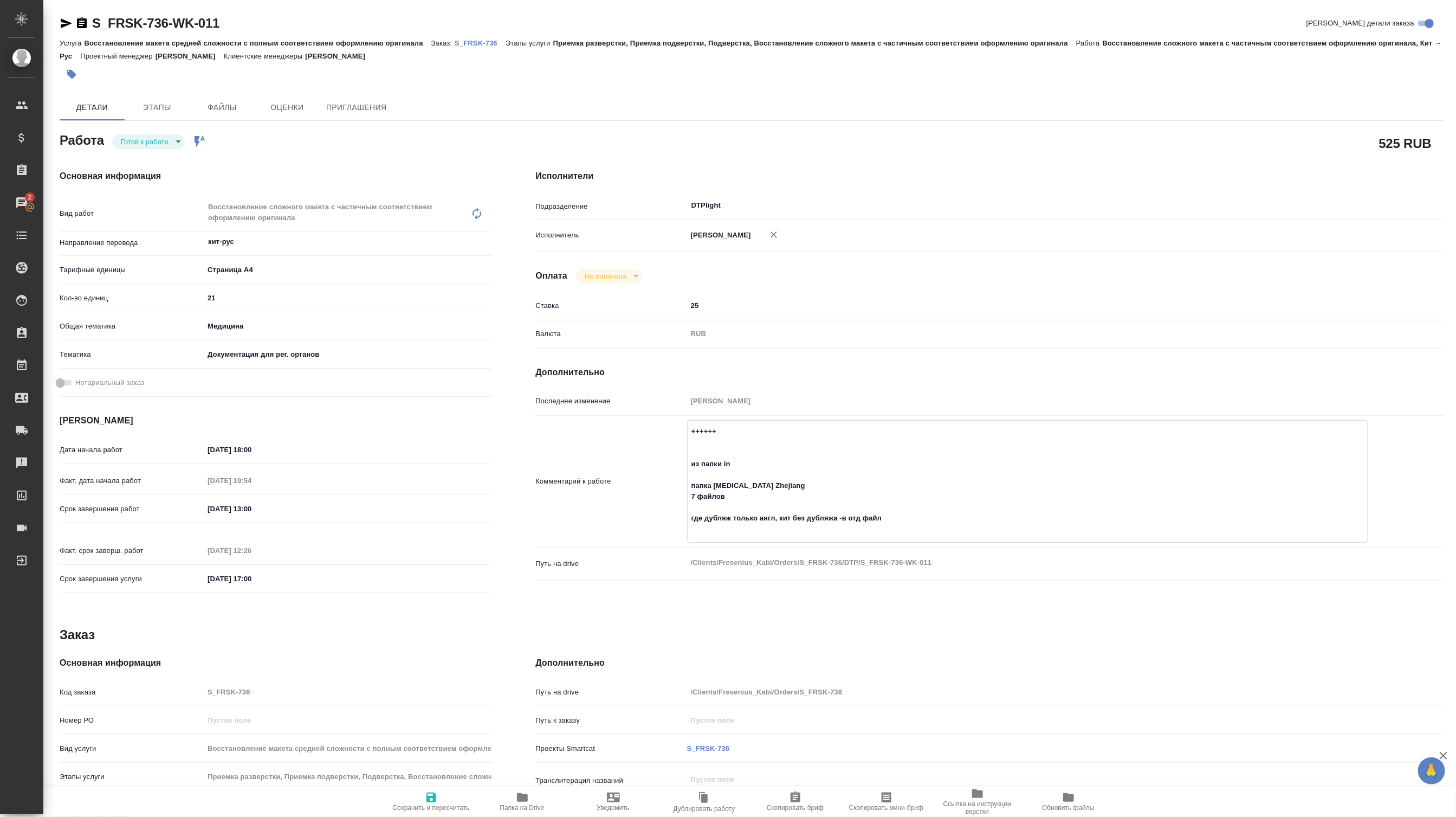
type textarea "x"
type textarea "++++++++ из папки in папка Biotin Zhejiang 7 файлов где дубляж только англ, кит…"
type textarea "x"
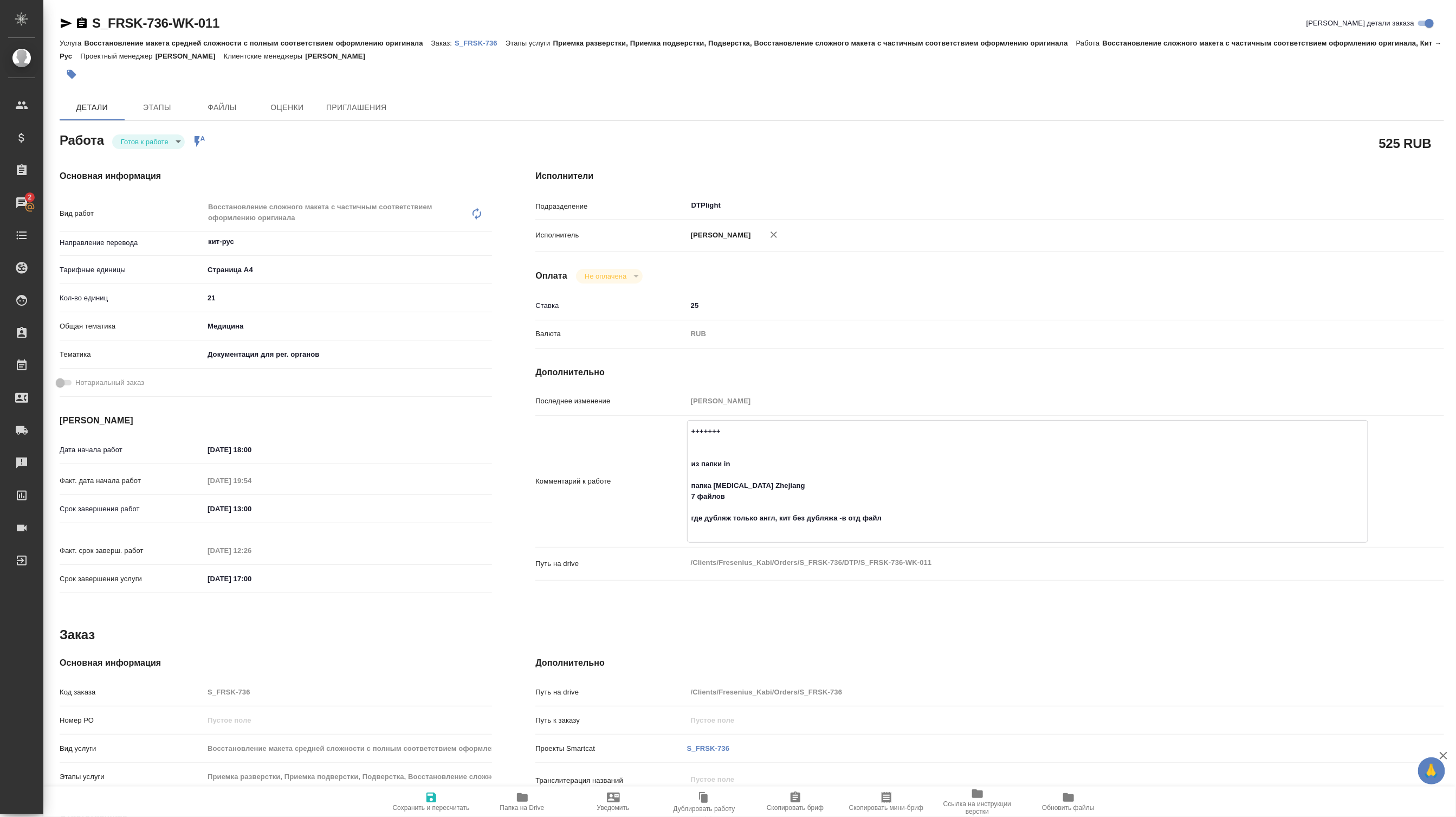
type textarea "x"
type textarea "+++++++++ из папки in папка Biotin Zhejiang 7 файлов где дубляж только англ, ки…"
type textarea "x"
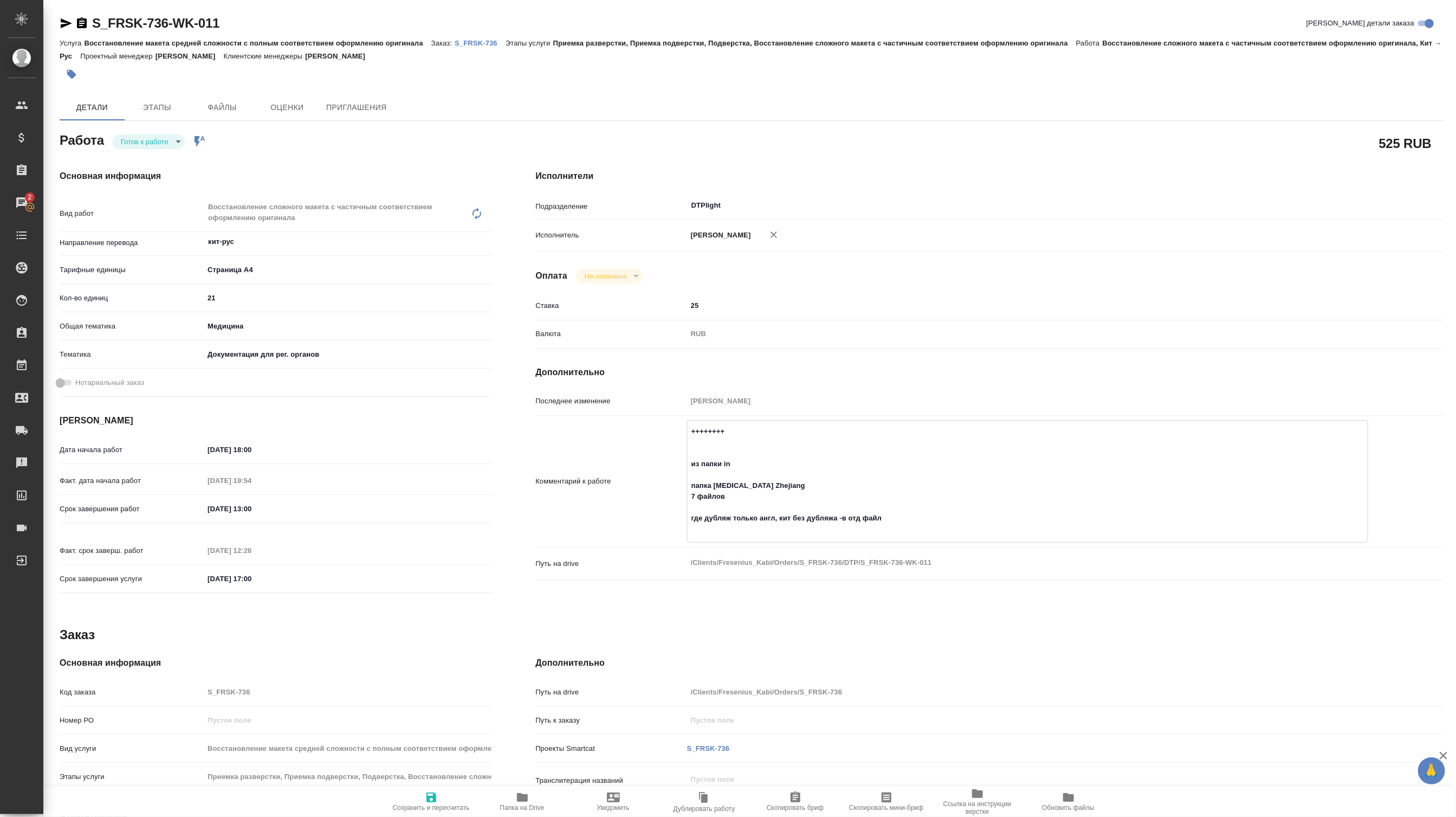
type textarea "x"
type textarea "++++++++++ из папки in папка Biotin Zhejiang 7 файлов где дубляж только англ, к…"
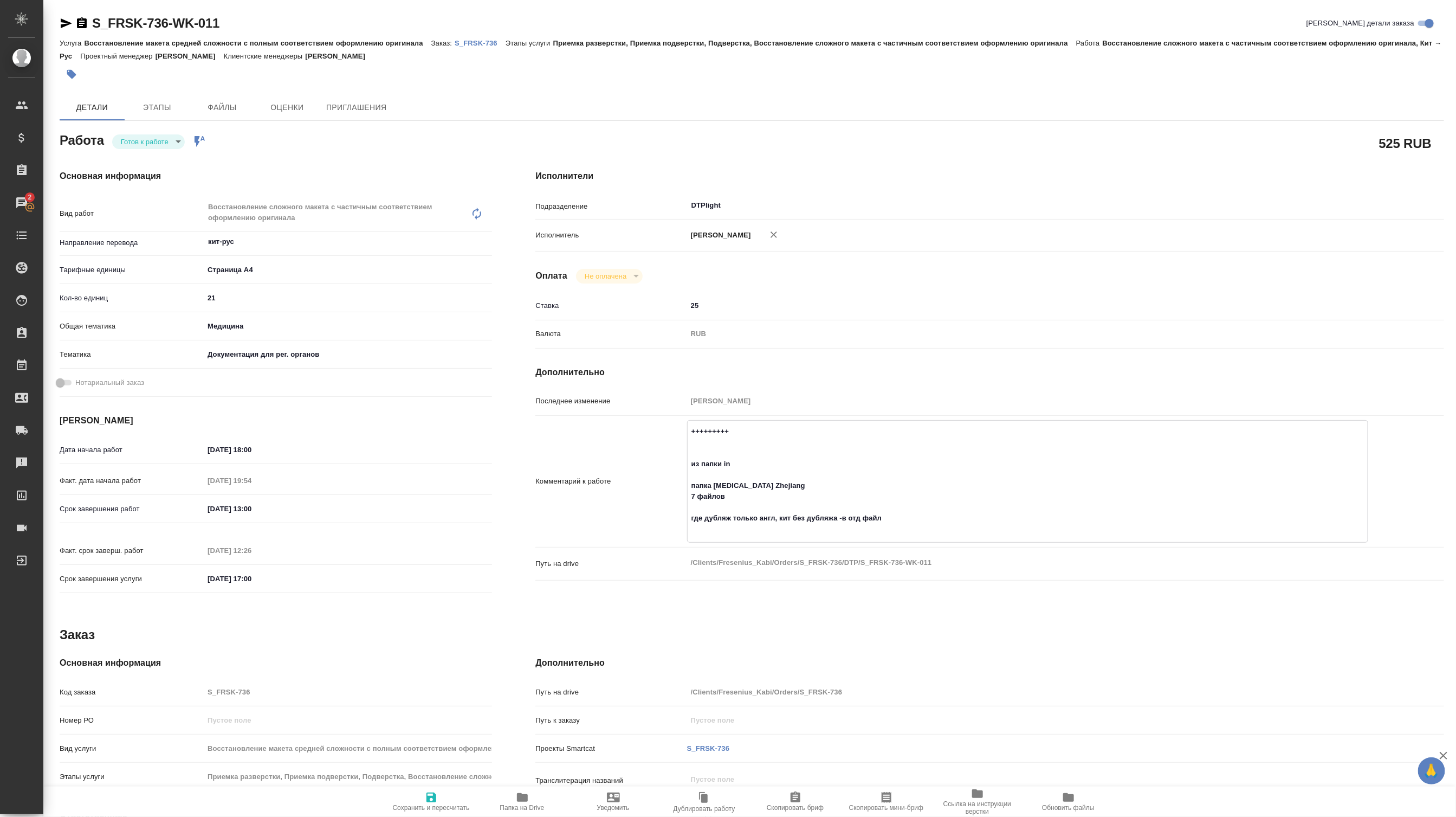
type textarea "x"
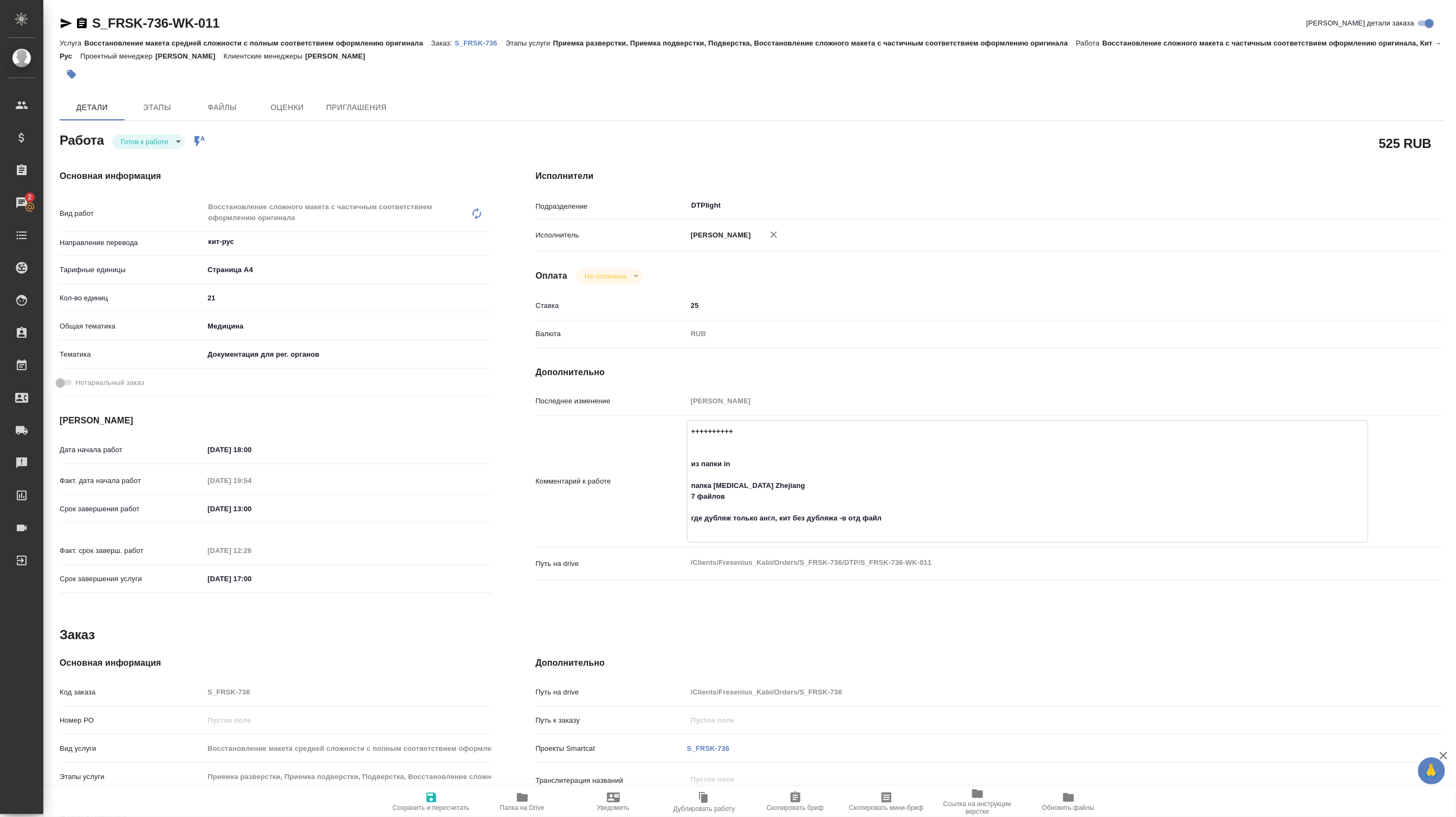
type textarea "+++++++++++ из папки in папка Biotin Zhejiang 7 файлов где дубляж только англ, …"
type textarea "x"
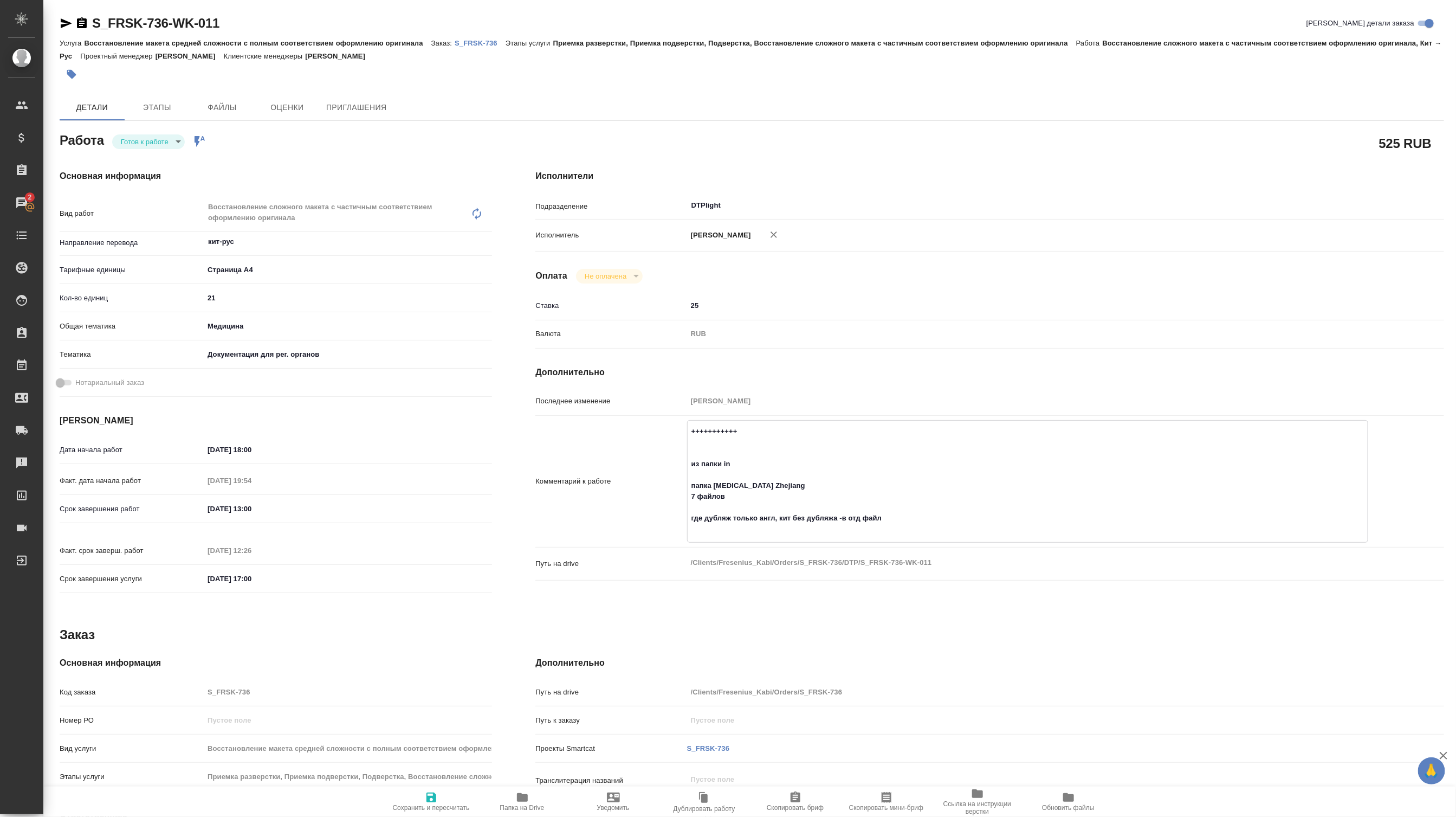
type textarea "x"
type textarea "++++++++++++ из папки in папка Biotin Zhejiang 7 файлов где дубляж только англ,…"
type textarea "x"
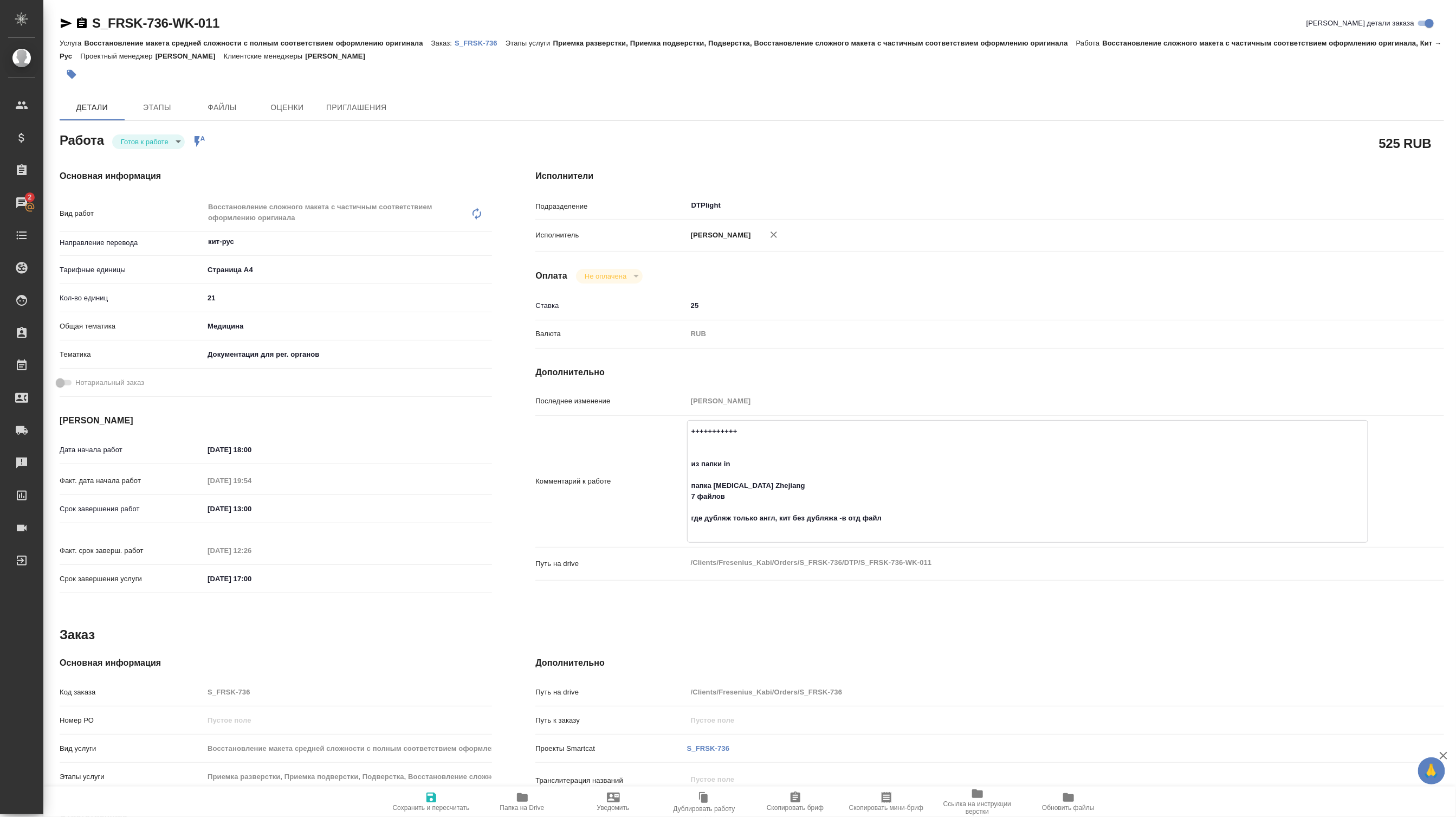
type textarea "x"
type textarea "+++++++++++++ из папки in папка Biotin Zhejiang 7 файлов где дубляж только англ…"
type textarea "x"
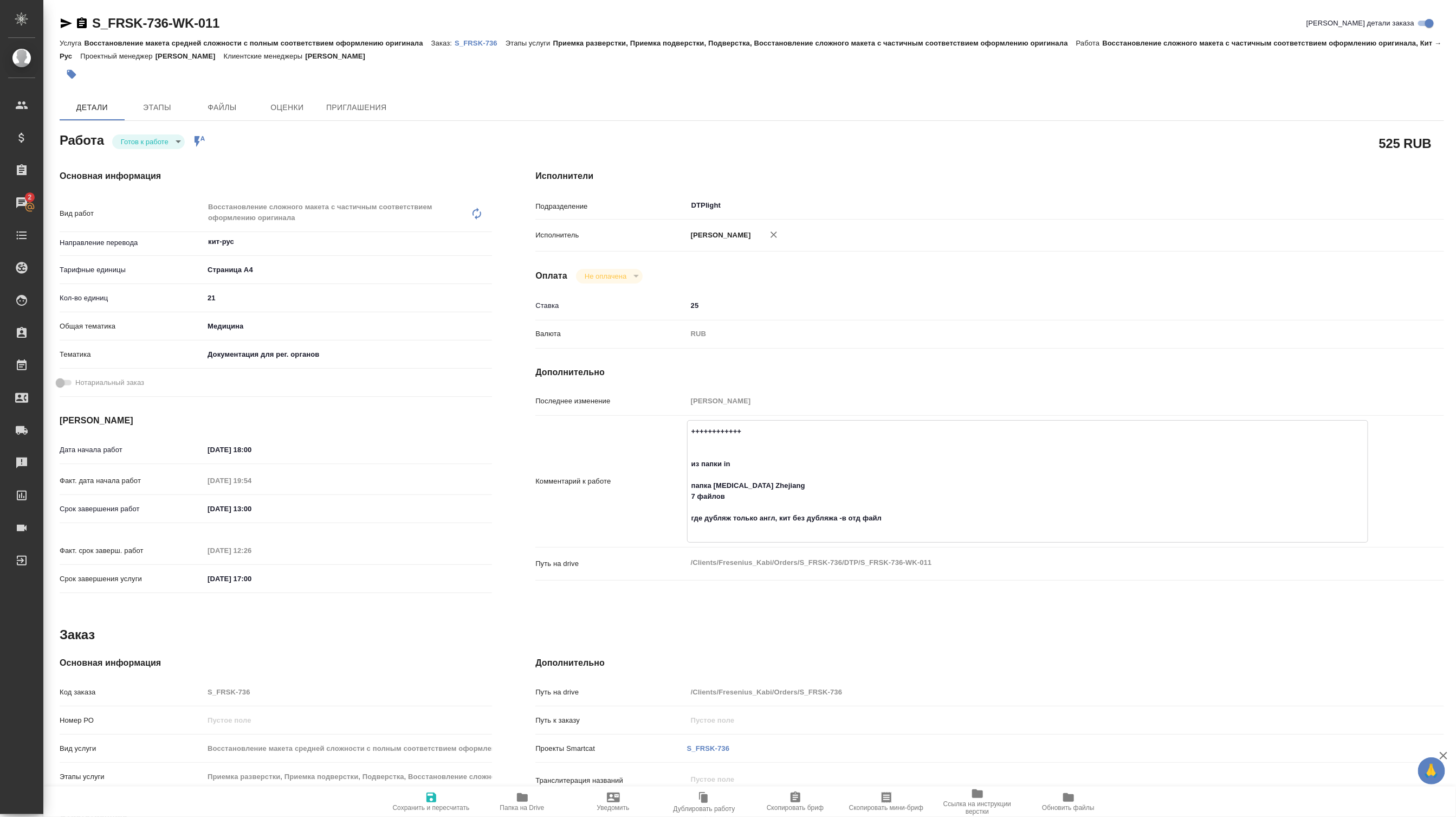
type textarea "x"
type textarea "++++++++++++++ из папки in папка Biotin Zhejiang 7 файлов где дубляж только анг…"
type textarea "x"
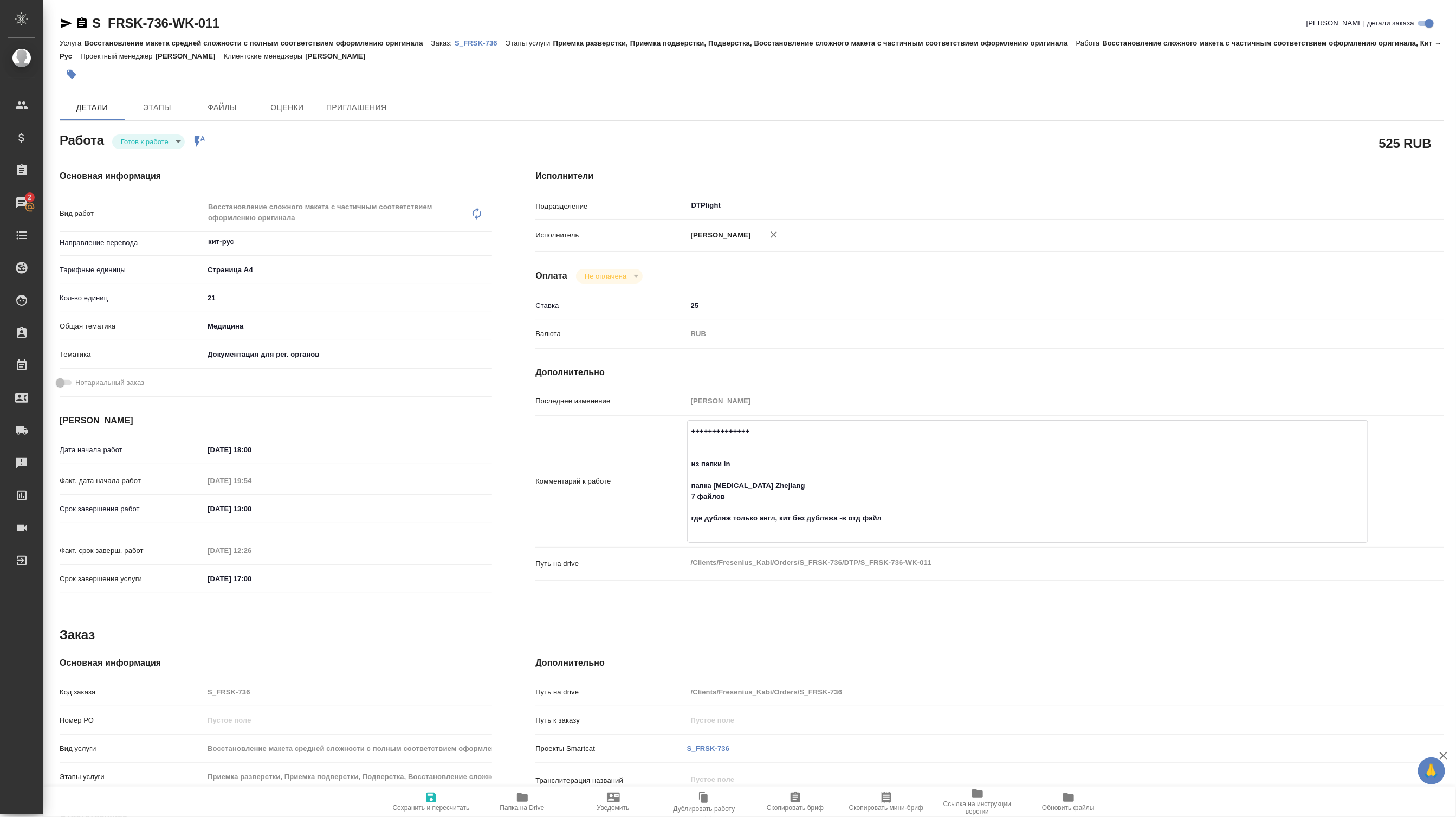
type textarea "x"
type textarea "++++++++++++++ из папки in папка Biotin Zhejiang 7 файлов где дубляж только анг…"
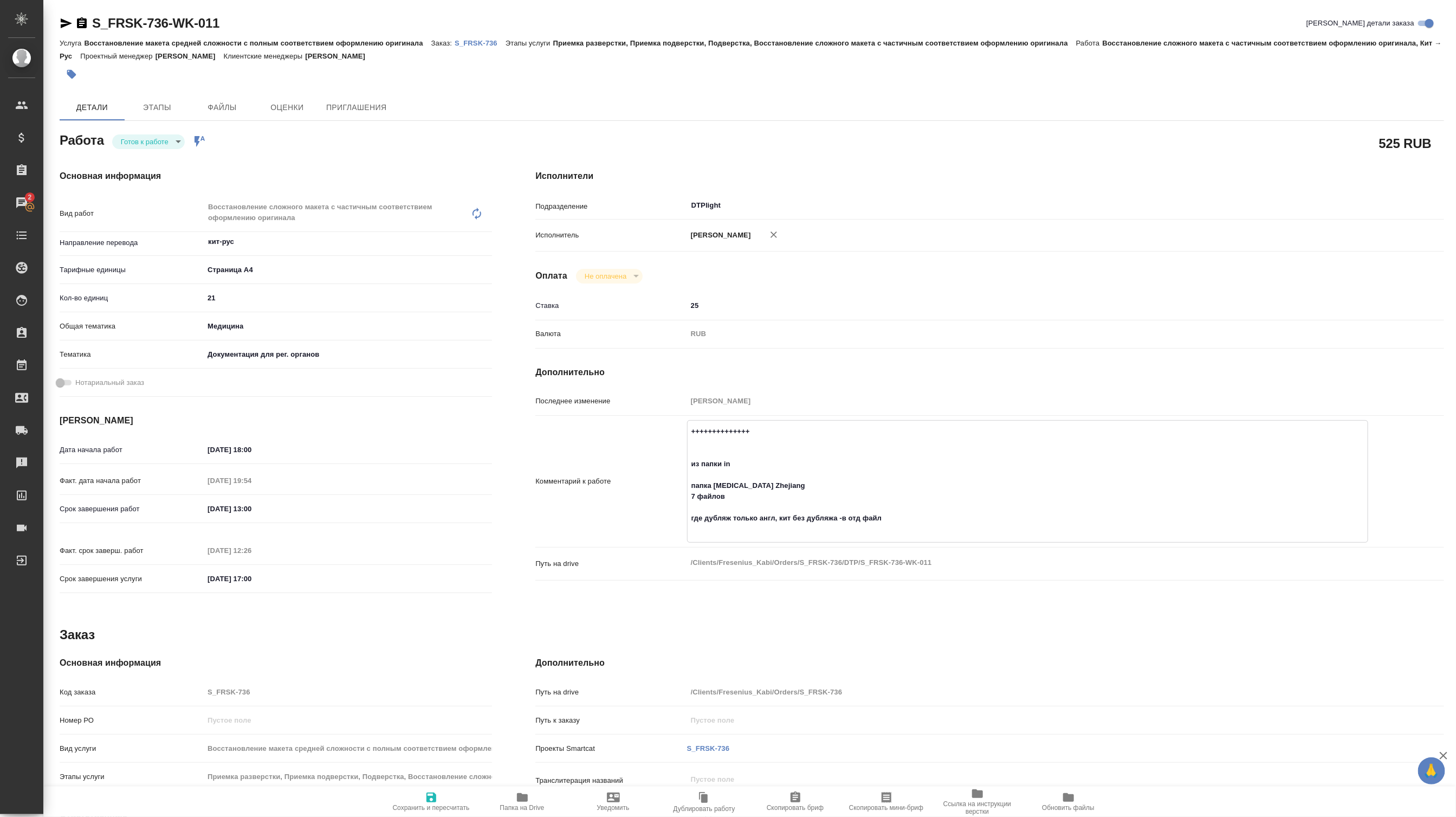
type textarea "x"
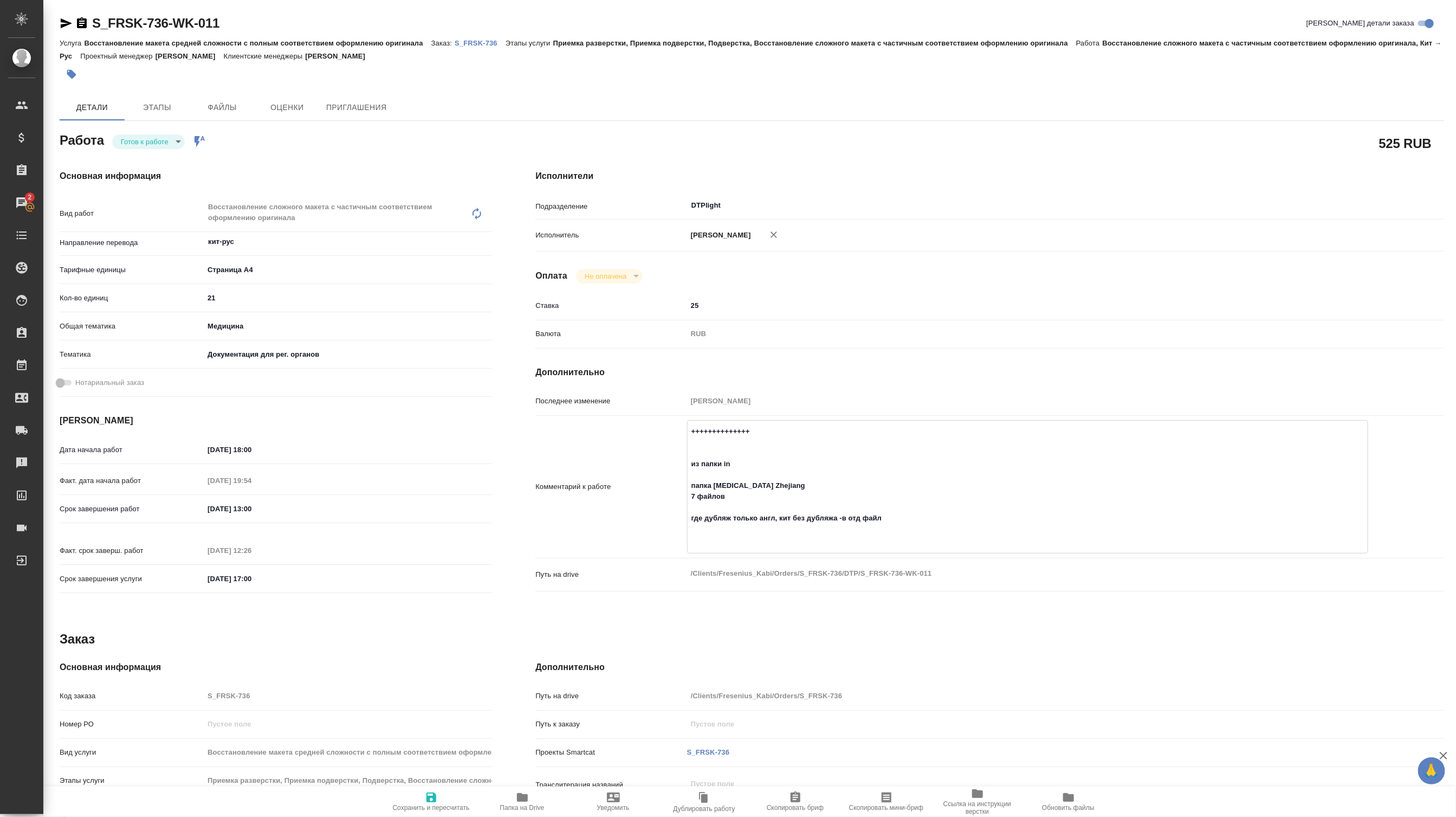
type textarea "++++++++++++++ из папки in папка Biotin Zhejiang 7 файлов где дубляж только анг…"
type textarea "x"
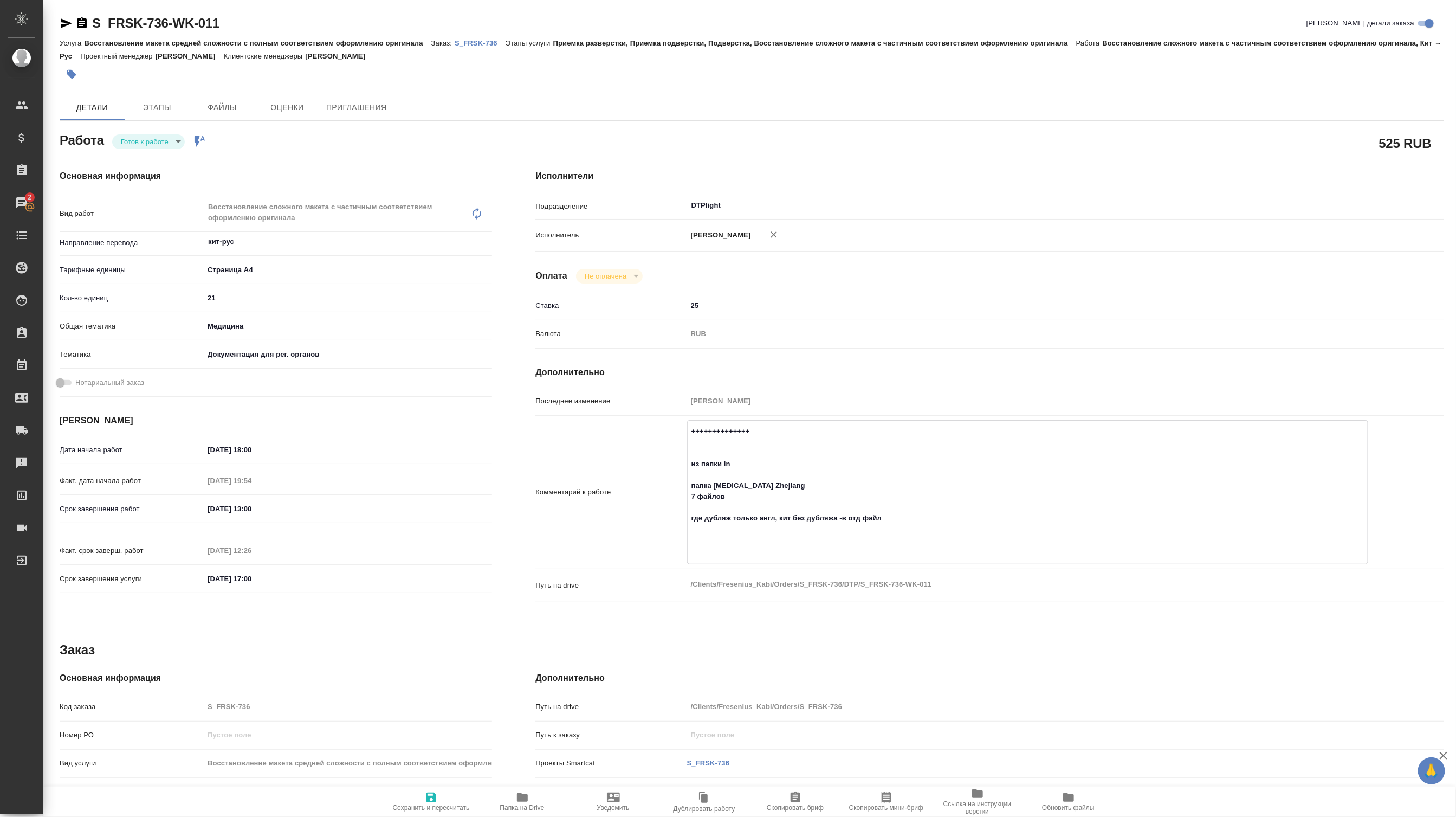
type textarea "x"
type textarea "к ++++++++++++++ из папки in папка Biotin Zhejiang 7 файлов где дубляж только а…"
type textarea "x"
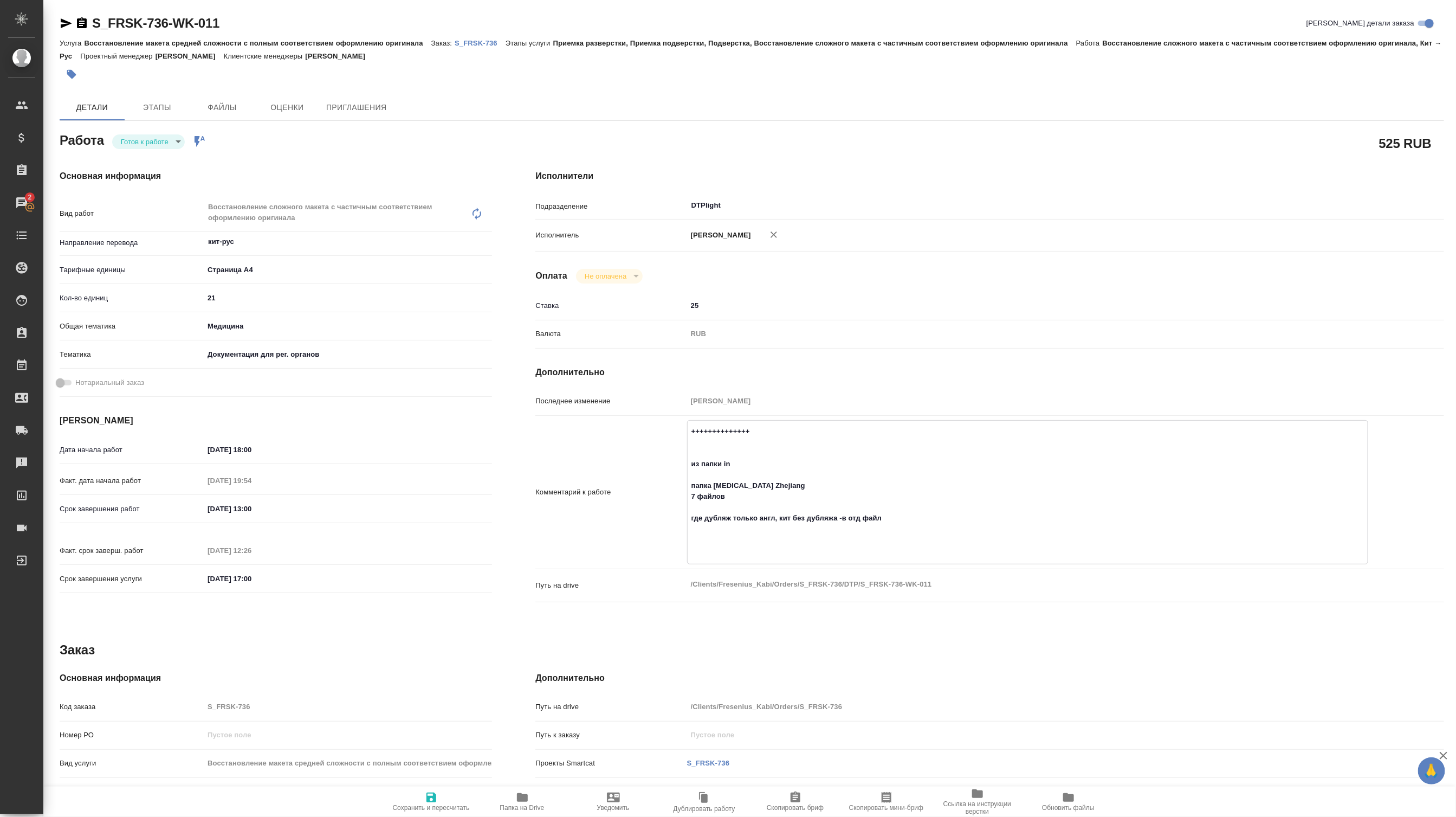
type textarea "x"
type textarea "ки ++++++++++++++ из папки in папка Biotin Zhejiang 7 файлов где дубляж только …"
type textarea "x"
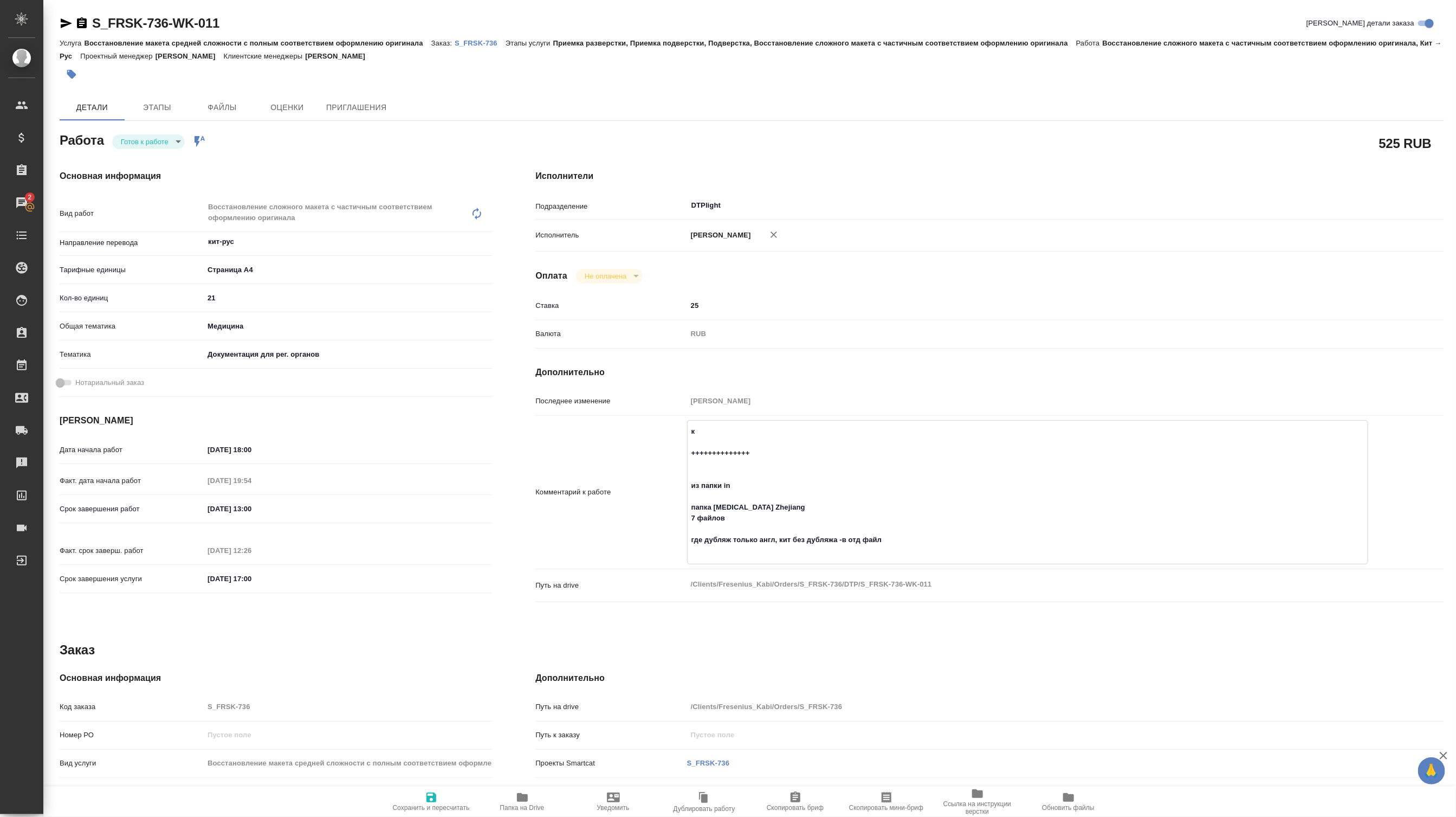
type textarea "x"
type textarea "кит ++++++++++++++ из папки in папка Biotin Zhejiang 7 файлов где дубляж только…"
type textarea "x"
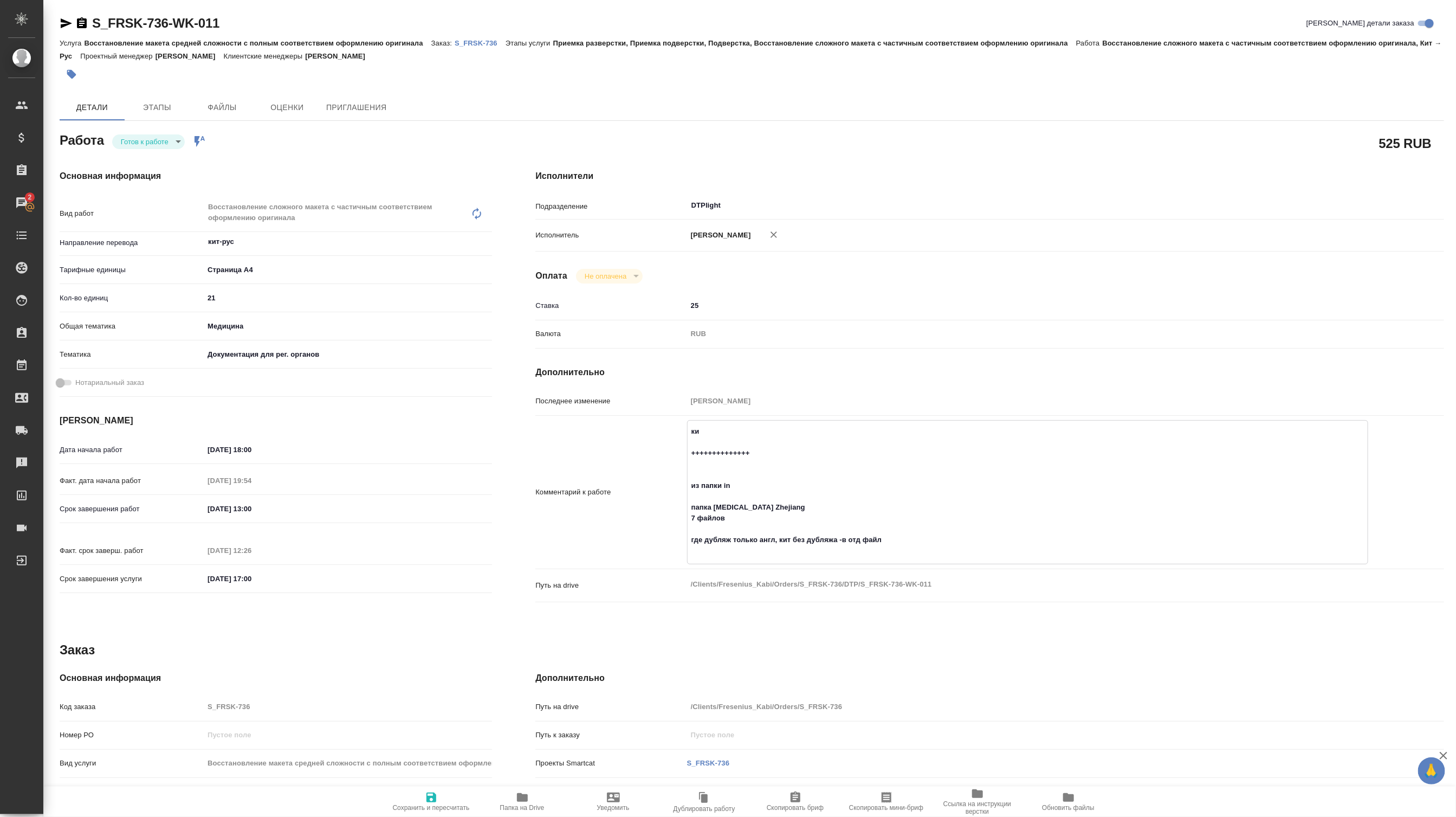
type textarea "x"
type textarea "кита ++++++++++++++ из папки in папка Biotin Zhejiang 7 файлов где дубляж тольк…"
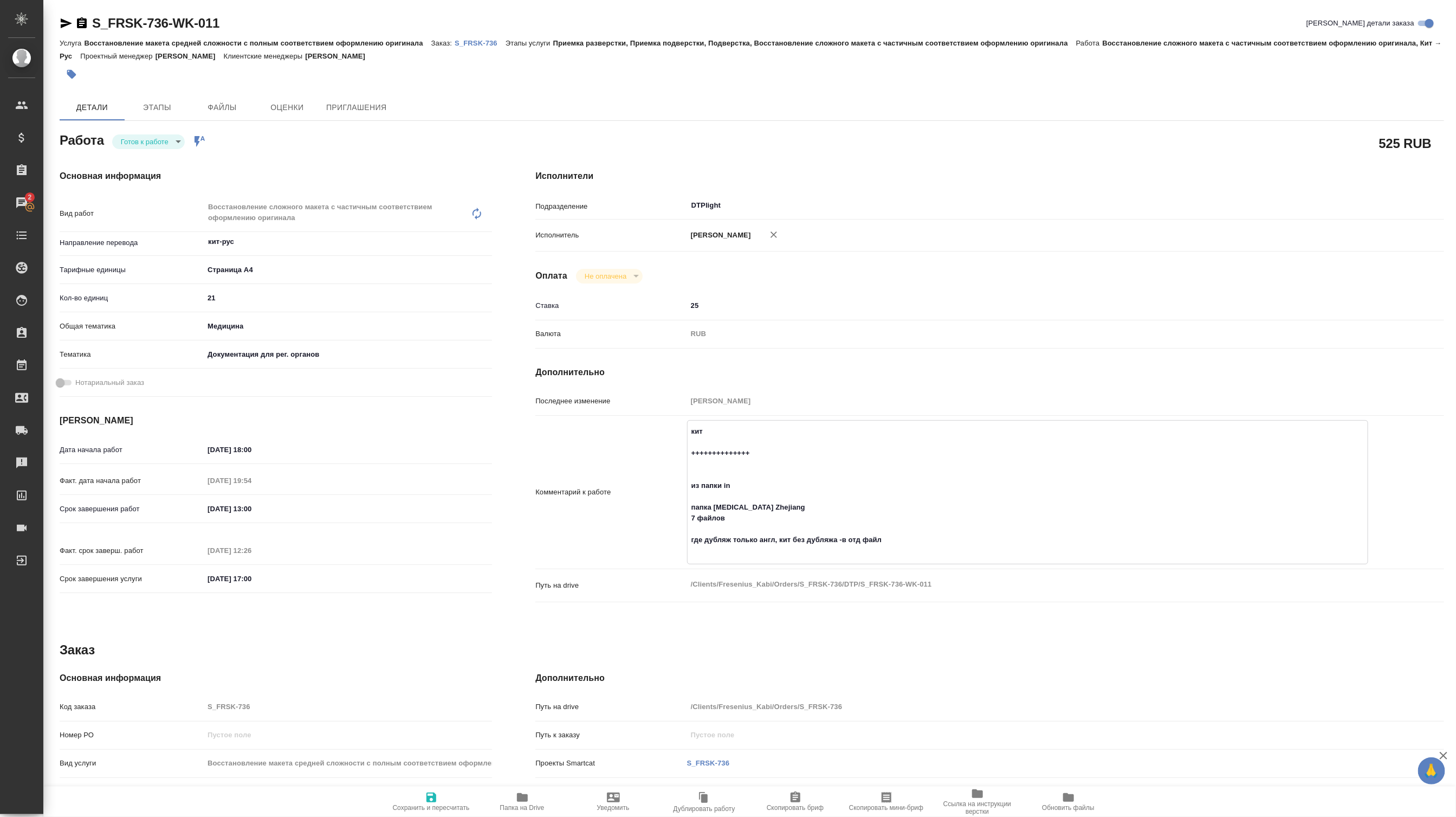
type textarea "x"
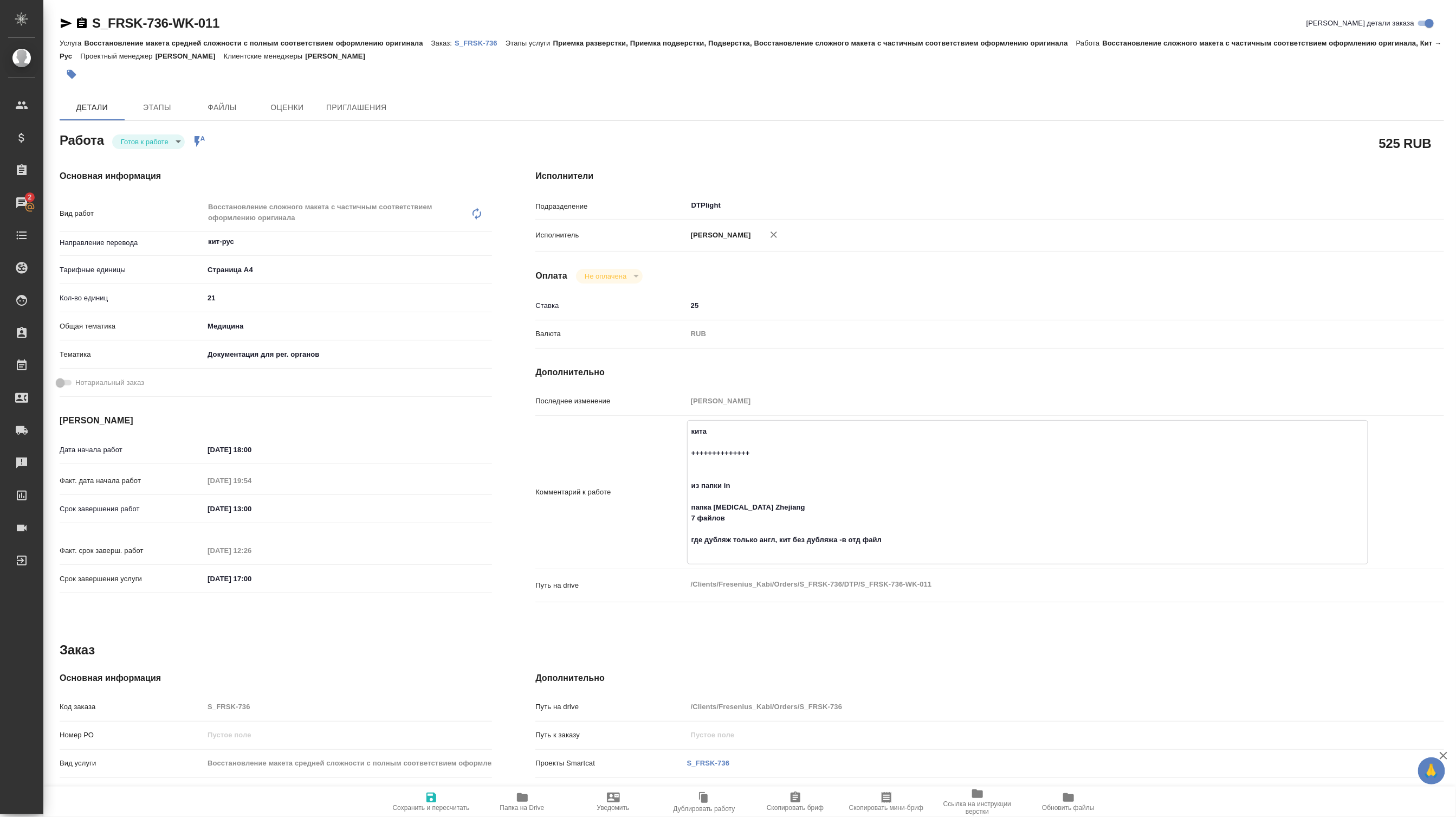
type textarea "китай ++++++++++++++ из папки in папка Biotin Zhejiang 7 файлов где дубляж толь…"
type textarea "x"
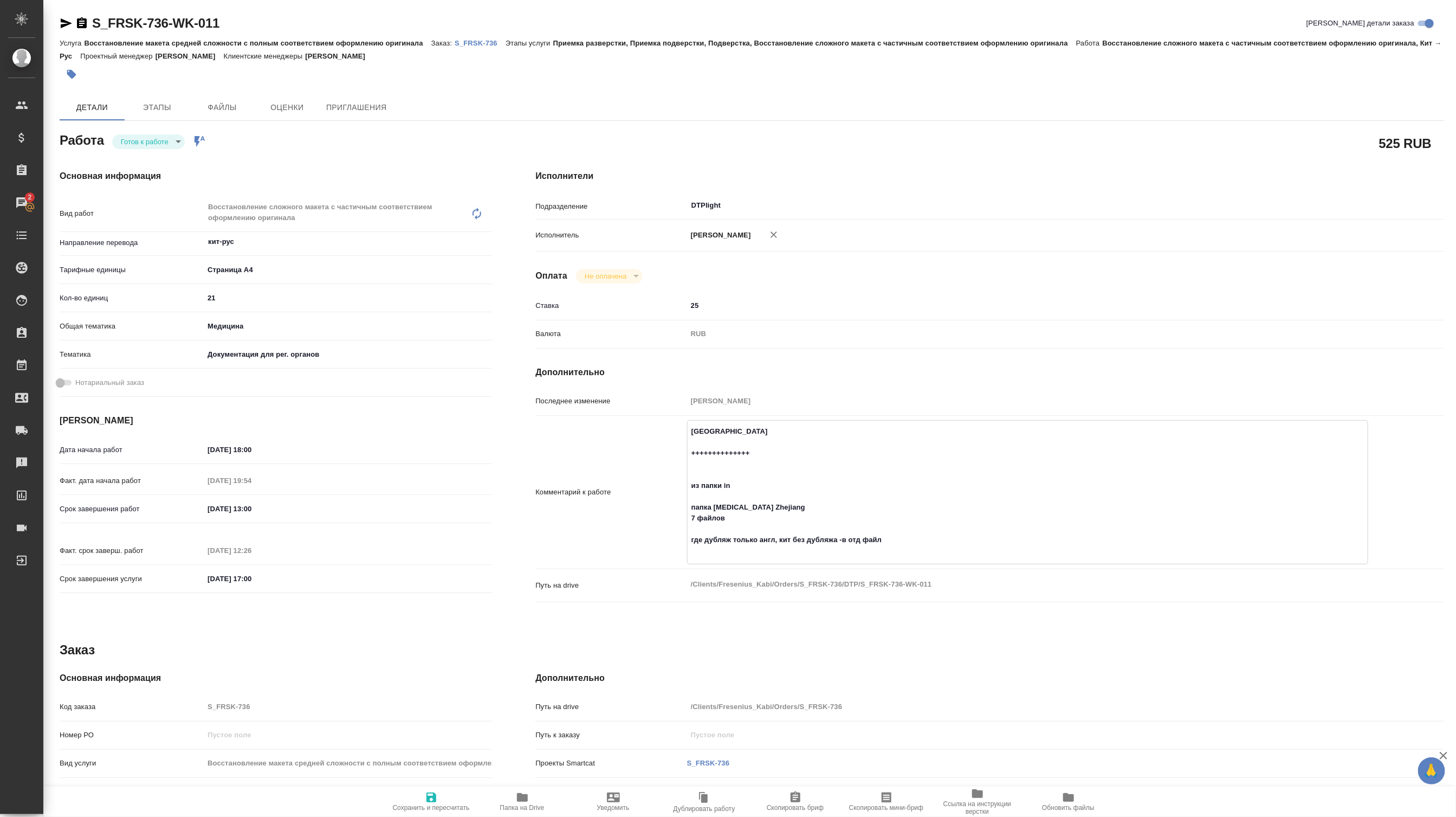
type textarea "x"
type textarea "китайс ++++++++++++++ из папки in папка Biotin Zhejiang 7 файлов где дубляж тол…"
type textarea "x"
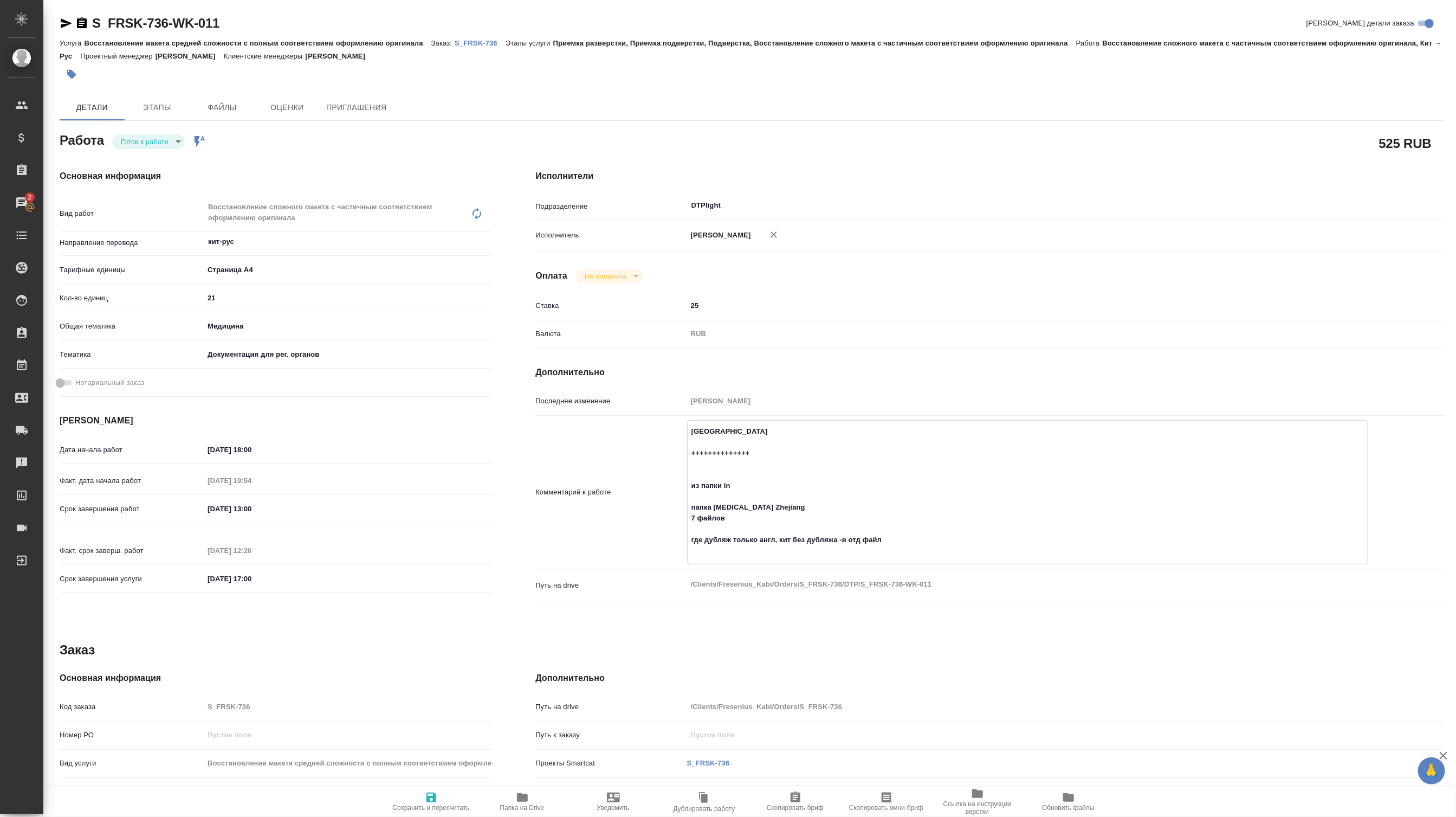
type textarea "x"
type textarea "китайск ++++++++++++++ из папки in папка Biotin Zhejiang 7 файлов где дубляж то…"
type textarea "x"
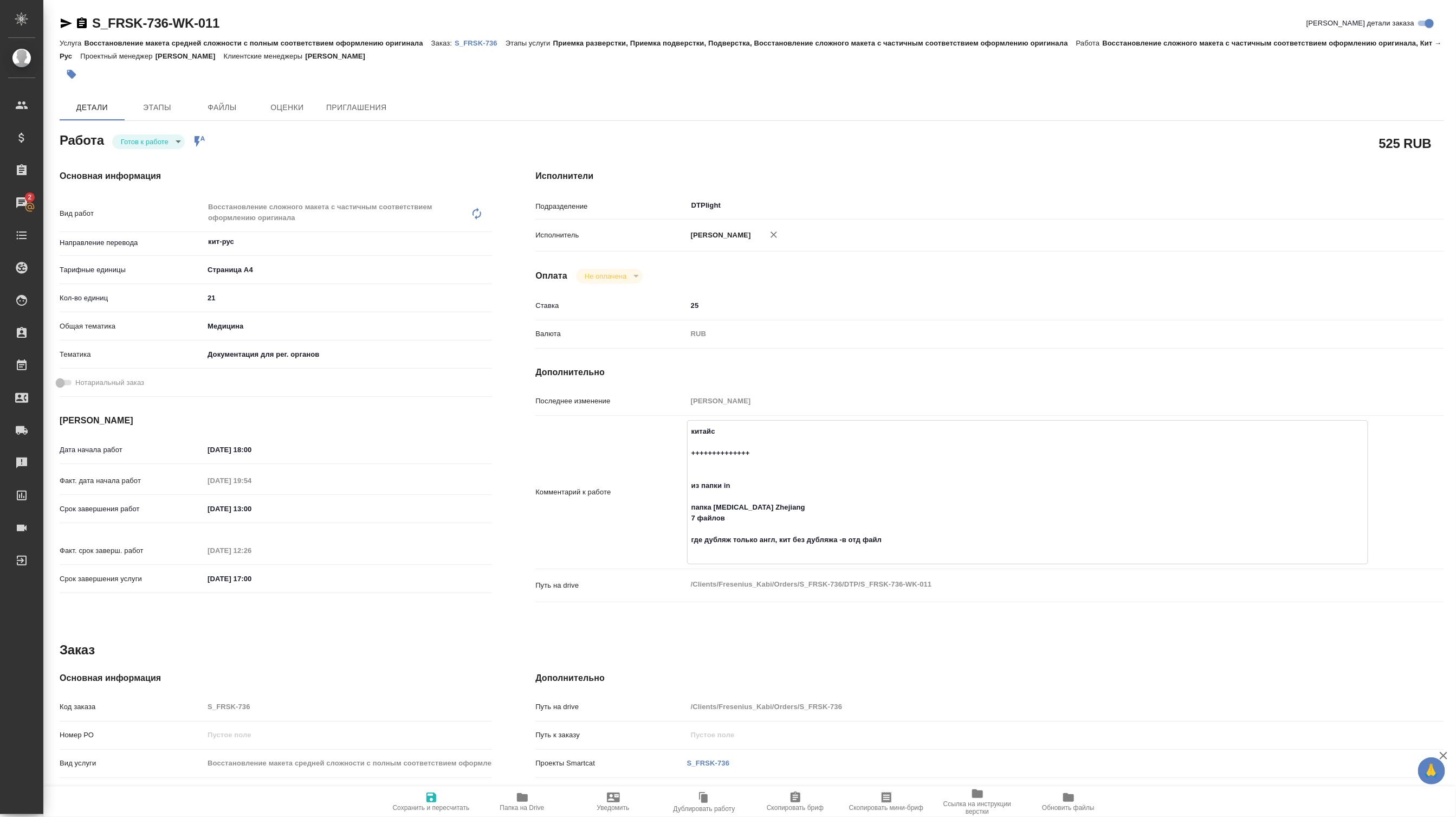
type textarea "x"
type textarea "китайски ++++++++++++++ из папки in папка Biotin Zhejiang 7 файлов где дубляж т…"
type textarea "x"
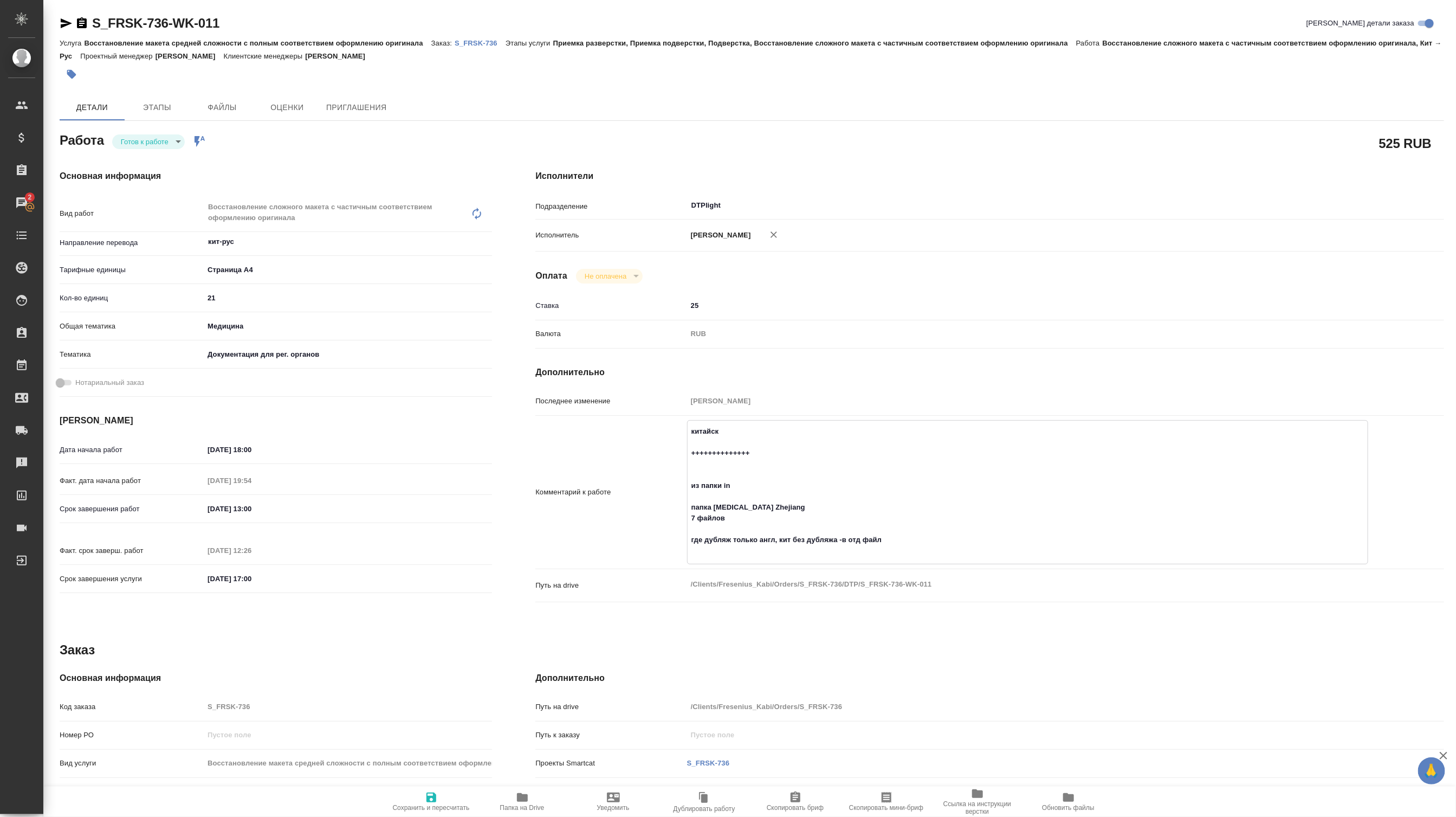
type textarea "x"
type textarea "китайски ++++++++++++++ из папки in папка Biotin Zhejiang 7 файлов где дубляж т…"
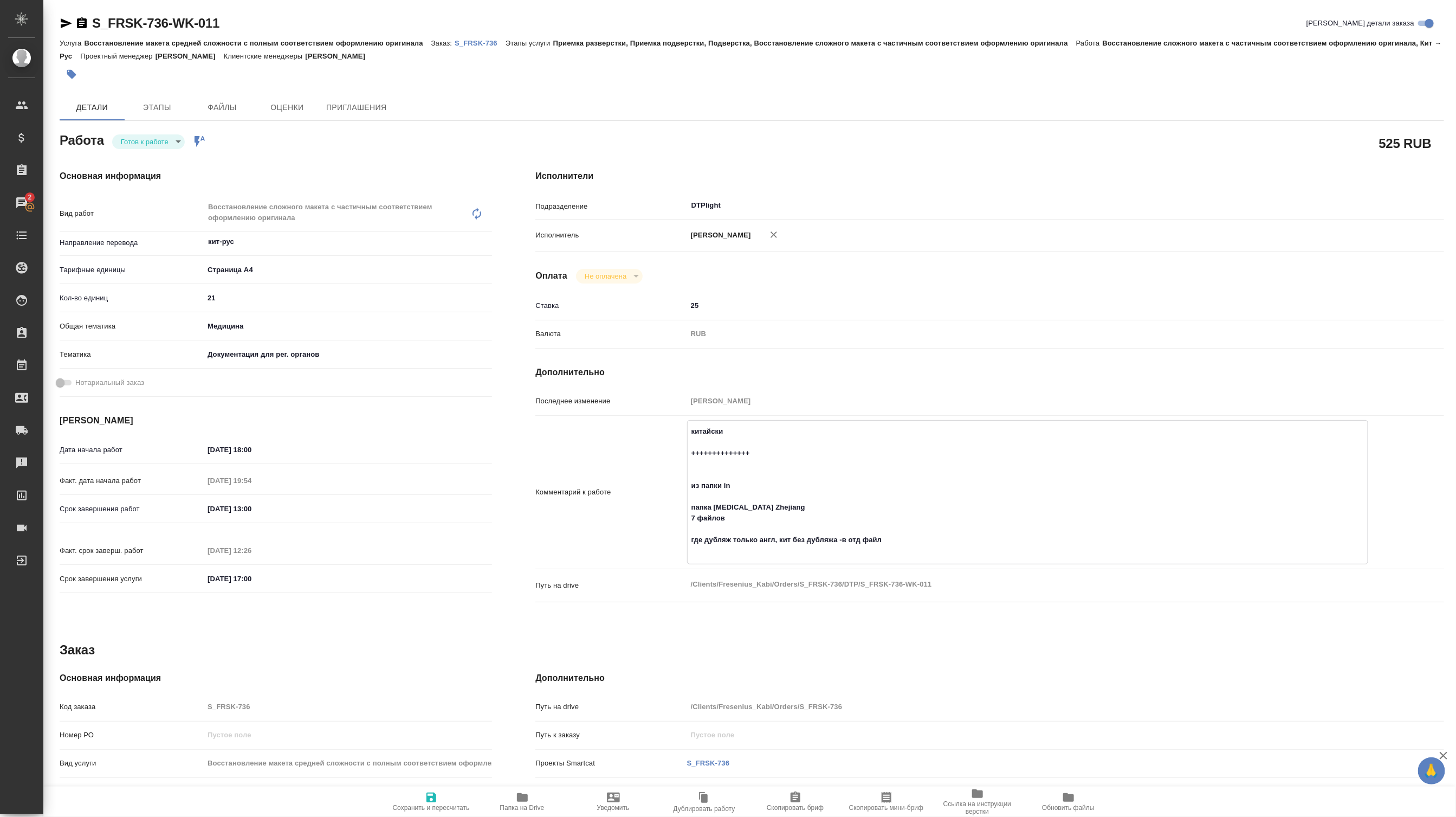
type textarea "x"
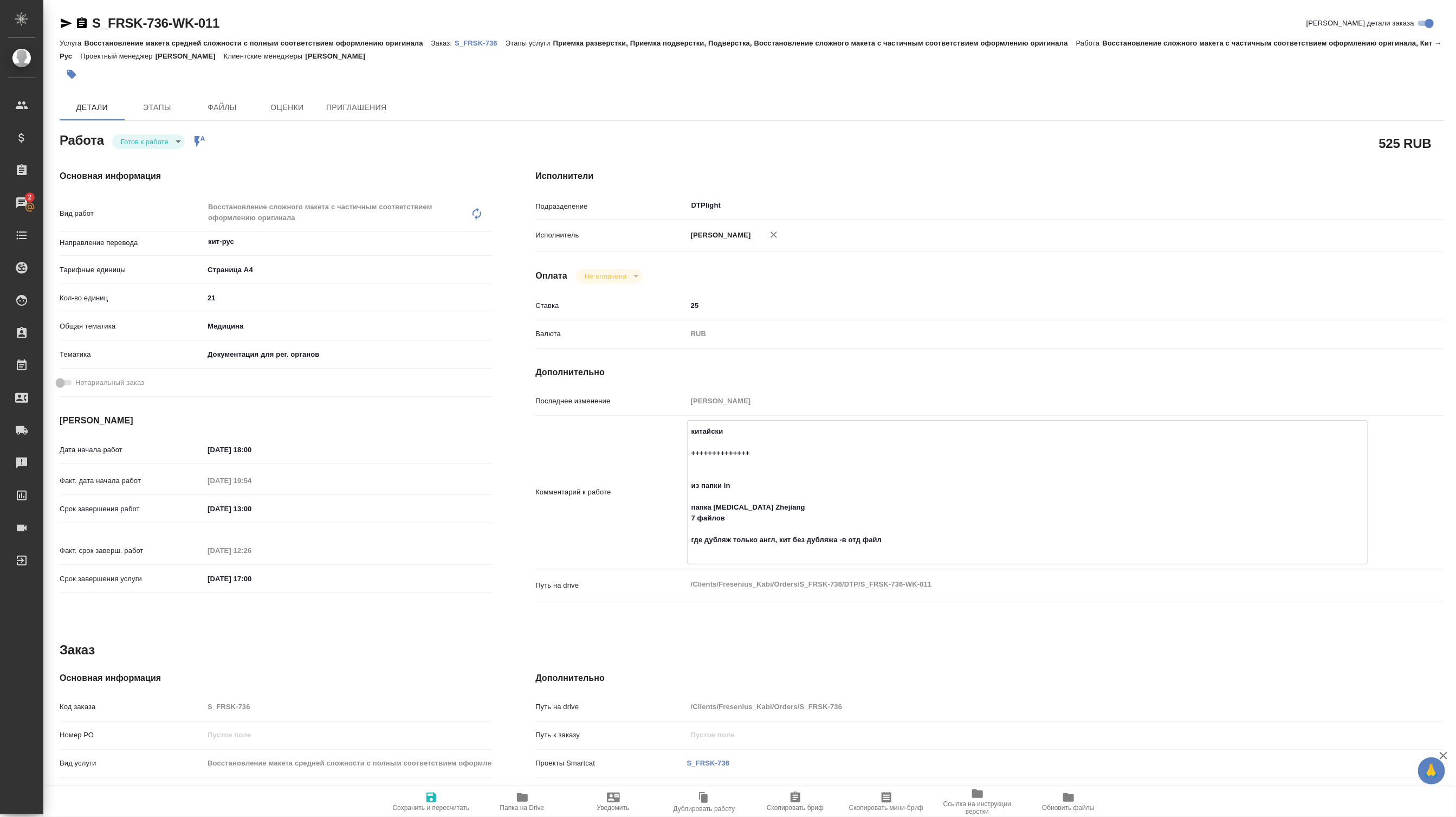
type textarea "китайски ++++++++++++++ из папки in папка Biotin Zhejiang 7 файлов где дубляж т…"
type textarea "x"
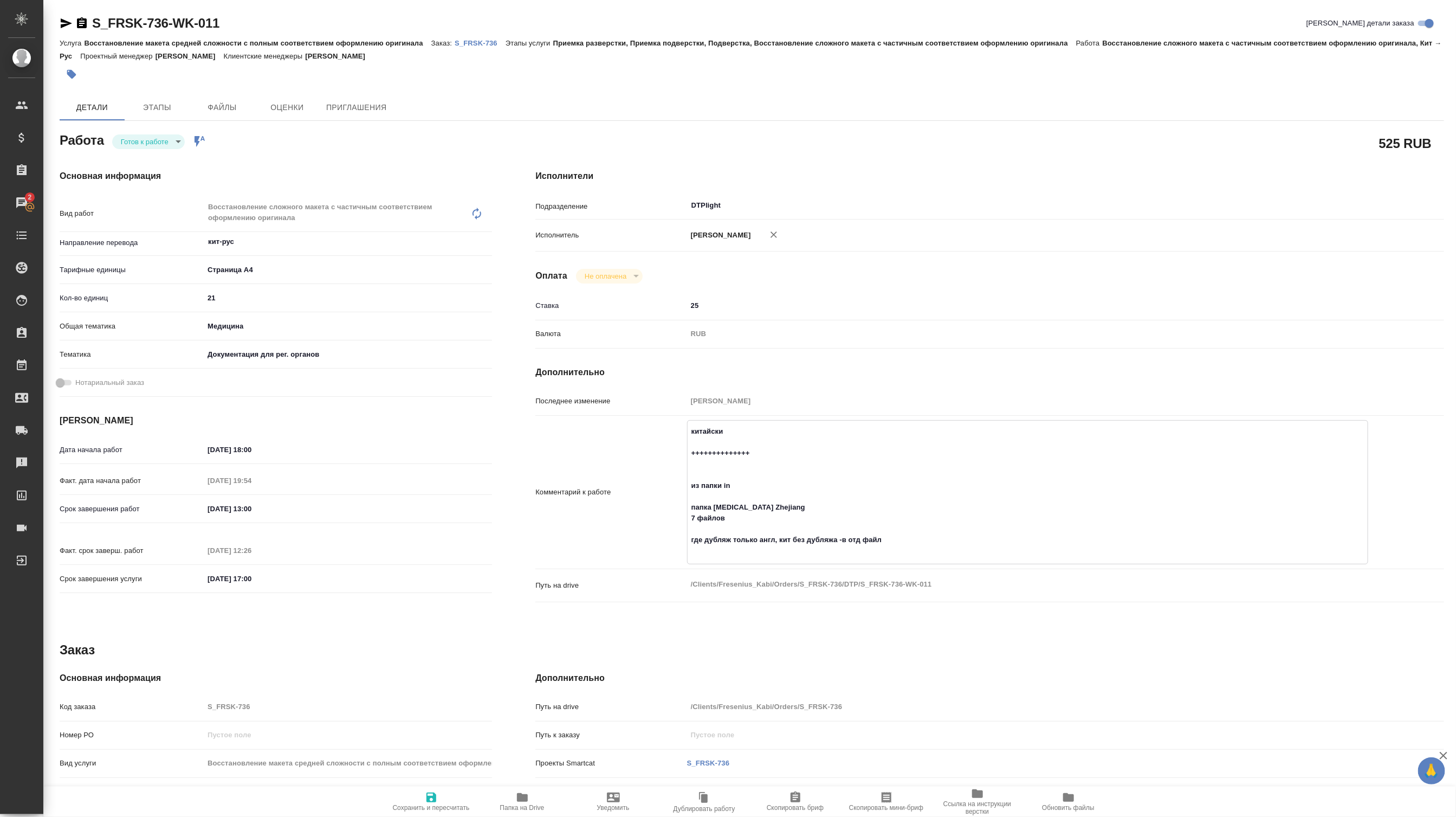
type textarea "x"
type textarea "китайский ++++++++++++++ из папки in папка Biotin Zhejiang 7 файлов где дубляж …"
type textarea "x"
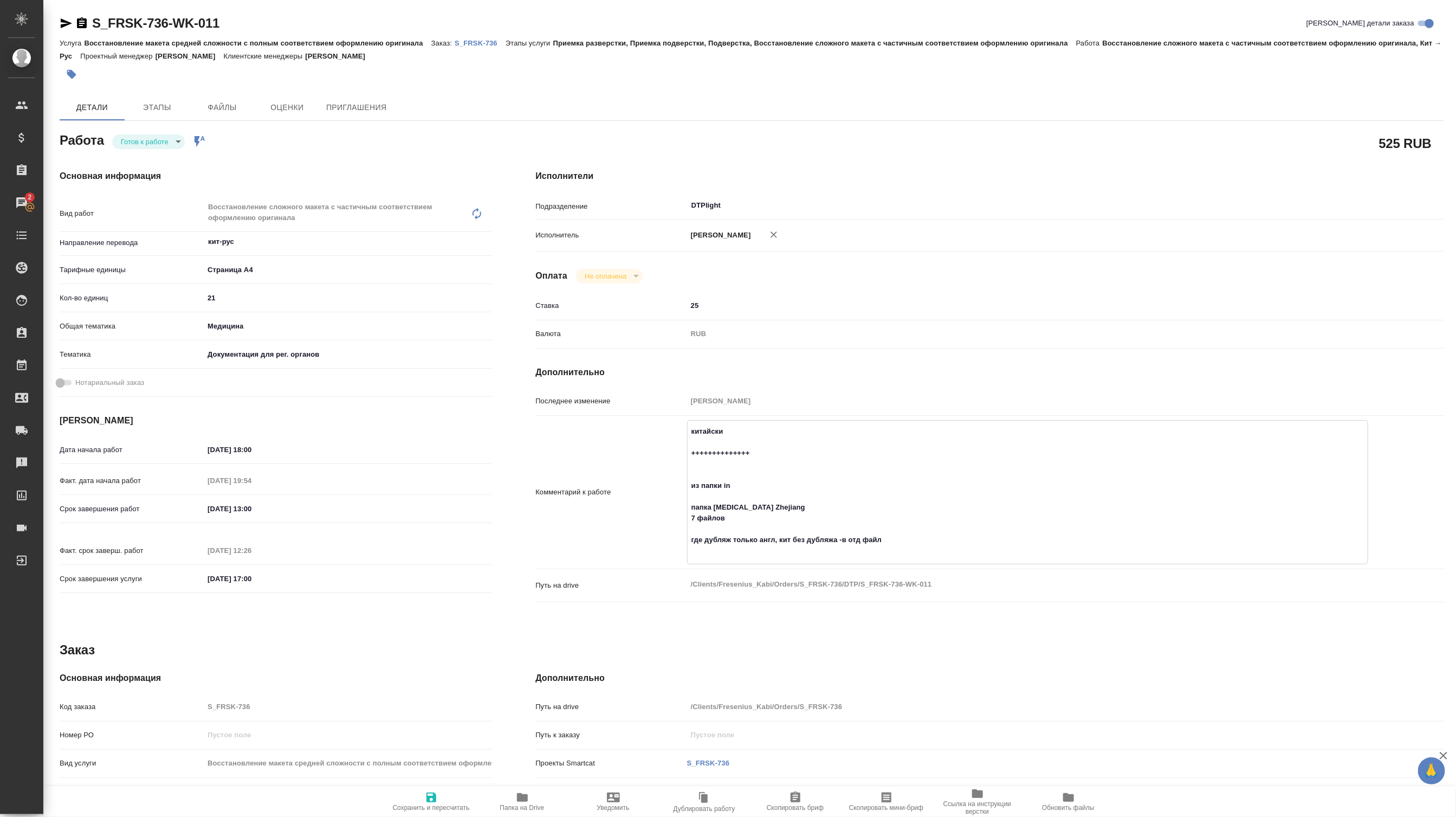
type textarea "x"
type textarea "китайский ++++++++++++++ из папки in папка Biotin Zhejiang 7 файлов где дубляж …"
type textarea "x"
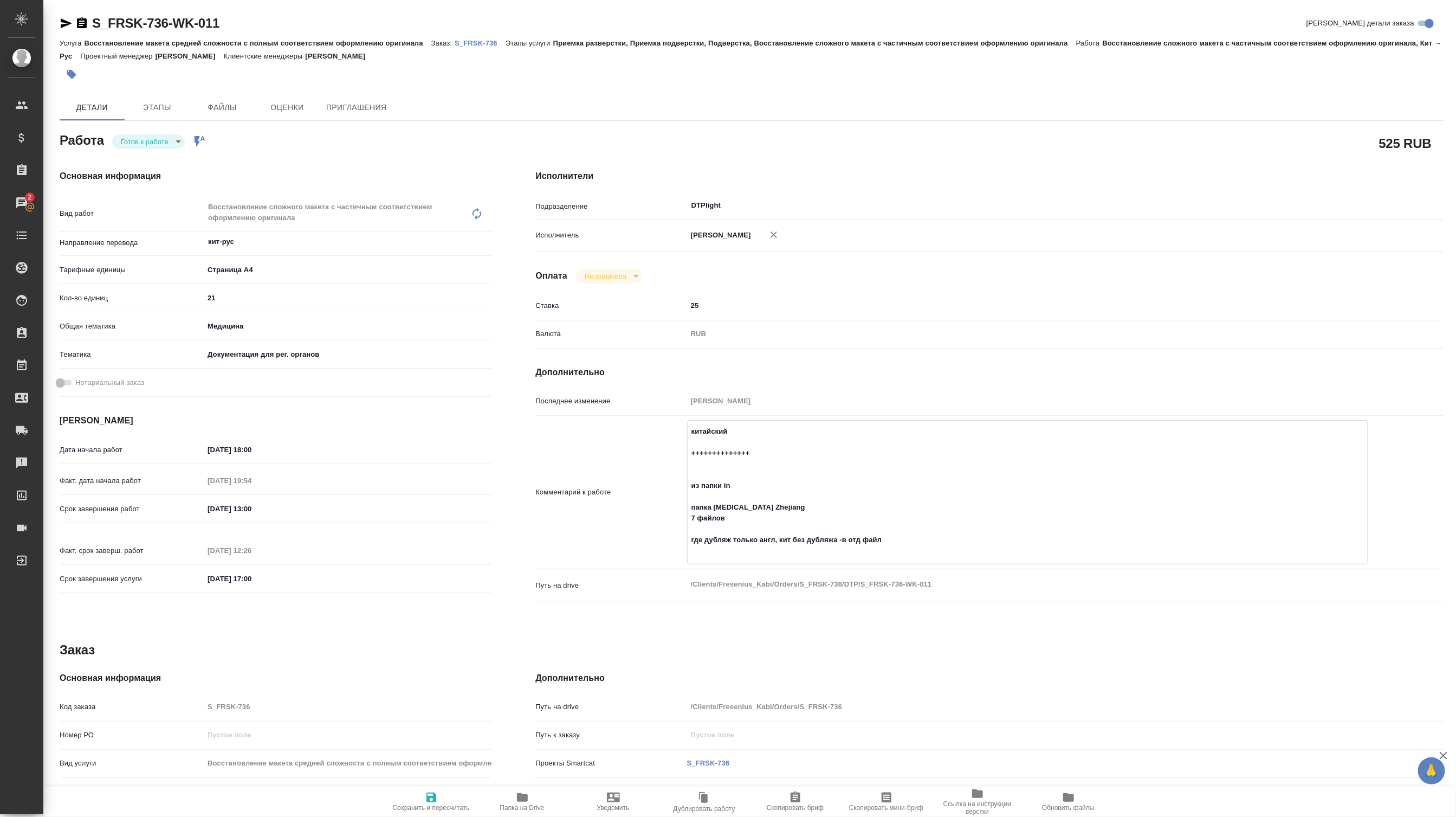
type textarea "x"
type textarea "китайский с ++++++++++++++ из папки in папка Biotin Zhejiang 7 файлов где дубля…"
type textarea "x"
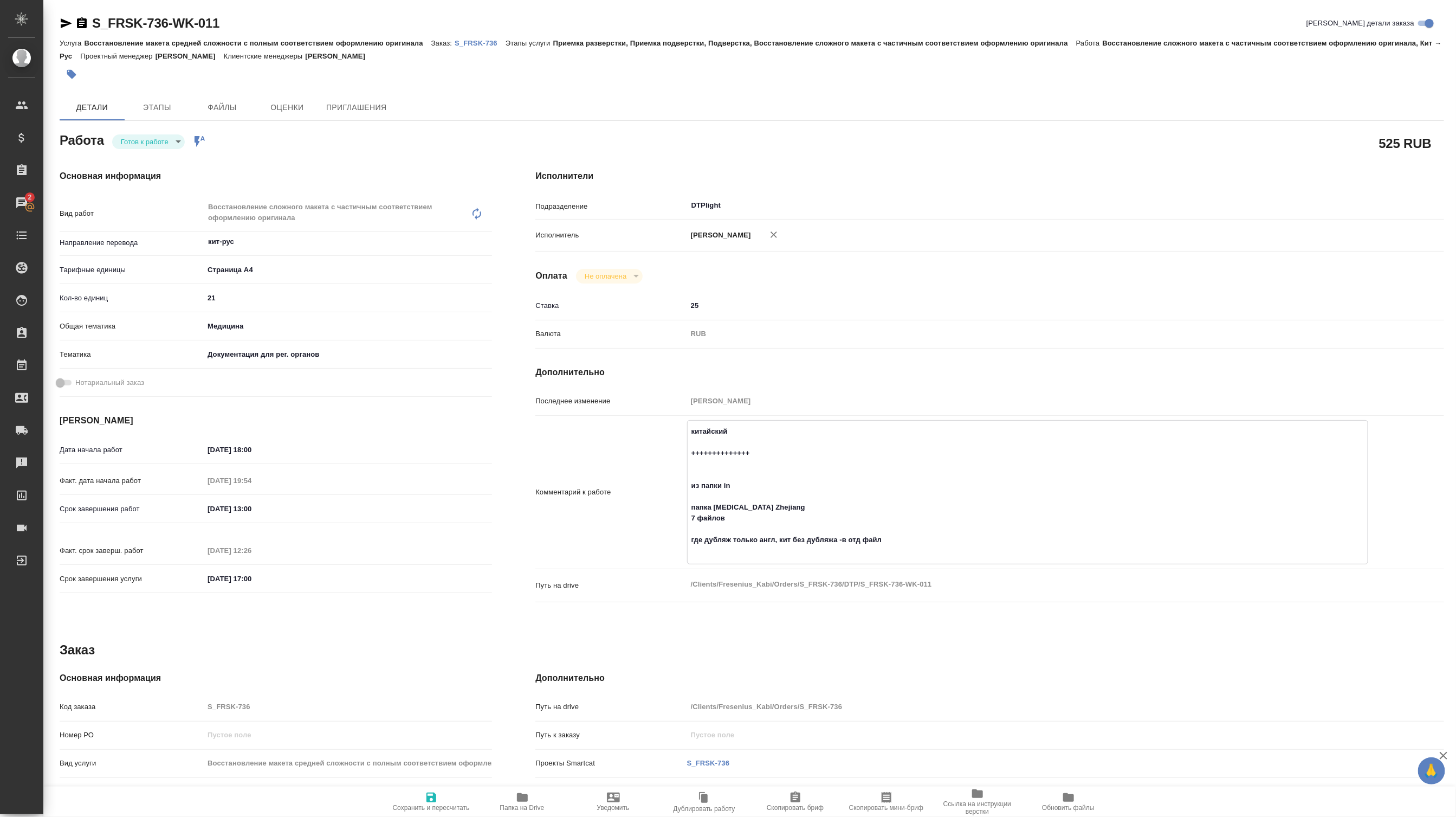
type textarea "x"
type textarea "китайский ++++++++++++++ из папки in папка Biotin Zhejiang 7 файлов где дубляж …"
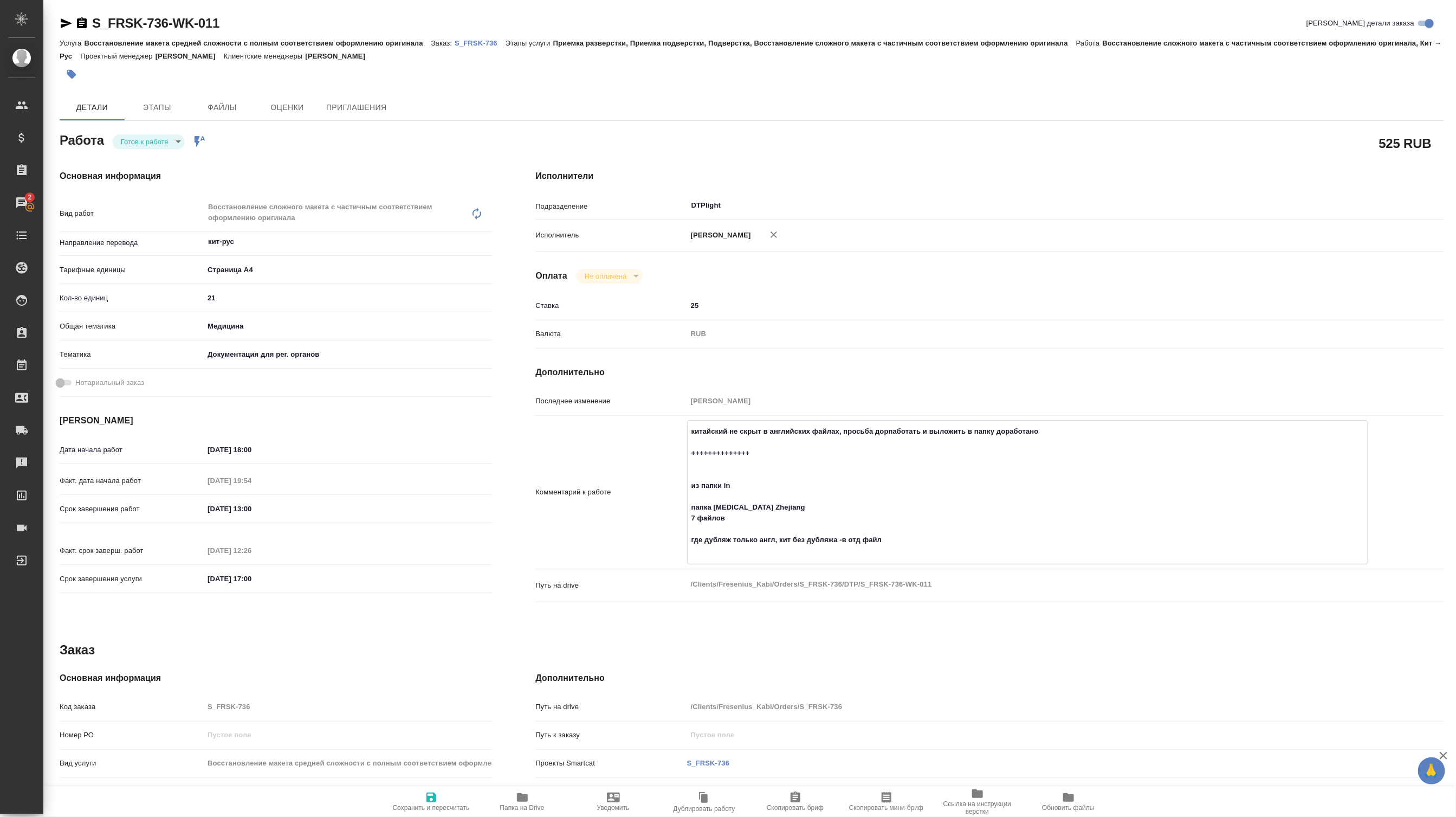
click at [895, 444] on textarea "китайский не скрыт в английских файлах, просьба дорпаботать и выложить в папку …" at bounding box center [1028, 491] width 680 height 138
click at [887, 449] on textarea "китайский не скрыт в английских файлах, просьба дорпаботать и выложить в папку …" at bounding box center [1028, 491] width 680 height 138
click at [443, 518] on span "Сохранить и пересчитать" at bounding box center [431, 801] width 78 height 20
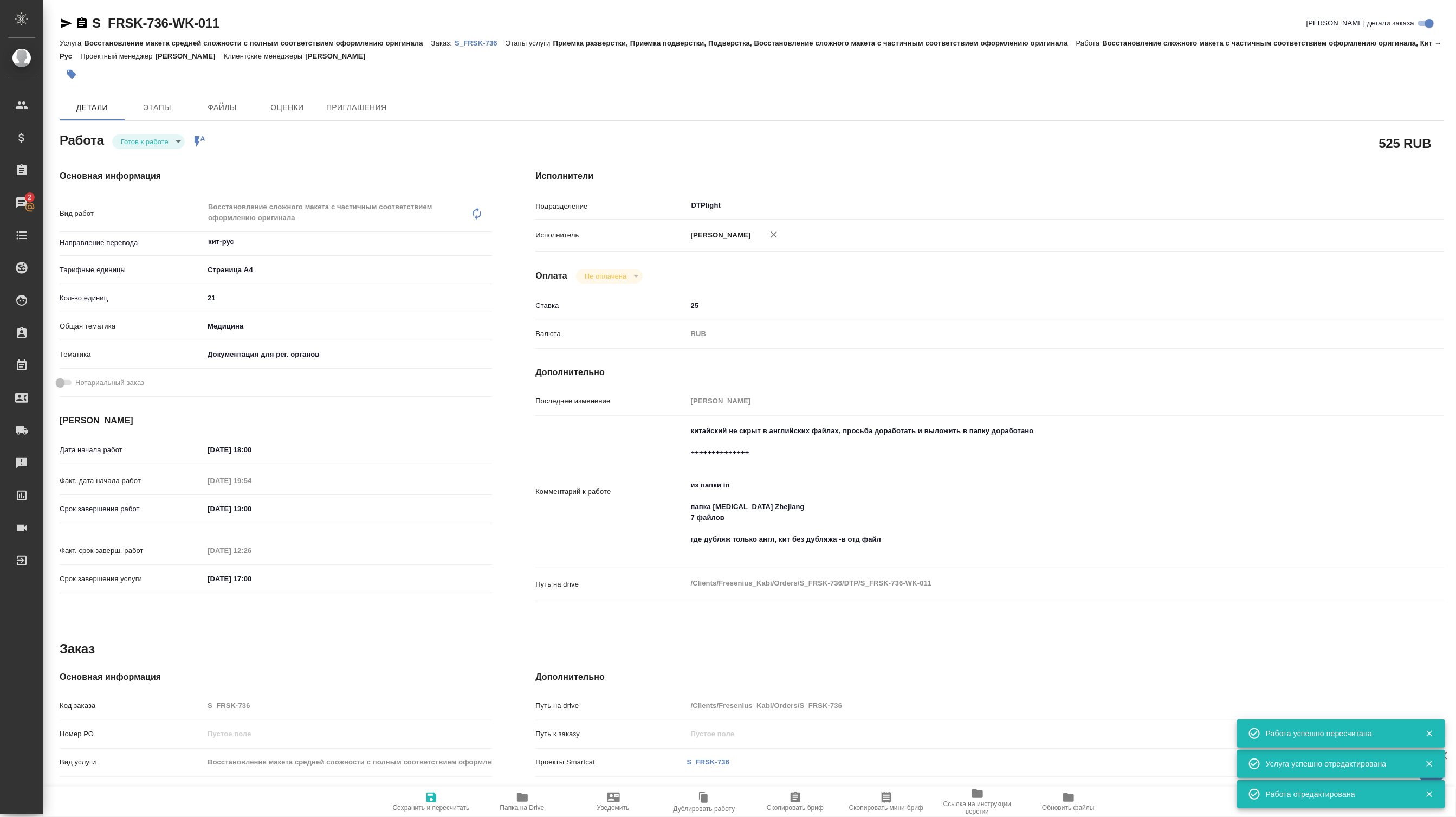
click at [68, 23] on icon "button" at bounding box center [66, 23] width 13 height 13
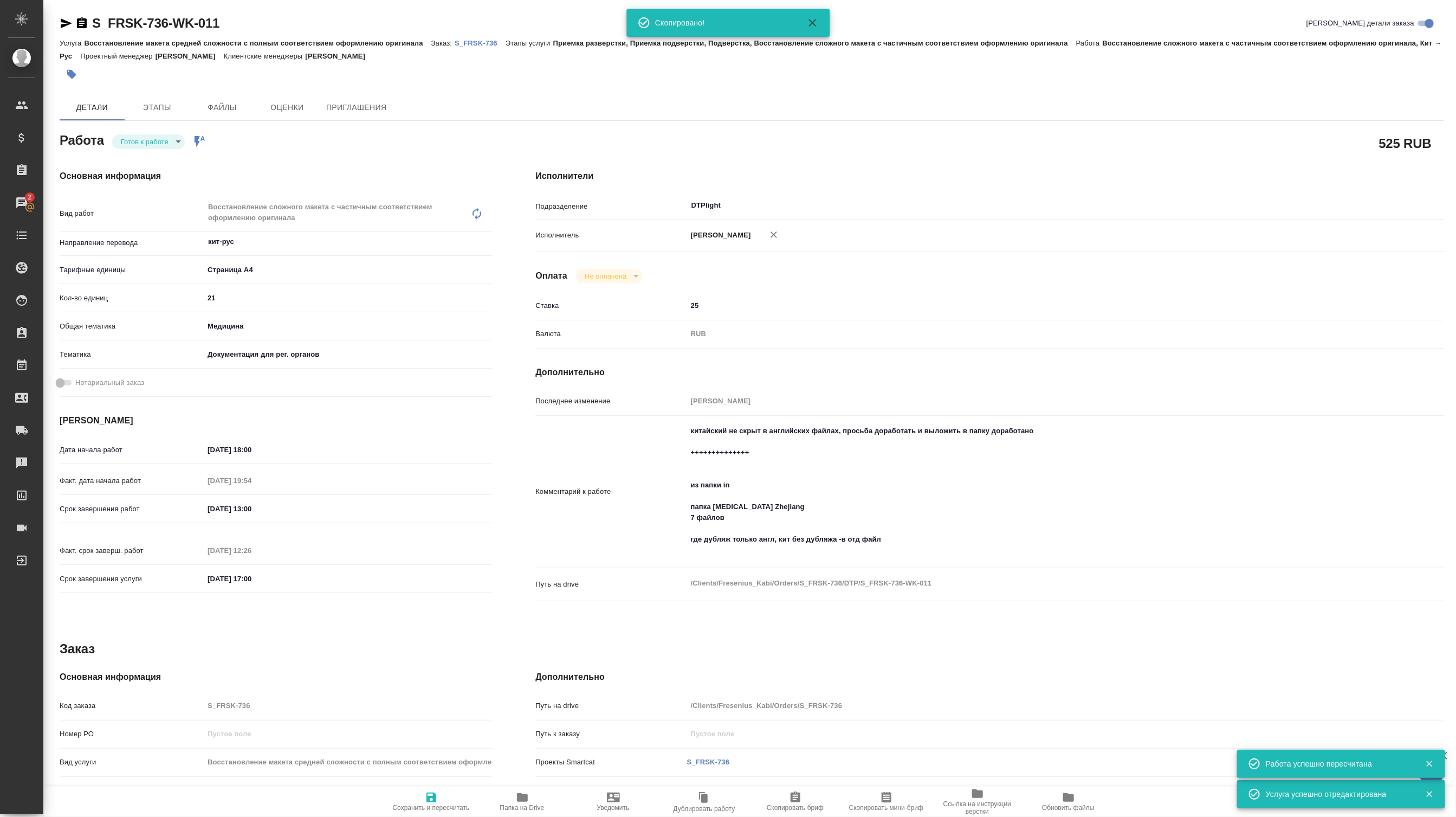
click at [982, 493] on textarea "китайский не скрыт в английских файлах, просьба доработать и выложить в папку д…" at bounding box center [1028, 491] width 681 height 138
click at [832, 444] on textarea "китайский не скрыт в английских файлах, просьба доработать и выложить в папку д…" at bounding box center [1028, 491] width 680 height 138
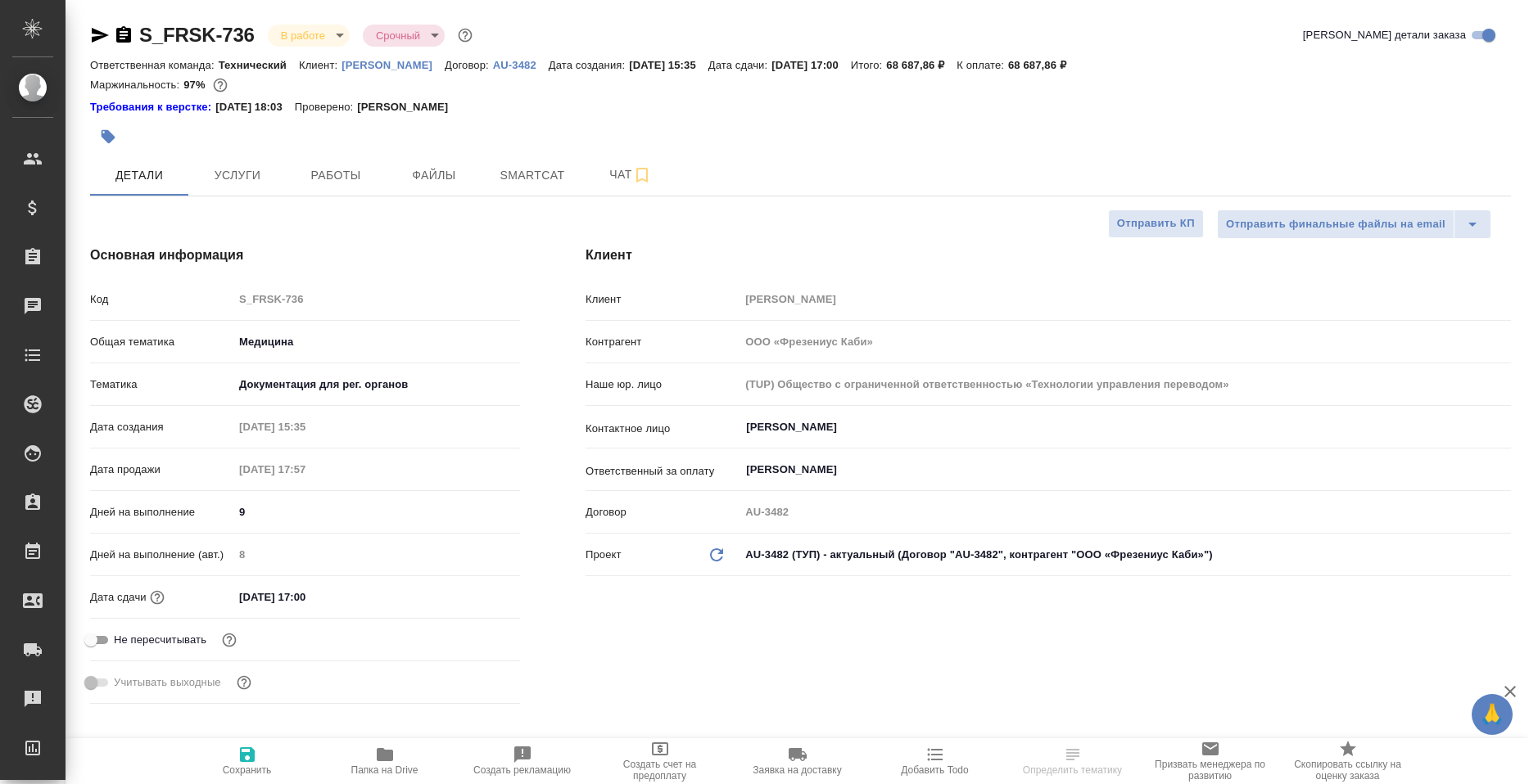
select select "RU"
click at [600, 185] on span "Чат" at bounding box center [630, 175] width 79 height 20
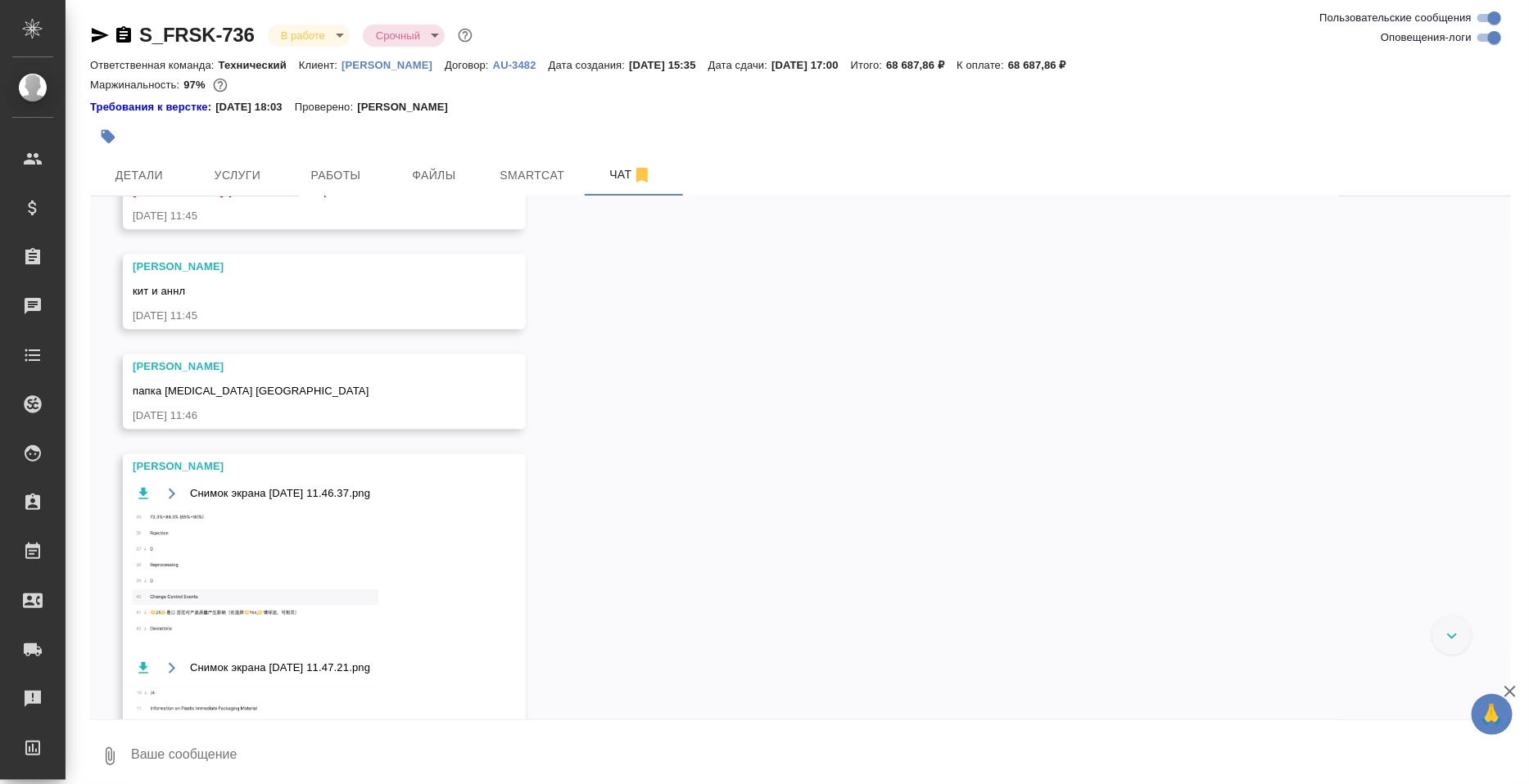
scroll to position [8504, 0]
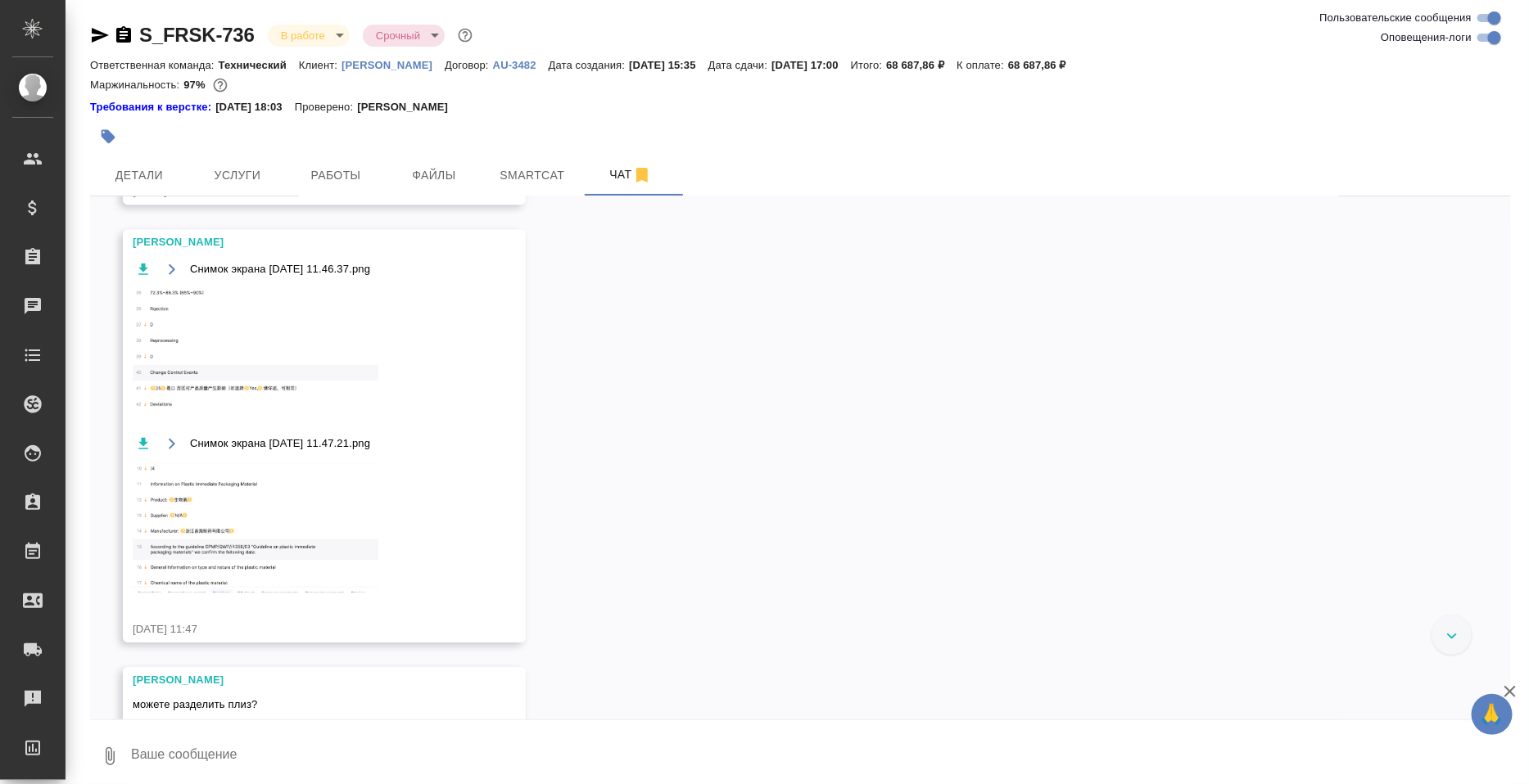
click at [276, 413] on img at bounding box center [255, 351] width 246 height 126
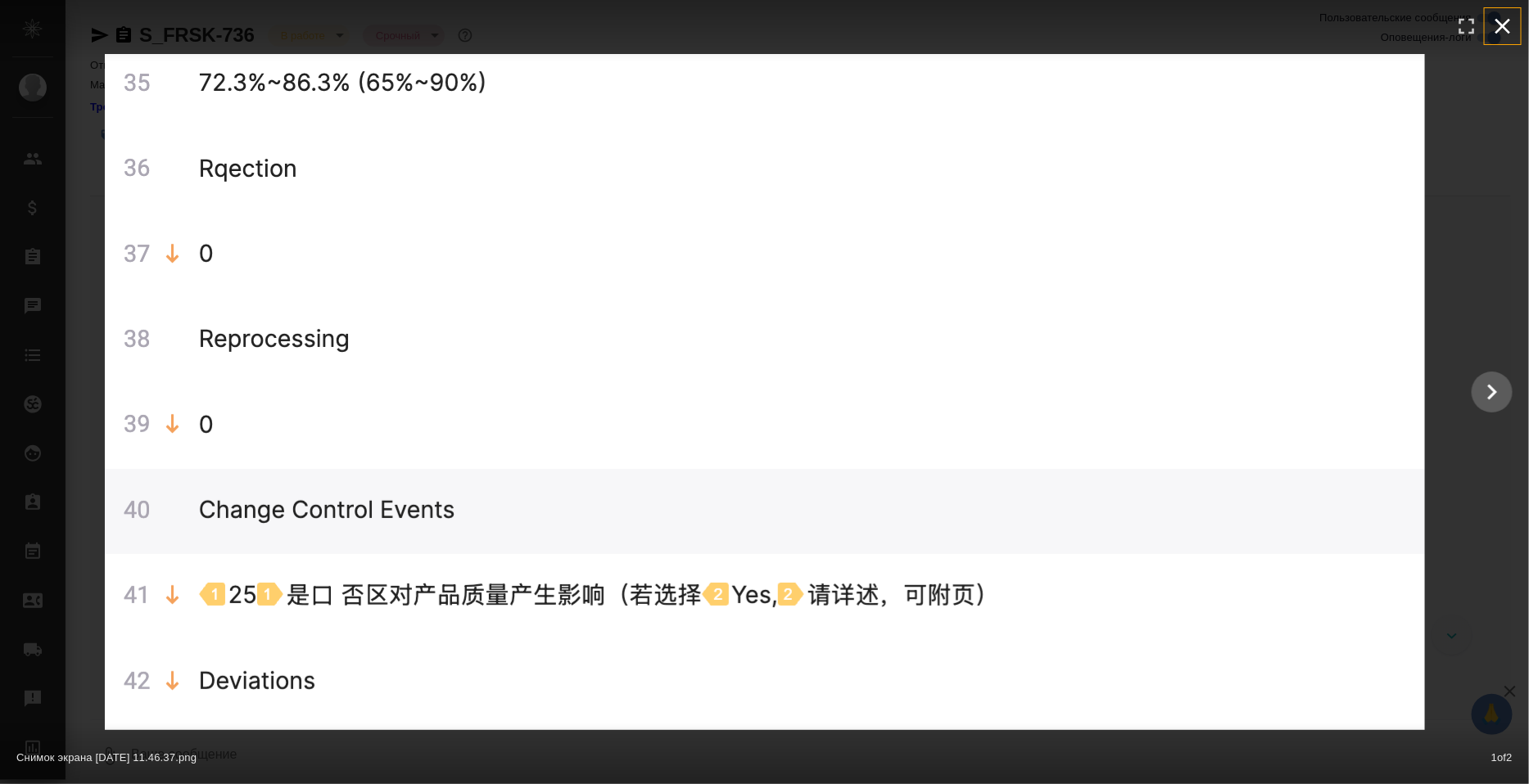
click at [1495, 22] on icon "button" at bounding box center [1503, 26] width 26 height 26
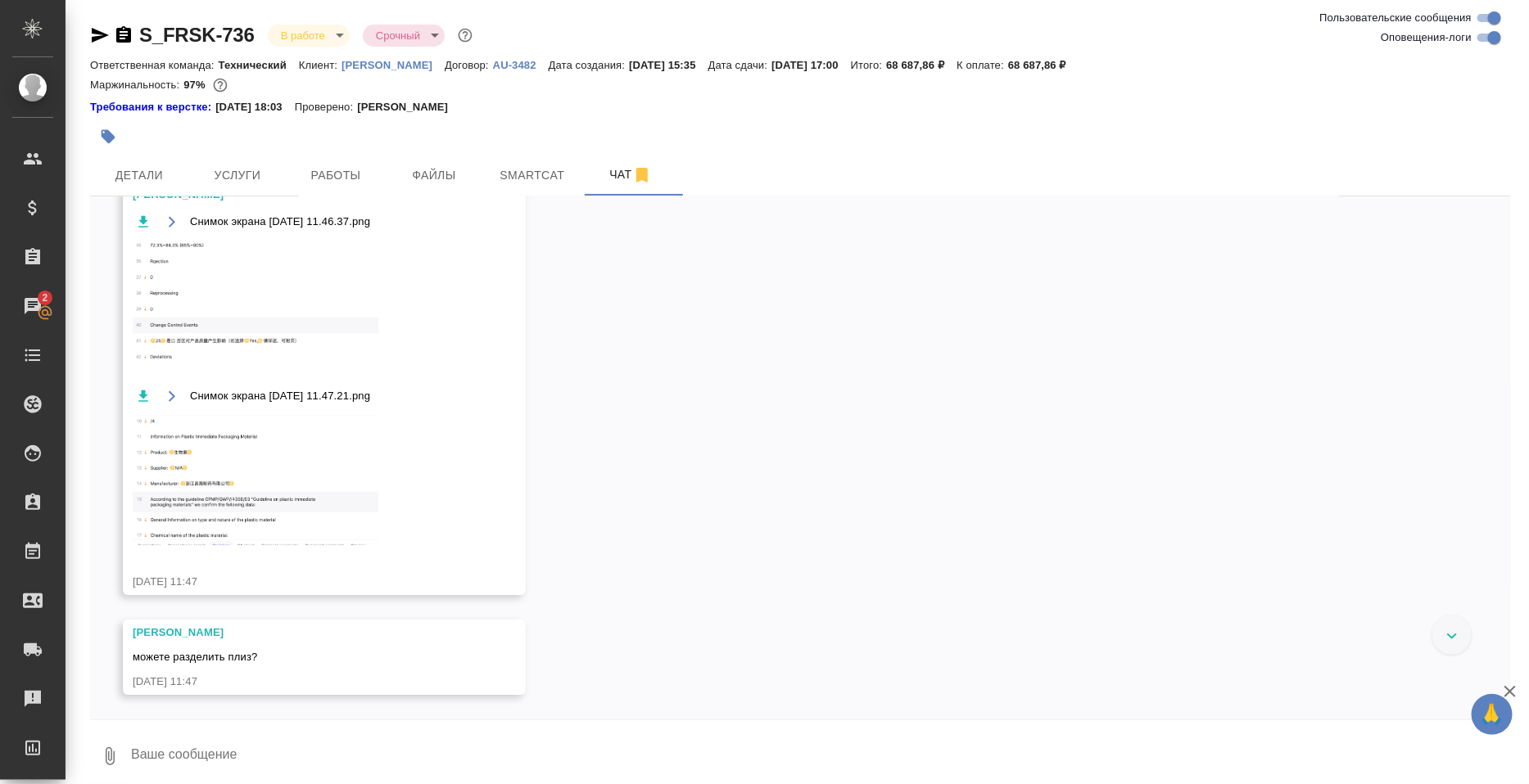
scroll to position [8023, 0]
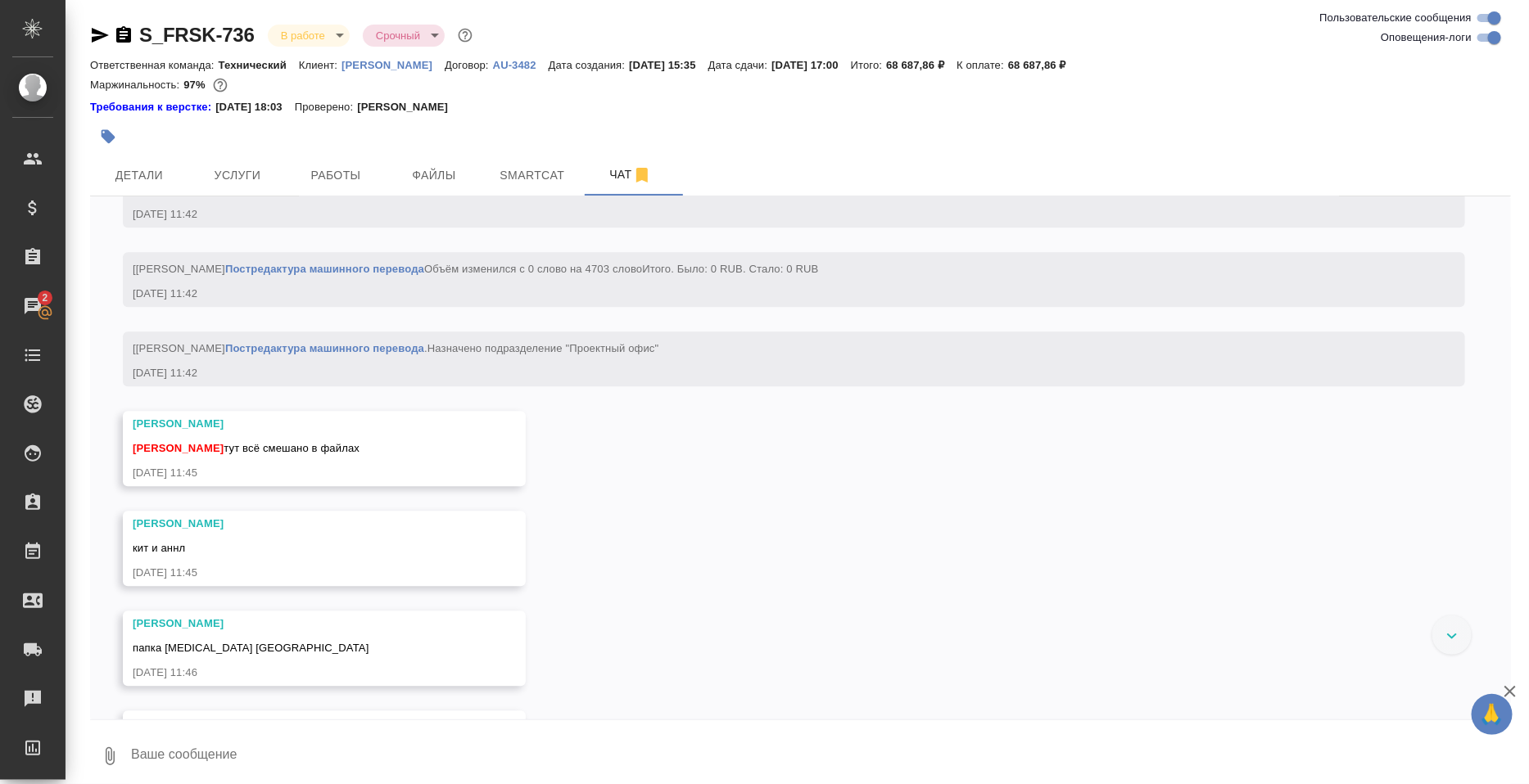
click at [211, 762] on textarea at bounding box center [819, 756] width 1381 height 56
type textarea "f"
type textarea "а какой файл? в out вроде как и так поделено"
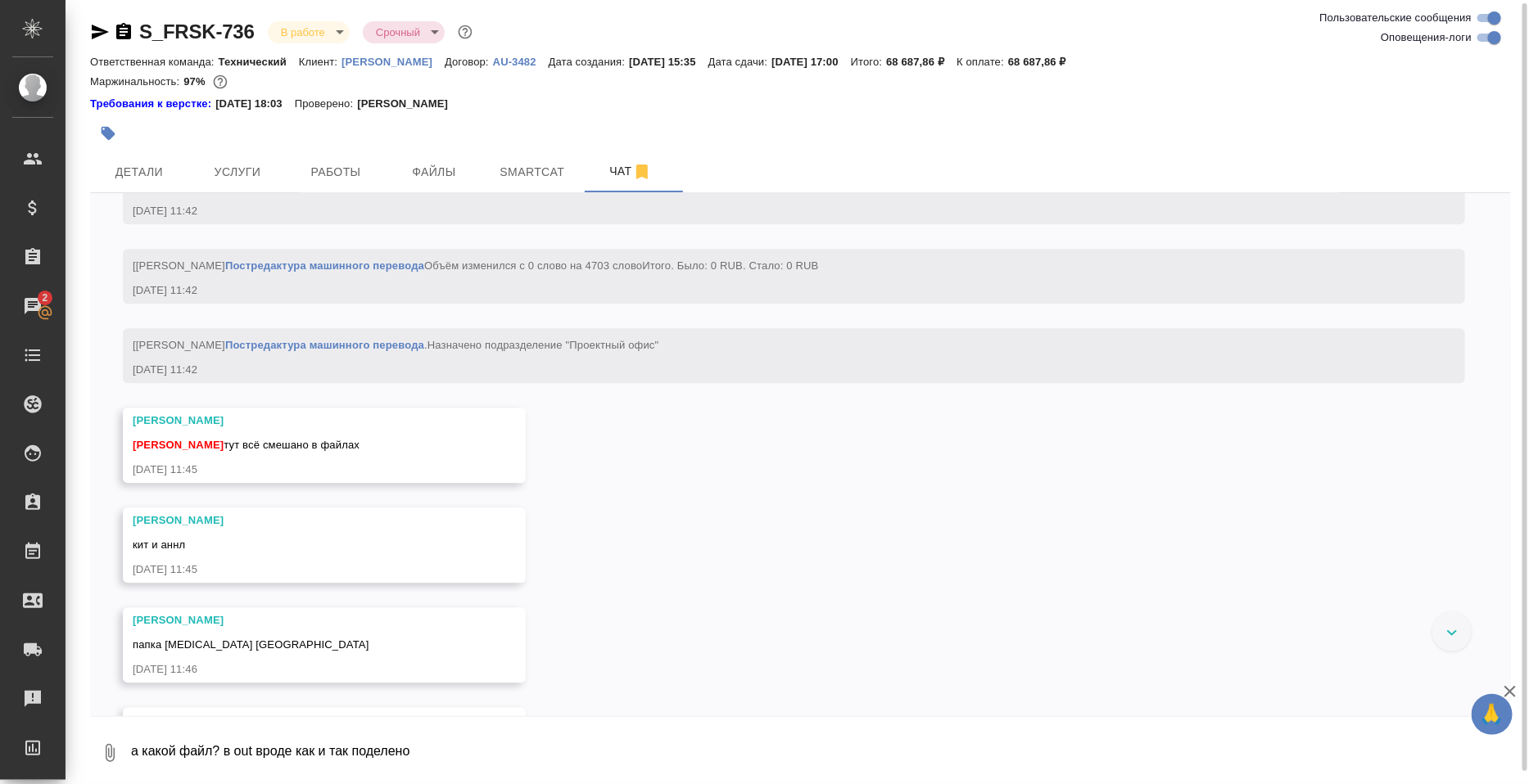
scroll to position [8840, 0]
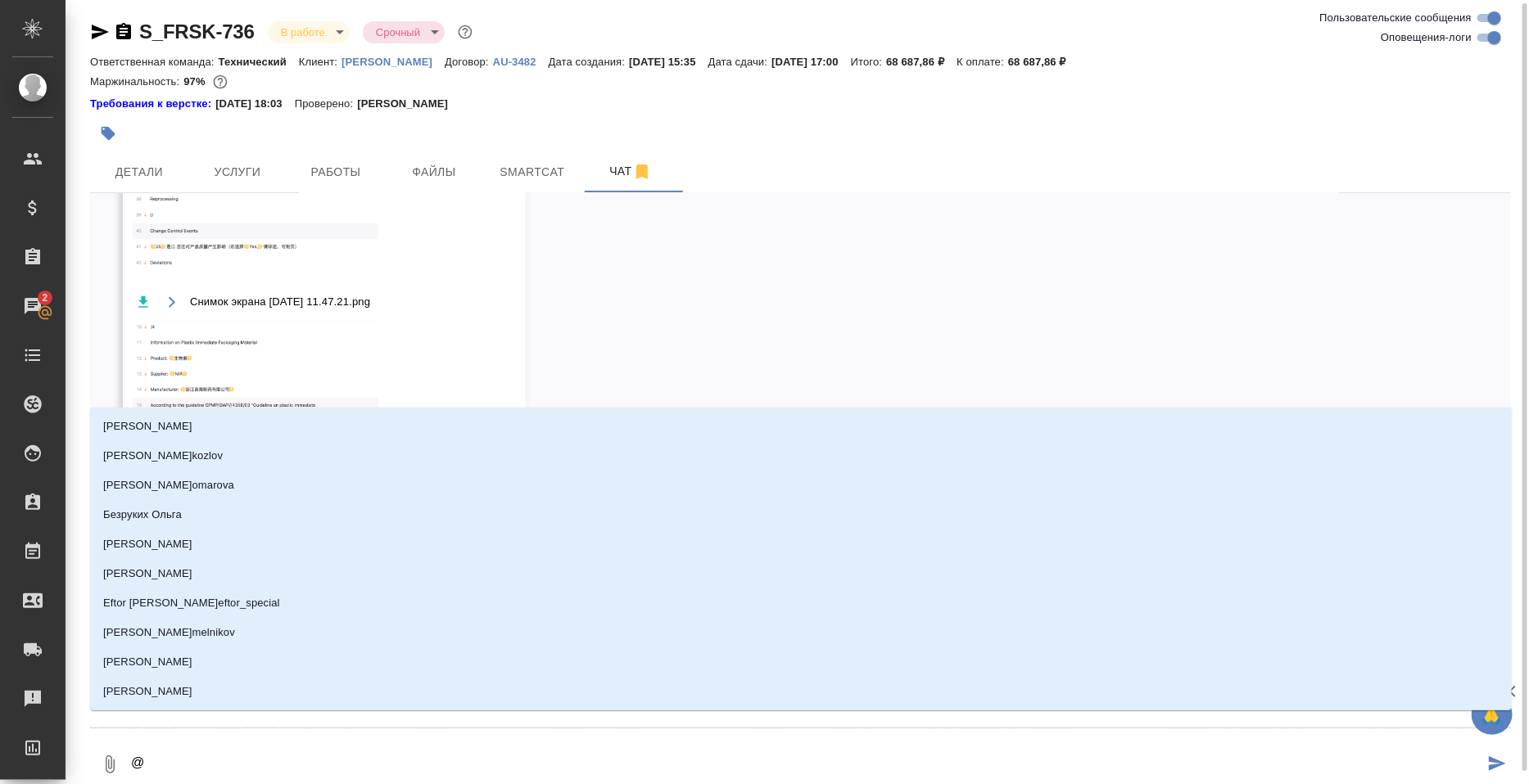
type textarea "@б"
type input "б"
type textarea "@бе"
type input "бе"
type textarea "@бел"
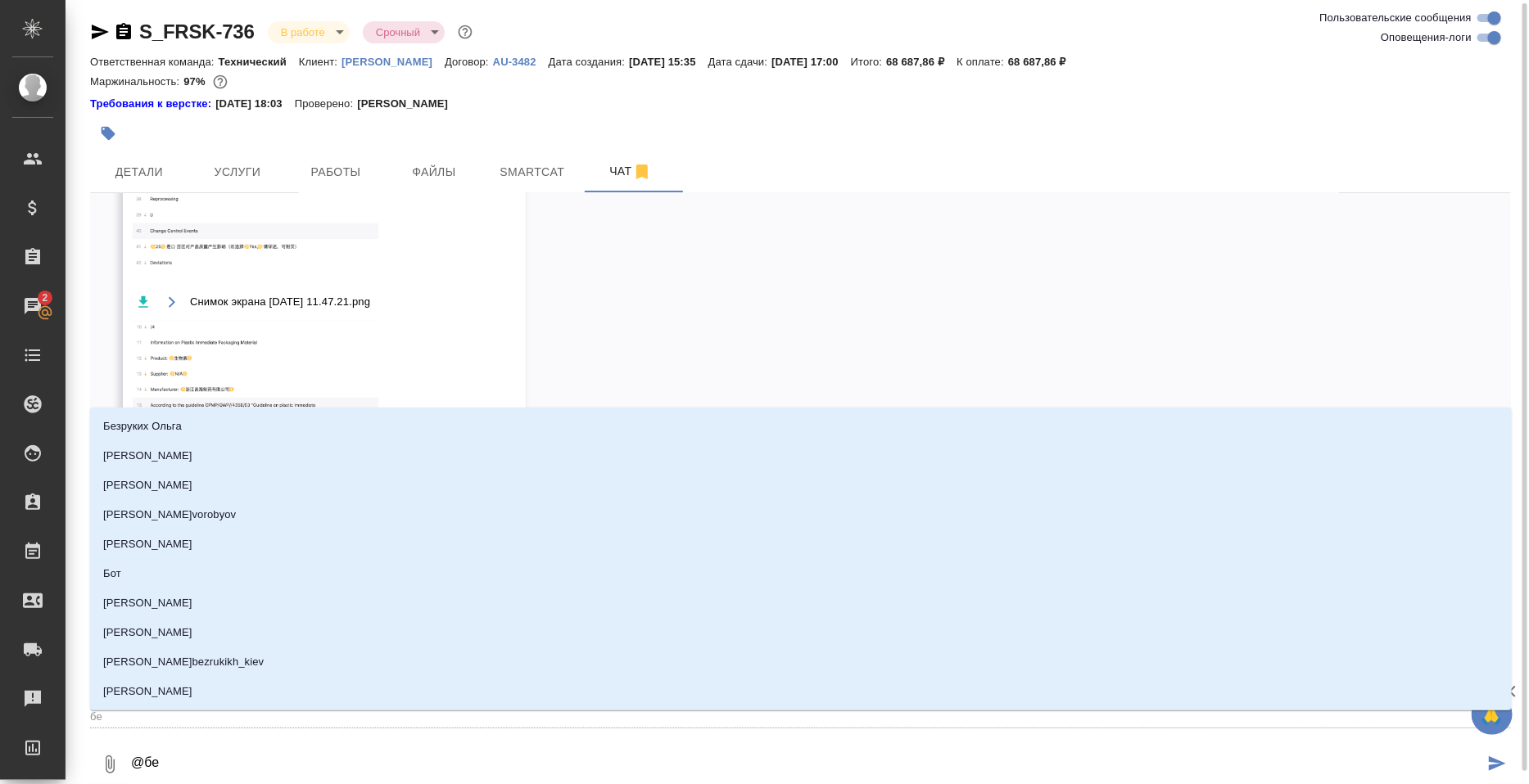
type input "бел"
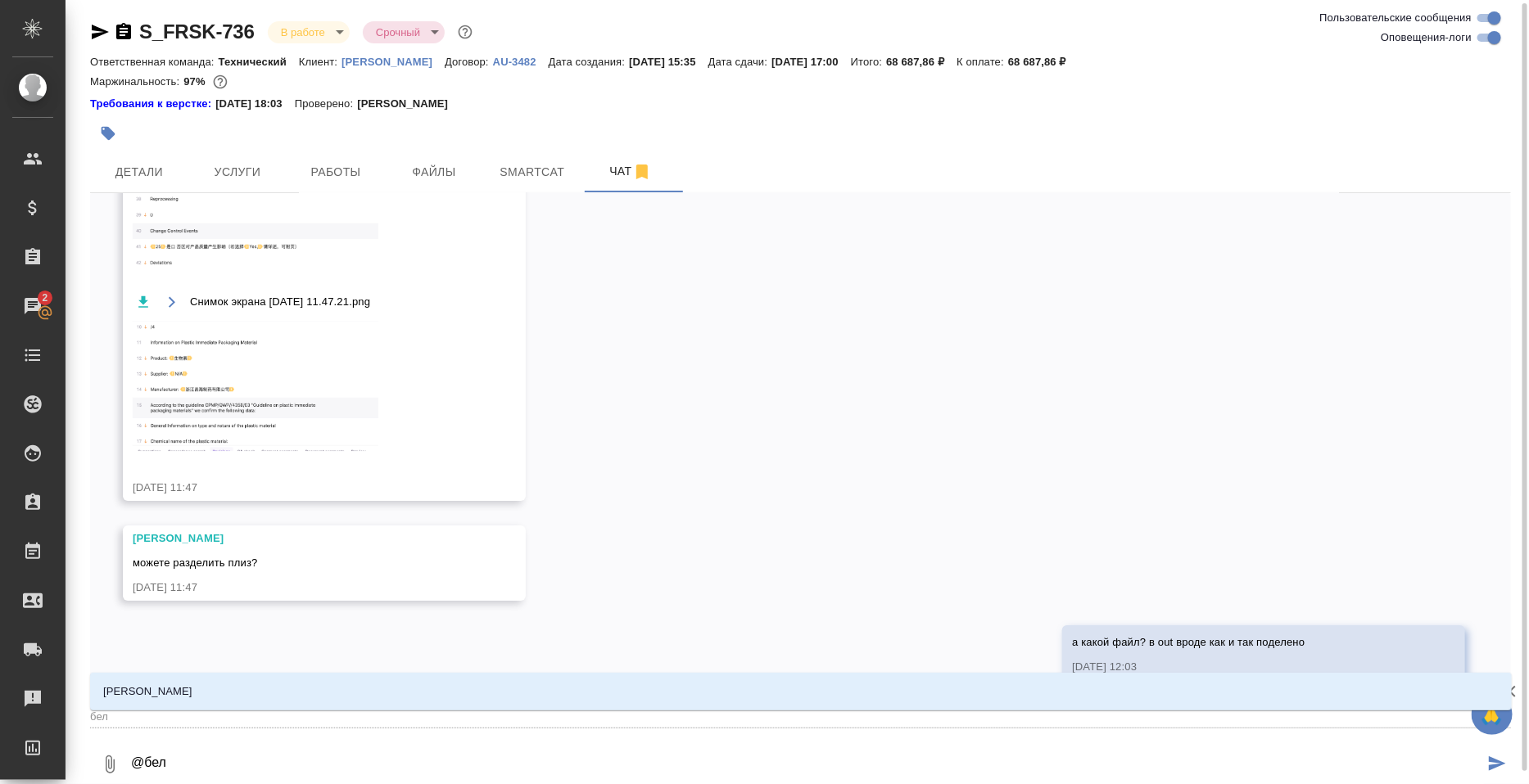
type textarea "@беля"
type input "беля"
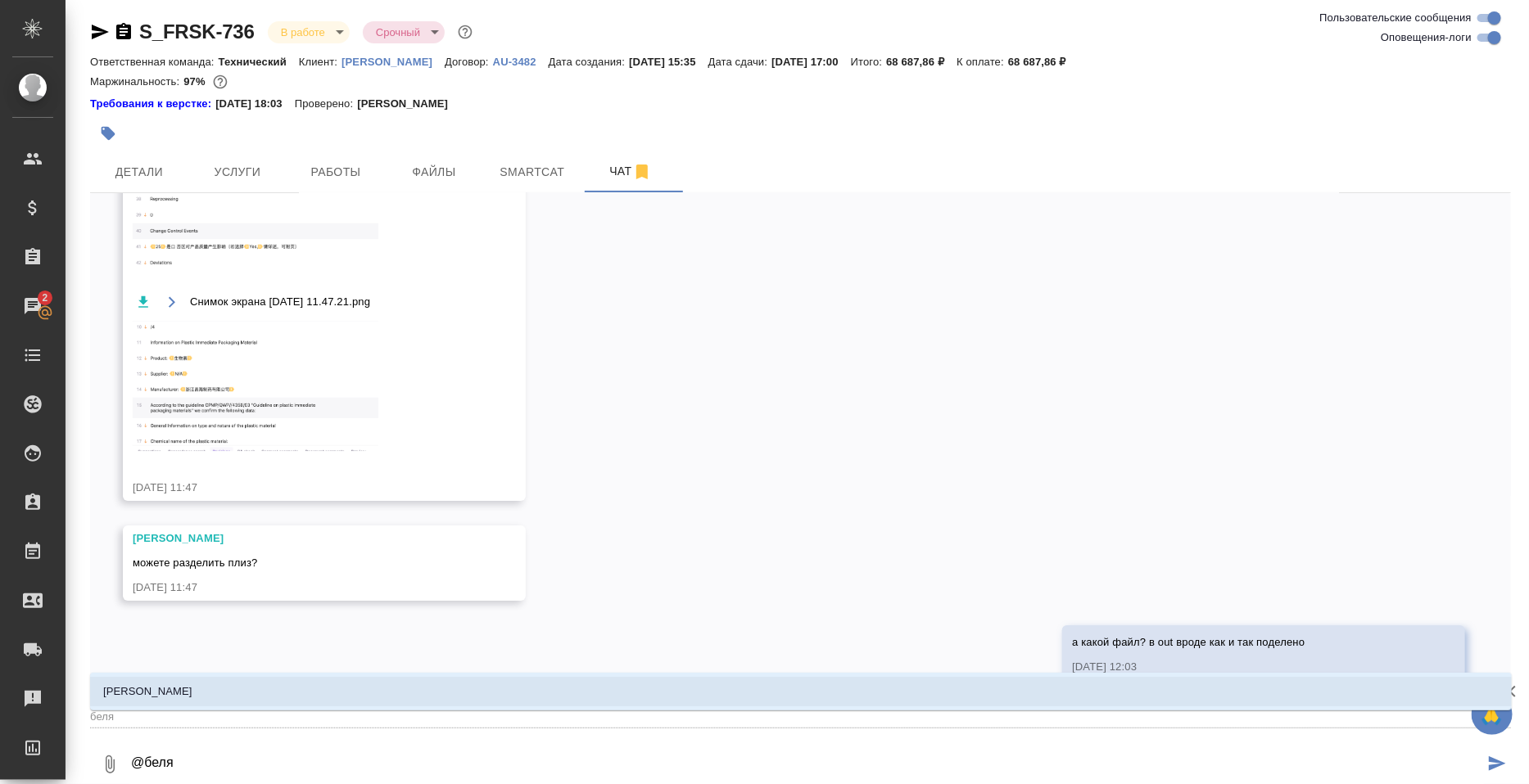
click at [263, 687] on li "Белякова Юлия" at bounding box center [800, 692] width 1421 height 30
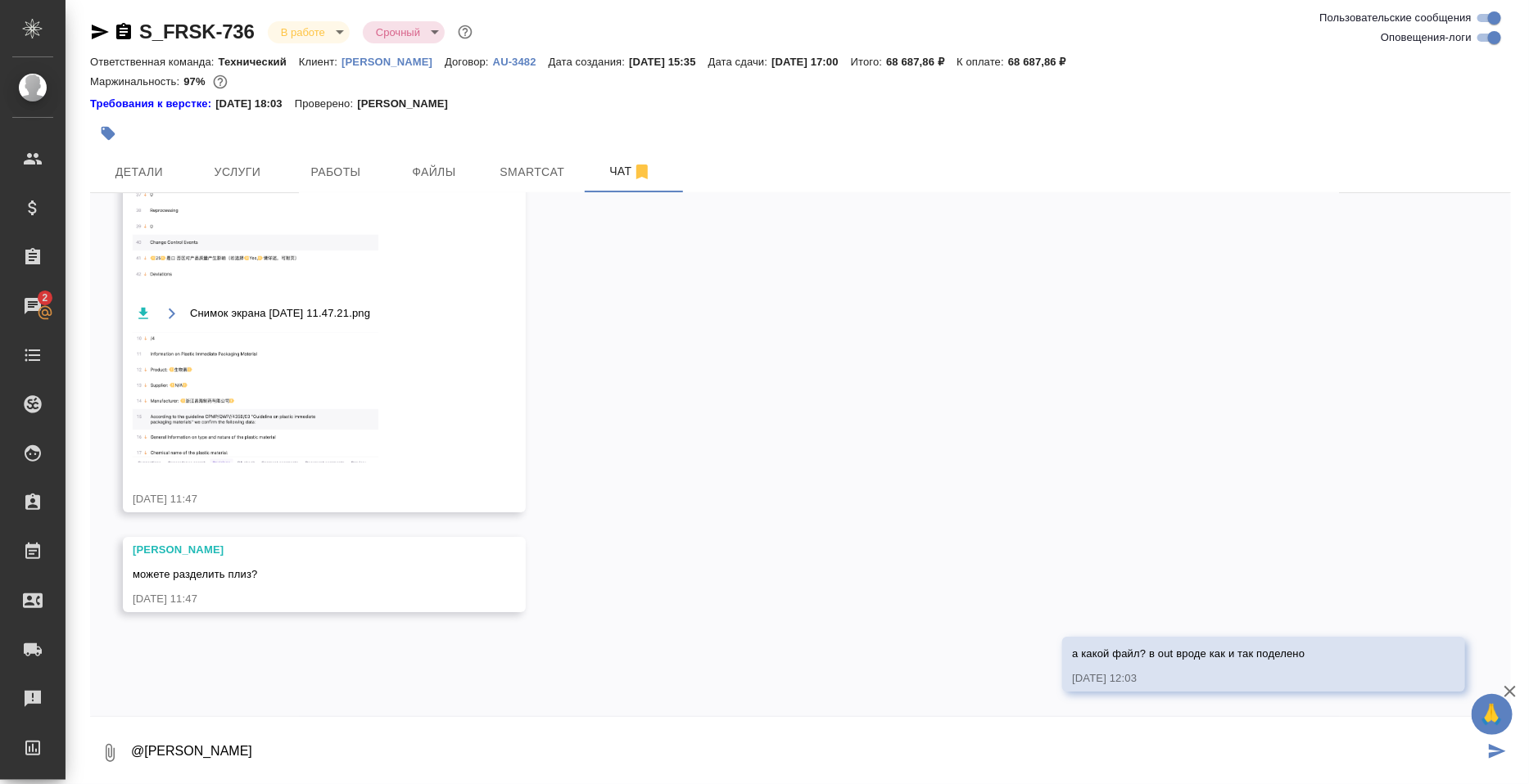
type textarea "@Белякова Юлия"
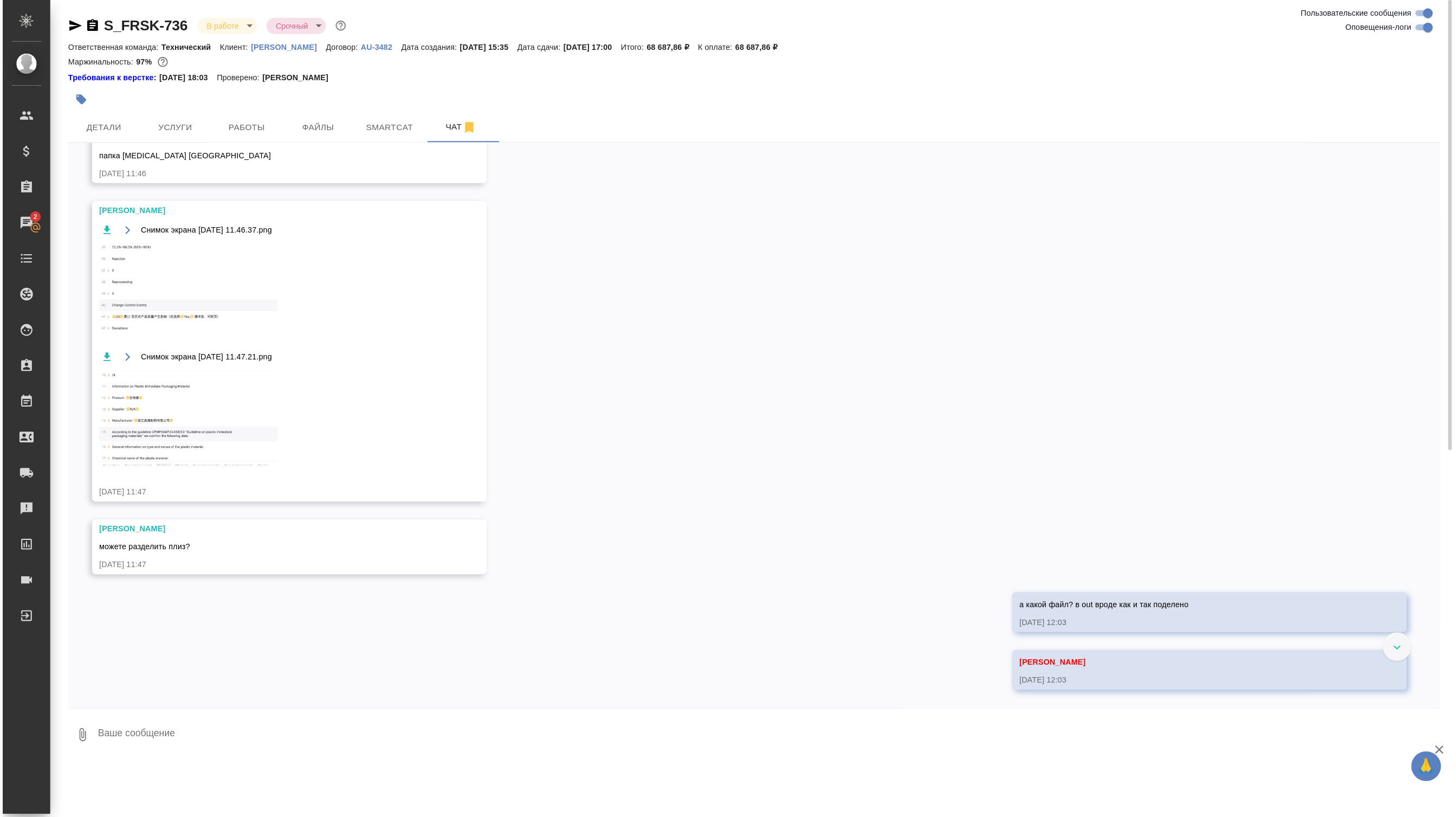
scroll to position [5662, 0]
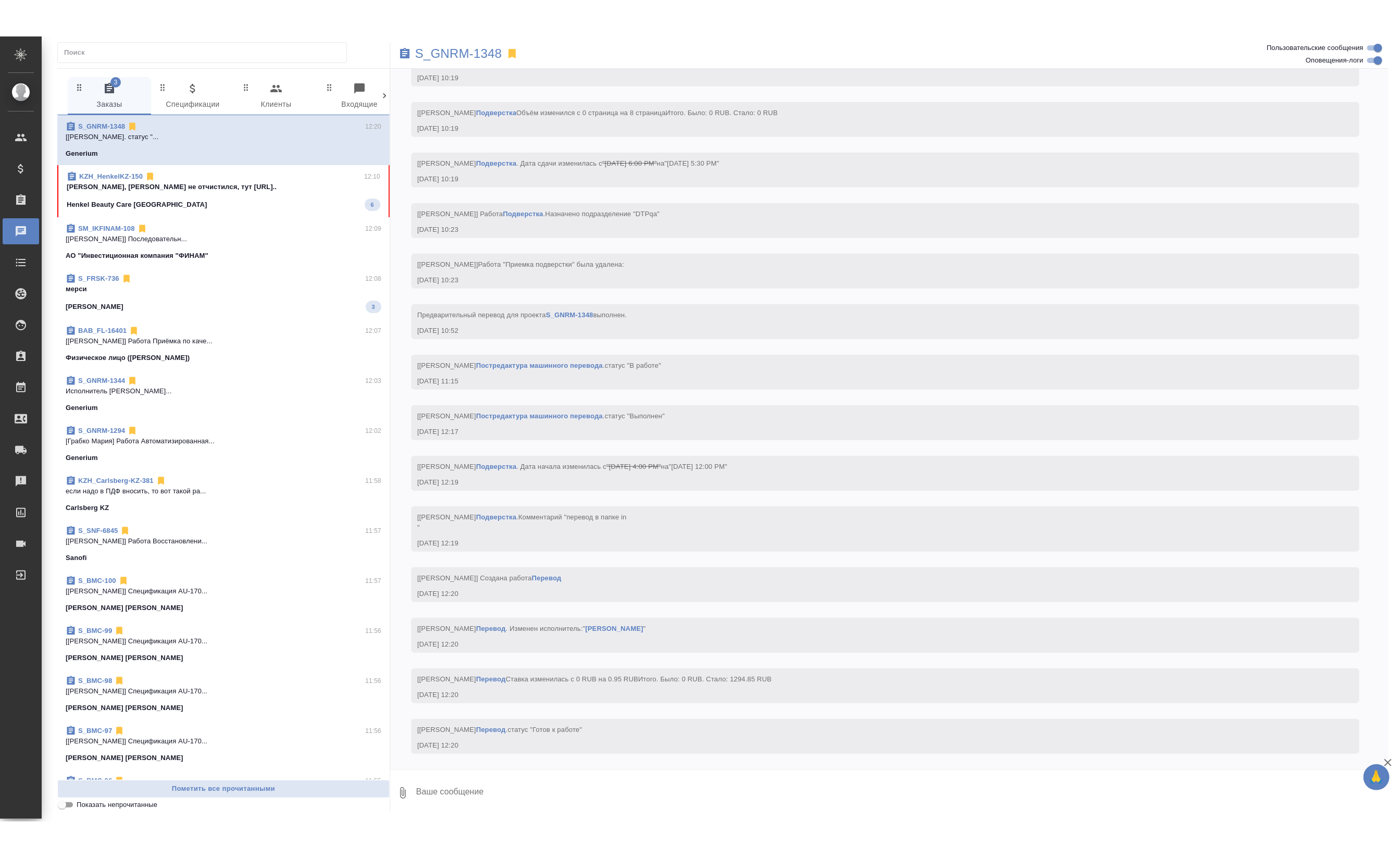
scroll to position [3238, 0]
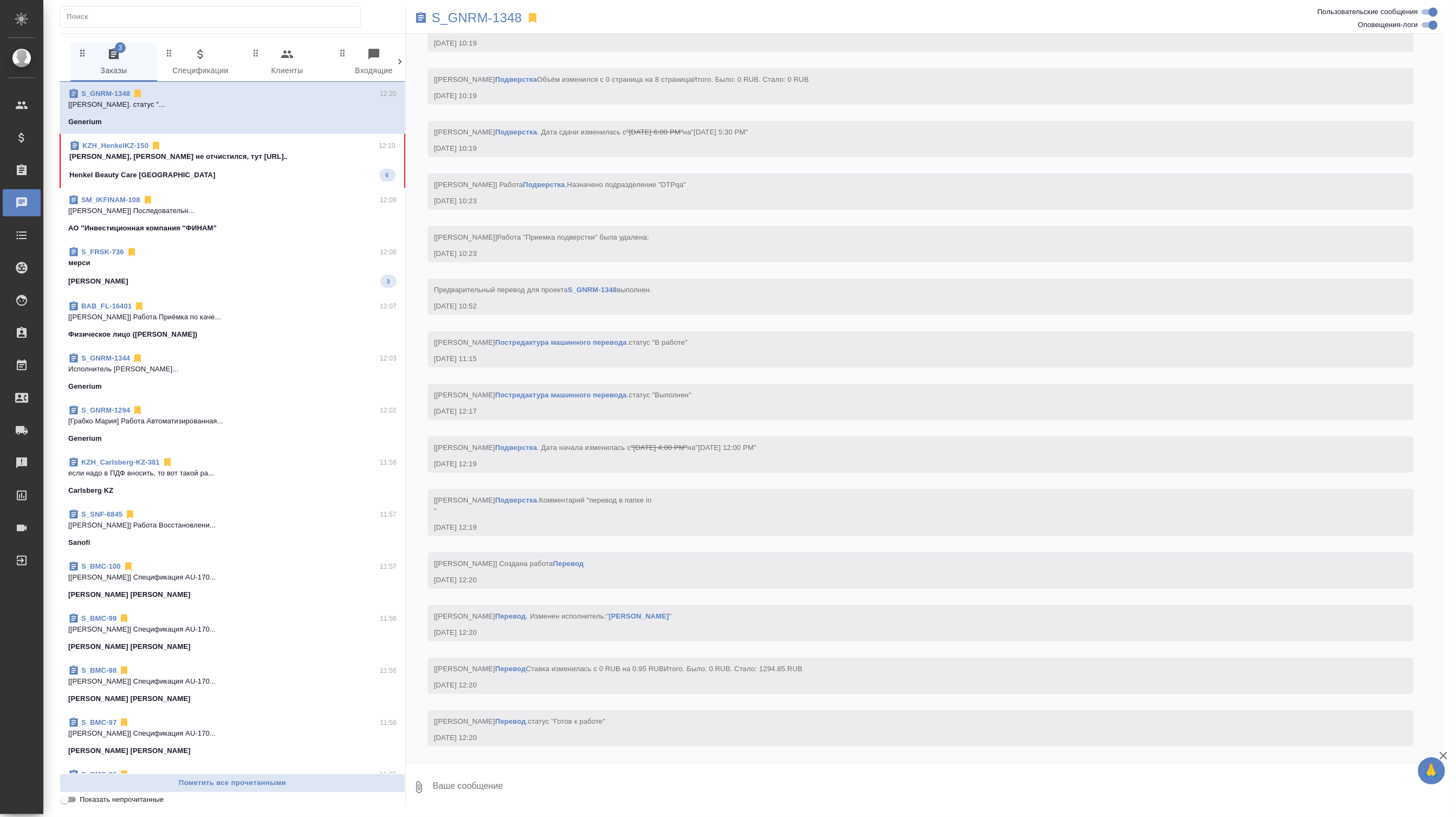
click at [122, 150] on link "KZH_HenkelKZ-150" at bounding box center [115, 145] width 66 height 8
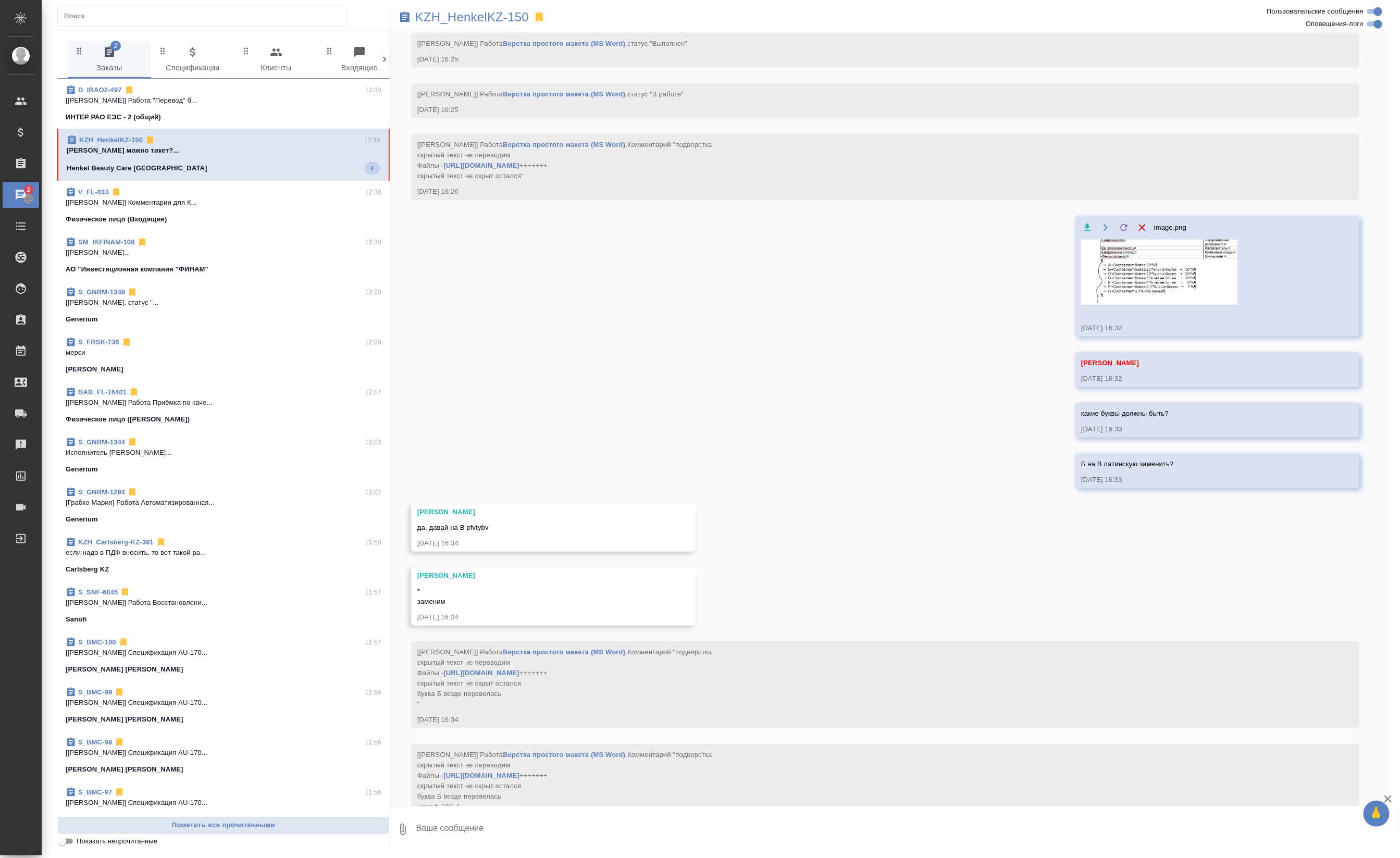
scroll to position [4397, 0]
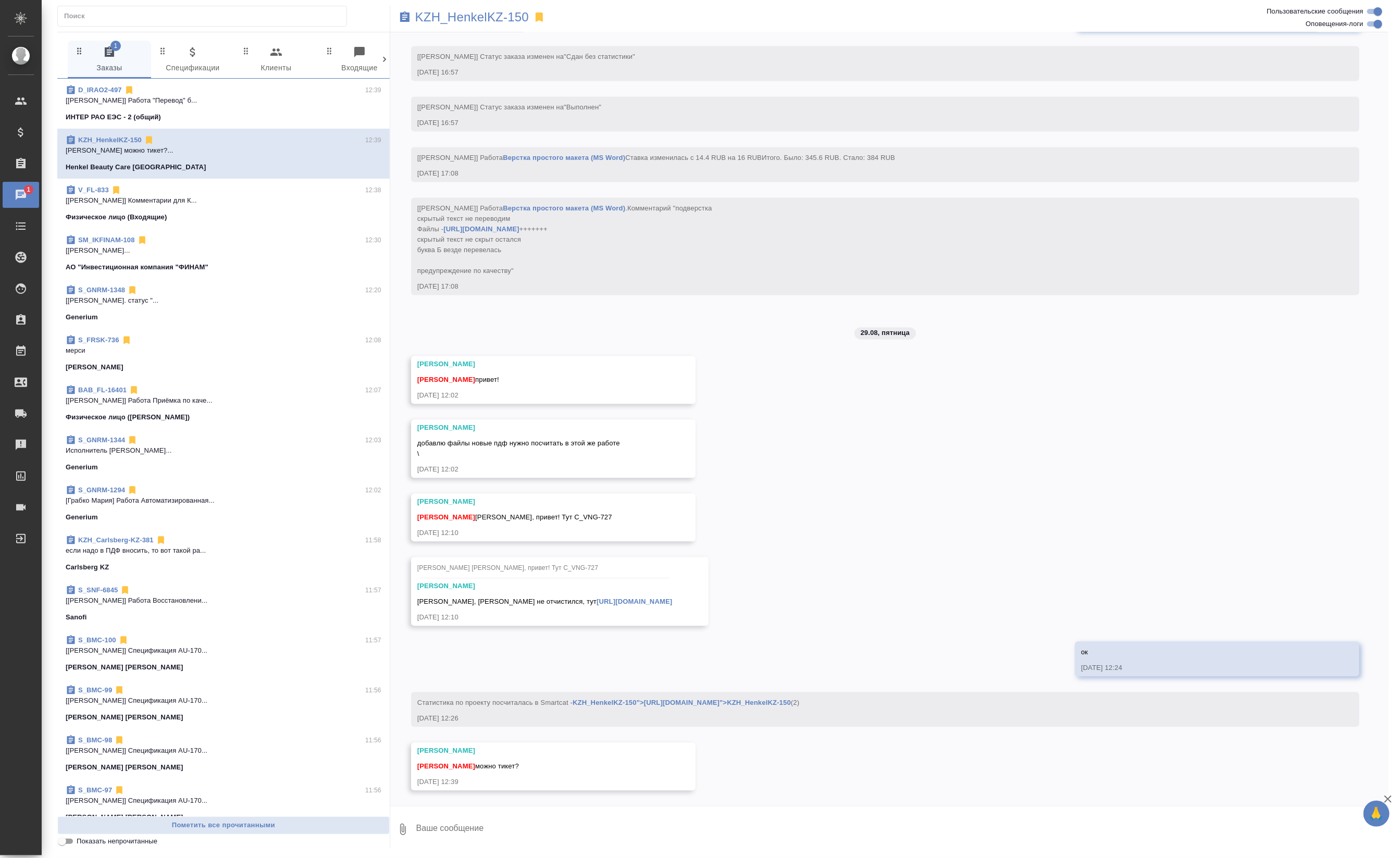
drag, startPoint x: 423, startPoint y: 819, endPoint x: 410, endPoint y: 827, distance: 15.3
click at [420, 785] on textarea at bounding box center [902, 829] width 973 height 35
click at [405, 785] on icon "button" at bounding box center [403, 829] width 12 height 12
click at [353, 769] on span "С локального диска" at bounding box center [318, 769] width 71 height 13
click at [0, 0] on input "С локального диска" at bounding box center [0, 0] width 0 height 0
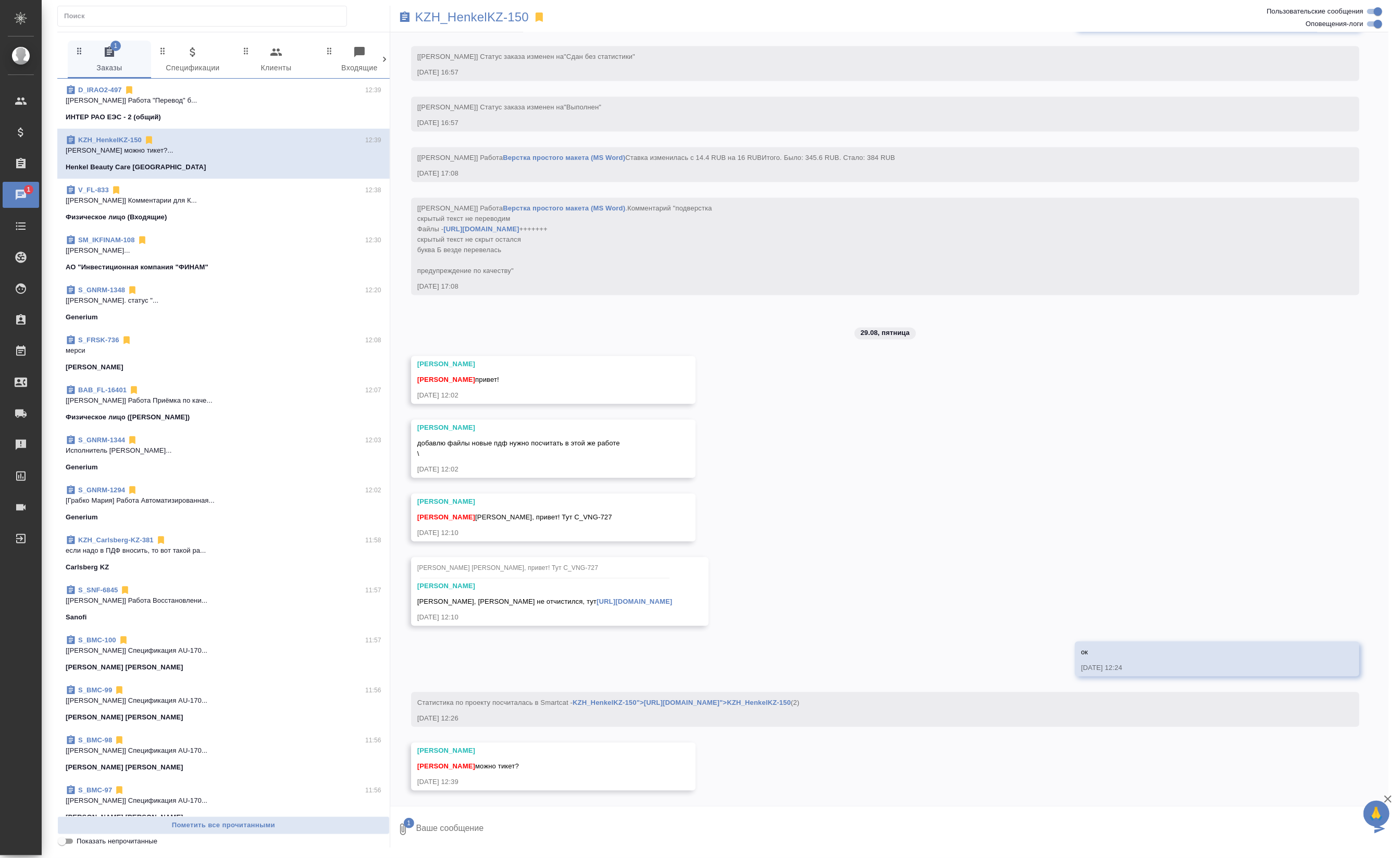
click at [488, 785] on textarea at bounding box center [893, 829] width 956 height 35
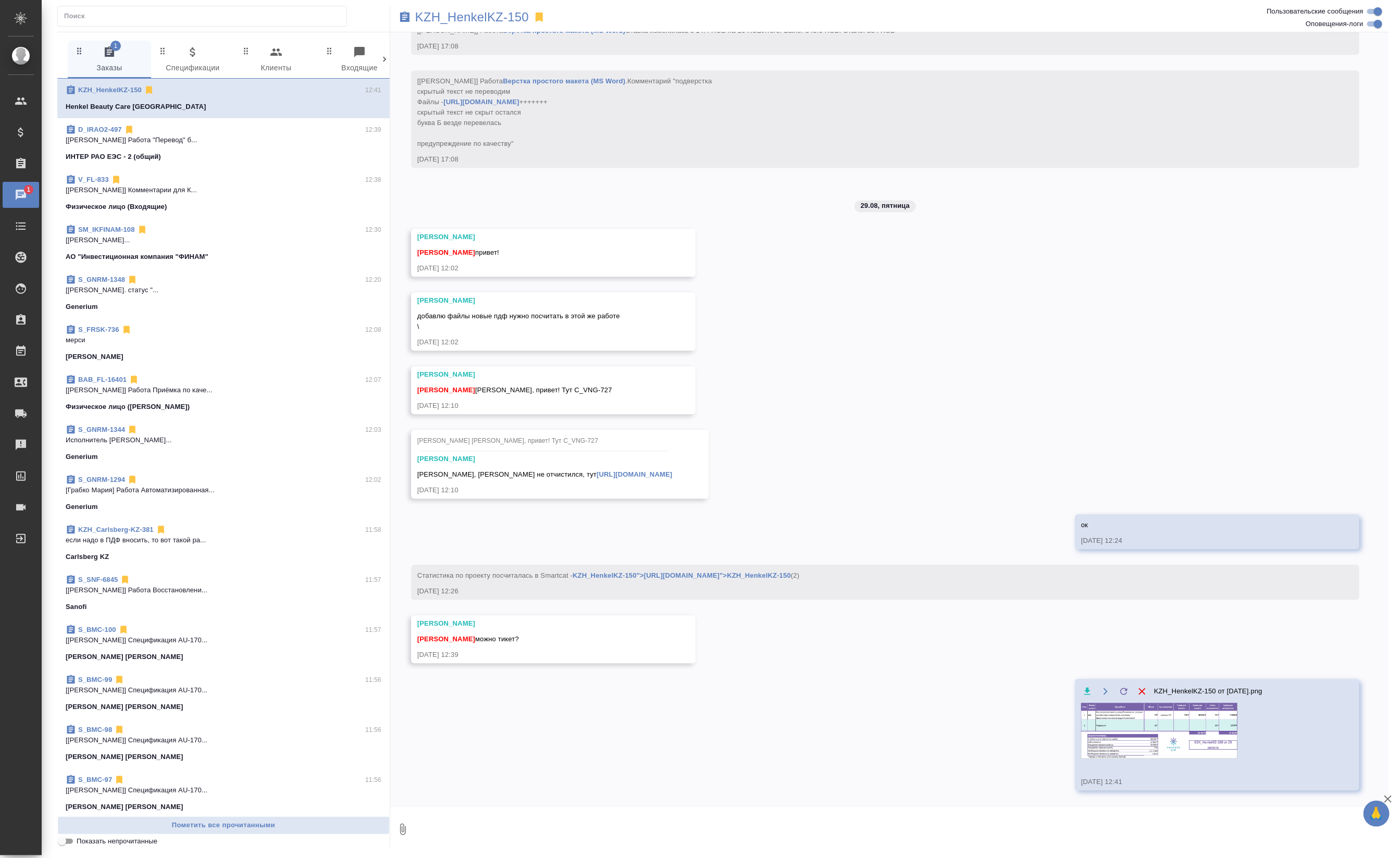
scroll to position [4523, 0]
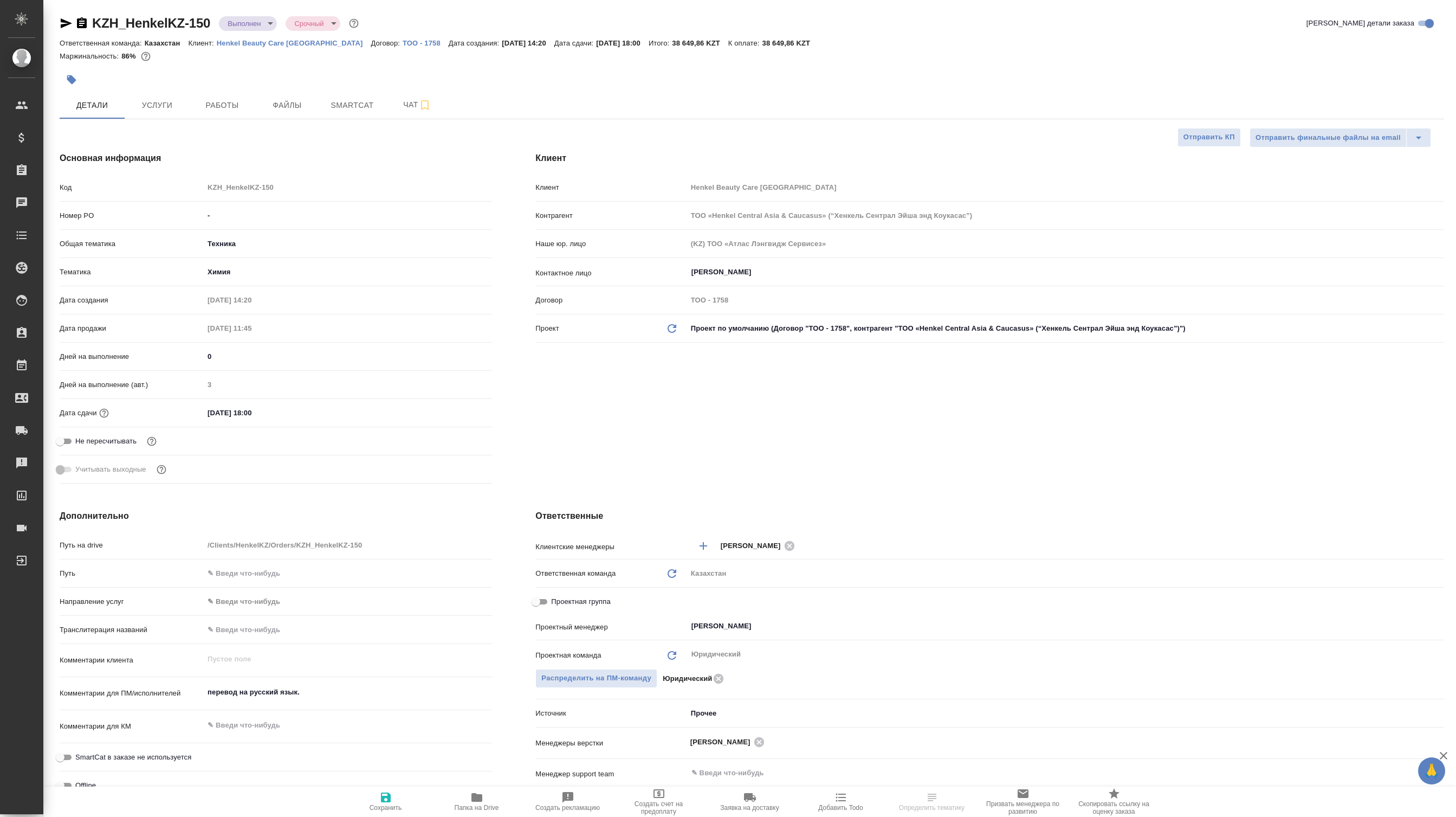
select select "RU"
click at [391, 111] on button "Чат" at bounding box center [417, 105] width 65 height 27
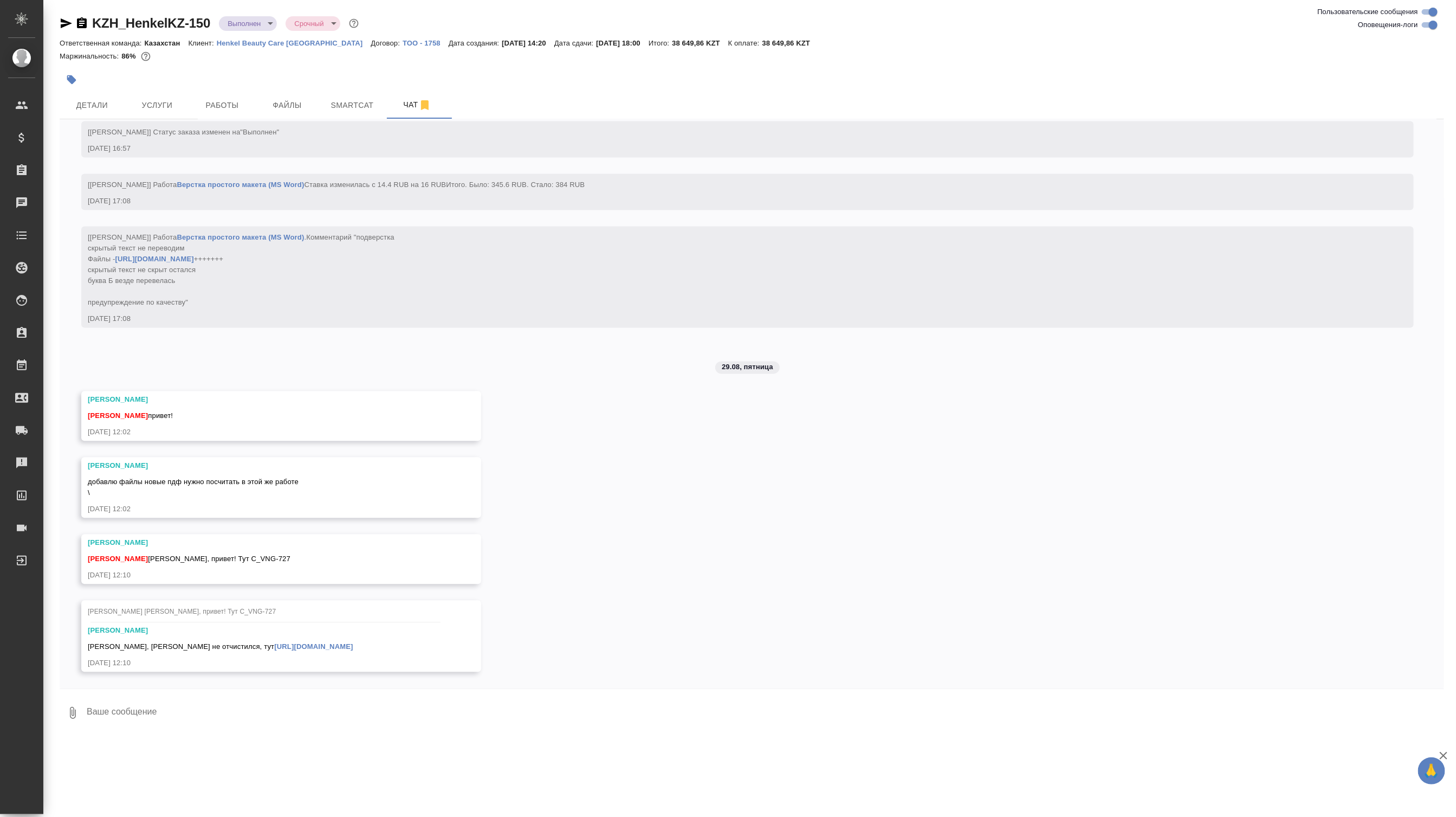
scroll to position [4628, 0]
click at [274, 650] on link "https://drive.awatera.com/s/BkqNsenSyrf77FC" at bounding box center [313, 647] width 79 height 8
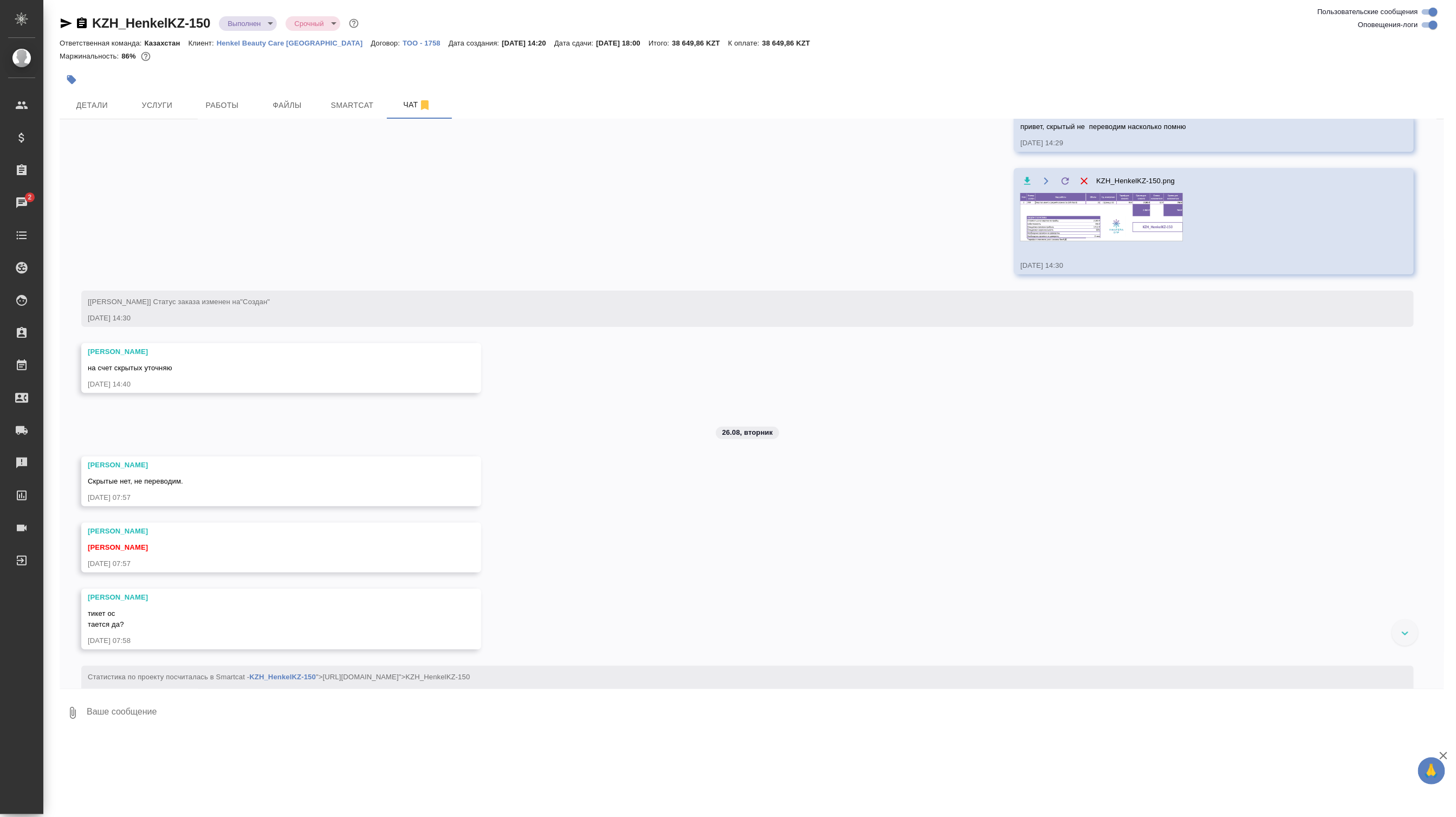
scroll to position [0, 0]
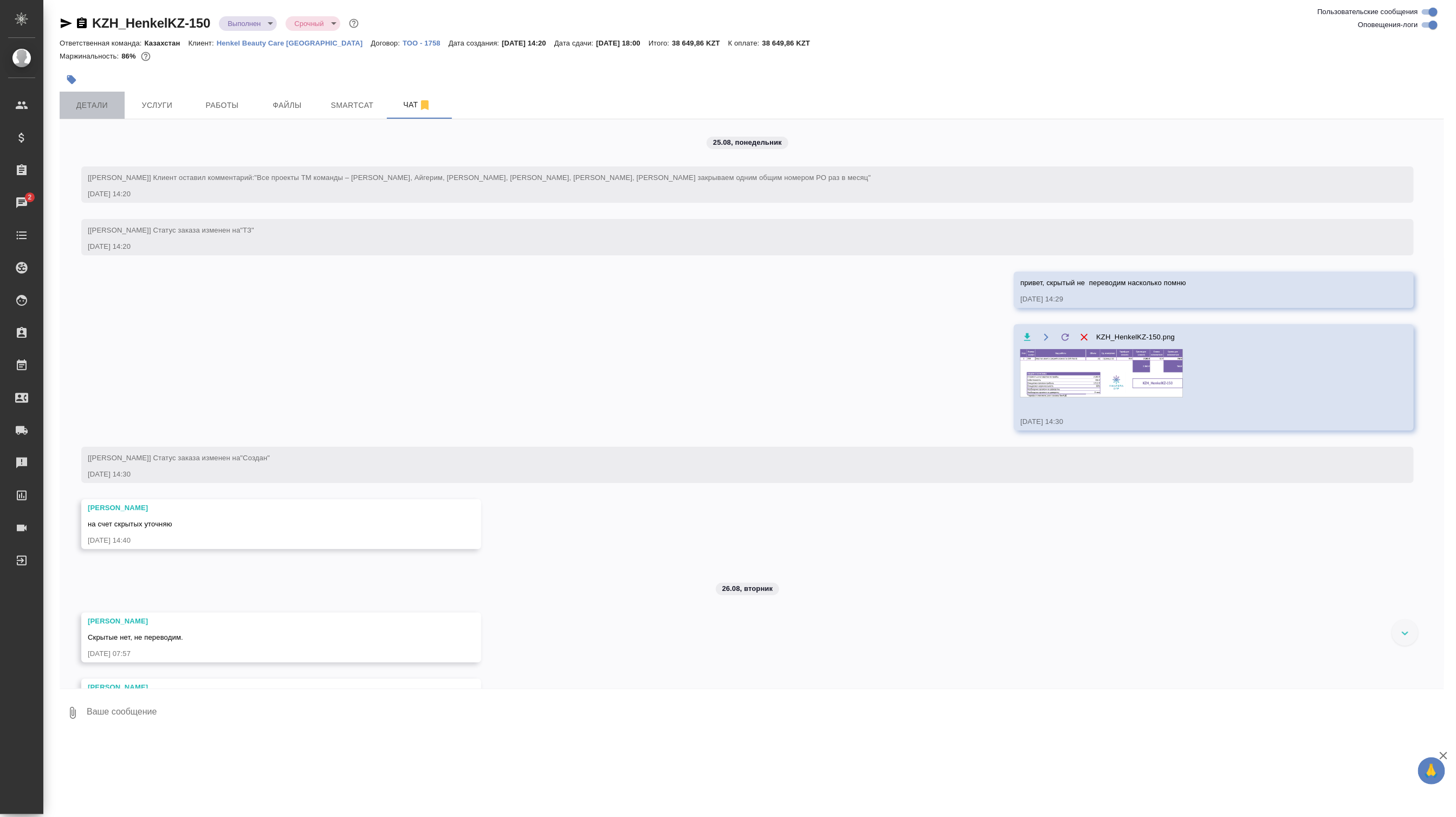
click at [105, 106] on span "Детали" at bounding box center [92, 105] width 52 height 14
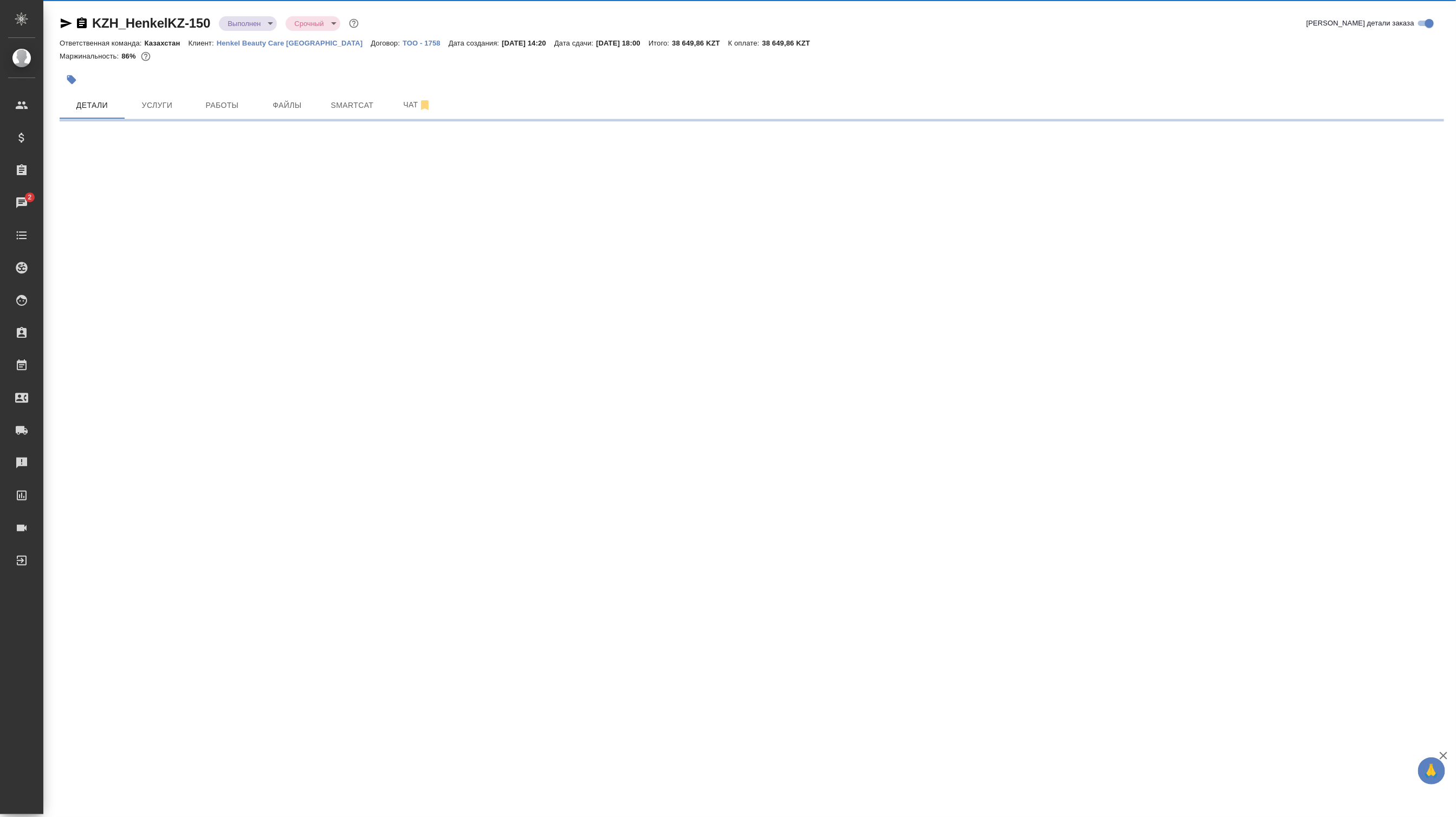
select select "RU"
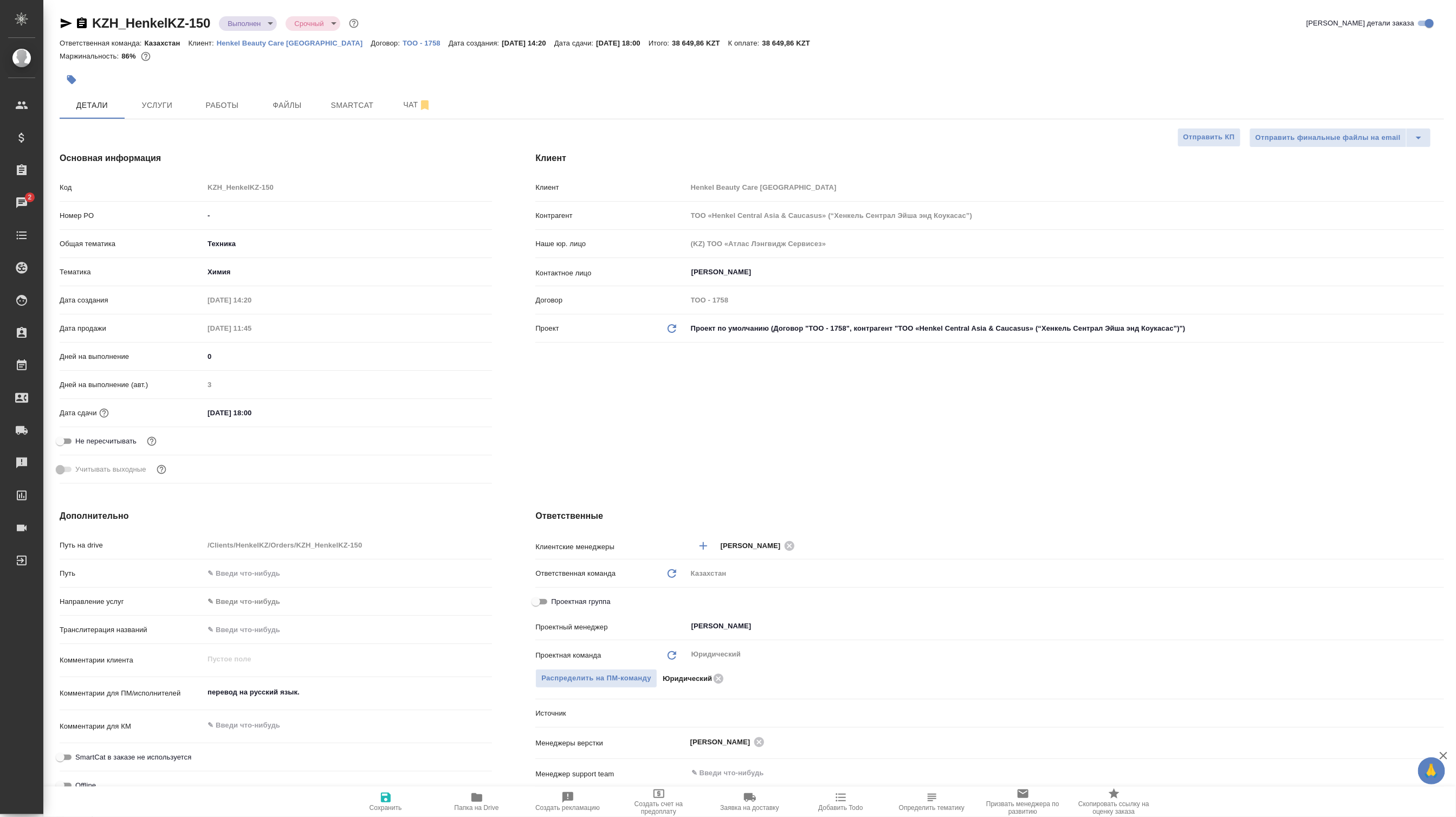
type textarea "x"
click at [385, 118] on button "Smartcat" at bounding box center [352, 105] width 65 height 27
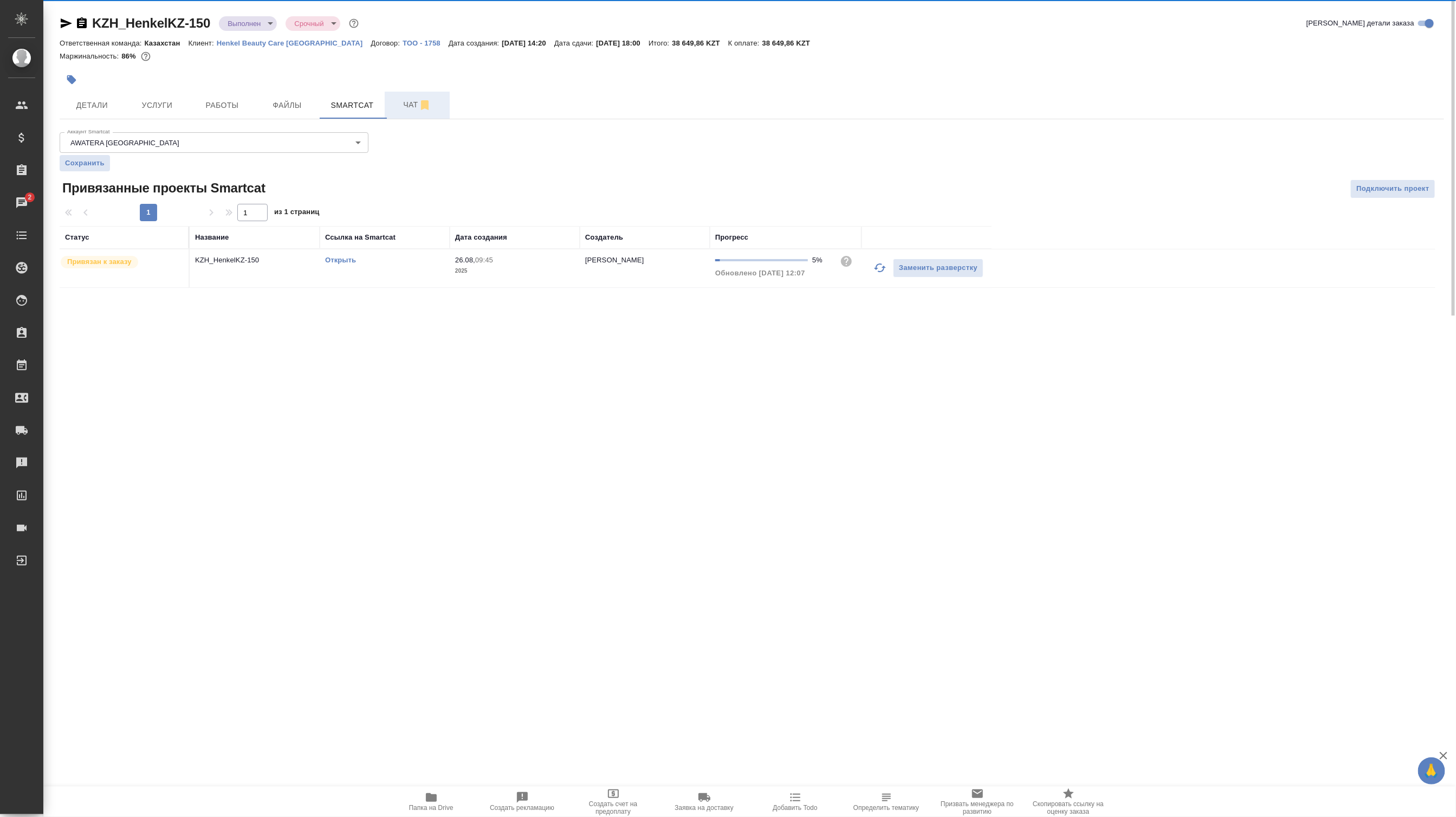
click at [394, 111] on span "Чат" at bounding box center [417, 105] width 52 height 14
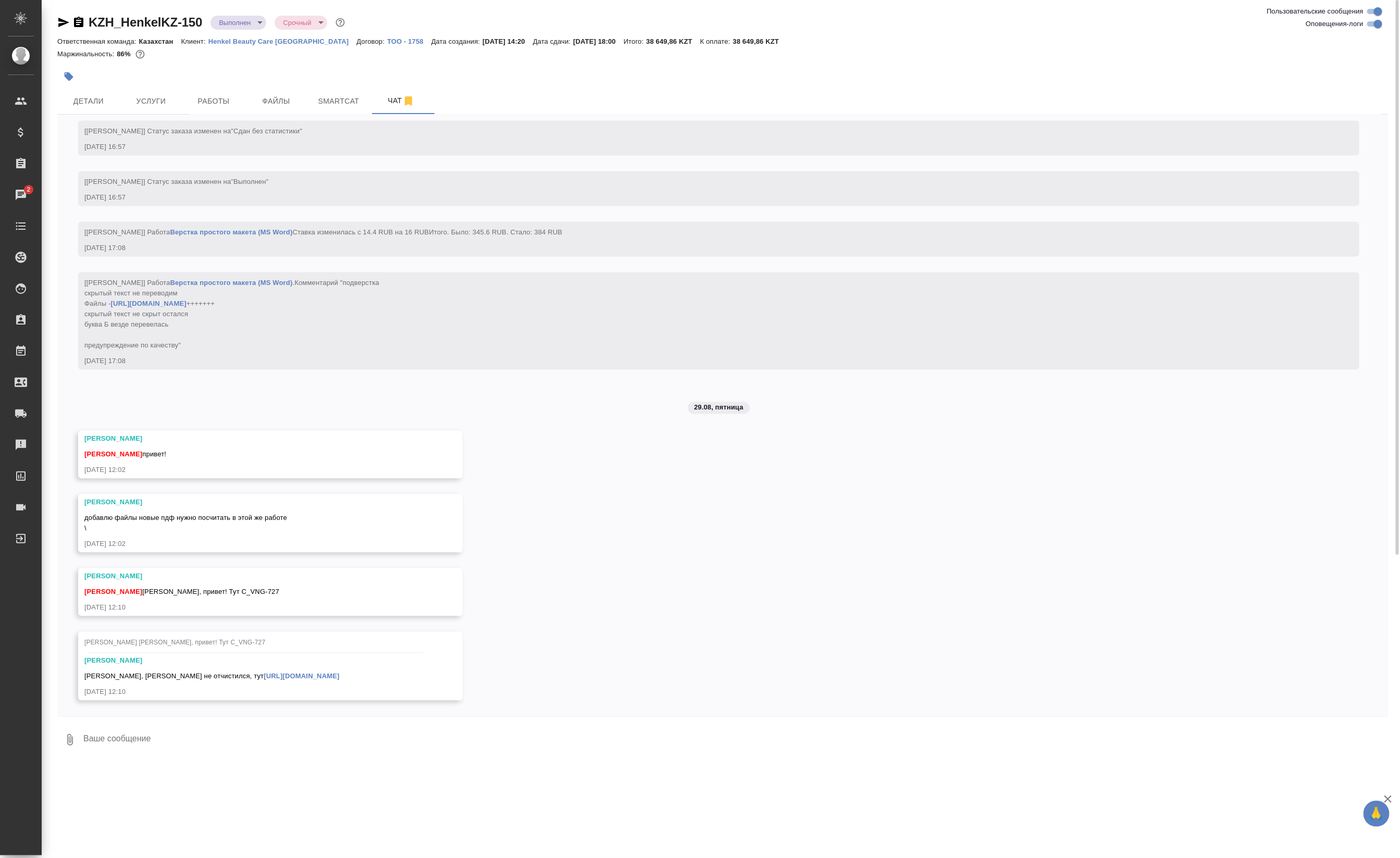
scroll to position [4393, 0]
click at [241, 756] on textarea at bounding box center [735, 740] width 1306 height 35
type textarea "ок"
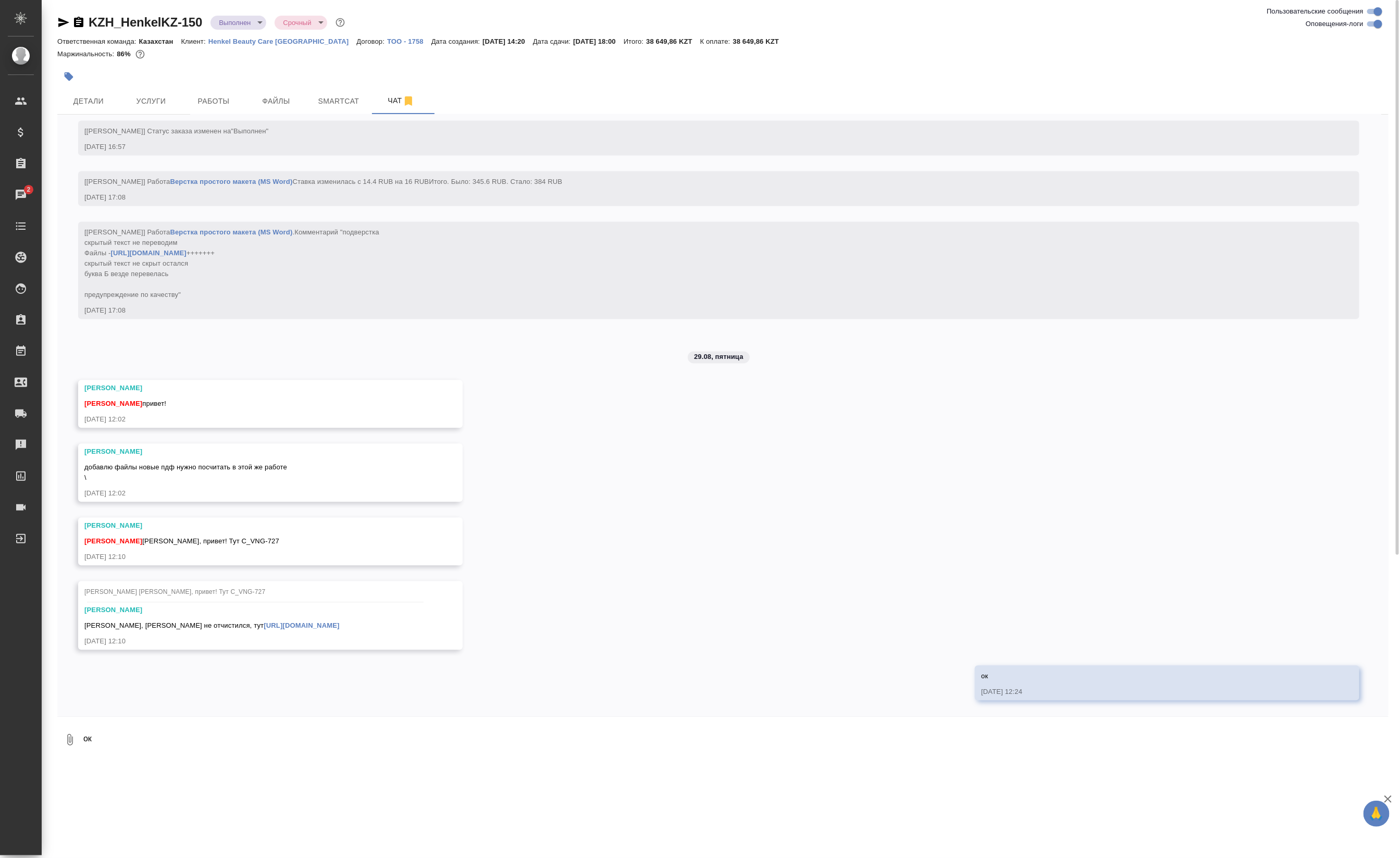
scroll to position [4444, 0]
click at [64, 22] on icon "button" at bounding box center [63, 22] width 12 height 12
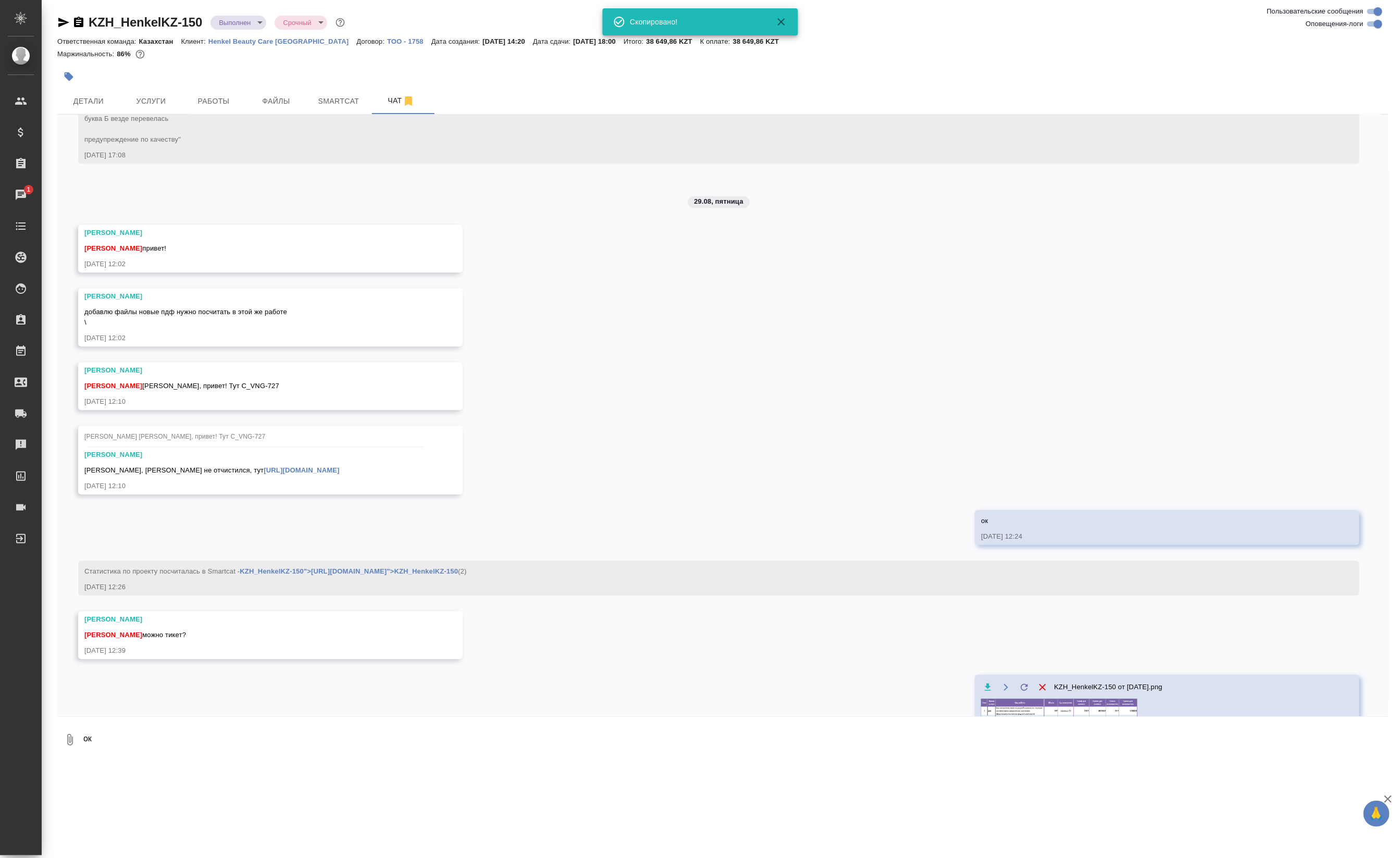
scroll to position [4629, 0]
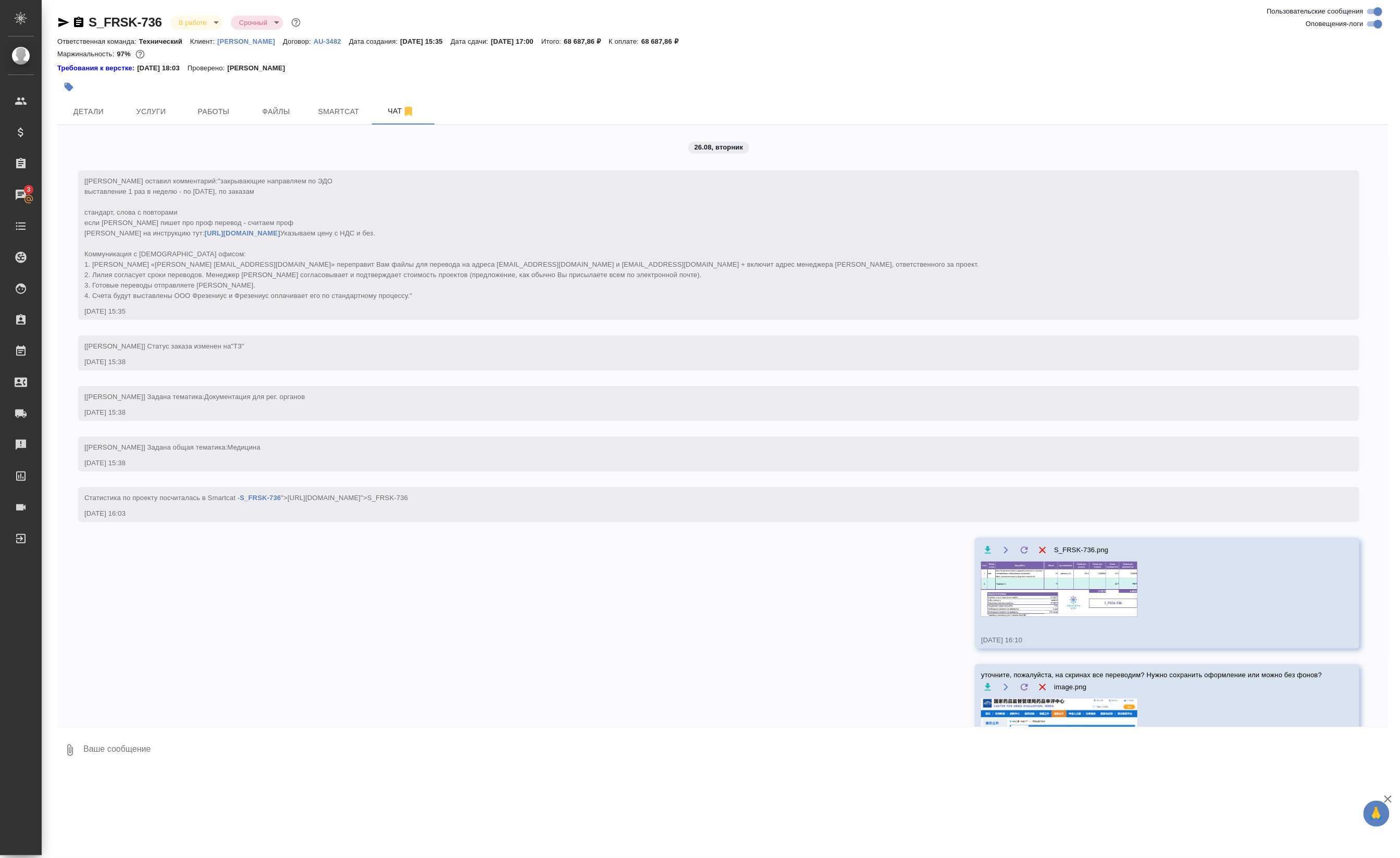
scroll to position [5716, 0]
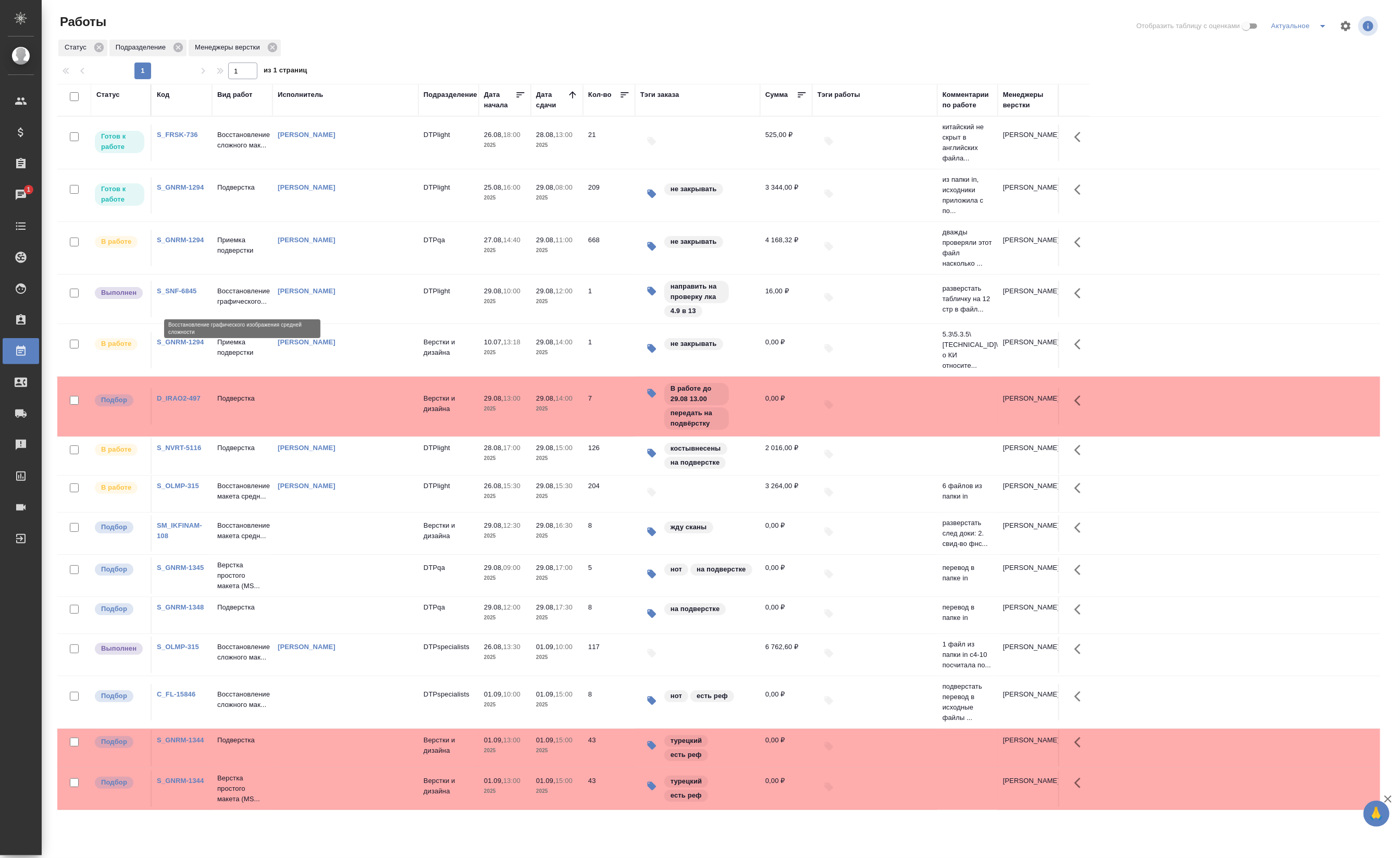
click at [252, 293] on p "Восстановление графического..." at bounding box center [242, 296] width 50 height 21
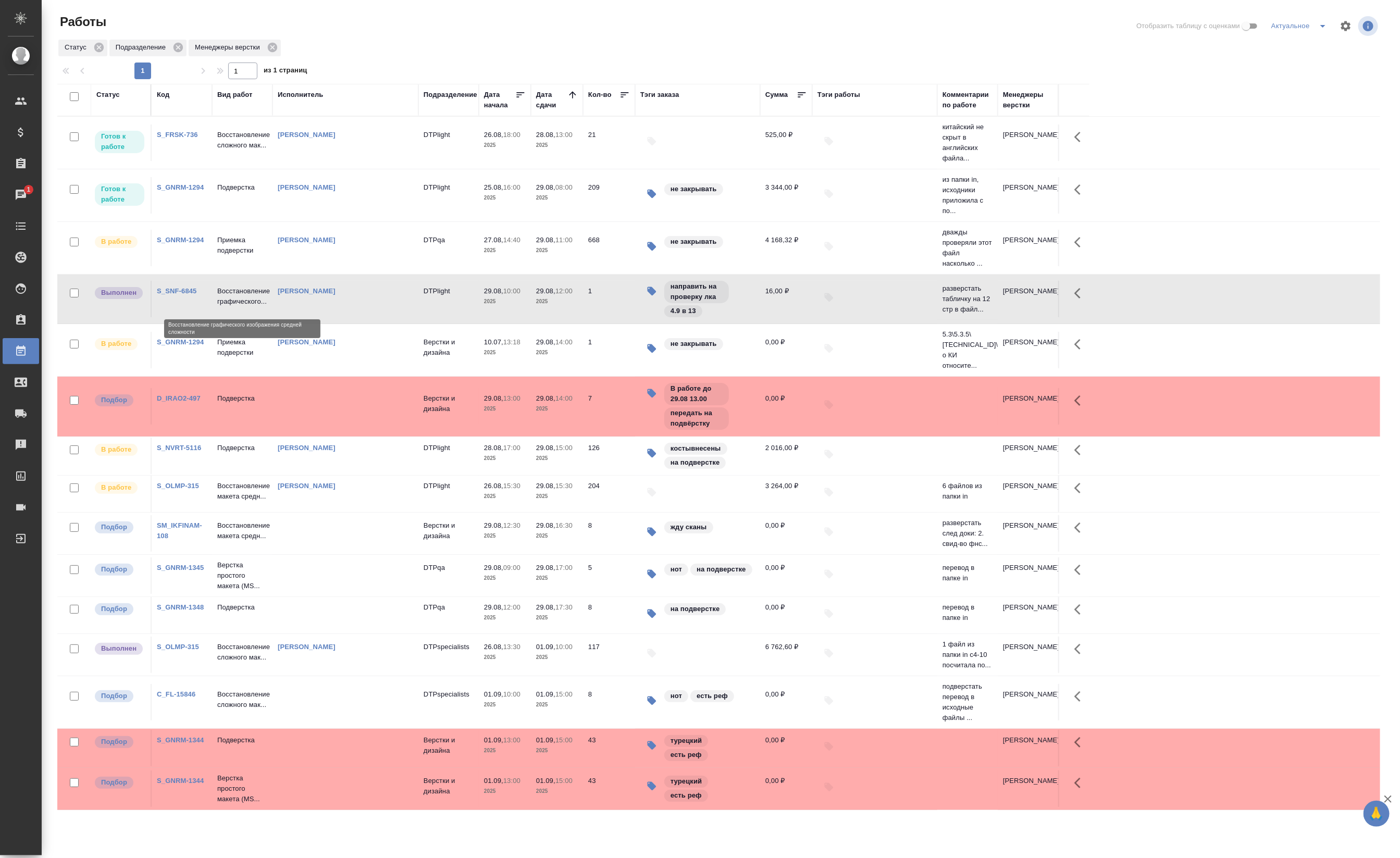
click at [252, 293] on p "Восстановление графического..." at bounding box center [242, 296] width 50 height 21
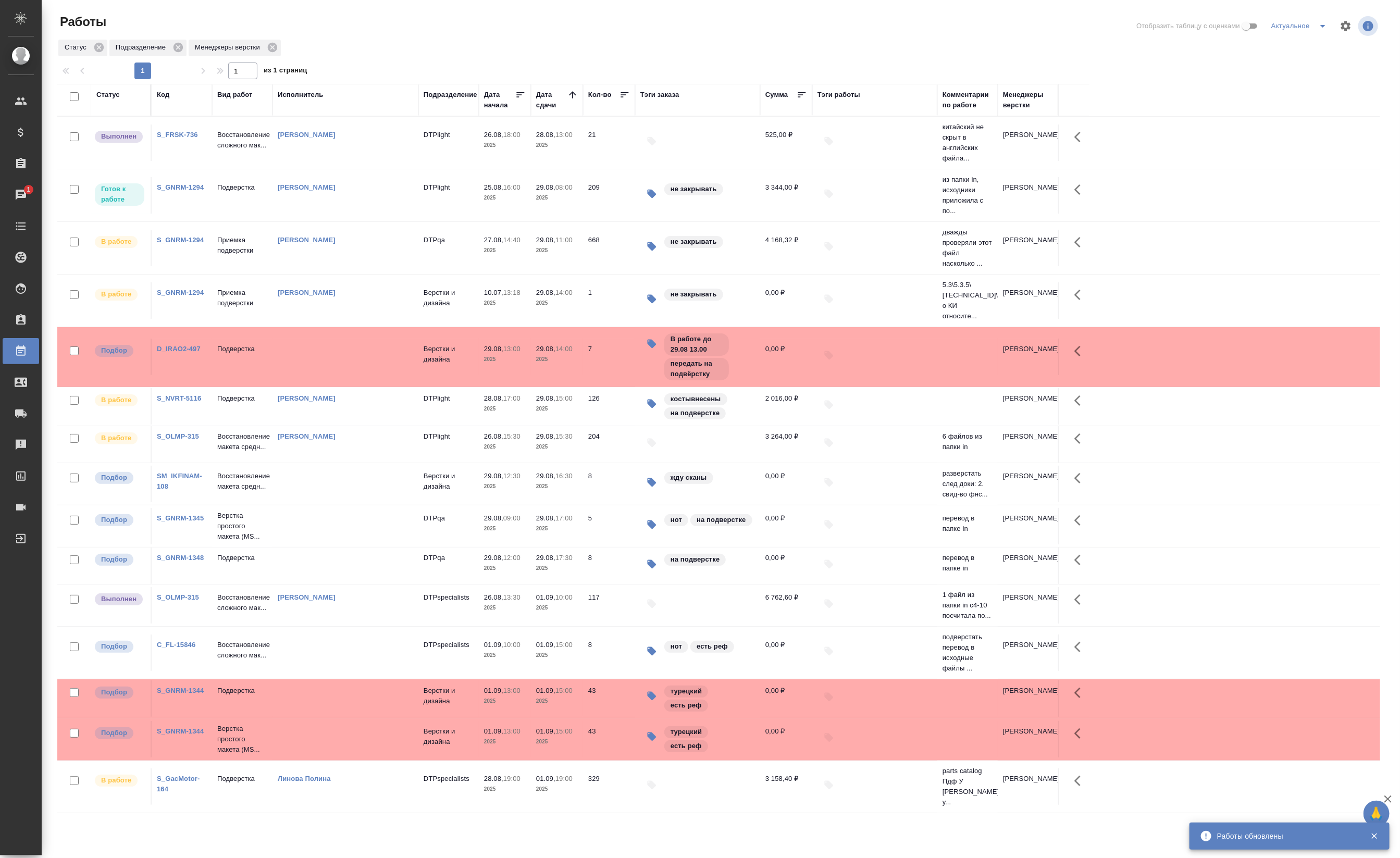
click at [233, 151] on p "Восстановление сложного мак..." at bounding box center [242, 140] width 50 height 21
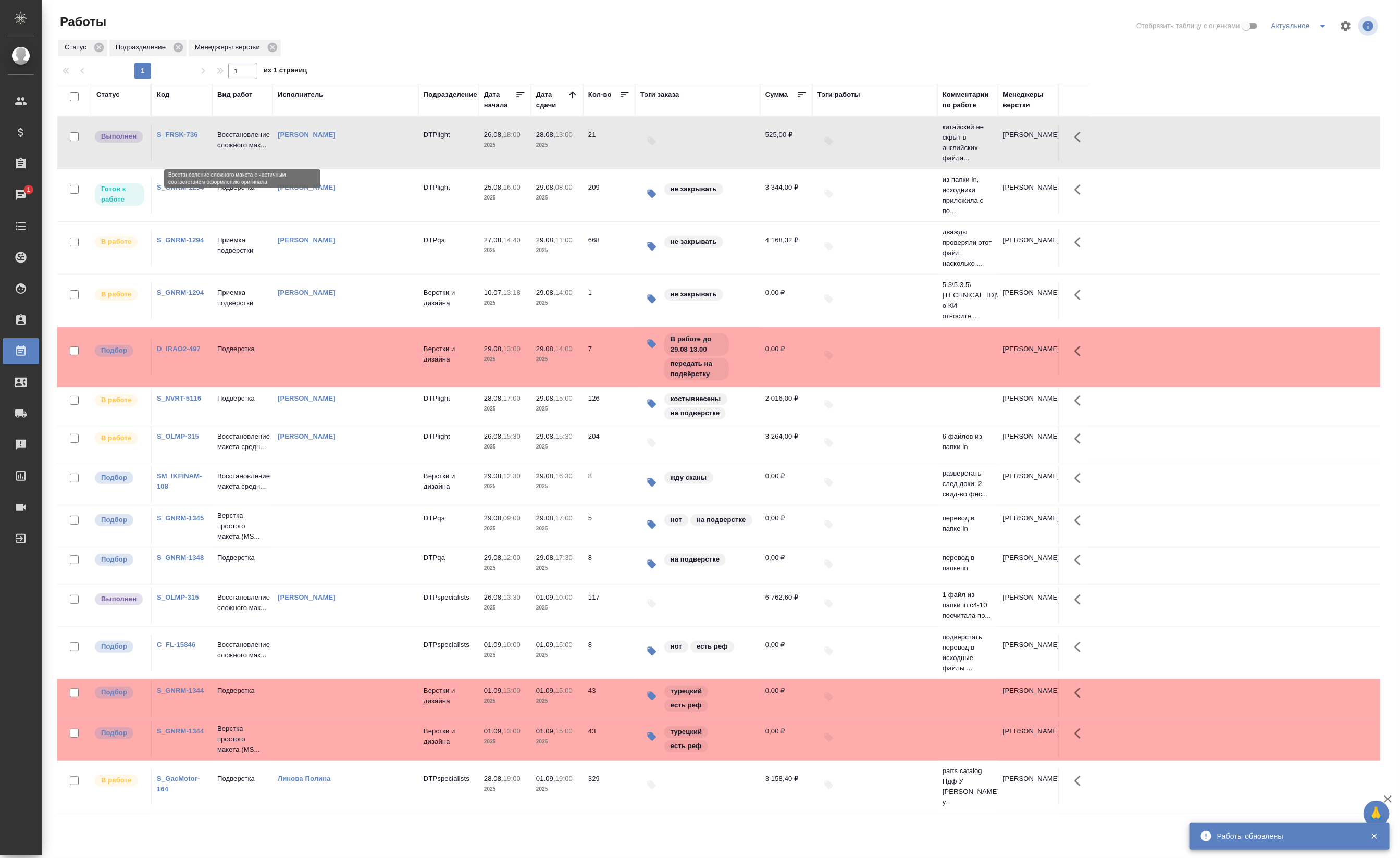
click at [233, 151] on p "Восстановление сложного мак..." at bounding box center [242, 140] width 50 height 21
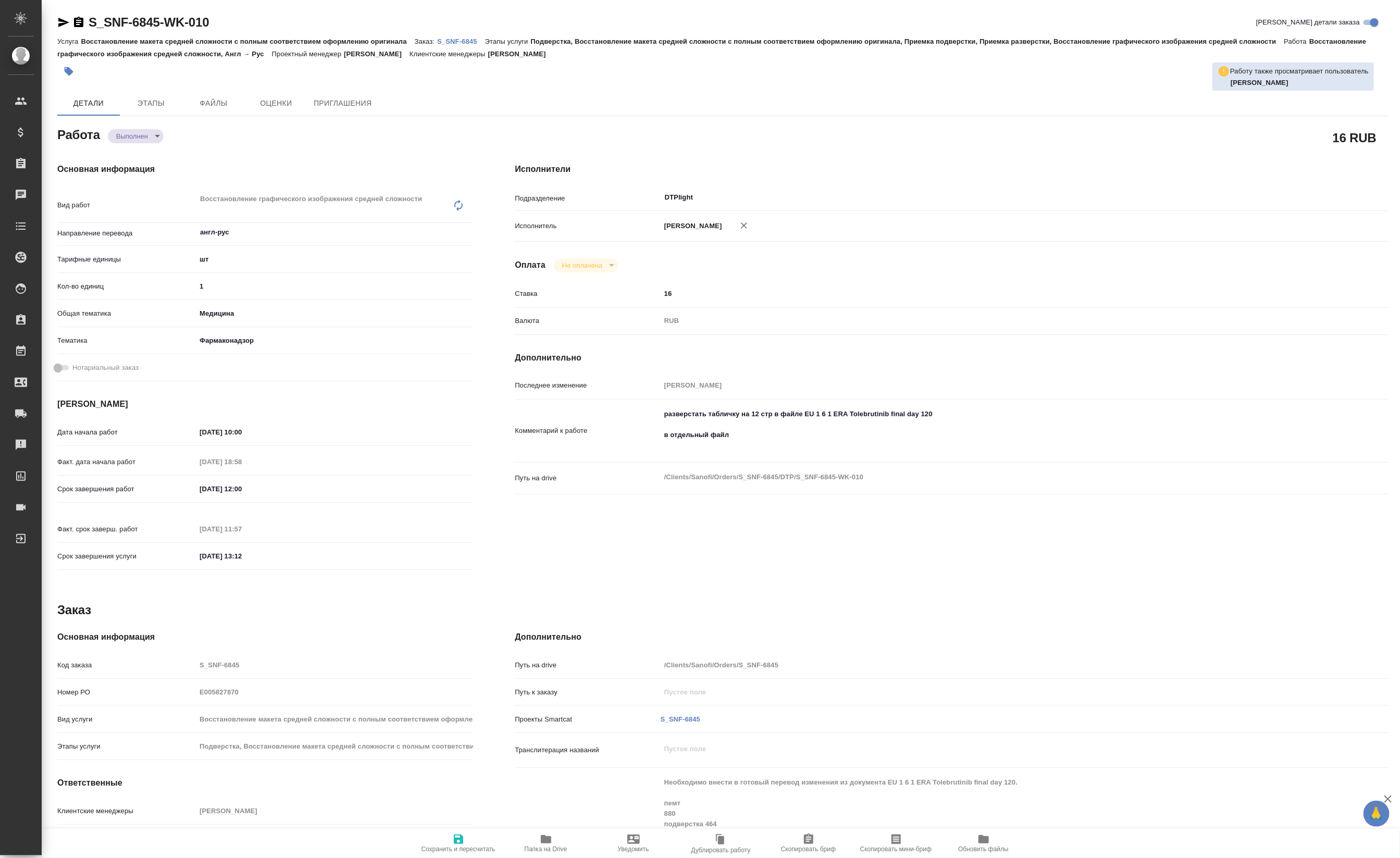
type textarea "x"
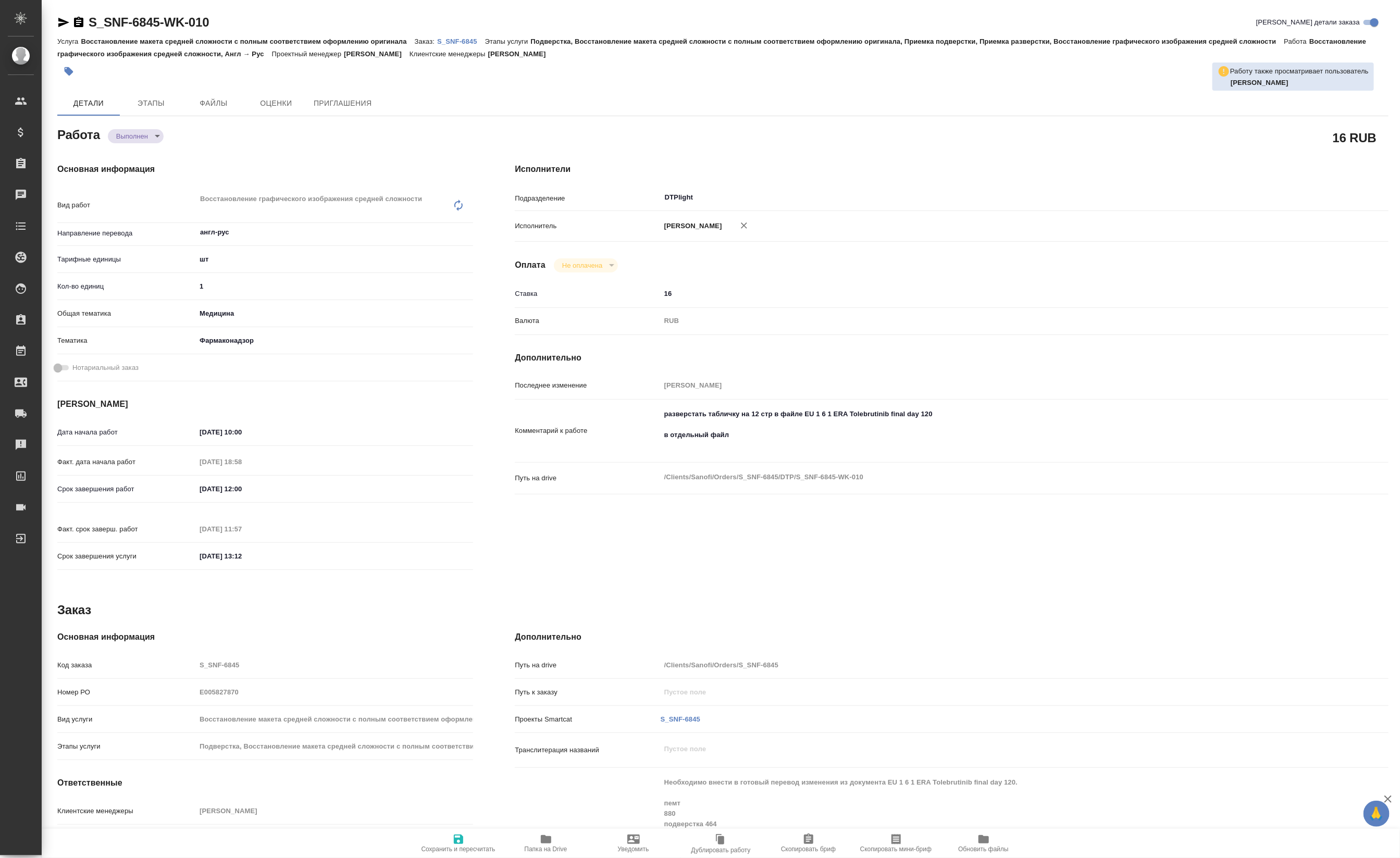
type textarea "x"
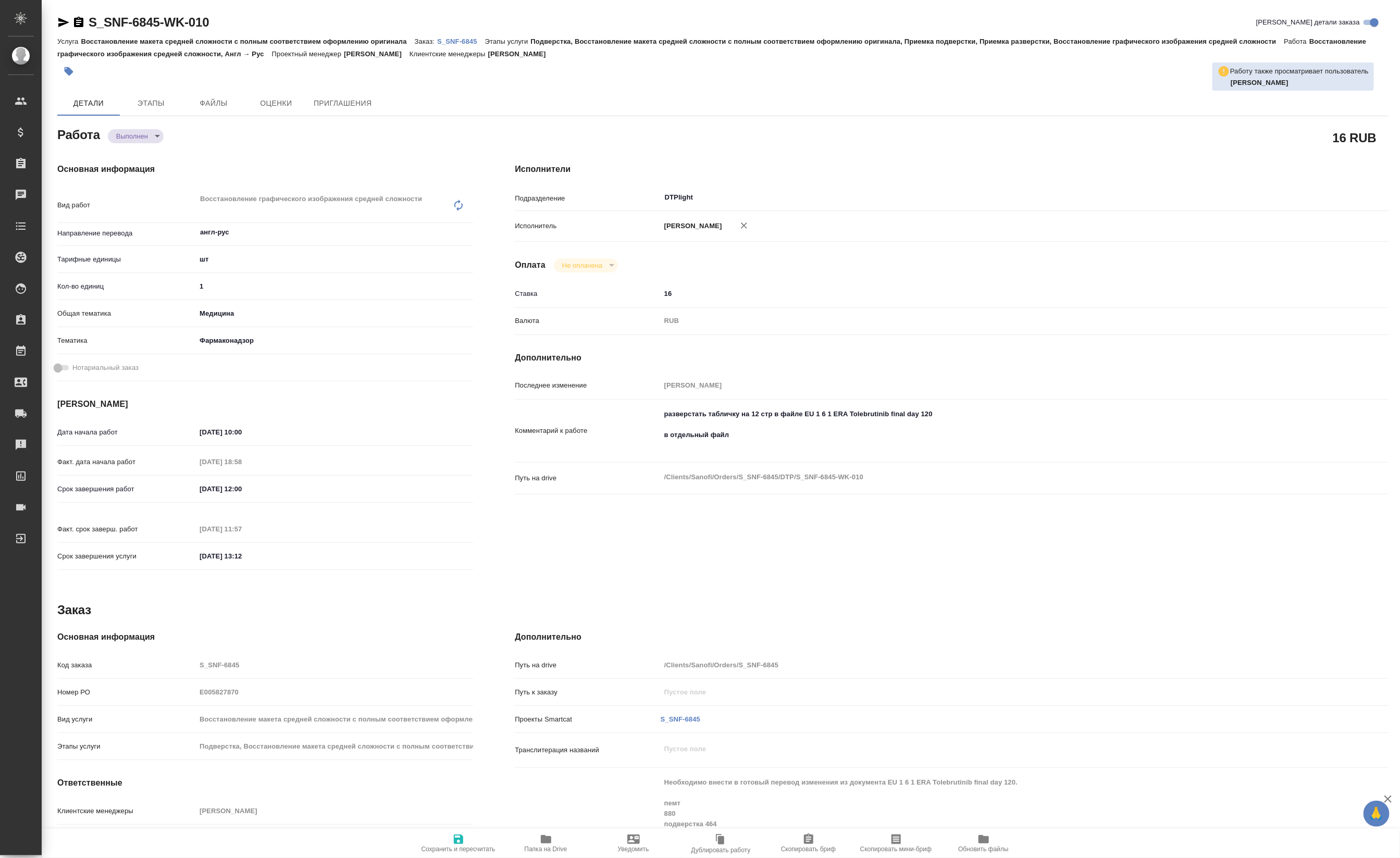
type textarea "x"
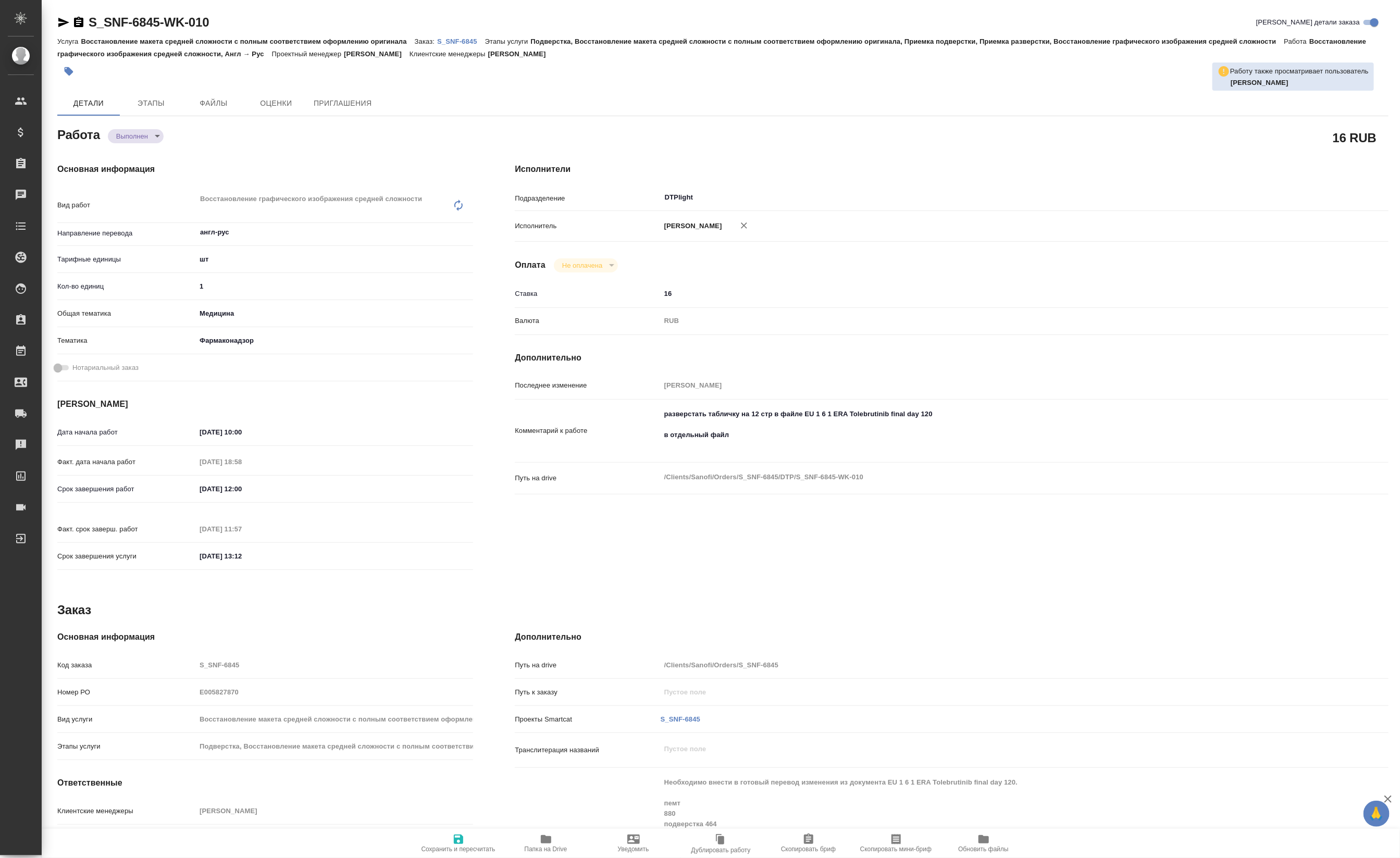
type textarea "x"
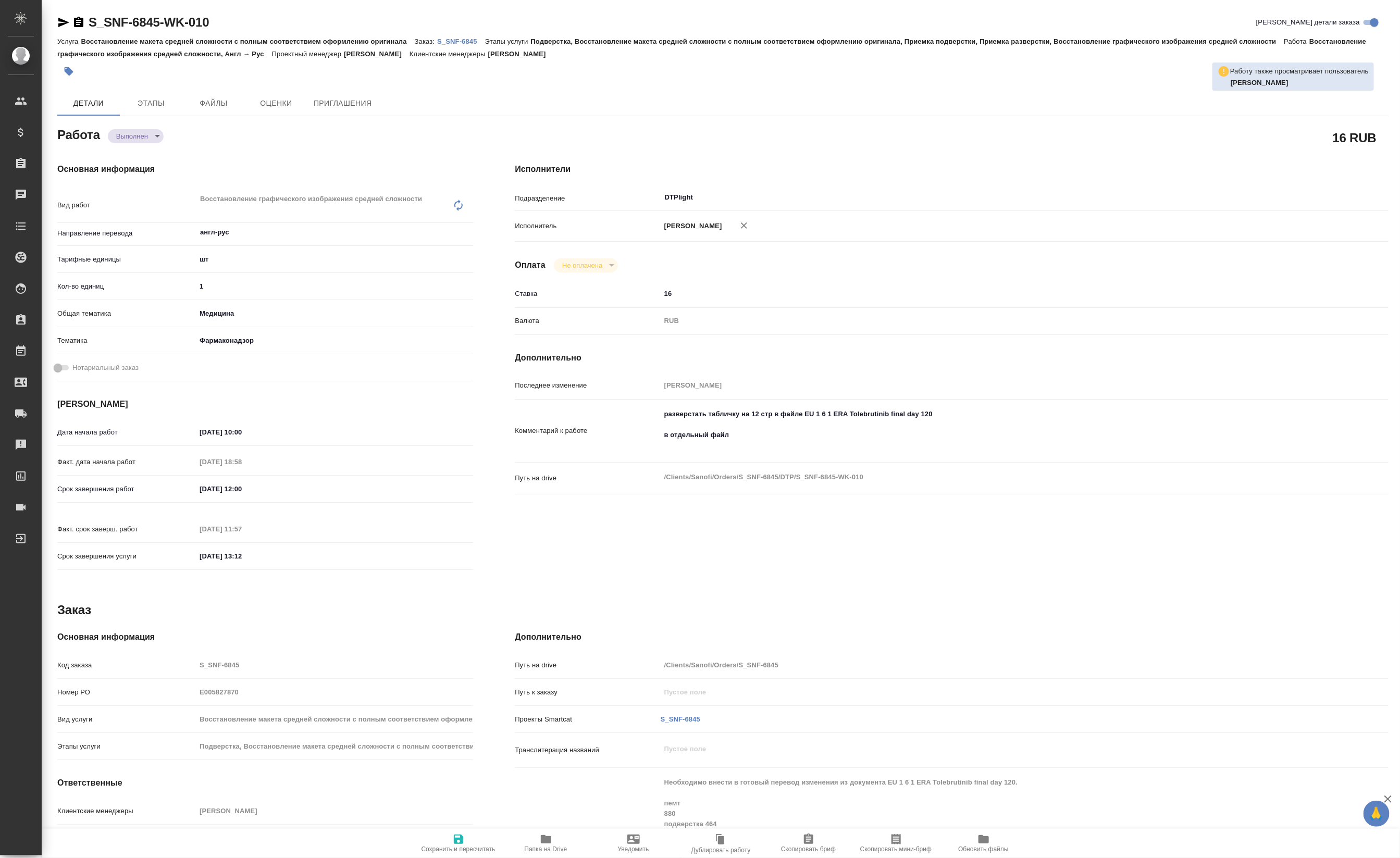
type textarea "x"
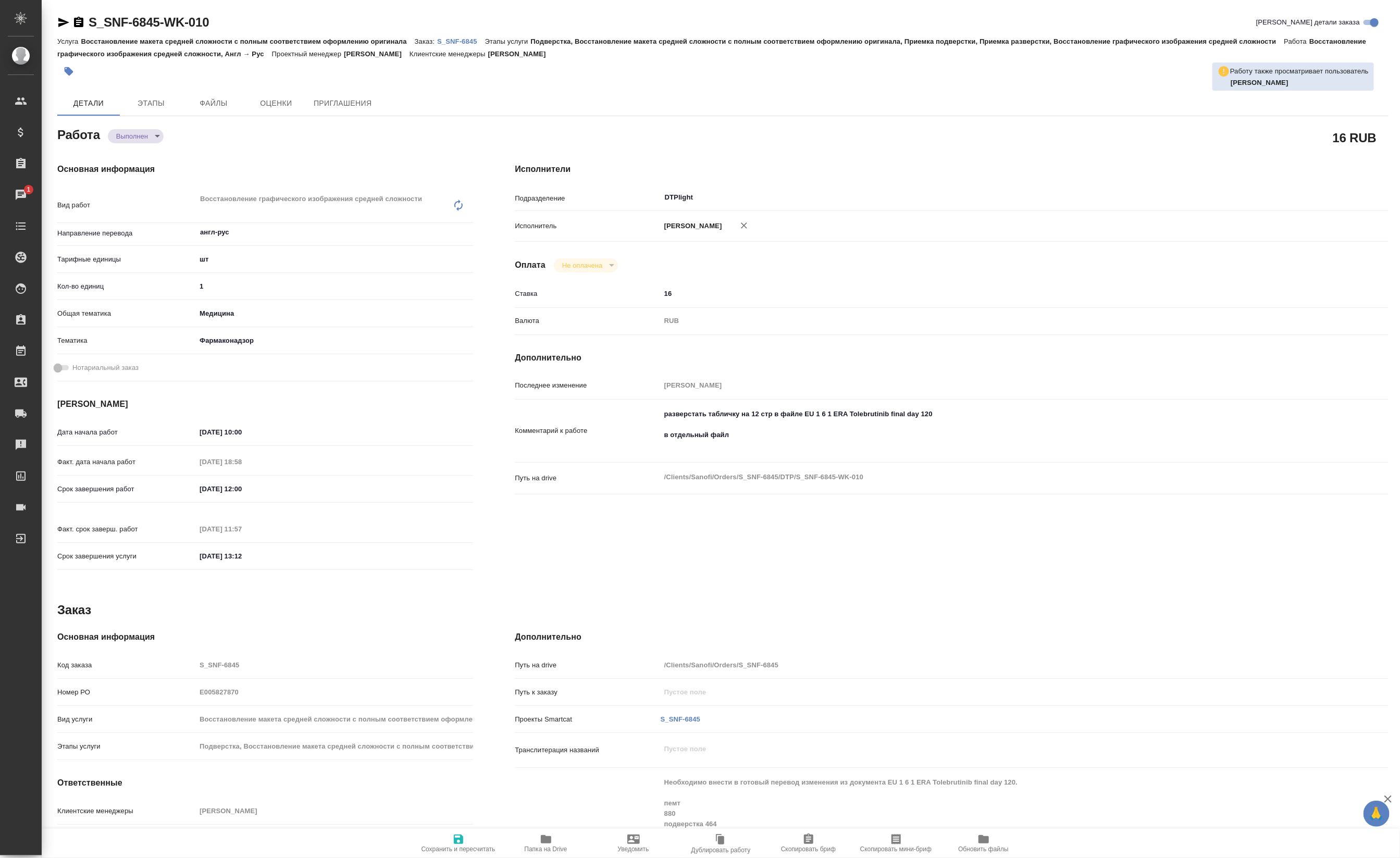
type textarea "x"
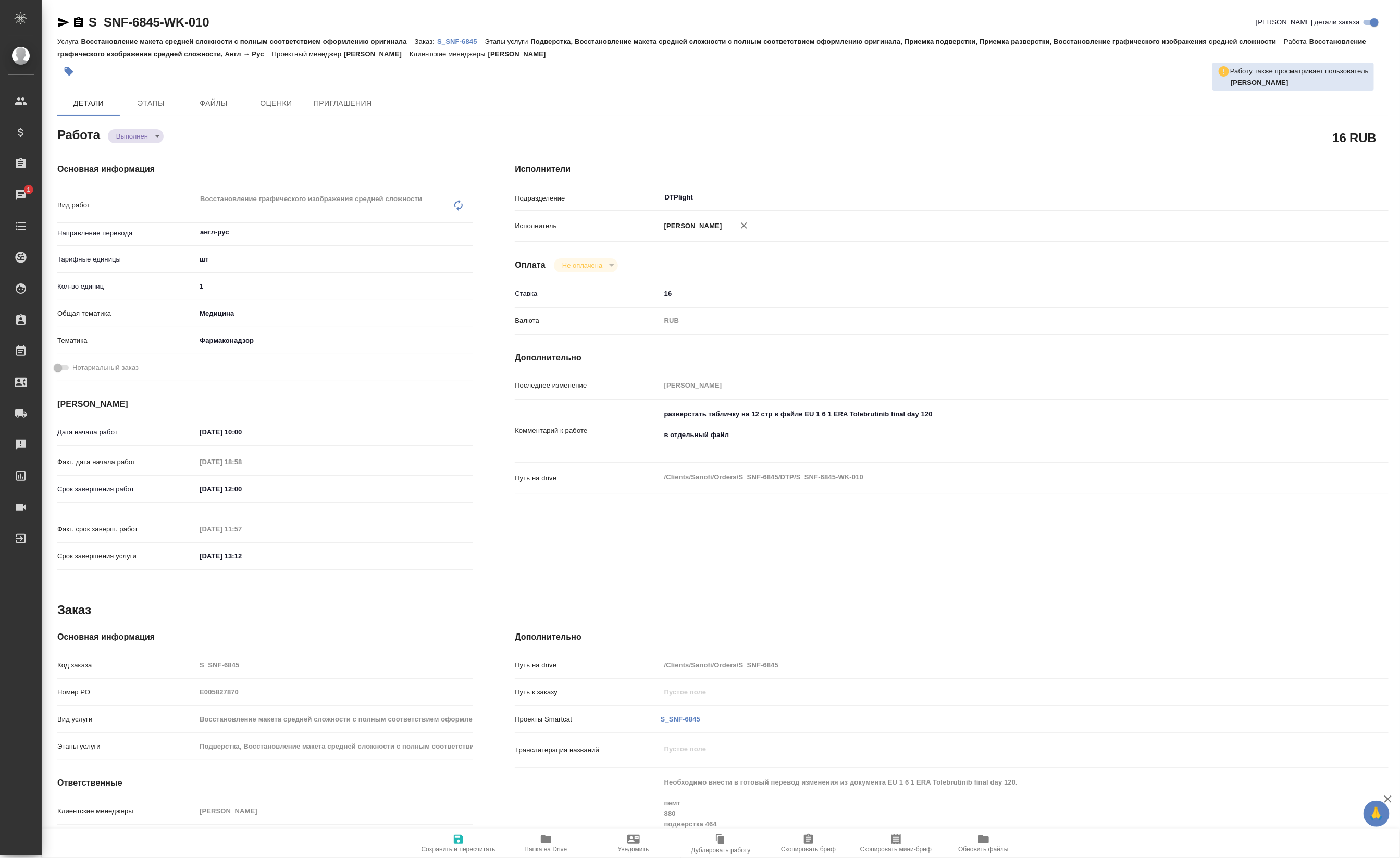
click at [689, 561] on div "Исполнители Подразделение DTPlight ​ Исполнитель Гусельников Роман Оплата Не оп…" at bounding box center [952, 370] width 915 height 455
type textarea "x"
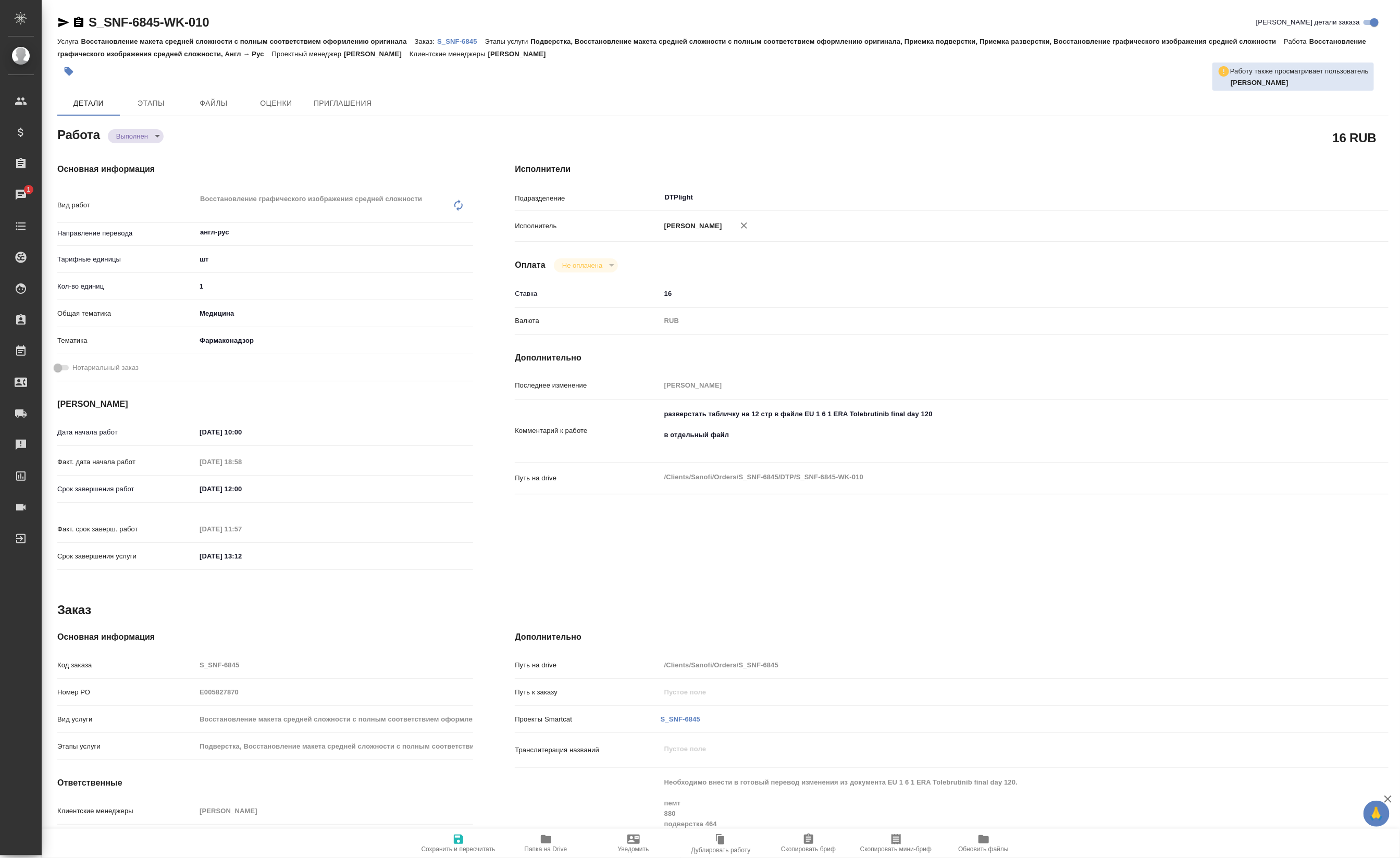
type textarea "x"
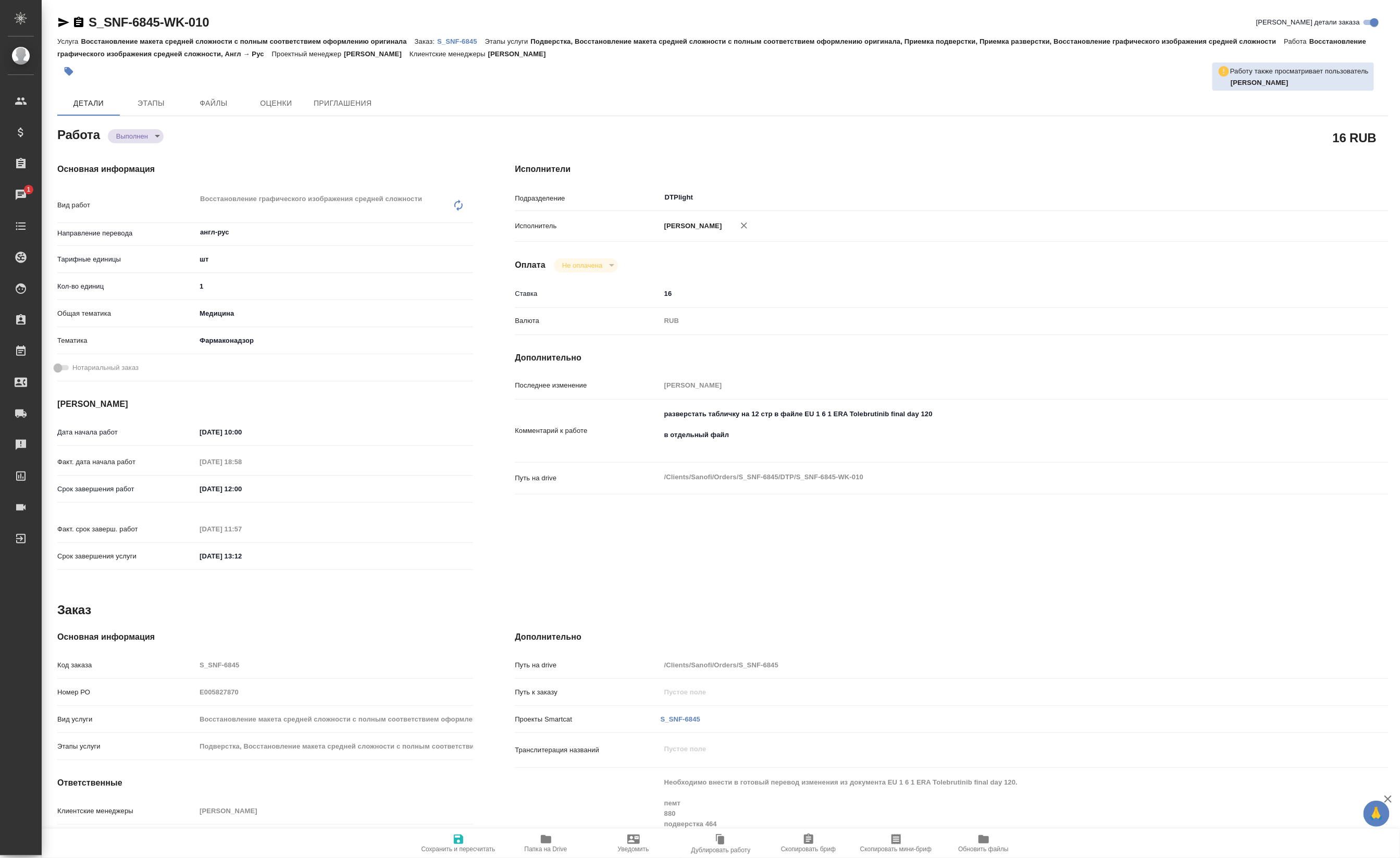
type textarea "x"
click at [144, 141] on body "🙏 .cls-1 fill:#fff; AWATERA Petrova Valeria Клиенты Спецификации Заказы 1 Чаты …" at bounding box center [700, 429] width 1400 height 858
click at [132, 157] on button "Сдан" at bounding box center [128, 156] width 22 height 11
type textarea "x"
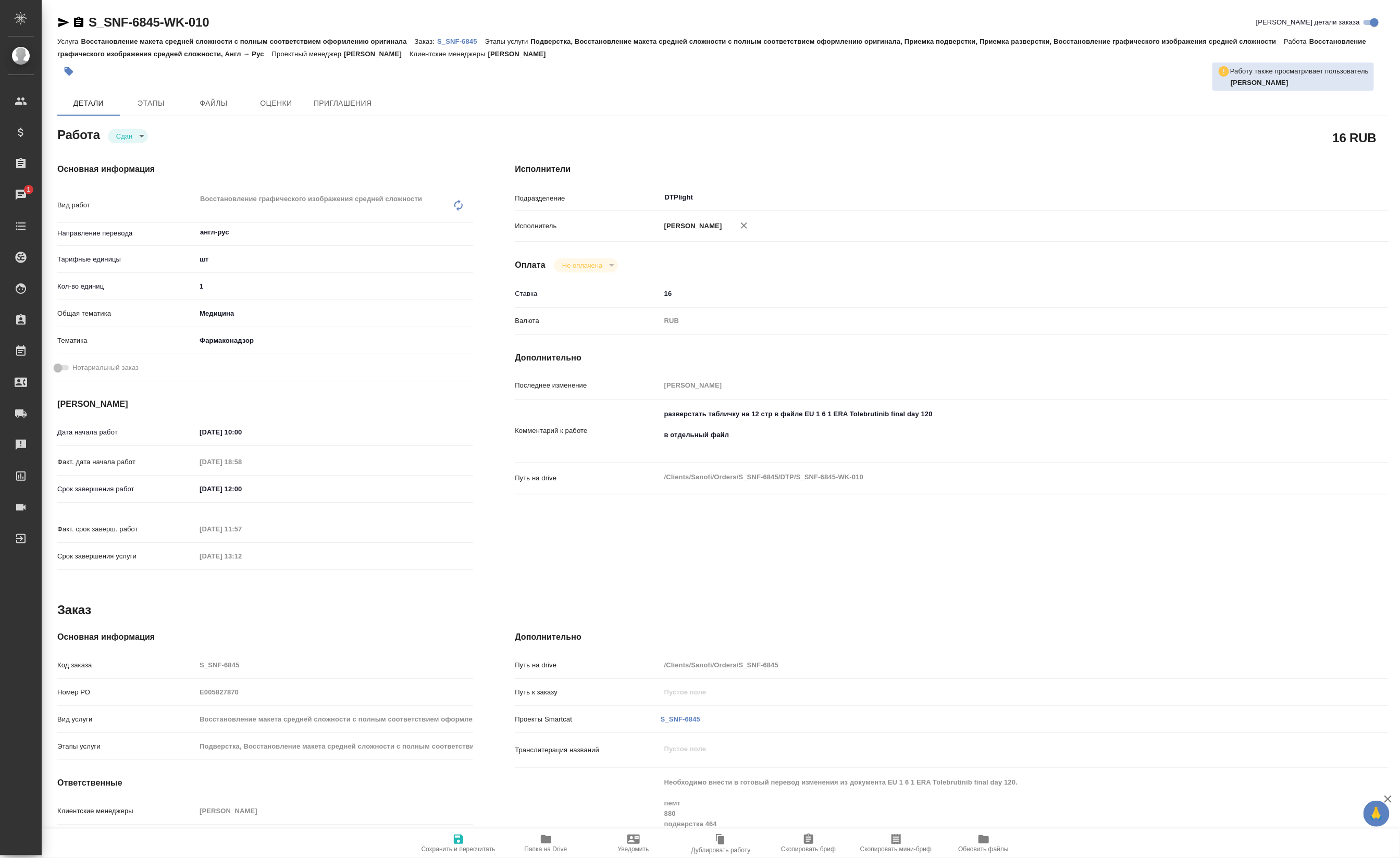
type textarea "x"
click at [533, 847] on span "Папка на Drive" at bounding box center [546, 849] width 43 height 7
type textarea "x"
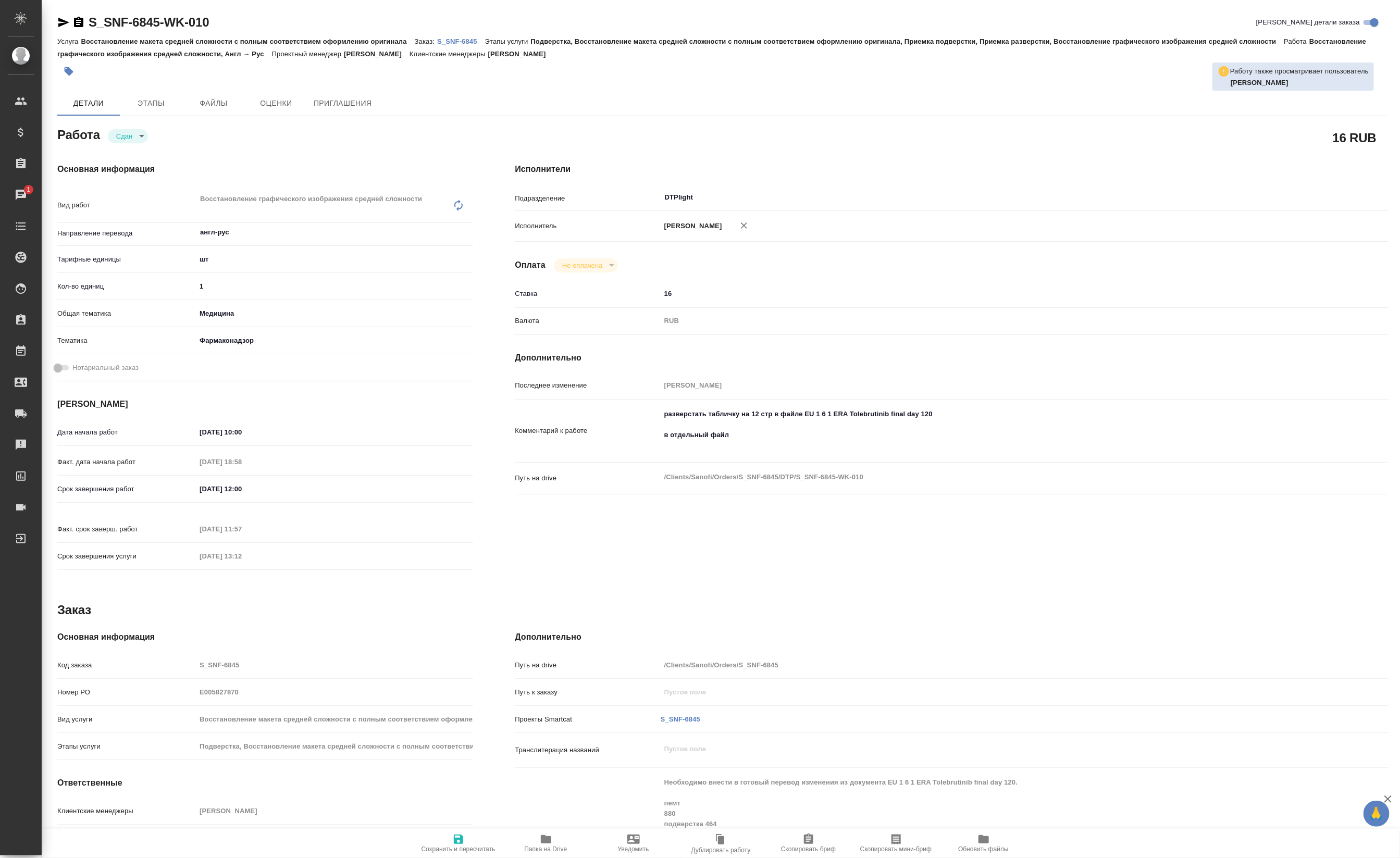
type textarea "x"
click at [474, 43] on p "S_SNF-6845" at bounding box center [461, 41] width 48 height 8
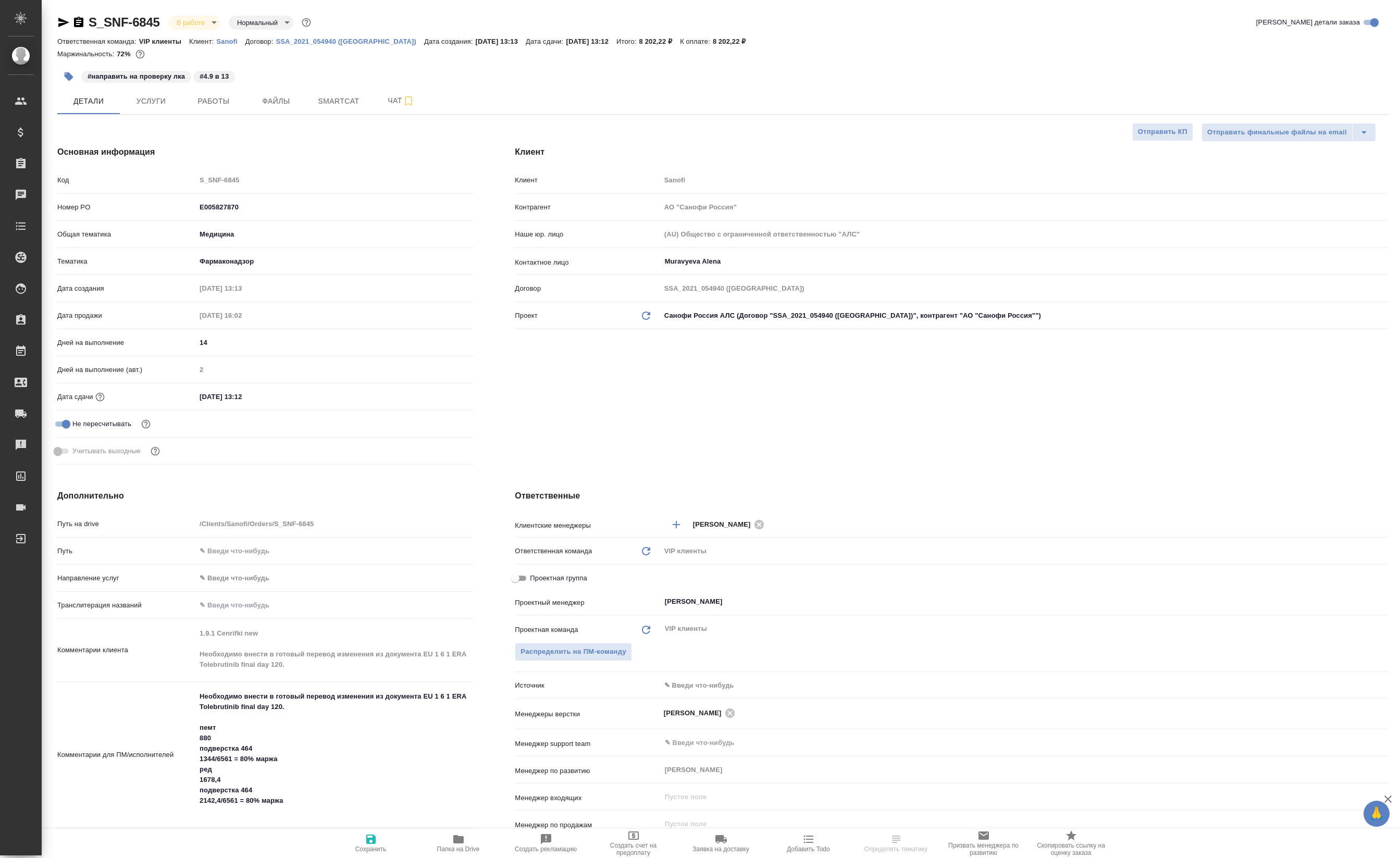
select select "RU"
click at [370, 114] on button "Smartcat" at bounding box center [339, 101] width 62 height 26
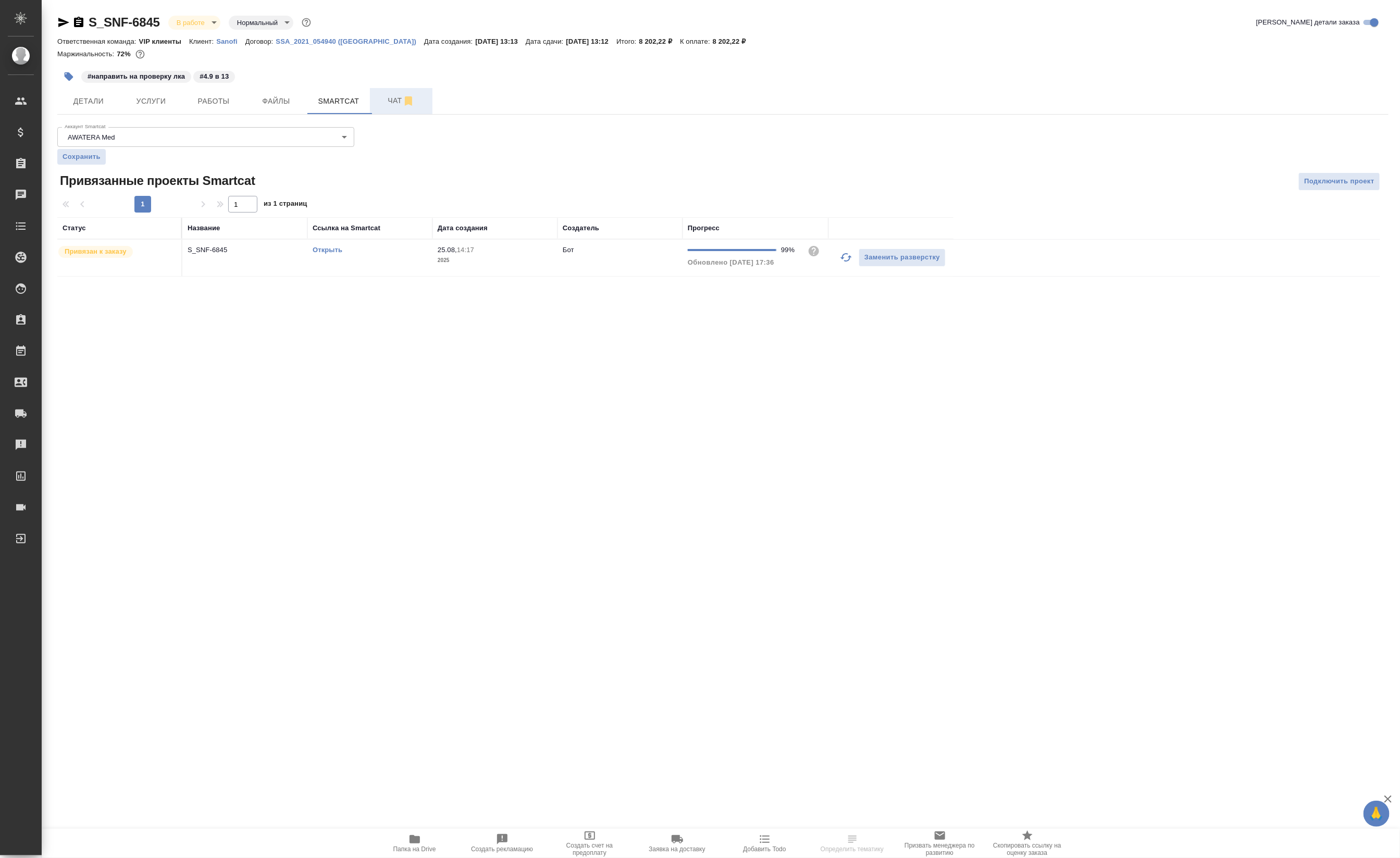
click at [374, 108] on button "Чат" at bounding box center [401, 101] width 62 height 26
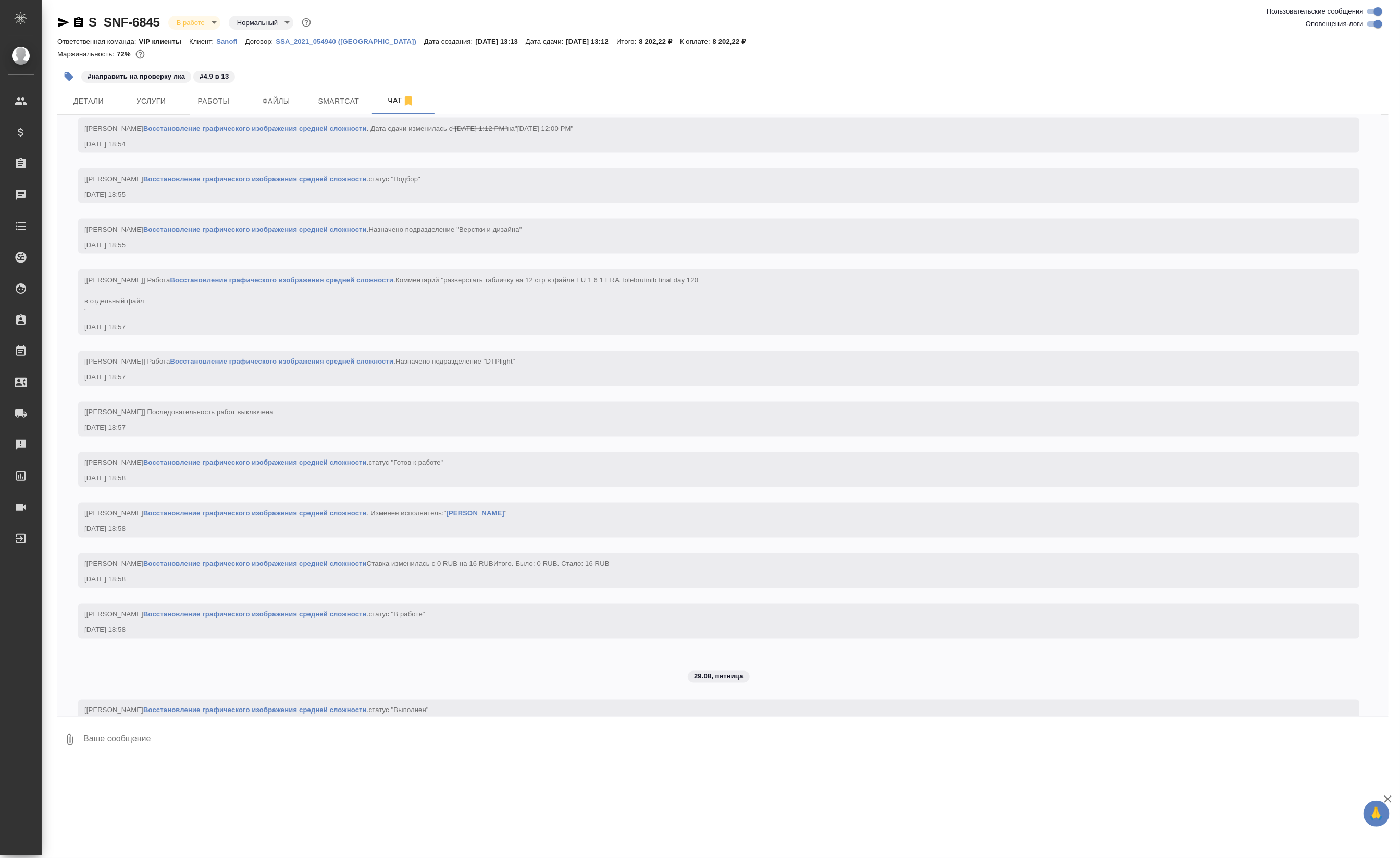
scroll to position [4171, 0]
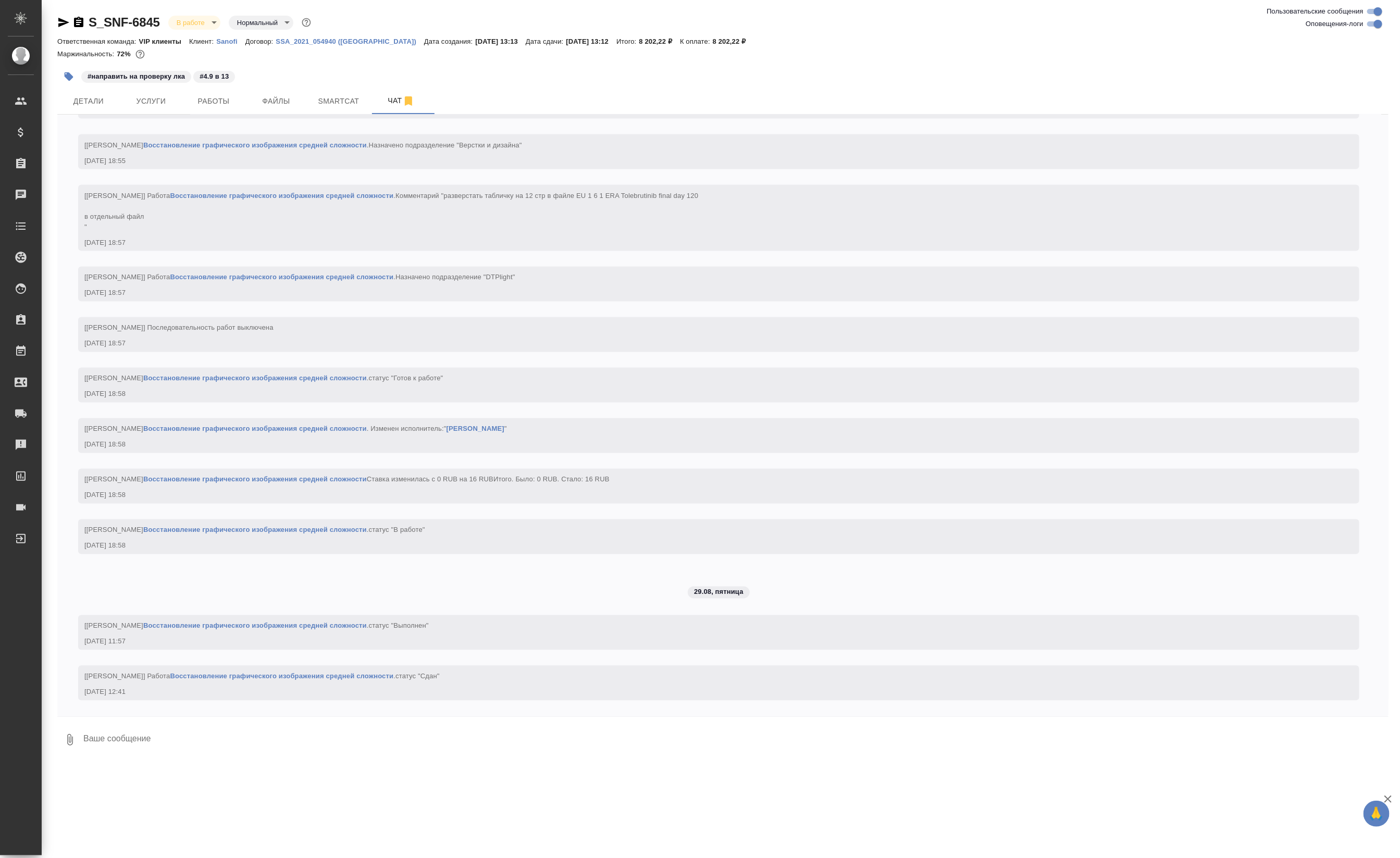
click at [154, 749] on textarea at bounding box center [735, 740] width 1306 height 35
paste textarea "[URL][DOMAIN_NAME]"
type textarea "https://drive.awatera.com/apps/files/?dir=/Shares/Sanofi/Orders/S_SNF-6845/DTP/…"
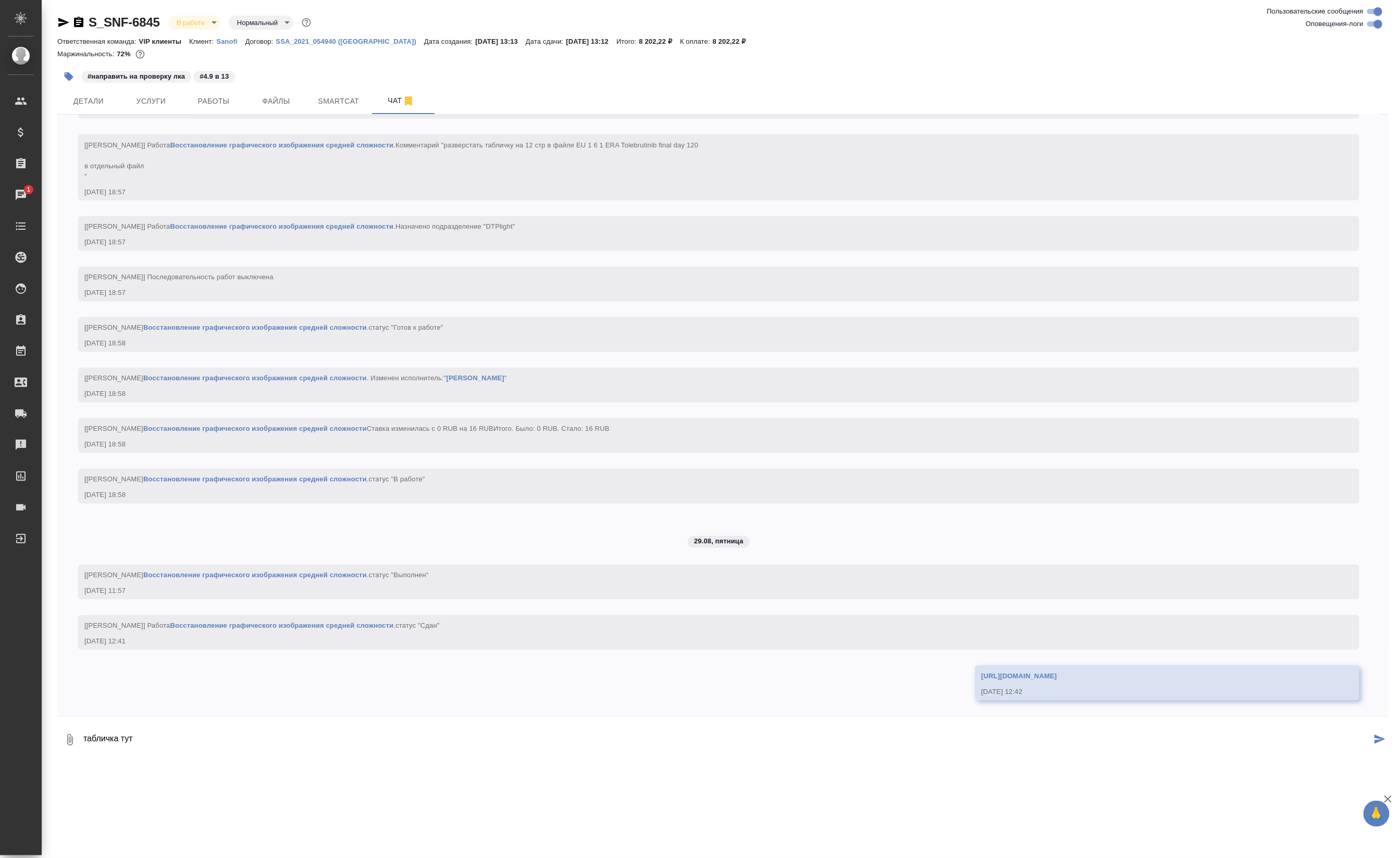
type textarea "табличка тут"
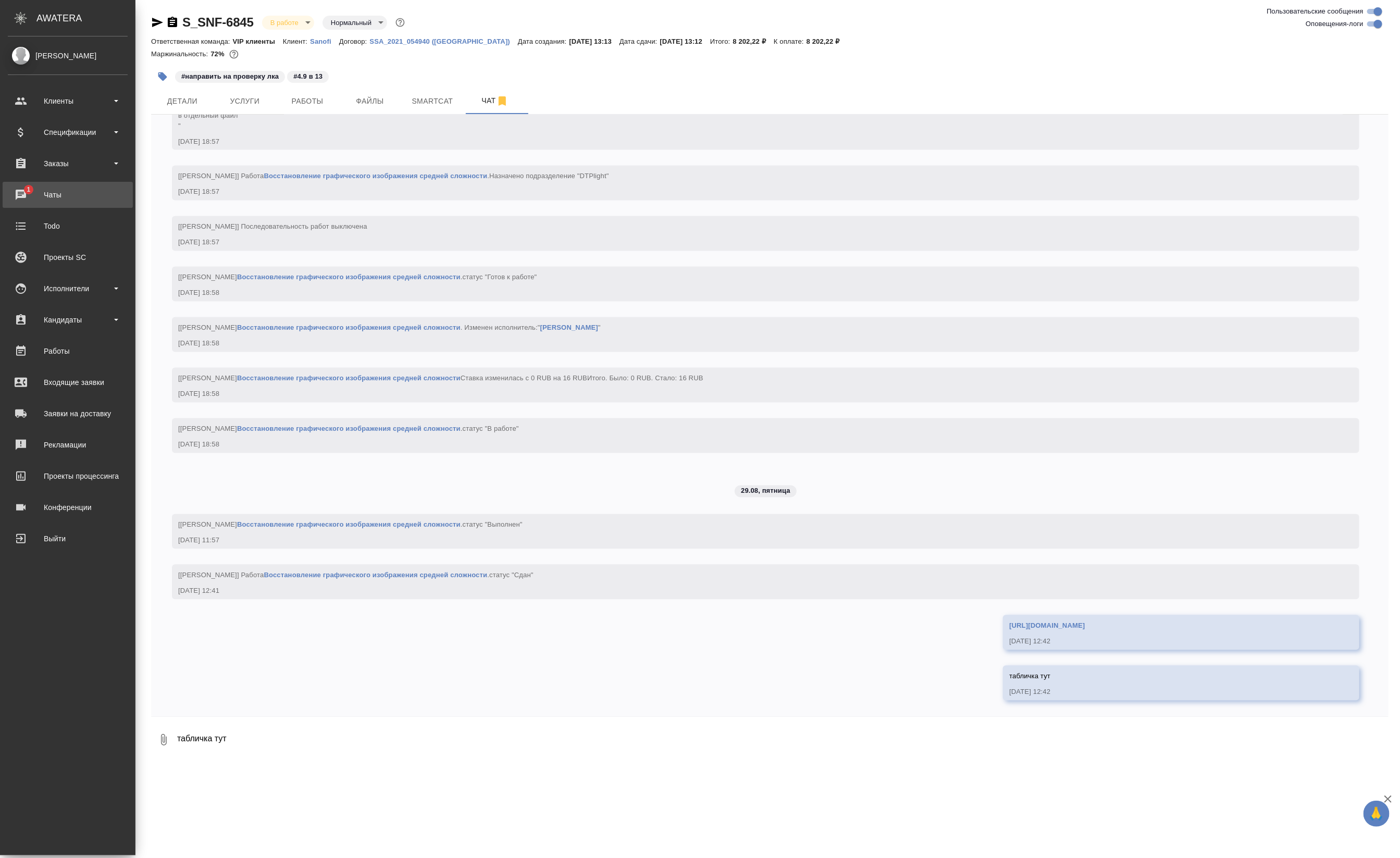
click at [23, 191] on div "Чаты" at bounding box center [67, 195] width 120 height 16
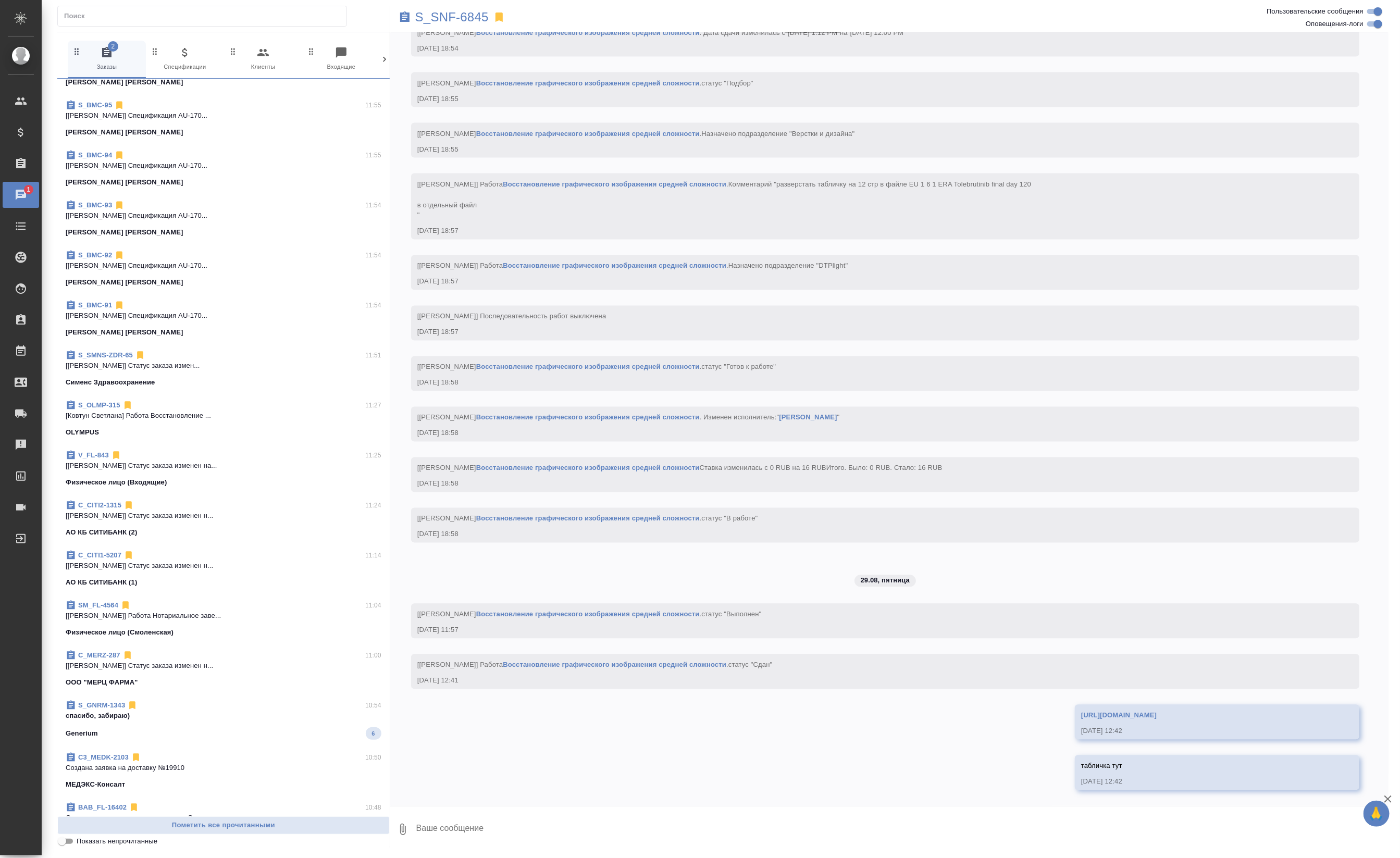
scroll to position [779, 0]
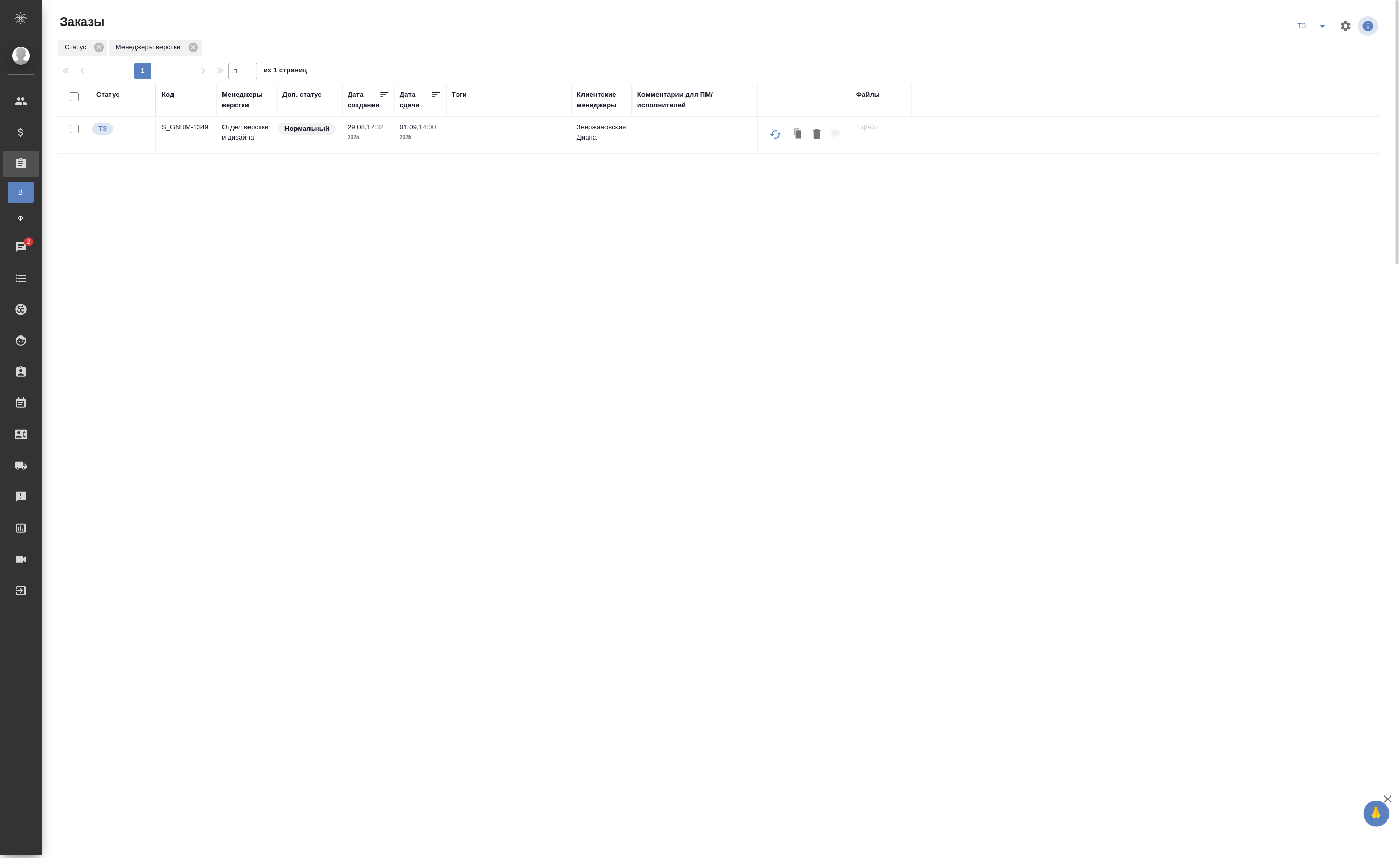
click at [185, 144] on td "S_GNRM-1349" at bounding box center [186, 135] width 60 height 36
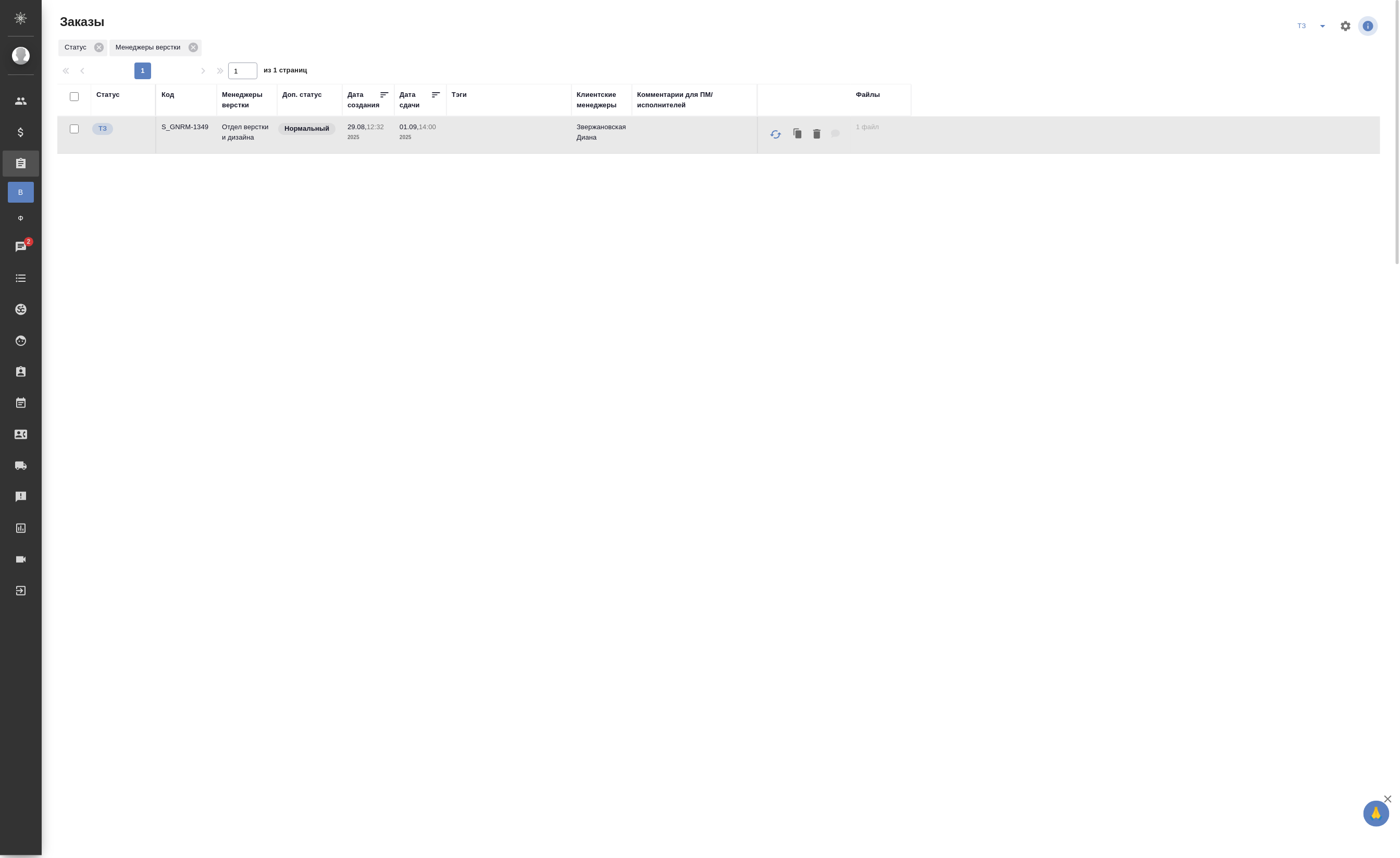
click at [189, 133] on p "S_GNRM-1349" at bounding box center [186, 127] width 50 height 10
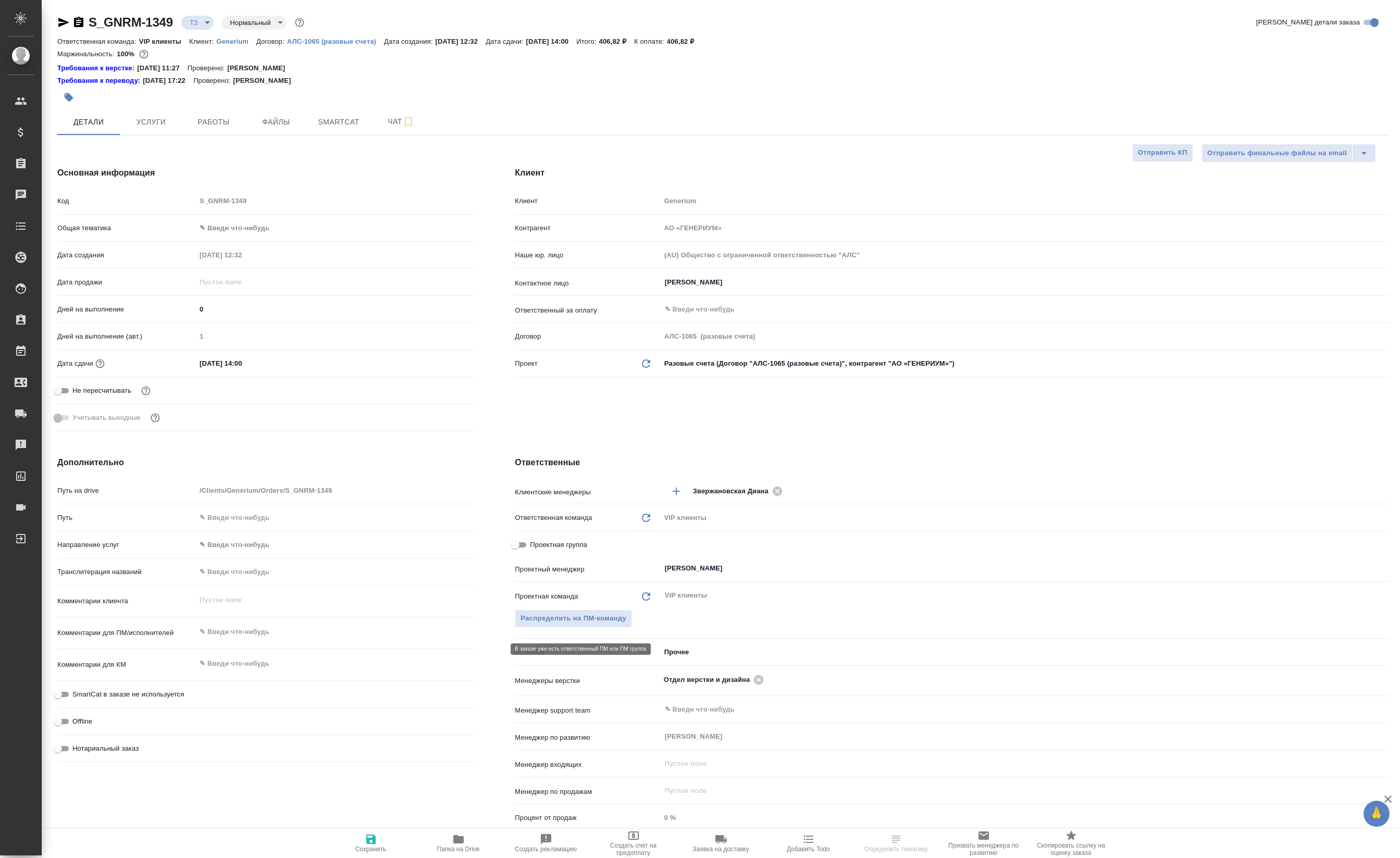
select select "RU"
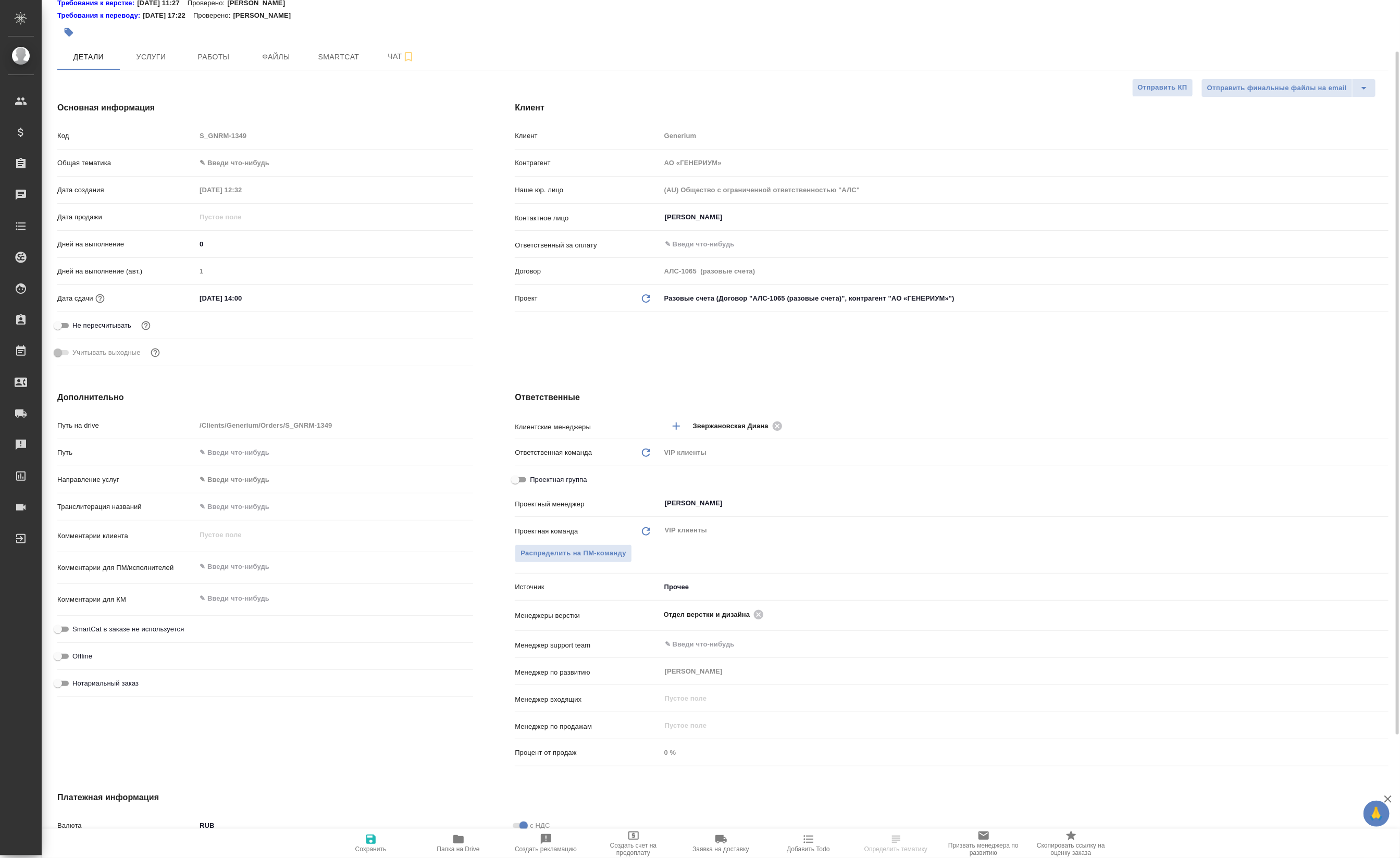
scroll to position [130, 0]
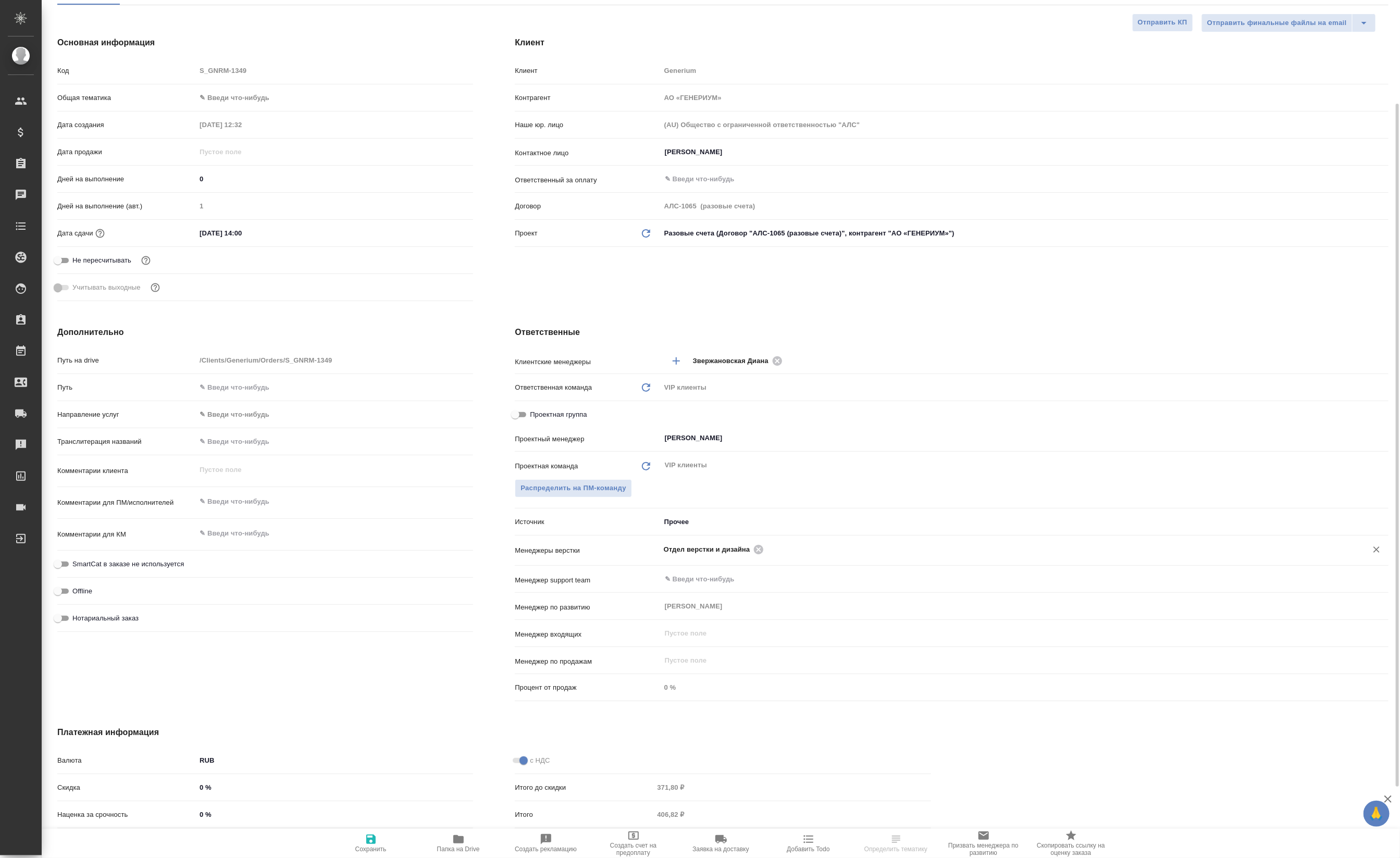
click at [767, 554] on div "Отдел верстки и дизайна" at bounding box center [715, 549] width 104 height 13
click at [767, 555] on div "Отдел верстки и дизайна" at bounding box center [715, 549] width 104 height 13
click at [763, 554] on icon at bounding box center [758, 549] width 9 height 9
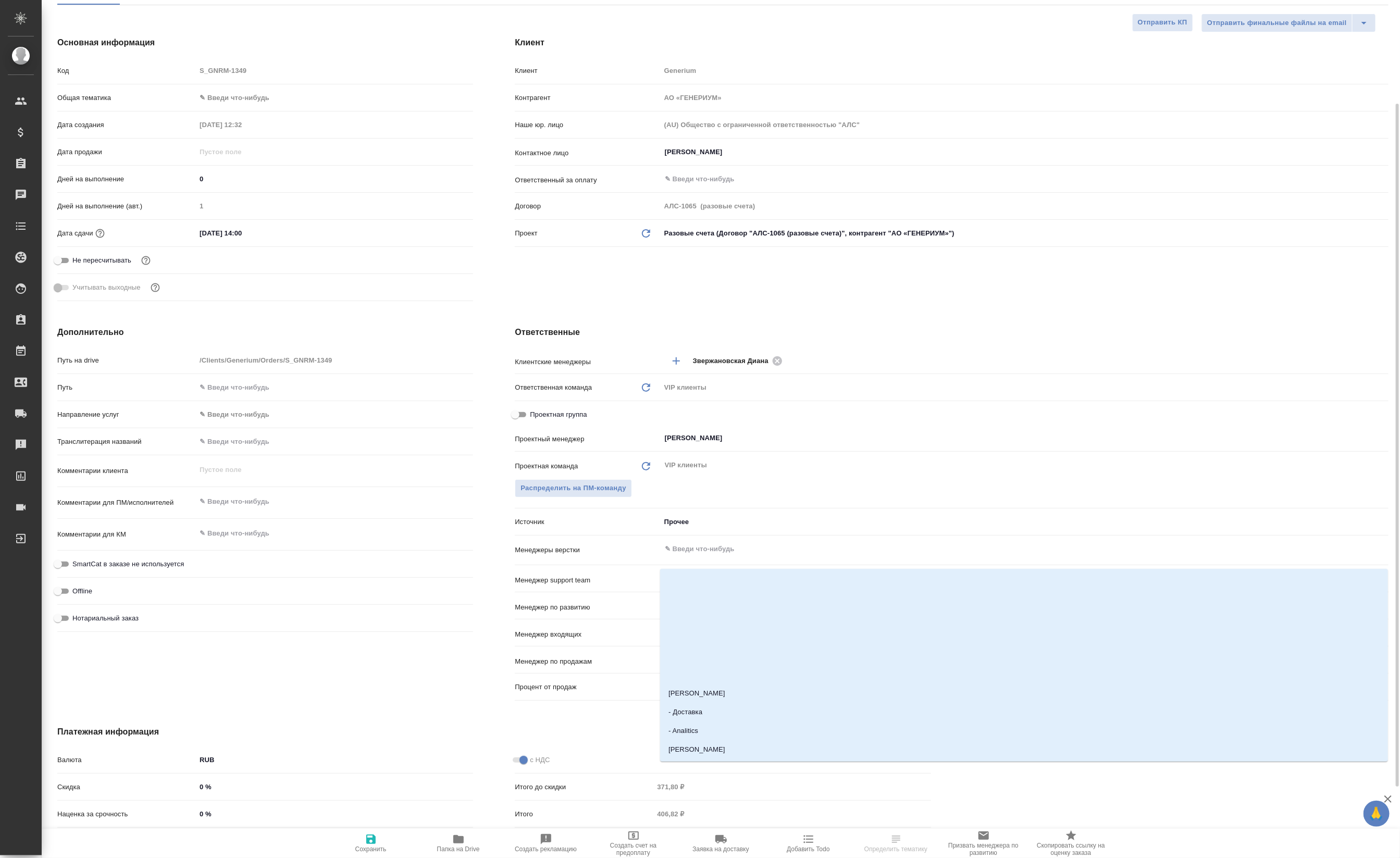
click at [778, 555] on input "text" at bounding box center [1007, 549] width 687 height 12
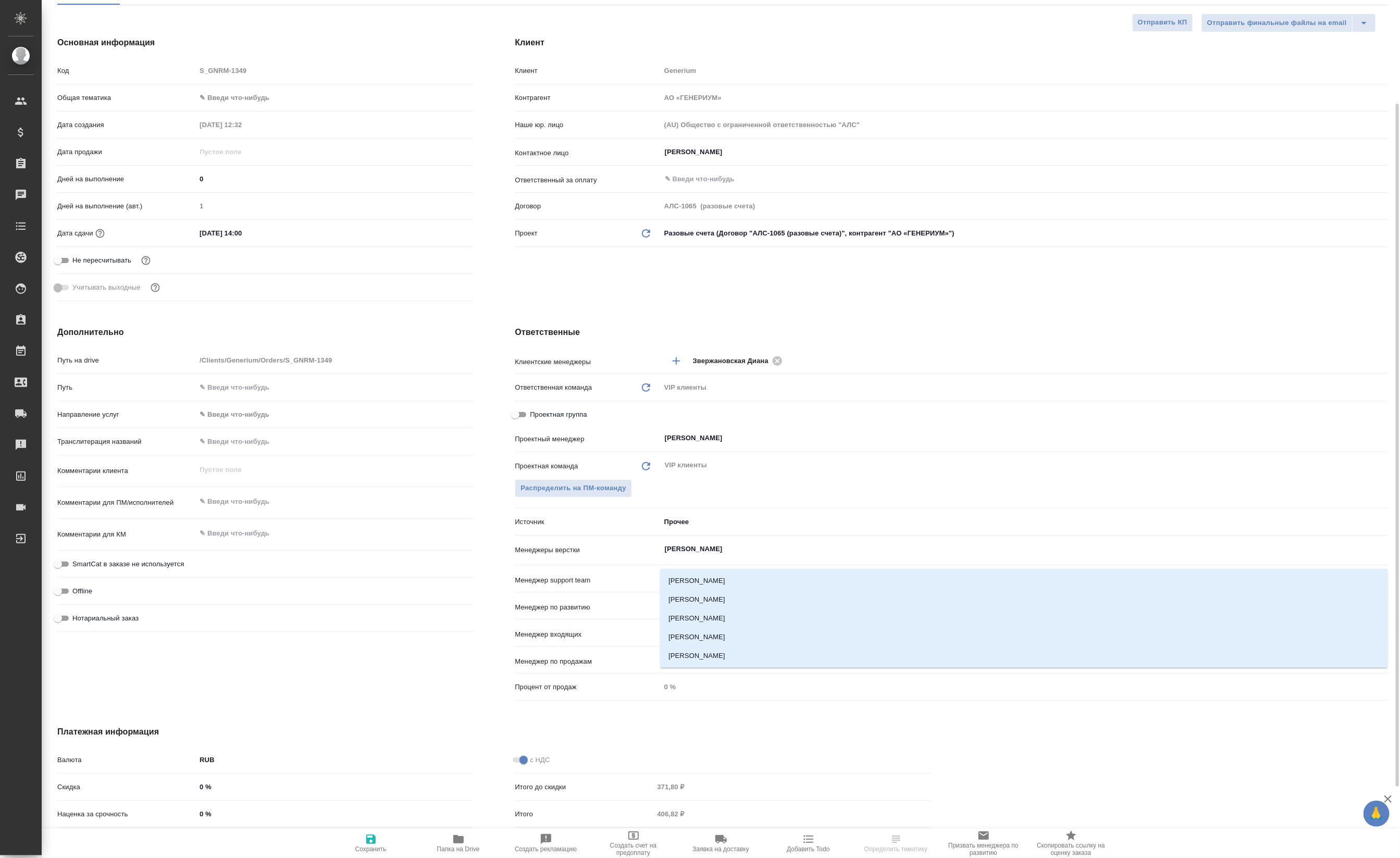
type input "петро"
click at [735, 594] on li "[PERSON_NAME]" at bounding box center [1024, 599] width 728 height 19
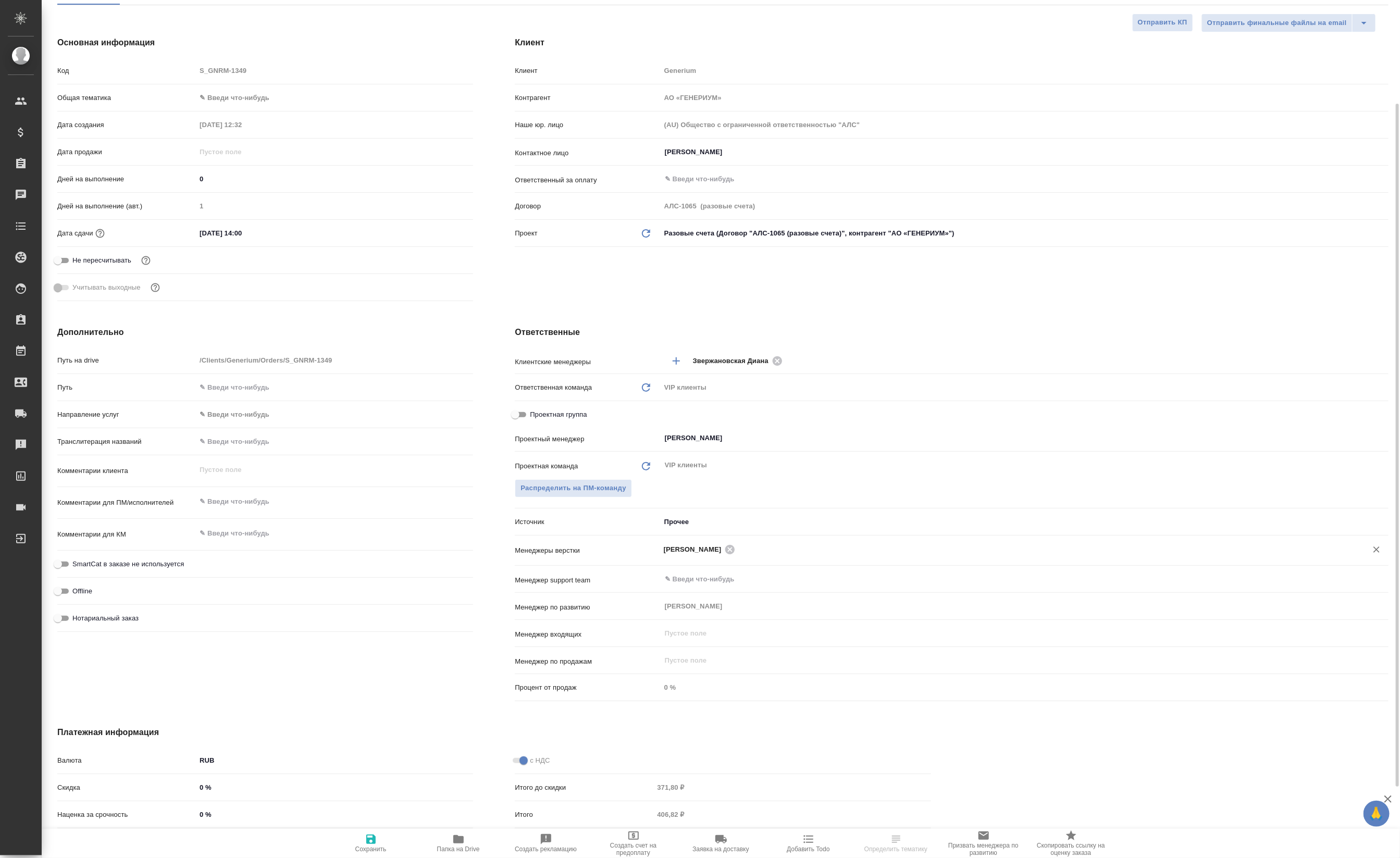
click at [372, 857] on button "Сохранить" at bounding box center [371, 843] width 88 height 29
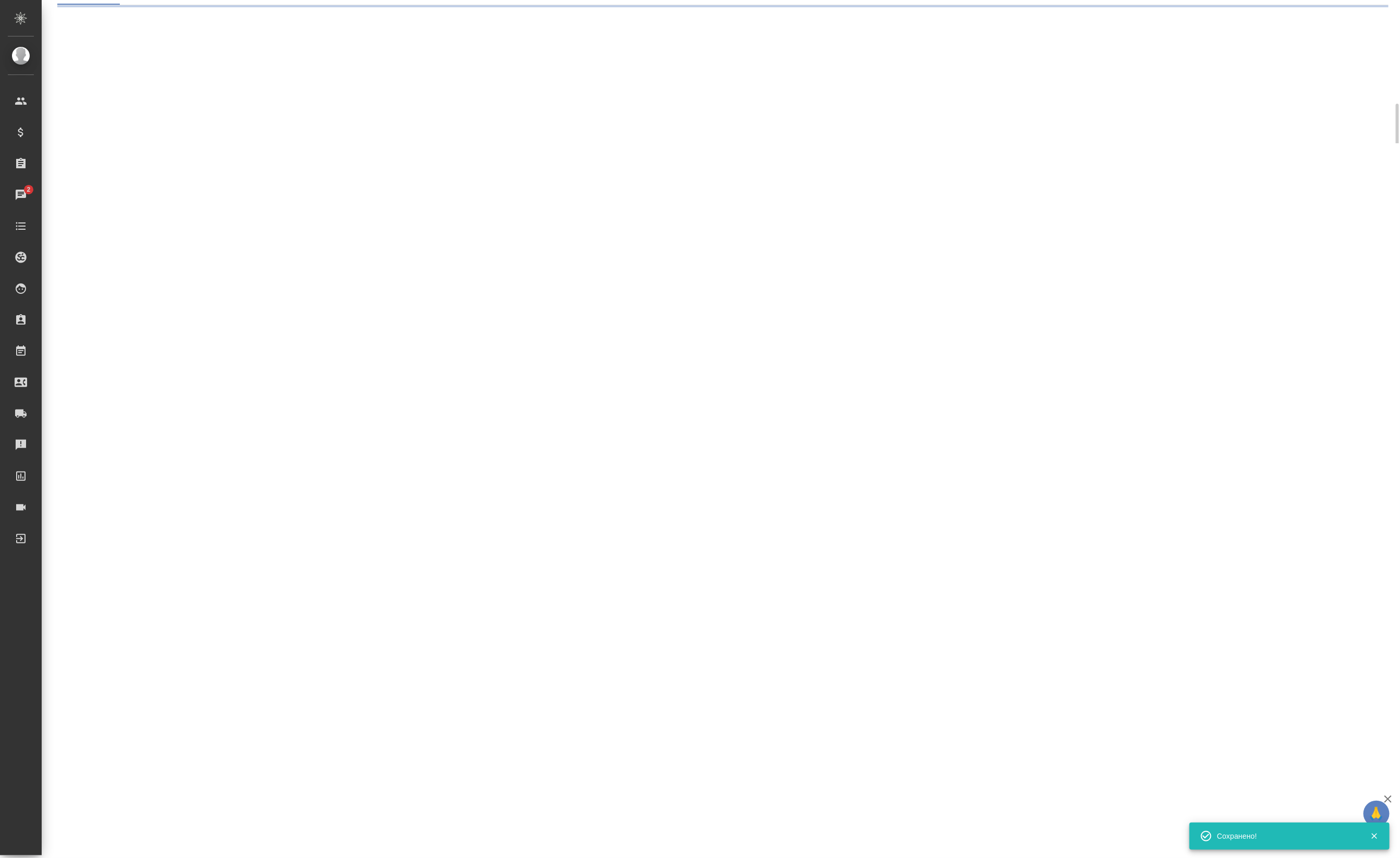
select select "RU"
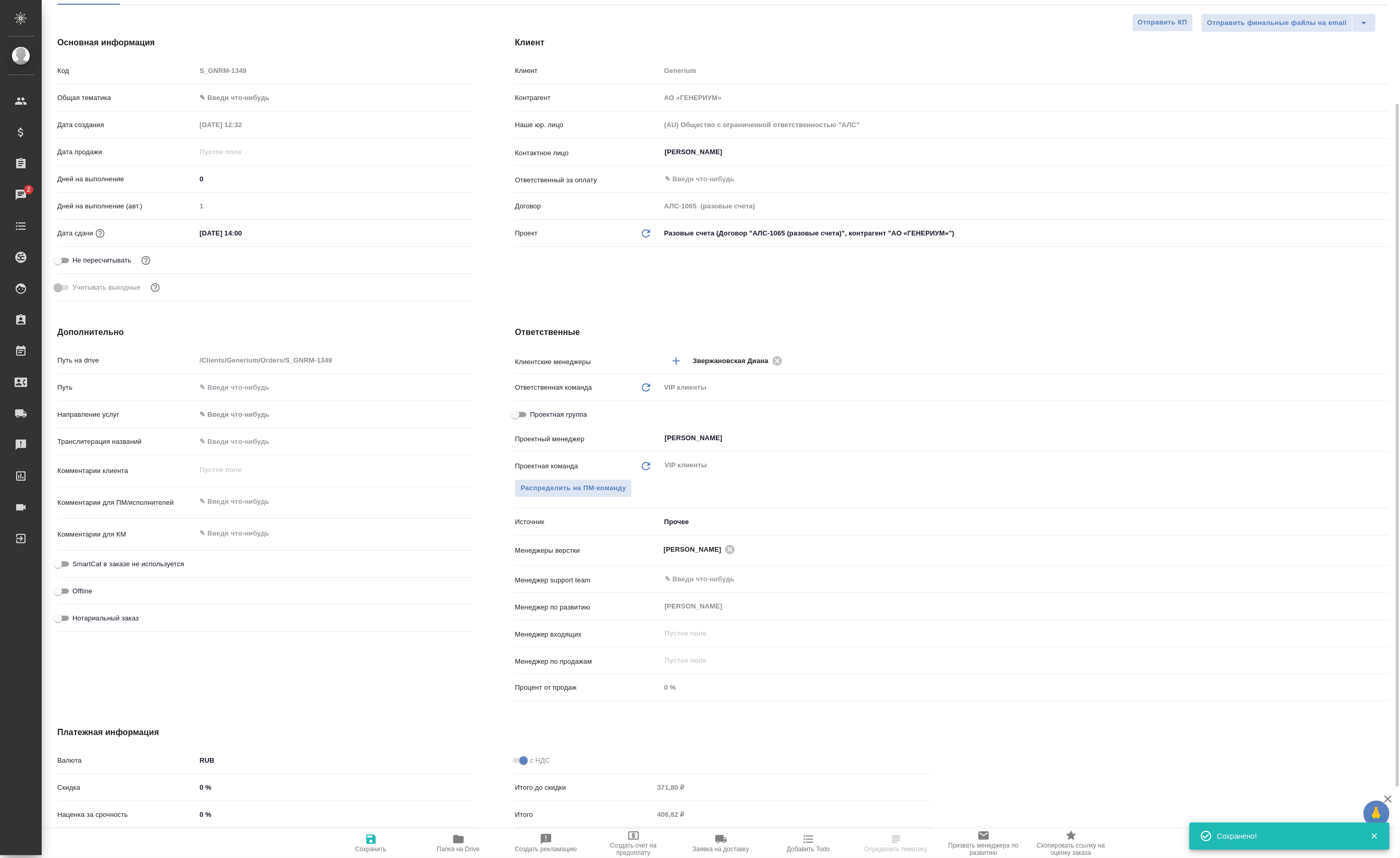
click at [477, 838] on span "Папка на Drive" at bounding box center [459, 843] width 75 height 20
type textarea "x"
select select "RU"
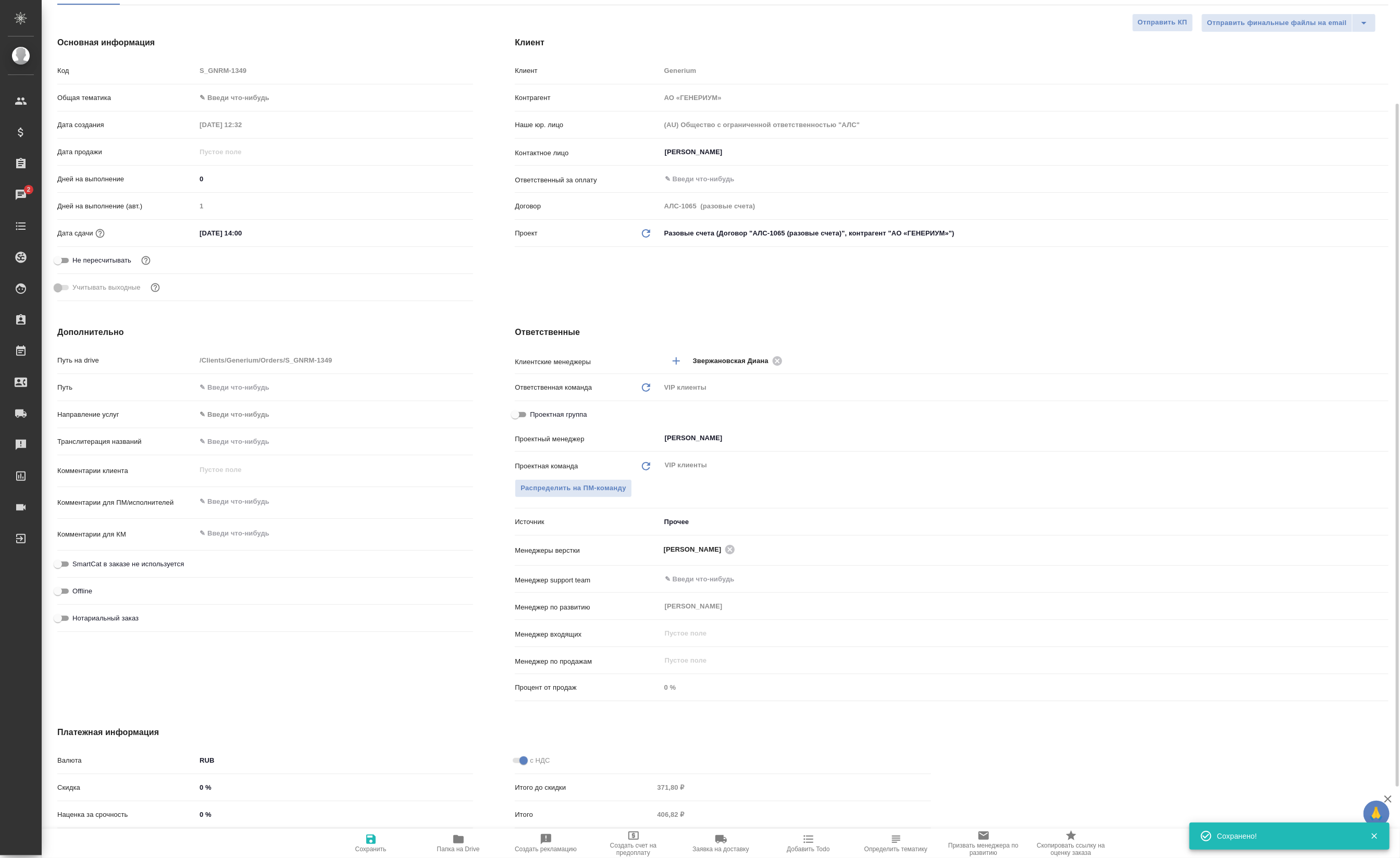
type textarea "x"
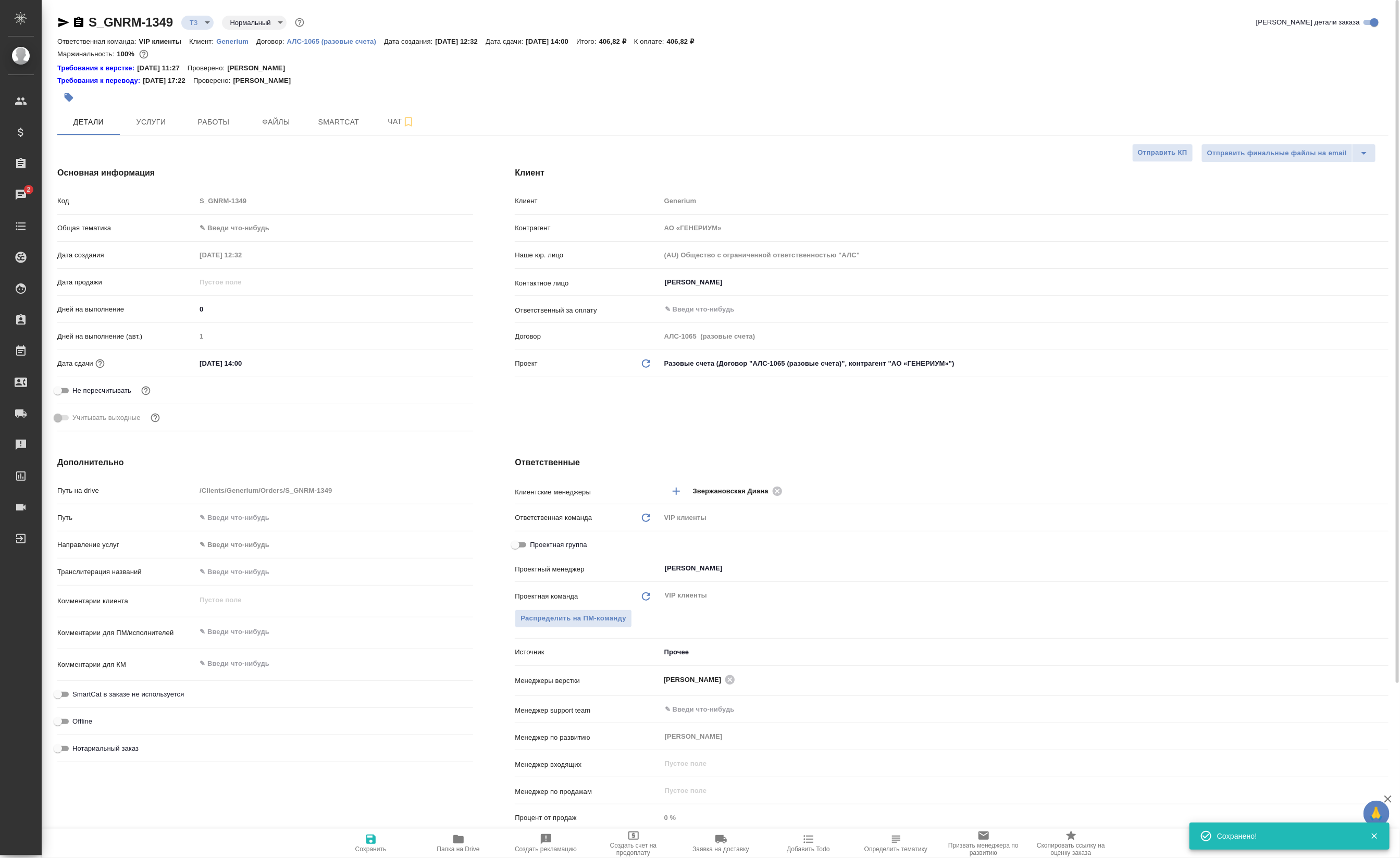
click at [68, 33] on div "S_GNRM-1349 ТЗ tz Нормальный normal Кратко детали заказа" at bounding box center [722, 24] width 1331 height 21
click at [68, 22] on icon "button" at bounding box center [64, 22] width 11 height 9
type textarea "x"
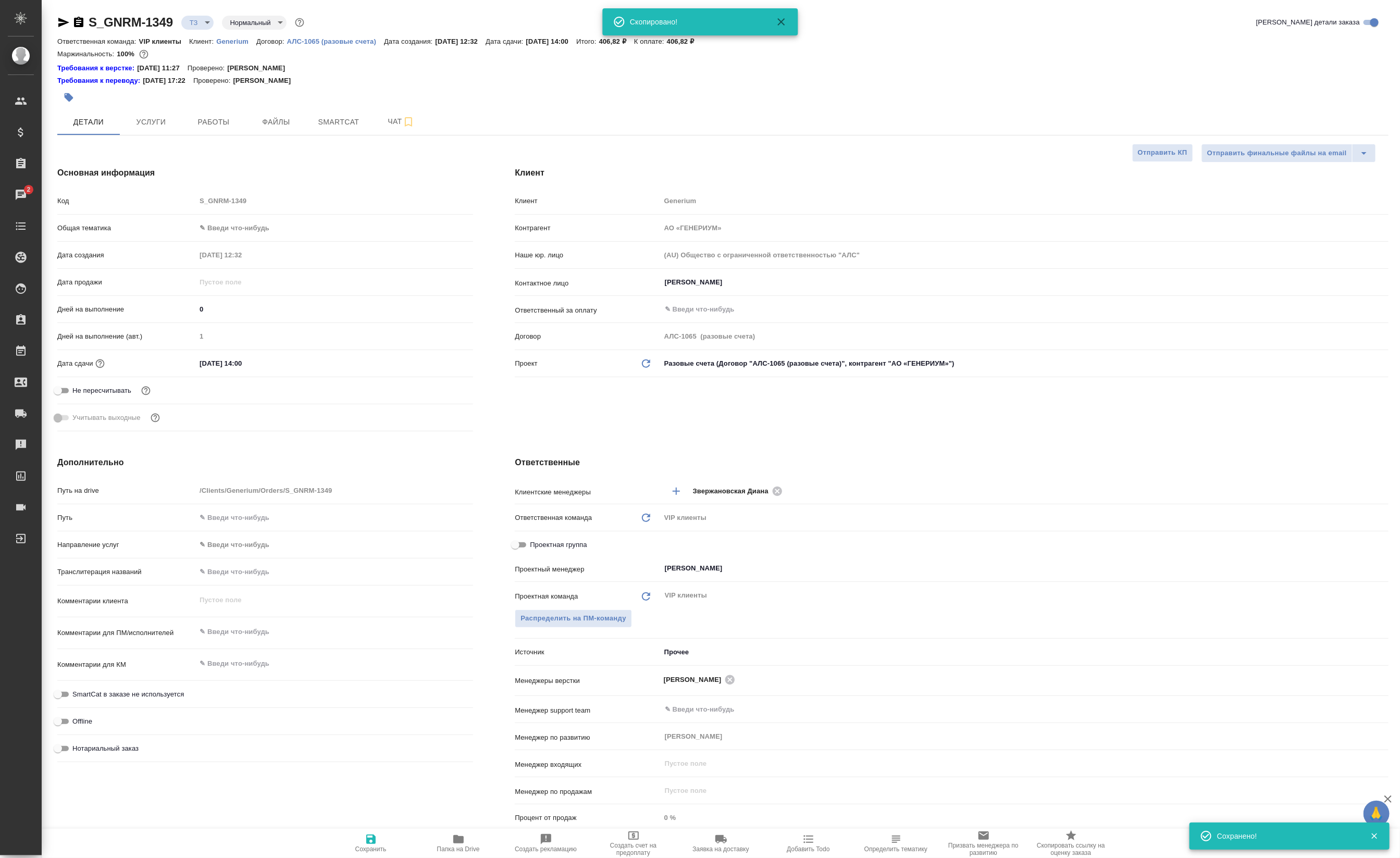
type textarea "x"
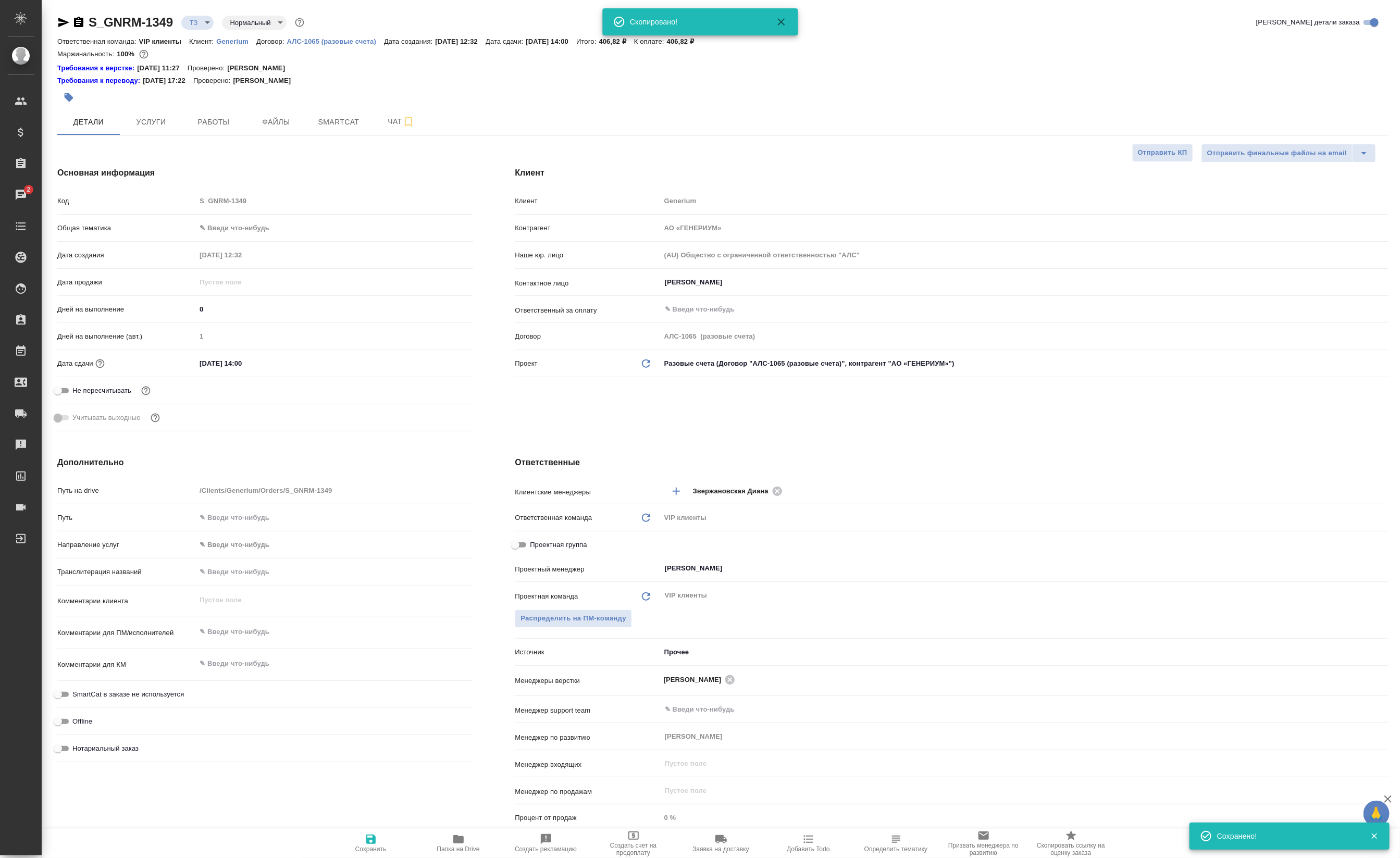
type textarea "x"
click at [391, 69] on div "Требования к верстке: 24.04.2025 11:27 Проверено: Петрова Валерия" at bounding box center [722, 68] width 1331 height 10
click at [397, 128] on span "Чат" at bounding box center [401, 122] width 50 height 13
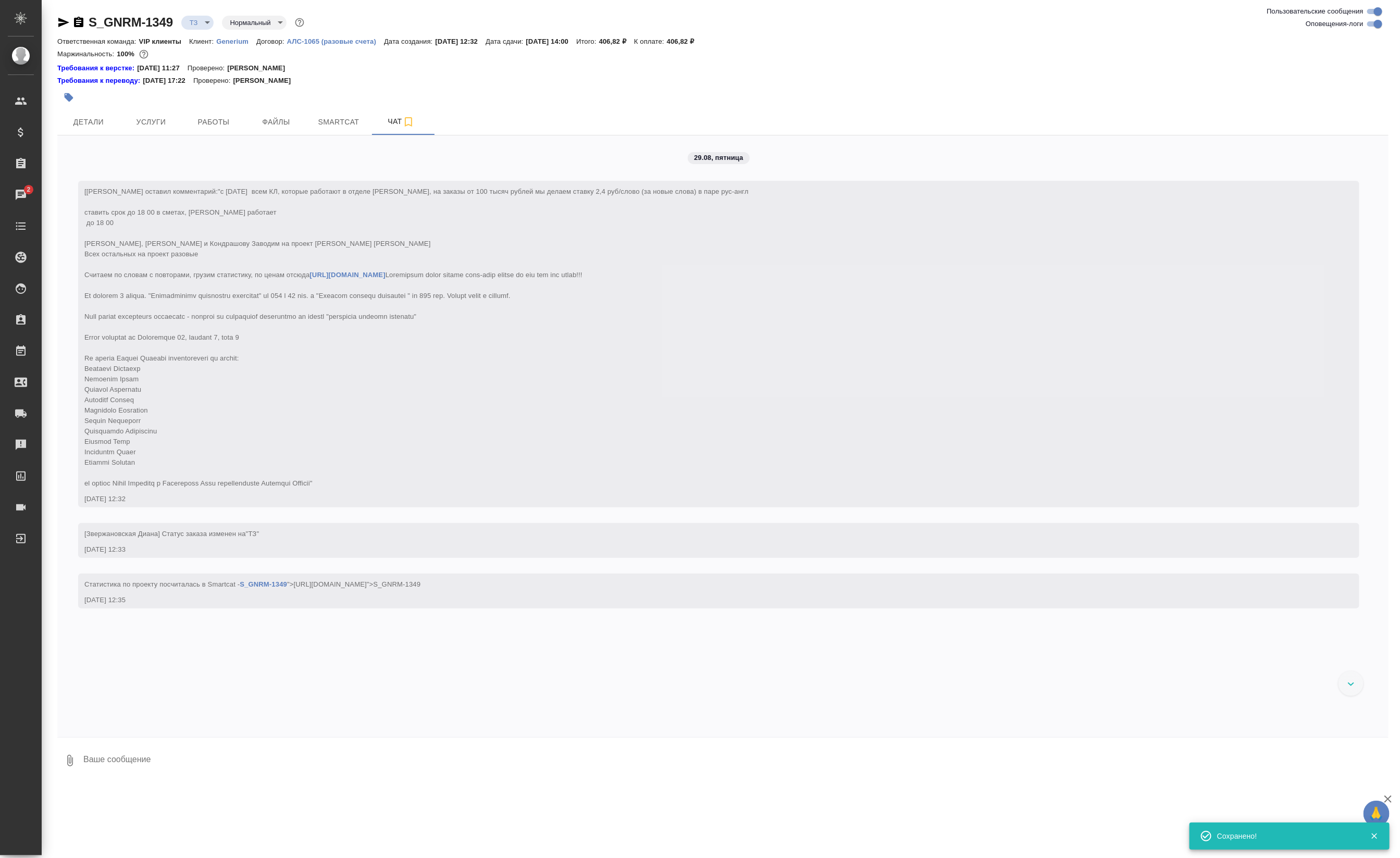
click at [78, 763] on button "0" at bounding box center [70, 760] width 25 height 35
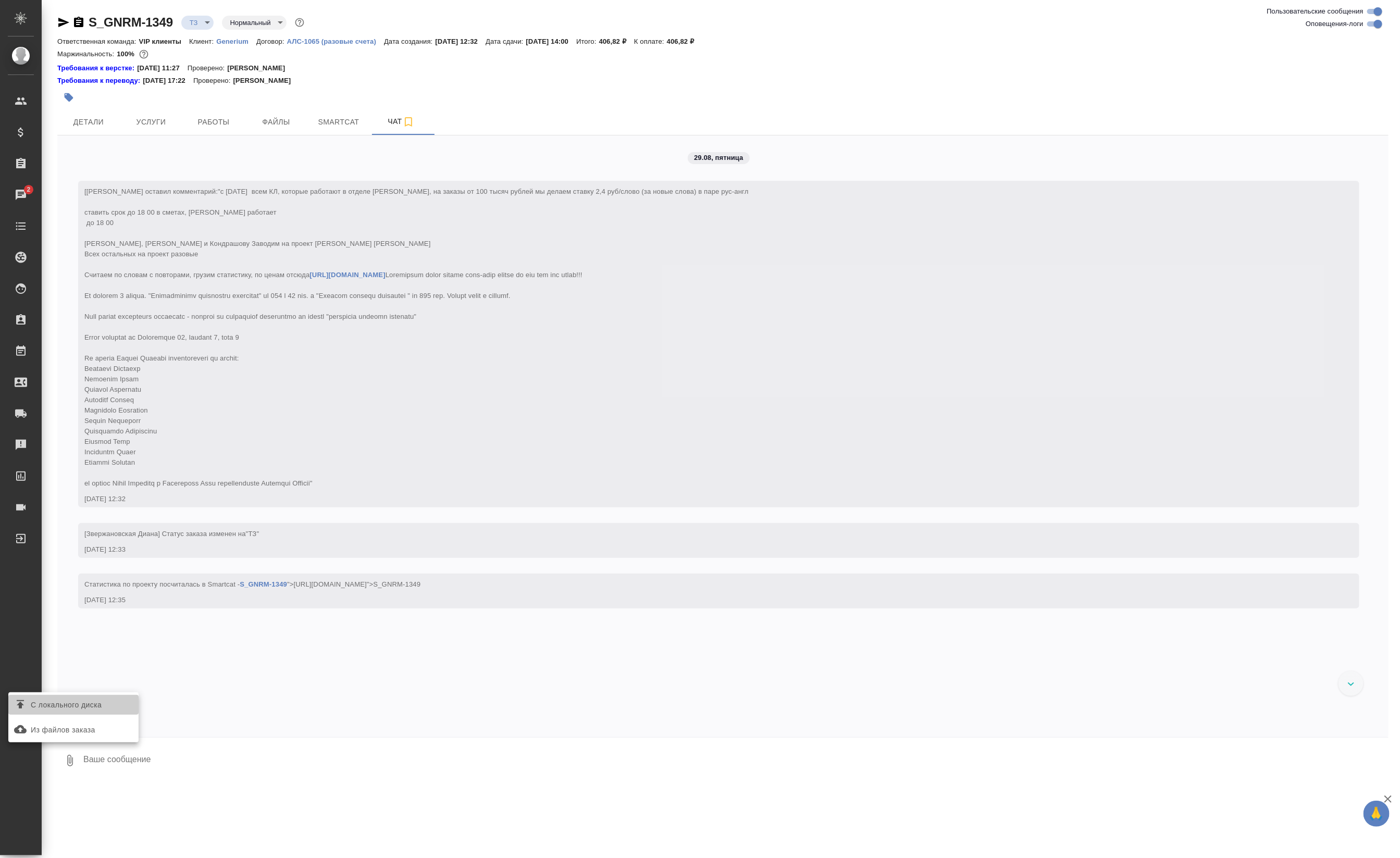
click at [89, 707] on span "С локального диска" at bounding box center [66, 705] width 71 height 13
click at [0, 0] on input "С локального диска" at bounding box center [0, 0] width 0 height 0
click at [142, 778] on textarea at bounding box center [727, 760] width 1289 height 35
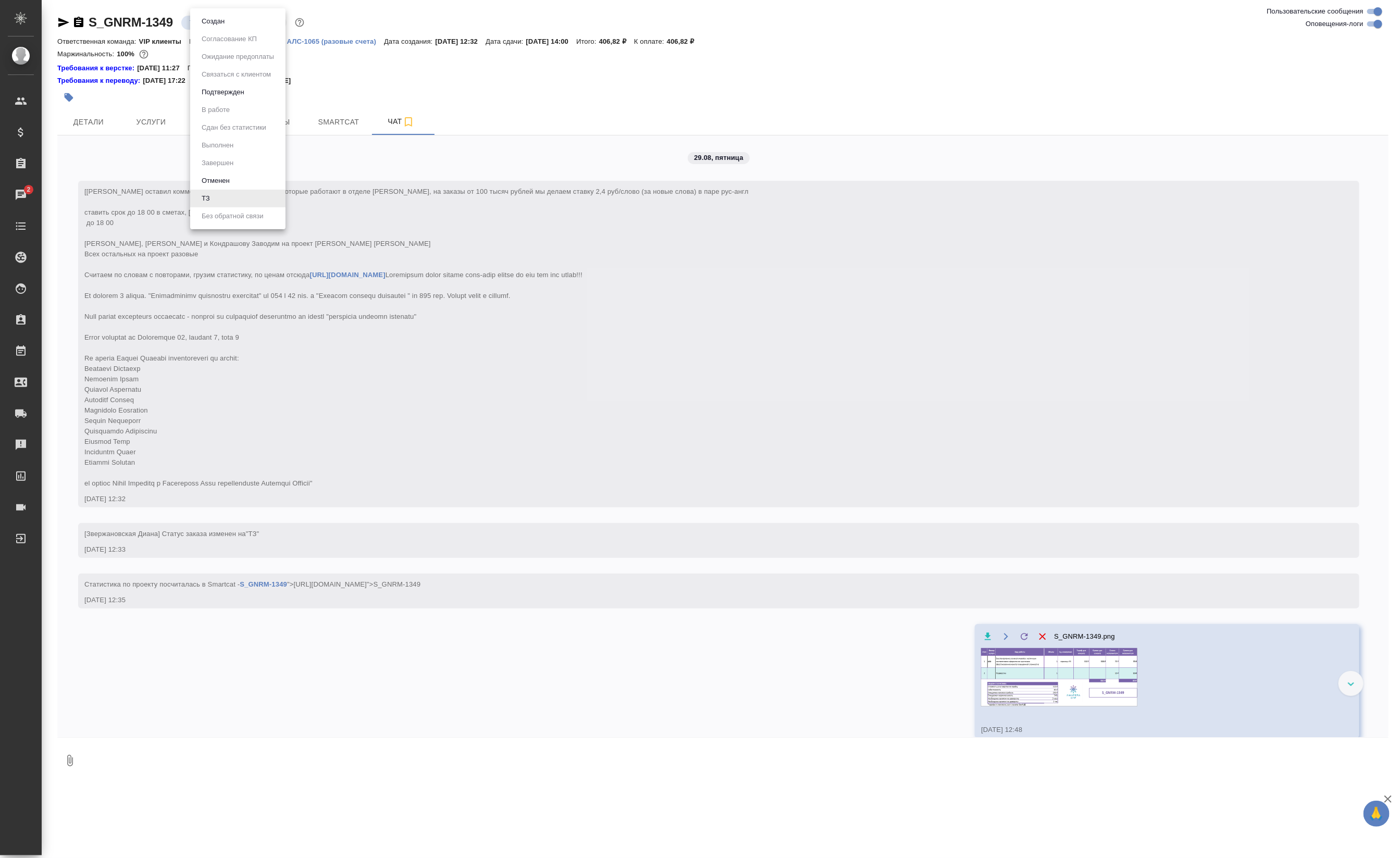
click at [211, 18] on body "🙏 .cls-1 fill:#fff; AWATERA Petrova Valeria Клиенты Спецификации Заказы 2 Чаты …" at bounding box center [700, 429] width 1400 height 858
click at [211, 18] on button "Создан" at bounding box center [213, 21] width 29 height 11
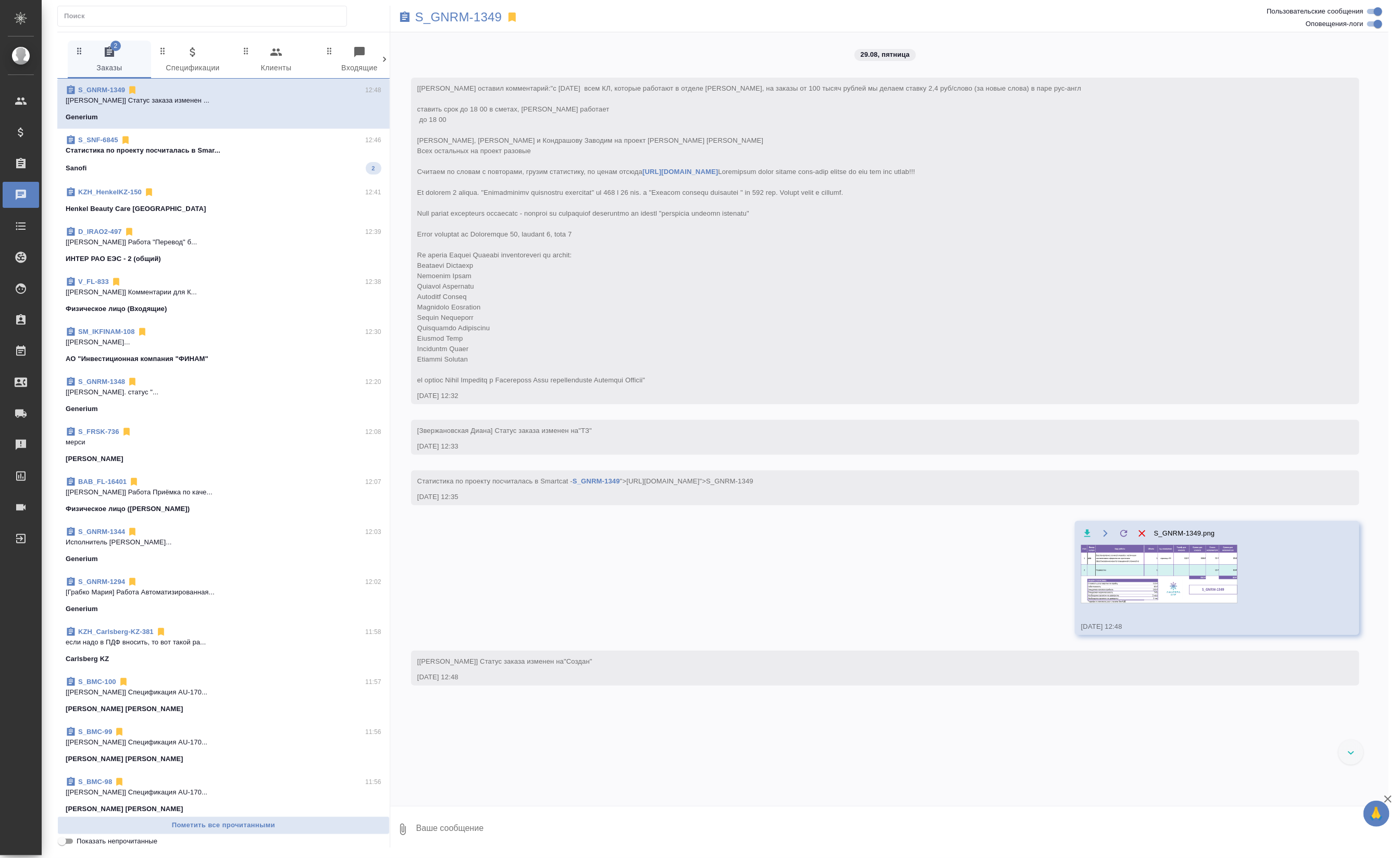
drag, startPoint x: 303, startPoint y: 170, endPoint x: 310, endPoint y: 178, distance: 10.6
click at [303, 168] on span "S_SNF-6845 12:46 Cтатистика по проекту посчиталась в Smar... Sanofi 2" at bounding box center [223, 154] width 316 height 40
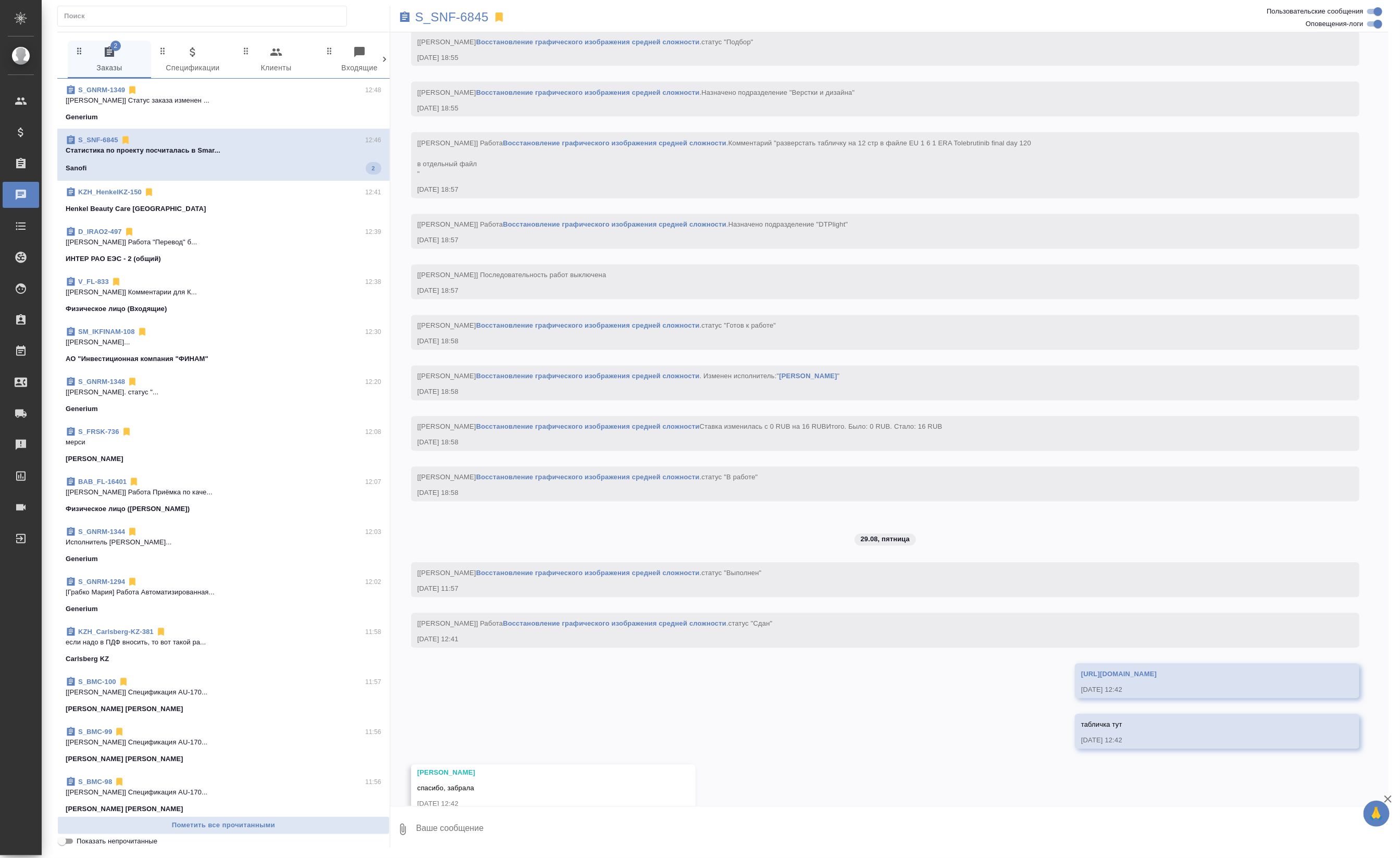
scroll to position [4272, 0]
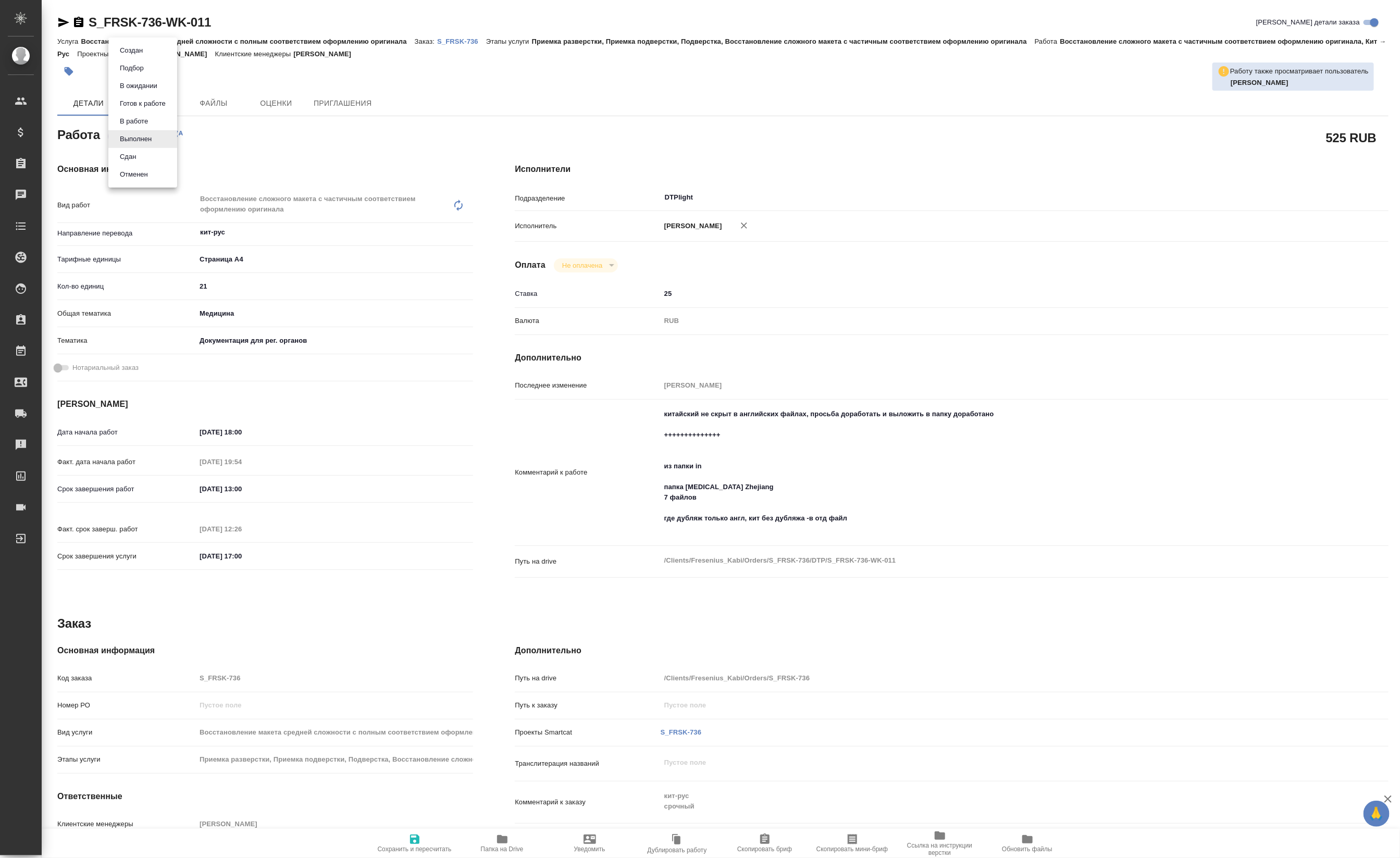
drag, startPoint x: 161, startPoint y: 137, endPoint x: 153, endPoint y: 144, distance: 10.6
click at [159, 137] on body "🙏 .cls-1 fill:#fff; AWATERA [PERSON_NAME] Спецификации Заказы Чаты Todo Проекты…" at bounding box center [700, 429] width 1400 height 858
click at [139, 57] on button "Сдан" at bounding box center [132, 50] width 29 height 11
type textarea "x"
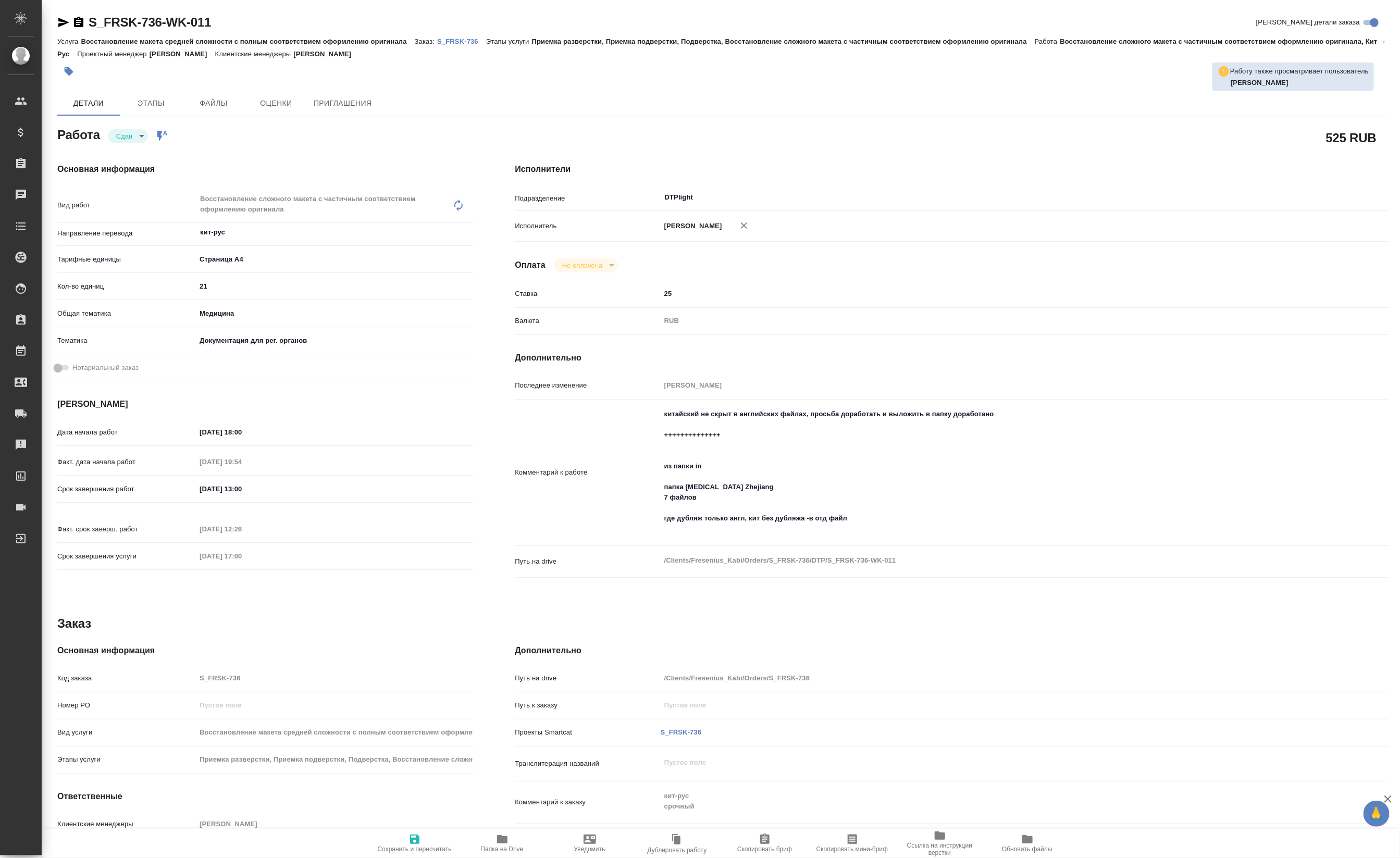
type textarea "x"
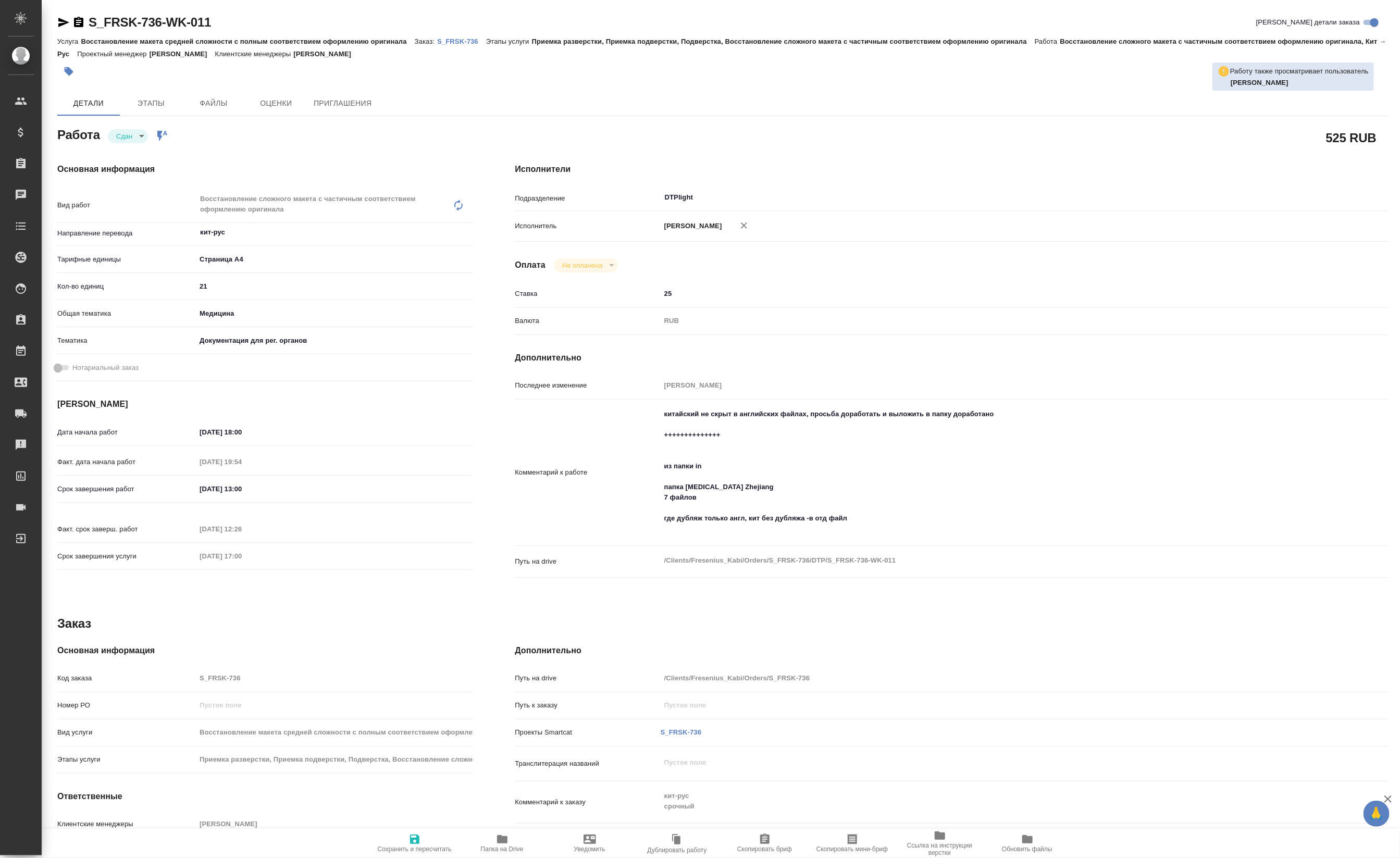
type textarea "x"
click at [503, 851] on span "Папка на Drive" at bounding box center [502, 849] width 43 height 7
type textarea "x"
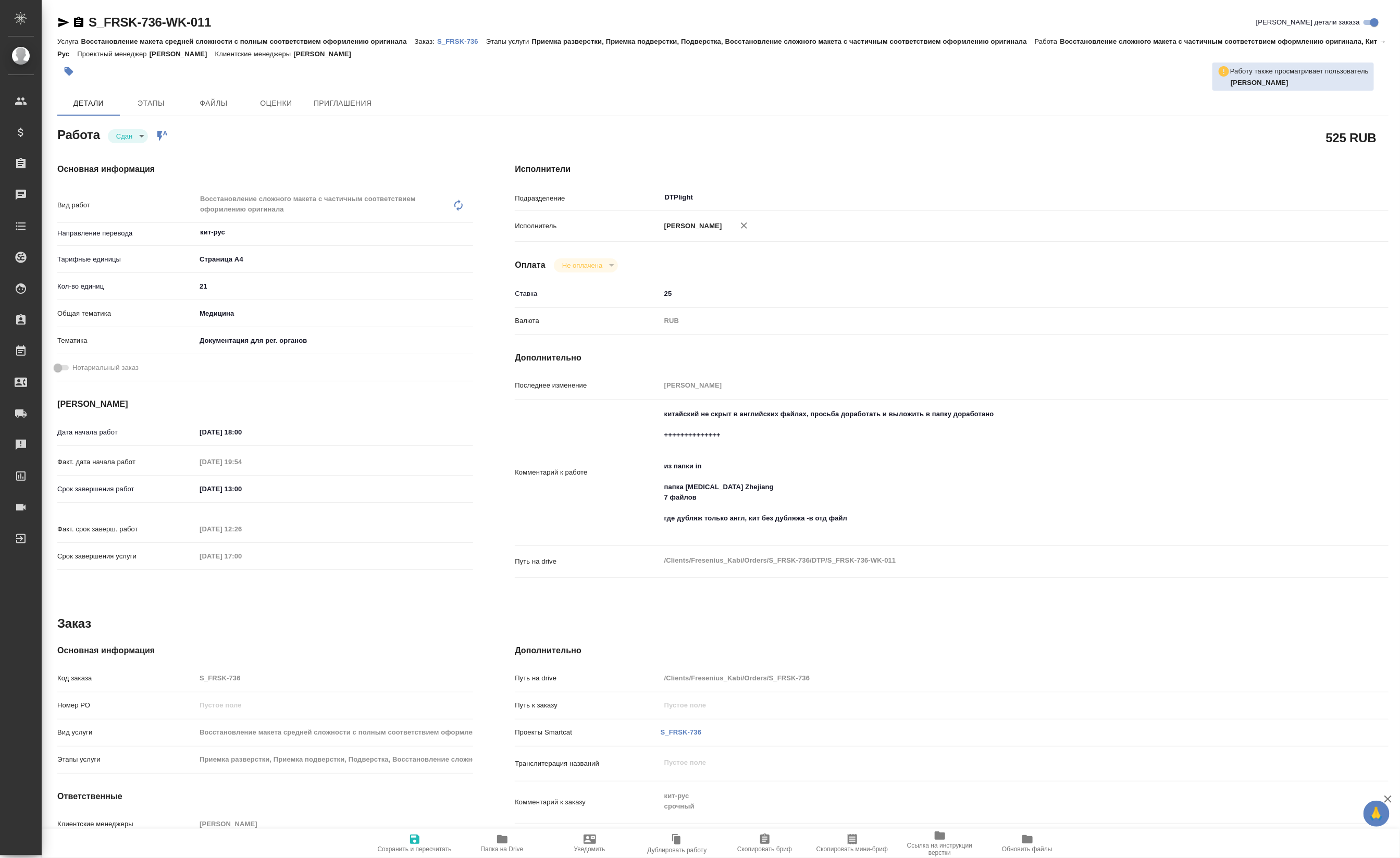
type textarea "x"
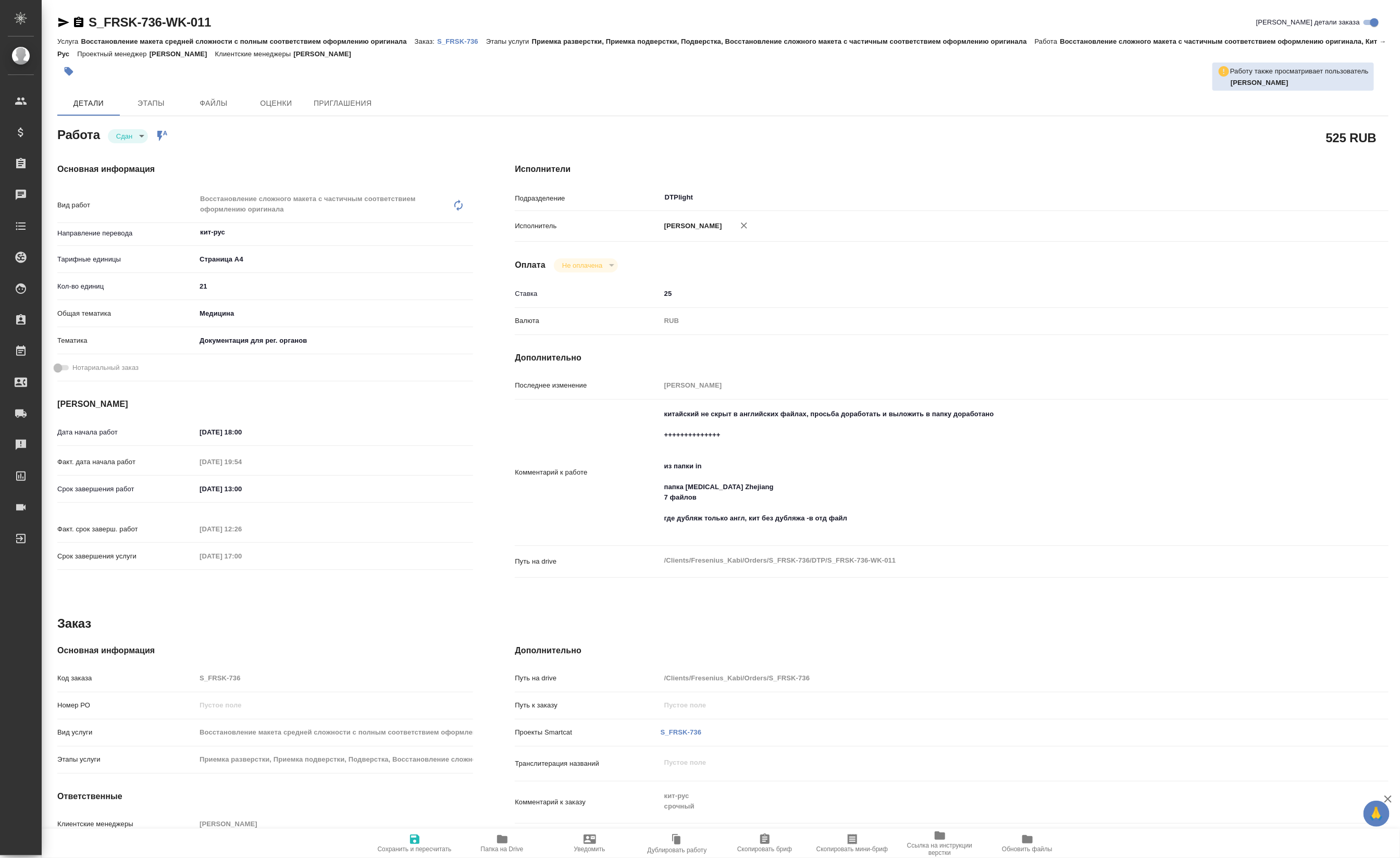
type textarea "x"
click at [470, 43] on p "S_FRSK-736" at bounding box center [461, 41] width 49 height 8
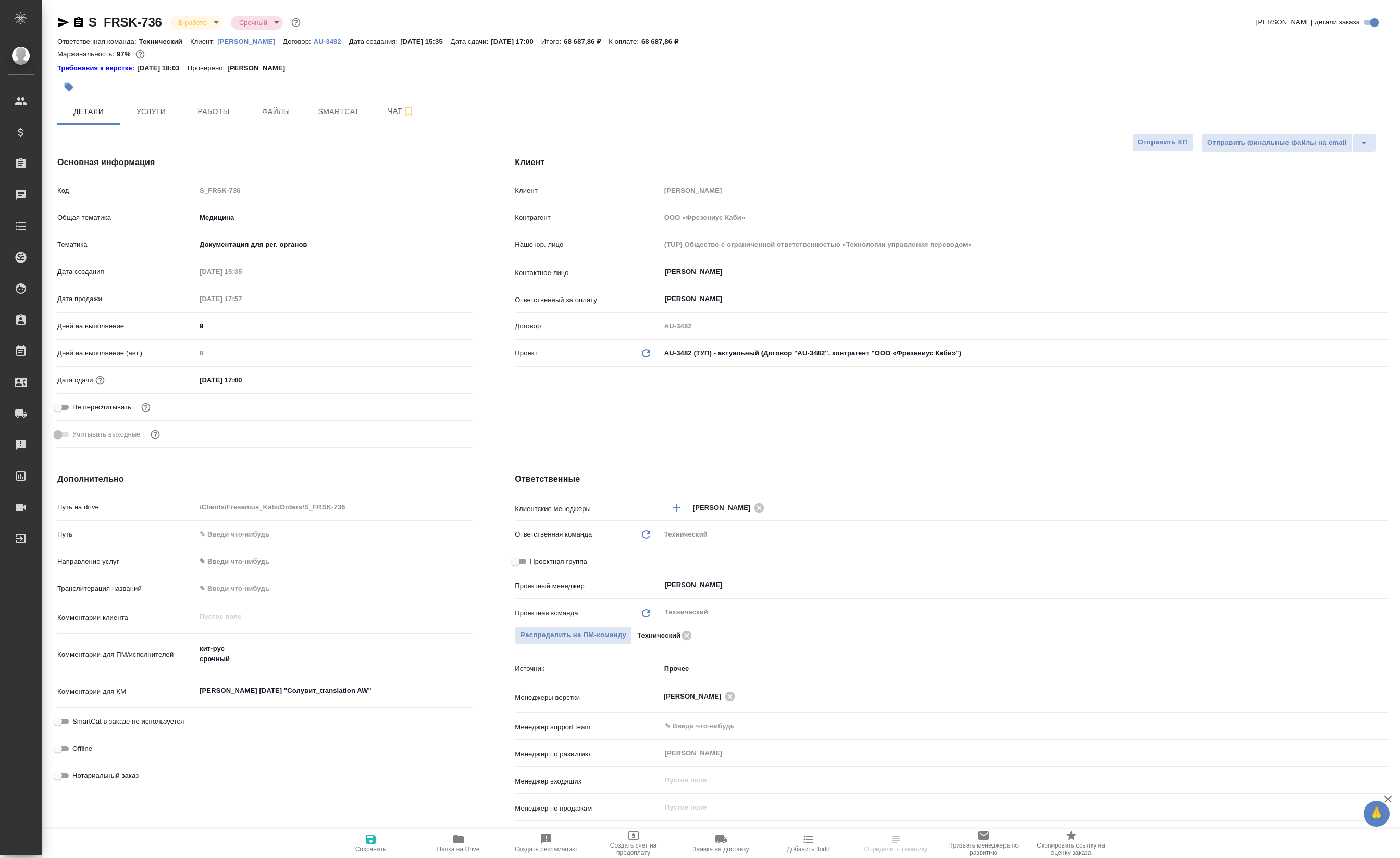
select select "RU"
click at [379, 118] on span "Чат" at bounding box center [401, 111] width 50 height 13
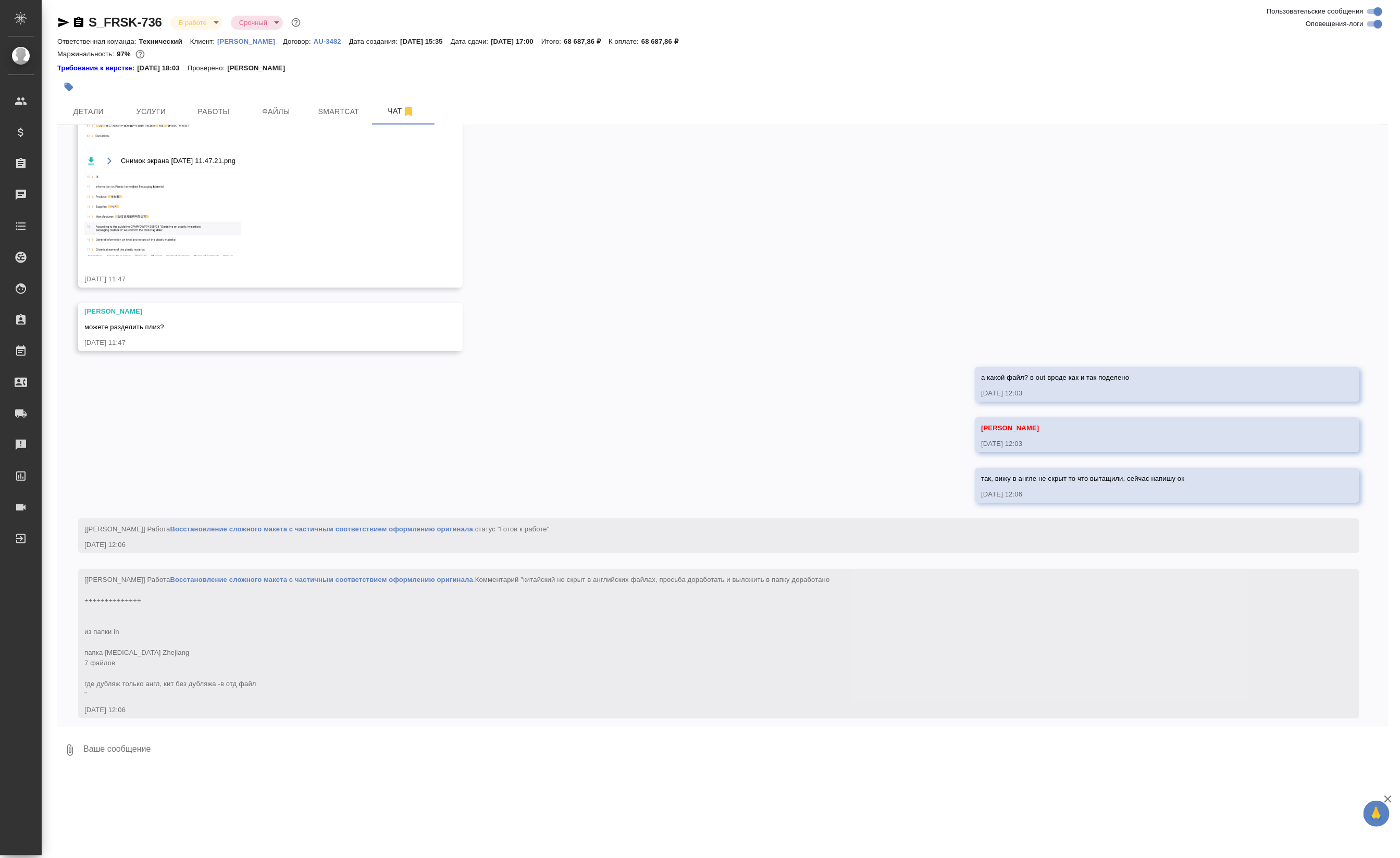
click at [168, 758] on textarea at bounding box center [735, 750] width 1306 height 35
paste textarea "[URL][DOMAIN_NAME]"
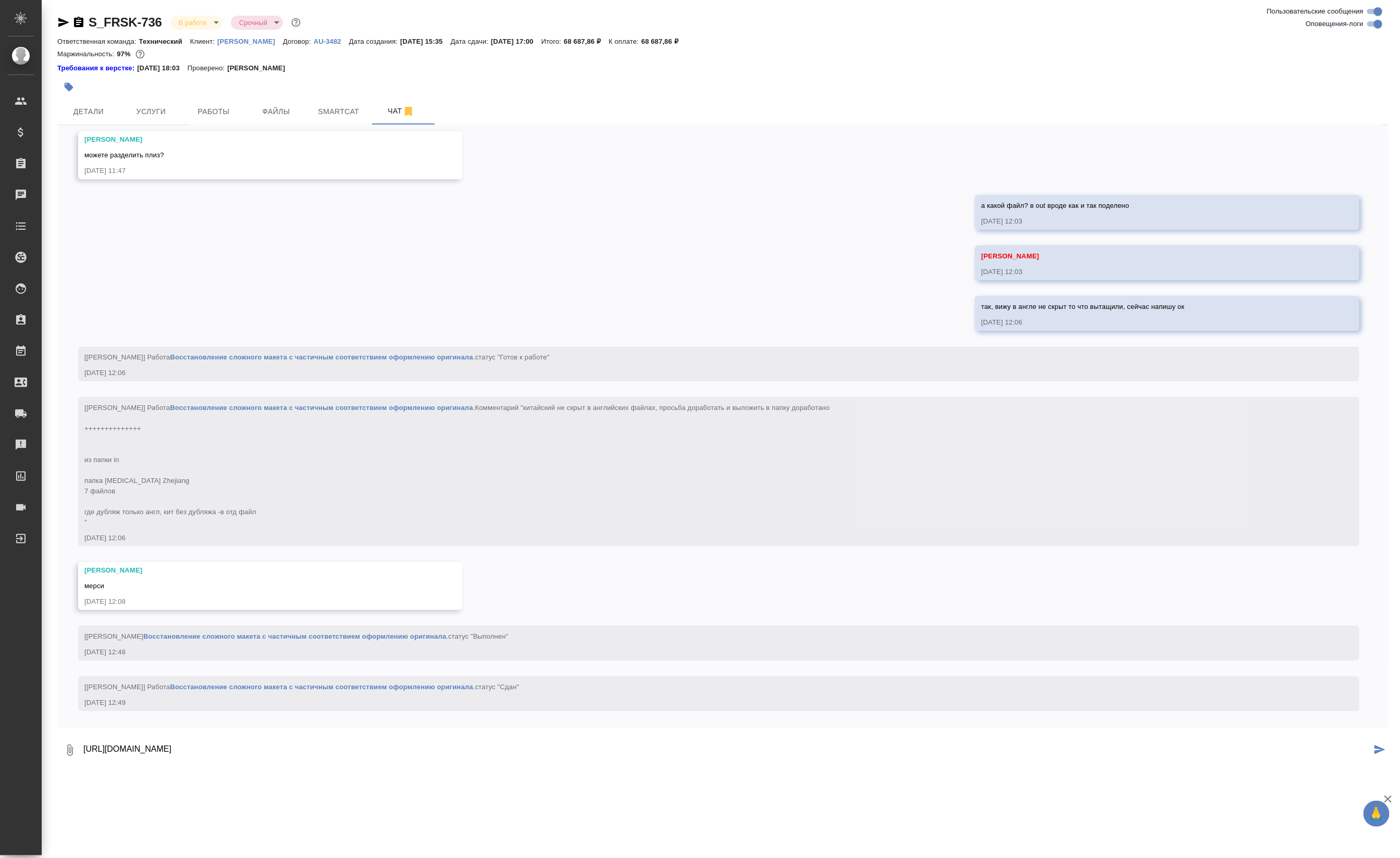
type textarea "[URL][DOMAIN_NAME]"
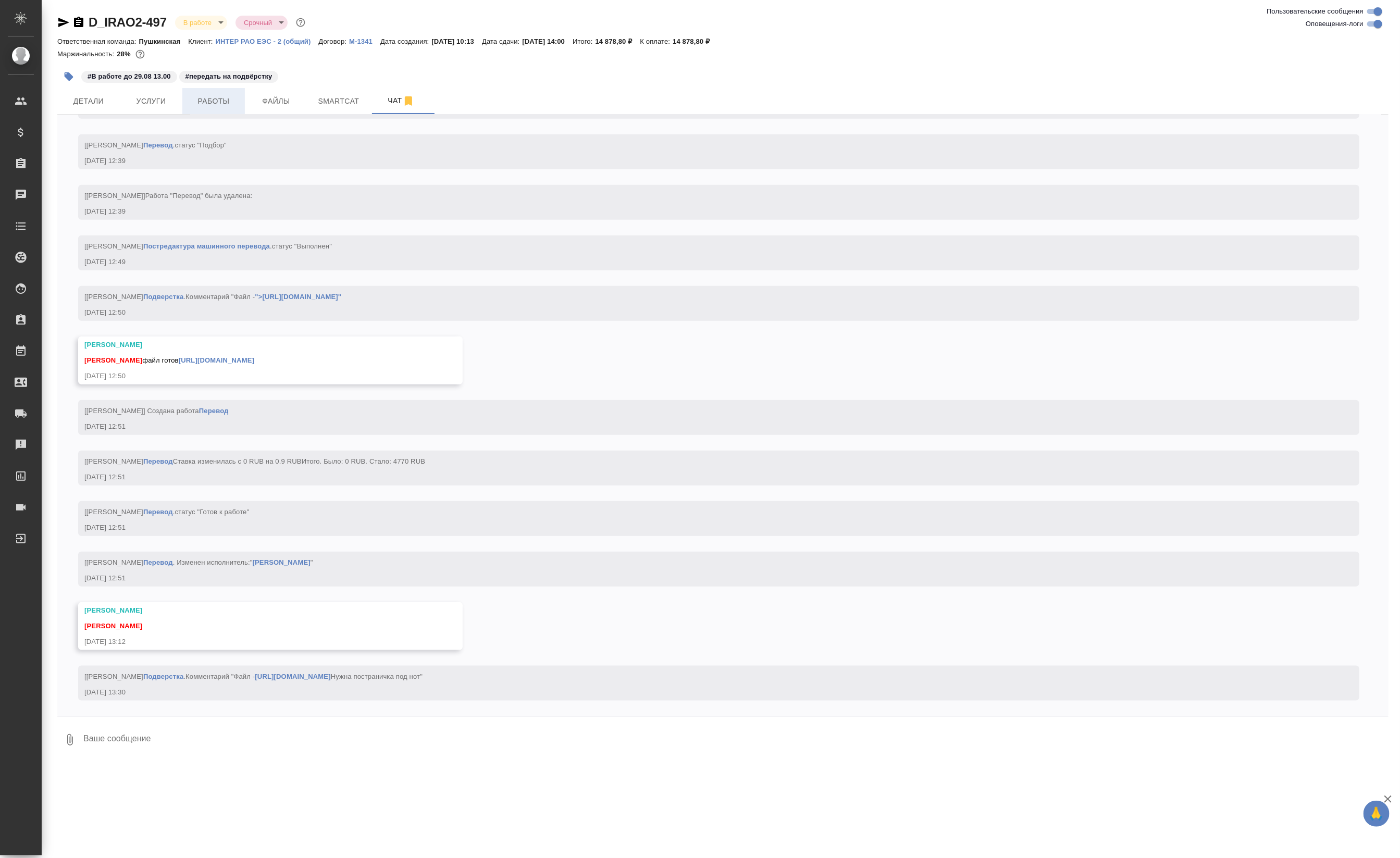
scroll to position [3434, 0]
click at [201, 103] on span "Работы" at bounding box center [214, 101] width 50 height 13
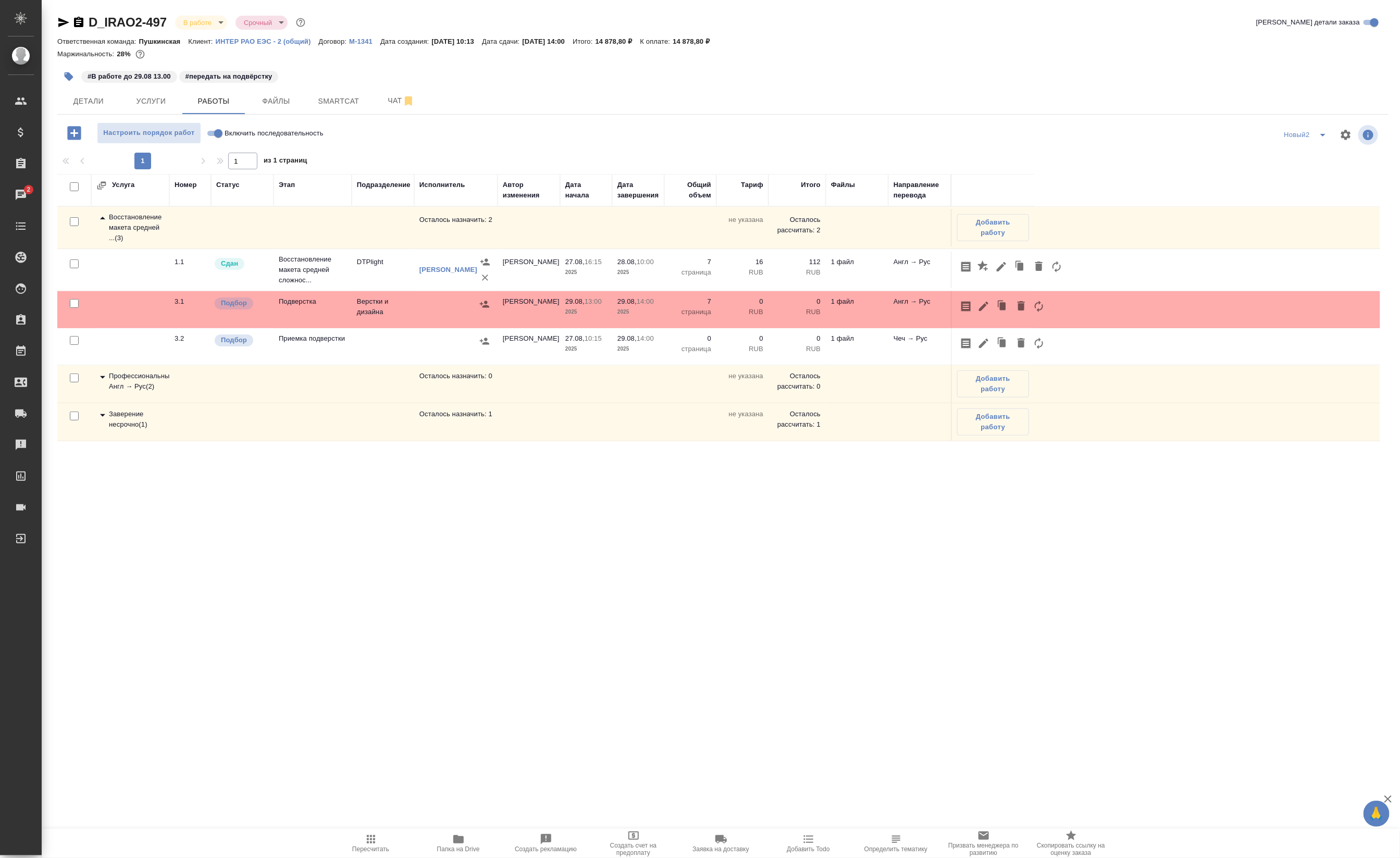
click at [391, 741] on div "D_IRAO2-497 В работе inProgress Срочный urgent Кратко детали заказа Ответственн…" at bounding box center [723, 374] width 1343 height 748
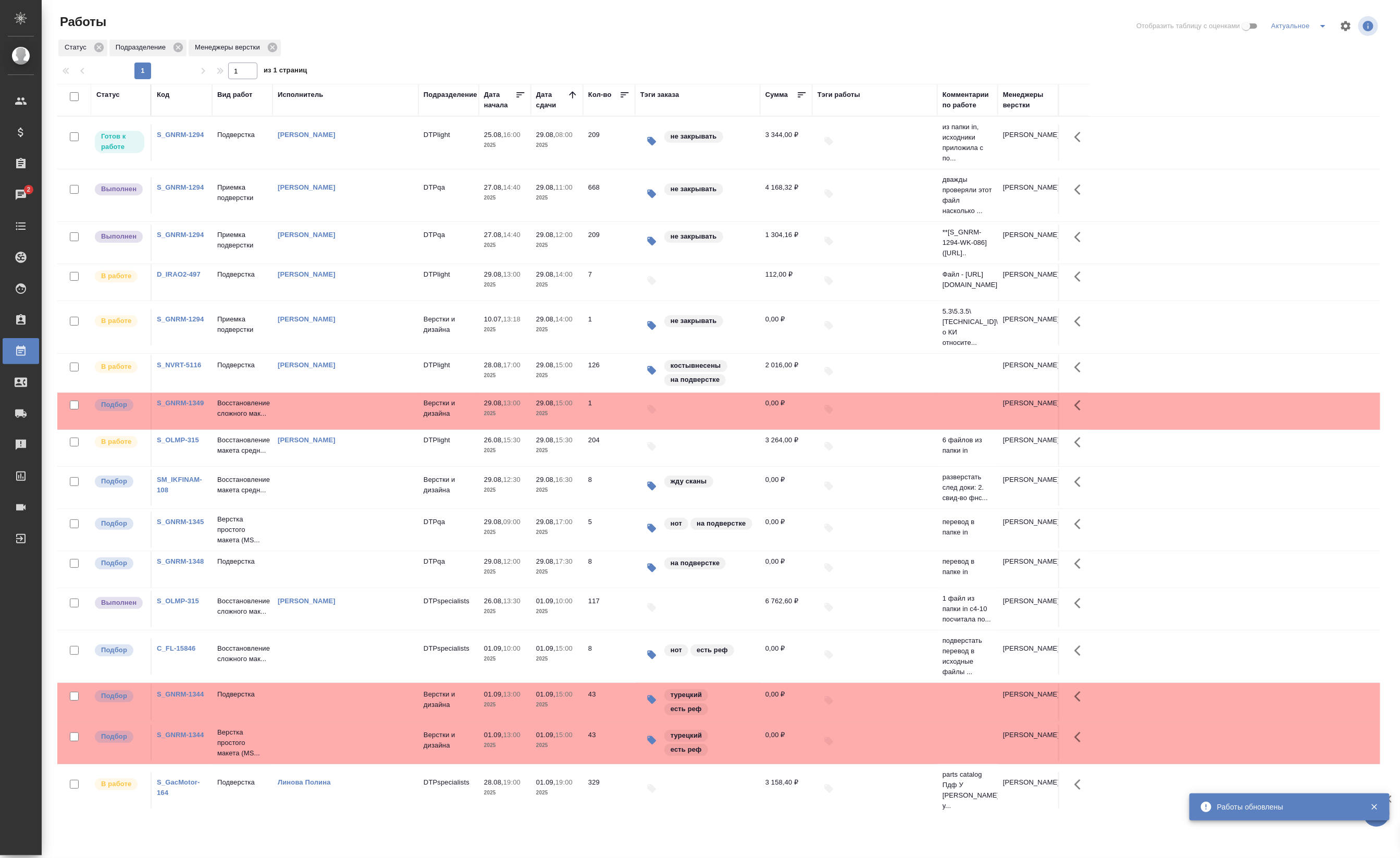
click at [240, 217] on tr "Выполнен S_GNRM-1294 Приемка подверстки Полушина Алёна Николаевна DTPqa 27.08, …" at bounding box center [718, 196] width 1323 height 53
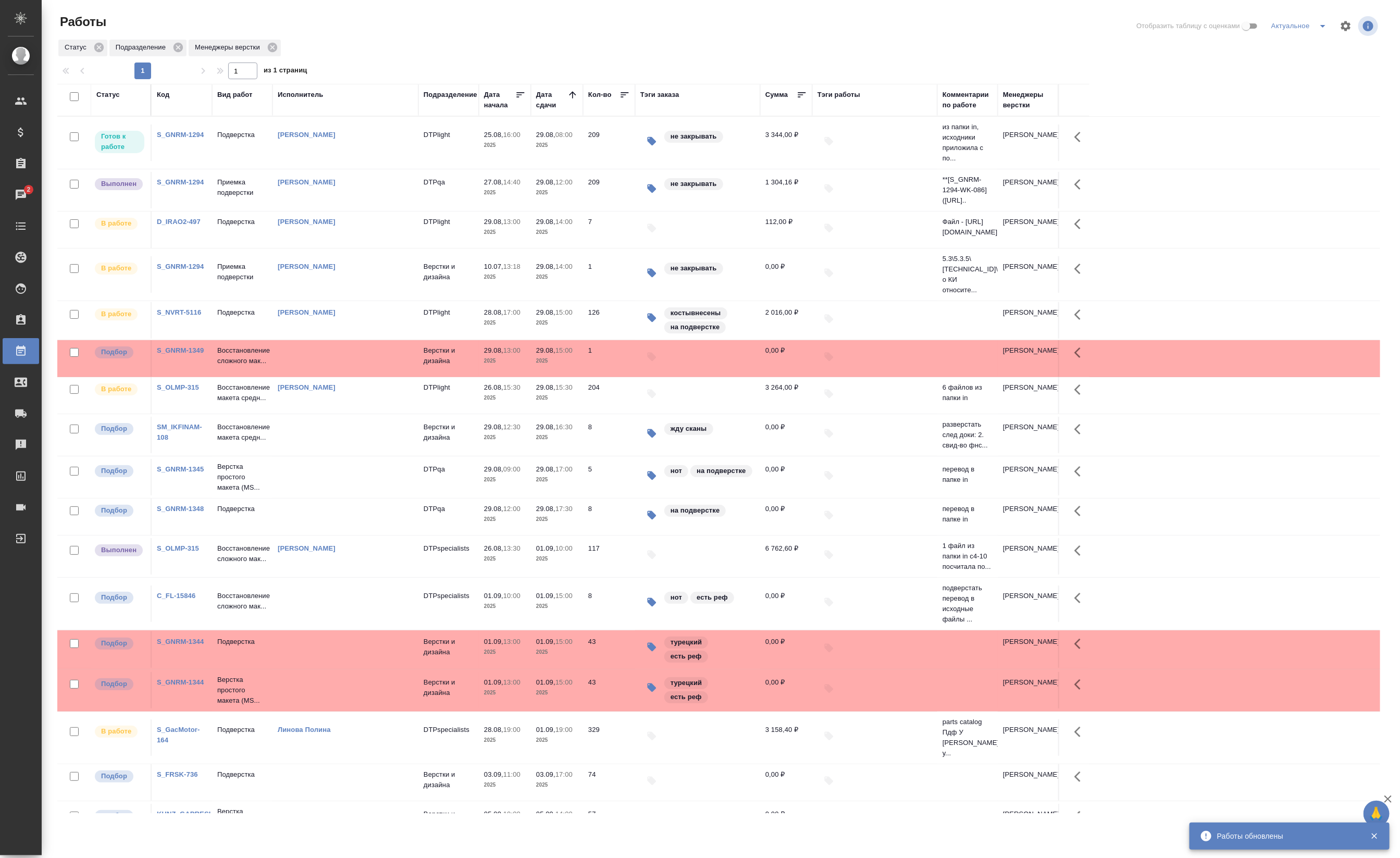
click at [241, 161] on td "Приемка подверстки" at bounding box center [242, 142] width 60 height 36
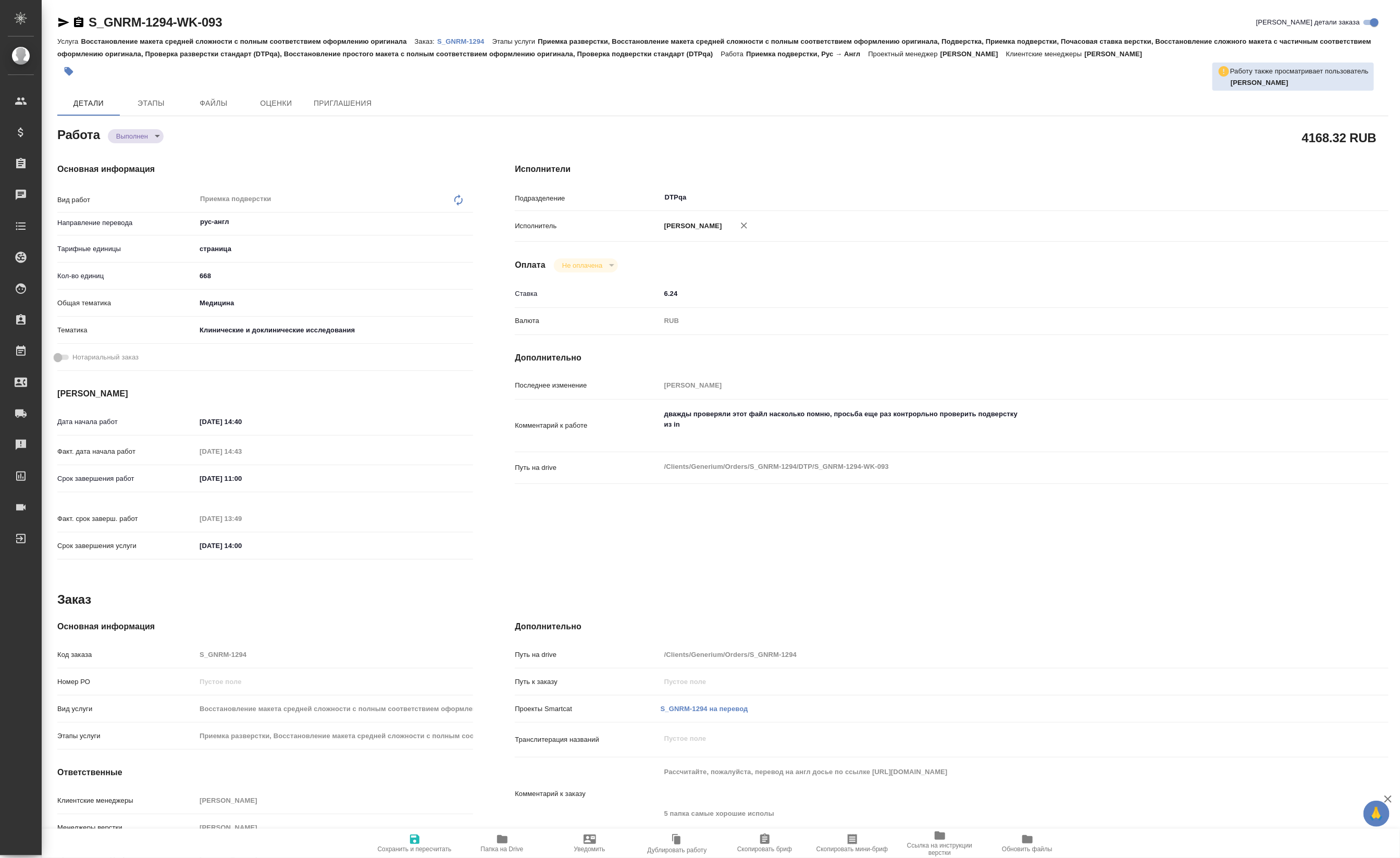
type textarea "x"
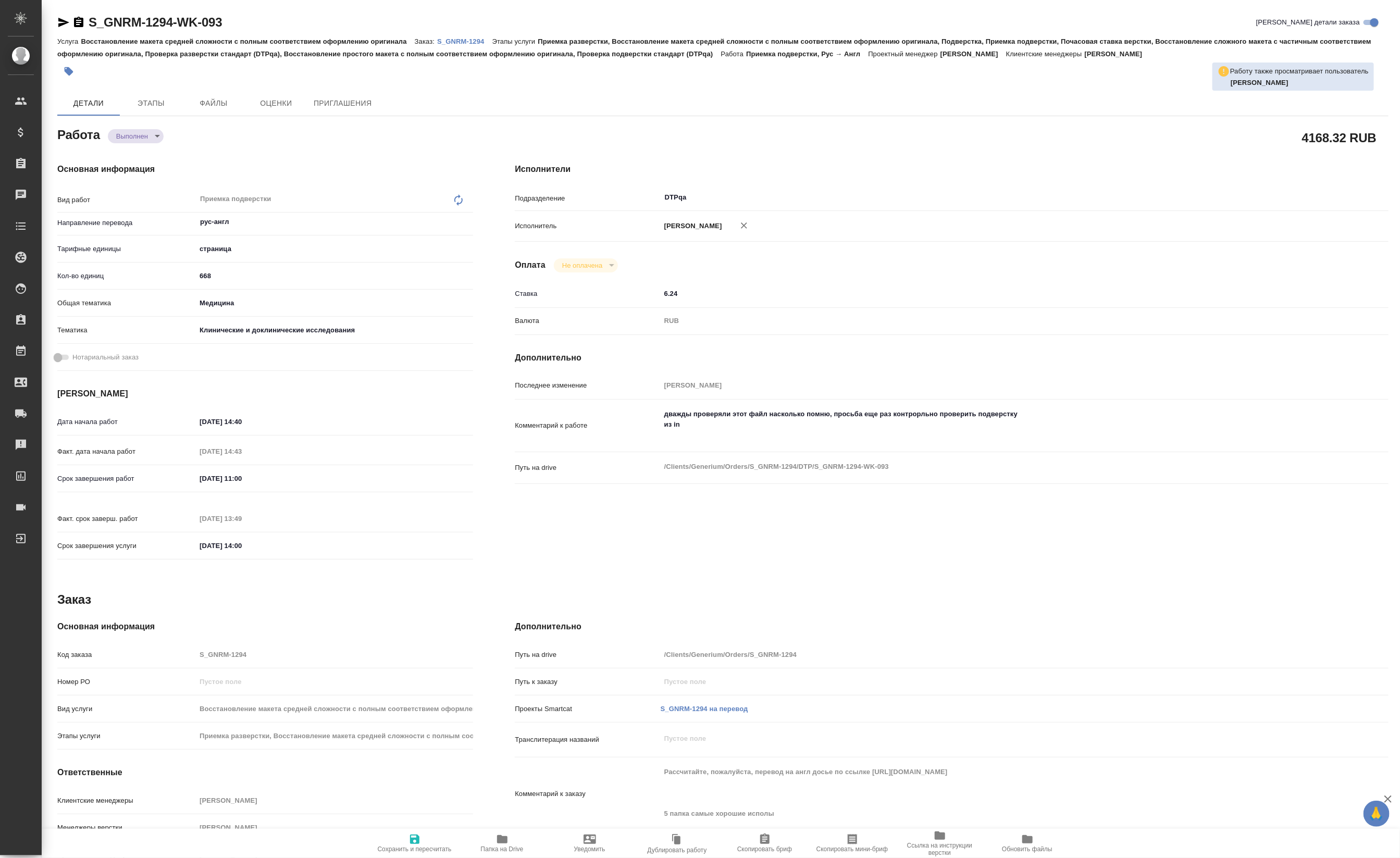
click at [148, 137] on body "🙏 .cls-1 fill:#fff; AWATERA Petrova Valeria Клиенты Спецификации Заказы Чаты To…" at bounding box center [700, 429] width 1400 height 858
type textarea "x"
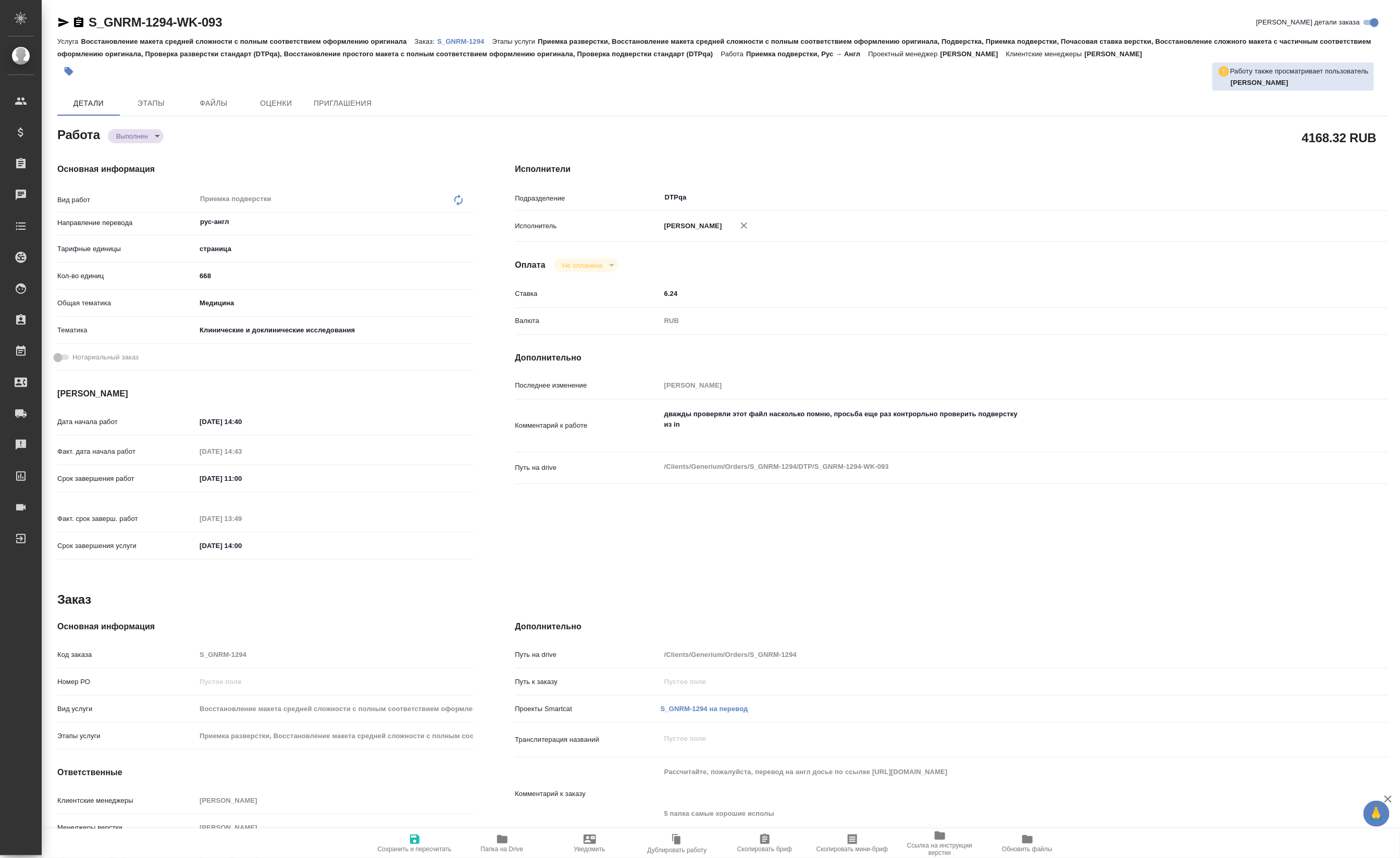
type textarea "x"
click at [139, 158] on button "Сдан" at bounding box center [128, 156] width 22 height 11
click at [504, 837] on icon "button" at bounding box center [502, 839] width 10 height 8
type textarea "x"
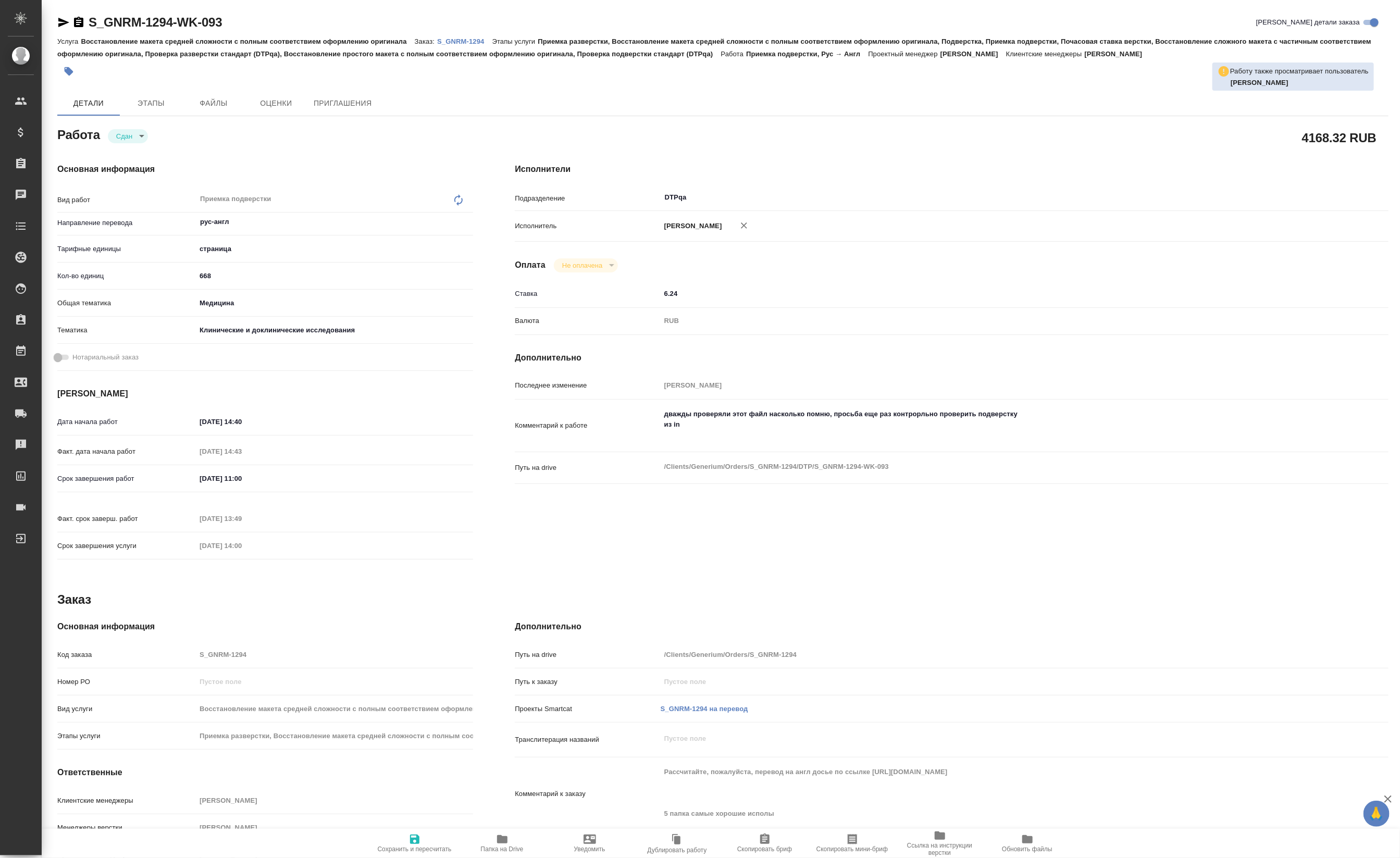
type textarea "x"
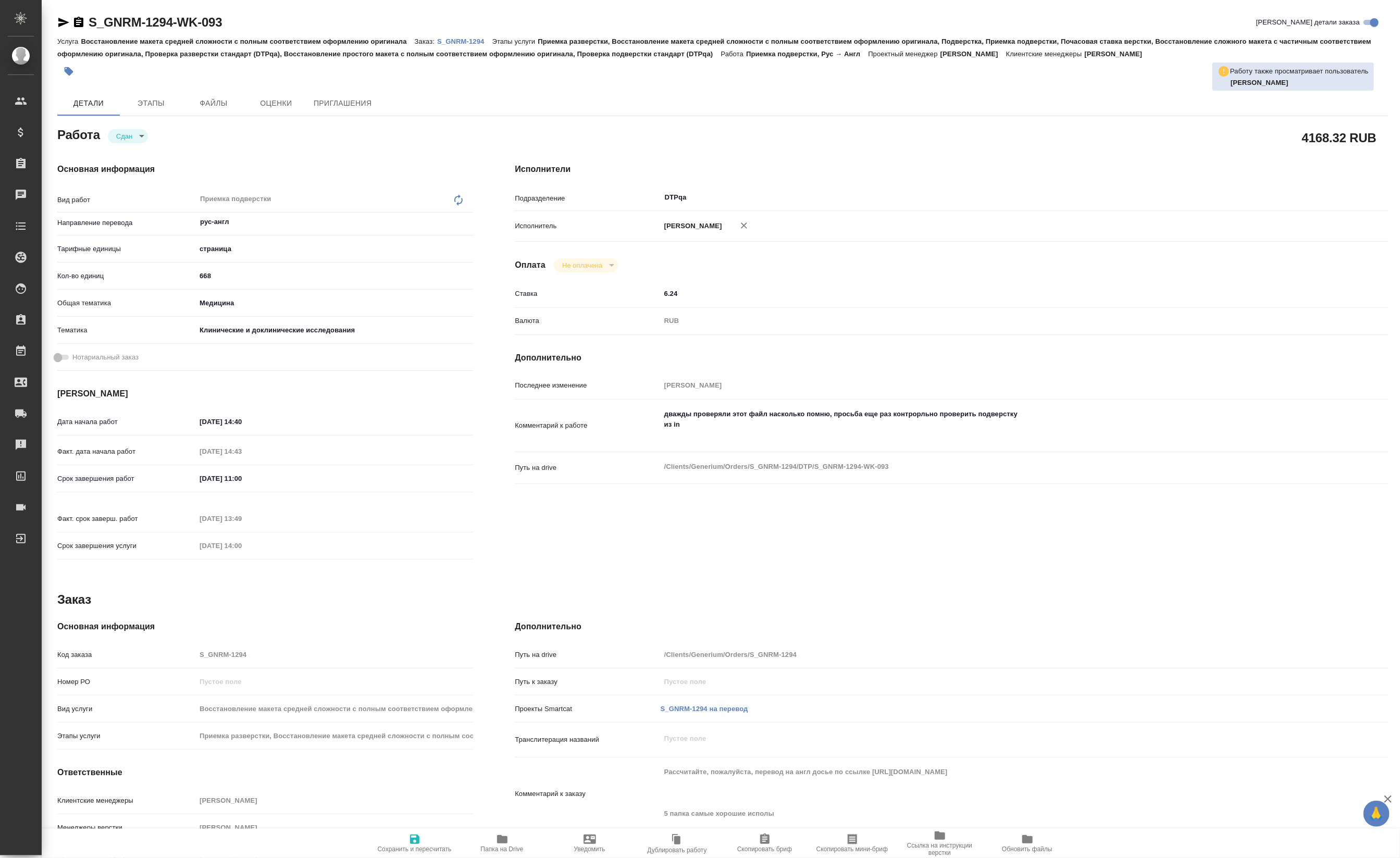
type textarea "x"
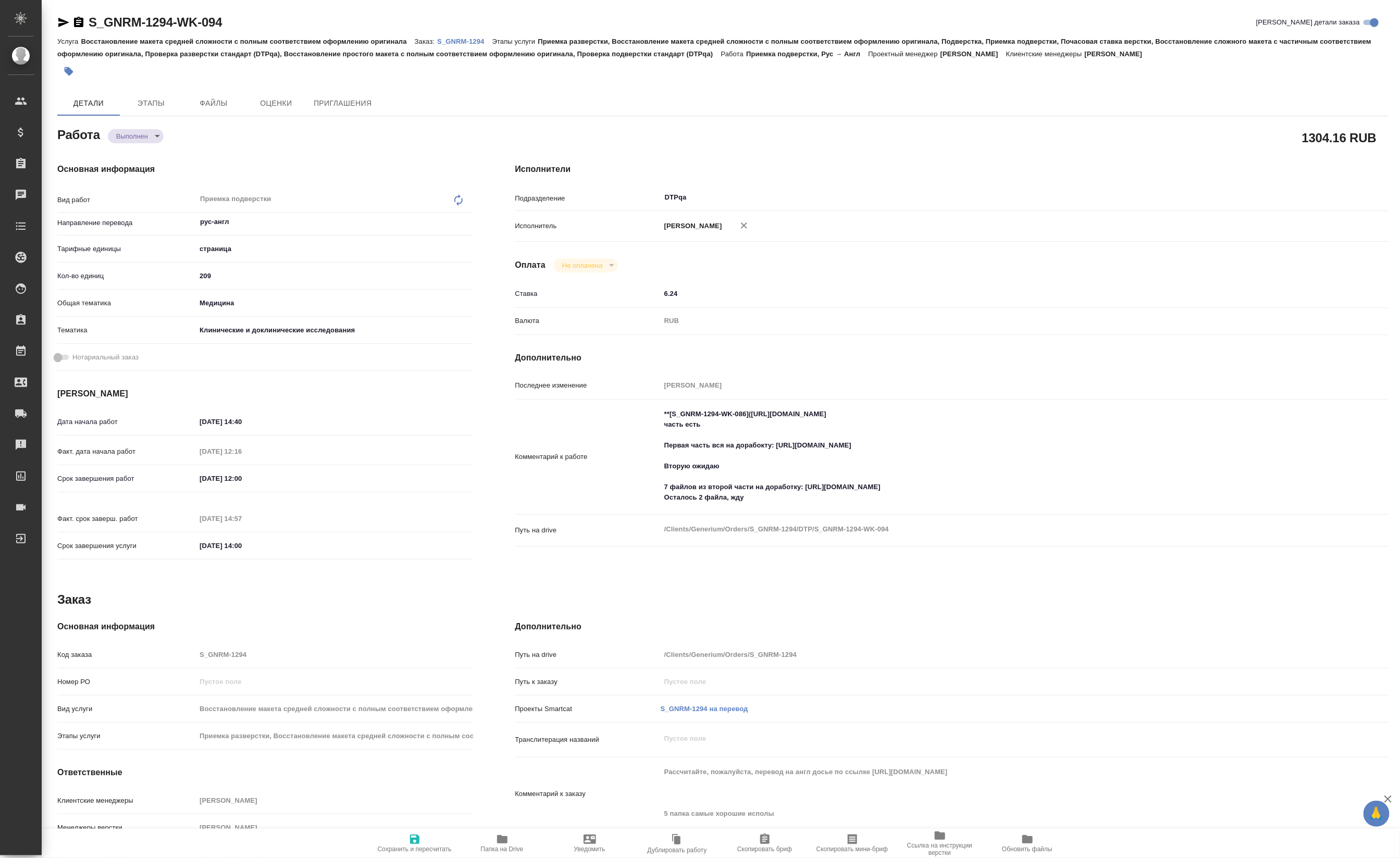
type textarea "x"
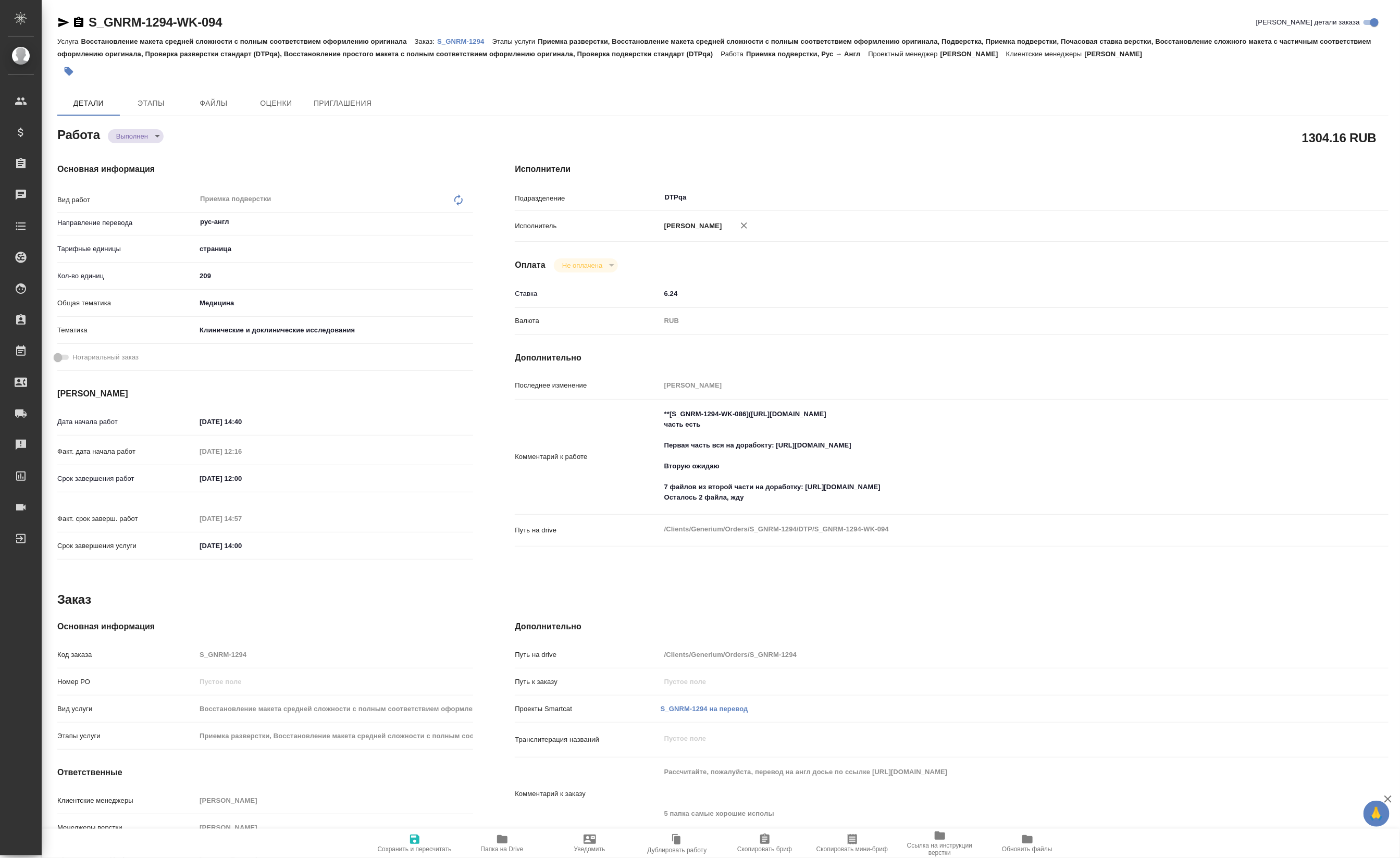
type textarea "x"
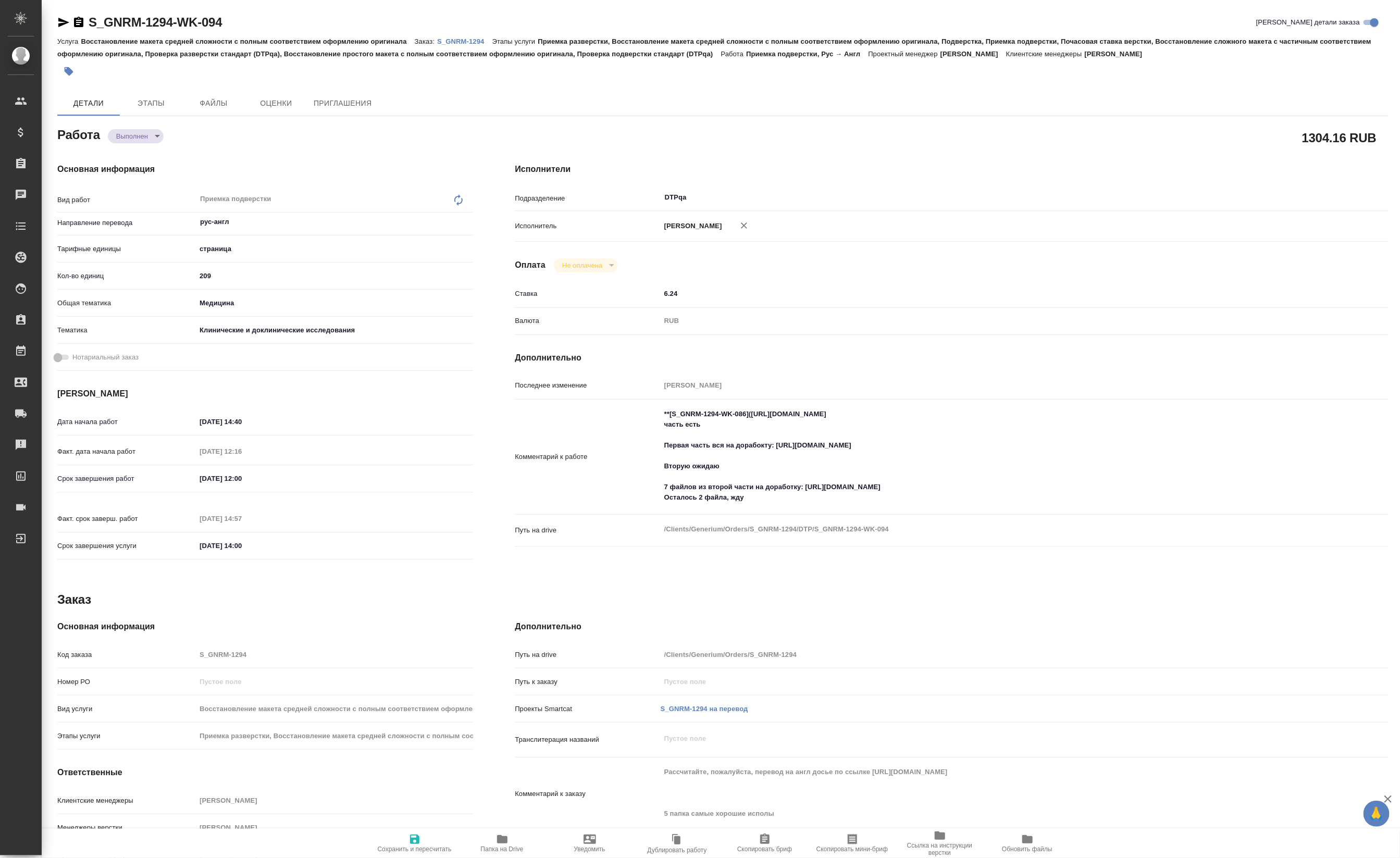
type textarea "x"
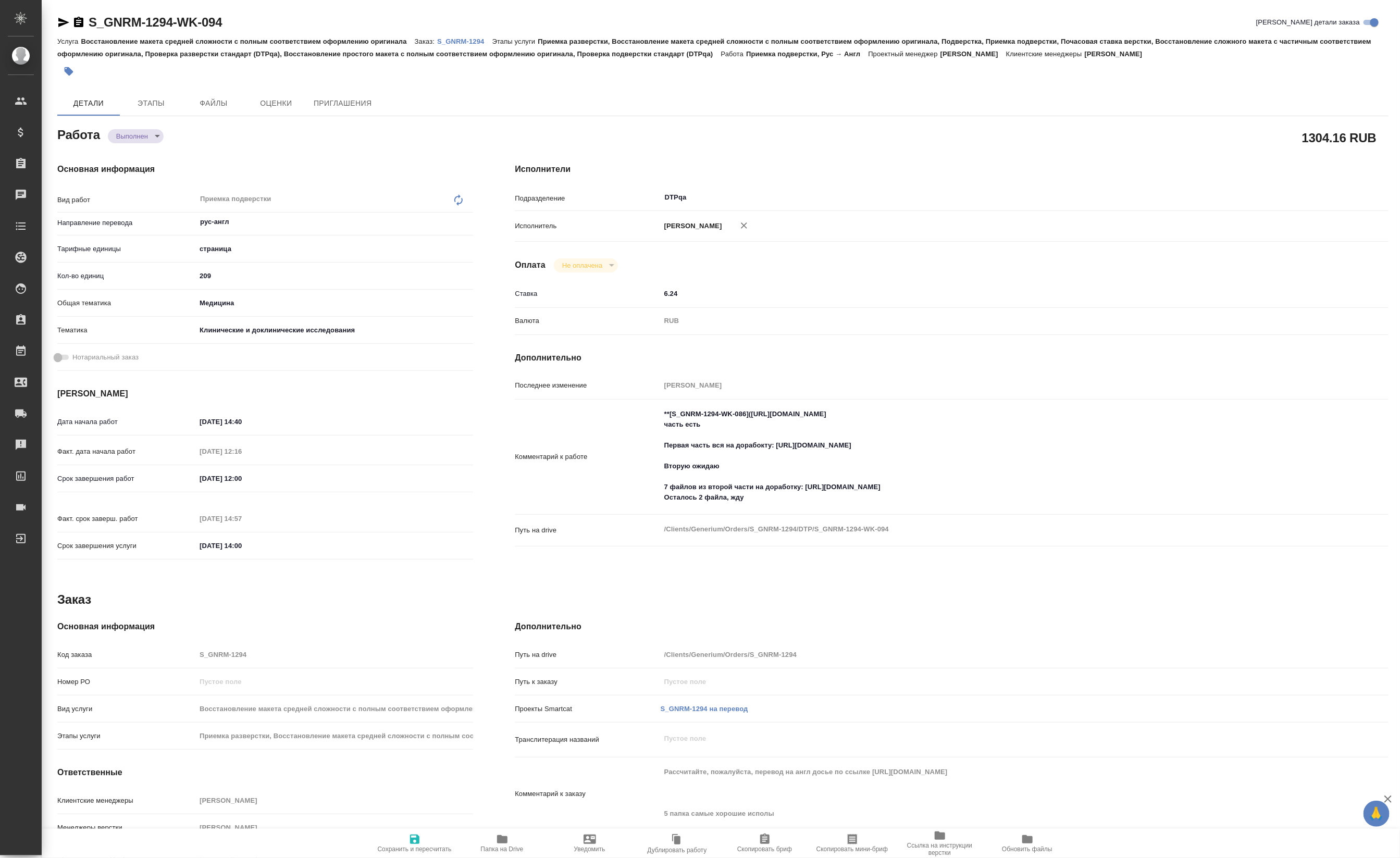
click at [508, 847] on span "Папка на Drive" at bounding box center [502, 849] width 43 height 7
type textarea "x"
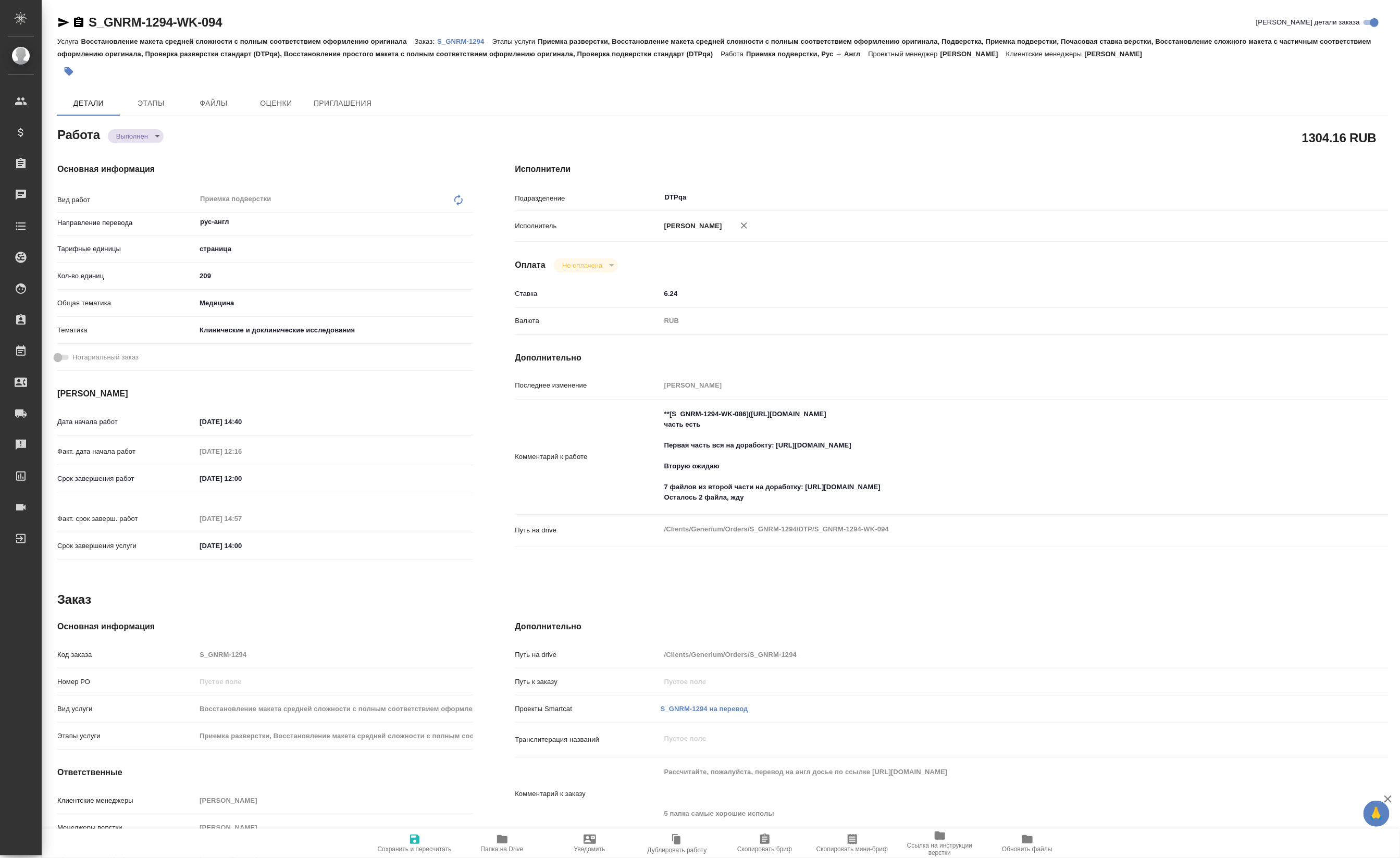
type textarea "x"
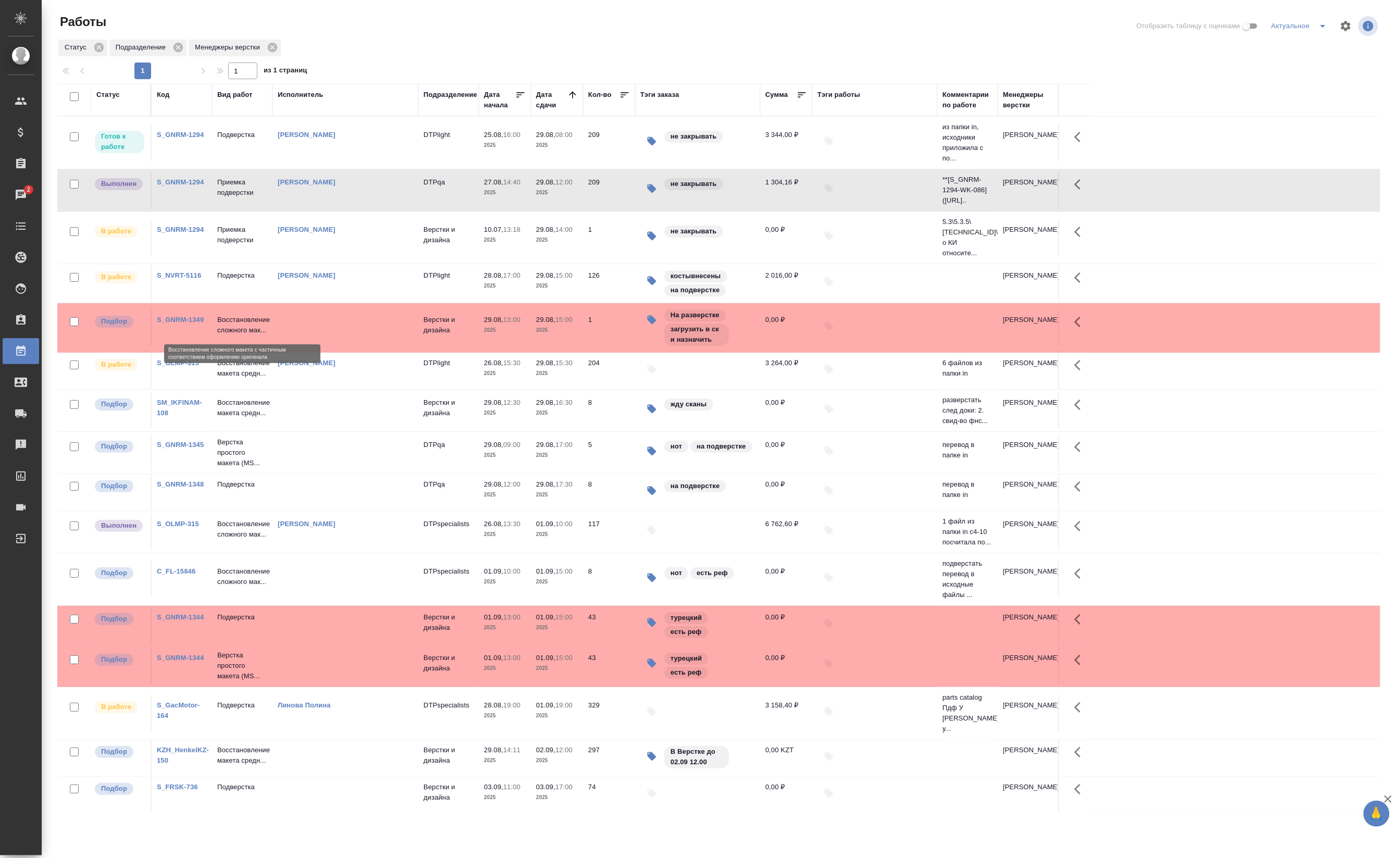
click at [220, 320] on p "Восстановление сложного мак..." at bounding box center [242, 325] width 50 height 21
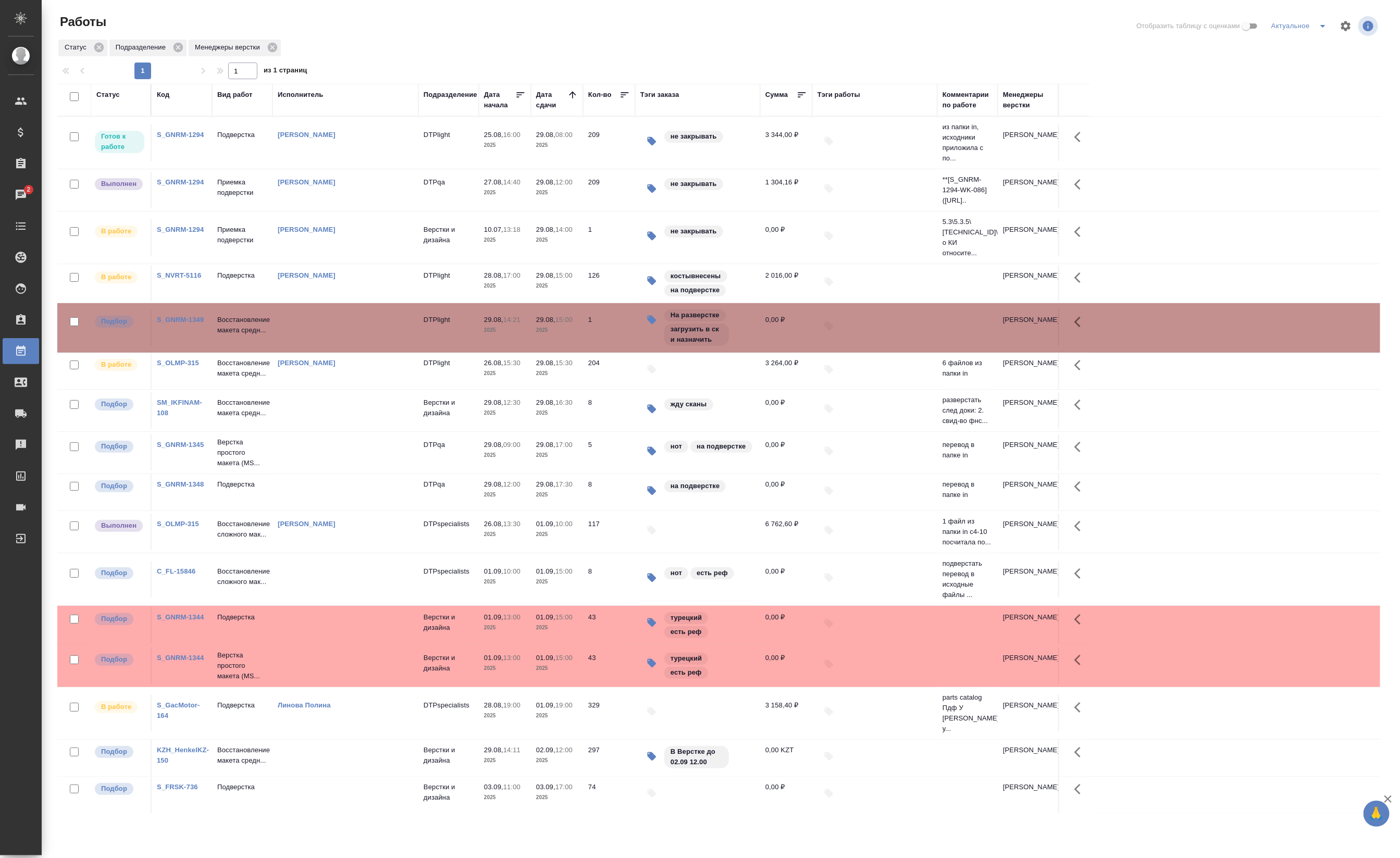
click at [288, 161] on td at bounding box center [345, 142] width 146 height 36
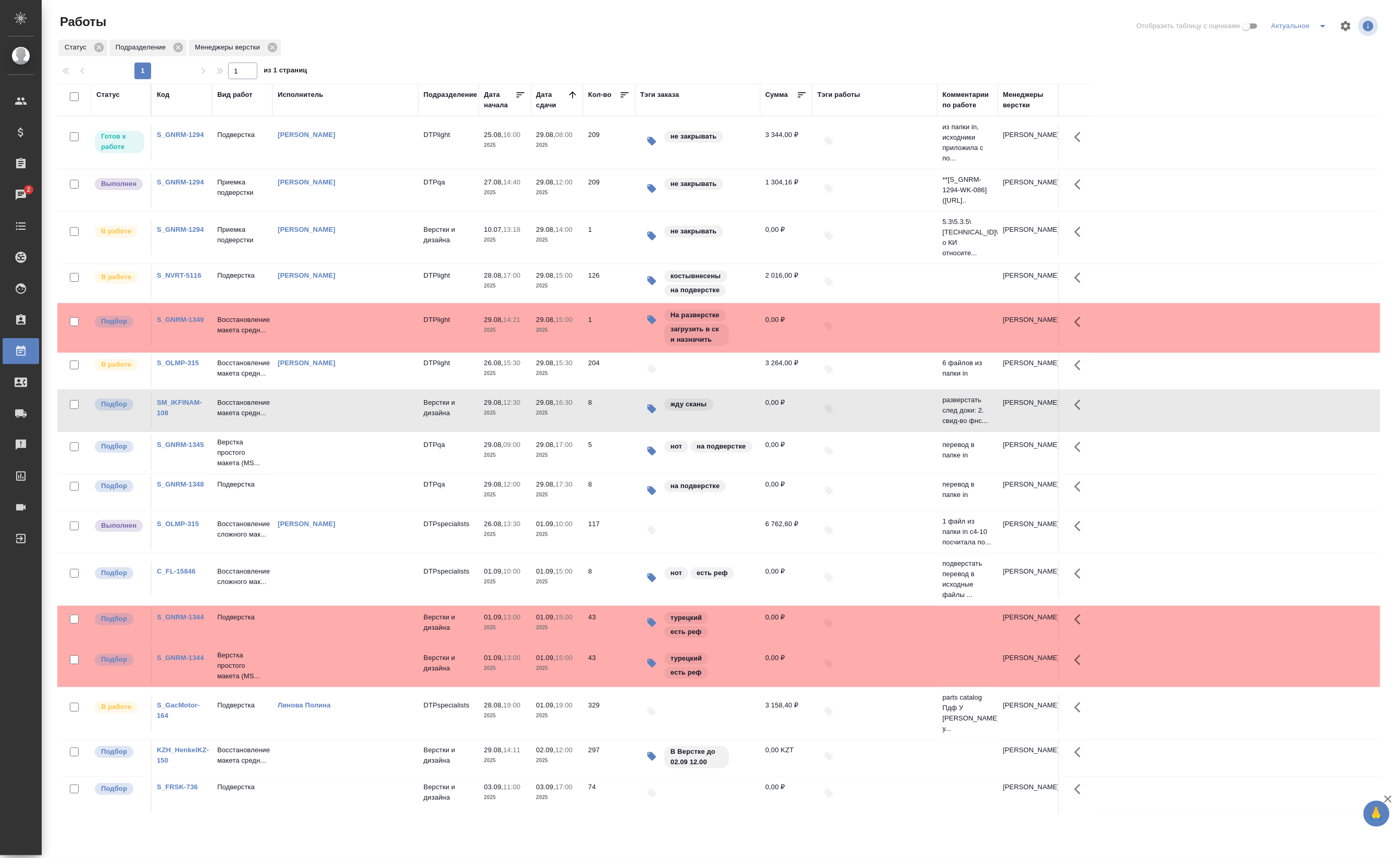
click at [284, 161] on td at bounding box center [345, 142] width 146 height 36
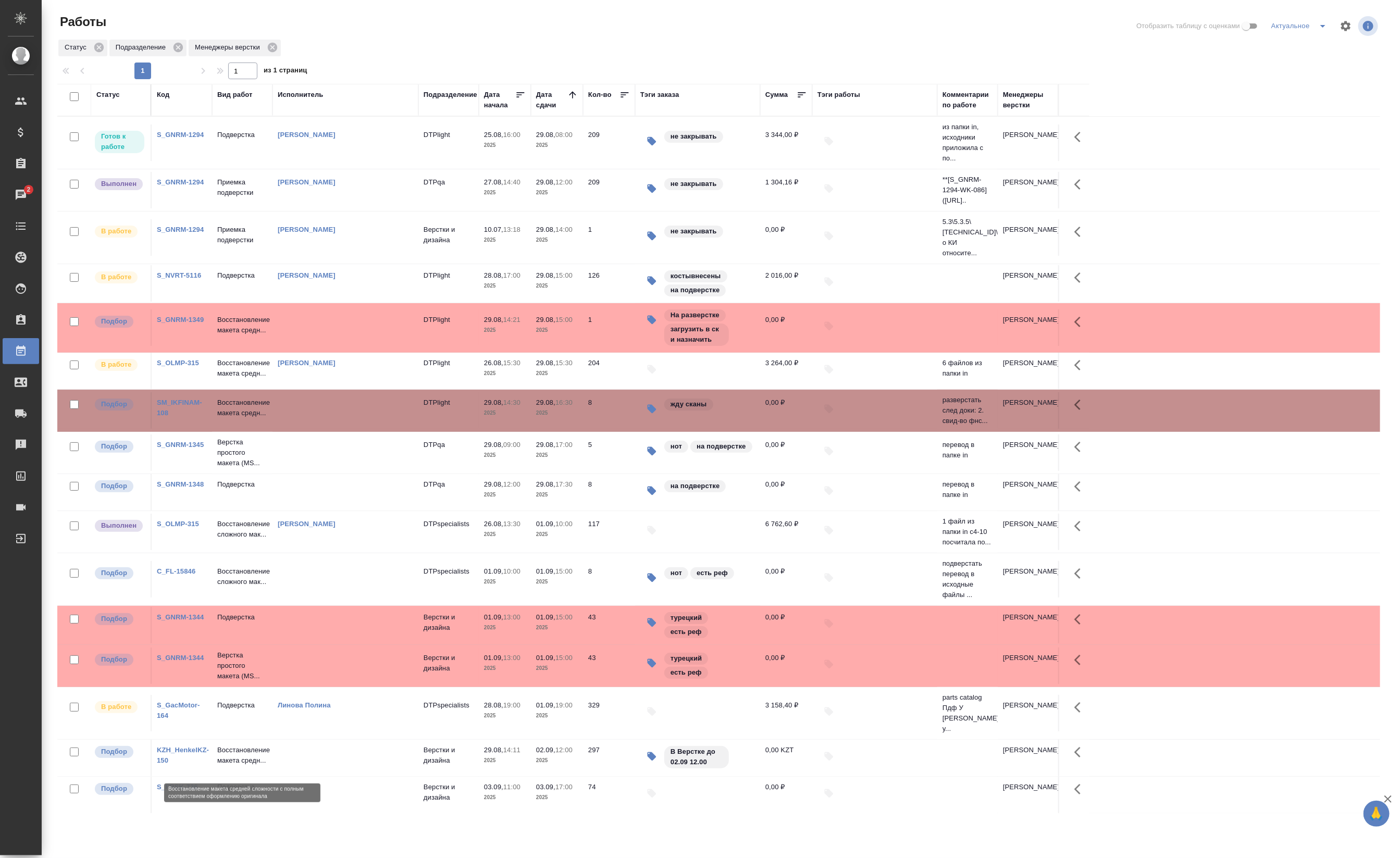
click at [238, 756] on p "Восстановление макета средн..." at bounding box center [242, 755] width 50 height 21
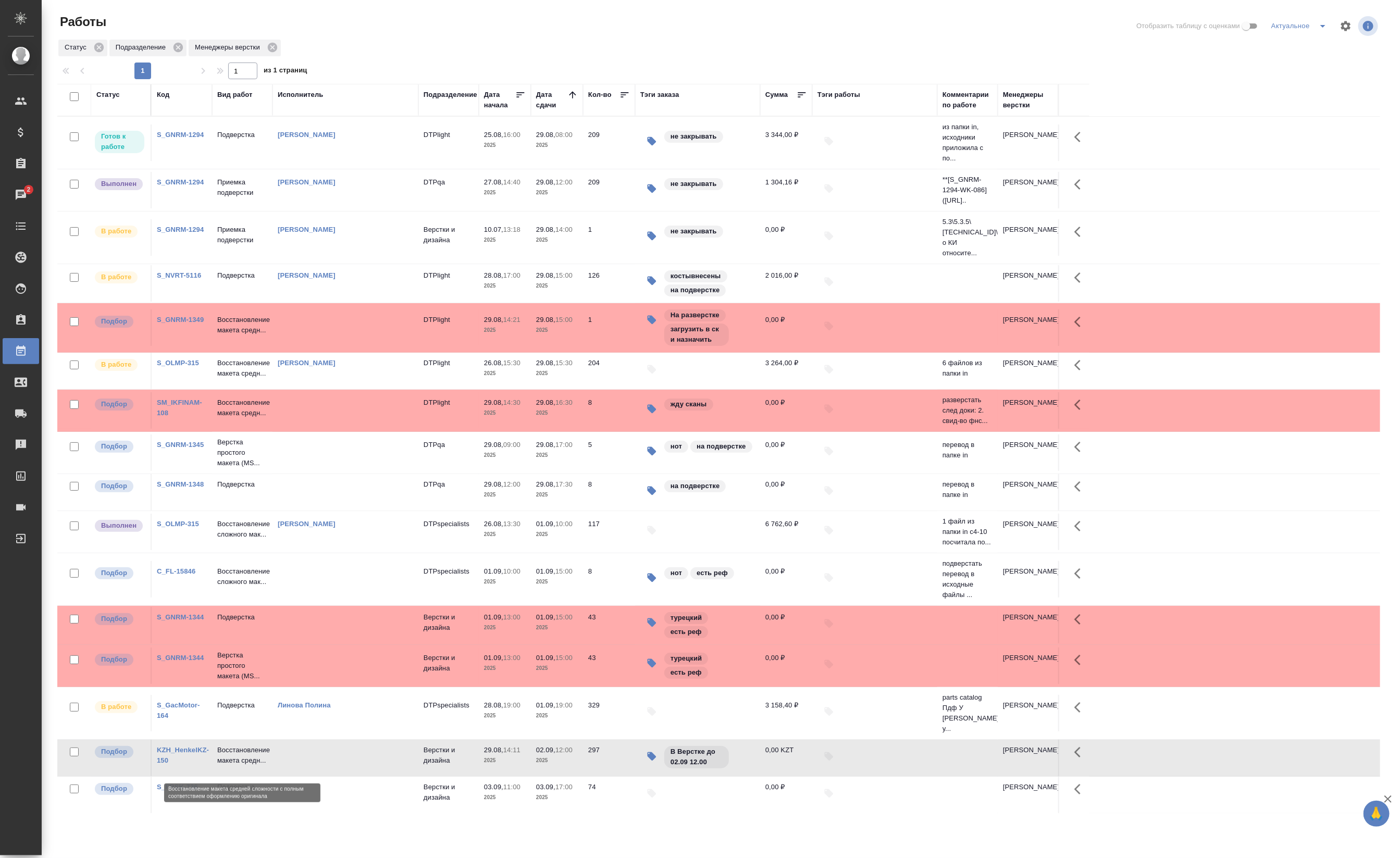
click at [238, 756] on p "Восстановление макета средн..." at bounding box center [242, 755] width 50 height 21
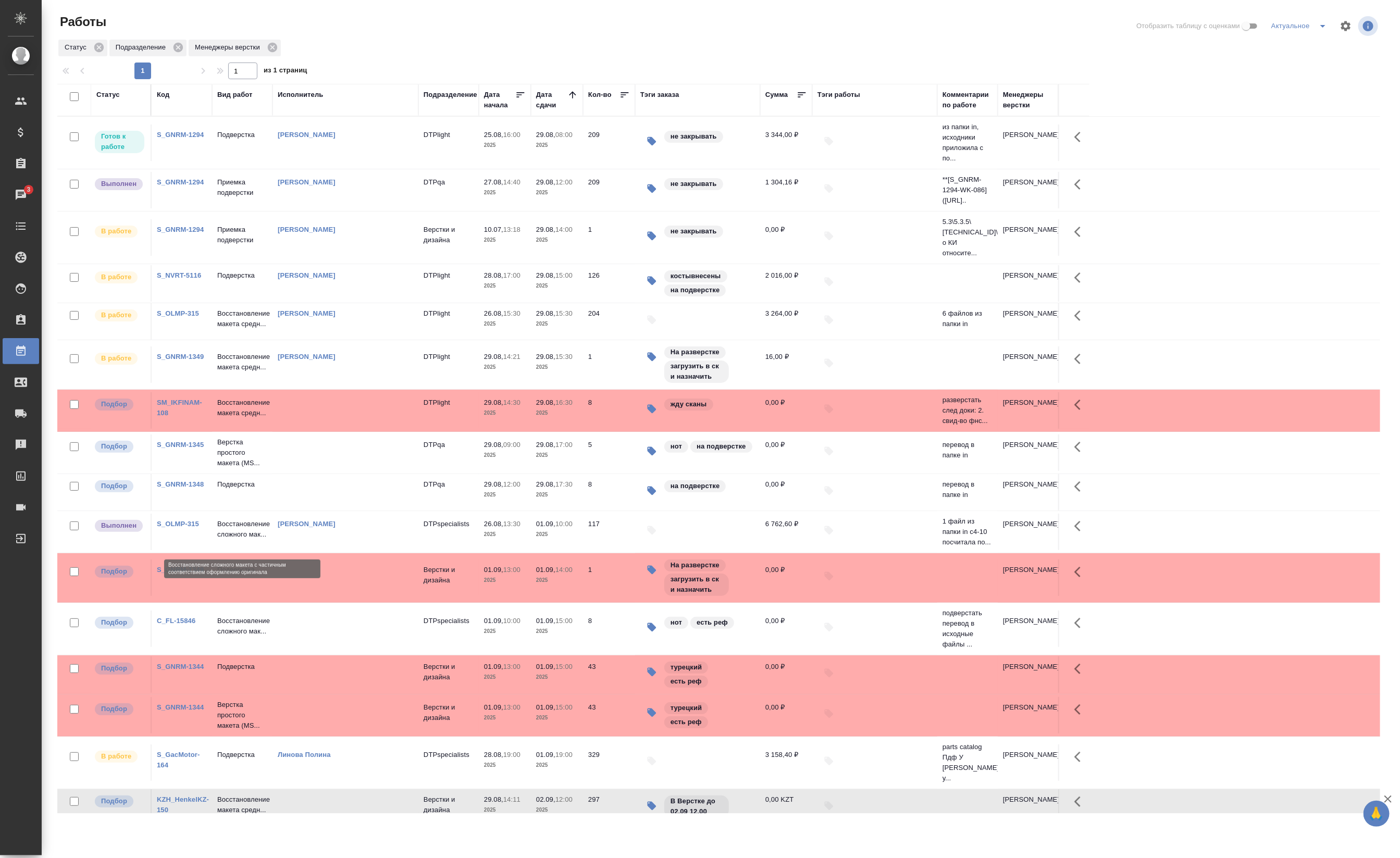
click at [256, 540] on p "Восстановление сложного мак..." at bounding box center [242, 529] width 50 height 21
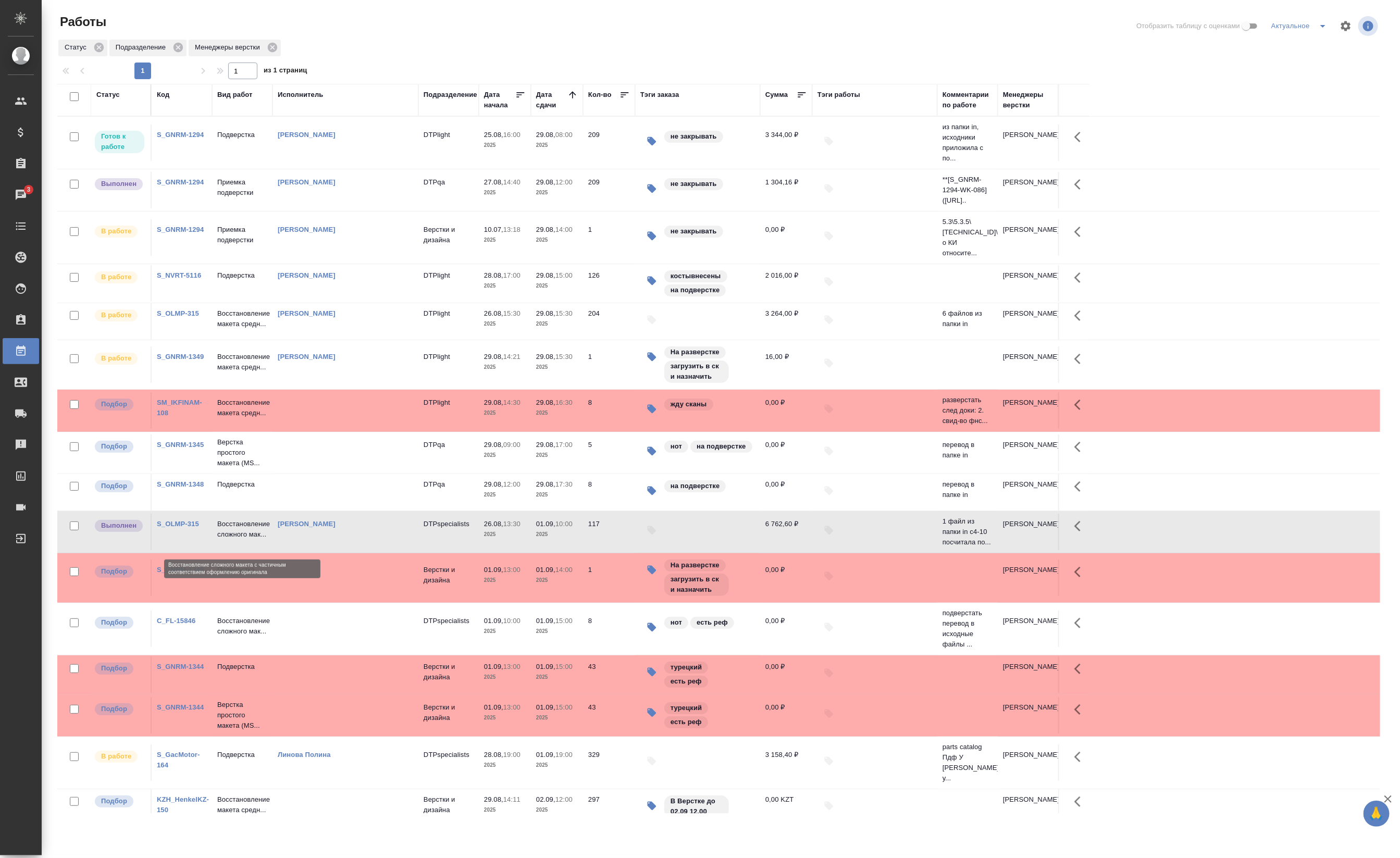
click at [244, 528] on p "Восстановление сложного мак..." at bounding box center [242, 529] width 50 height 21
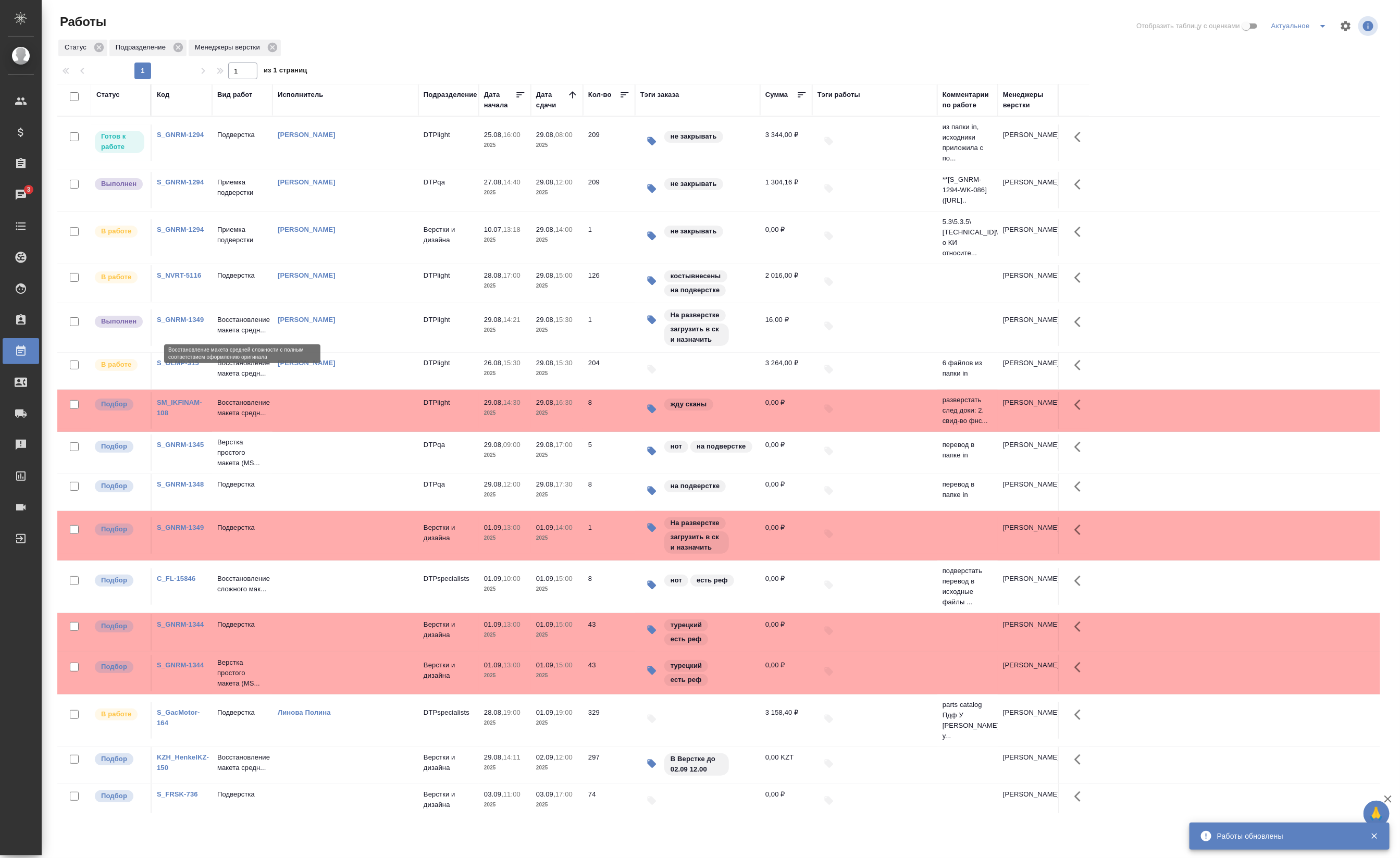
click at [235, 320] on p "Восстановление макета средн..." at bounding box center [242, 325] width 50 height 21
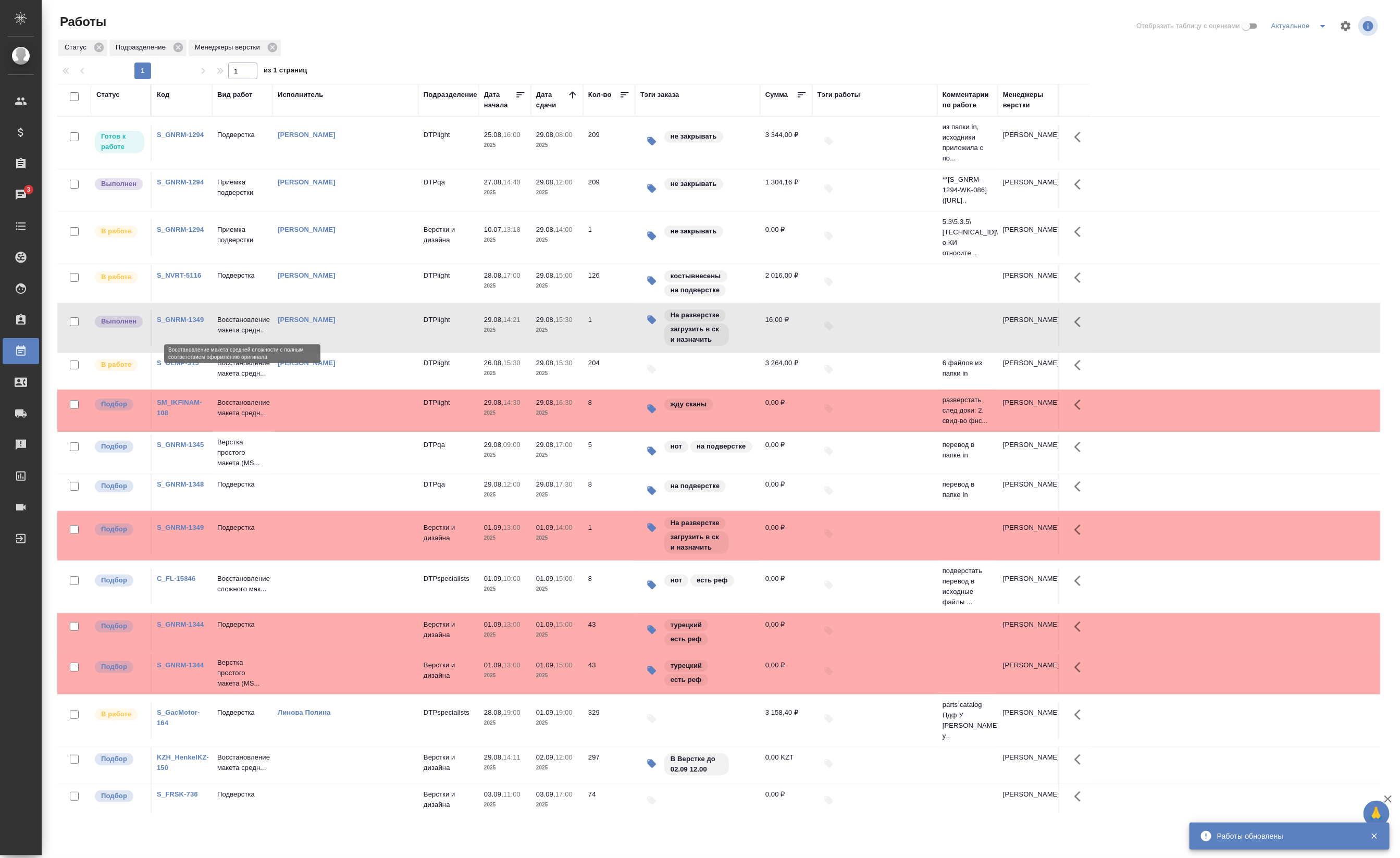
click at [235, 320] on p "Восстановление макета средн..." at bounding box center [242, 325] width 50 height 21
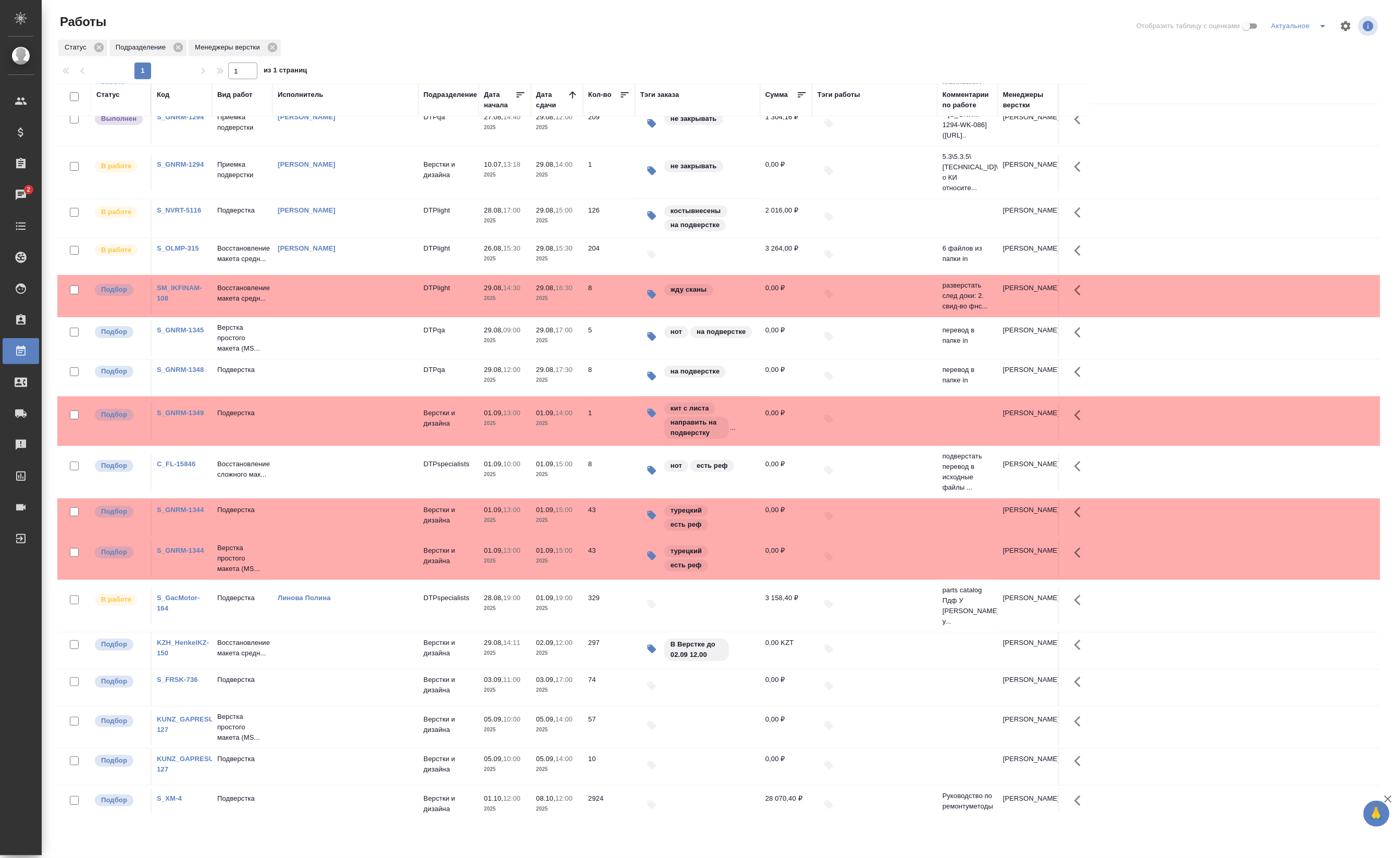
scroll to position [82, 0]
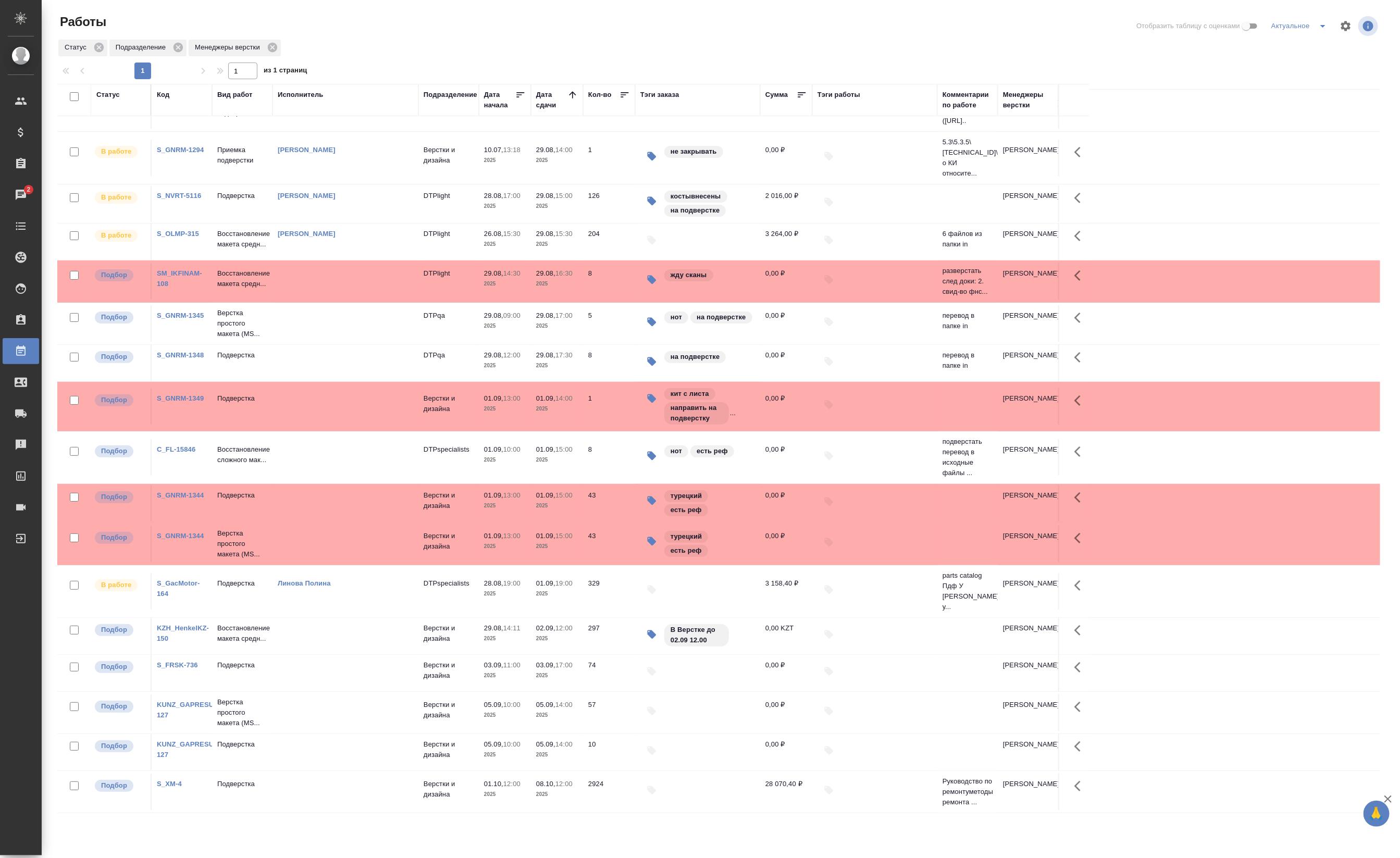
click at [337, 82] on td at bounding box center [345, 62] width 146 height 36
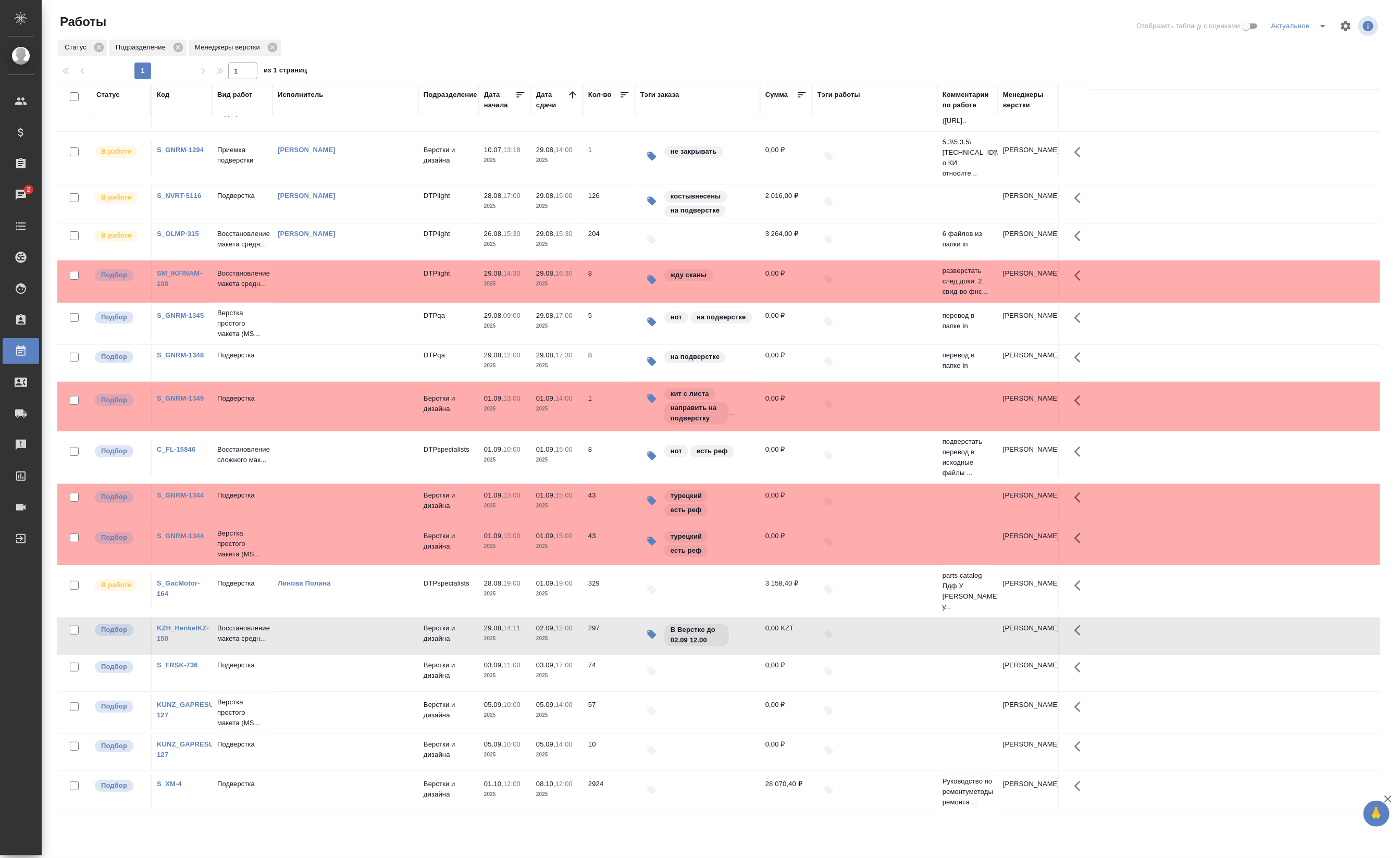
click at [337, 82] on td at bounding box center [345, 62] width 146 height 36
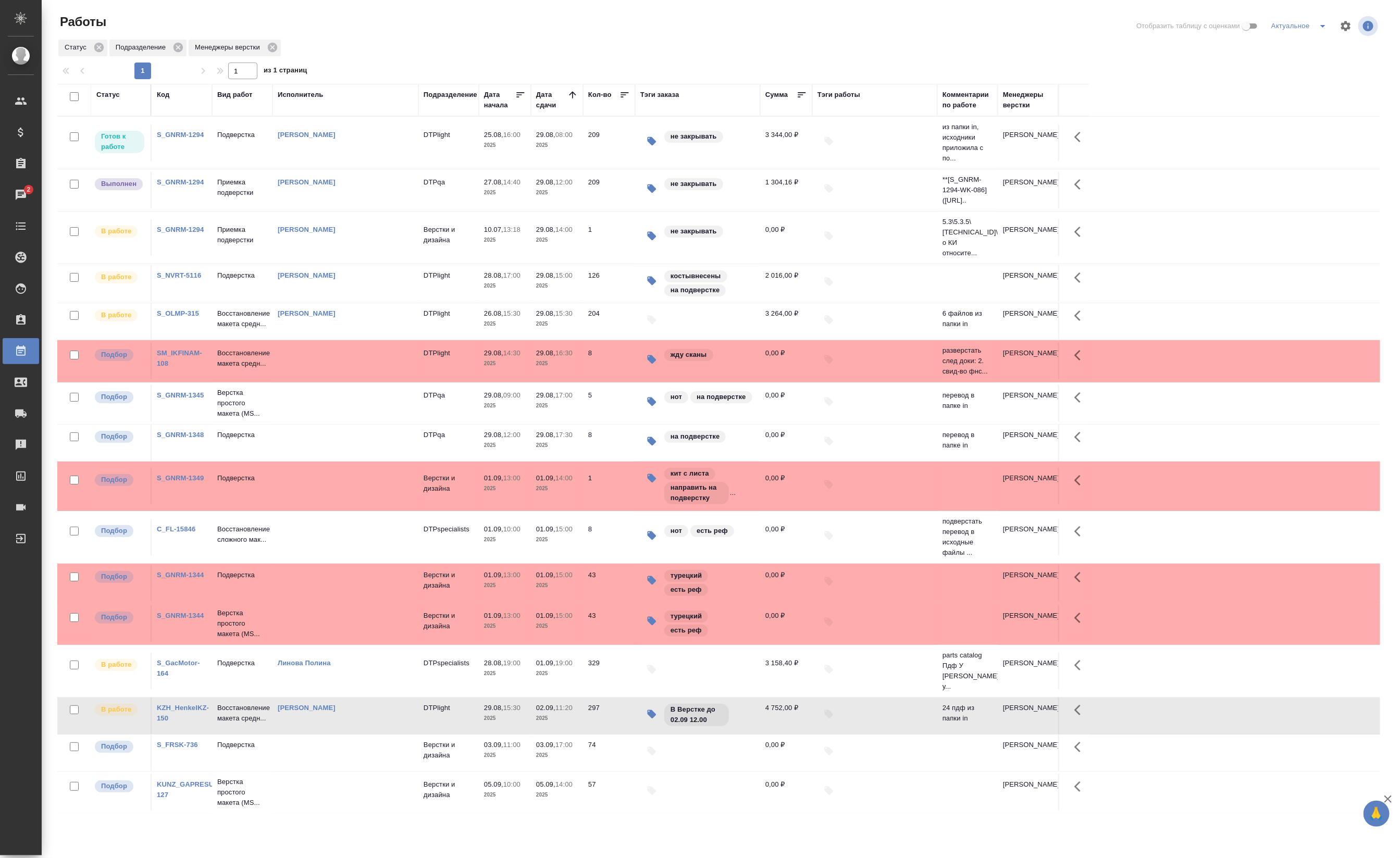
click at [1399, 128] on div "Работы Отобразить таблицу с оценками Актуальное Статус Подразделение Менеджеры …" at bounding box center [721, 409] width 1358 height 819
click at [420, 161] on td "DTPqa" at bounding box center [448, 142] width 60 height 36
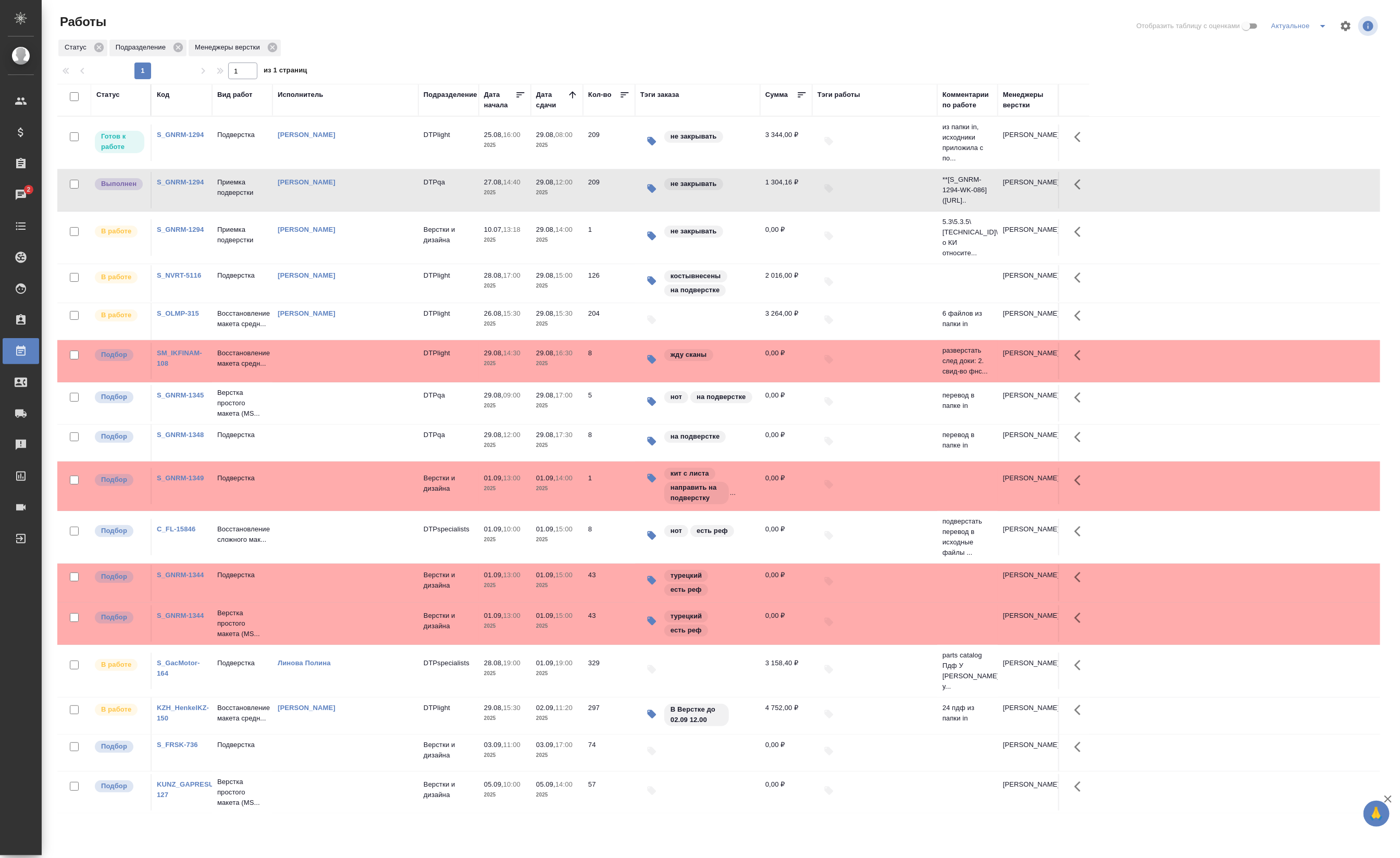
click at [420, 161] on td "DTPqa" at bounding box center [448, 142] width 60 height 36
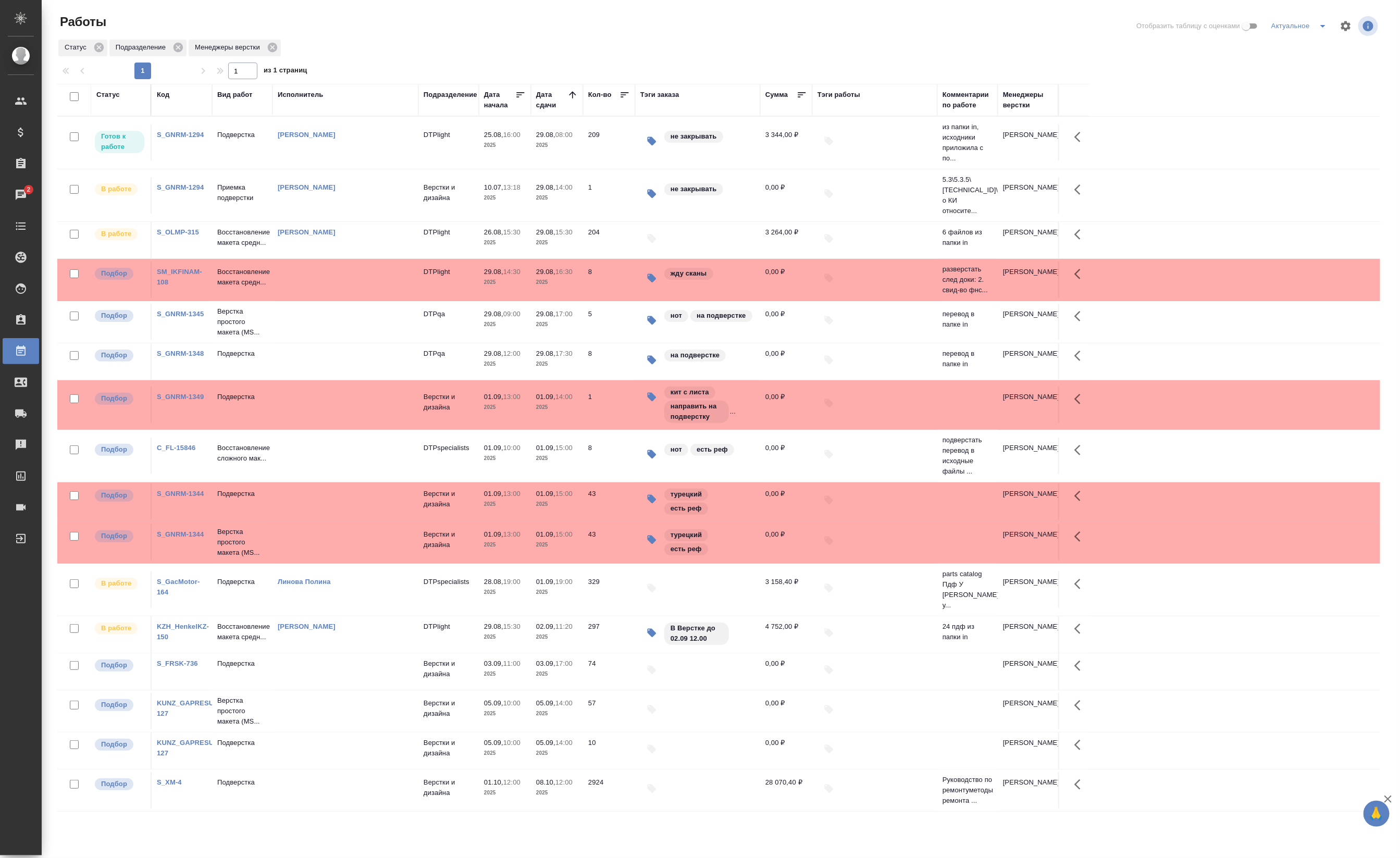
click at [454, 161] on td "Верстки и дизайна" at bounding box center [448, 142] width 60 height 36
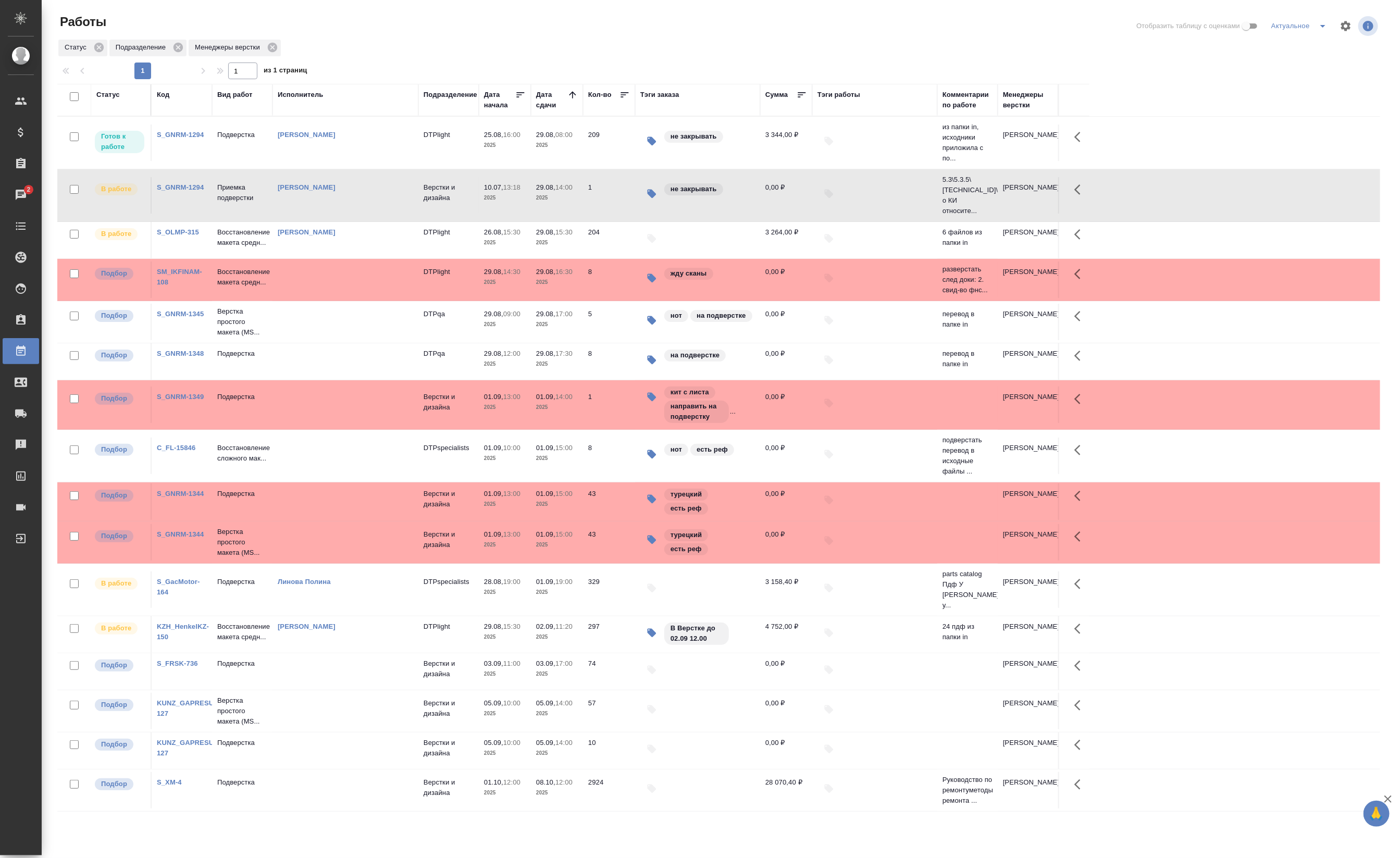
click at [454, 161] on td "Верстки и дизайна" at bounding box center [448, 142] width 60 height 36
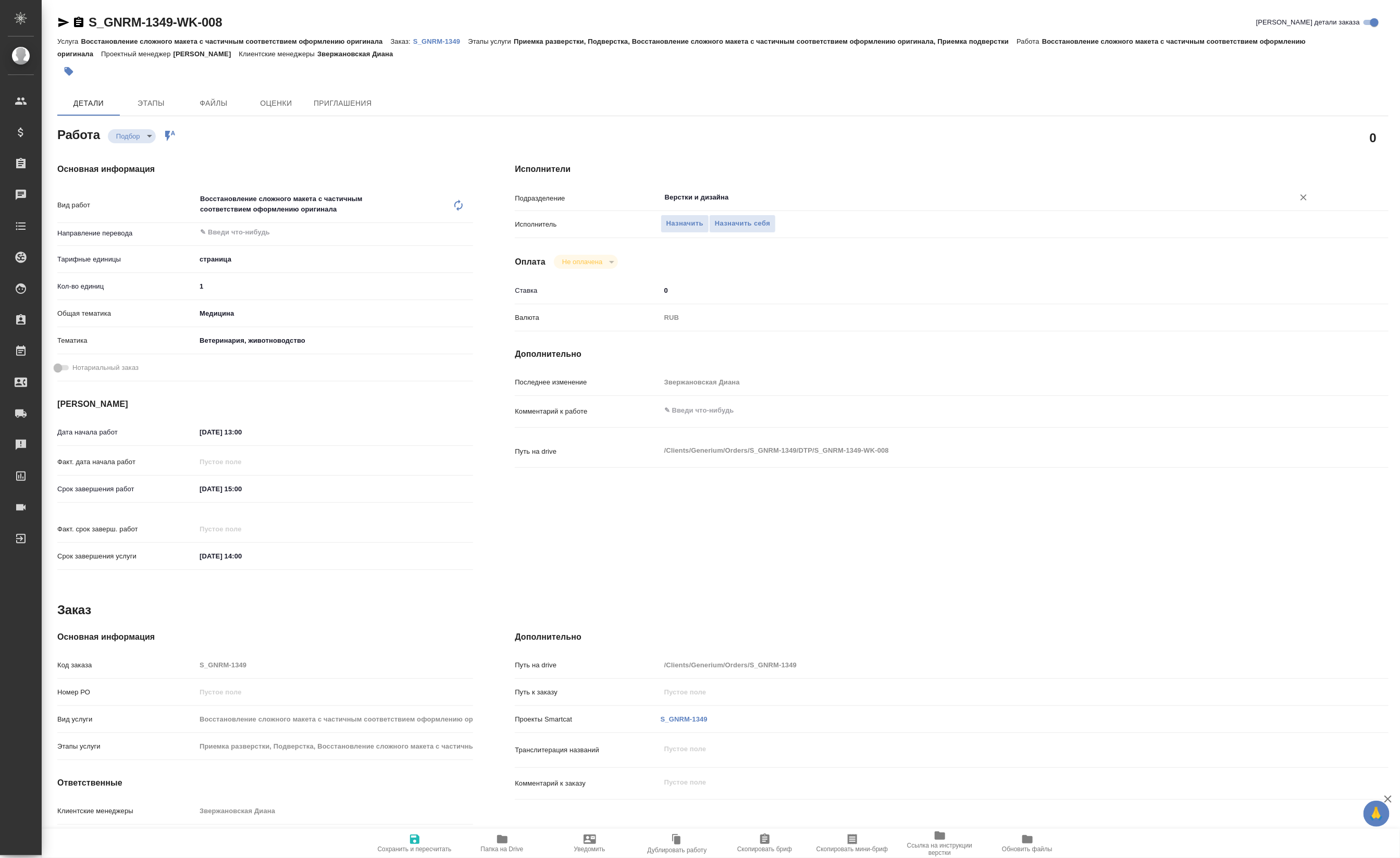
click at [715, 195] on input "Верстки и дизайна" at bounding box center [970, 197] width 614 height 12
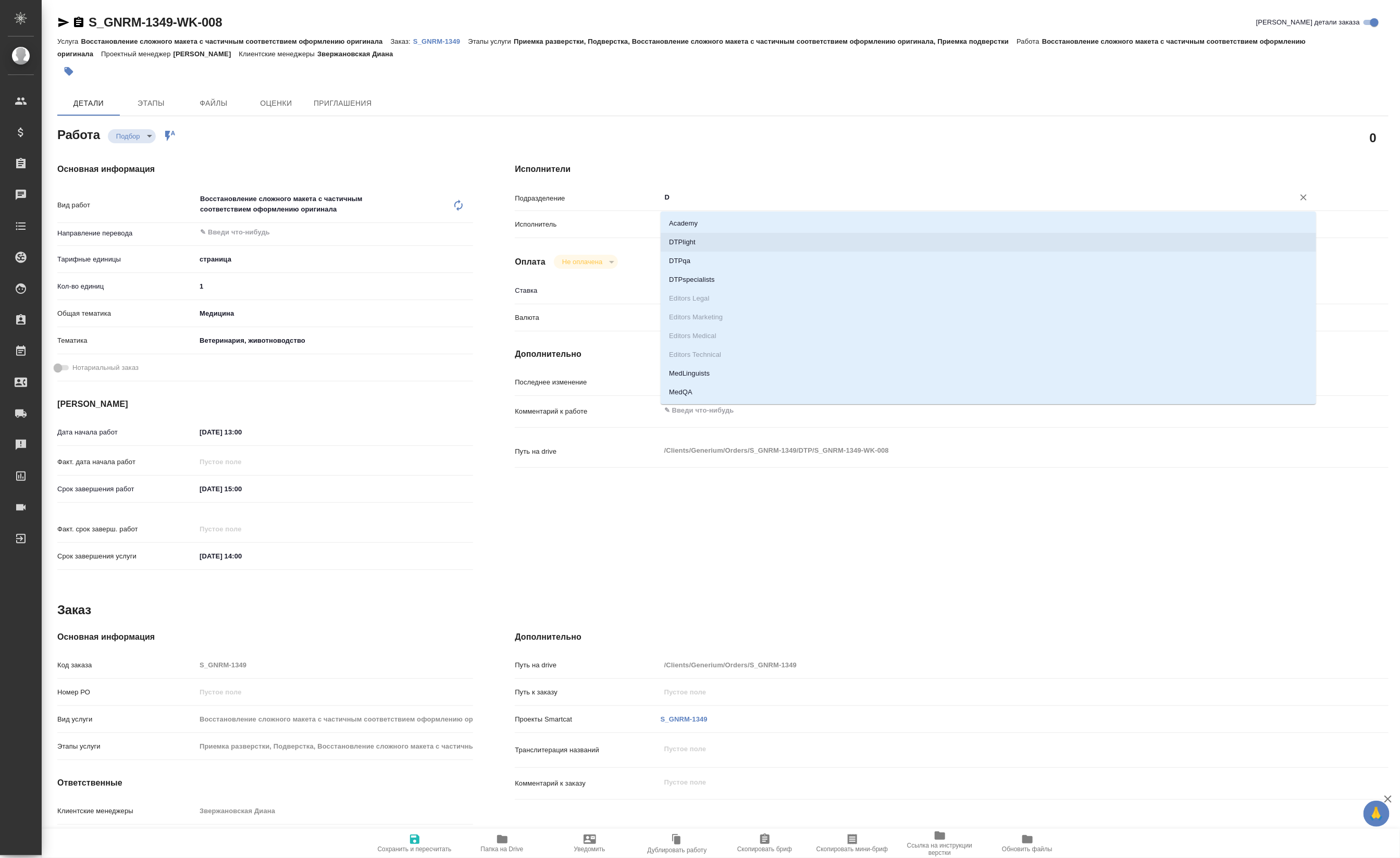
click at [707, 241] on li "DTPlight" at bounding box center [989, 242] width 655 height 19
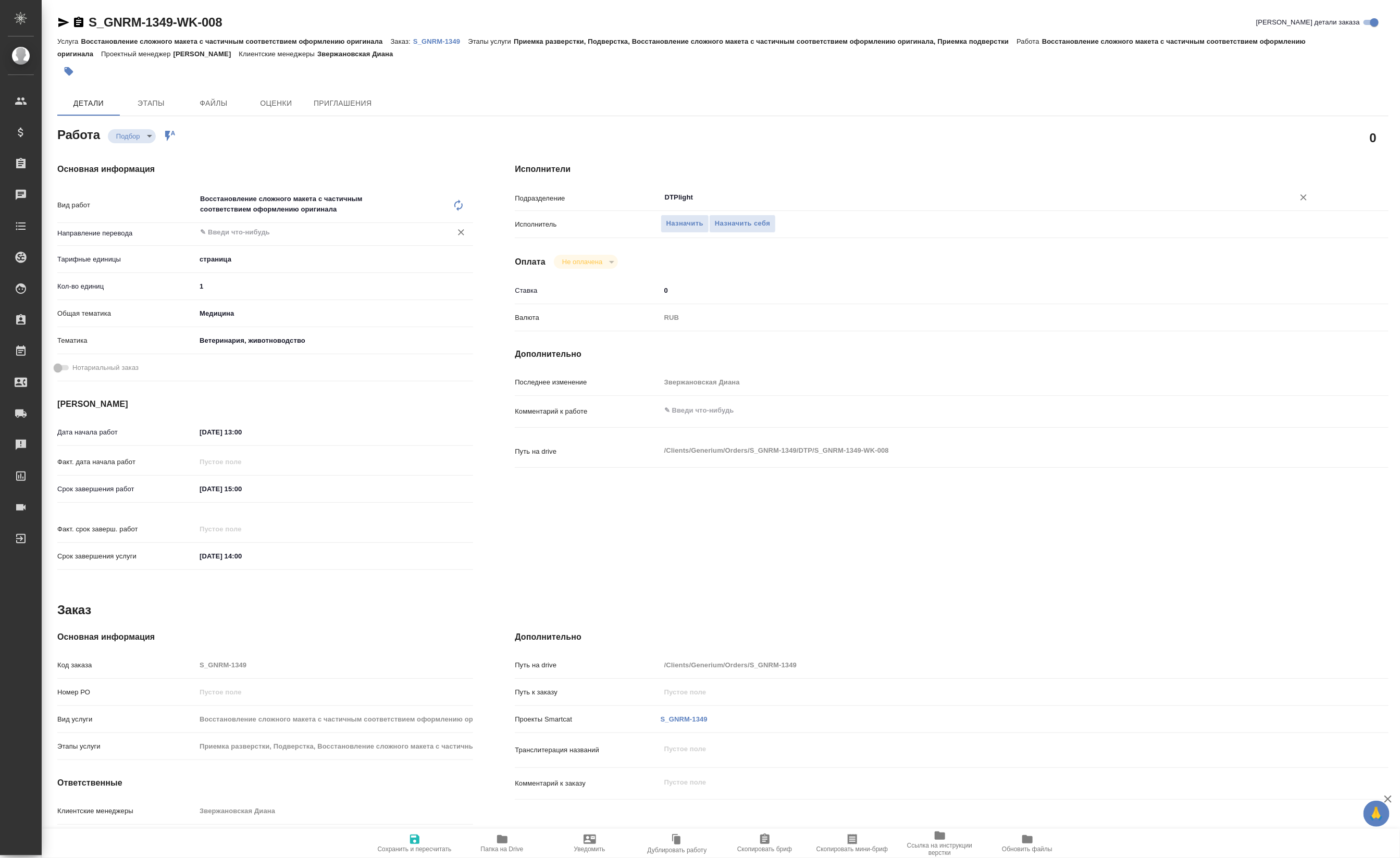
click at [256, 241] on div "​" at bounding box center [334, 232] width 277 height 19
type input "DTPlight"
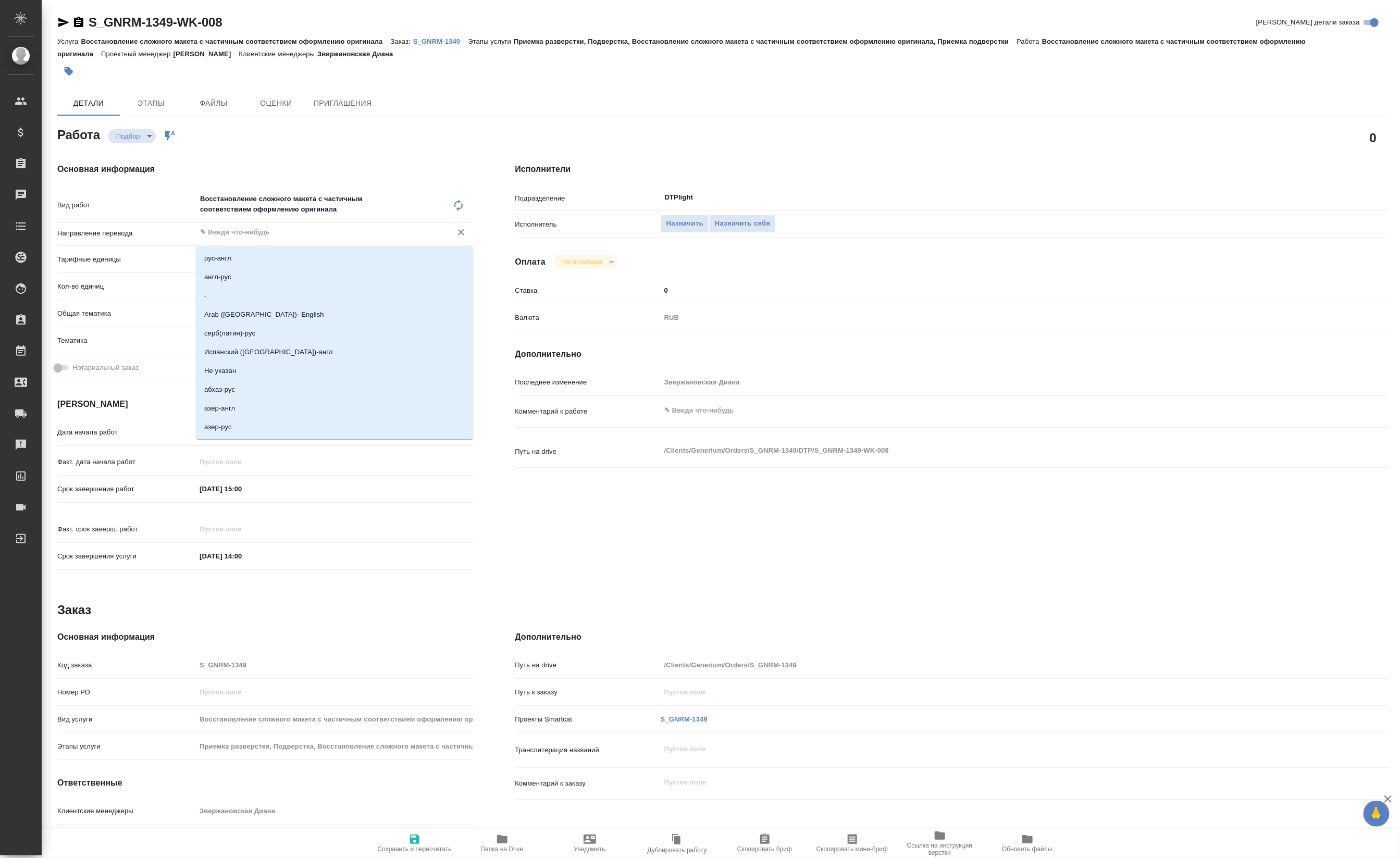
click at [247, 239] on input "text" at bounding box center [317, 232] width 236 height 12
click at [236, 282] on li "англ-рус" at bounding box center [334, 277] width 277 height 19
type input "англ-рус"
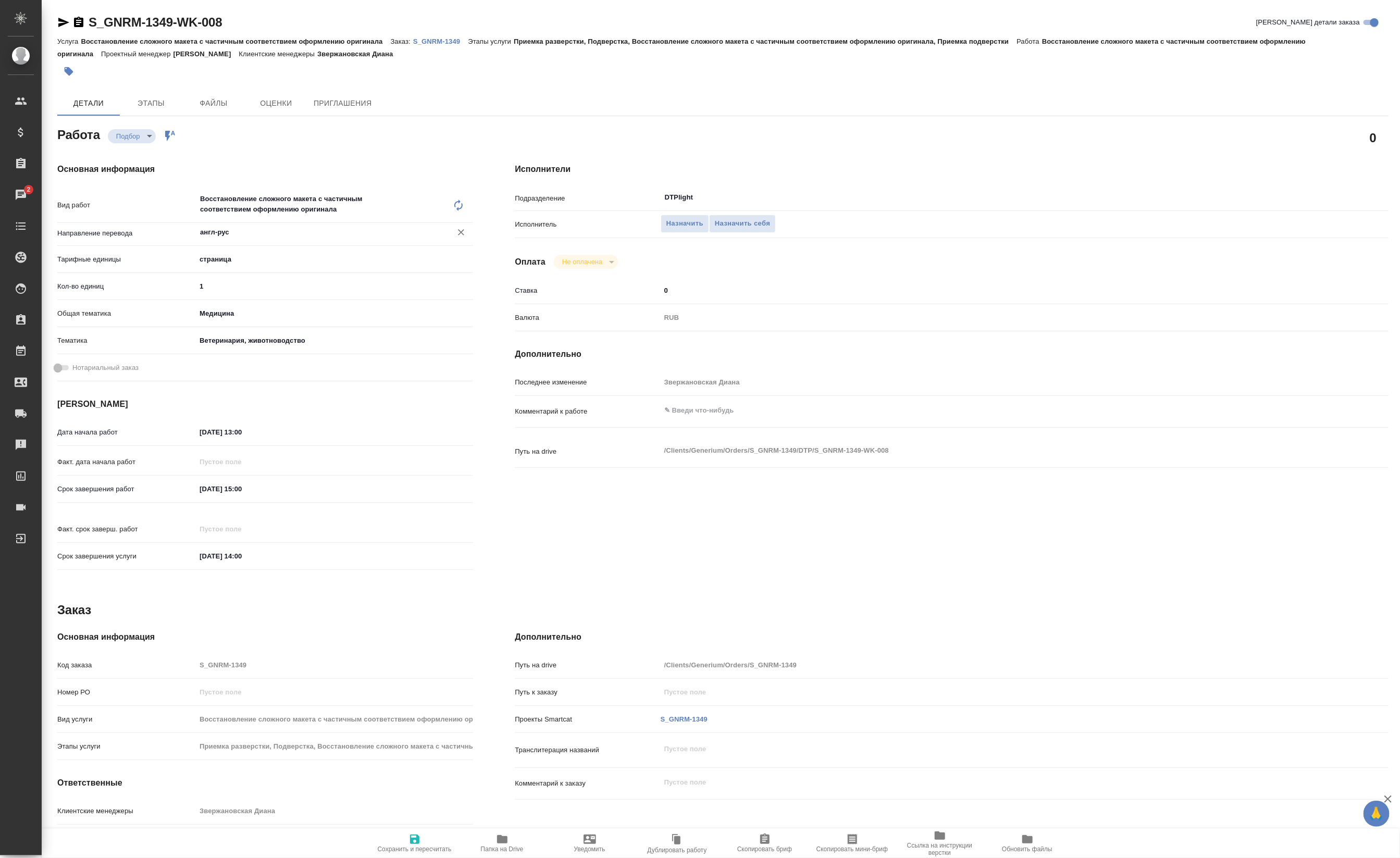
click at [241, 436] on input "29.08.2025 13:00" at bounding box center [241, 432] width 91 height 15
type input "29.08.2025 14:21"
drag, startPoint x: 427, startPoint y: 842, endPoint x: 490, endPoint y: 754, distance: 108.2
click at [427, 846] on span "Сохранить и пересчитать" at bounding box center [415, 849] width 74 height 7
type input "recruiting"
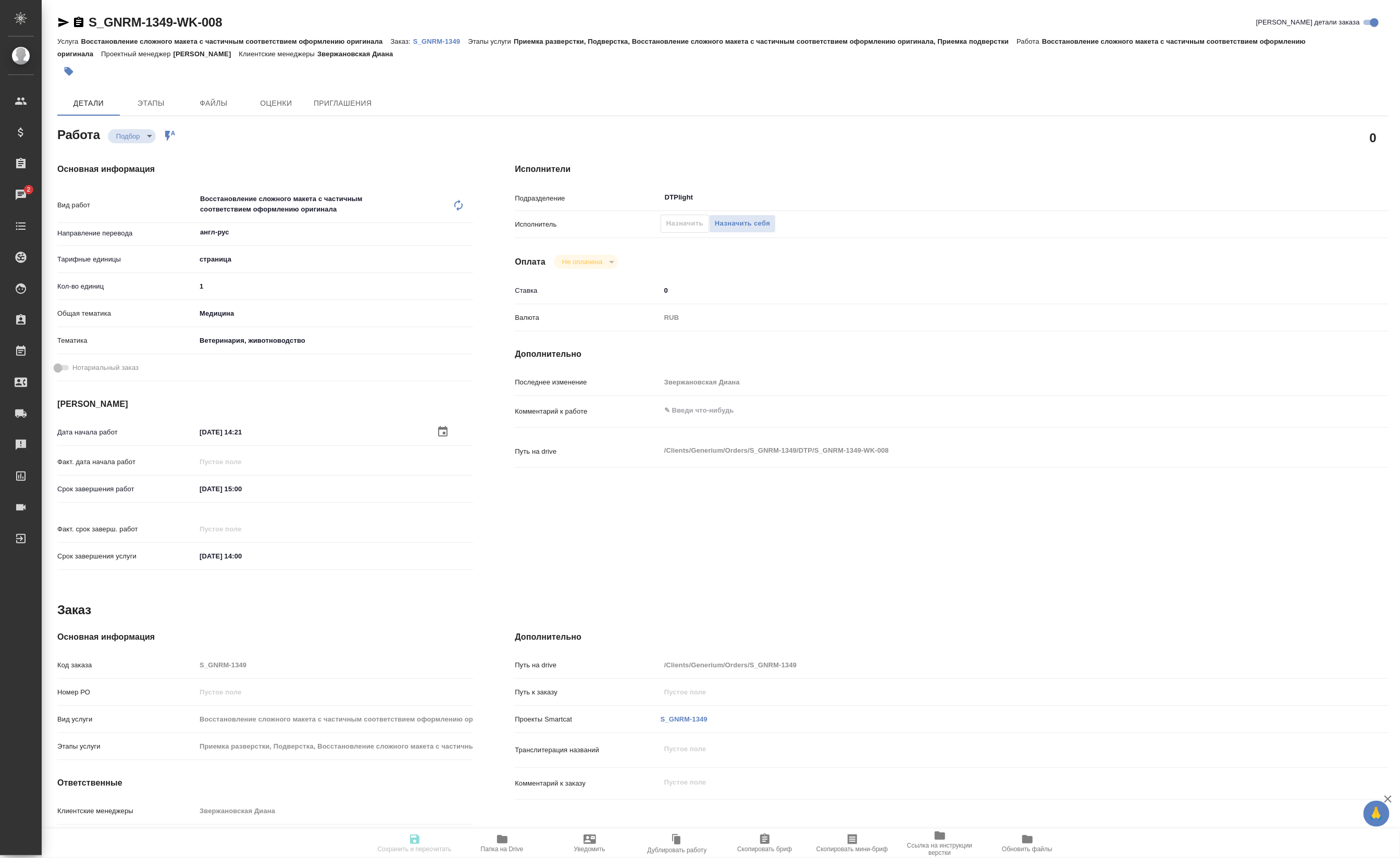
type input "англ-рус"
type input "5a8b1489cc6b4906c91bfdb2"
type input "1"
type input "med"
type input "5f647204b73bc97568ca66a8"
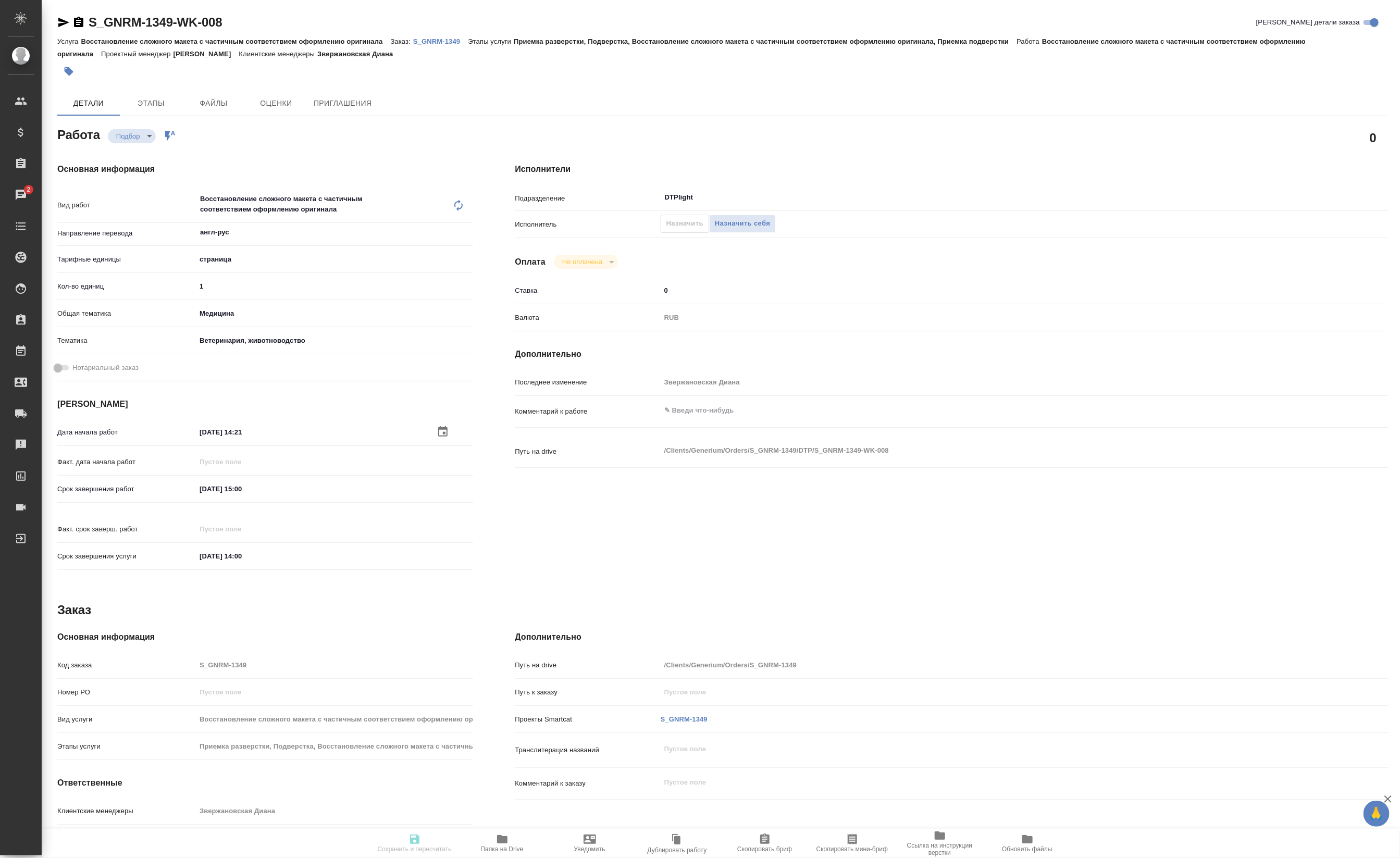
type input "29.08.2025 14:21"
type input "29.08.2025 15:00"
type input "01.09.2025 14:00"
type input "DTPlight"
type input "notPayed"
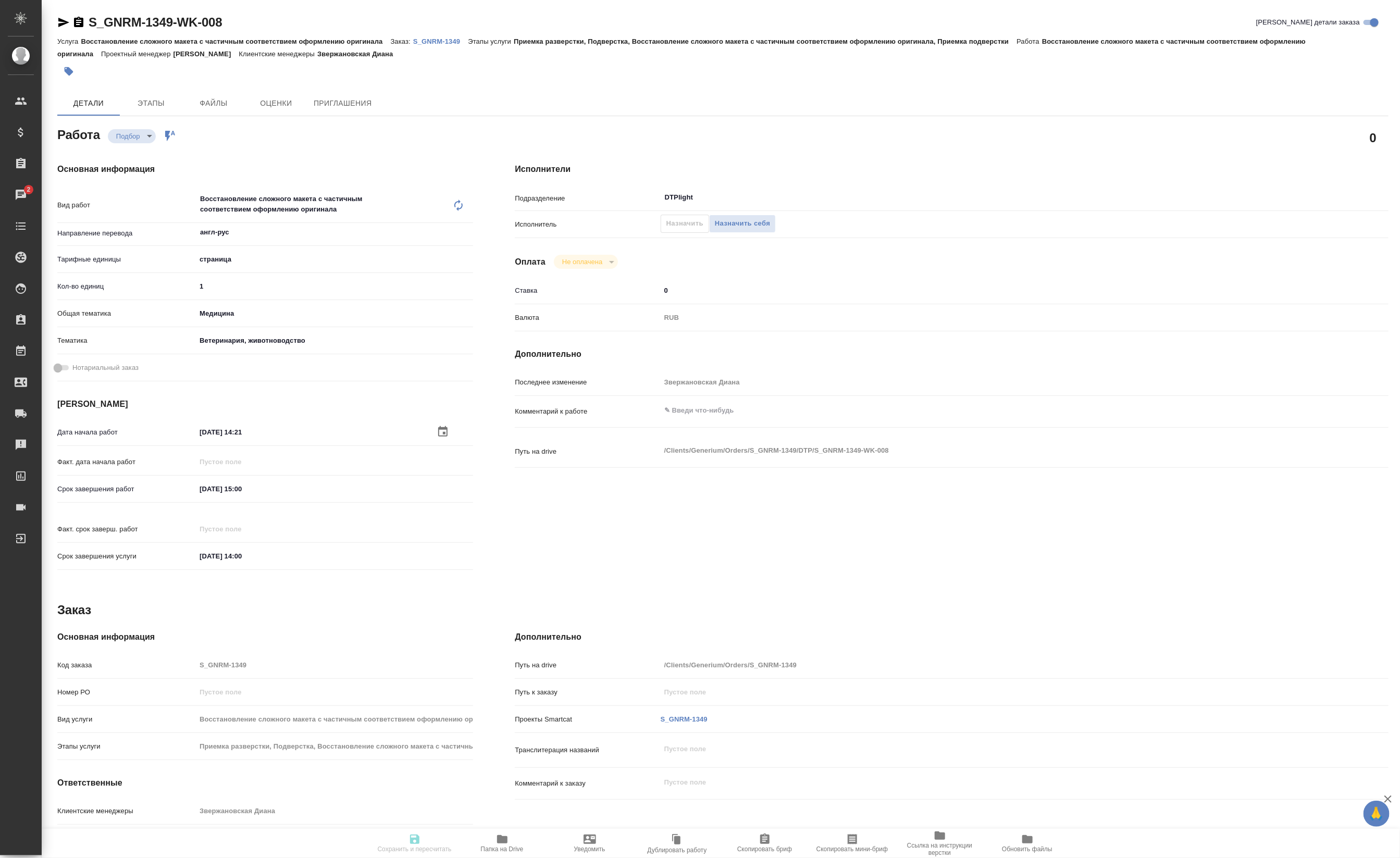
type input "0"
type input "RUB"
type input "Звержановская Диана"
type input "S_GNRM-1349"
type input "Восстановление сложного макета с частичным соответствием оформлению оригинала"
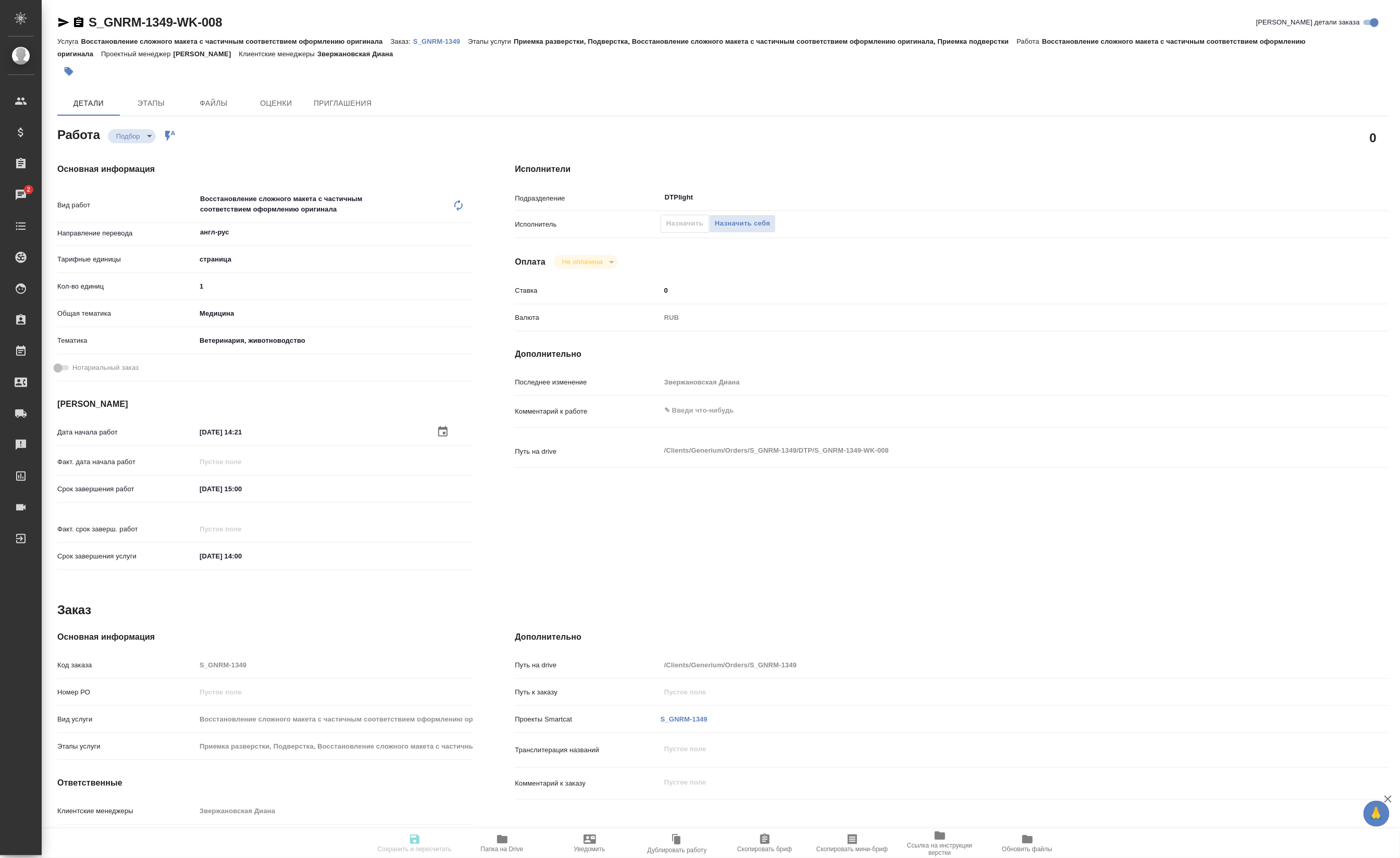
type input "Приемка разверстки, Подверстка, Восстановление сложного макета с частичным соот…"
type input "Звержановская Диана"
type input "Петрова Валерия"
type input "/Clients/Generium/Orders/S_GNRM-1349"
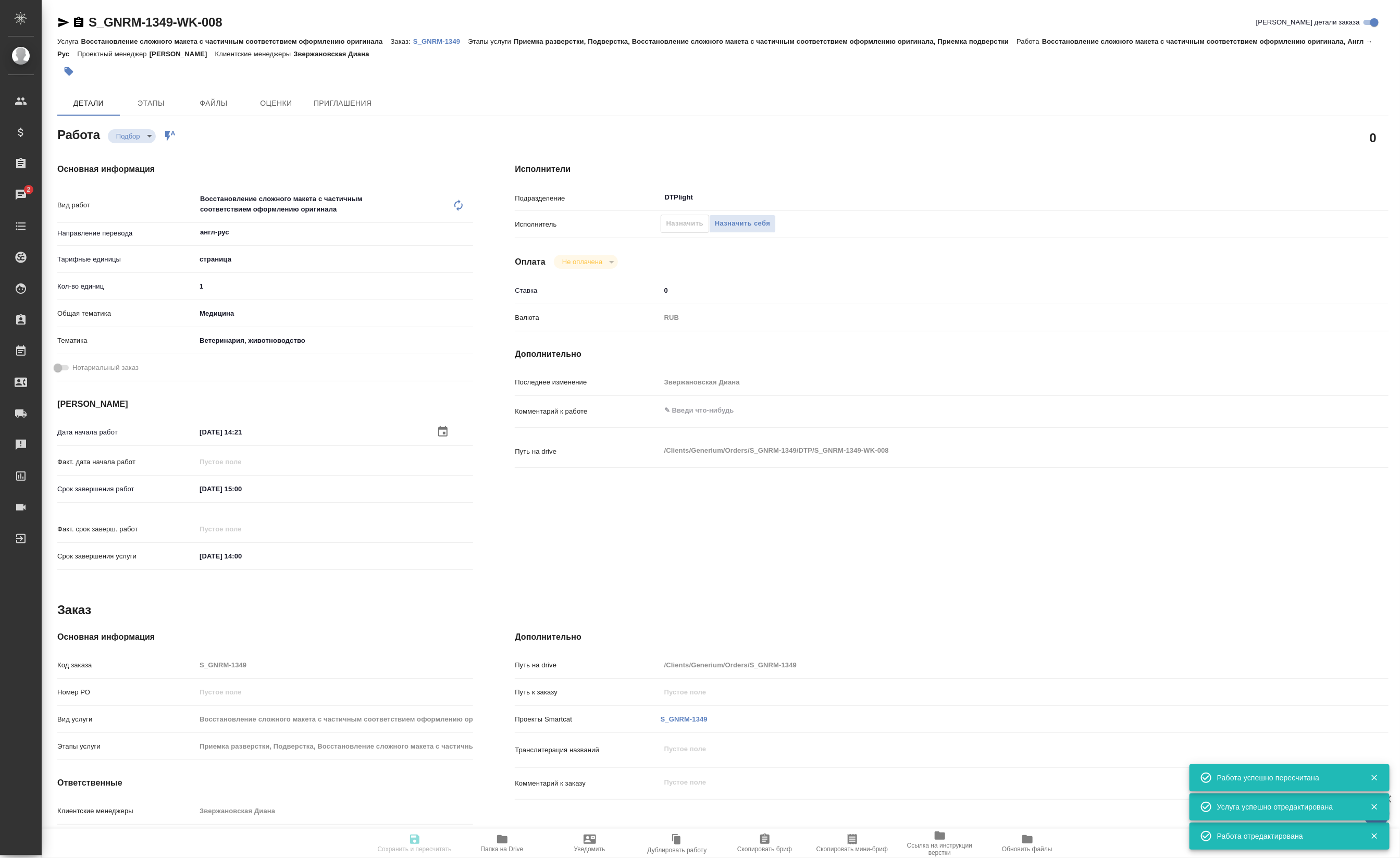
type input "recruiting"
type input "англ-рус"
type input "5a8b1489cc6b4906c91bfdb2"
type input "1"
type input "med"
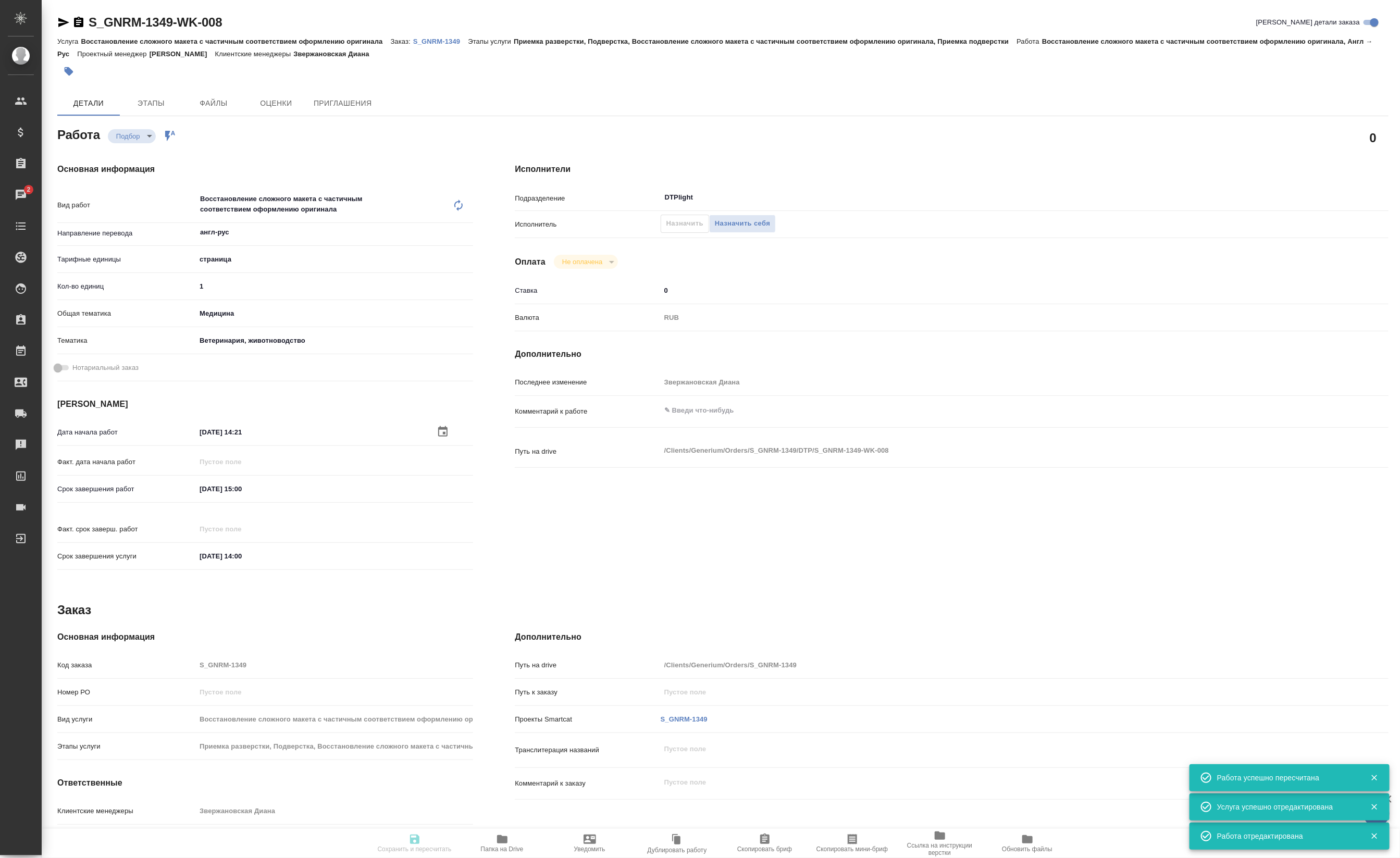
type input "5f647204b73bc97568ca66a8"
type input "29.08.2025 14:21"
type input "29.08.2025 15:00"
type input "01.09.2025 14:00"
type input "DTPlight"
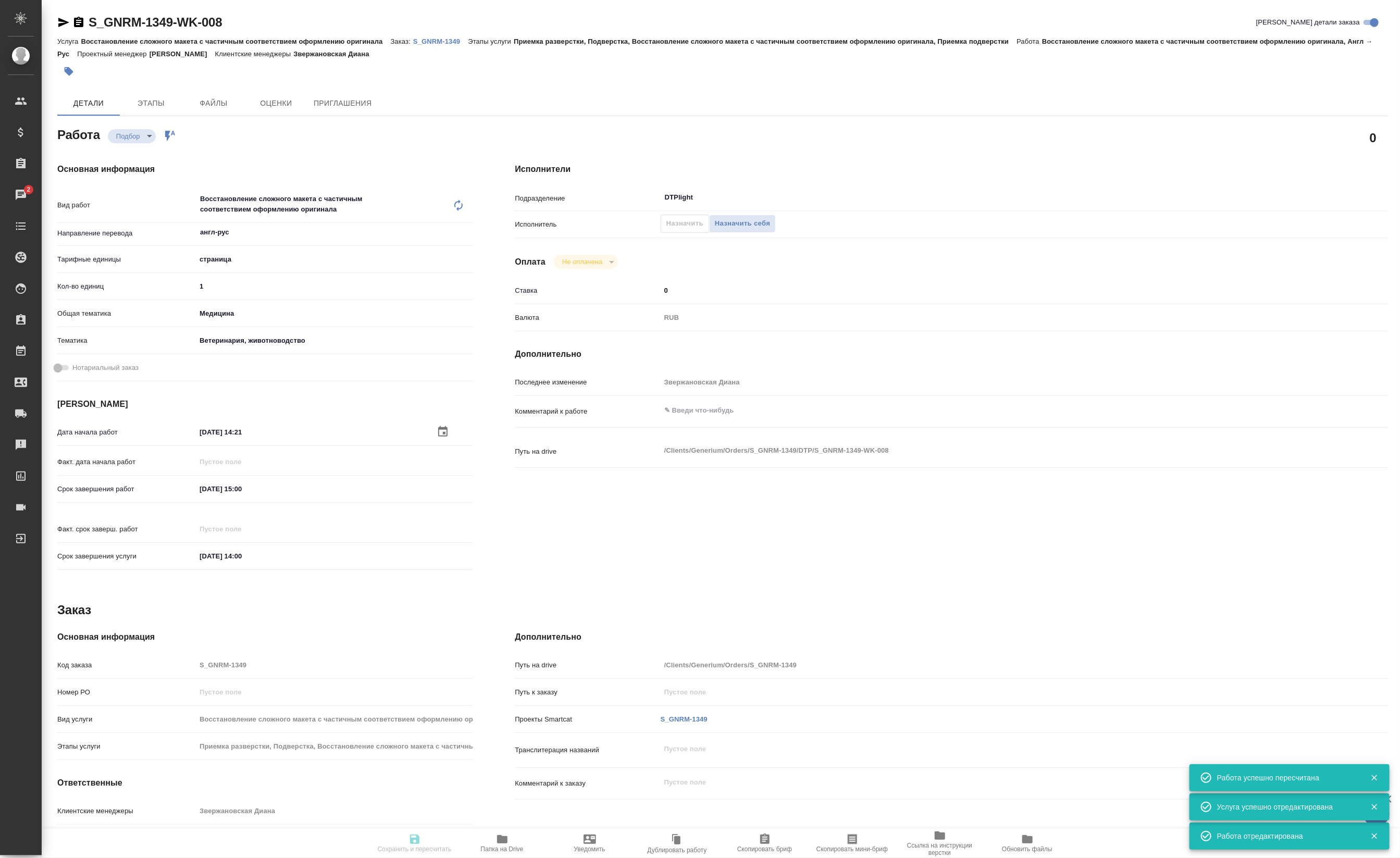
type input "notPayed"
type input "0"
type input "RUB"
type input "Звержановская Диана"
type input "S_GNRM-1349"
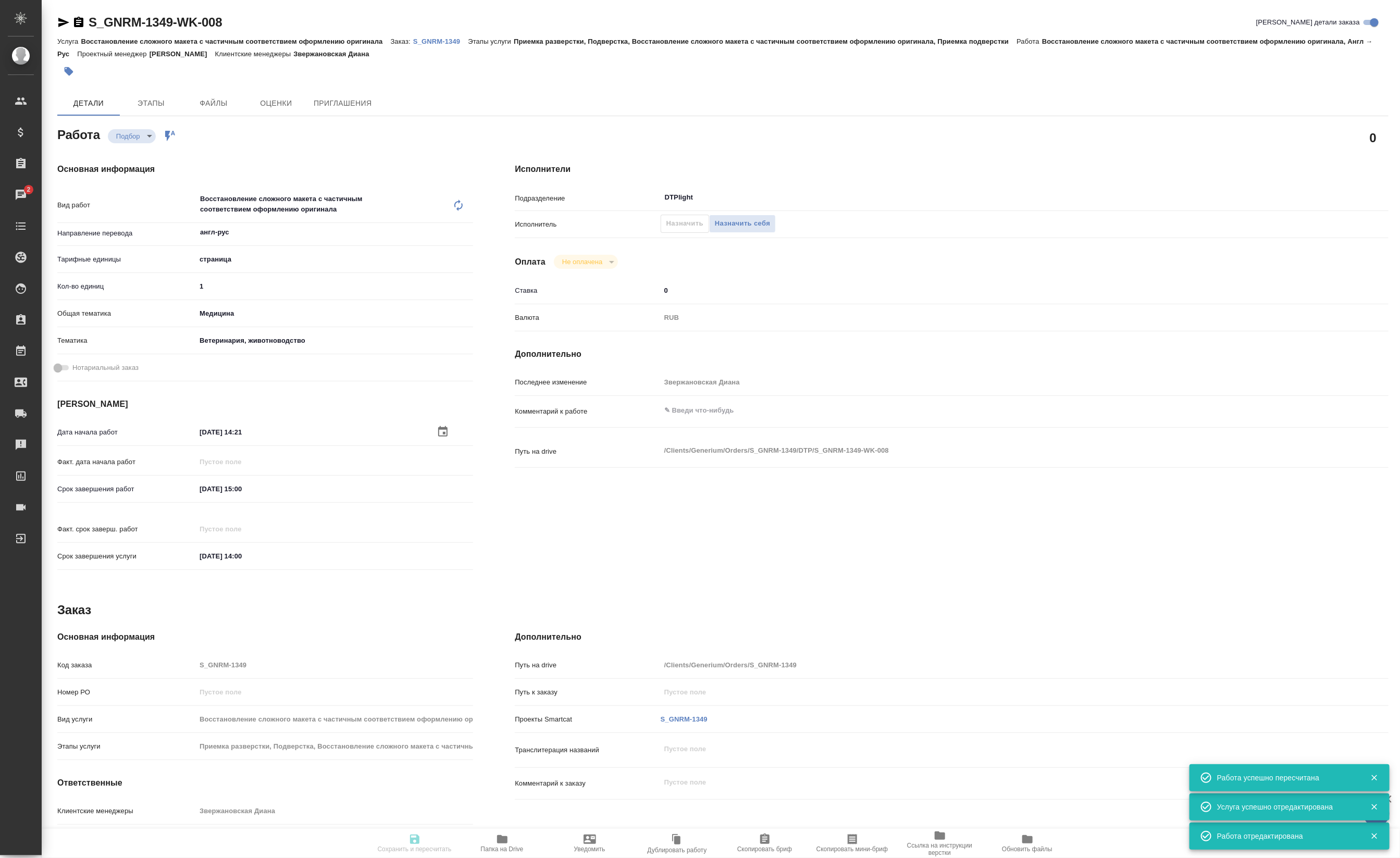
type input "Восстановление сложного макета с частичным соответствием оформлению оригинала"
type input "Приемка разверстки, Подверстка, Восстановление сложного макета с частичным соот…"
type input "Звержановская Диана"
type input "Петрова Валерия"
type input "/Clients/Generium/Orders/S_GNRM-1349"
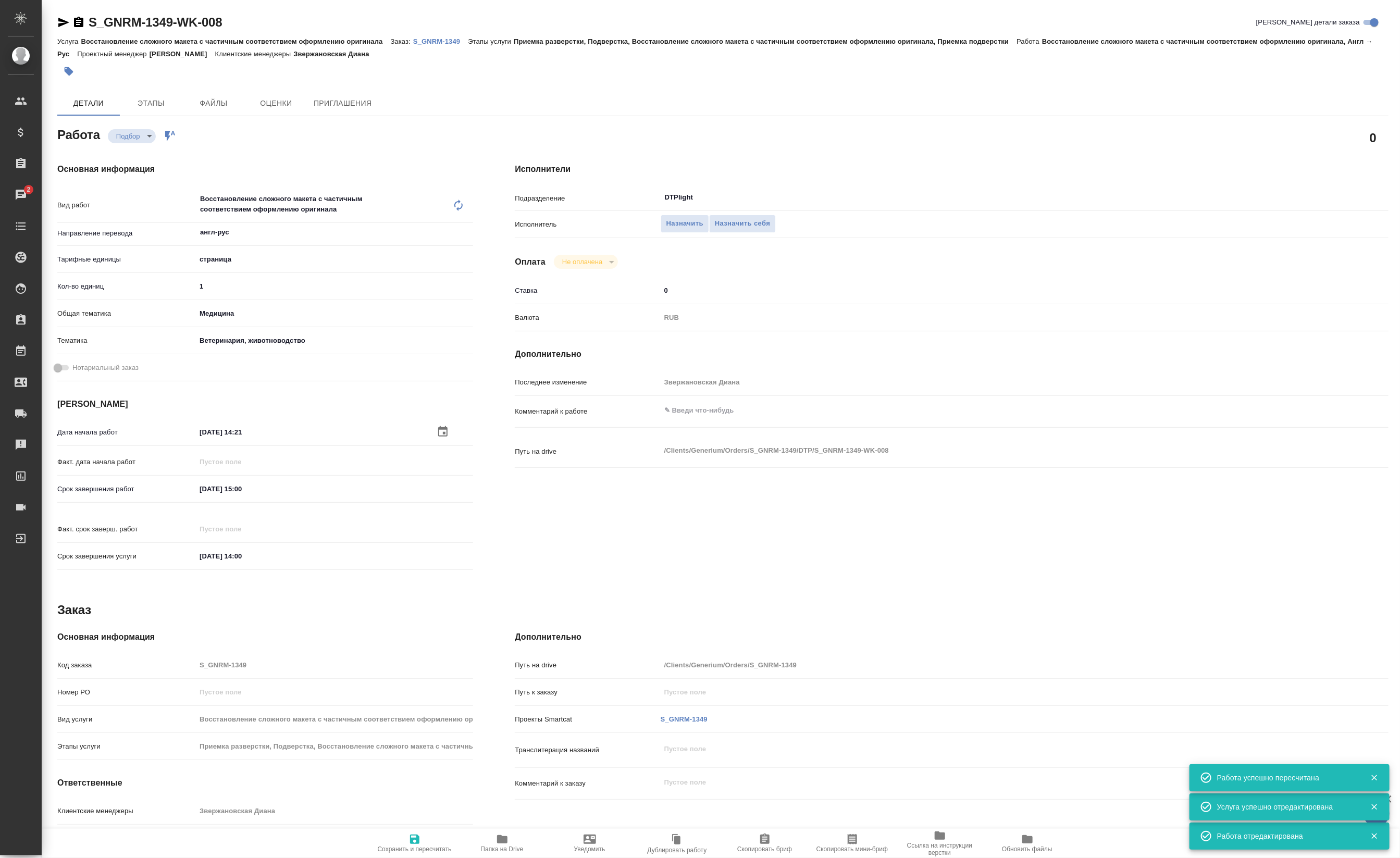
click at [508, 840] on icon "button" at bounding box center [502, 839] width 10 height 8
click at [457, 211] on icon at bounding box center [458, 205] width 8 height 11
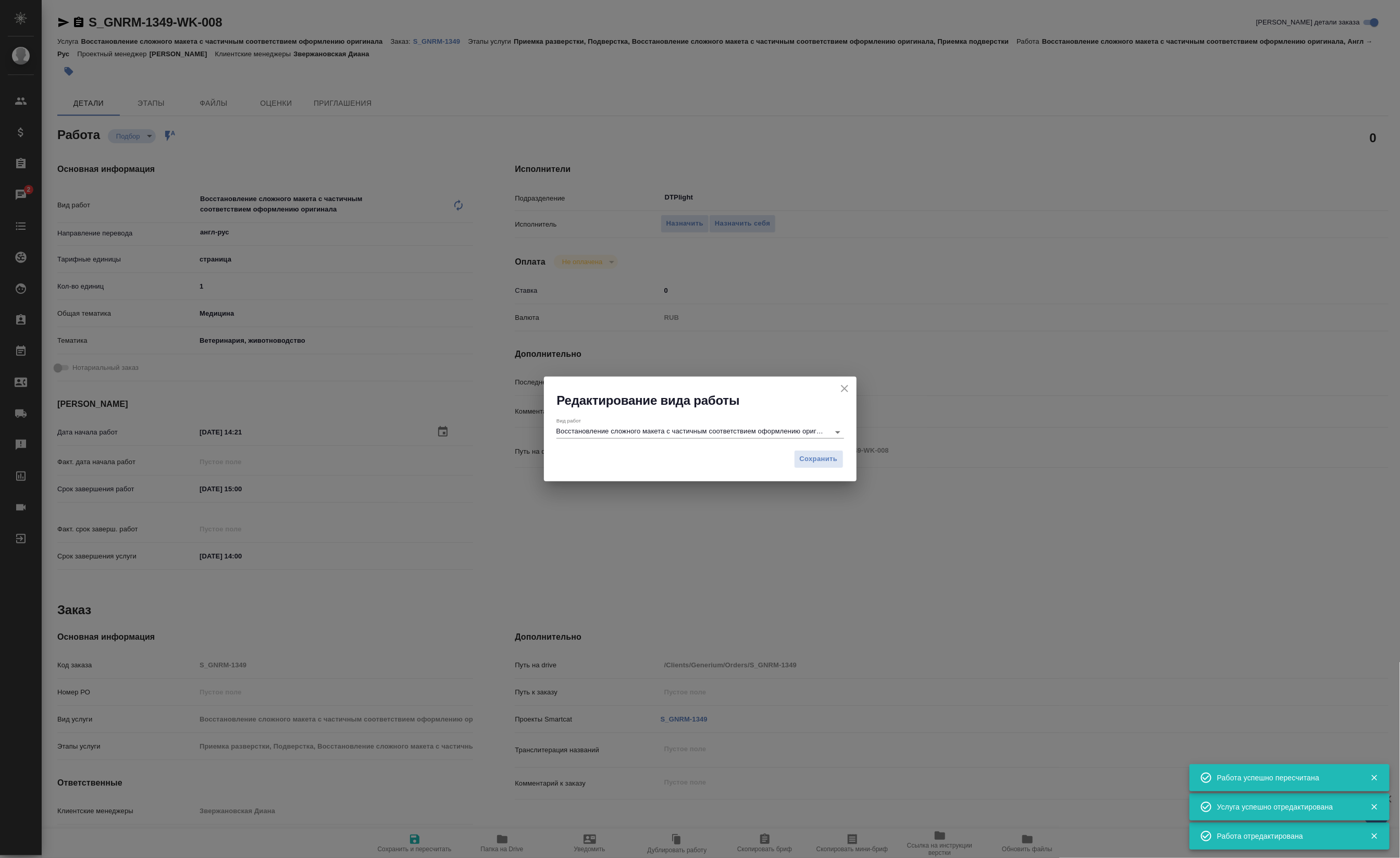
click at [628, 422] on div "Вид работ Восстановление сложного макета с частичным соответствием оформлению о…" at bounding box center [700, 428] width 288 height 21
click at [634, 425] on input "Восстановление сложного макета с частичным соответствием оформлению оригинала" at bounding box center [690, 431] width 268 height 12
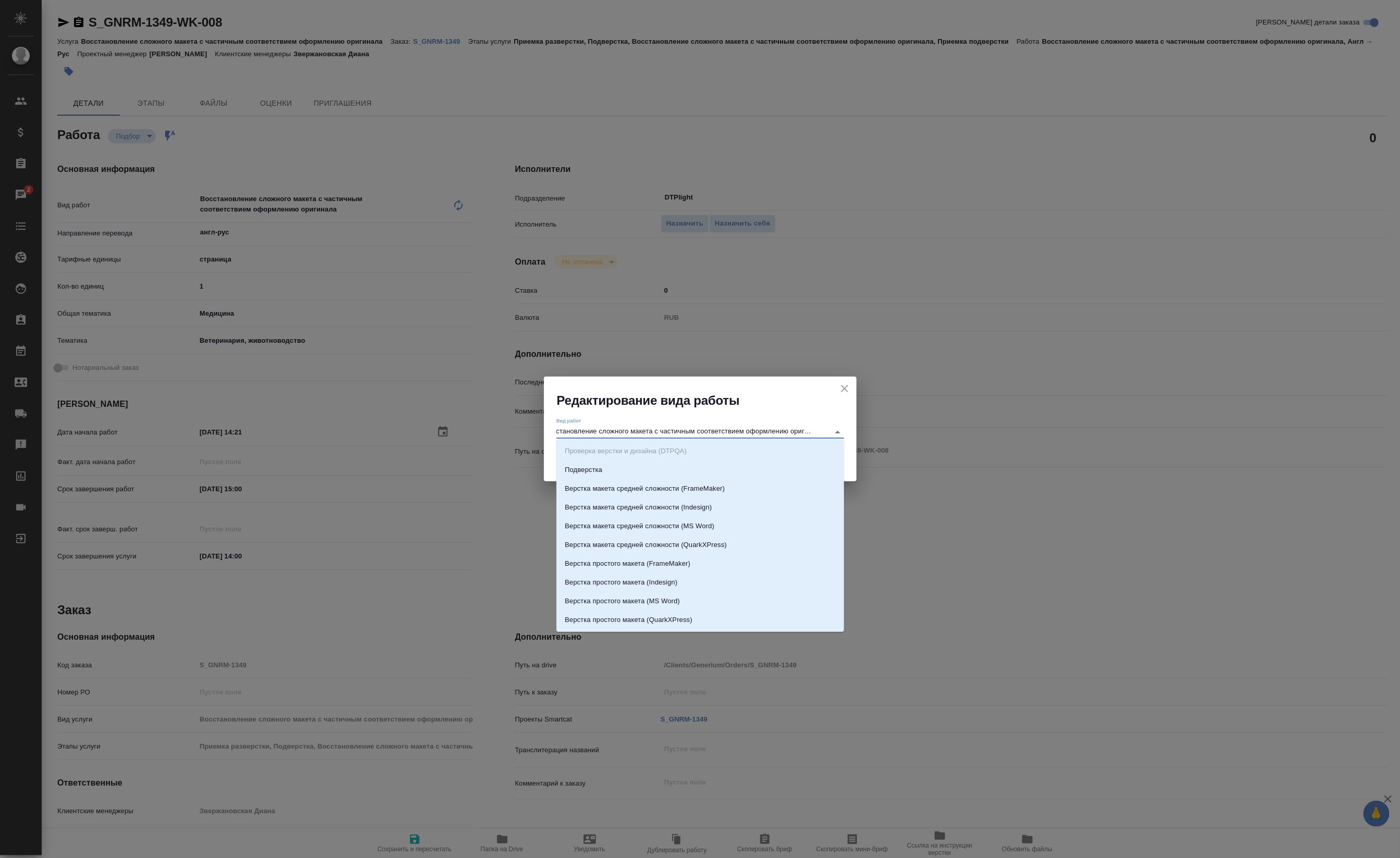
click at [612, 428] on input "Восстановление сложного макета с частичным соответствием оформлению оригинала" at bounding box center [690, 431] width 268 height 12
click at [598, 428] on input "Восстановление сложного макета с частичным соответствием оформлению оригинала" at bounding box center [690, 431] width 268 height 12
click at [599, 428] on input "Восстановление сложного макета с частичным соответствием оформлению оригинала" at bounding box center [690, 431] width 268 height 12
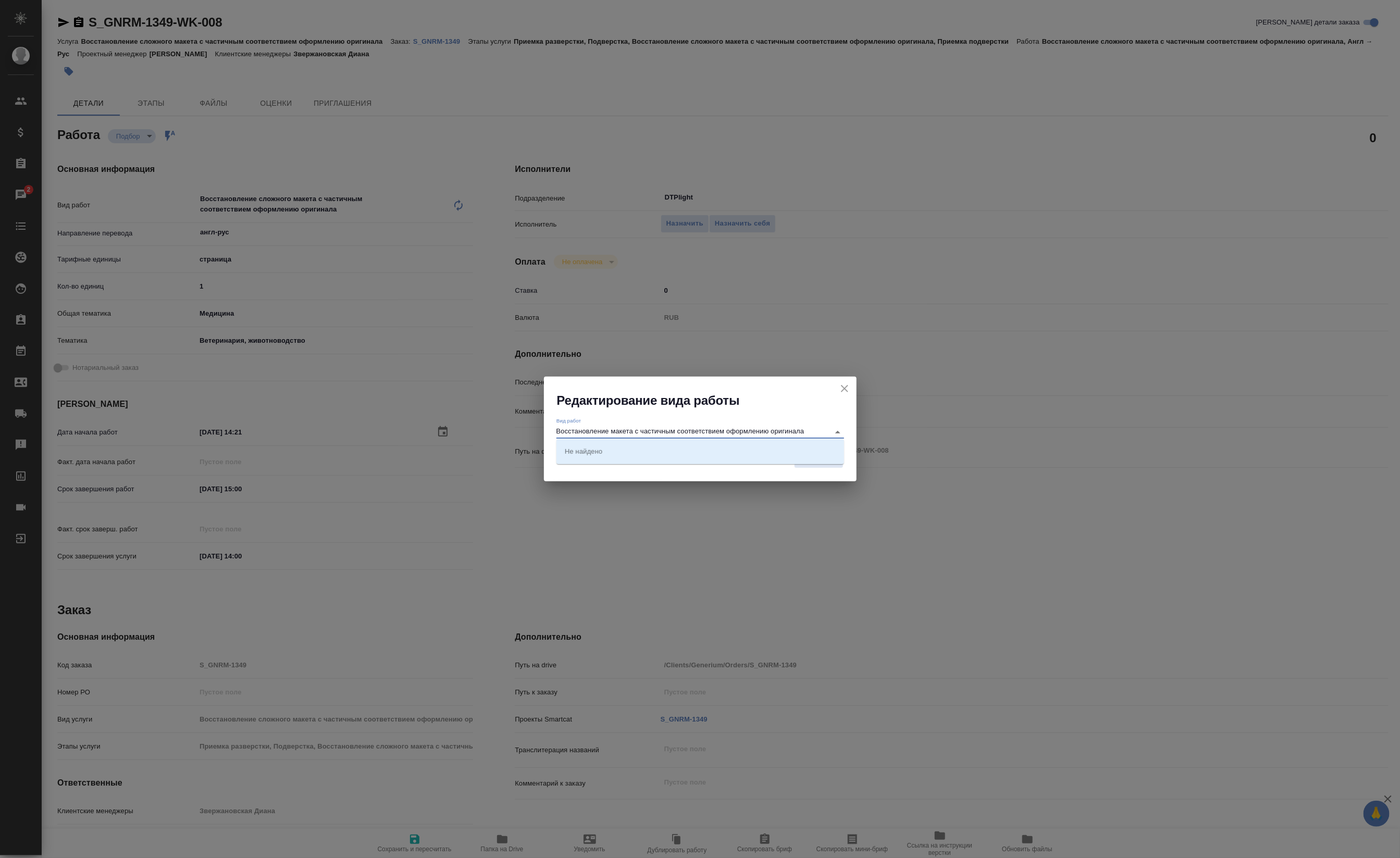
drag, startPoint x: 643, startPoint y: 427, endPoint x: 1185, endPoint y: 417, distance: 542.1
click at [1179, 417] on div "Редактирование вида работы Вид работ Восстановление макета с частичным соответс…" at bounding box center [700, 429] width 1400 height 858
click at [701, 449] on p "Восстановление макета средней сложности с полным соответствием оформлению ориги…" at bounding box center [700, 451] width 271 height 10
type input "Восстановление макета средней сложности с полным соответствием оформлению ориги…"
click at [811, 450] on button "Сохранить" at bounding box center [818, 459] width 49 height 18
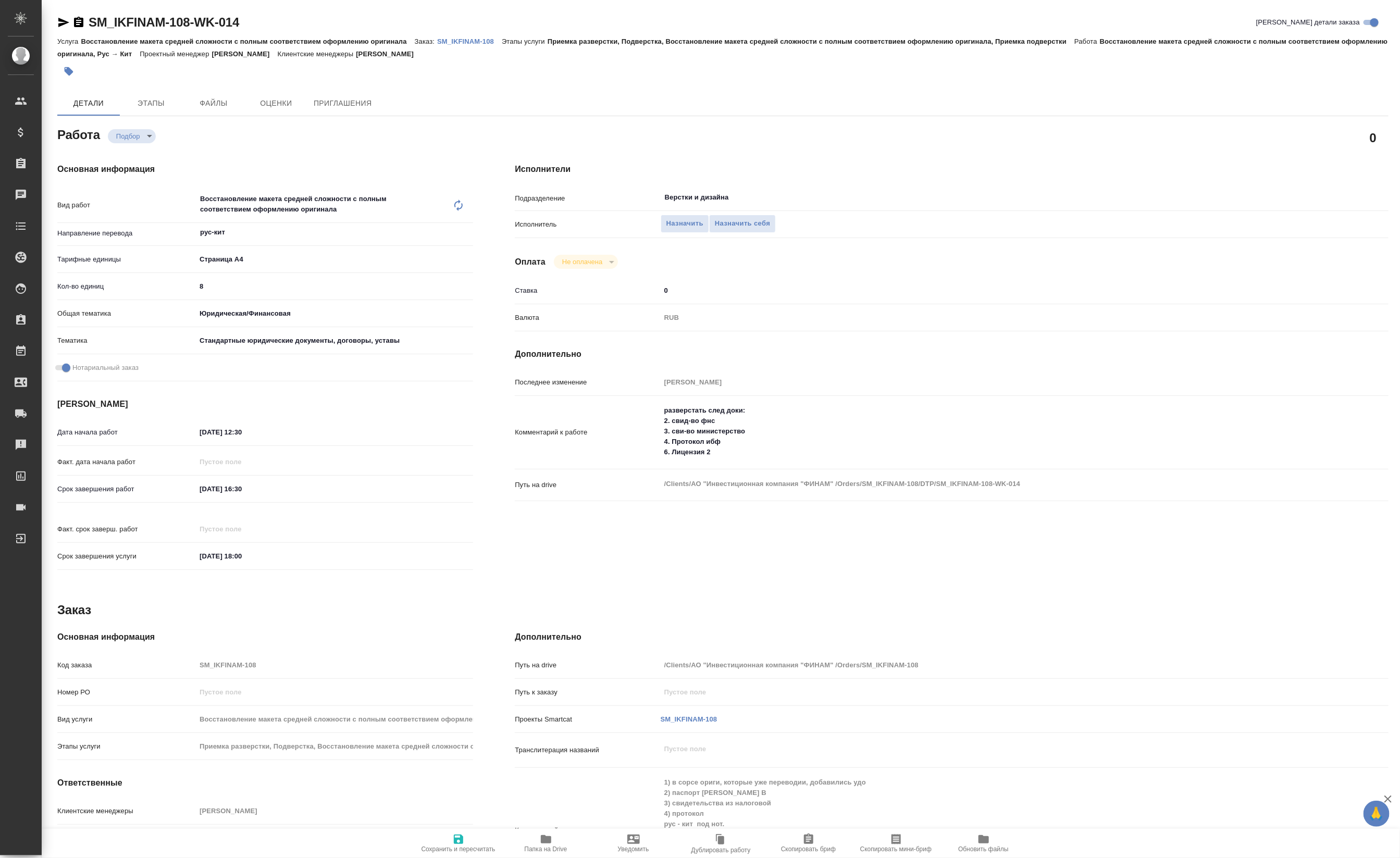
click at [547, 846] on span "Папка на Drive" at bounding box center [546, 849] width 43 height 7
click at [184, 113] on button "Файлы" at bounding box center [214, 103] width 62 height 25
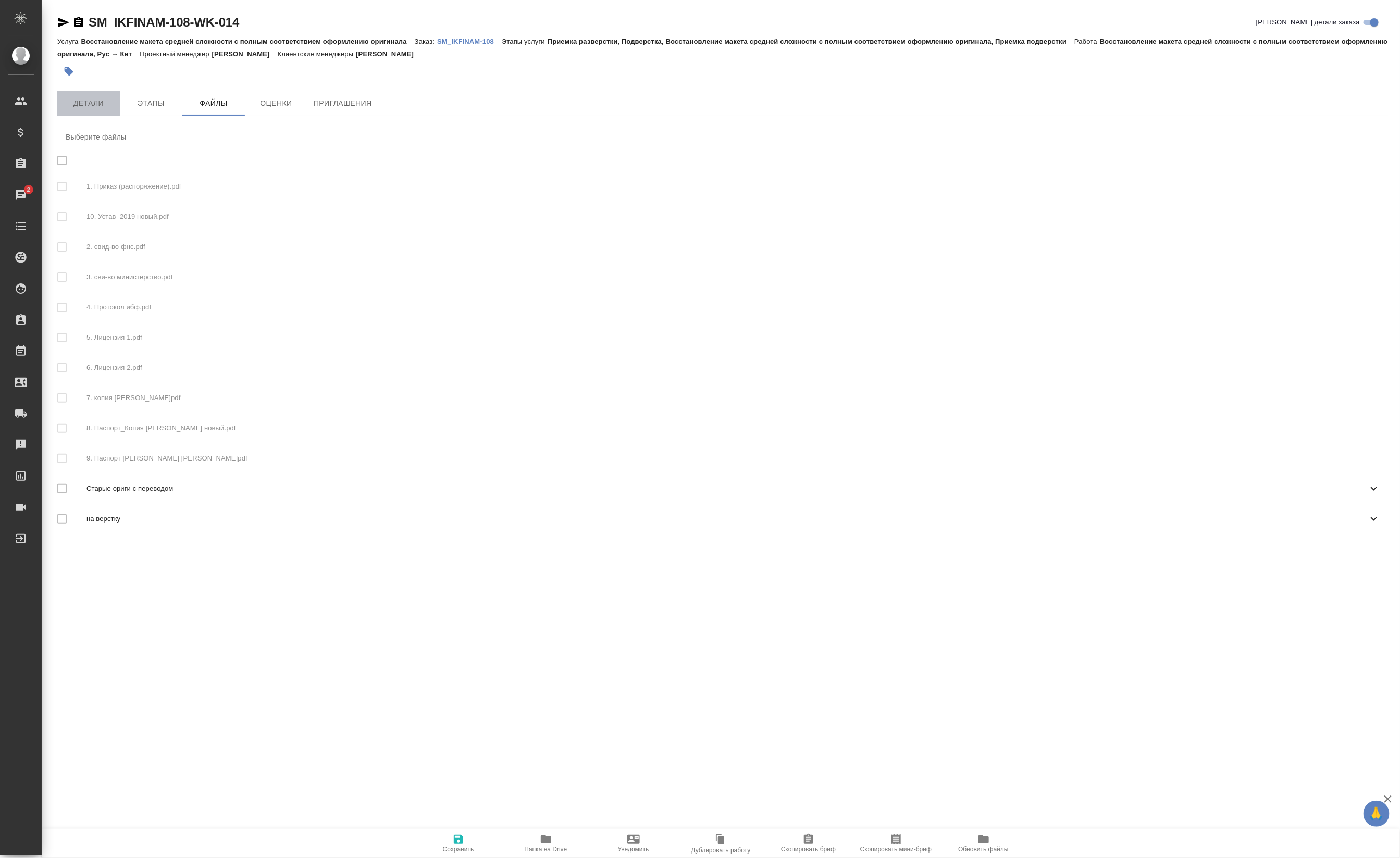
click at [105, 105] on span "Детали" at bounding box center [89, 103] width 50 height 13
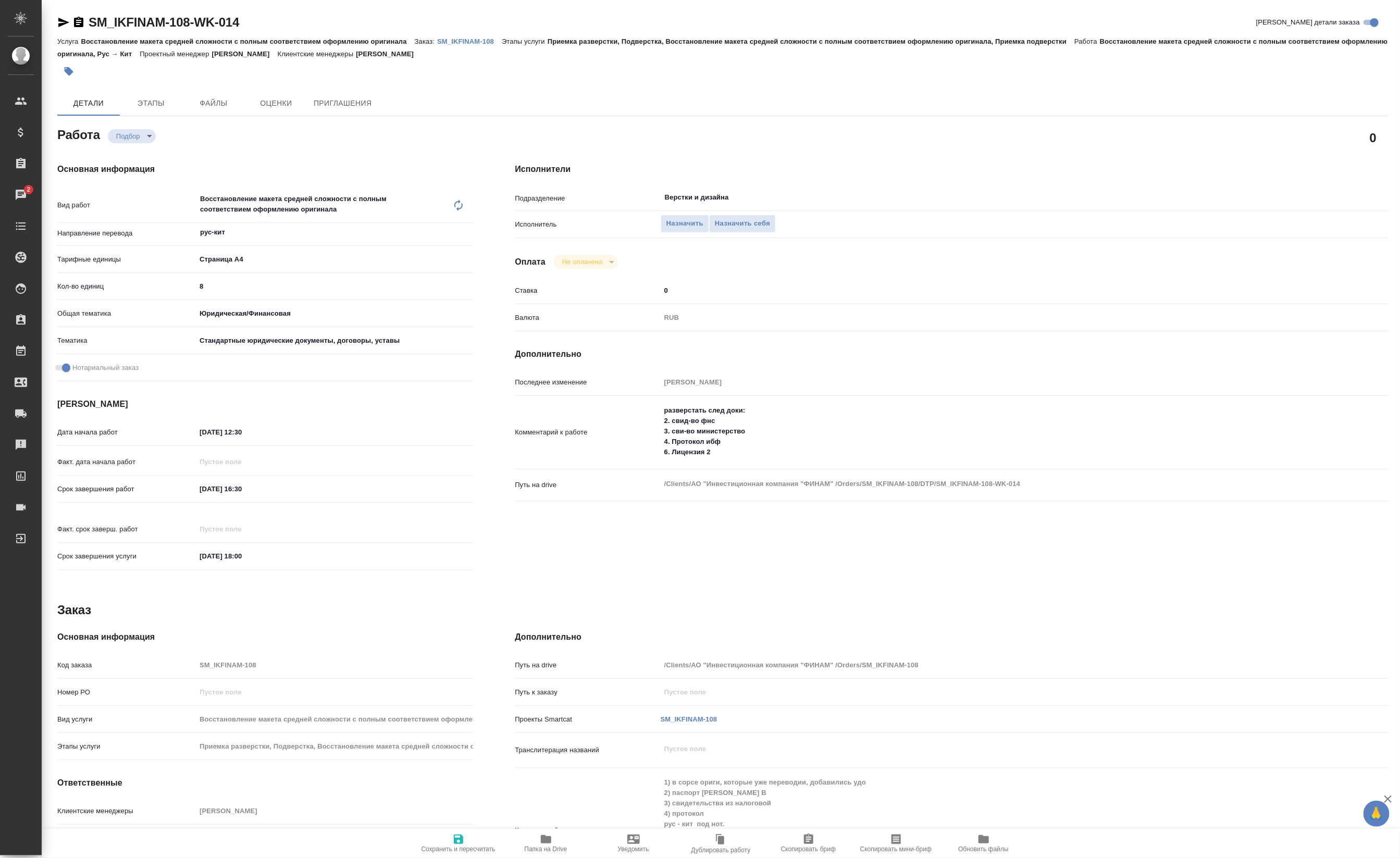
type textarea "x"
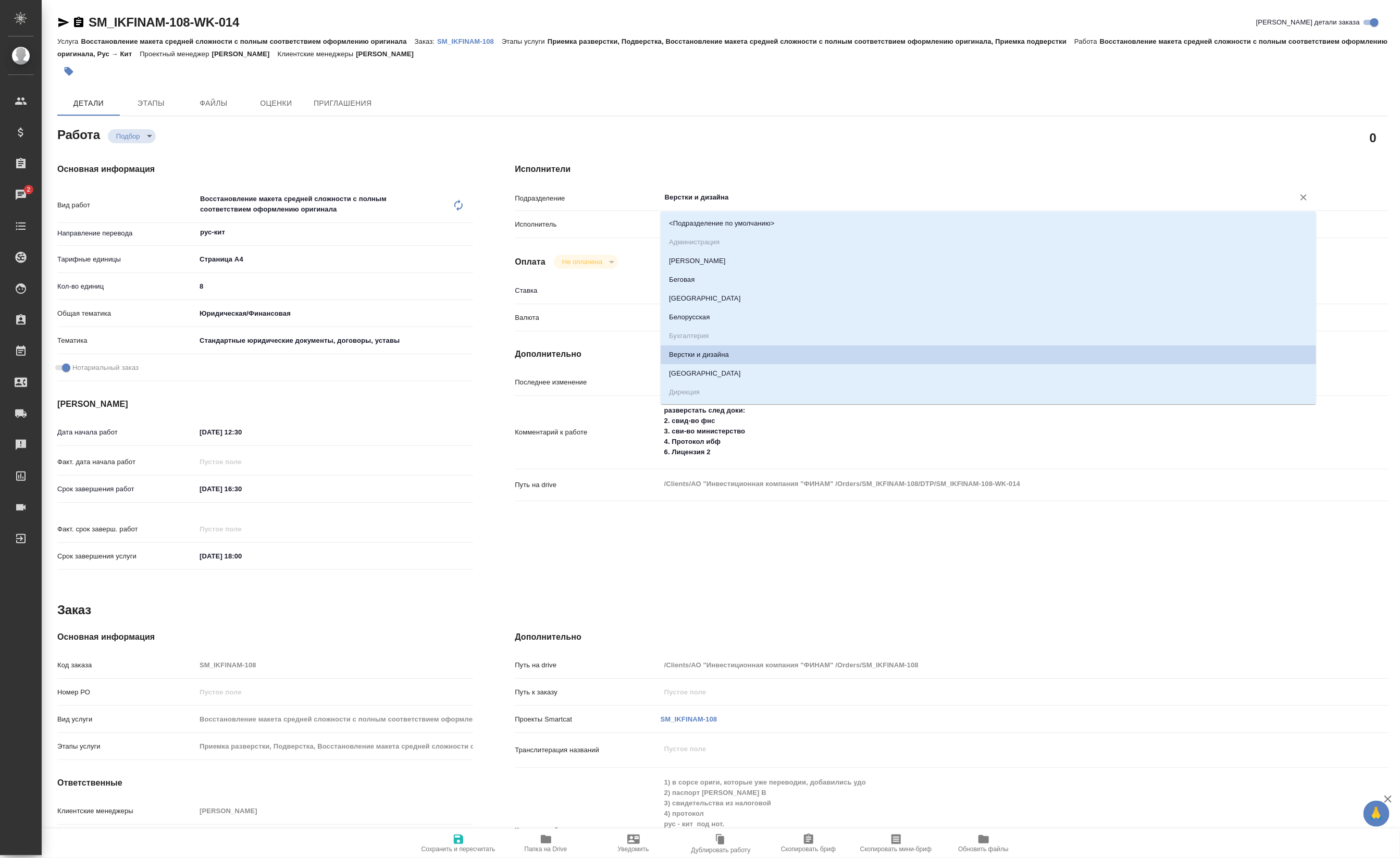
click at [690, 197] on input "Верстки и дизайна" at bounding box center [970, 197] width 614 height 12
type input "D"
click at [692, 238] on li "DTPlight" at bounding box center [989, 242] width 655 height 19
type textarea "x"
type input "DTPlight"
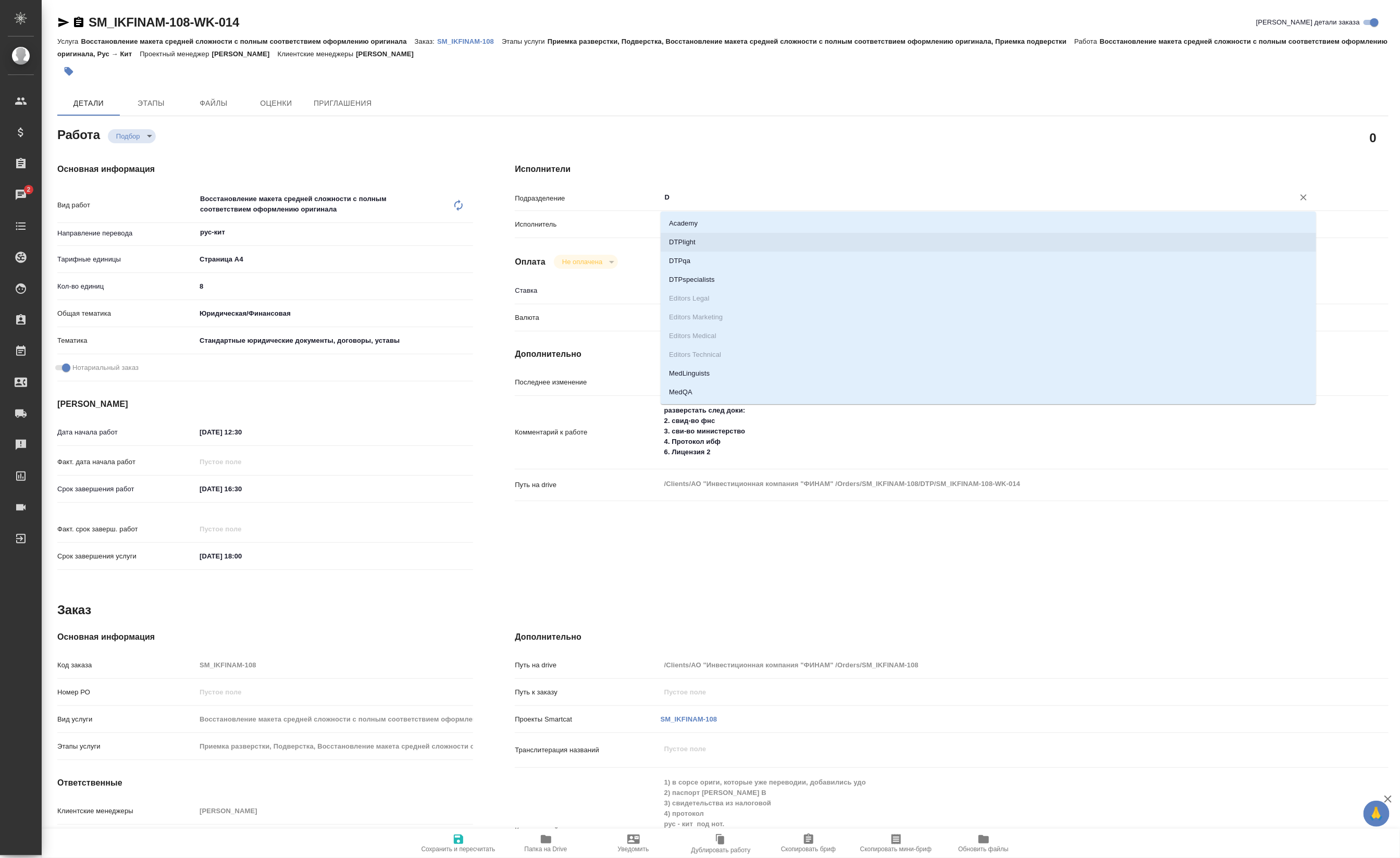
type textarea "x"
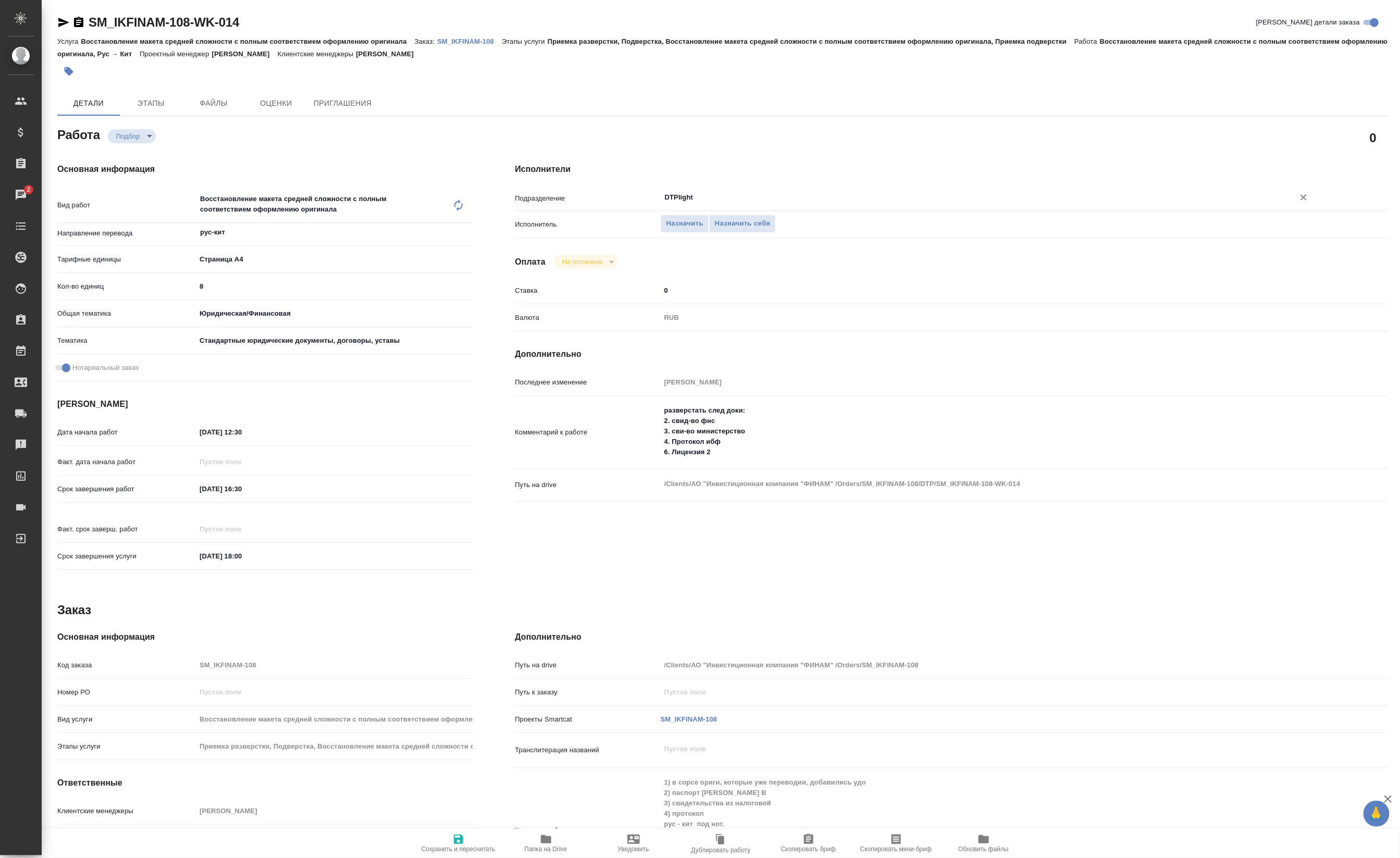
type input "DTPlight"
type textarea "x"
click at [744, 461] on textarea "разверстать след доки: 2. свид-во фнс 3. сви-во министерство 4. Протокол ибф 6.…" at bounding box center [988, 431] width 654 height 59
click at [746, 461] on textarea "разверстать след доки: 2. свид-во фнс 3. сви-во министерство 4. Протокол ибф 6.…" at bounding box center [988, 431] width 654 height 59
type textarea "x"
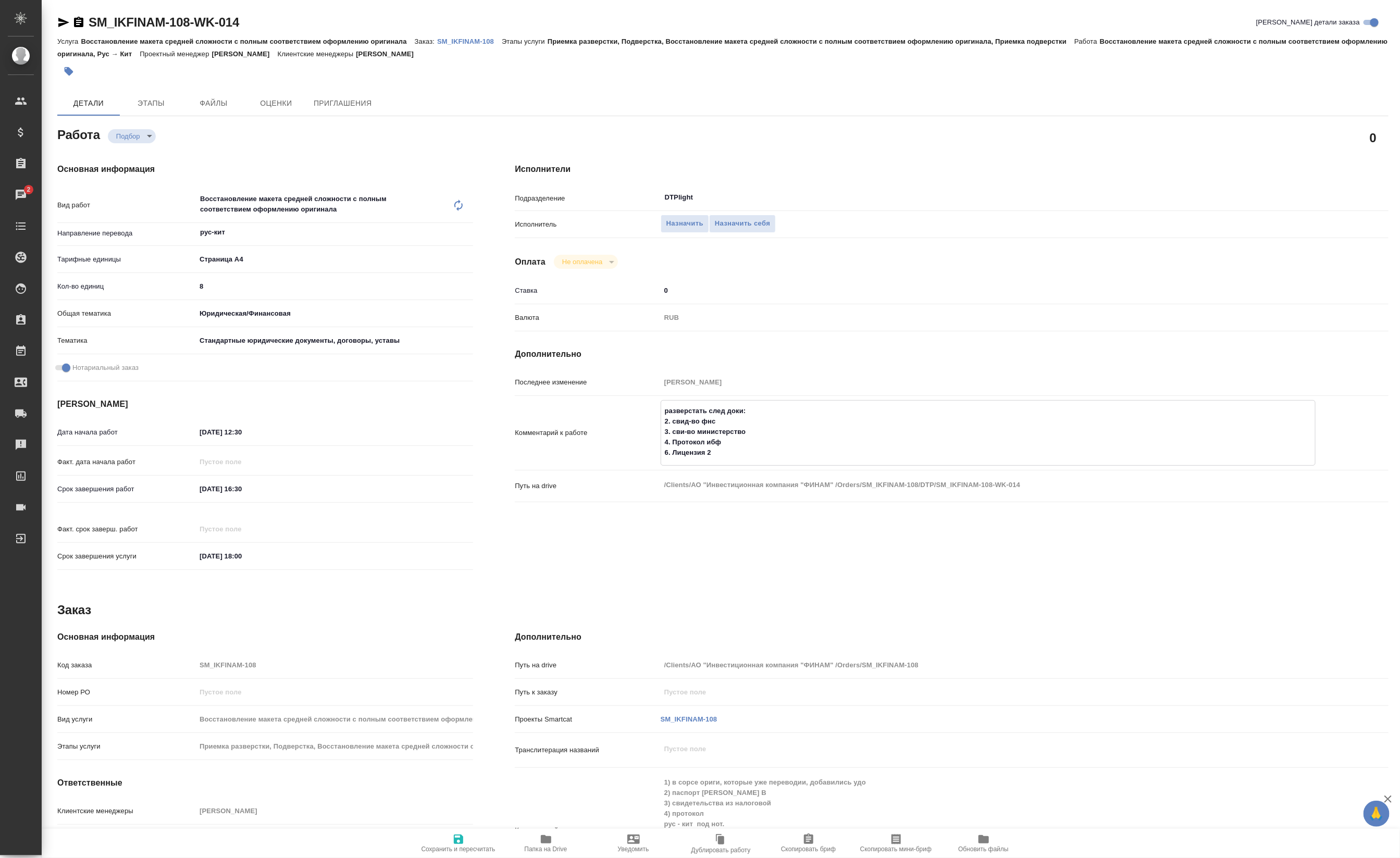
type textarea "разверстать след доки: 2. свид-во фнс 3. сви-во министерство 4. Протокол ибф 6.…"
type textarea "x"
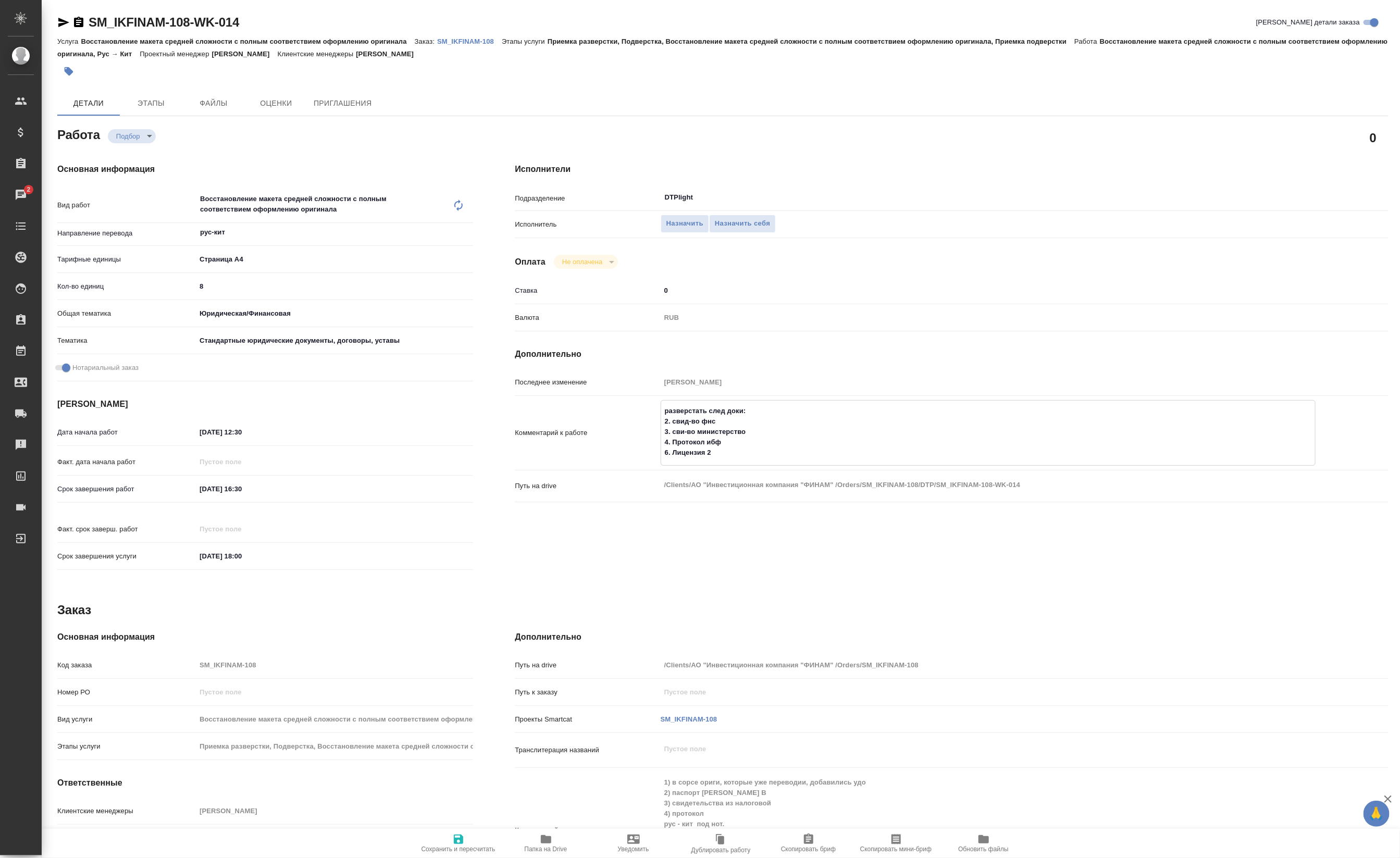
type textarea "x"
type textarea "разверстать след доки: 2. свид-во фнс 3. сви-во министерство 4. Протокол ибф 6.…"
type textarea "x"
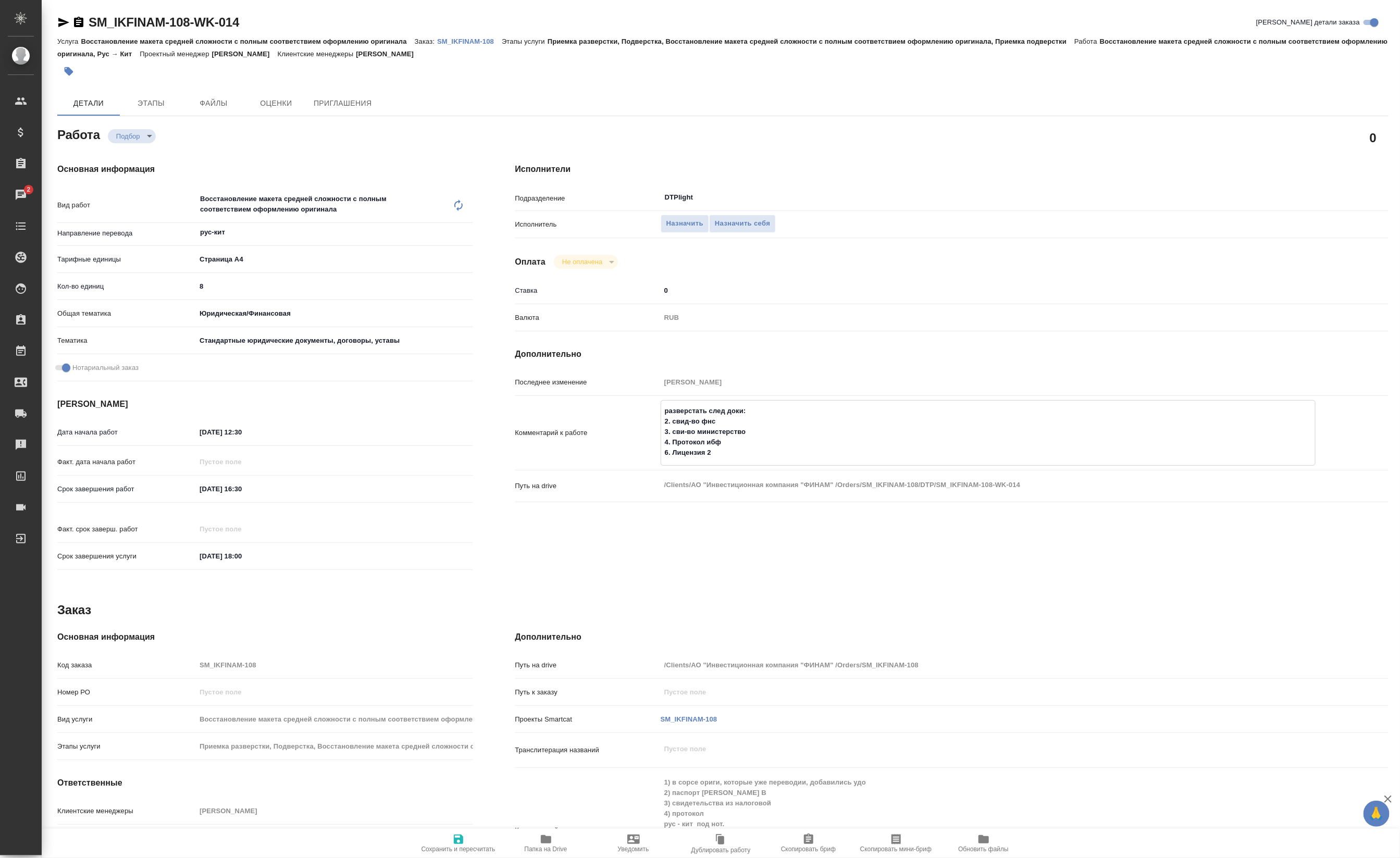
type textarea "x"
type textarea "разверстать след доки: 2. свид-во фнс 3. сви-во министерство 4. Протокол ибф 6.…"
type textarea "x"
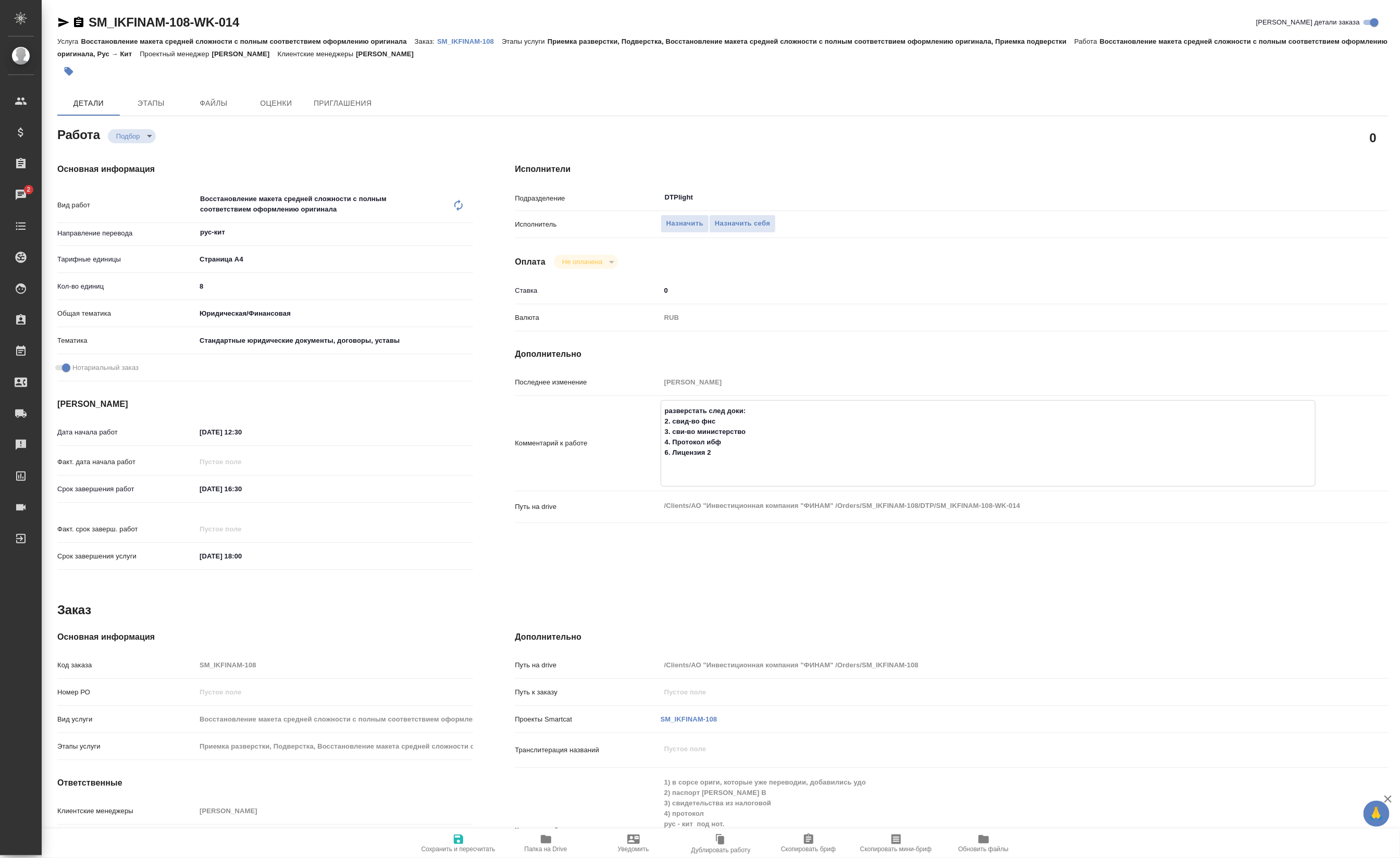
type textarea "x"
type textarea "разверстать след доки: 2. свид-во фнс 3. сви-во министерство 4. Протокол ибф 6.…"
type textarea "x"
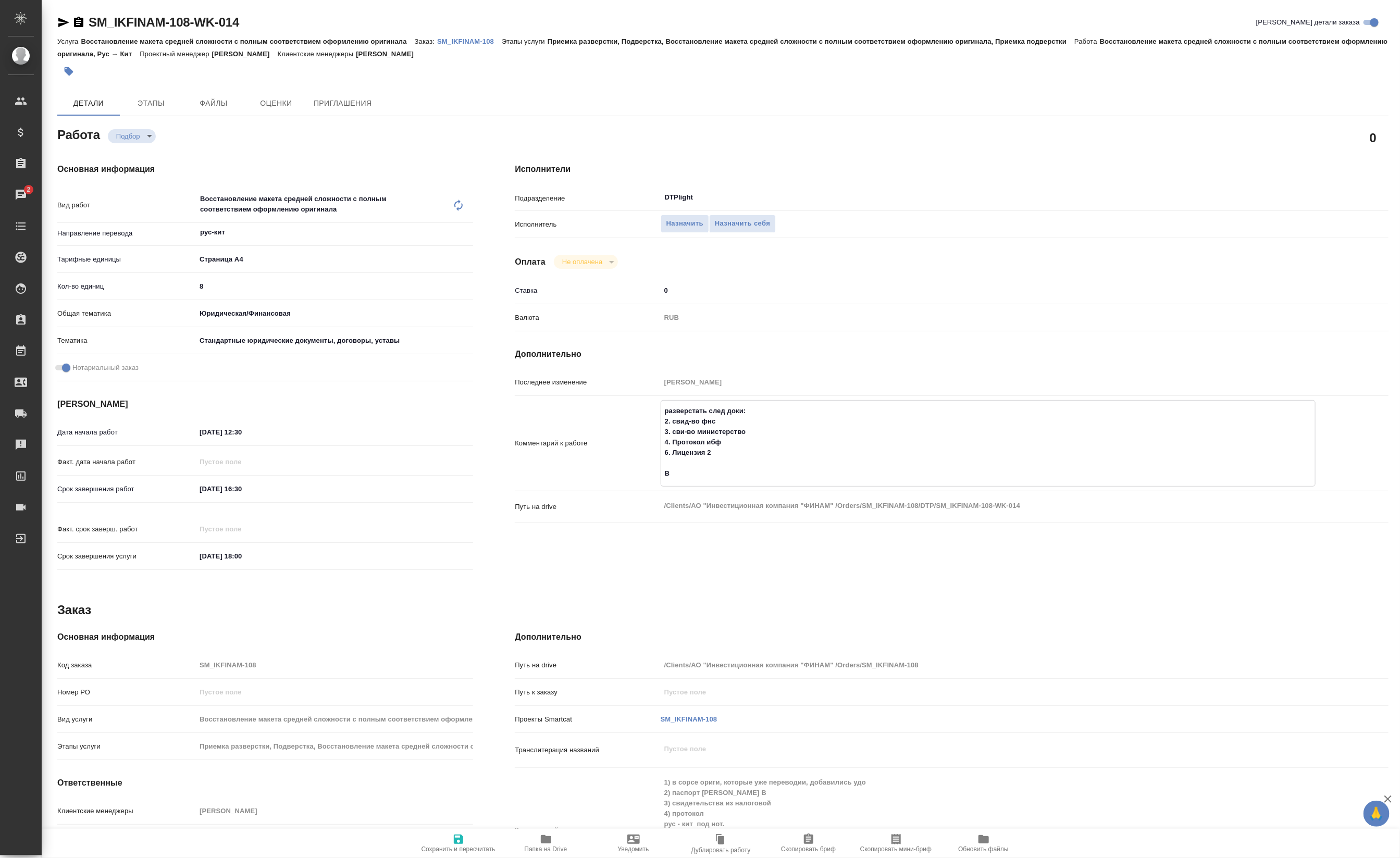
type textarea "x"
type textarea "разверстать след доки: 2. свид-во фнс 3. сви-во министерство 4. Протокол ибф 6.…"
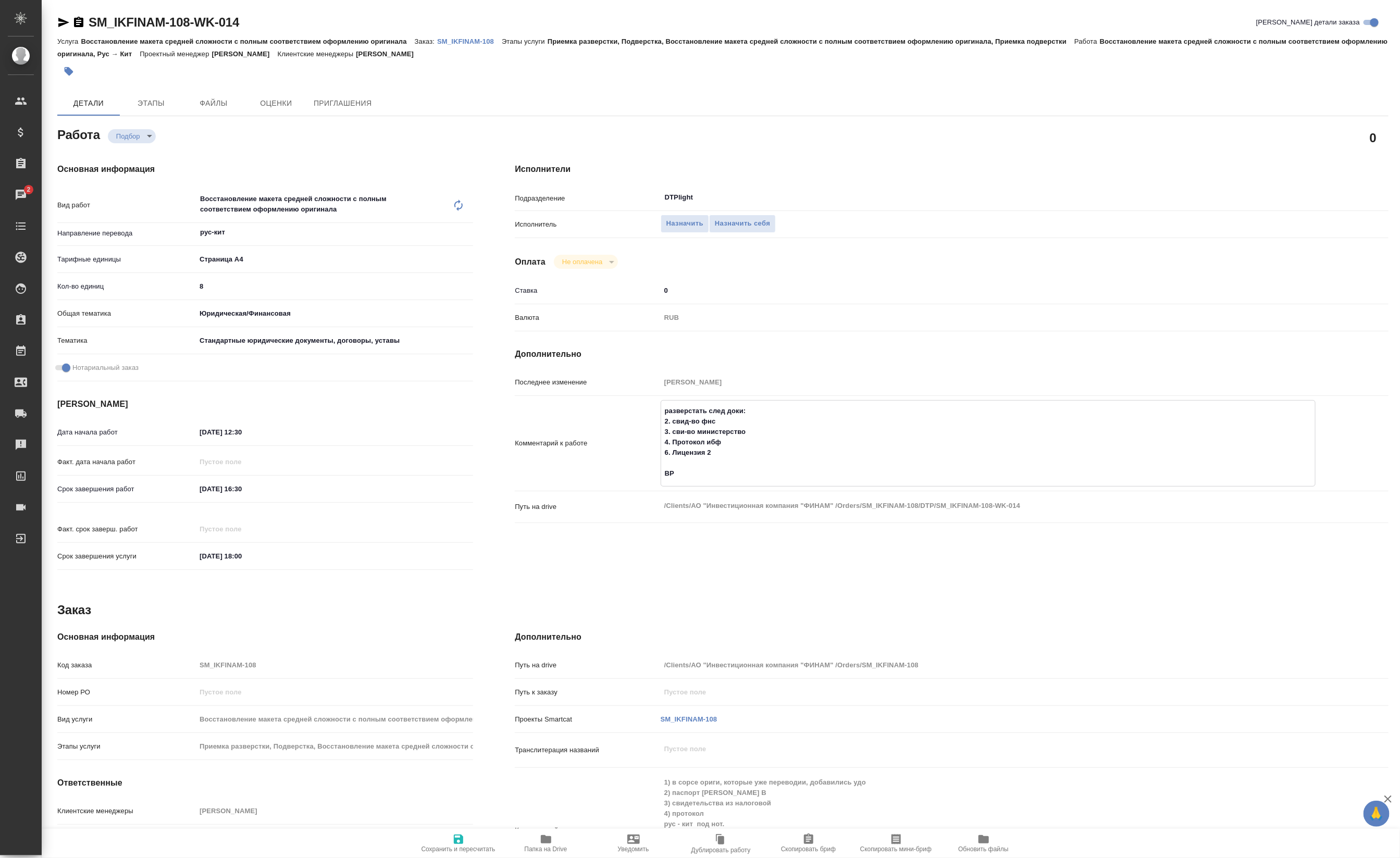
type textarea "x"
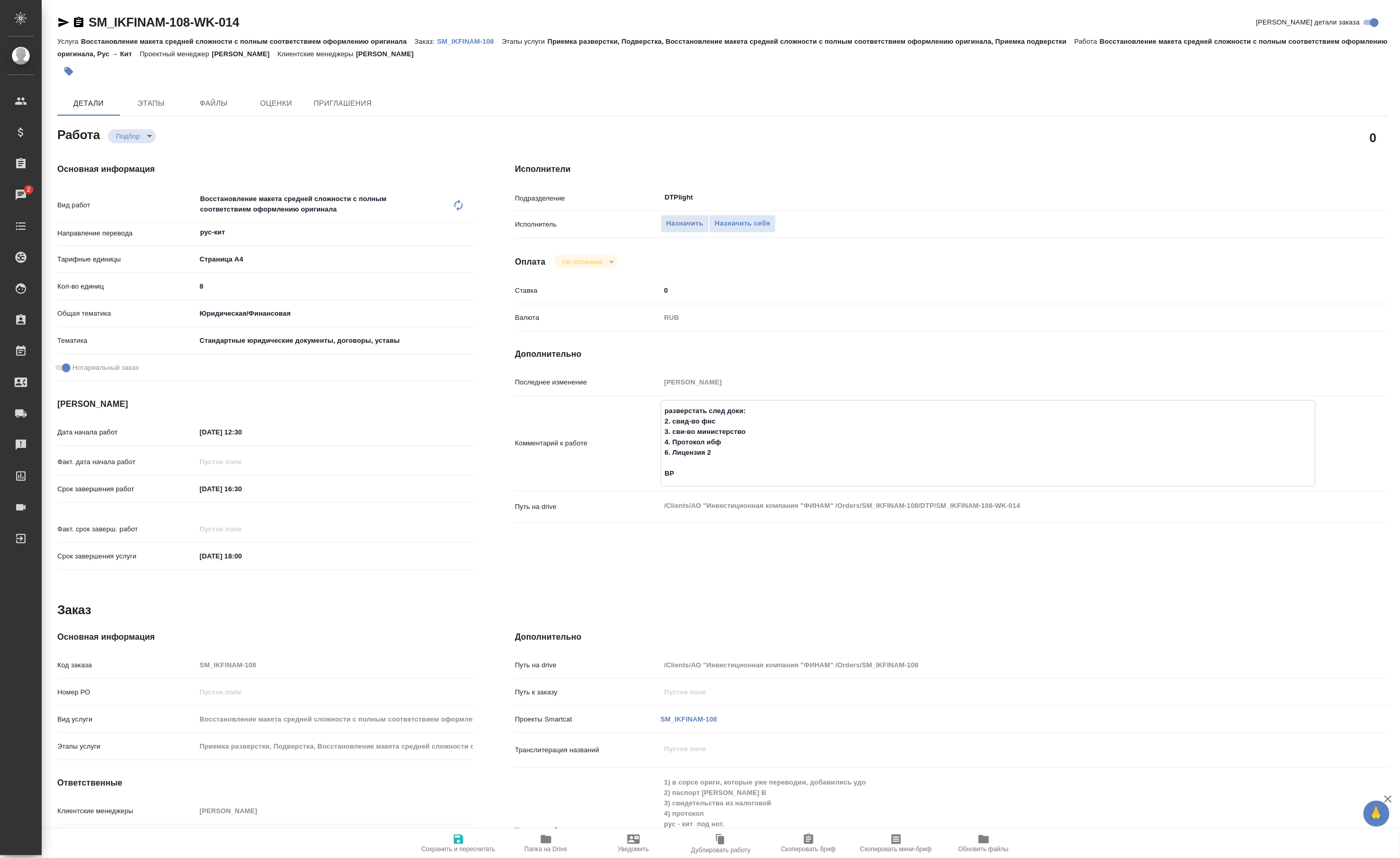
type textarea "разверстать след доки: 2. свид-во фнс 3. сви-во министерство 4. Протокол ибф 6.…"
type textarea "x"
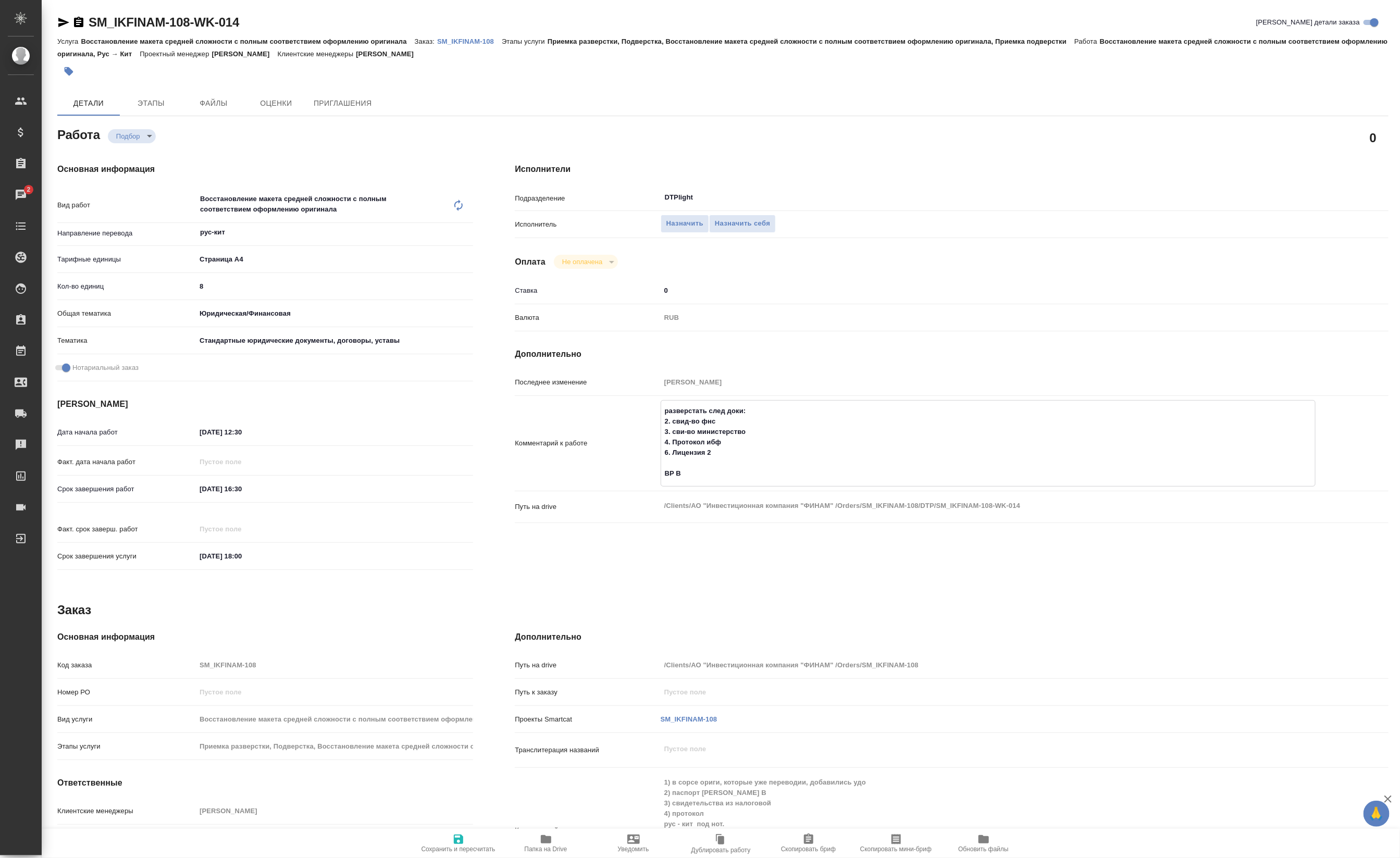
type textarea "x"
type textarea "разверстать след доки: 2. свид-во фнс 3. сви-во министерство 4. Протокол ибф 6.…"
type textarea "x"
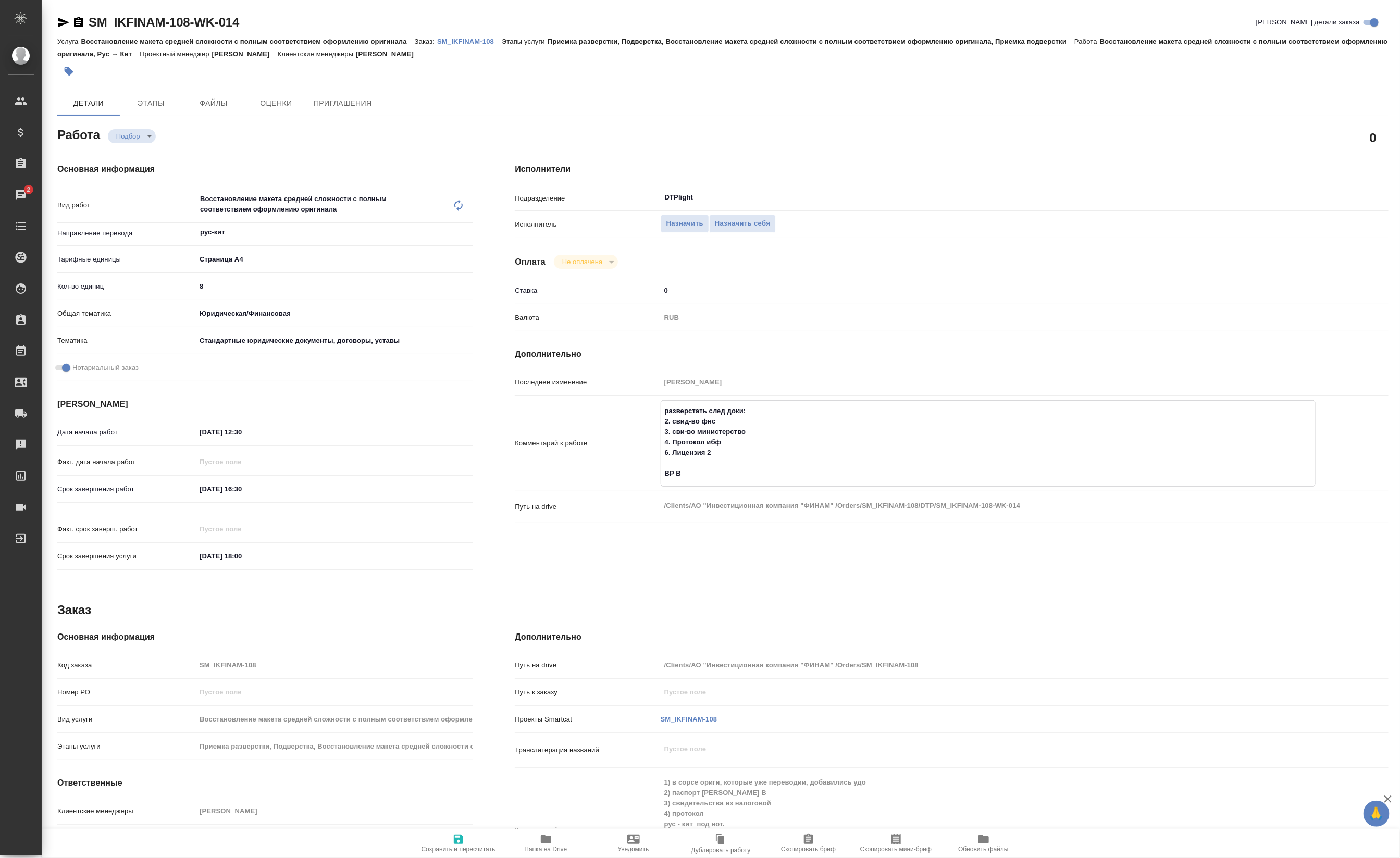
type textarea "x"
type textarea "разверстать след доки: 2. свид-во фнс 3. сви-во министерство 4. Протокол ибф 6.…"
type textarea "x"
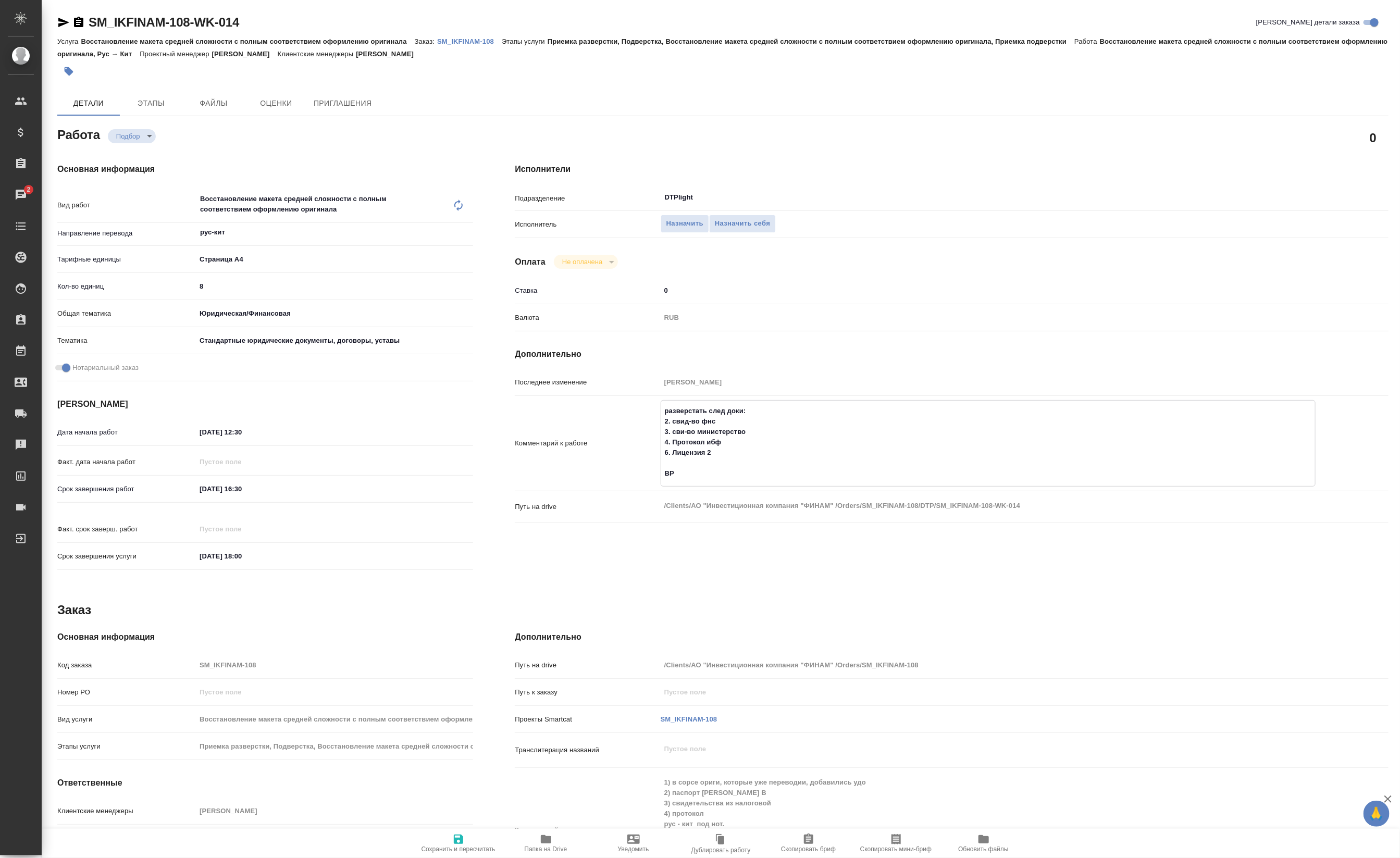
type textarea "x"
type textarea "разверстать след доки: 2. свид-во фнс 3. сви-во министерство 4. Протокол ибф 6.…"
type textarea "x"
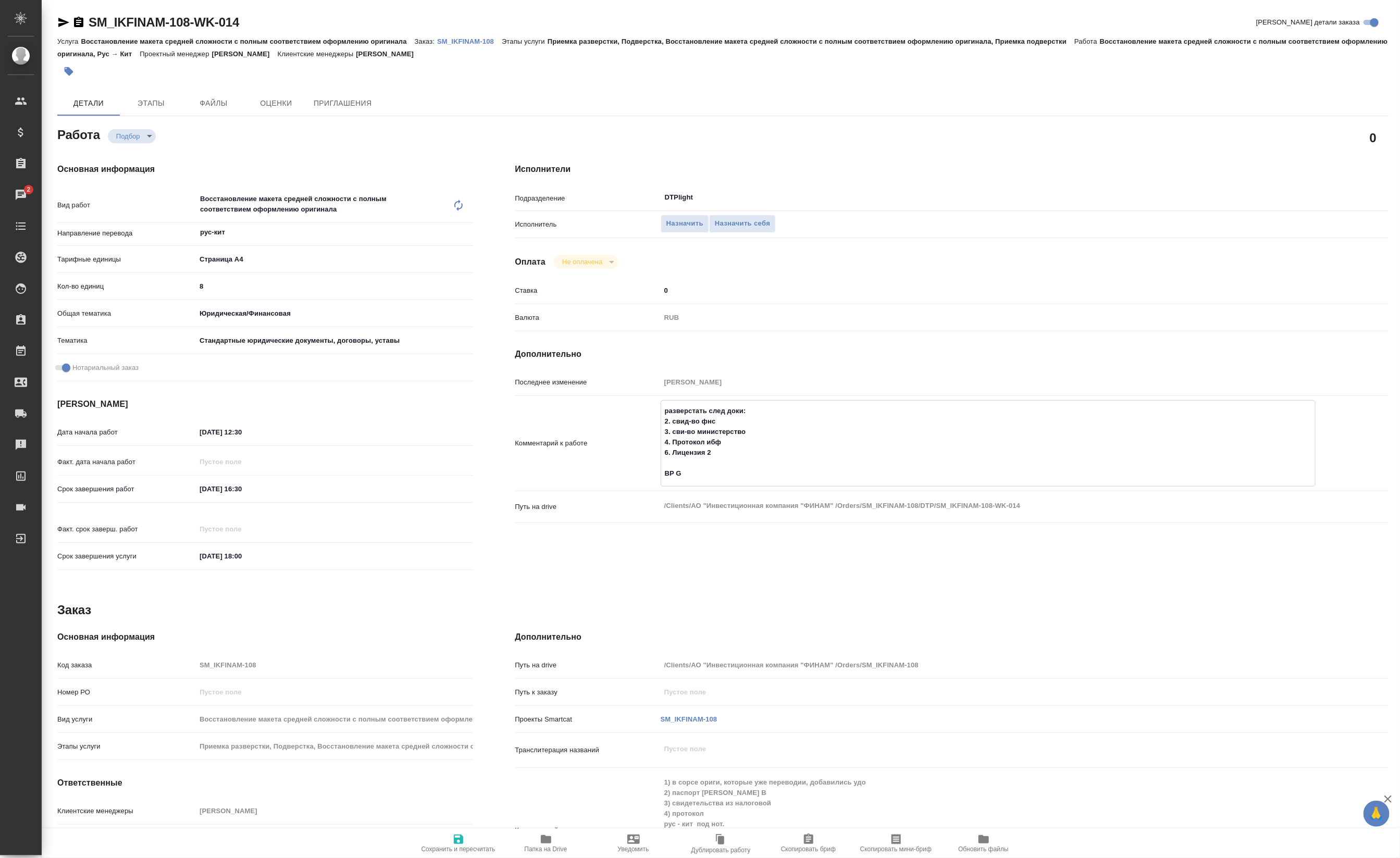
type textarea "x"
type textarea "разверстать след доки: 2. свид-во фнс 3. сви-во министерство 4. Протокол ибф 6.…"
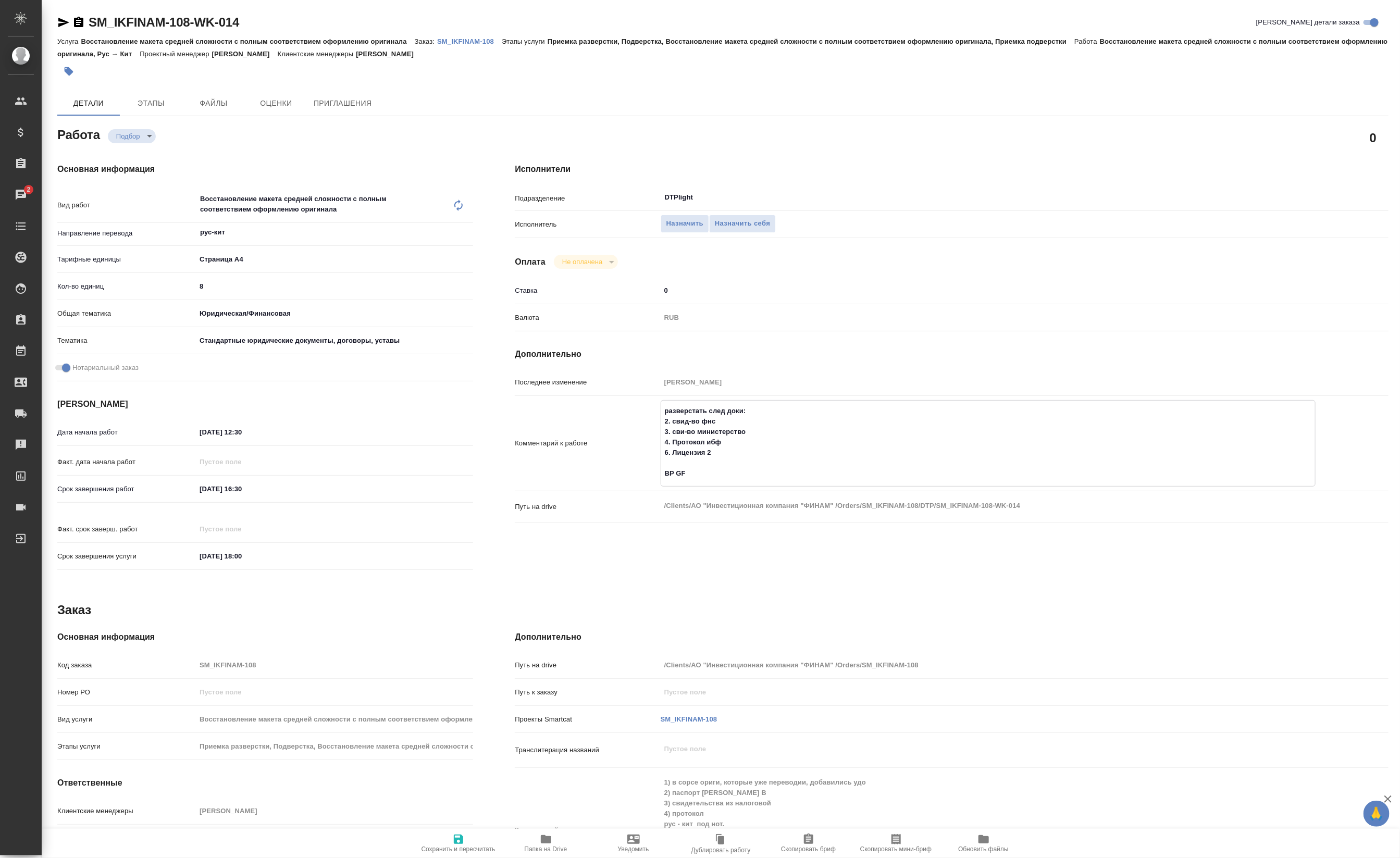
type textarea "x"
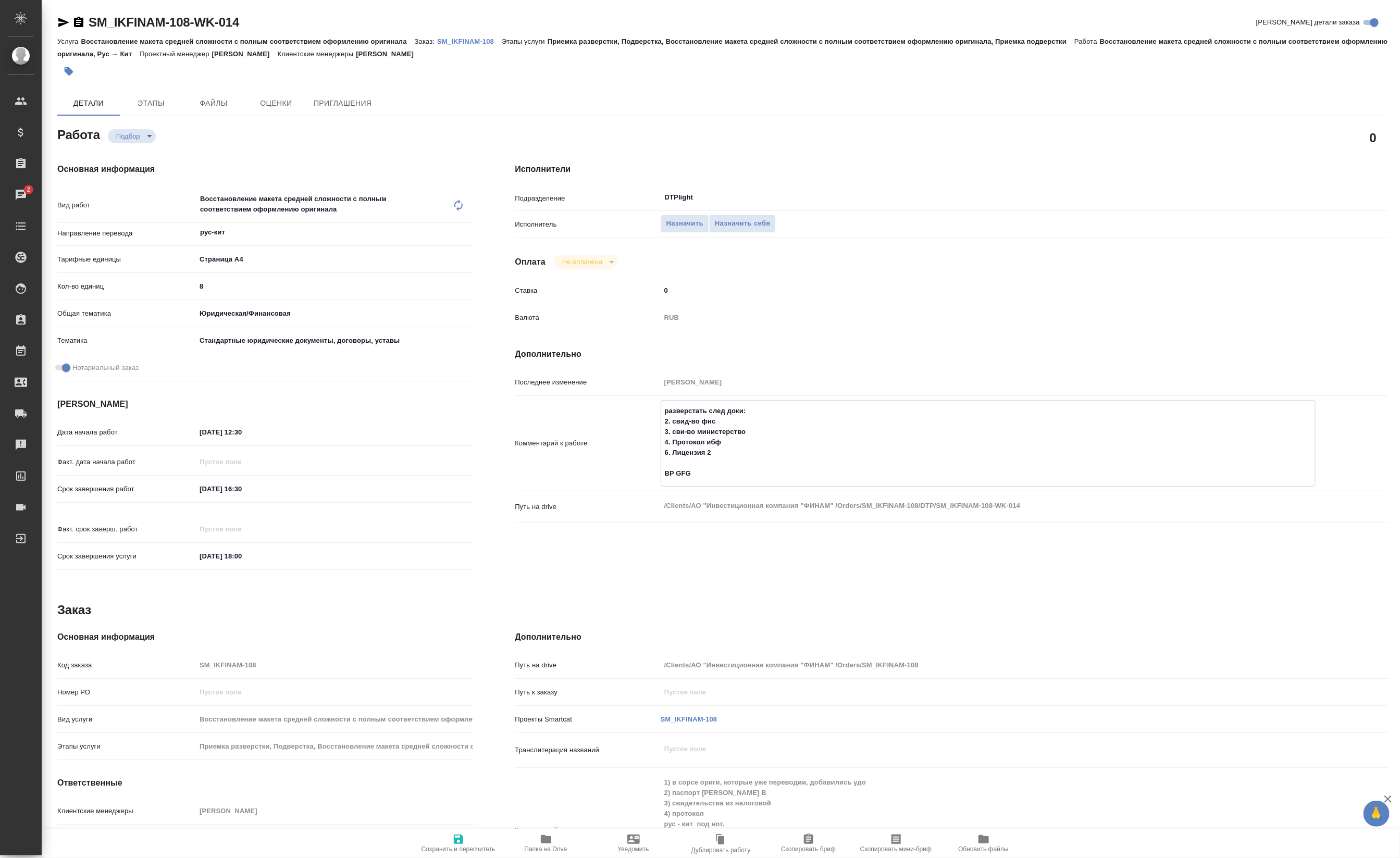
type textarea "разверстать след доки: 2. свид-во фнс 3. сви-во министерство 4. Протокол ибф 6.…"
type textarea "x"
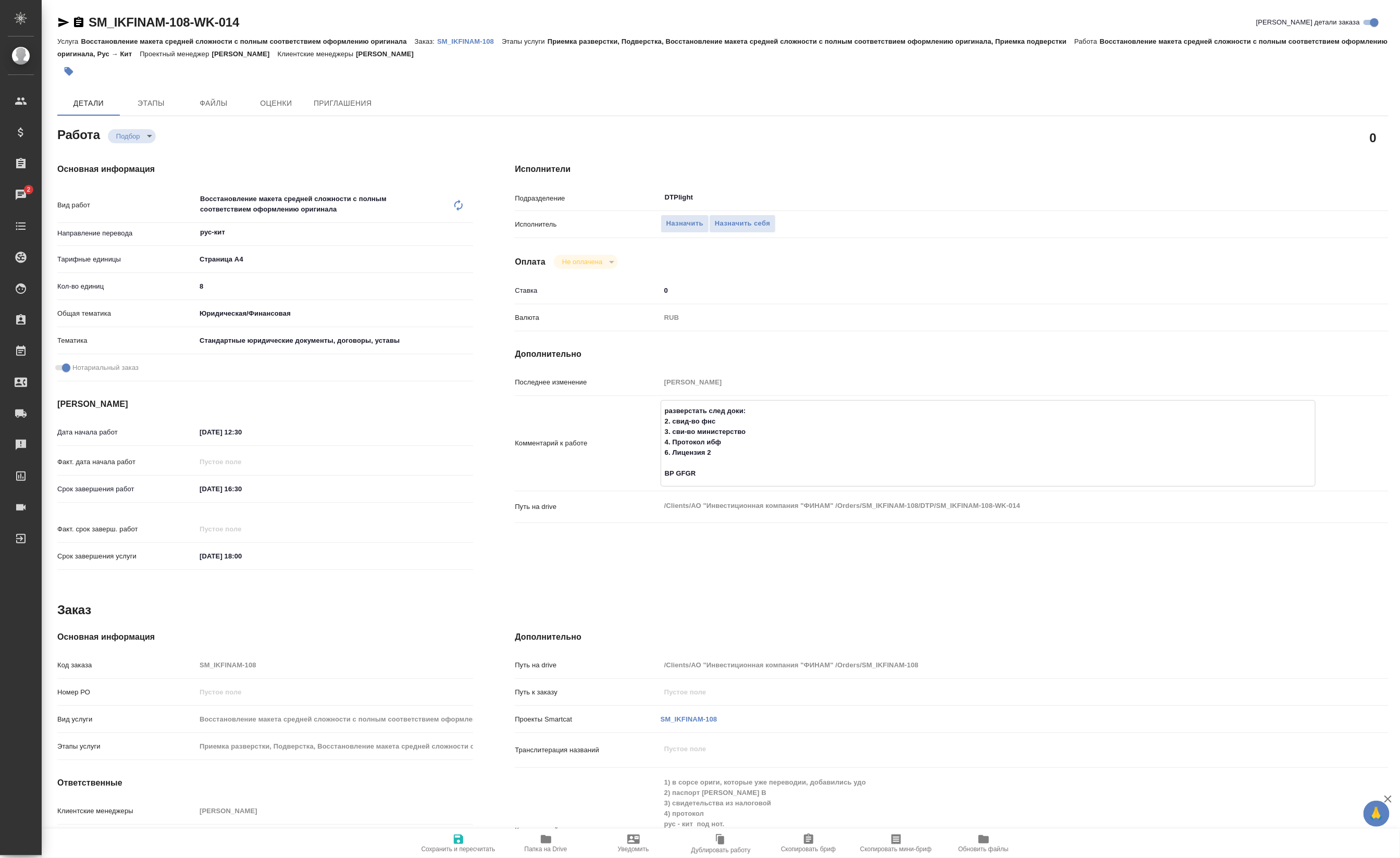
type textarea "x"
type textarea "разверстать след доки: 2. свид-во фнс 3. сви-во министерство 4. Протокол ибф 6.…"
type textarea "x"
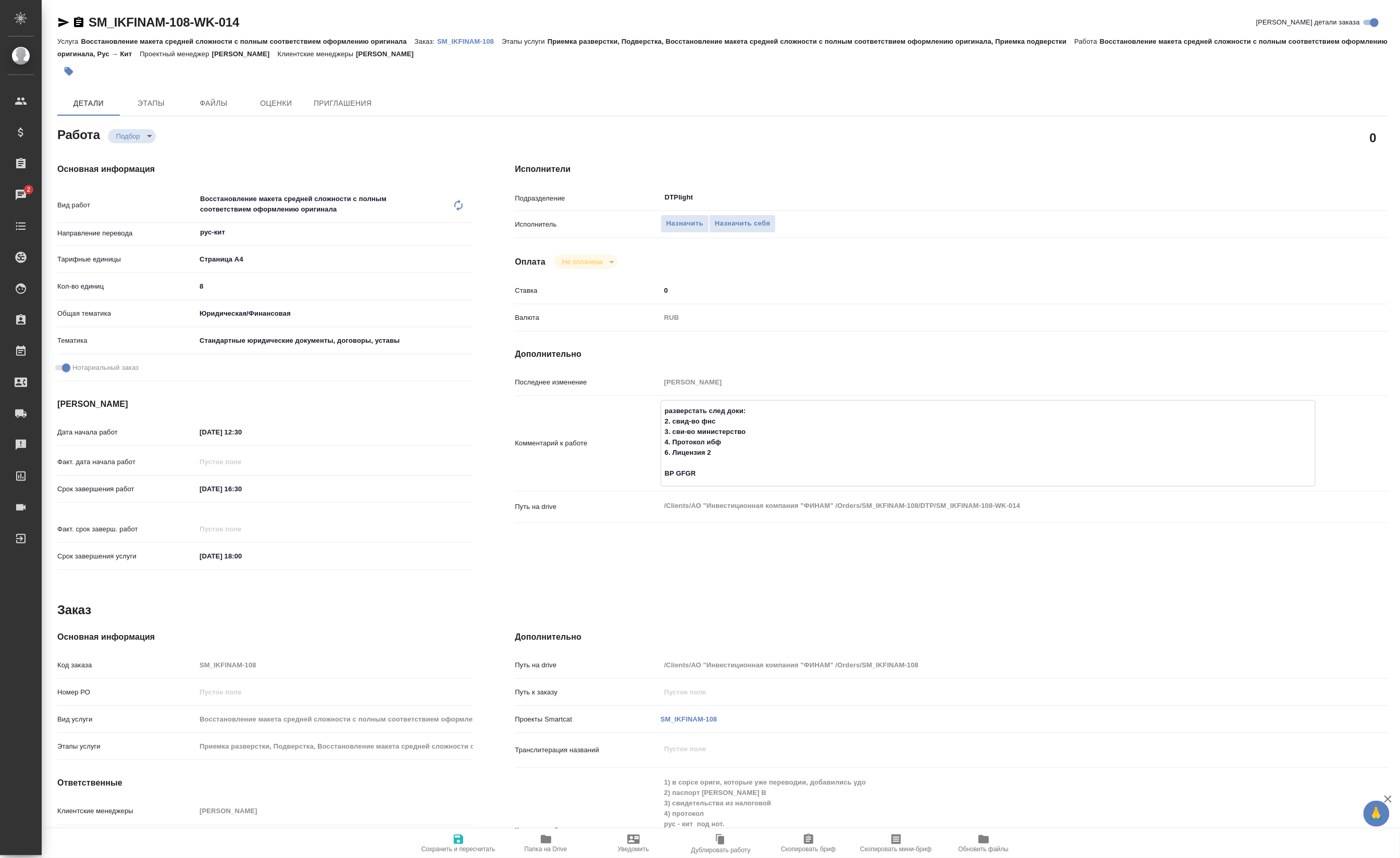
type textarea "x"
type textarea "разверстать след доки: 2. свид-во фнс 3. сви-во министерство 4. Протокол ибф 6.…"
type textarea "x"
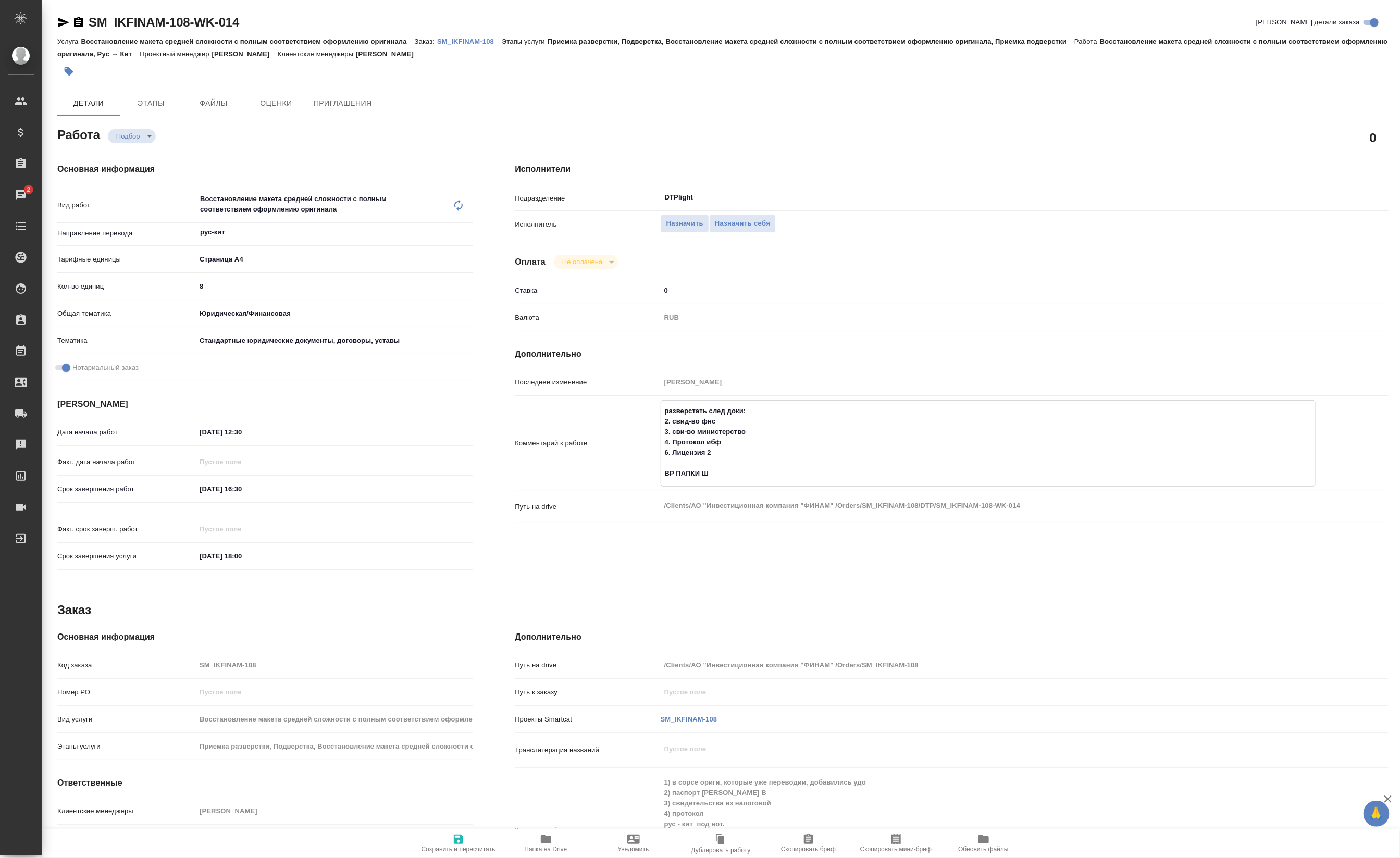
type textarea "x"
type textarea "разверстать след доки: 2. свид-во фнс 3. сви-во министерство 4. Протокол ибф 6.…"
type textarea "x"
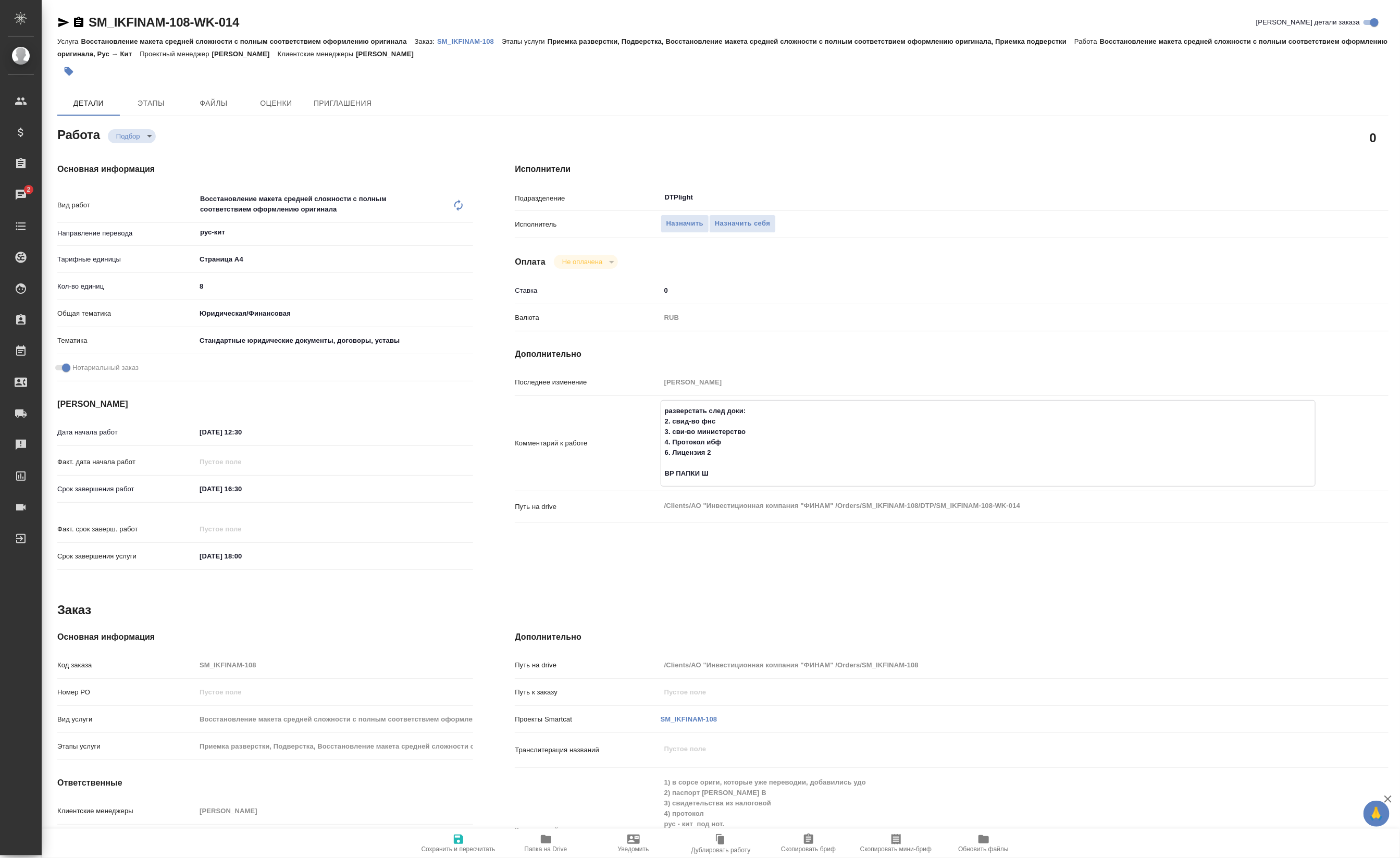
type textarea "x"
type textarea "разверстать след доки: 2. свид-во фнс 3. сви-во министерство 4. Протокол ибф 6.…"
type textarea "x"
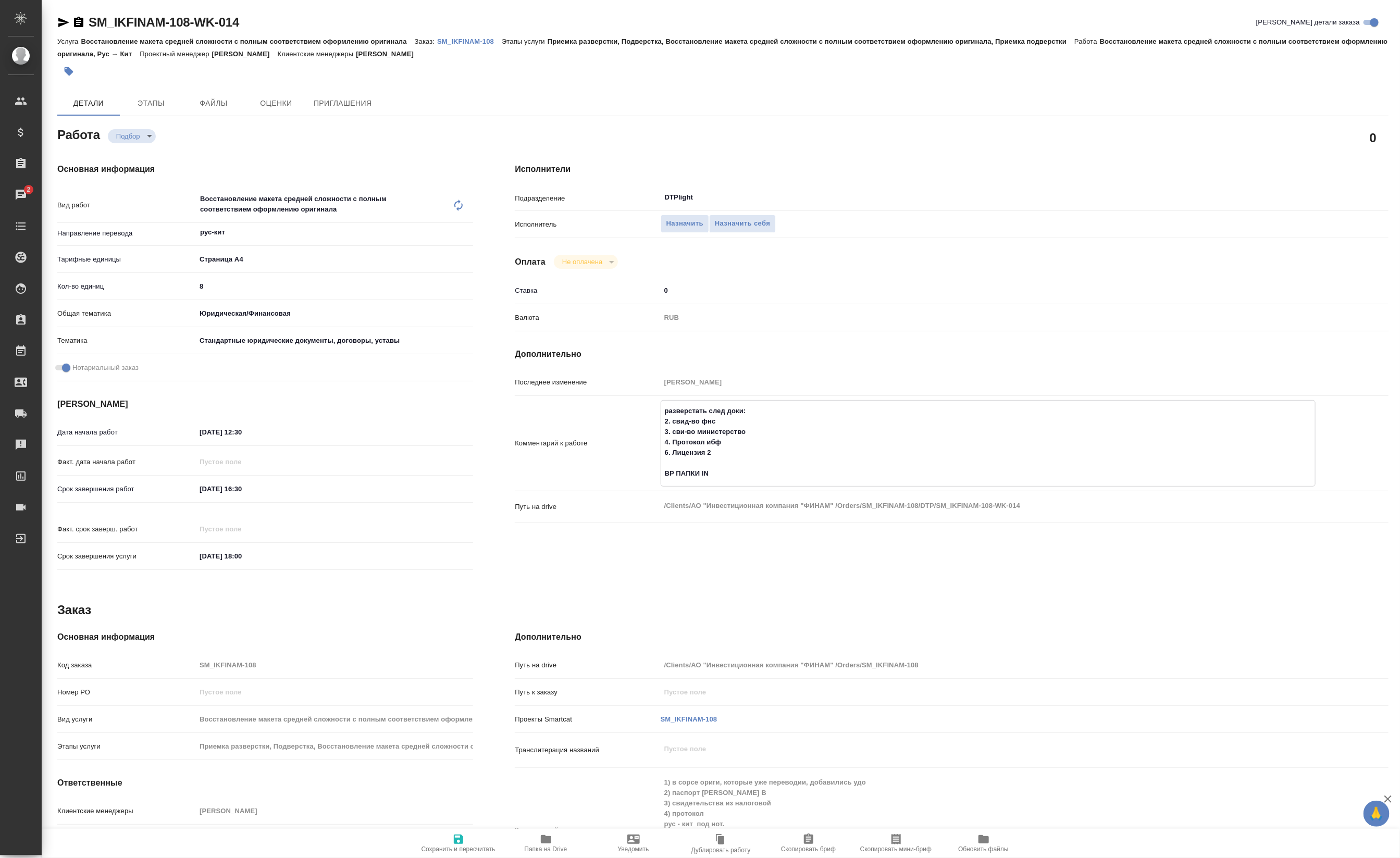
type textarea "x"
type textarea "разверстать след доки: 2. свид-во фнс 3. сви-во министерство 4. Протокол ибф 6.…"
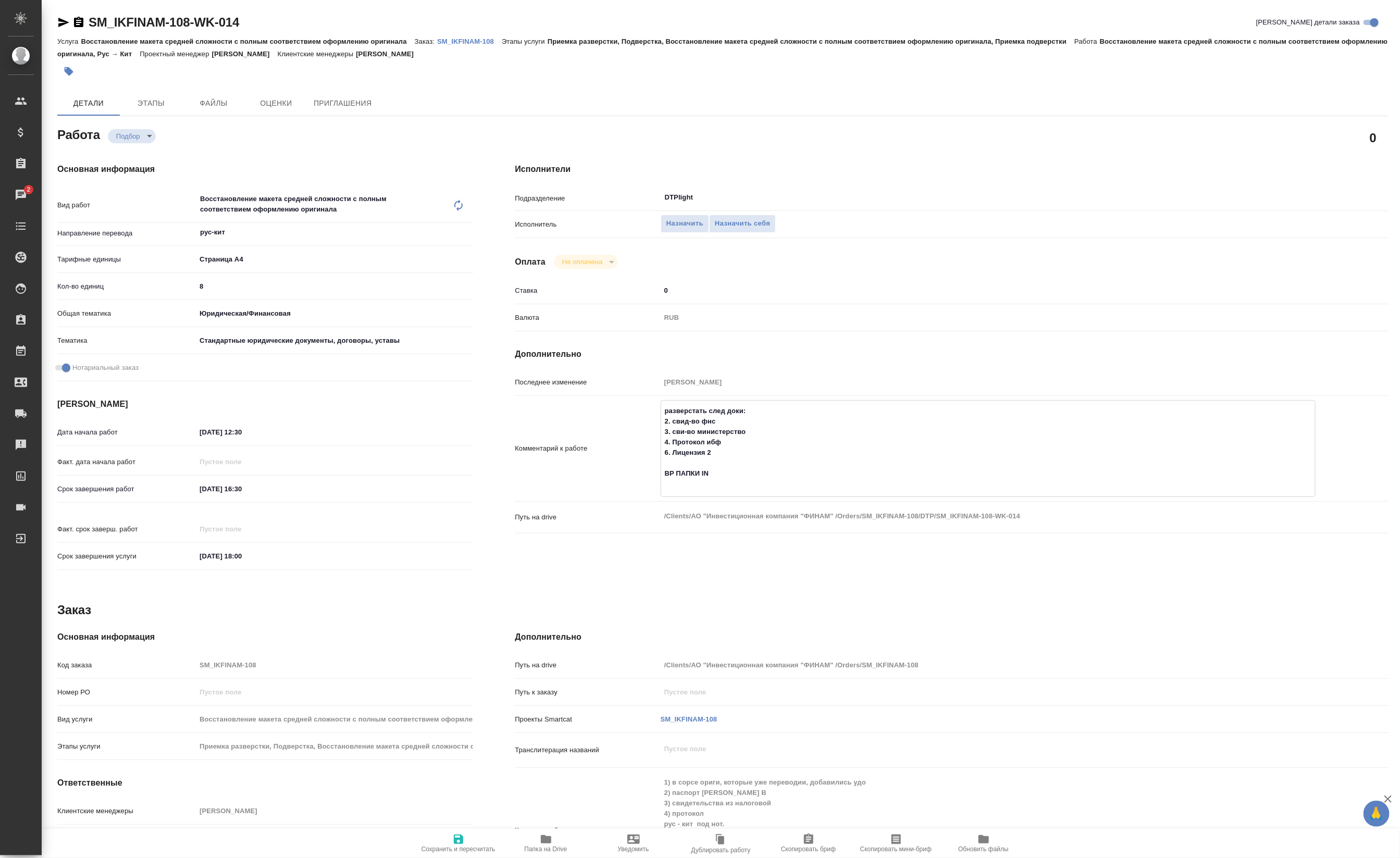
type textarea "x"
click at [243, 425] on div "29.08.2025 12:30" at bounding box center [242, 432] width 92 height 16
click at [243, 438] on input "29.08.2025 12:30" at bounding box center [242, 432] width 91 height 15
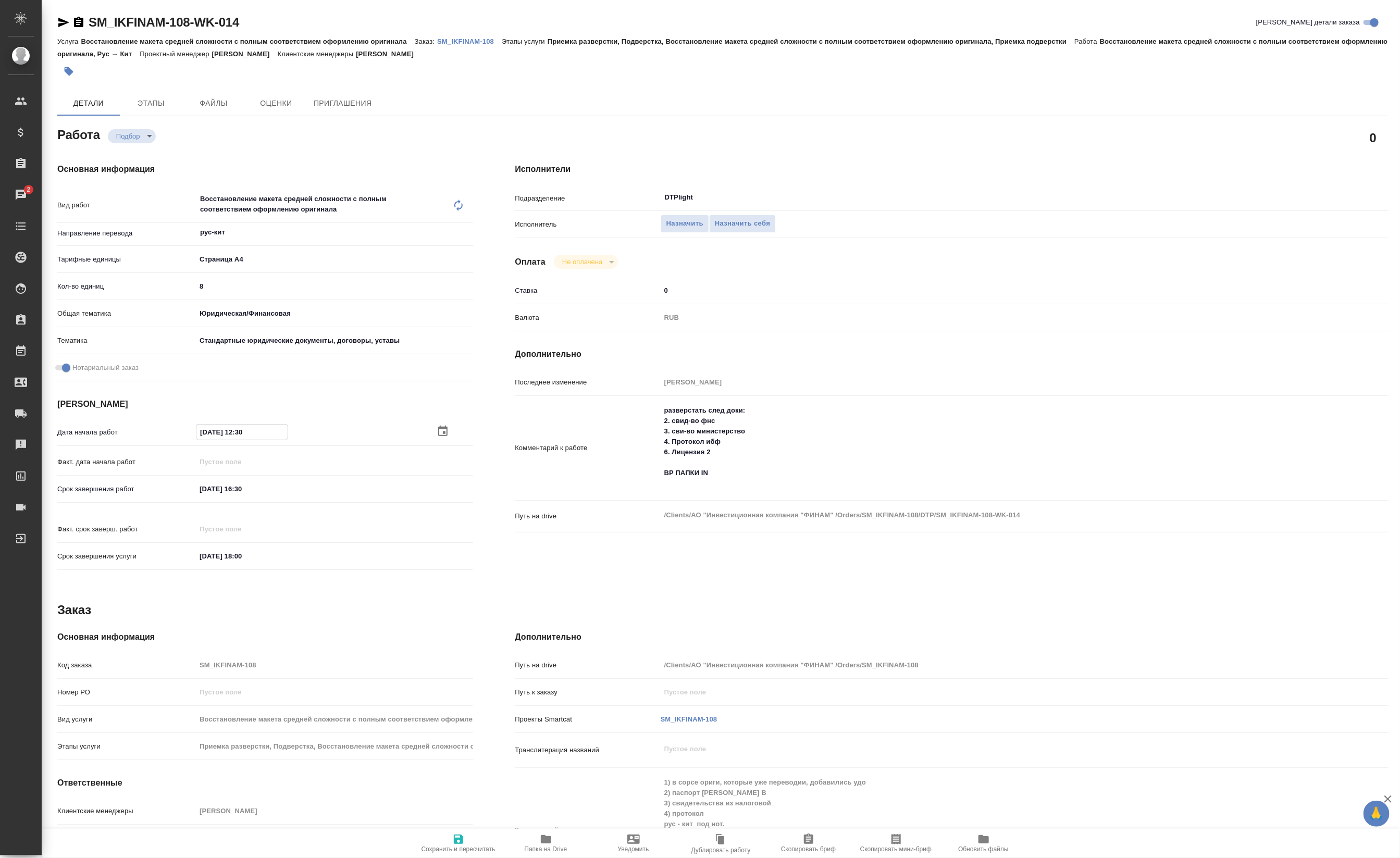
type textarea "x"
type input "29.08.2025 13:0_"
type textarea "x"
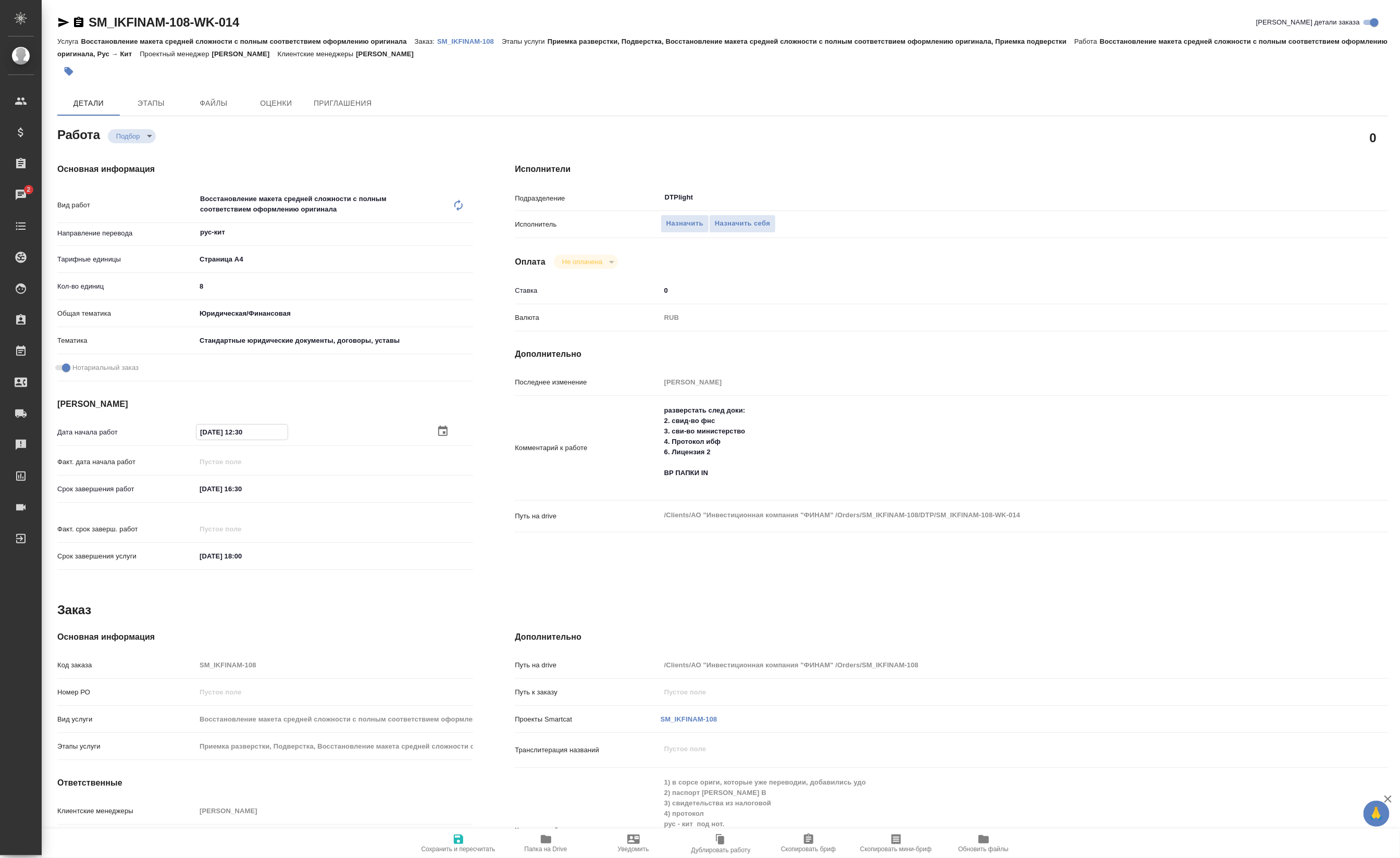
type textarea "x"
type input "29.08.2025 14:30"
type textarea "x"
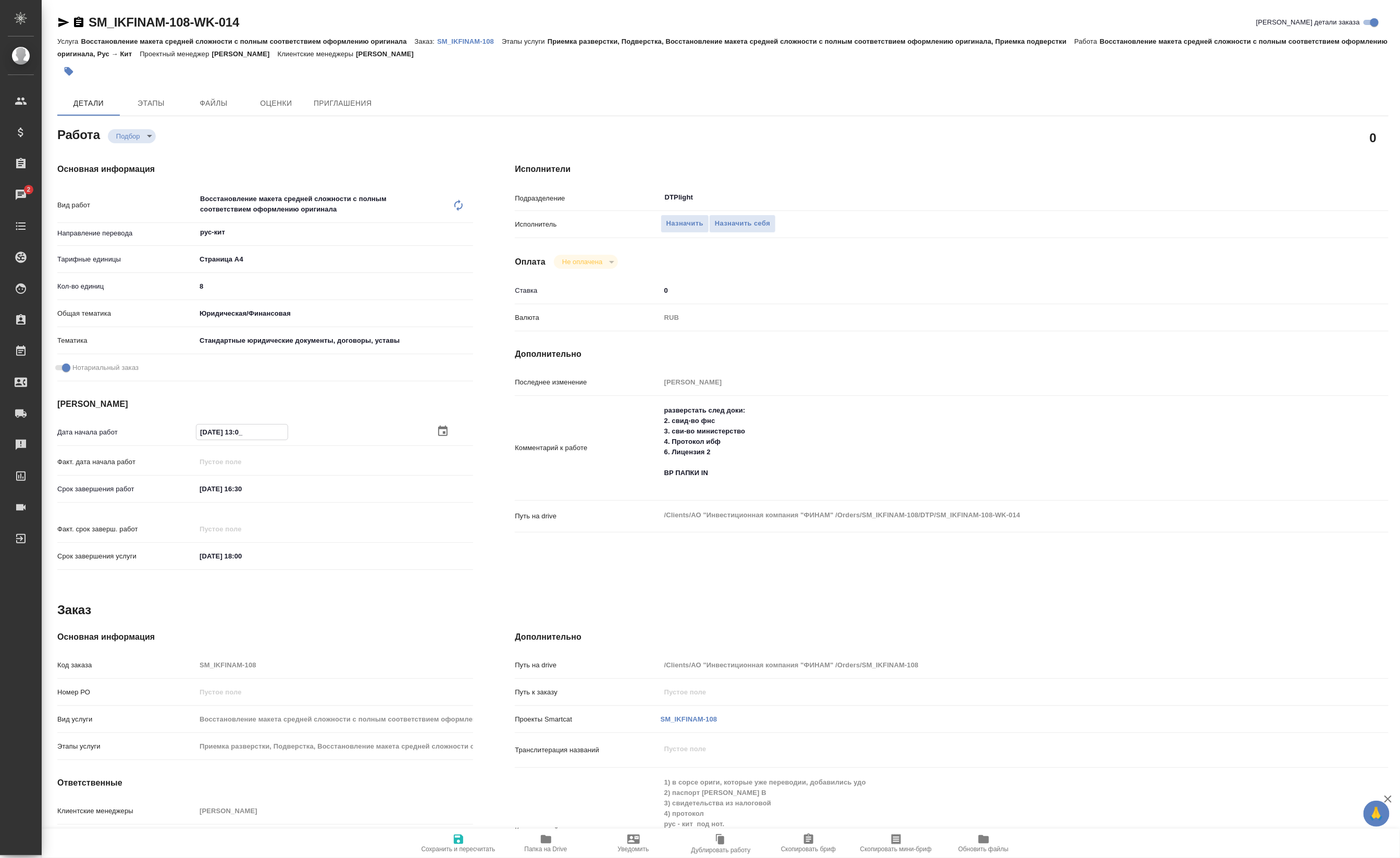
type textarea "x"
type input "29.08.2025 14:30"
click at [477, 846] on span "Сохранить и пересчитать" at bounding box center [459, 849] width 74 height 7
type textarea "x"
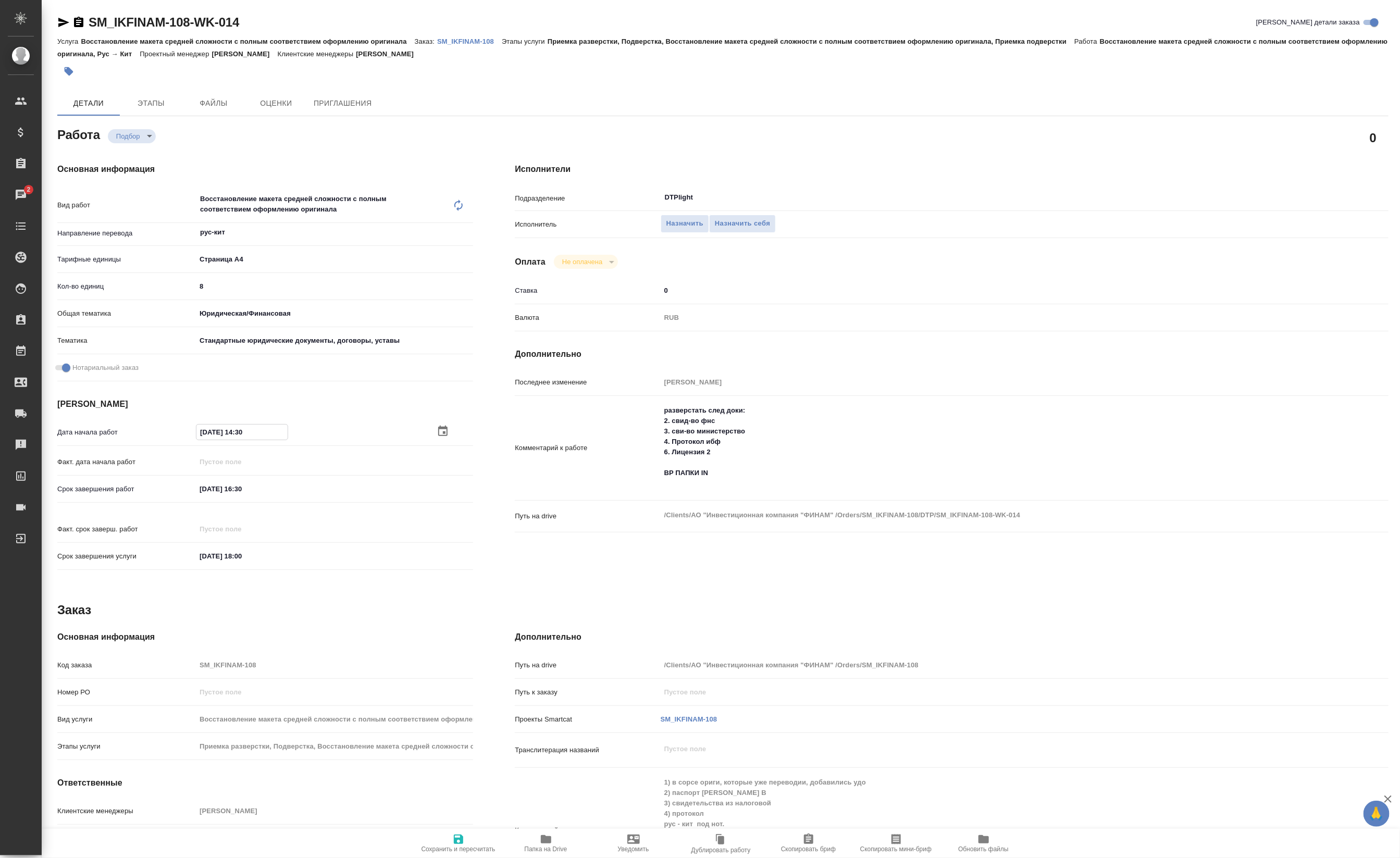
type textarea "x"
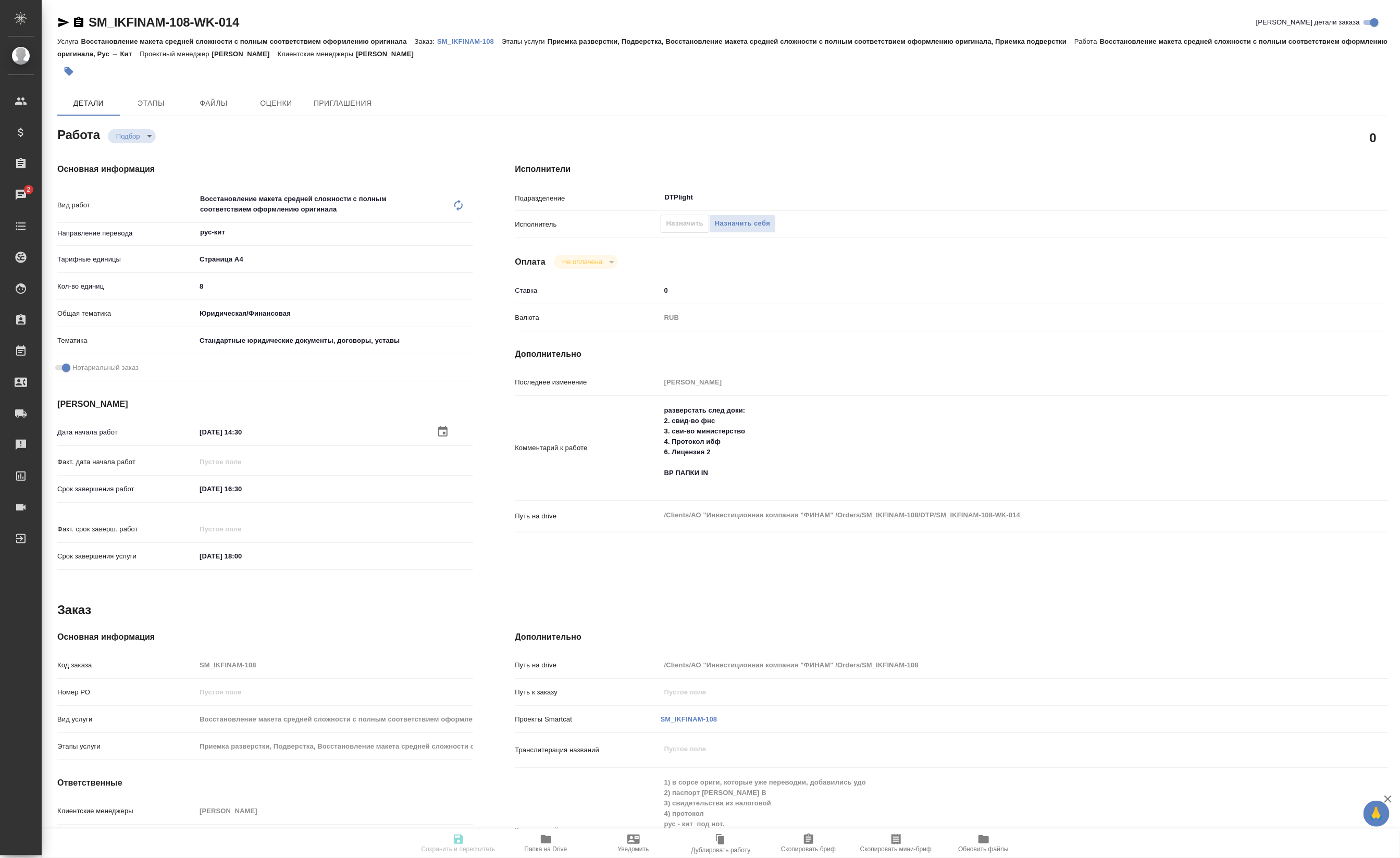
type textarea "x"
type input "recruiting"
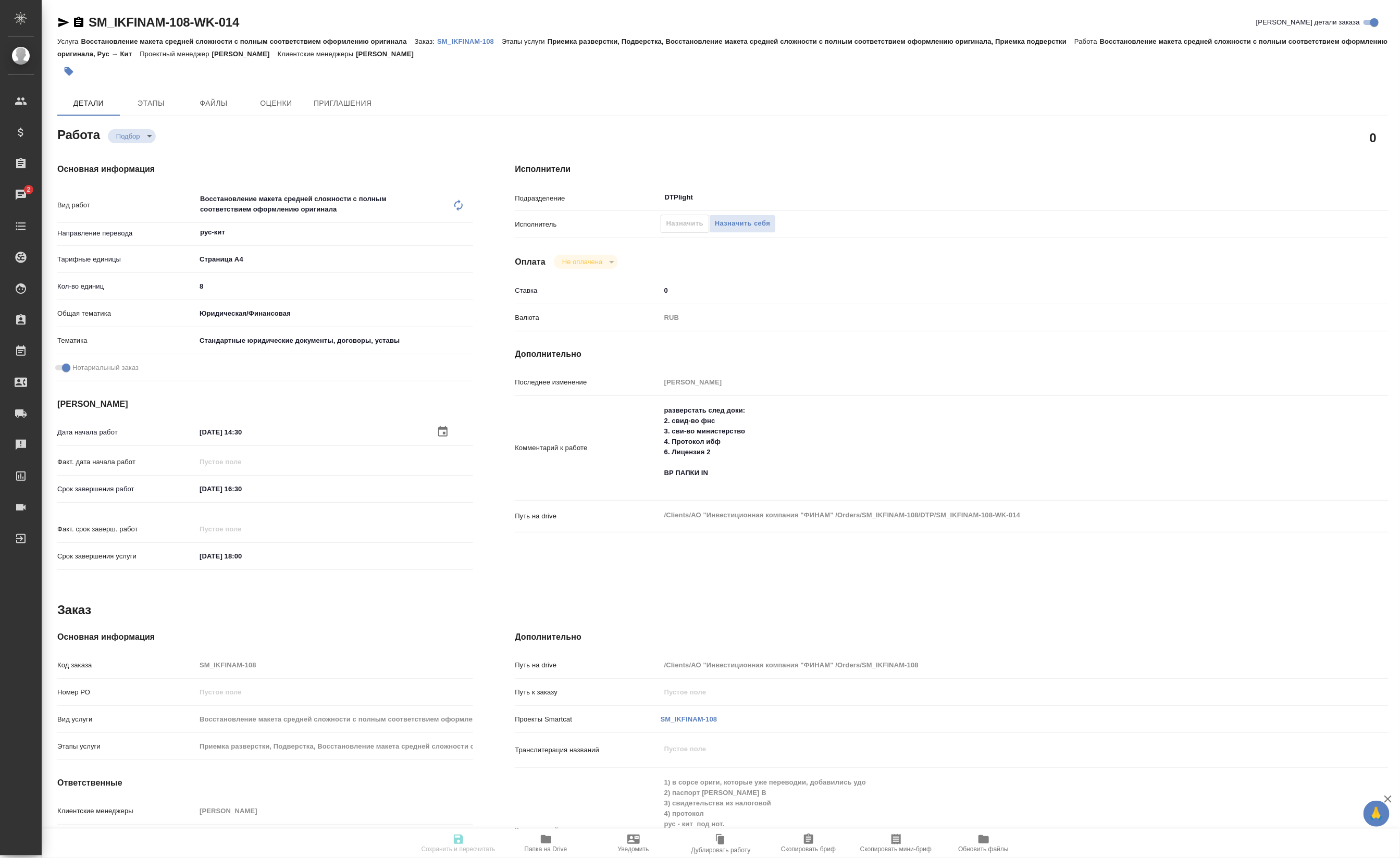
type textarea "Восстановление макета средней сложности с полным соответствием оформлению ориги…"
type textarea "x"
type input "рус-кит"
type input "5f036ec4e16dec2d6b59c8ff"
type input "8"
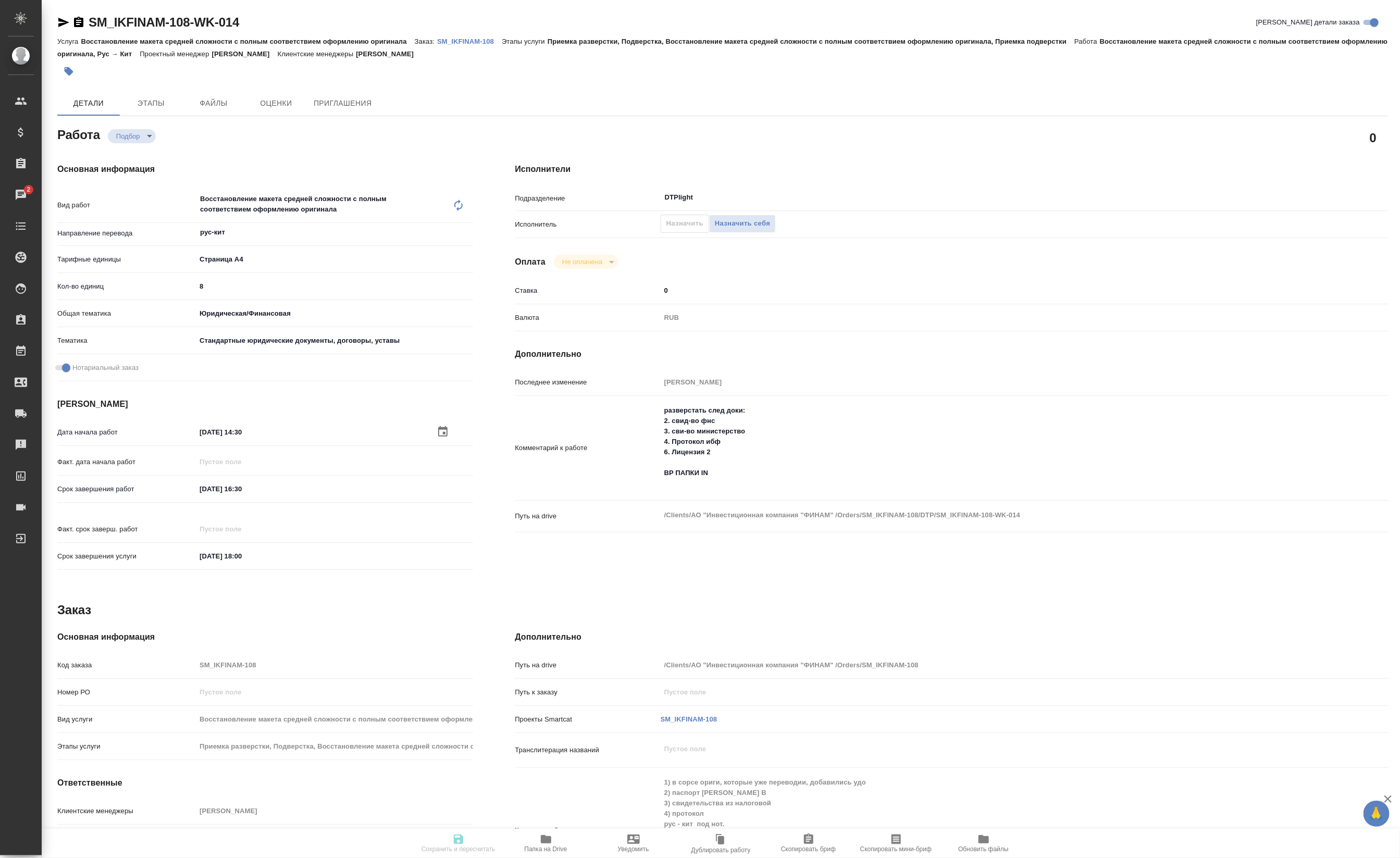
type input "yr-fn"
type input "5f647205b73bc97568ca66bf"
checkbox input "true"
type input "29.08.2025 14:30"
type input "29.08.2025 16:30"
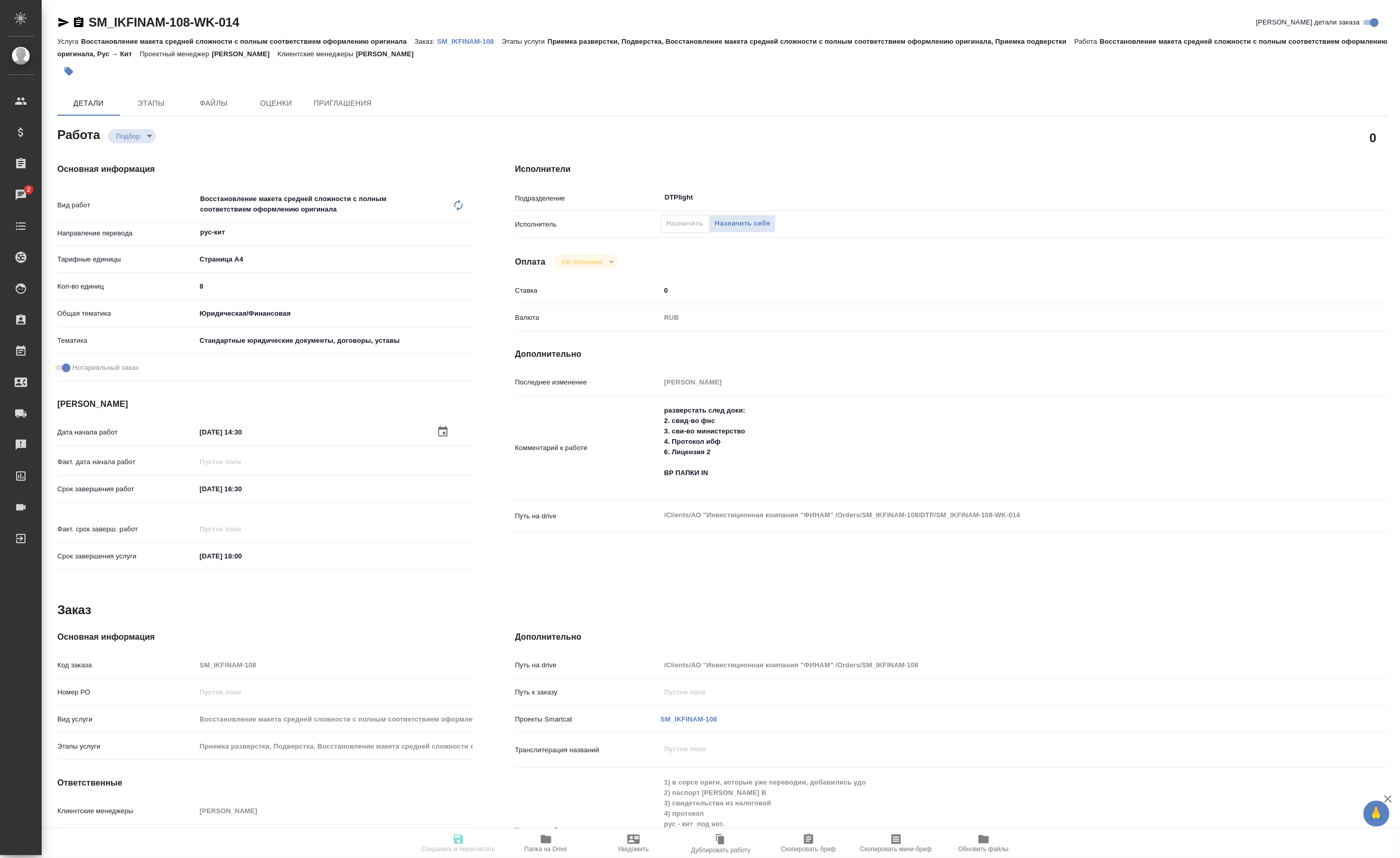
type input "29.08.2025 18:00"
type input "DTPlight"
type input "notPayed"
type input "0"
type input "RUB"
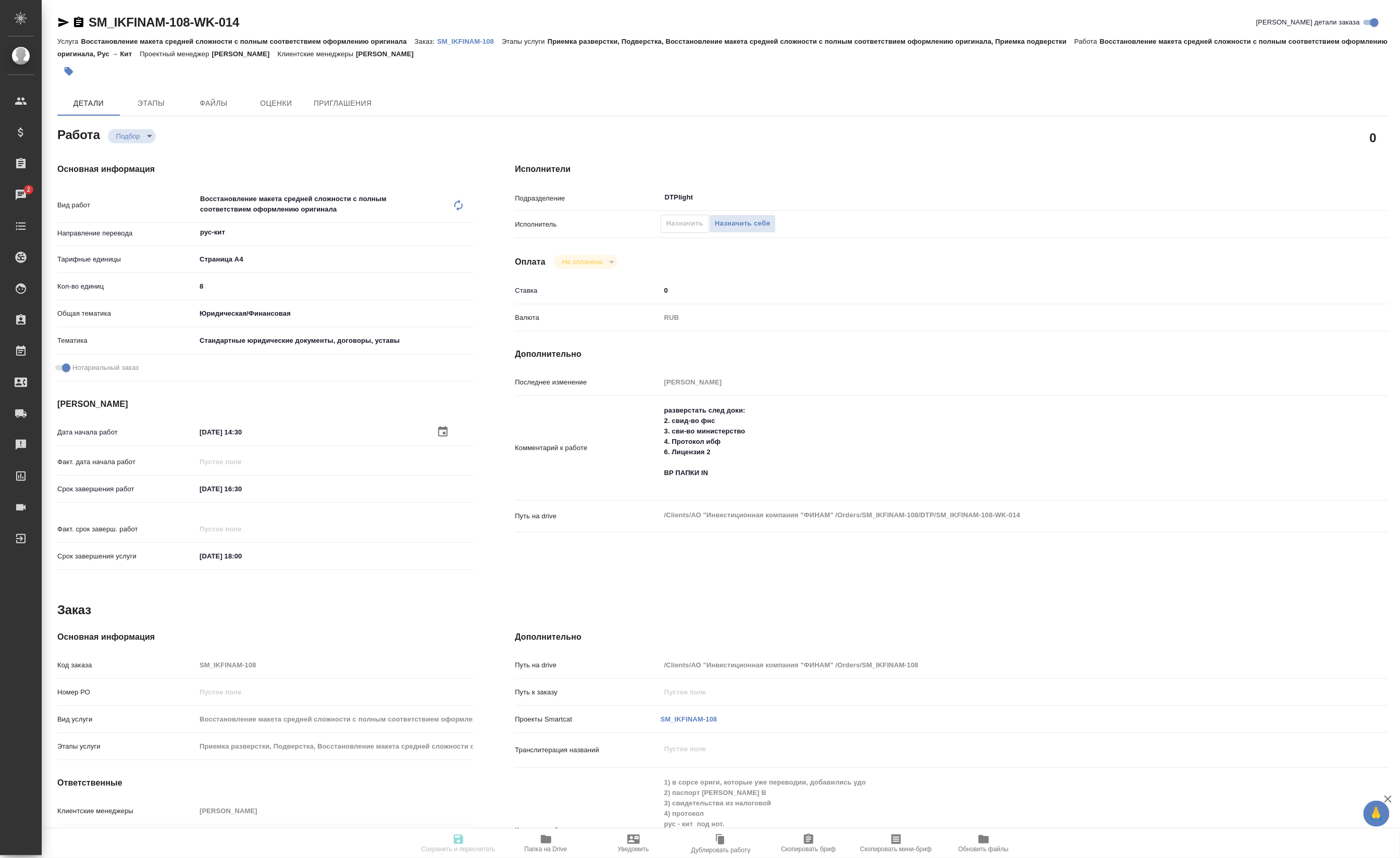
type input "Тарабановская Анастасия"
type textarea "разверстать след доки: 2. свид-во фнс 3. сви-во министерство 4. Протокол ибф 6.…"
type textarea "x"
type textarea "/Clients/АО "Инвестиционная компания "ФИНАМ" /Orders/SM_IKFINAM-108/DTP/SM_IKFI…"
type textarea "x"
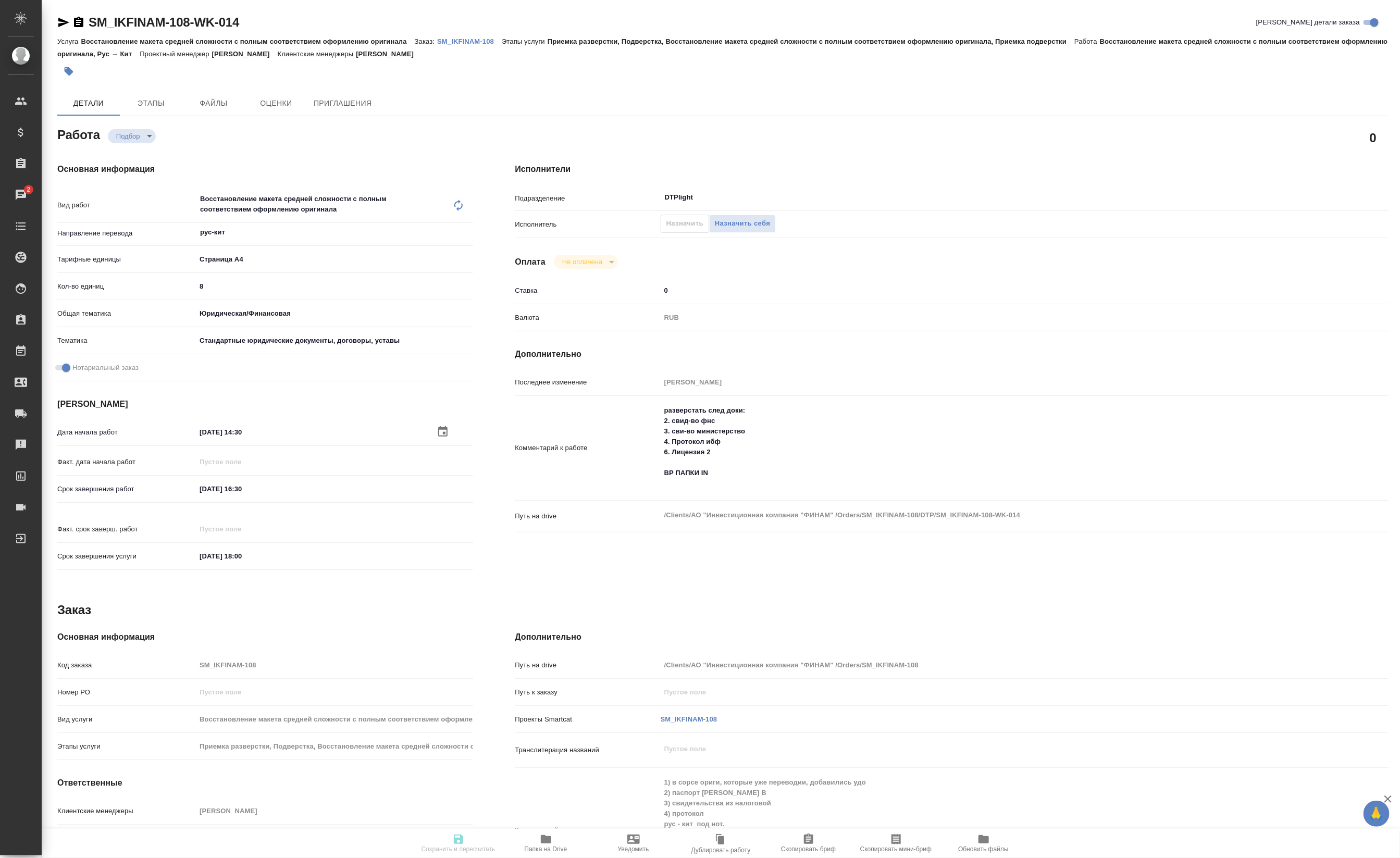
type input "SM_IKFINAM-108"
type input "Восстановление макета средней сложности с полным соответствием оформлению ориги…"
type input "Приемка разверстки, Подверстка, Восстановление макета средней сложности с полны…"
type input "Козлова Мария"
type input "Петрова Валерия"
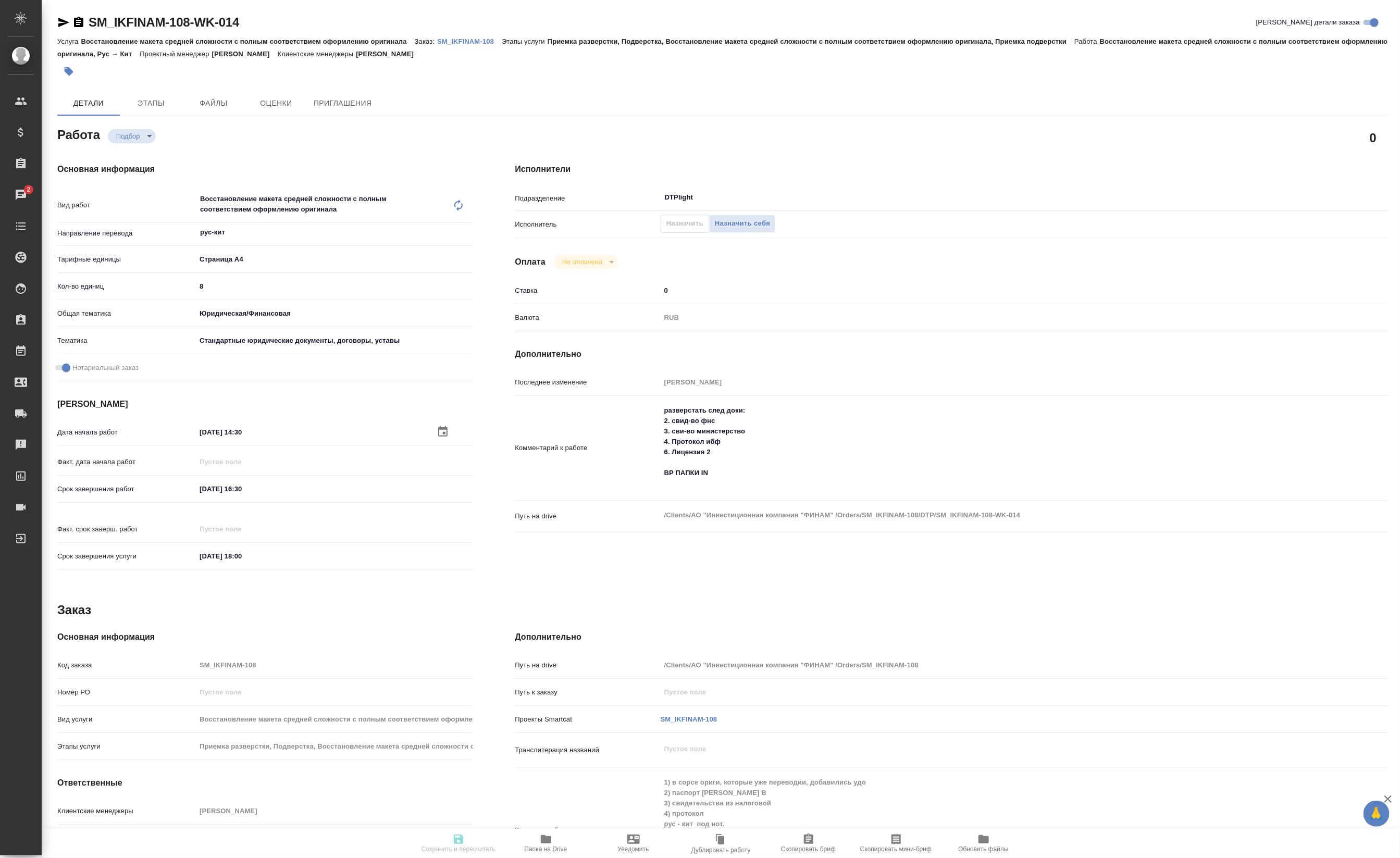
type input "/Clients/АО "Инвестиционная компания "ФИНАМ" /Orders/SM_IKFINAM-108"
type textarea "x"
type textarea "1) в сорсе ориги, которые уже переводии, добавились удо 2) паспорт Ремша В 3) с…"
type textarea "x"
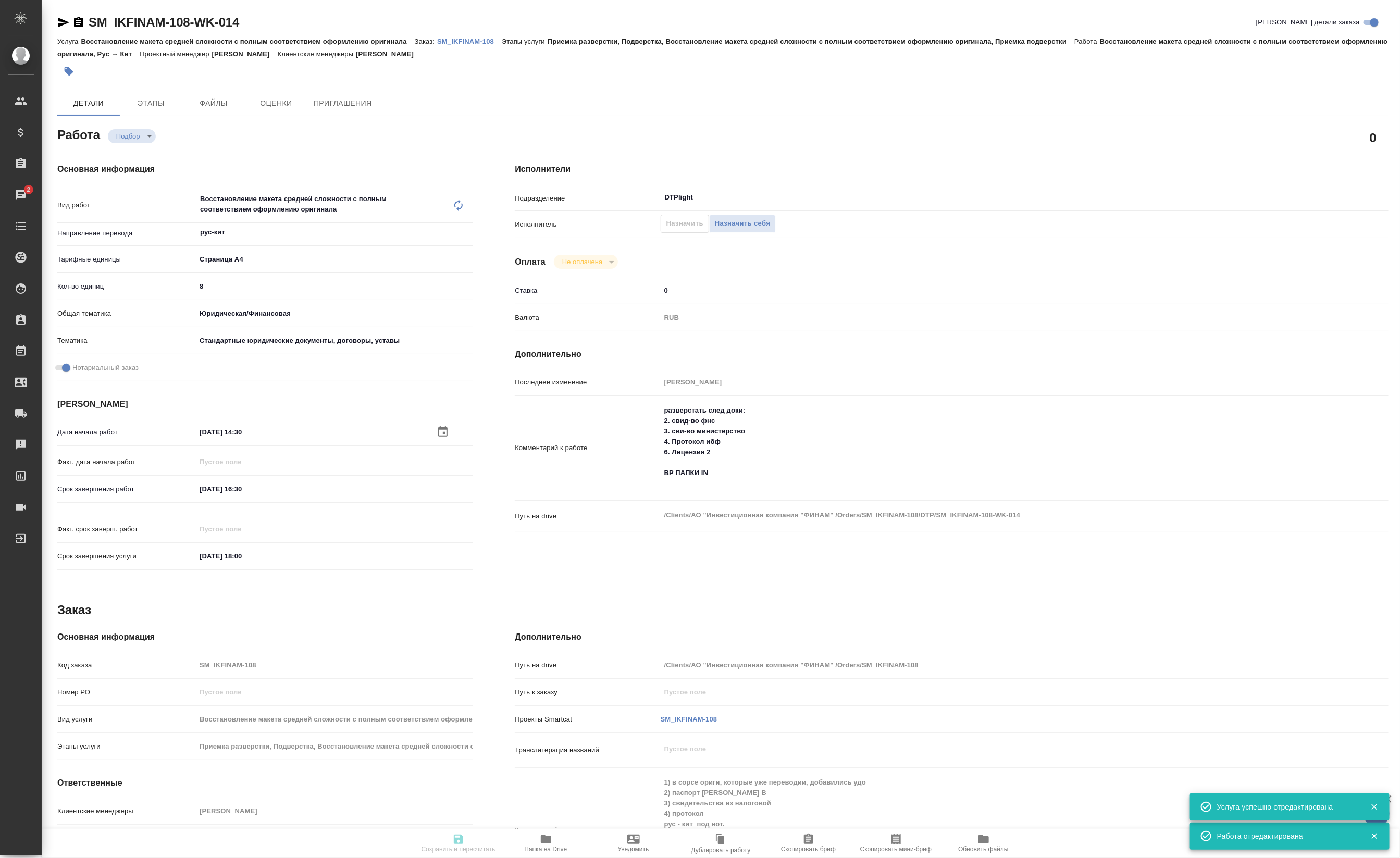
type textarea "x"
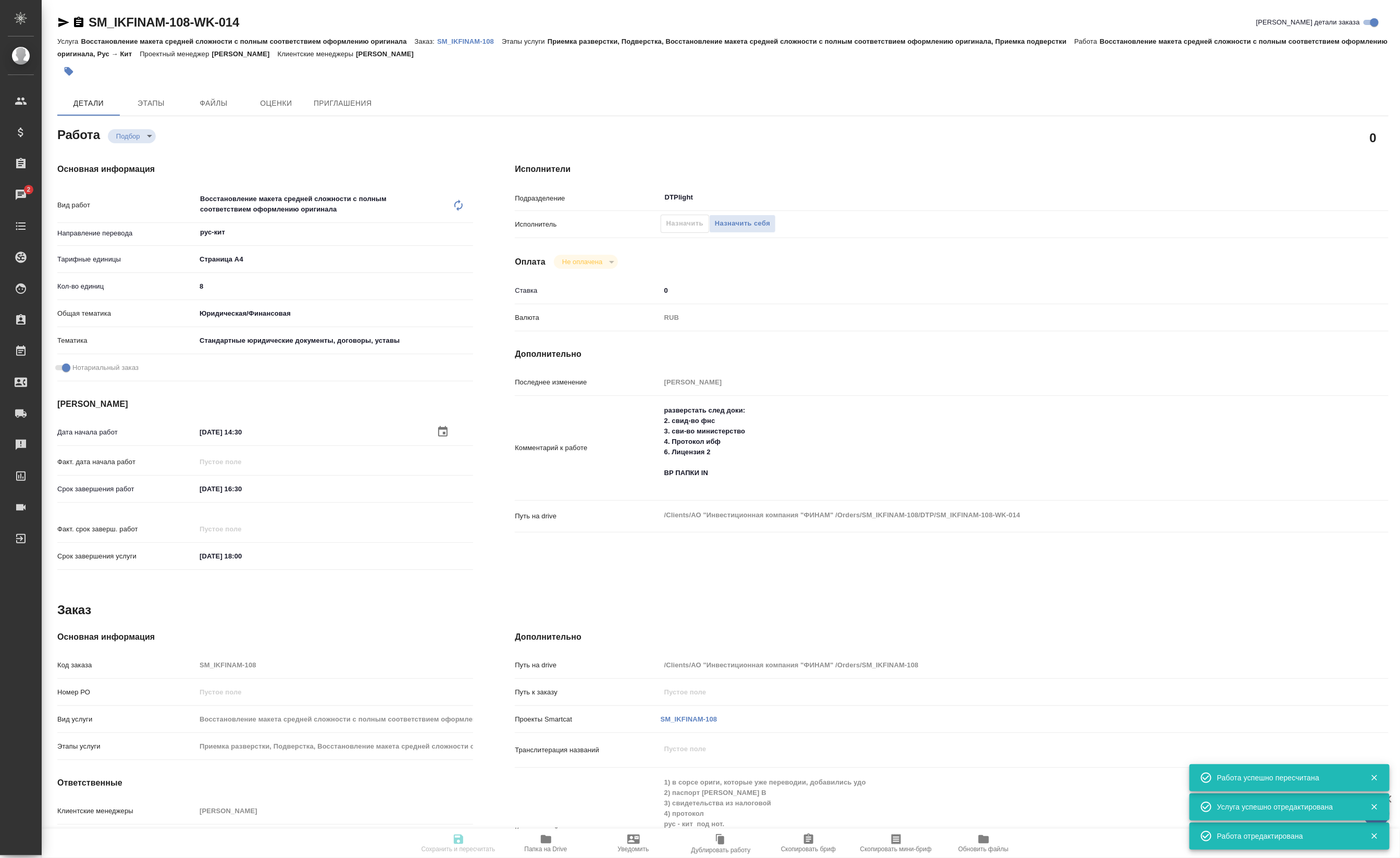
type textarea "x"
type input "recruiting"
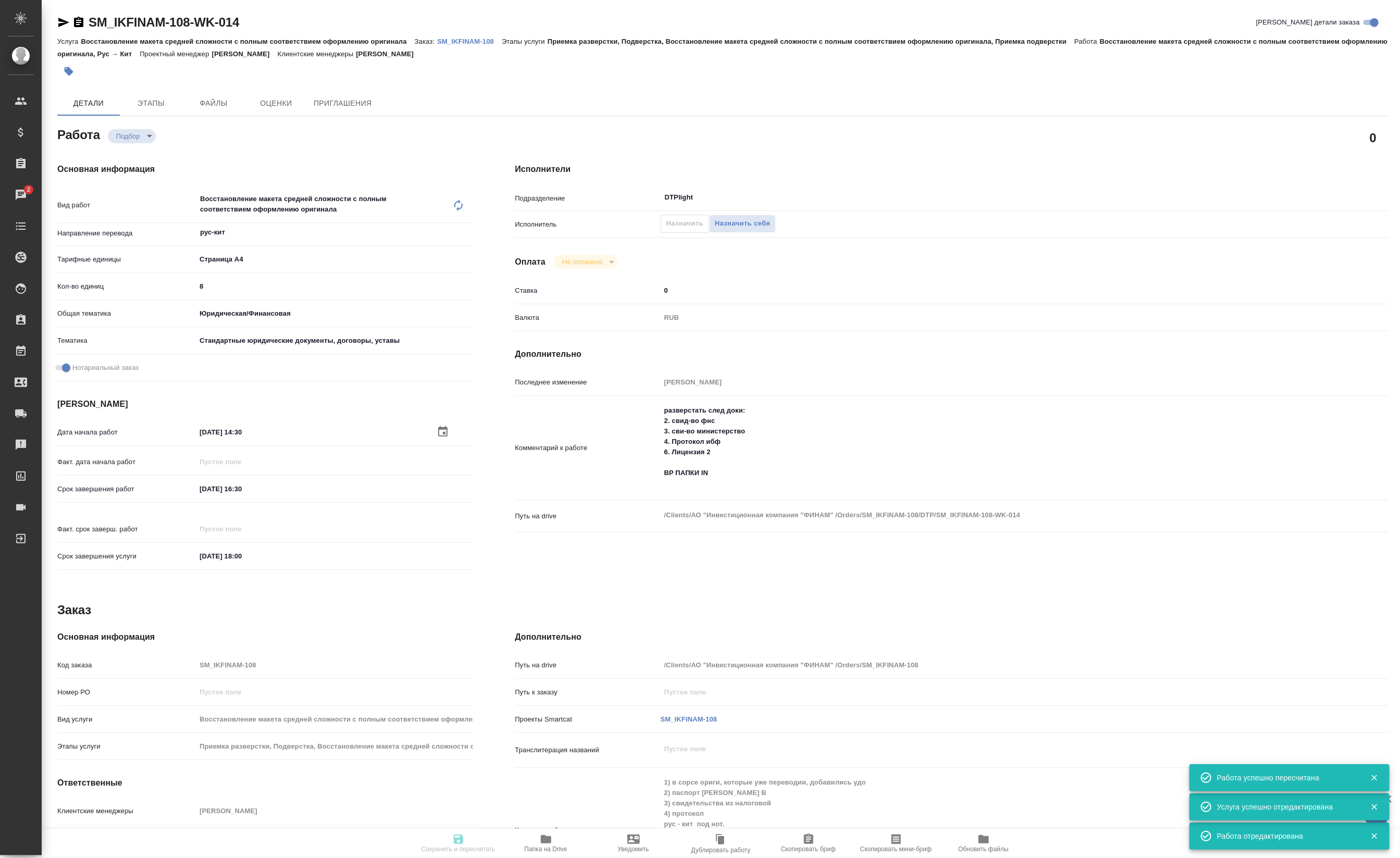
type textarea "Восстановление макета средней сложности с полным соответствием оформлению ориги…"
type textarea "x"
type input "рус-кит"
type input "5f036ec4e16dec2d6b59c8ff"
type input "8"
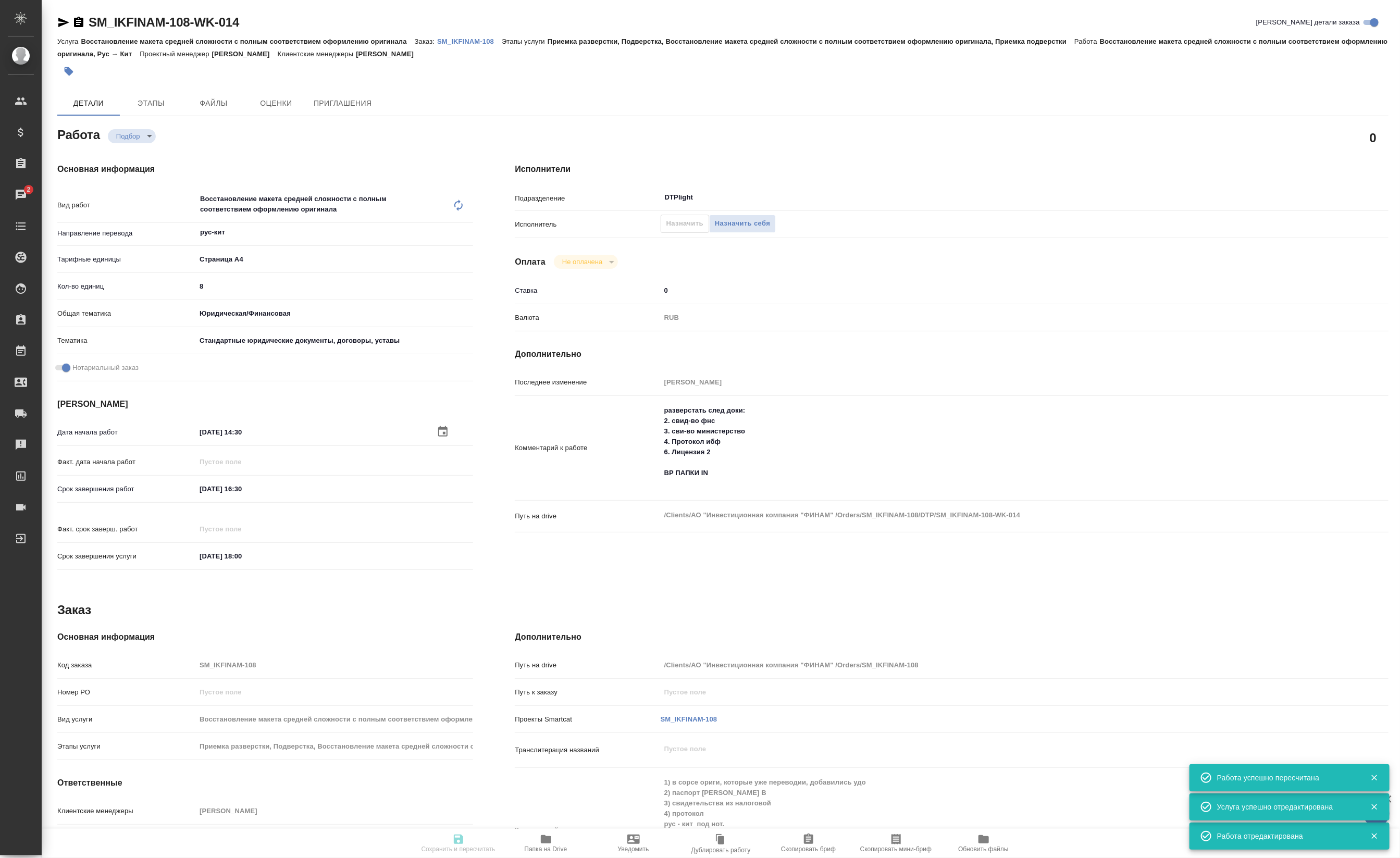
type input "yr-fn"
type input "5f647205b73bc97568ca66bf"
checkbox input "true"
type input "29.08.2025 14:30"
type input "29.08.2025 16:30"
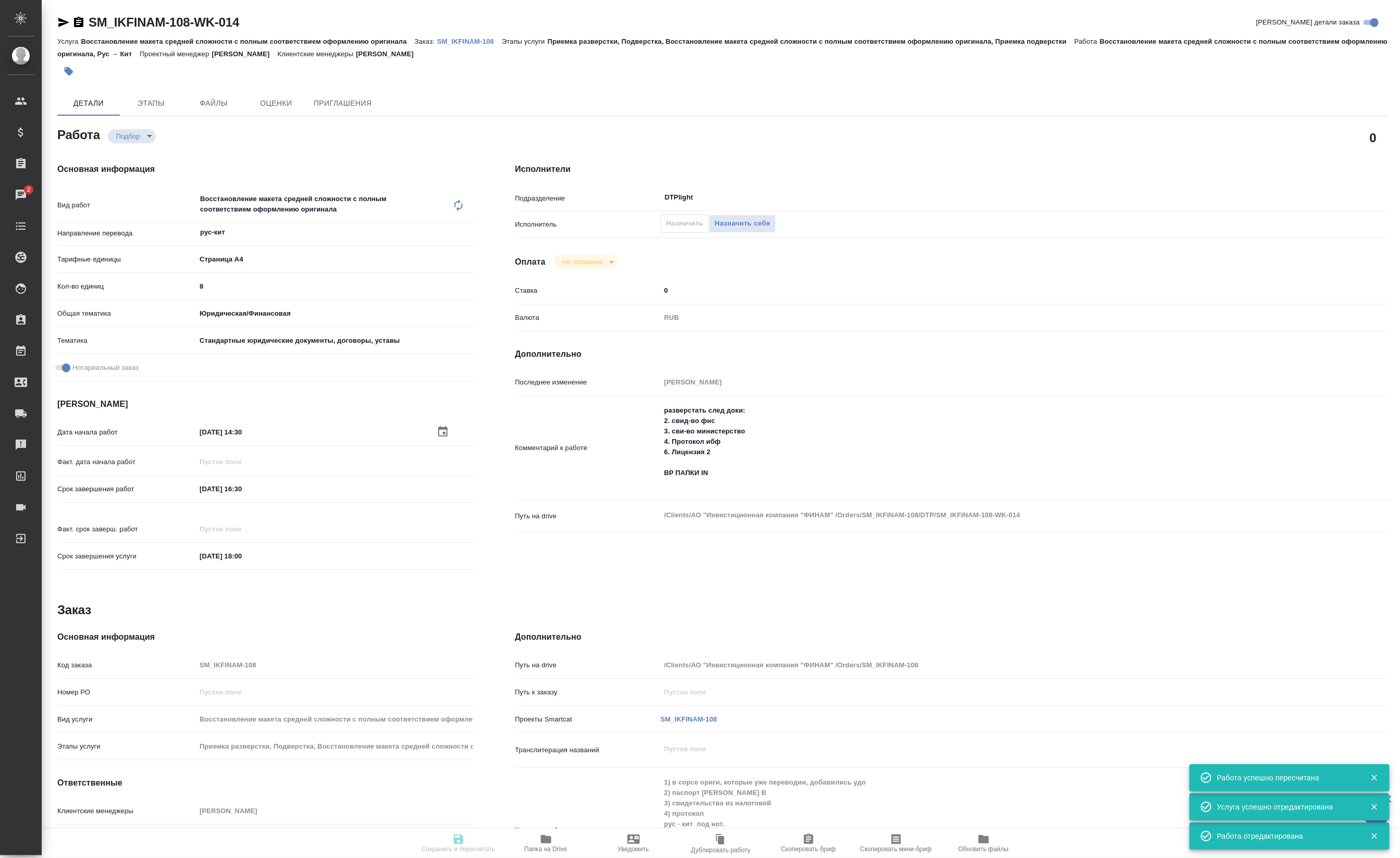
type input "29.08.2025 18:00"
type input "DTPlight"
type input "notPayed"
type input "0"
type input "RUB"
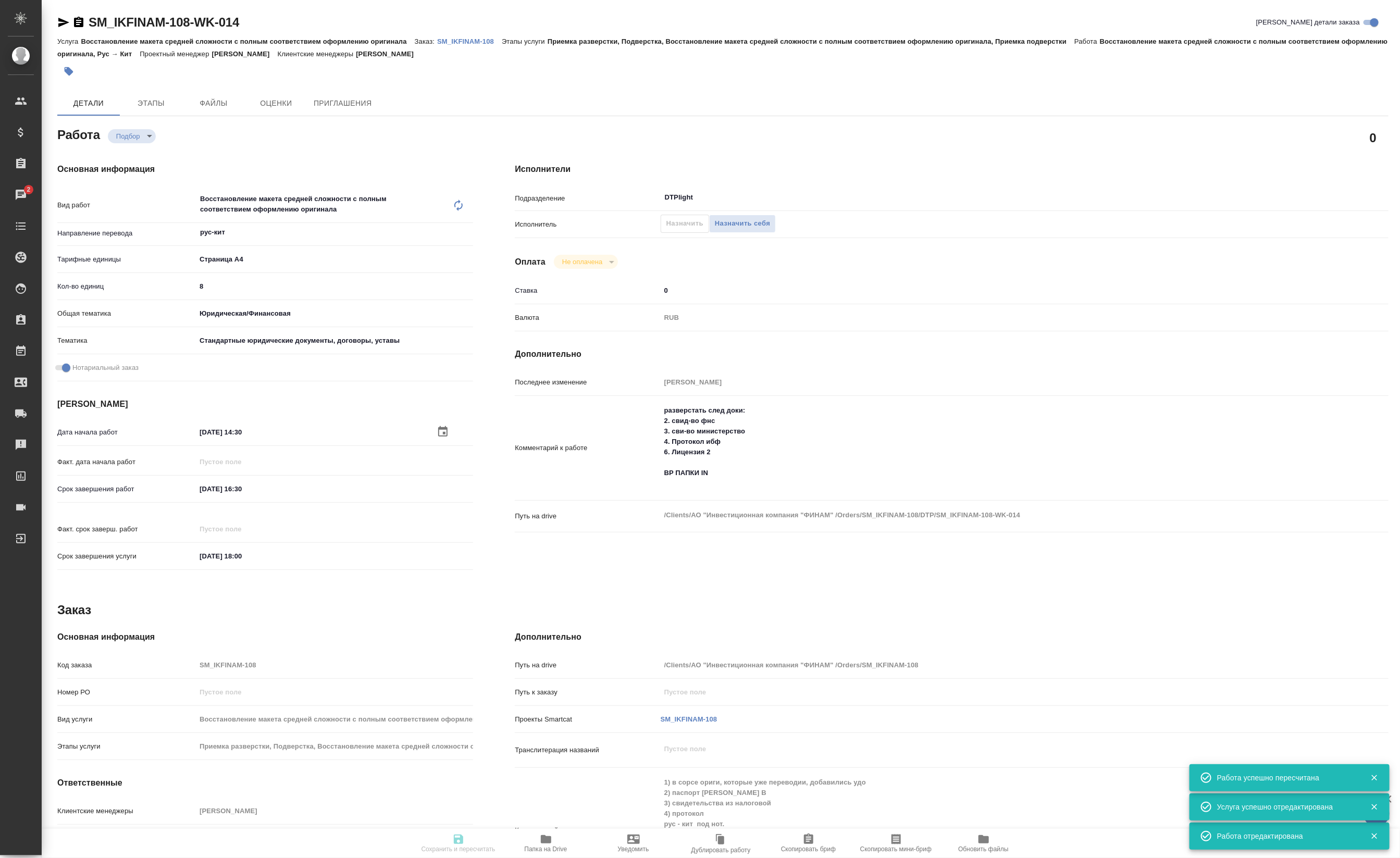
type input "Тарабановская Анастасия"
type textarea "разверстать след доки: 2. свид-во фнс 3. сви-во министерство 4. Протокол ибф 6.…"
type textarea "x"
type textarea "/Clients/АО "Инвестиционная компания "ФИНАМ" /Orders/SM_IKFINAM-108/DTP/SM_IKFI…"
type textarea "x"
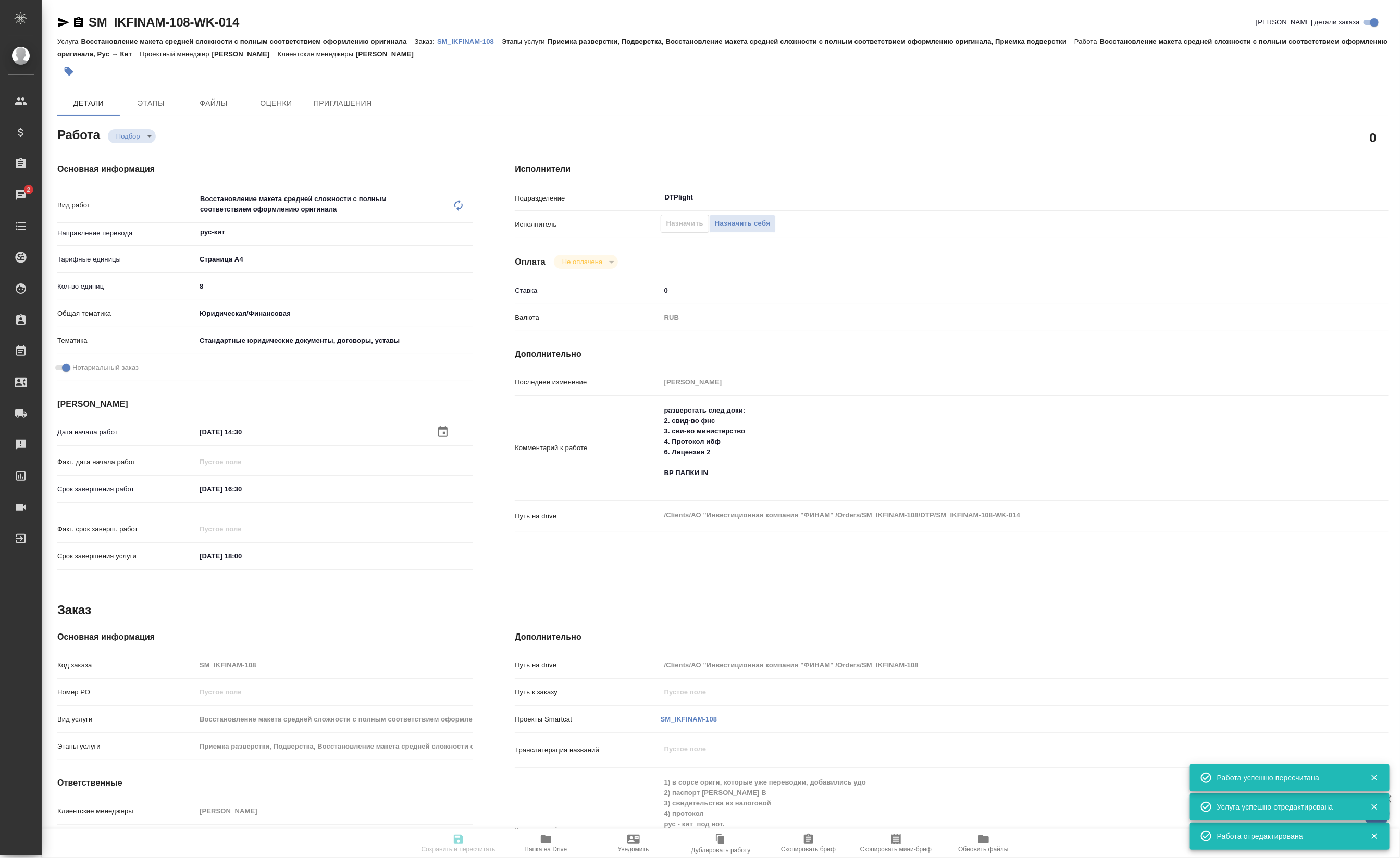
type input "SM_IKFINAM-108"
type input "Восстановление макета средней сложности с полным соответствием оформлению ориги…"
type input "Приемка разверстки, Подверстка, Восстановление макета средней сложности с полны…"
type input "Козлова Мария"
type input "Петрова Валерия"
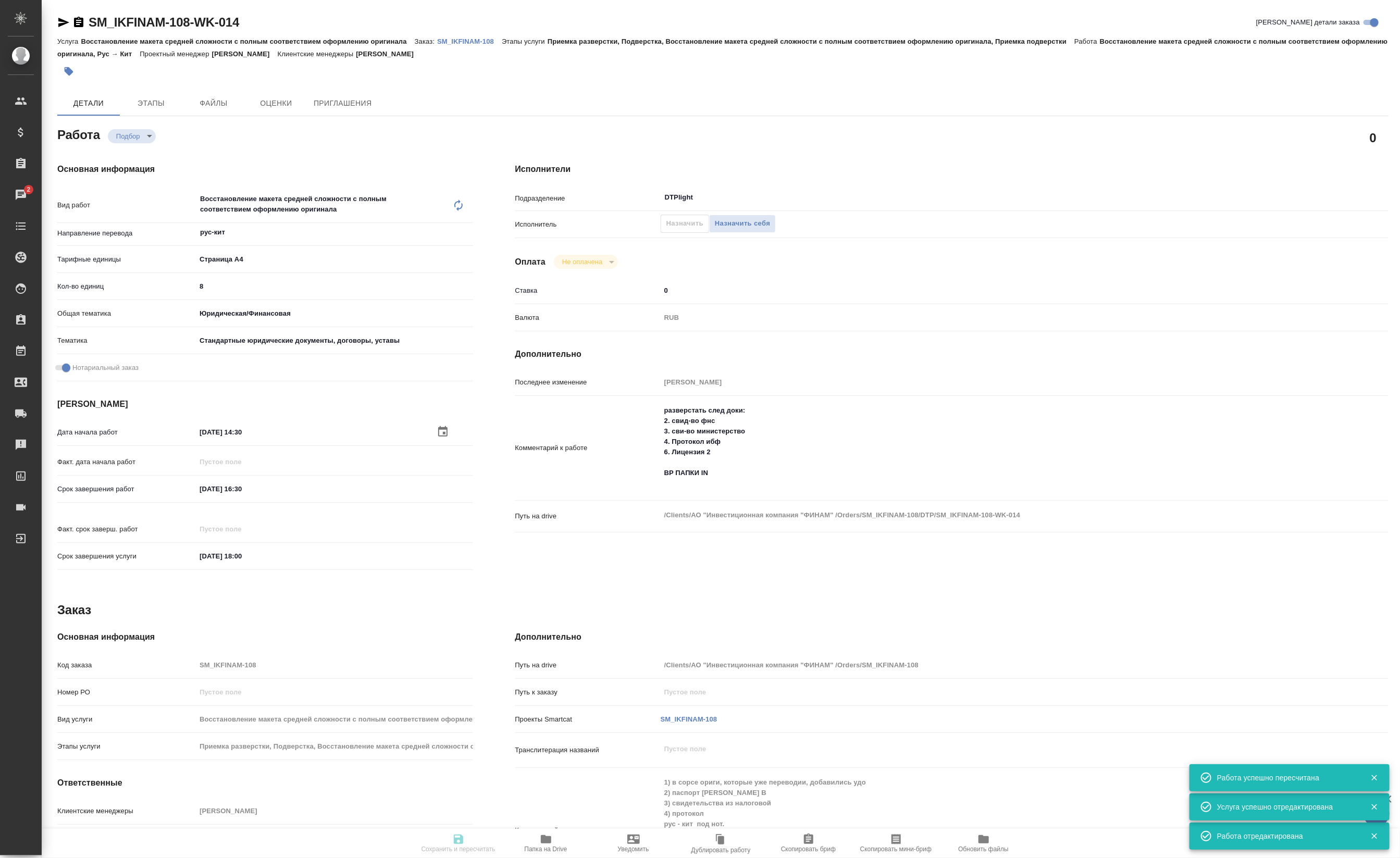
type input "/Clients/АО "Инвестиционная компания "ФИНАМ" /Orders/SM_IKFINAM-108"
type textarea "x"
type textarea "1) в сорсе ориги, которые уже переводии, добавились удо 2) паспорт Ремша В 3) с…"
type textarea "x"
click at [666, 493] on textarea "разверстать след доки: 2. свид-во фнс 3. сви-во министерство 4. Протокол ибф 6.…" at bounding box center [988, 447] width 654 height 91
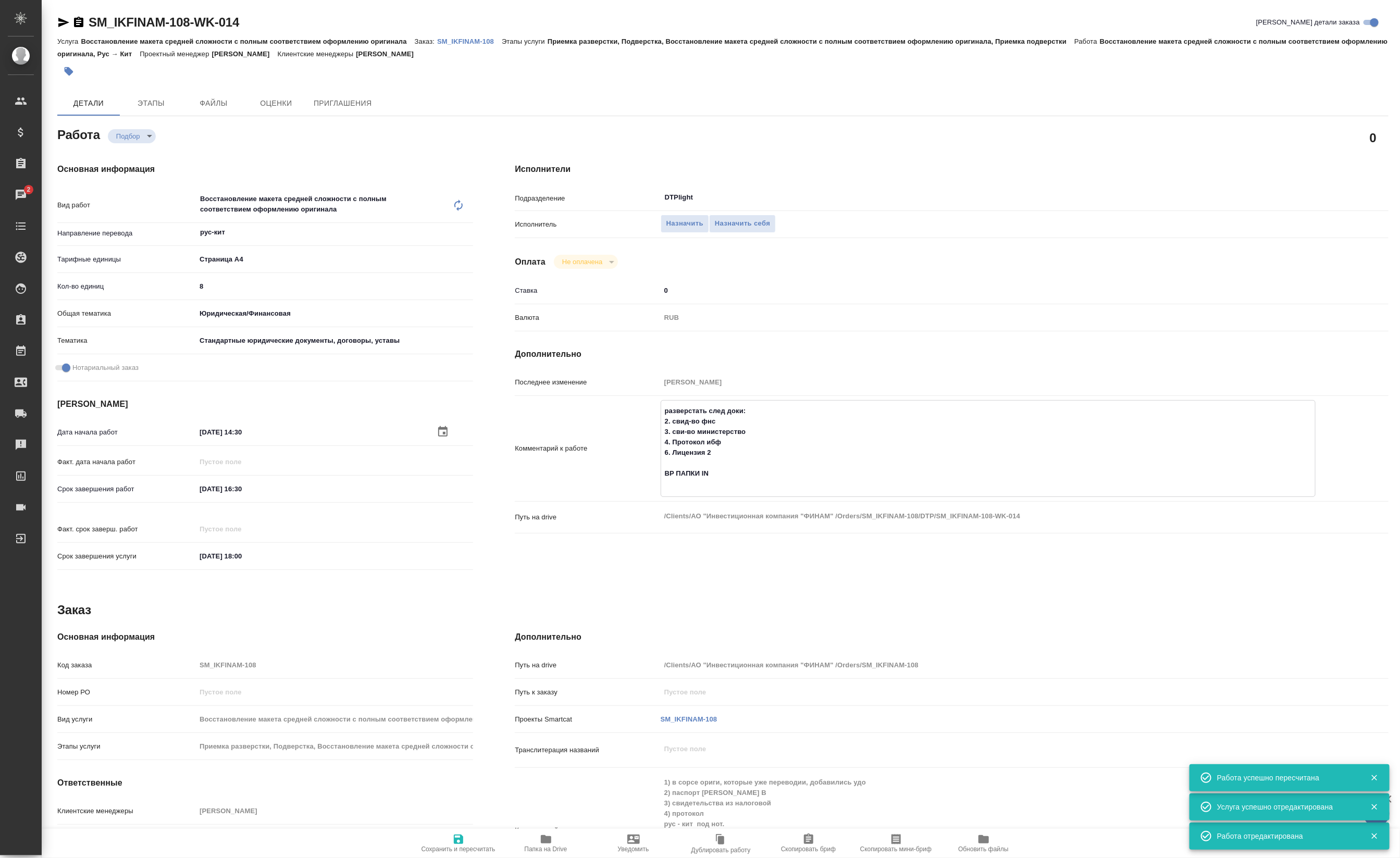
click at [666, 493] on textarea "разверстать след доки: 2. свид-во фнс 3. сви-во министерство 4. Протокол ибф 6.…" at bounding box center [988, 447] width 654 height 91
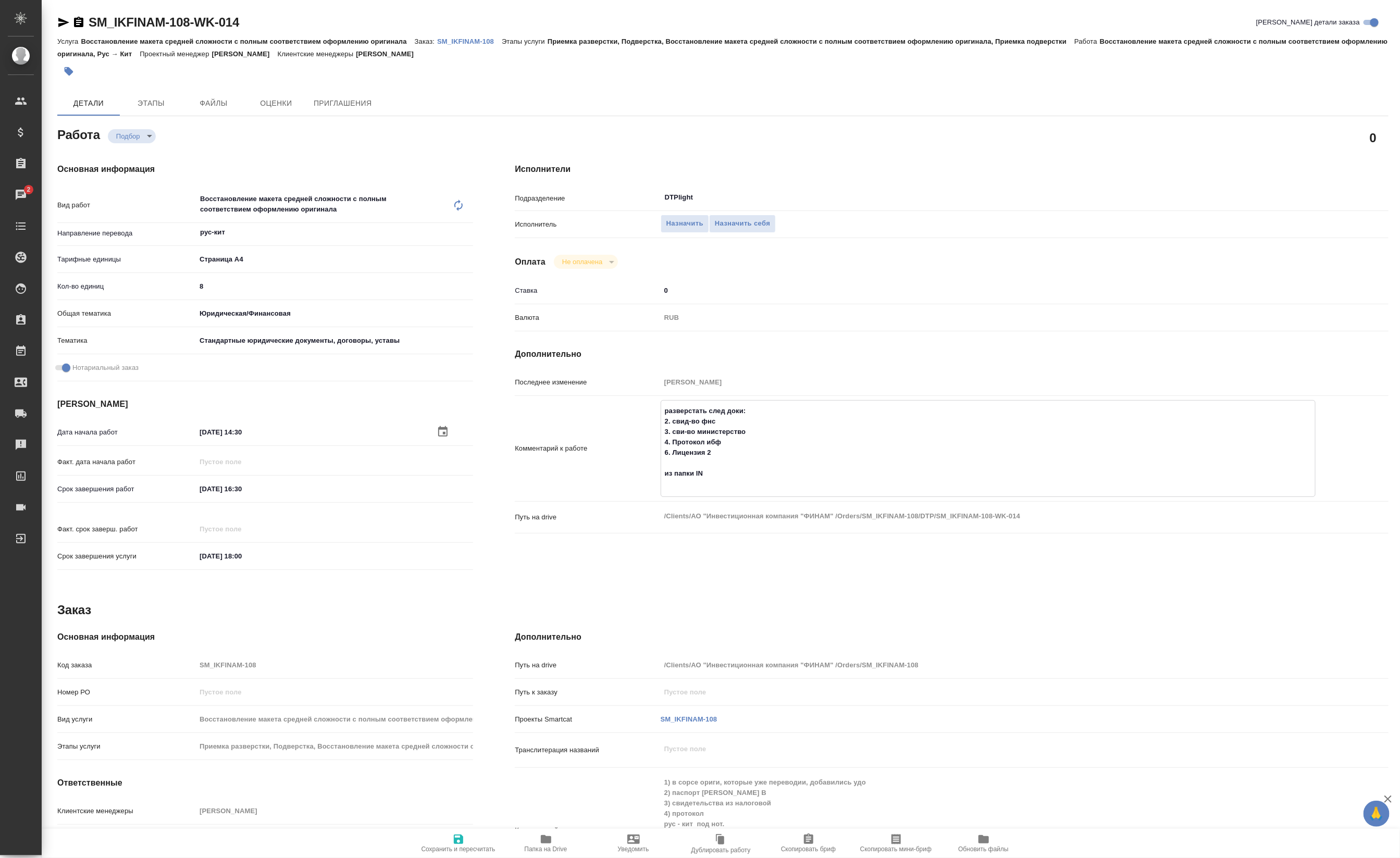
click at [443, 848] on span "Сохранить и пересчитать" at bounding box center [459, 849] width 74 height 7
